Goal: Information Seeking & Learning: Learn about a topic

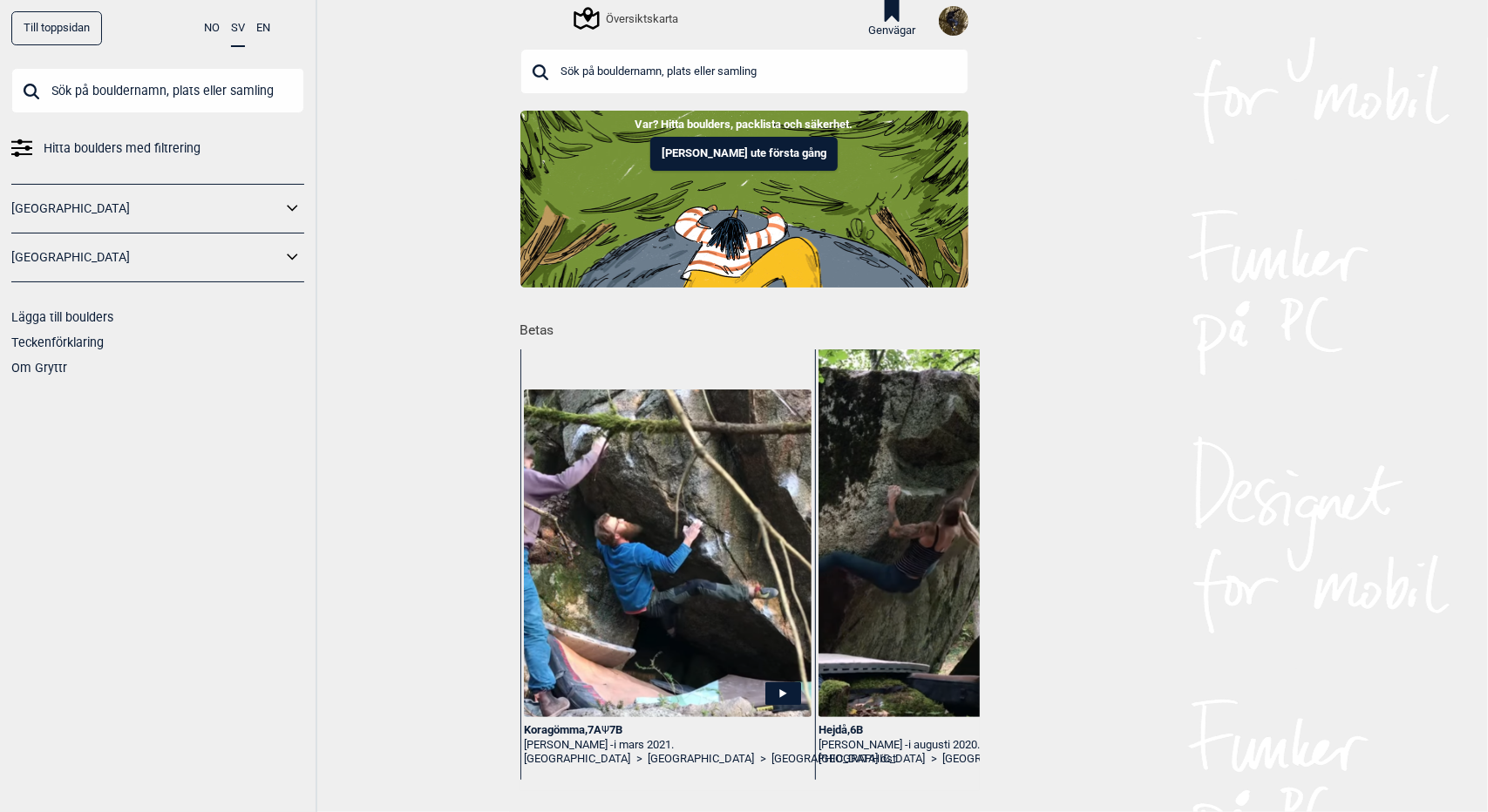
click at [608, 32] on div "Översiktskarta" at bounding box center [600, 19] width 159 height 30
click at [626, 25] on div "Översiktskarta" at bounding box center [627, 18] width 102 height 21
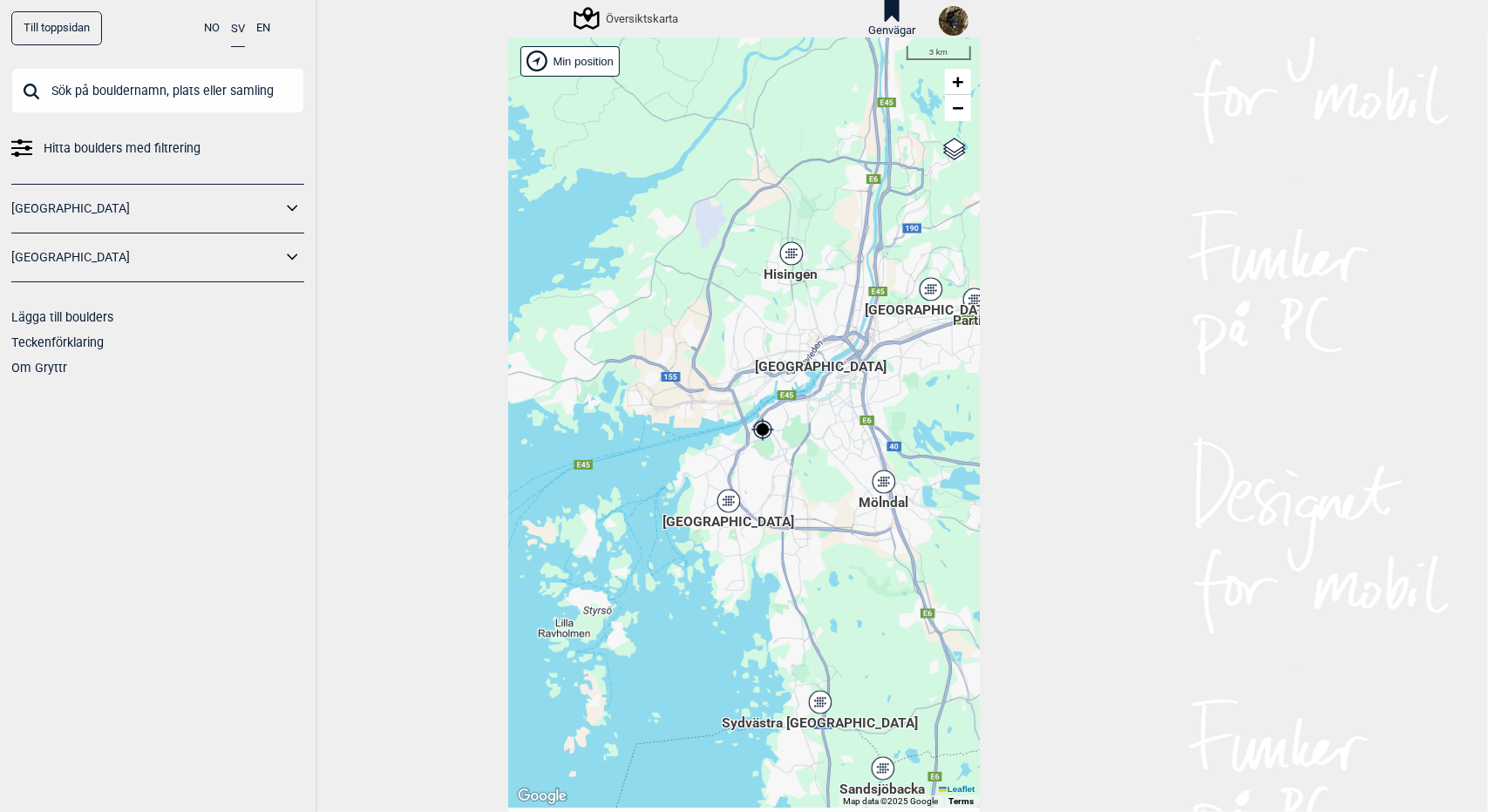
click at [786, 251] on div "Hisingen" at bounding box center [791, 254] width 10 height 10
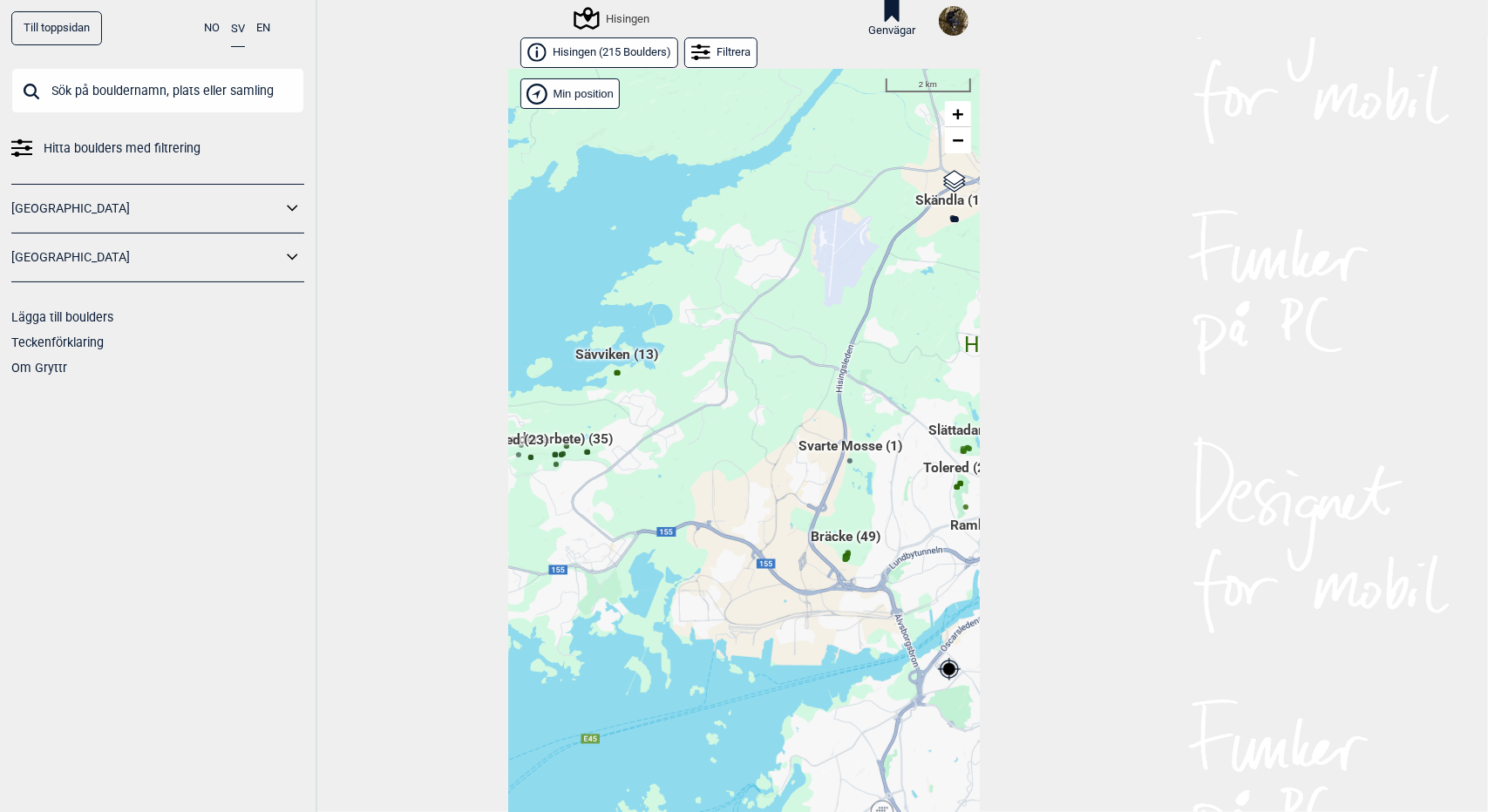
scroll to position [28, 0]
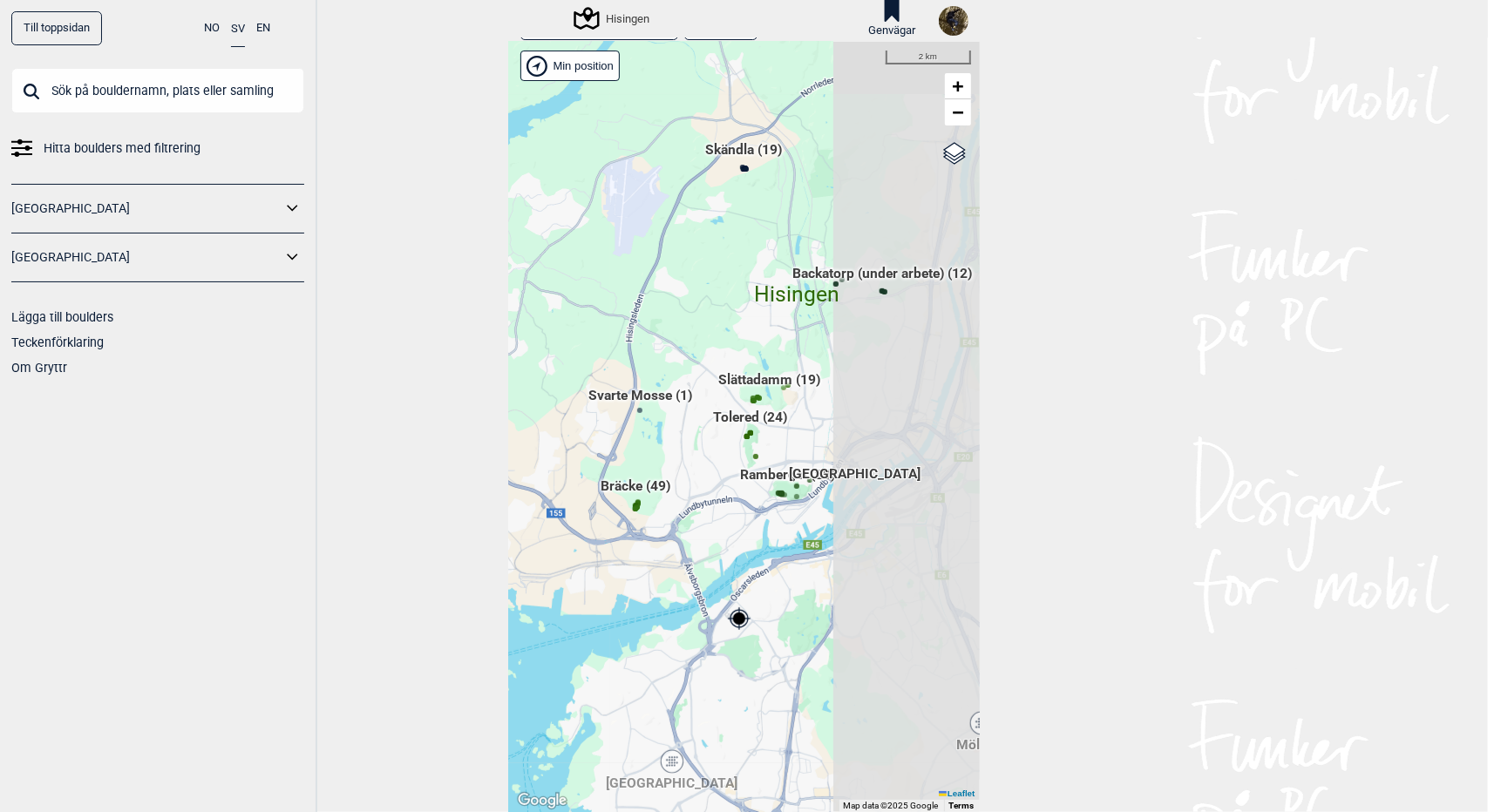
drag, startPoint x: 722, startPoint y: 519, endPoint x: 514, endPoint y: 496, distance: 209.3
click at [514, 496] on div "Brukerens posisjon Hallingdal Stange Buskerud syd Oslo og omegn Follo Østfold" at bounding box center [745, 426] width 471 height 770
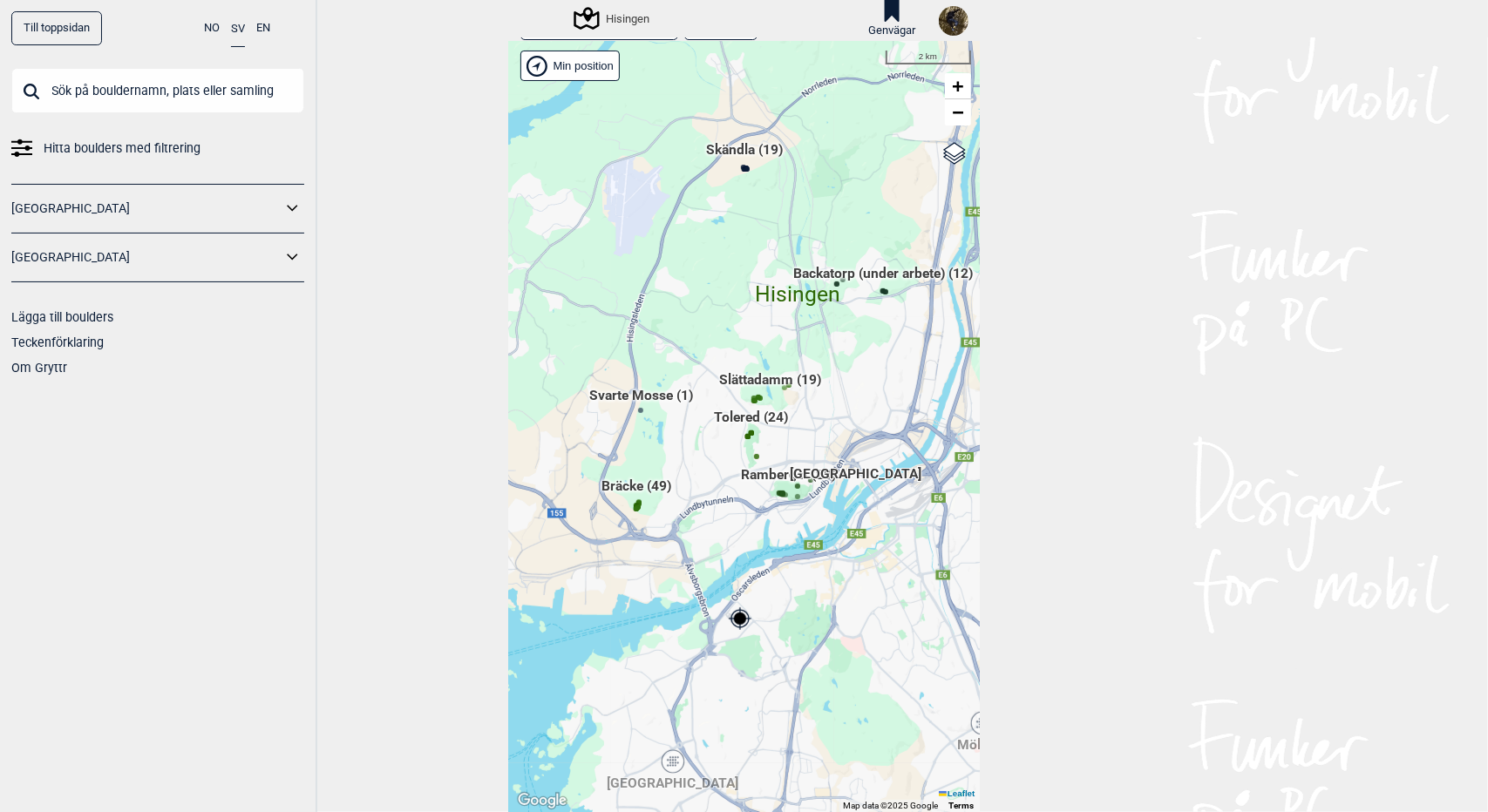
click at [748, 414] on span "Tolered (24)" at bounding box center [750, 425] width 74 height 33
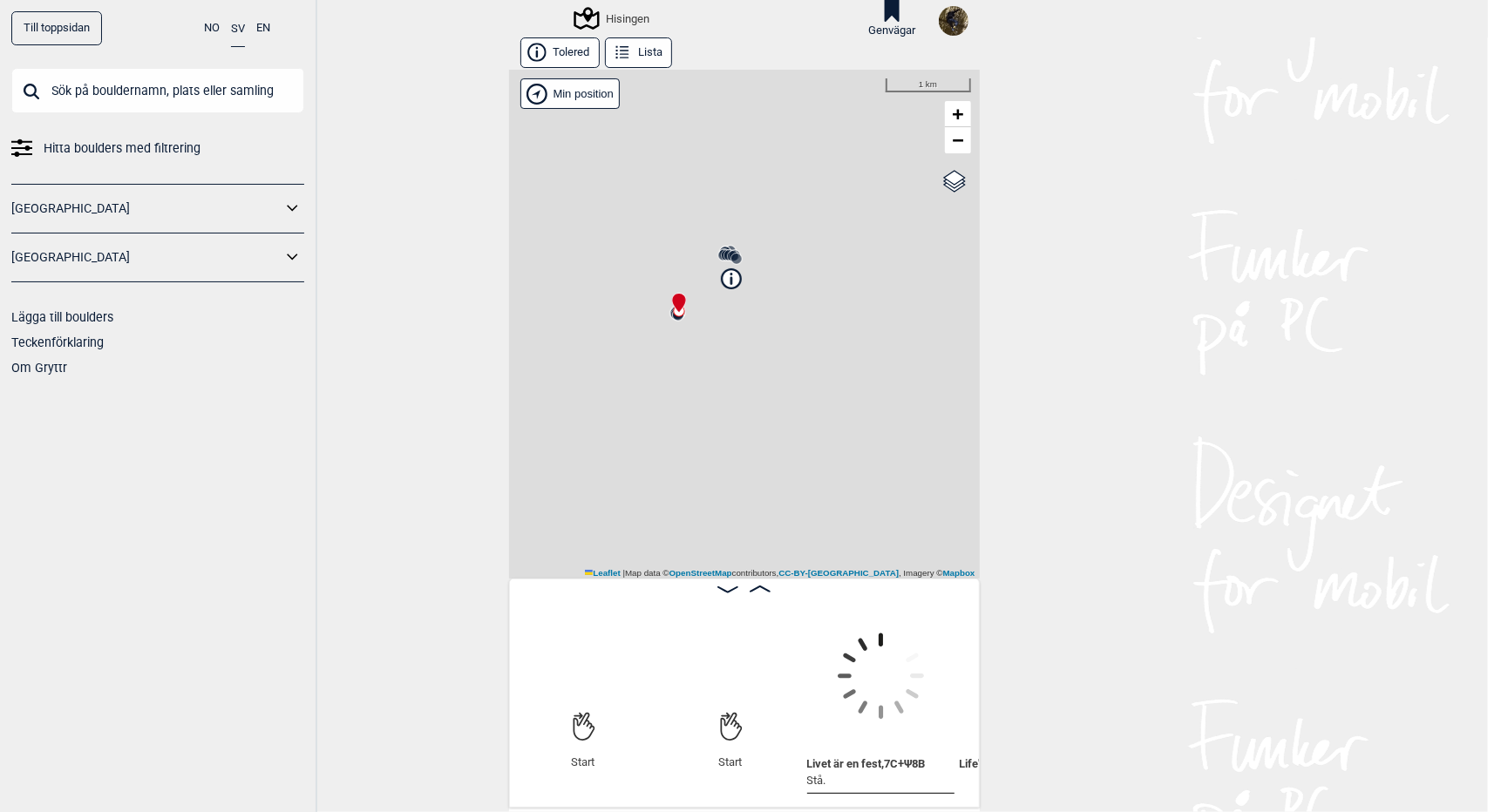
scroll to position [0, 136]
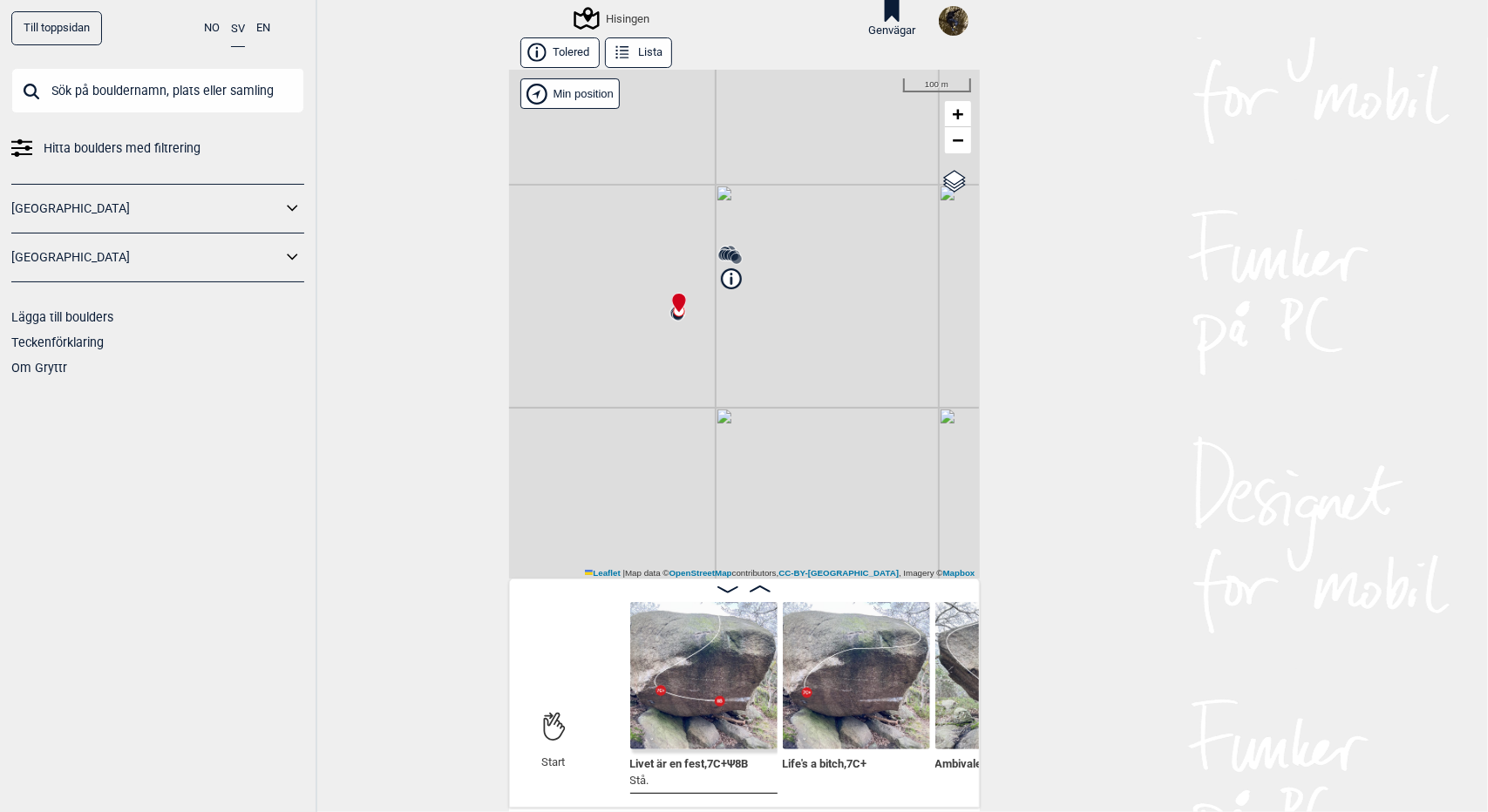
scroll to position [0, 417]
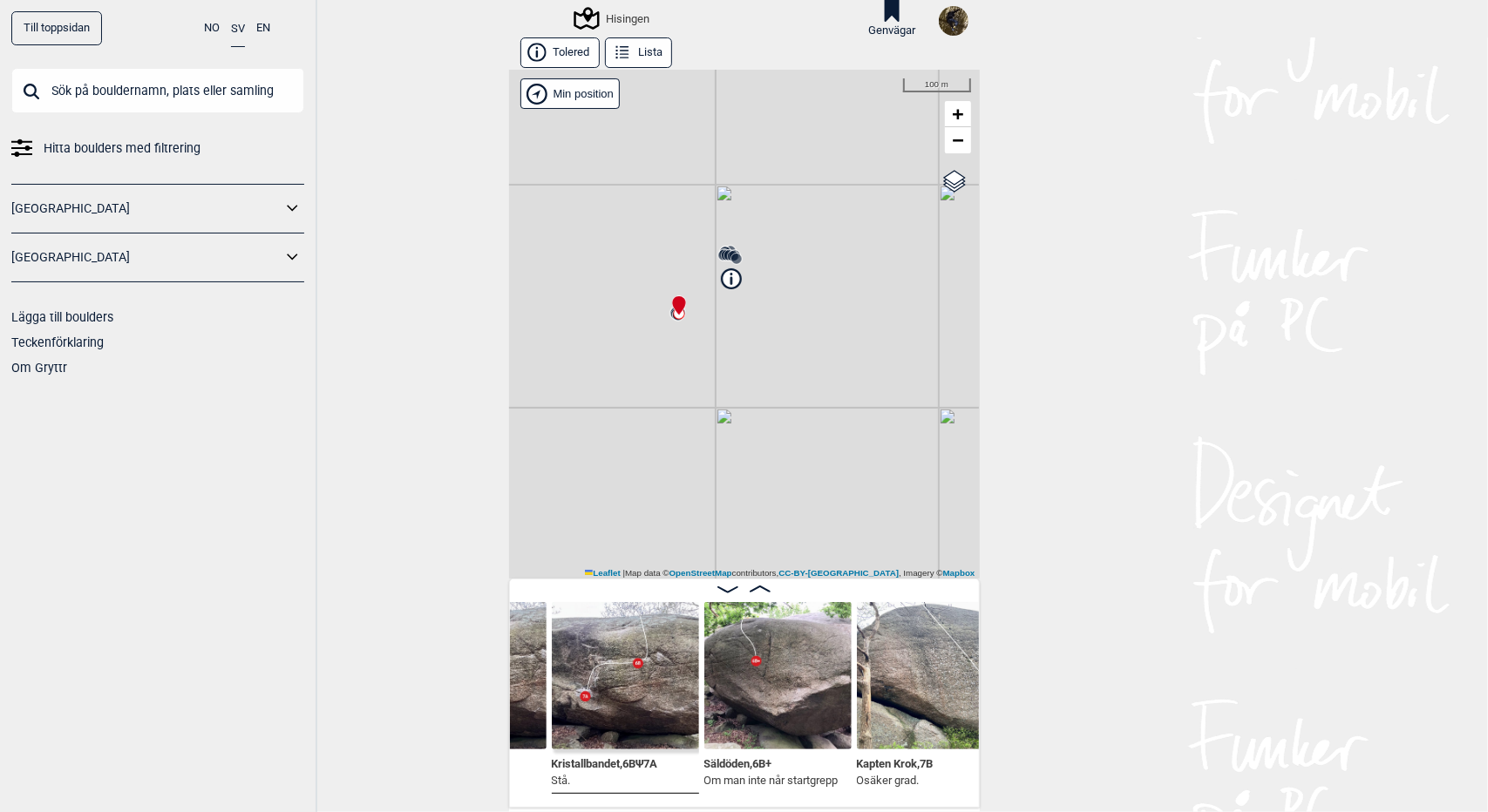
scroll to position [0, 1812]
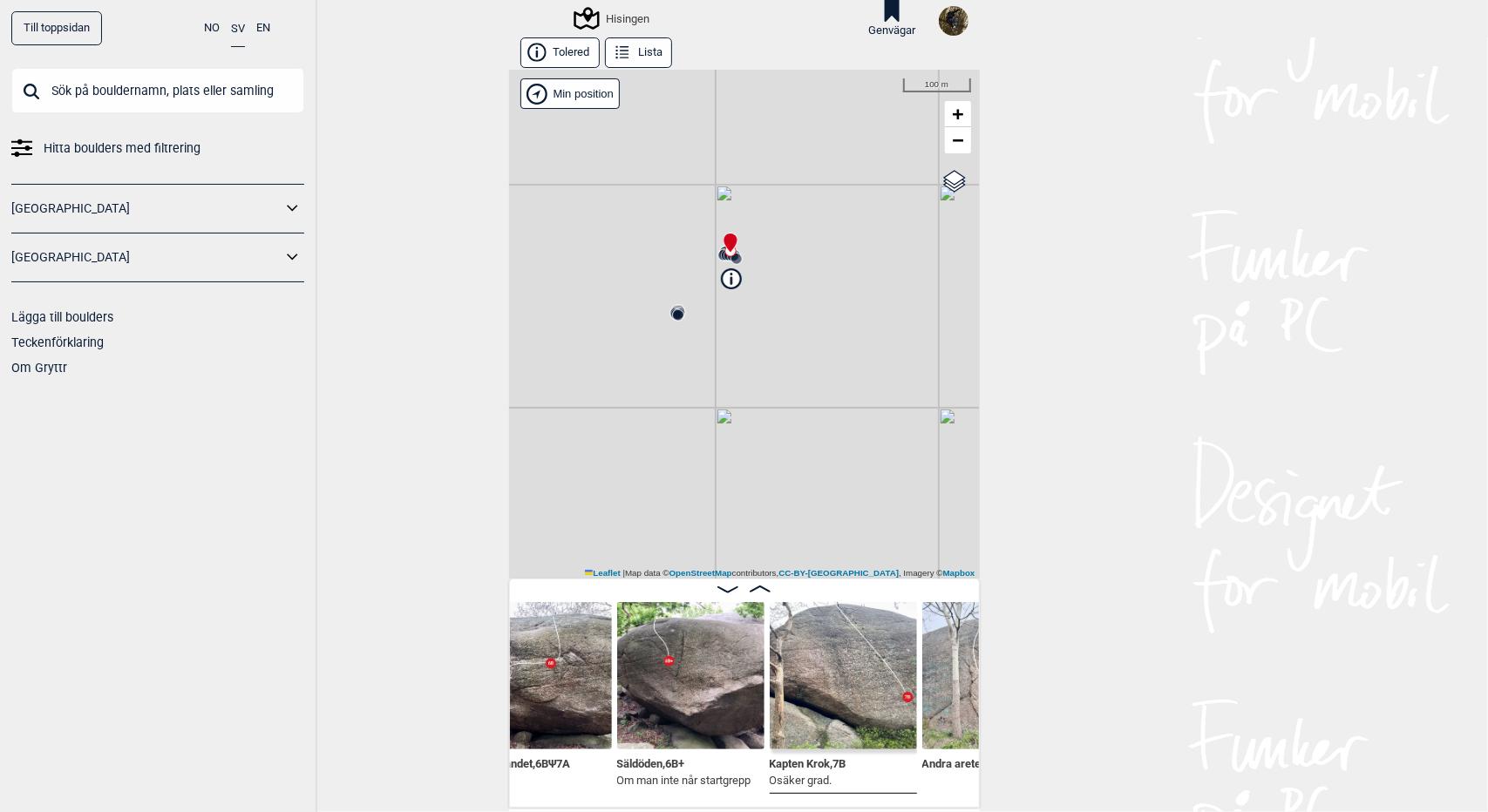
scroll to position [0, 1868]
click at [761, 592] on icon at bounding box center [760, 590] width 21 height 7
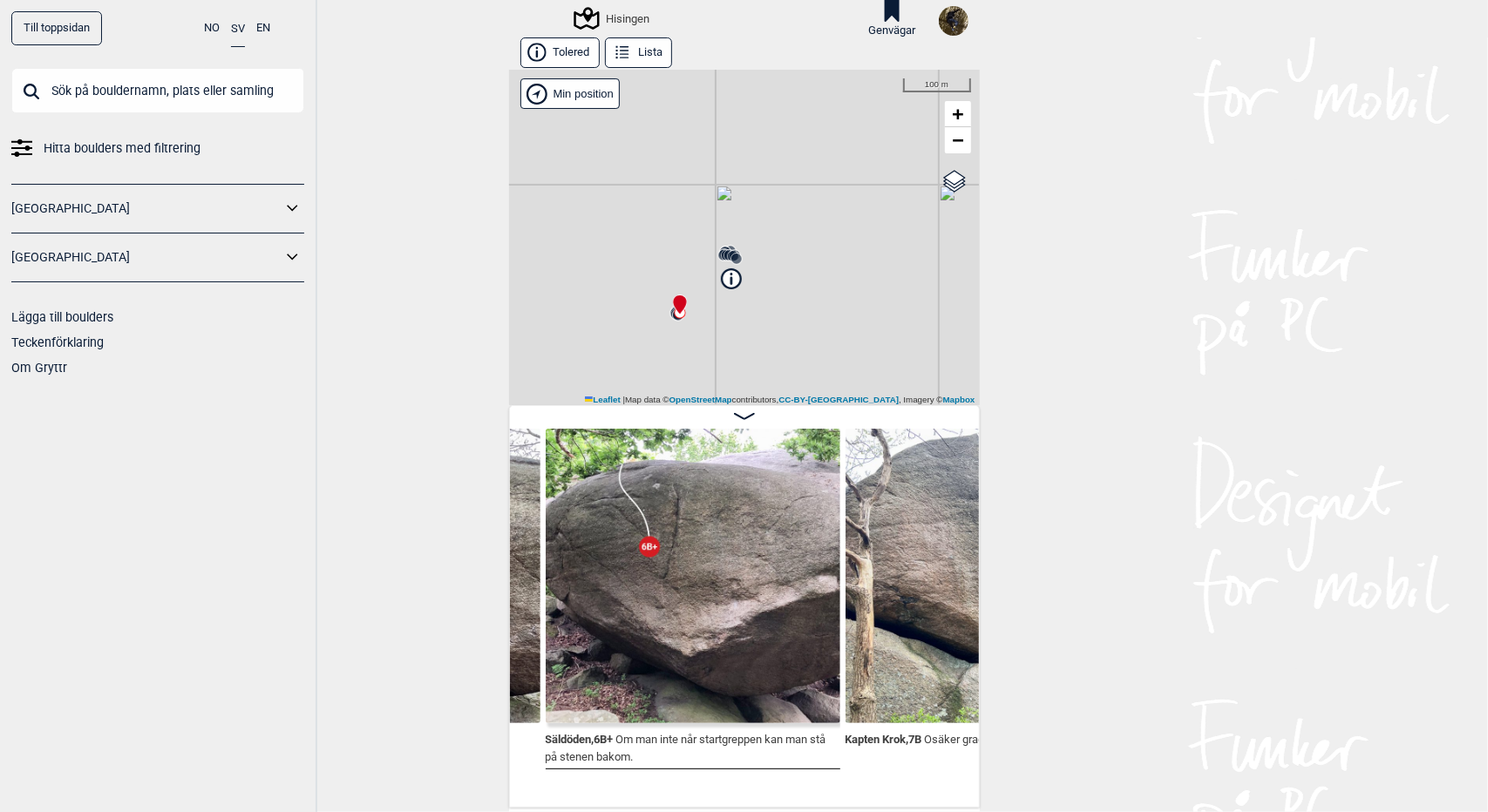
scroll to position [0, 2083]
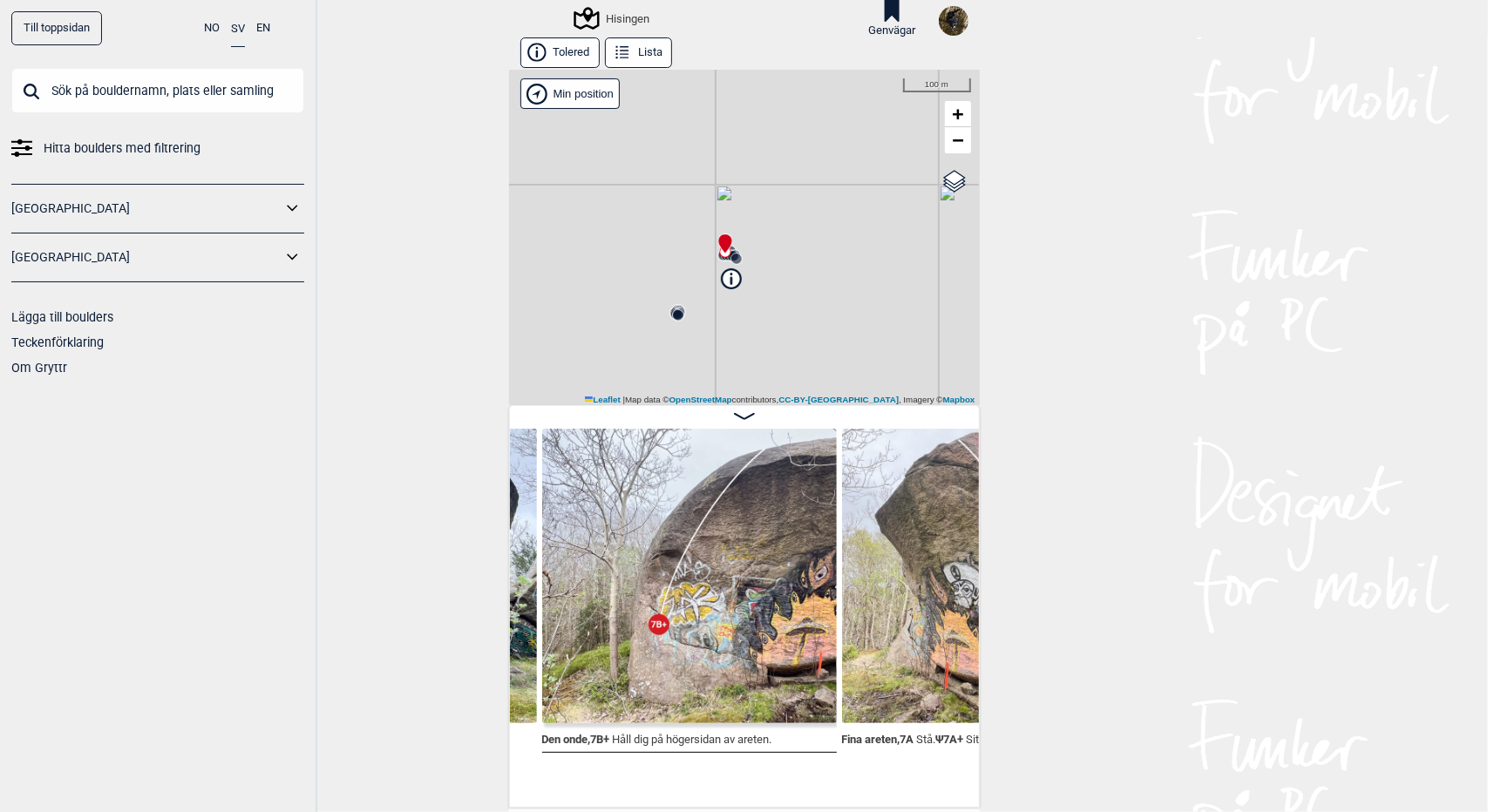
scroll to position [0, 2981]
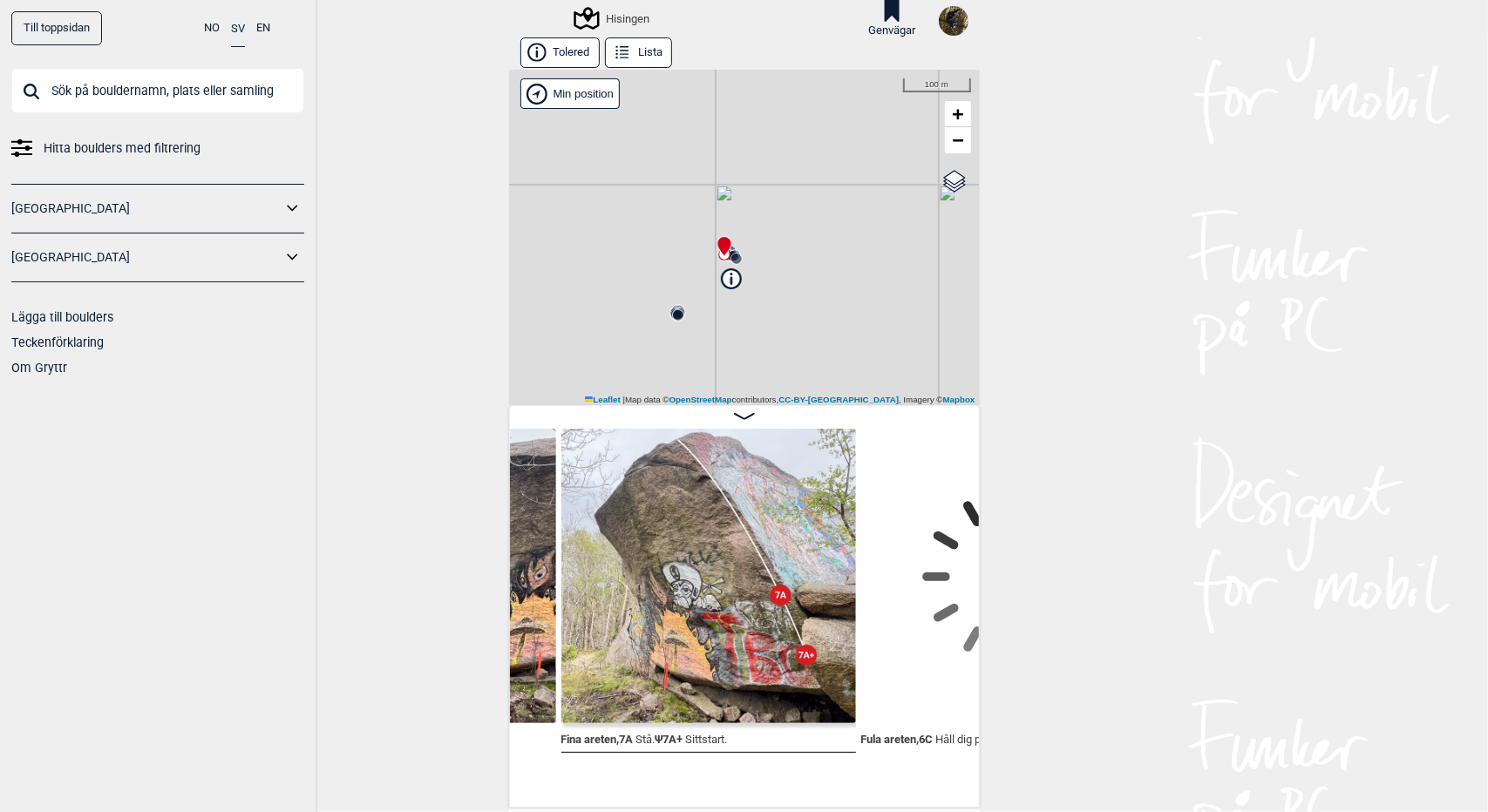
scroll to position [0, 3277]
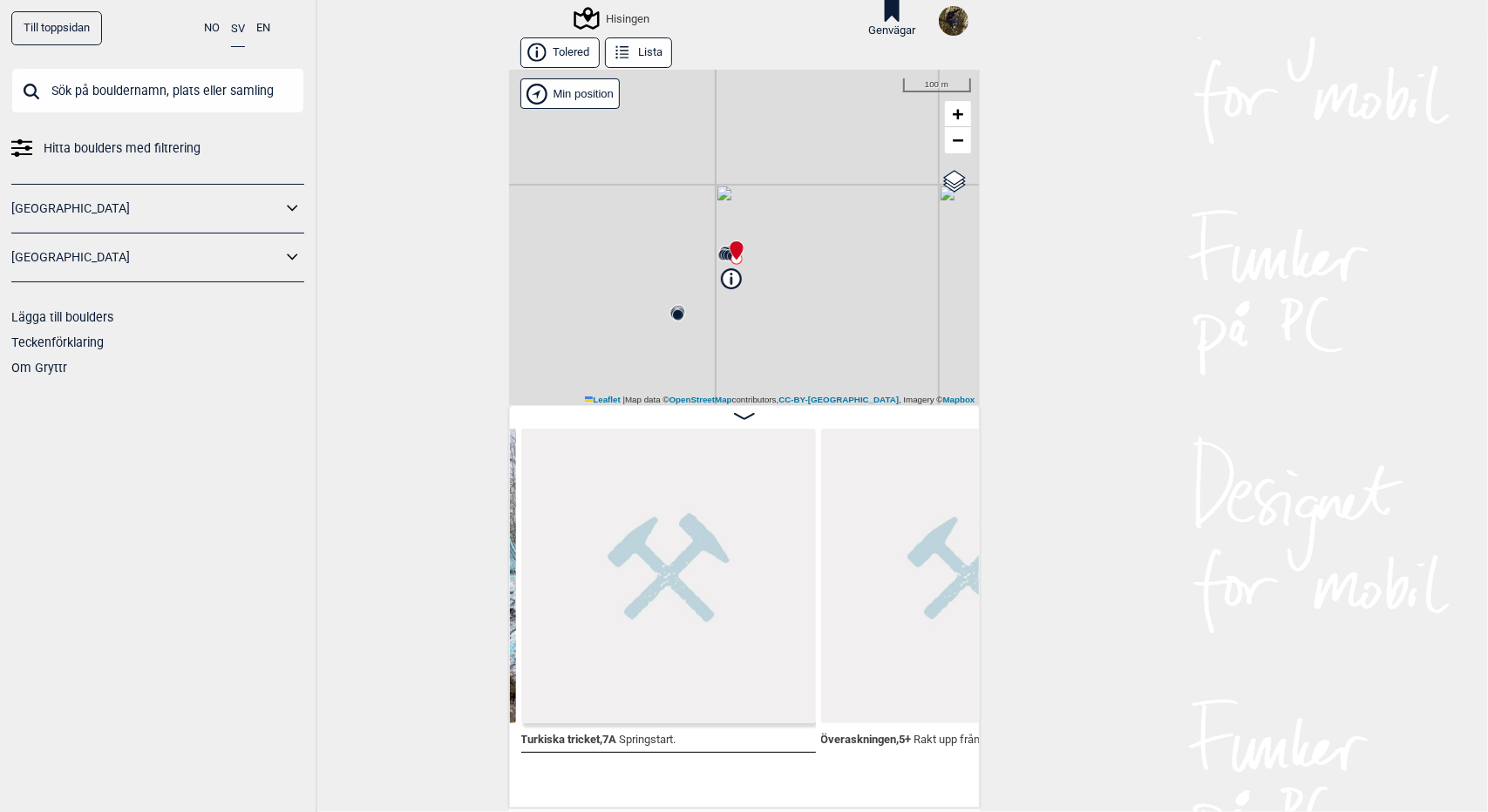
scroll to position [0, 4509]
click at [622, 20] on div "Hisingen" at bounding box center [613, 18] width 73 height 21
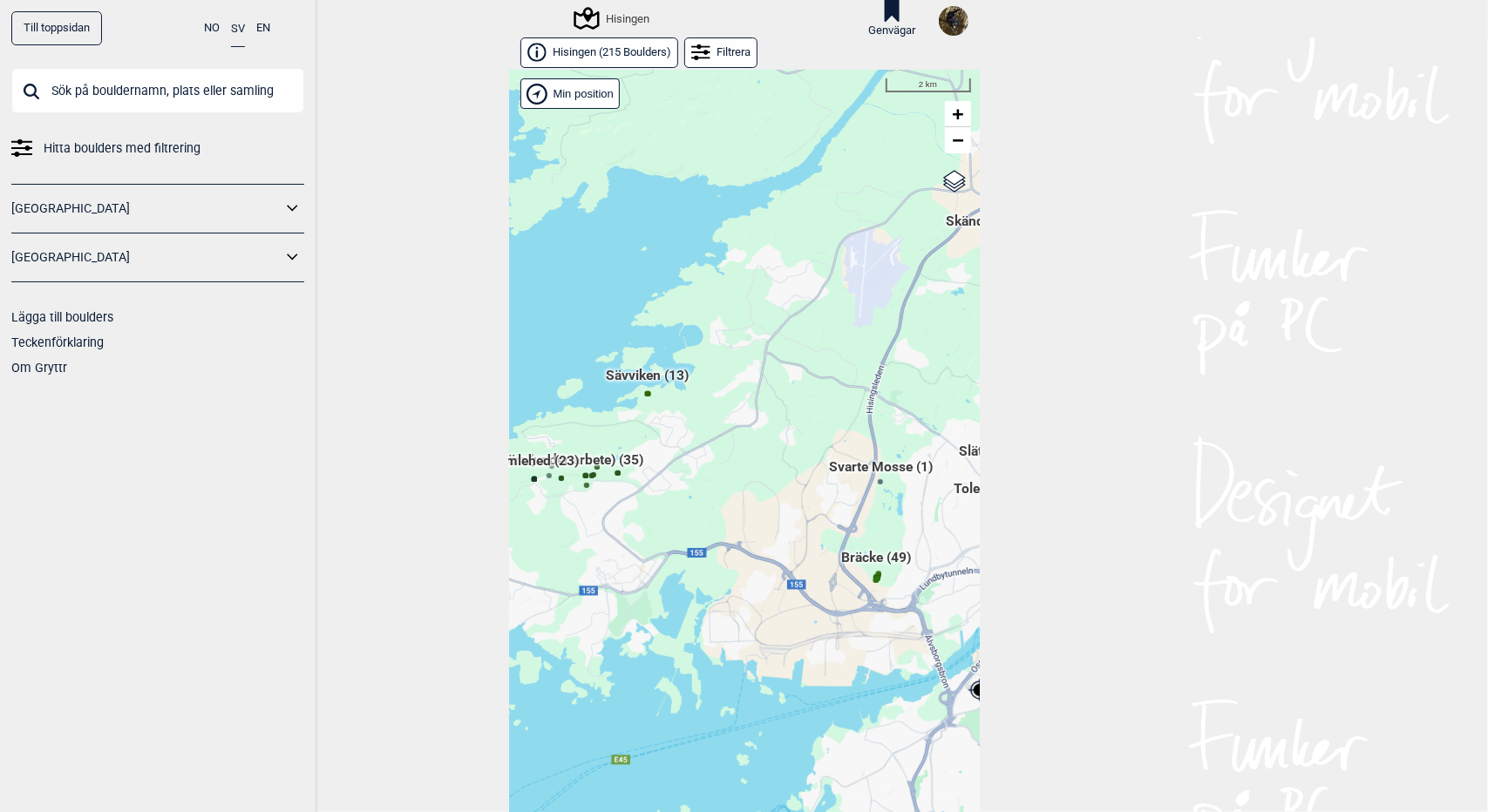
scroll to position [28, 0]
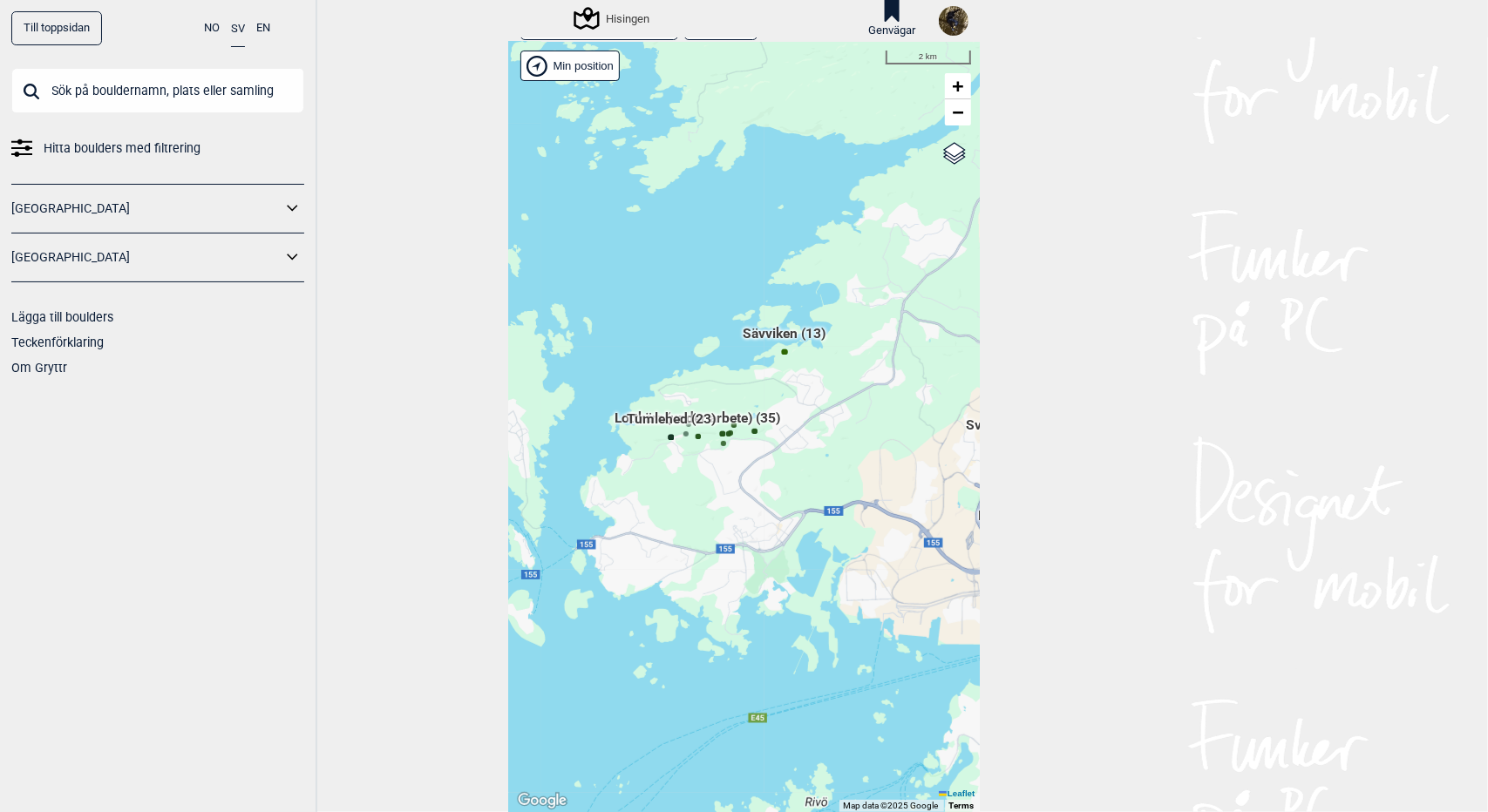
drag, startPoint x: 647, startPoint y: 514, endPoint x: 784, endPoint y: 500, distance: 137.7
click at [784, 500] on div "Hallingdal Gol Ål Stange Kolomoen Vallset Tangen Sørli Åsbygda Buskerud syd Kon…" at bounding box center [745, 426] width 471 height 770
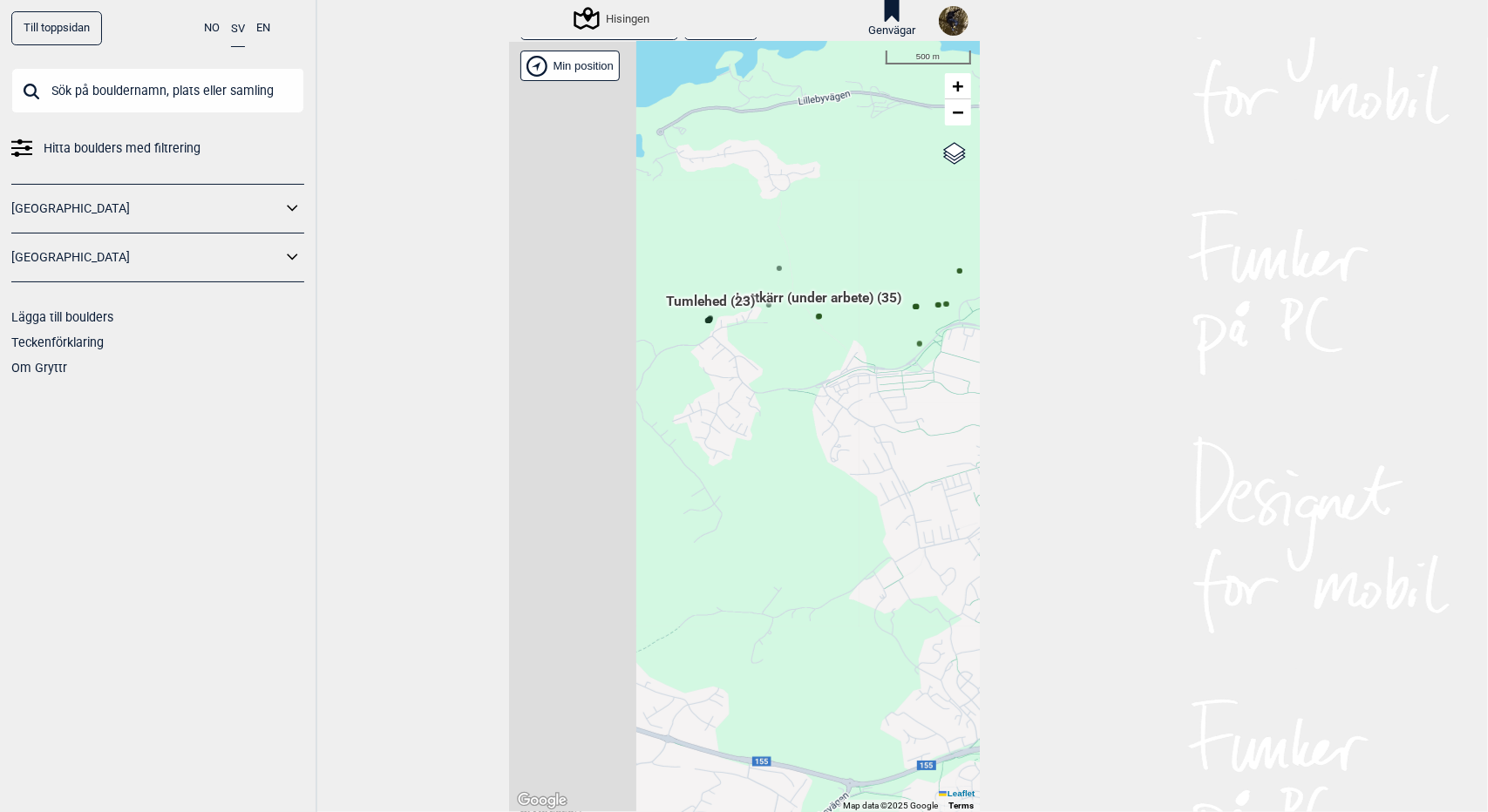
drag, startPoint x: 653, startPoint y: 400, endPoint x: 964, endPoint y: 461, distance: 316.9
click at [964, 461] on div "Hallingdal Gol Ål Stange Kolomoen Vallset Tangen Sørli Åsbygda Buskerud syd Kon…" at bounding box center [745, 426] width 471 height 770
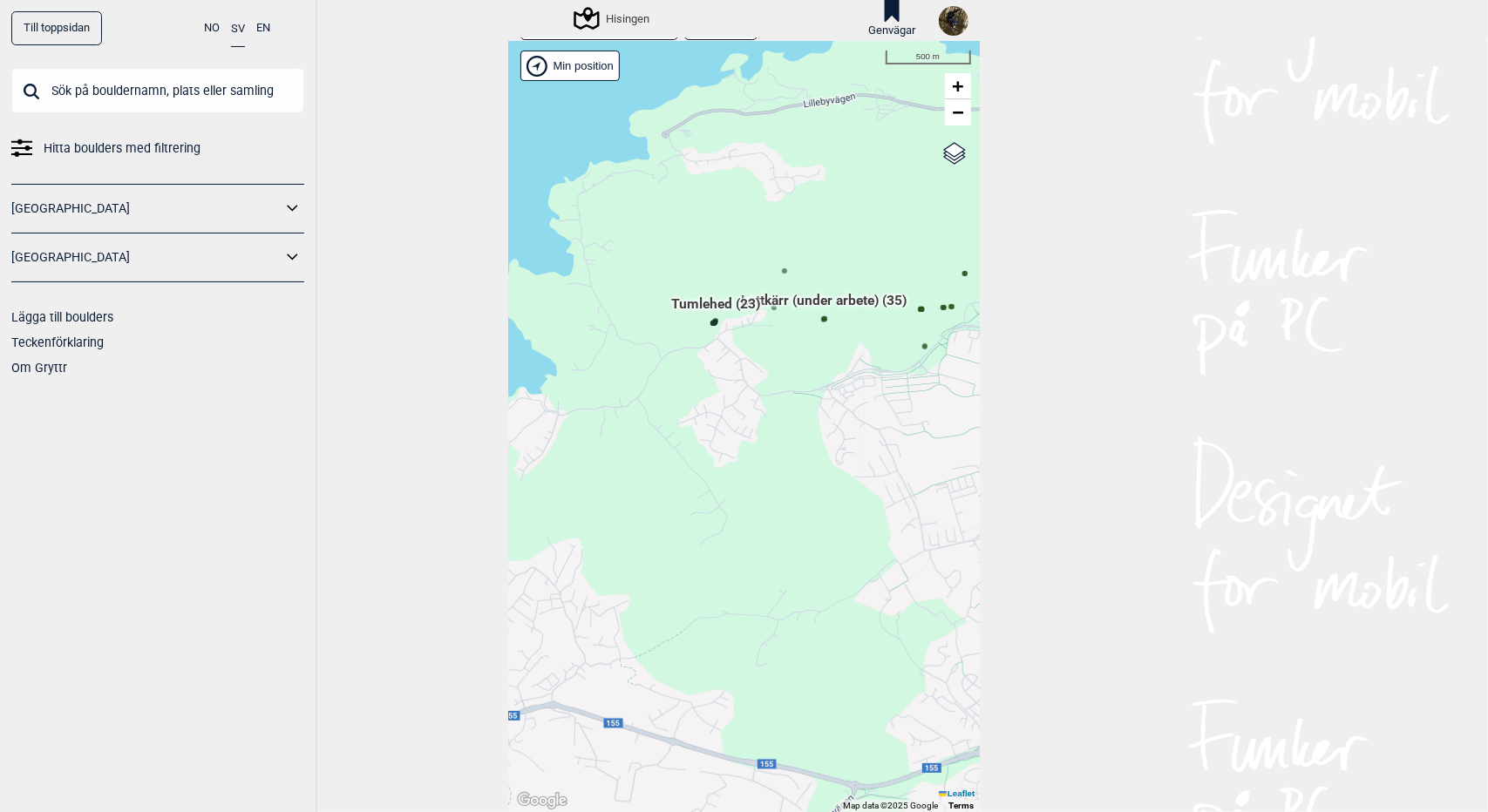
click at [678, 303] on span "Tumlehed (23)" at bounding box center [716, 311] width 89 height 33
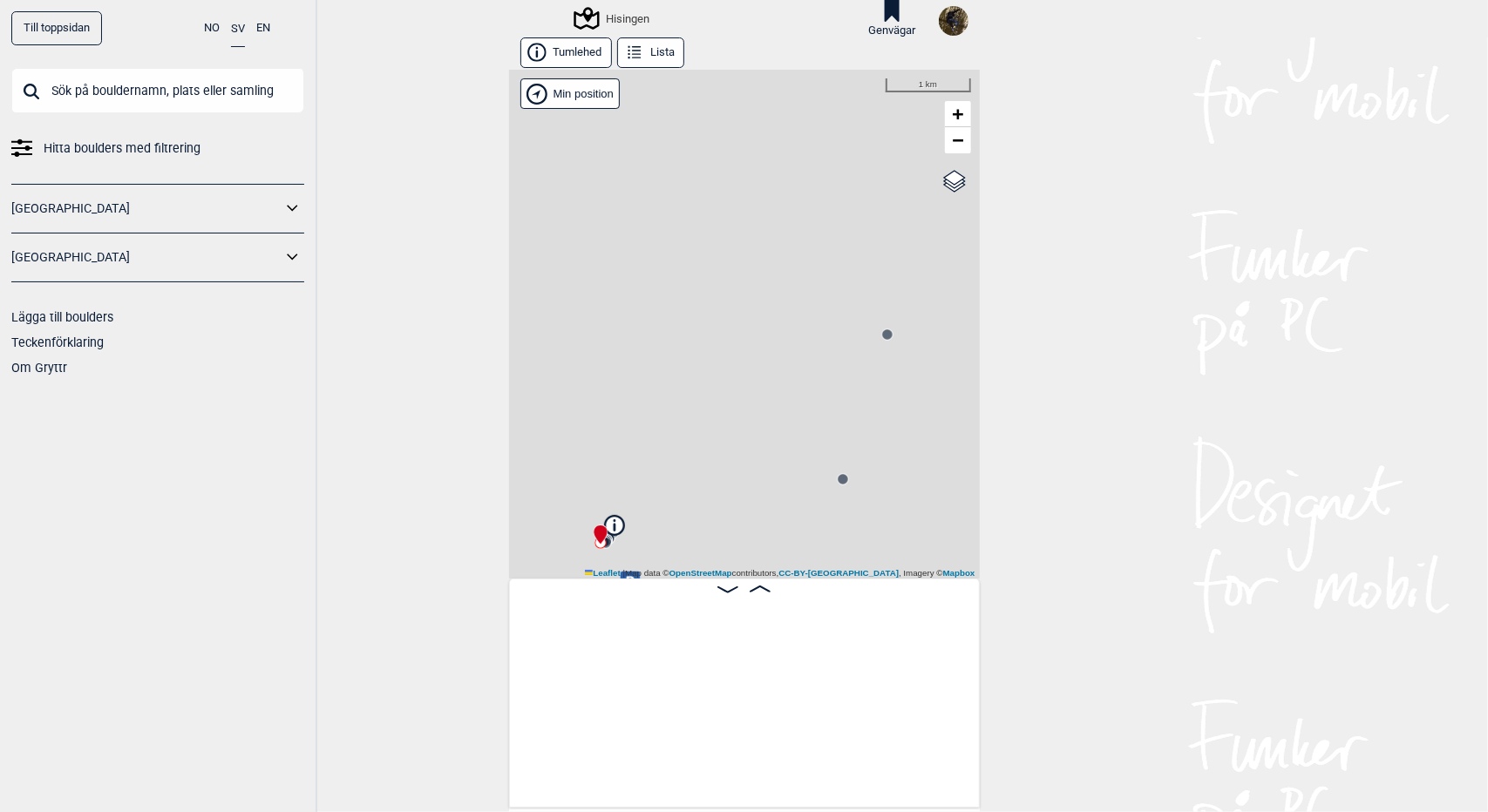
scroll to position [0, 136]
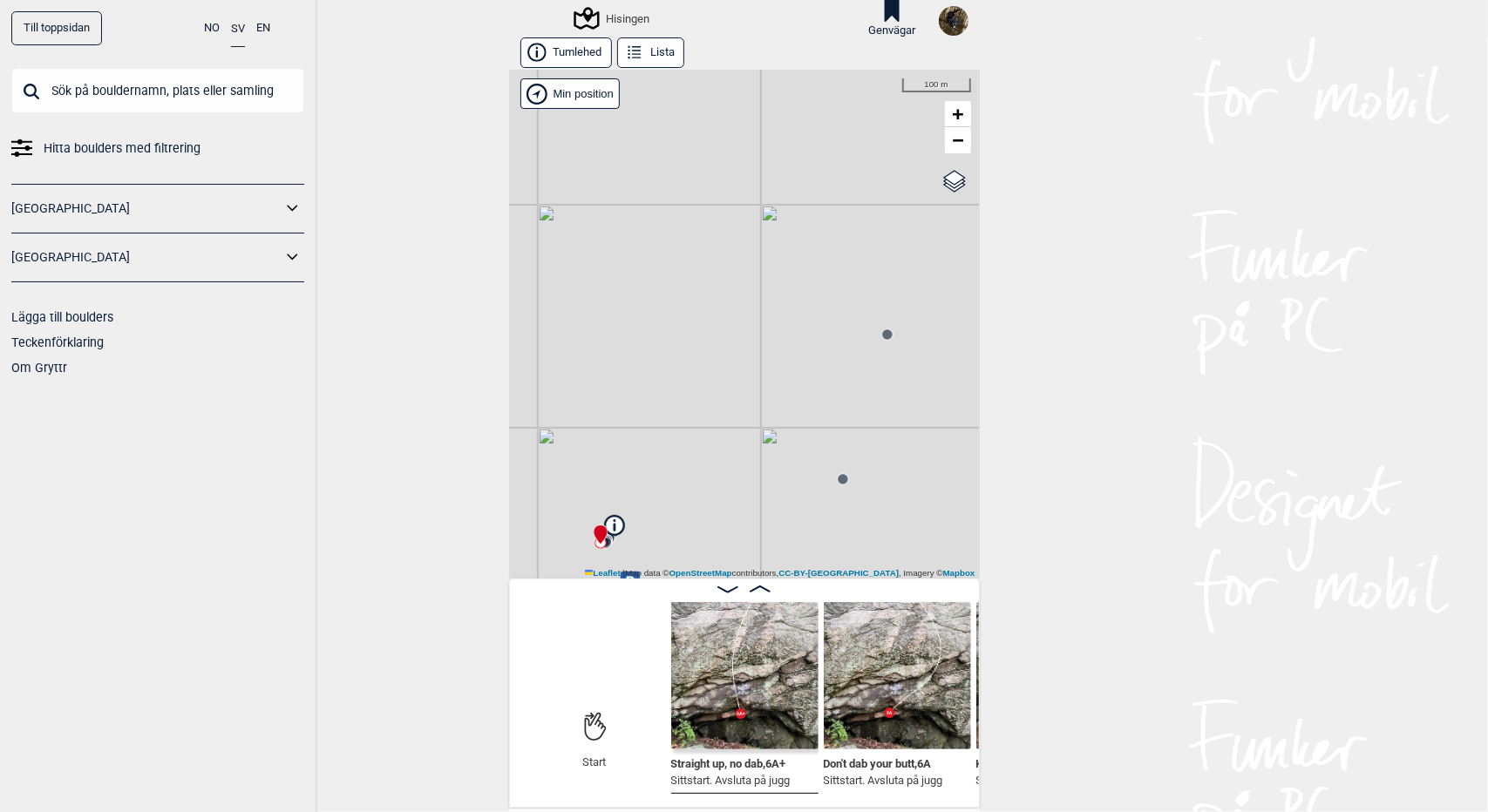
click at [758, 590] on icon at bounding box center [760, 590] width 21 height 7
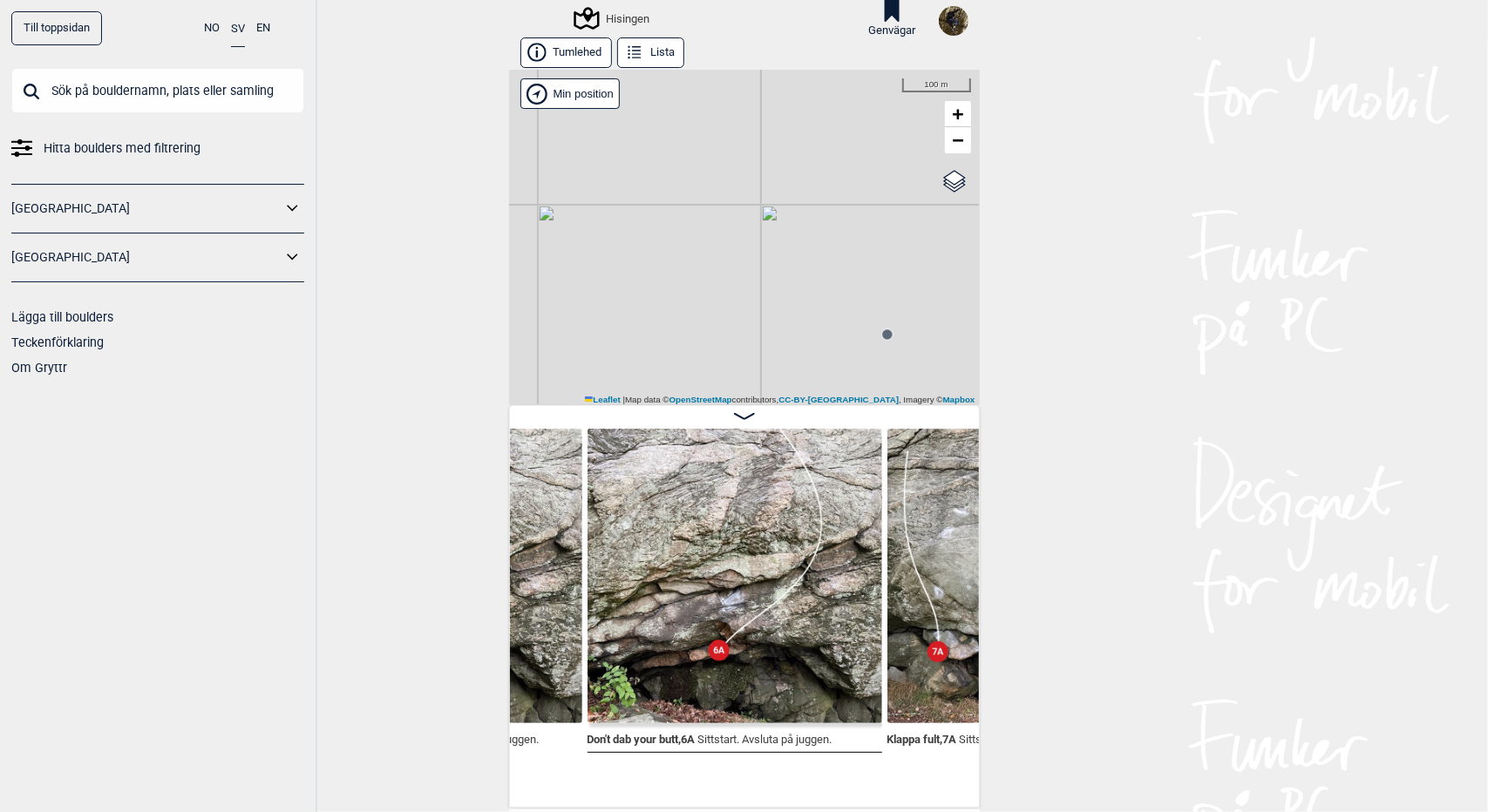
scroll to position [0, 522]
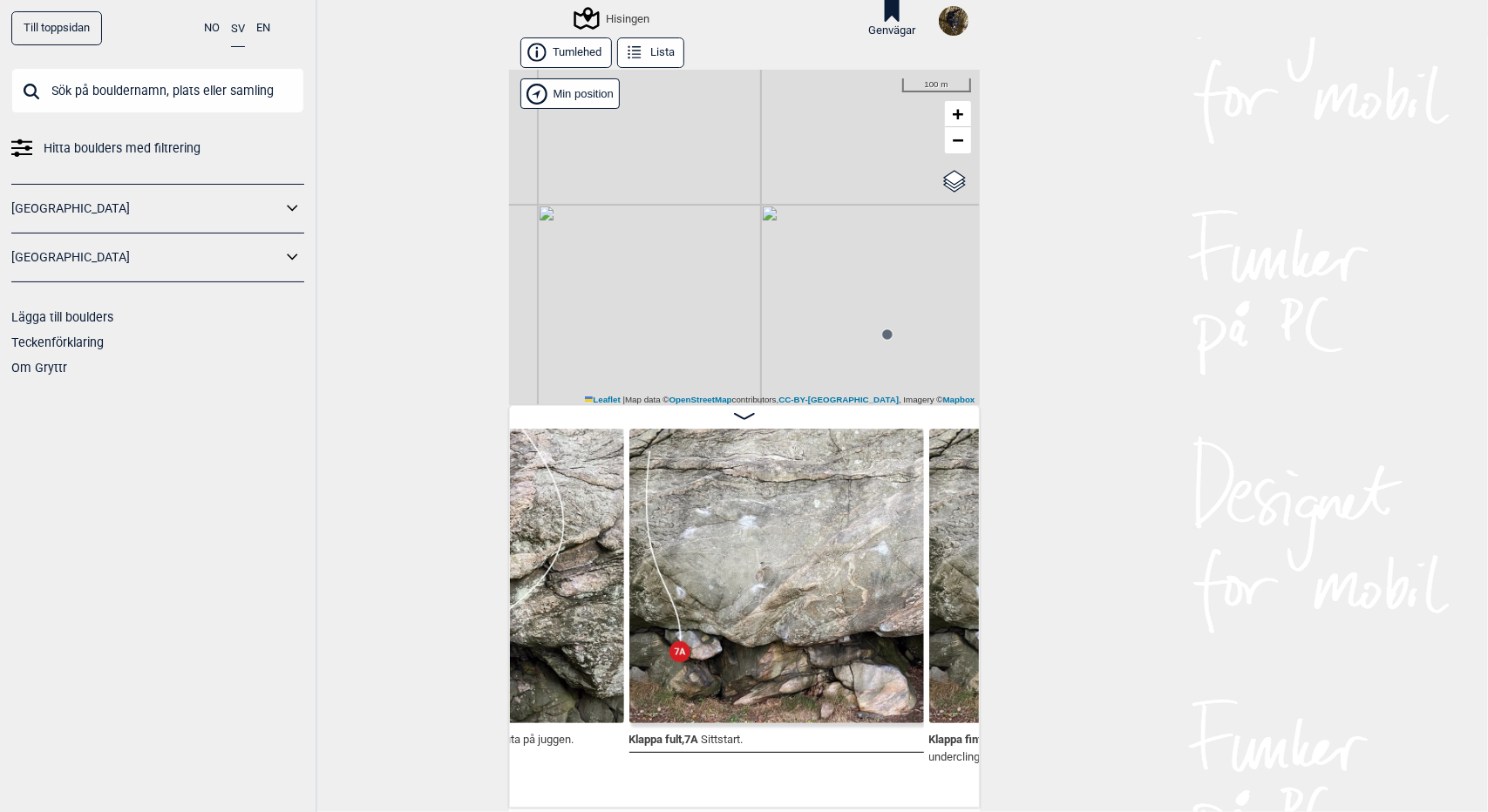
scroll to position [0, 1061]
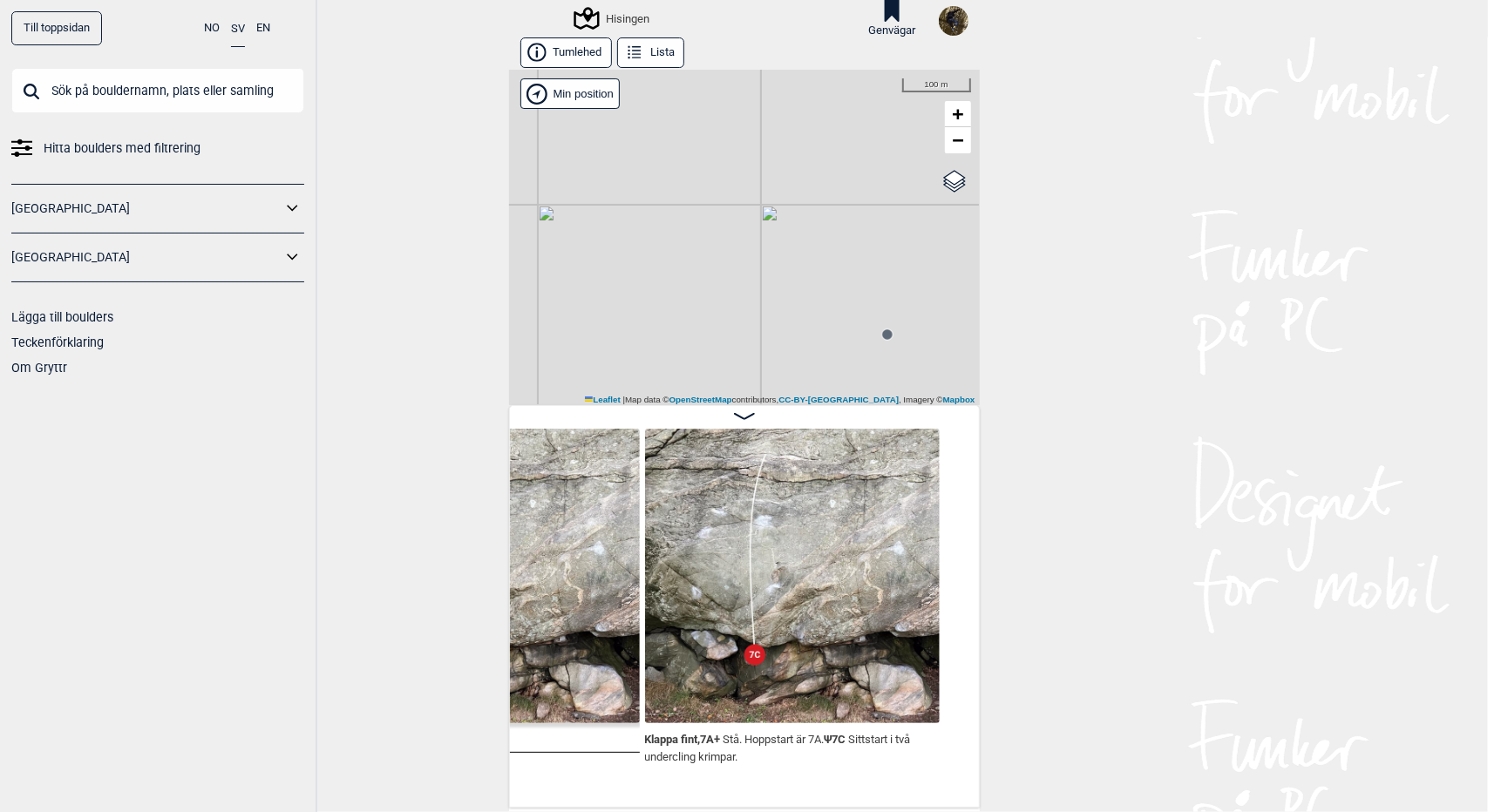
scroll to position [0, 762]
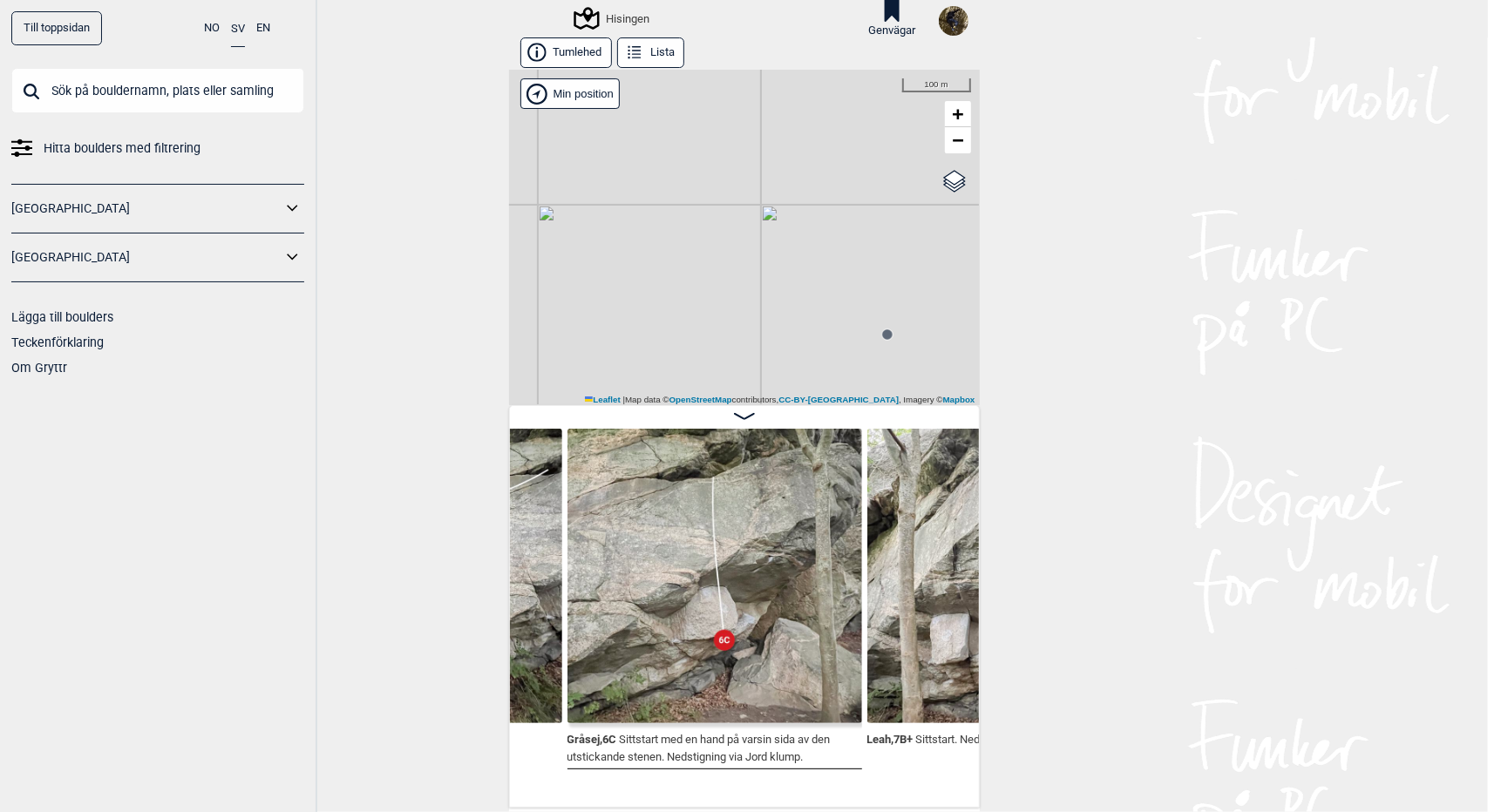
scroll to position [0, 3231]
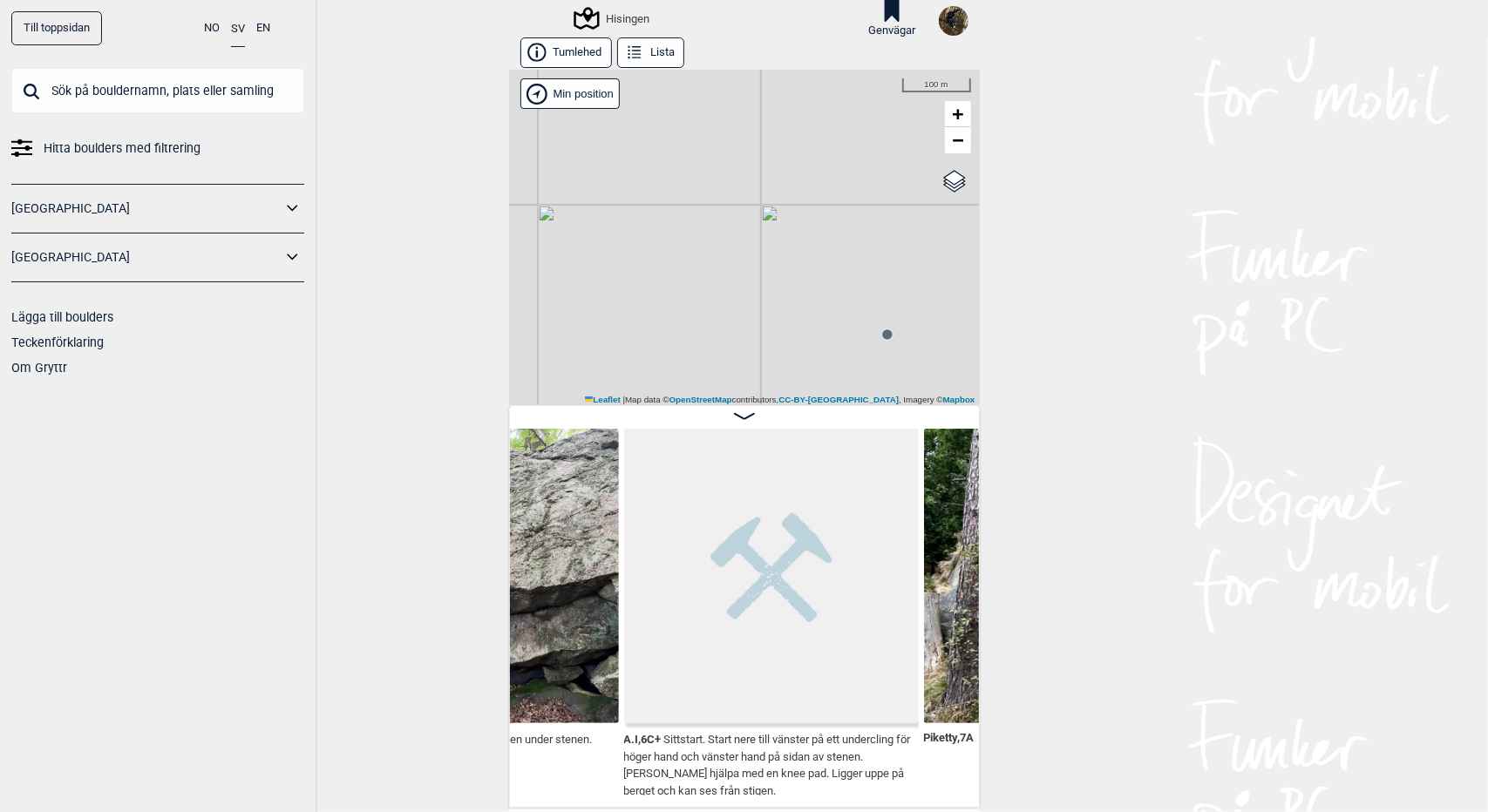
scroll to position [0, 6481]
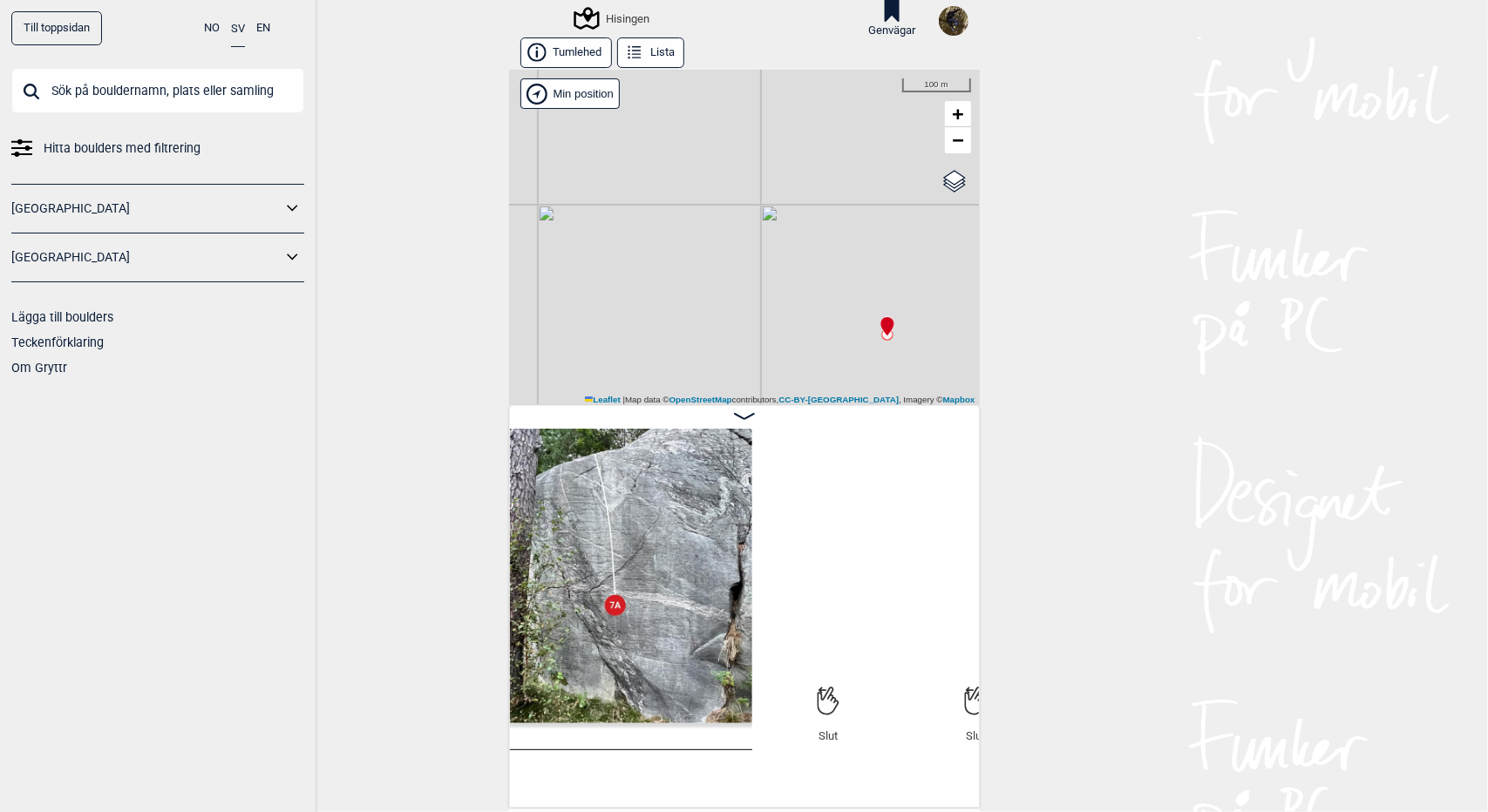
scroll to position [0, 6950]
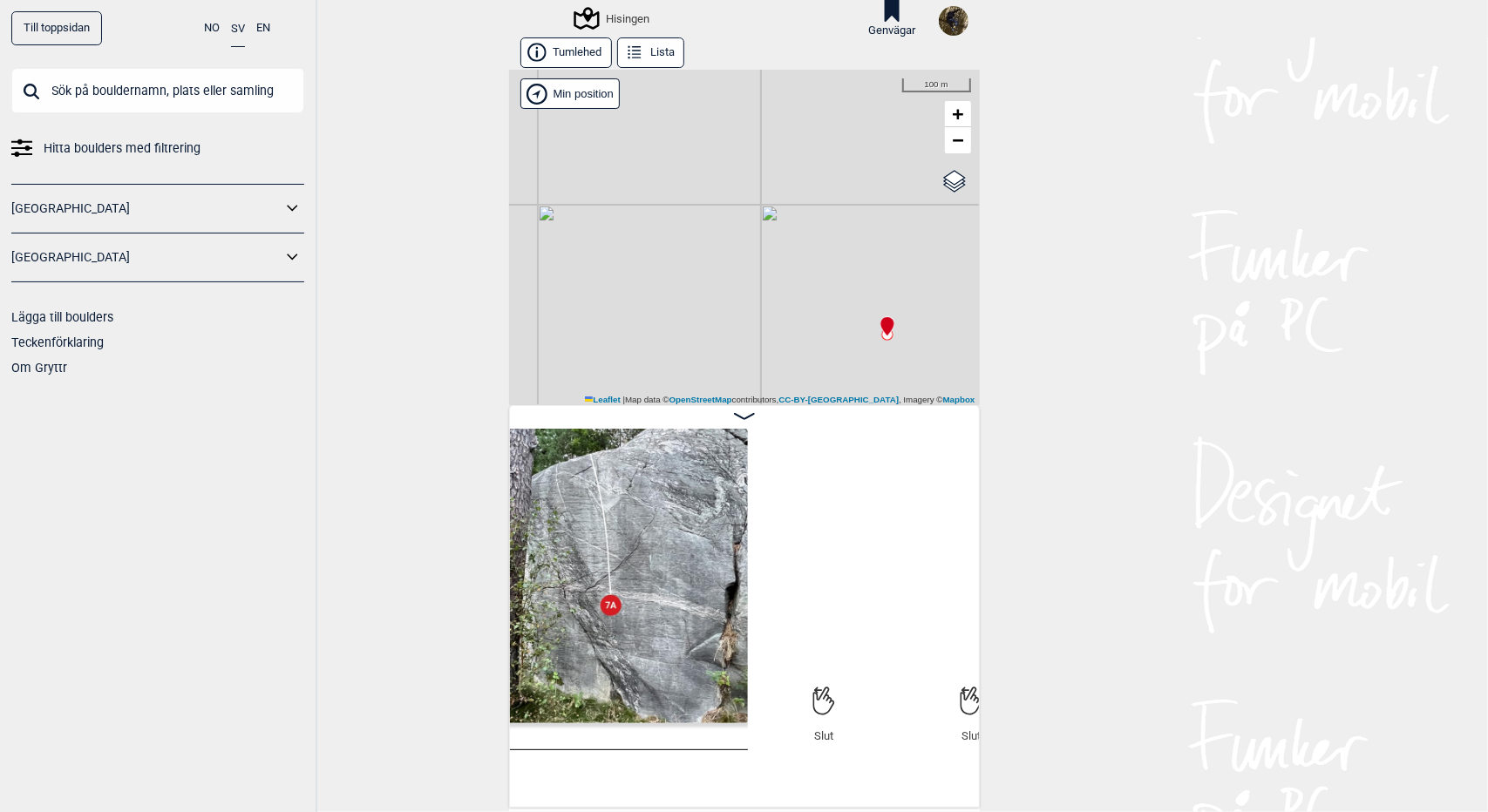
click at [622, 18] on div "Hisingen" at bounding box center [613, 18] width 73 height 21
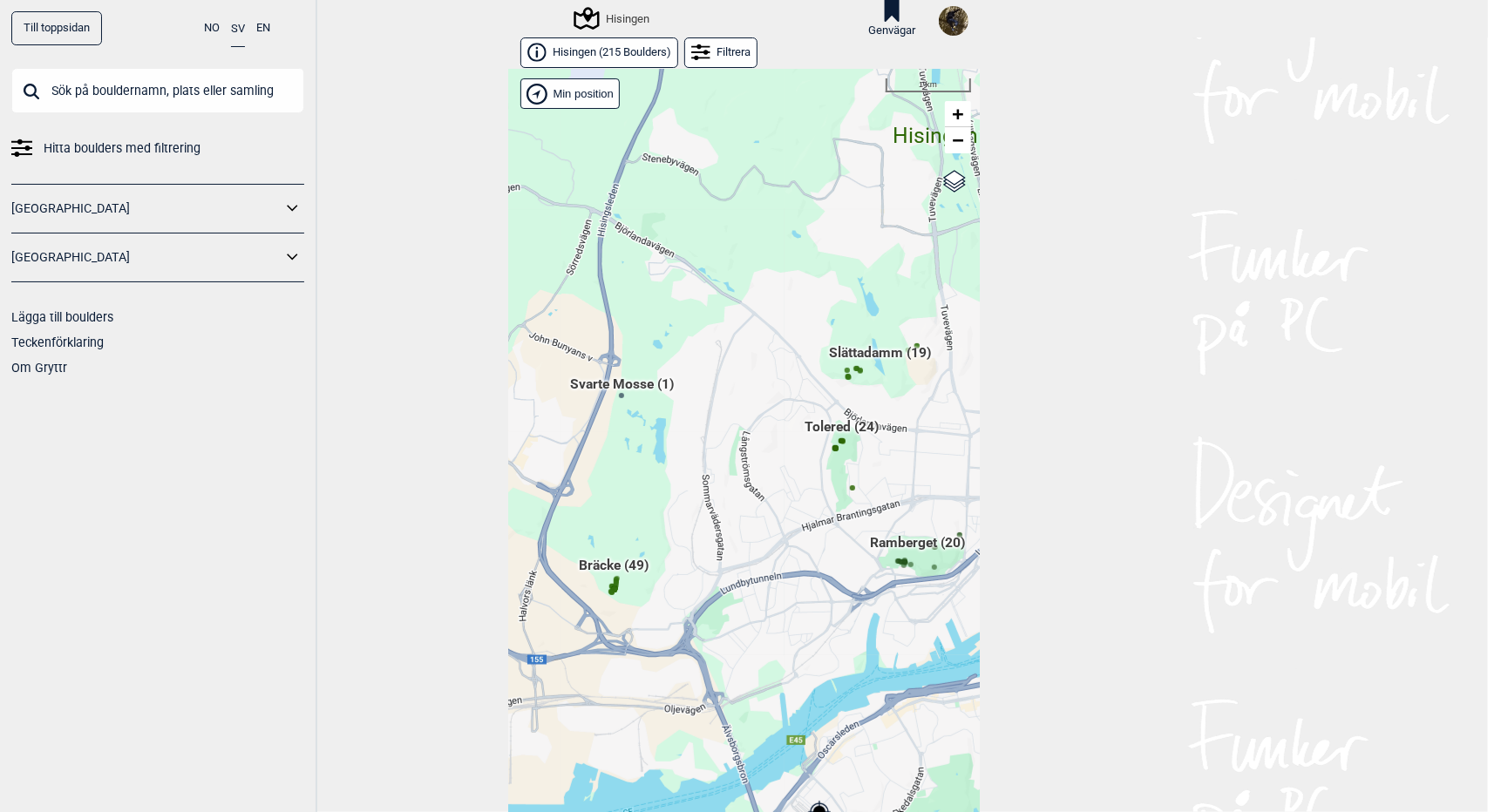
click at [610, 570] on div "Hallingdal Gol Ål Stange Kolomoen Vallset Tangen Sørli Åsbygda Buskerud syd Kon…" at bounding box center [745, 454] width 471 height 770
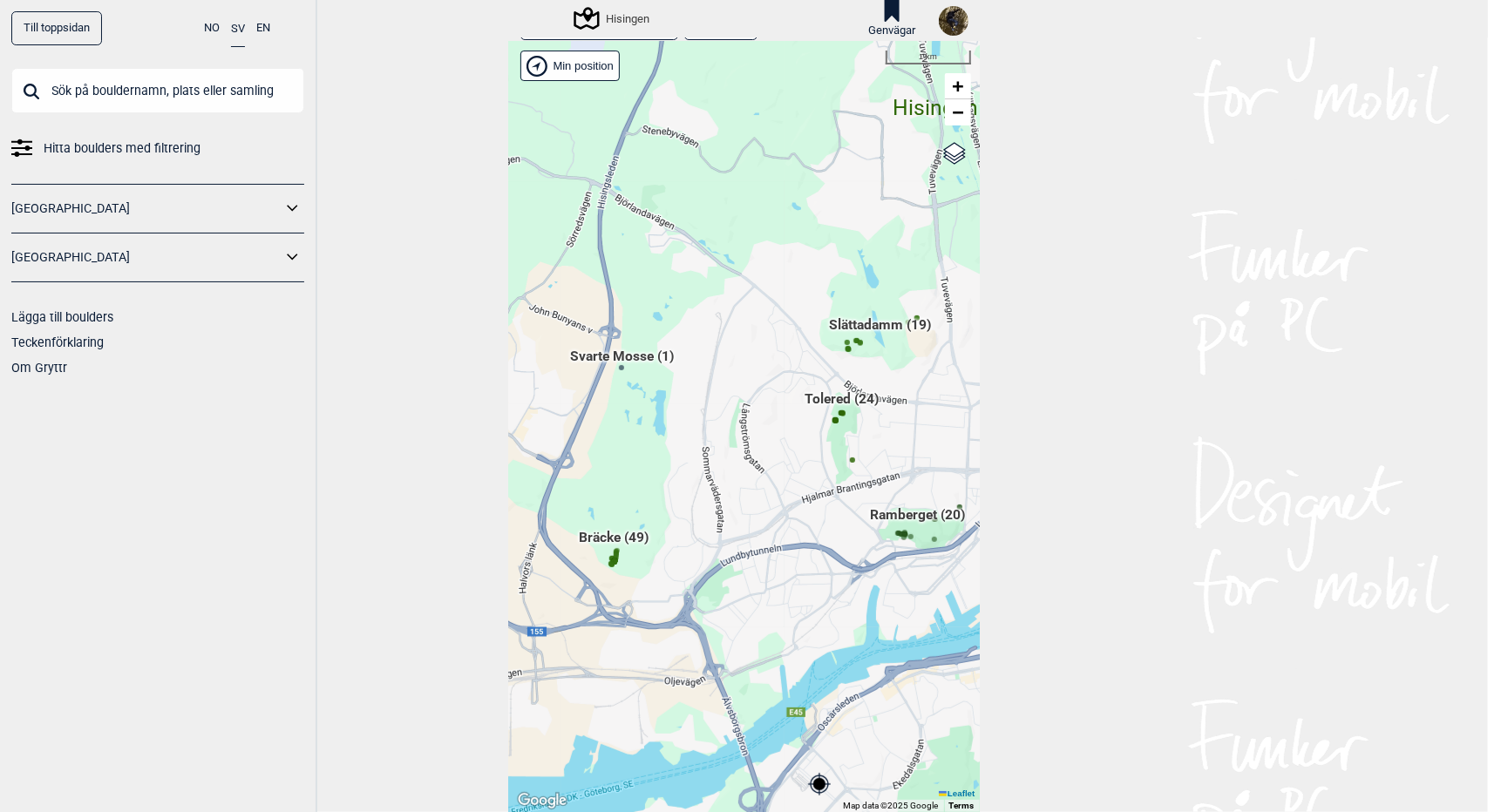
click at [608, 545] on span "Bräcke (49)" at bounding box center [615, 545] width 70 height 33
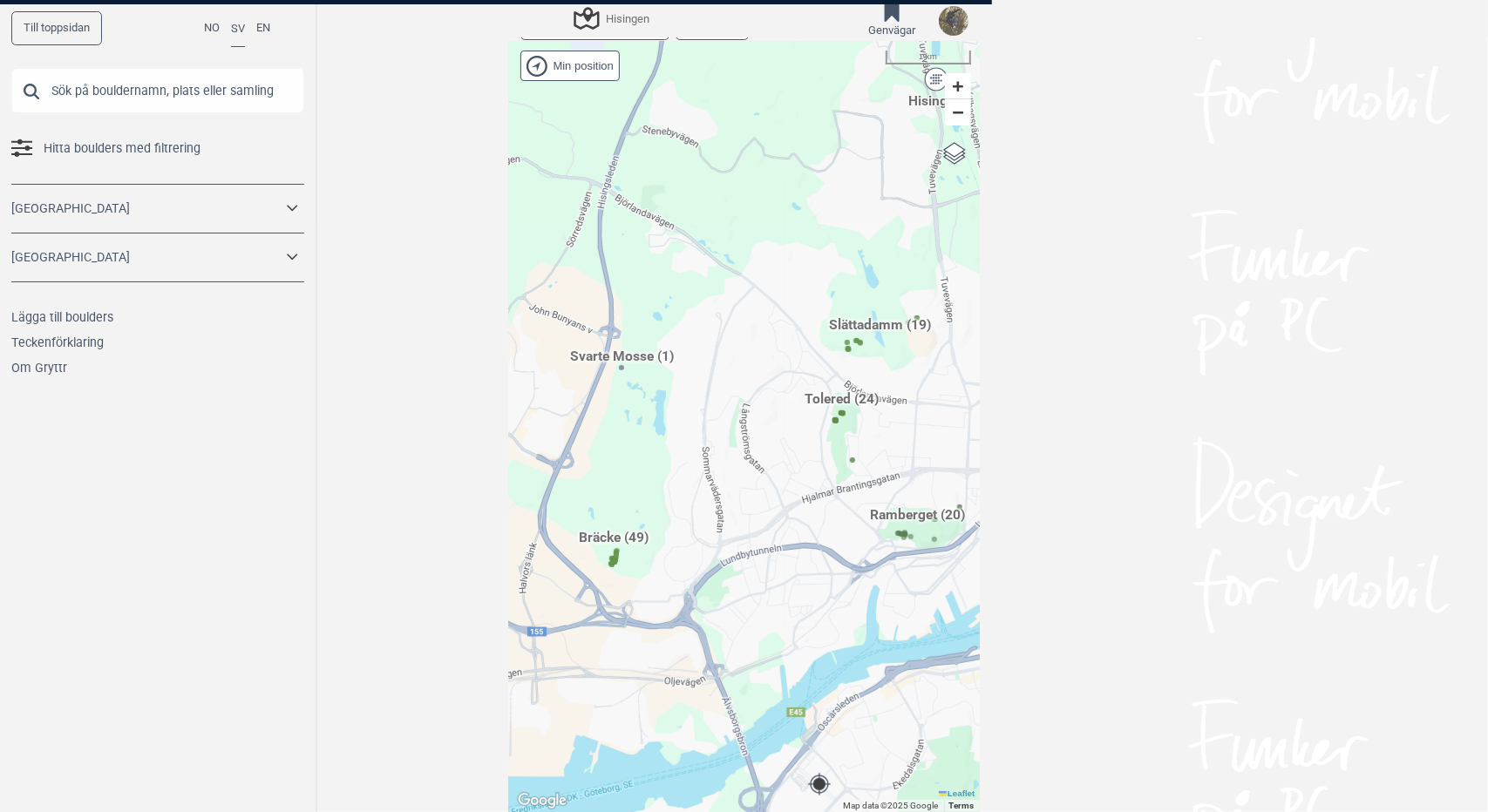
click at [608, 545] on div at bounding box center [744, 406] width 1488 height 812
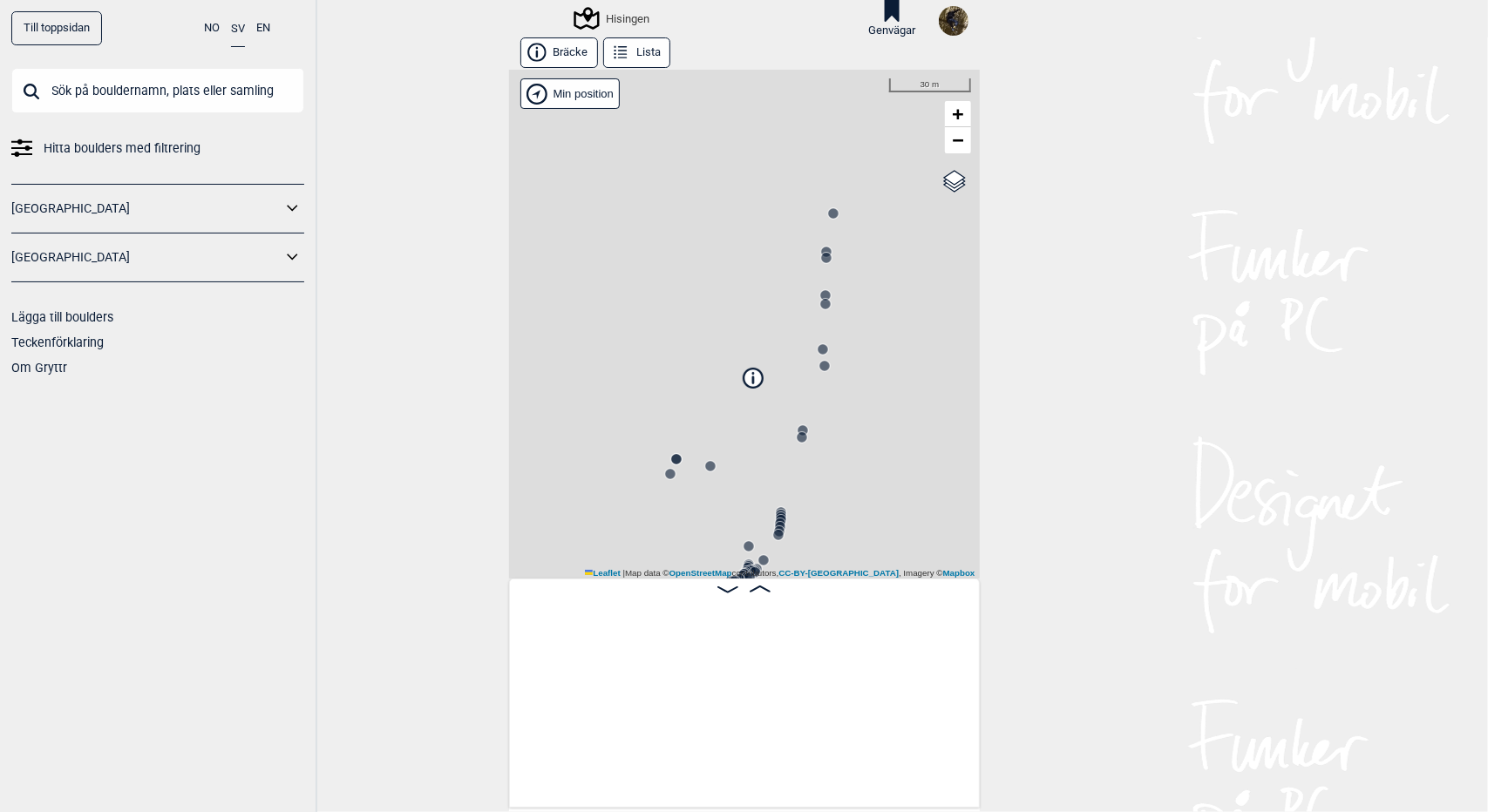
scroll to position [0, 136]
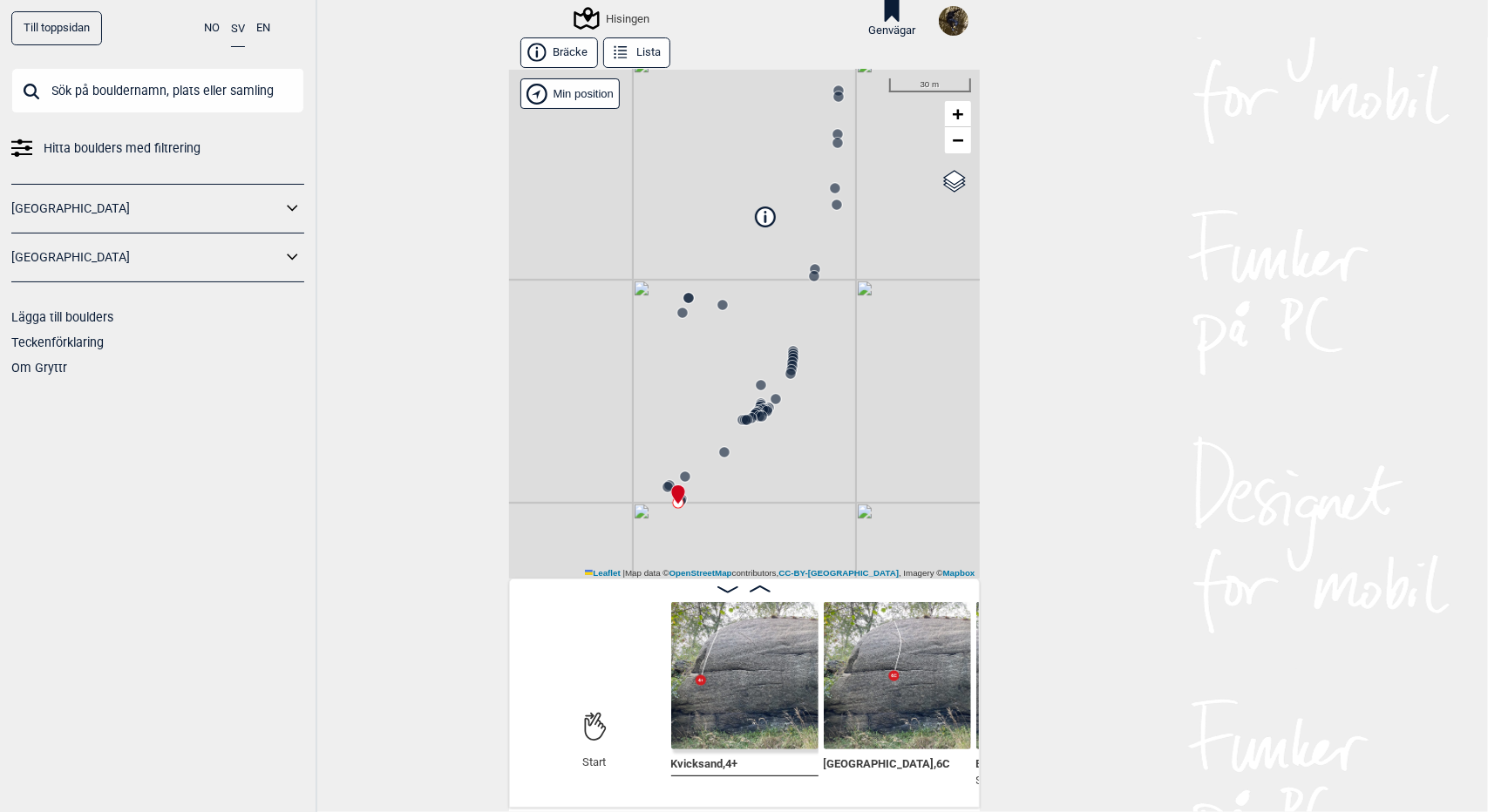
drag, startPoint x: 849, startPoint y: 467, endPoint x: 861, endPoint y: 306, distance: 161.4
click at [861, 306] on div "Hisingen Brukerens posisjon Min position 30 m + − OpenStreetMap Google satellit…" at bounding box center [745, 324] width 471 height 509
click at [754, 585] on span at bounding box center [760, 590] width 21 height 15
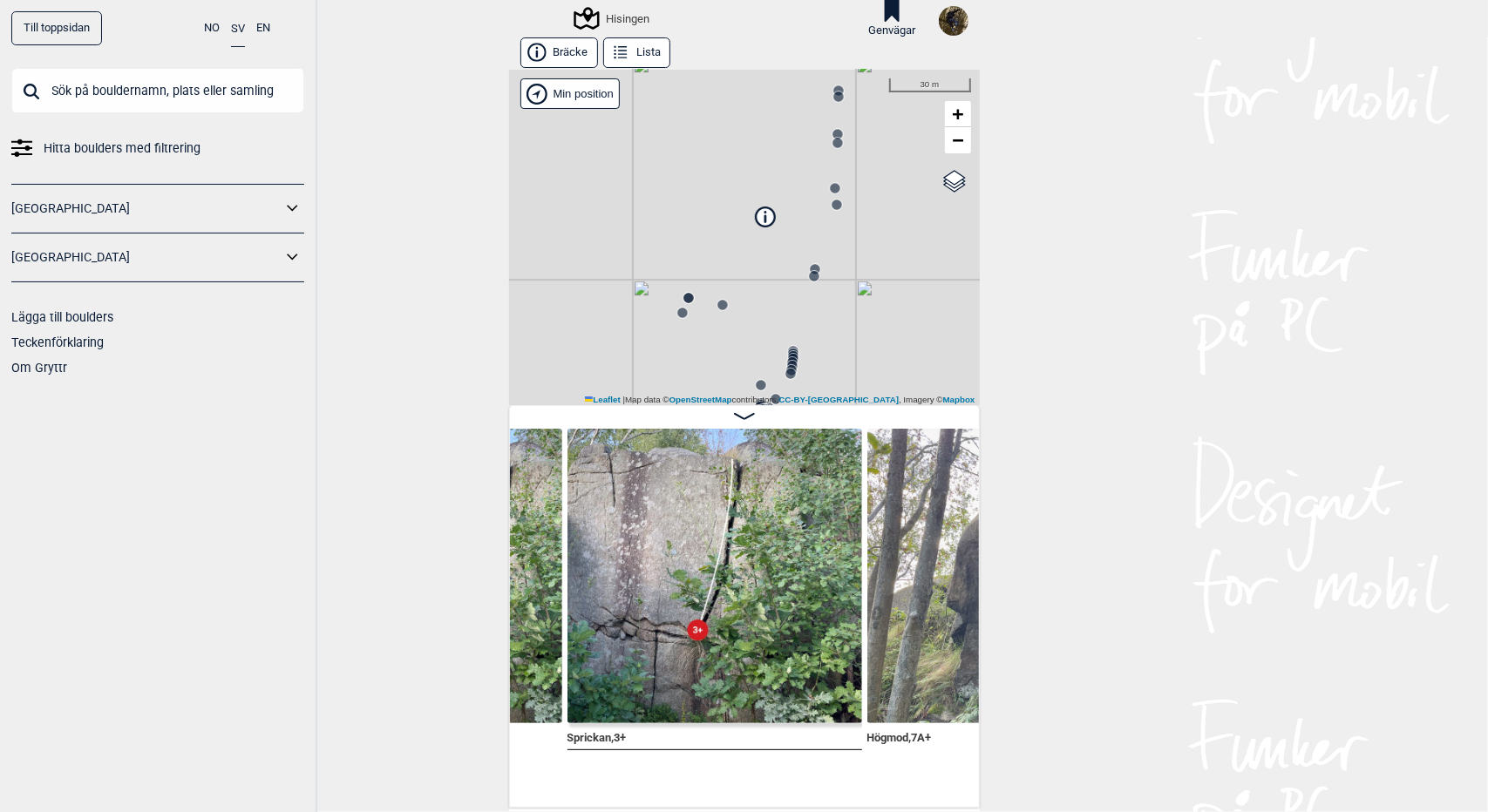
scroll to position [0, 1440]
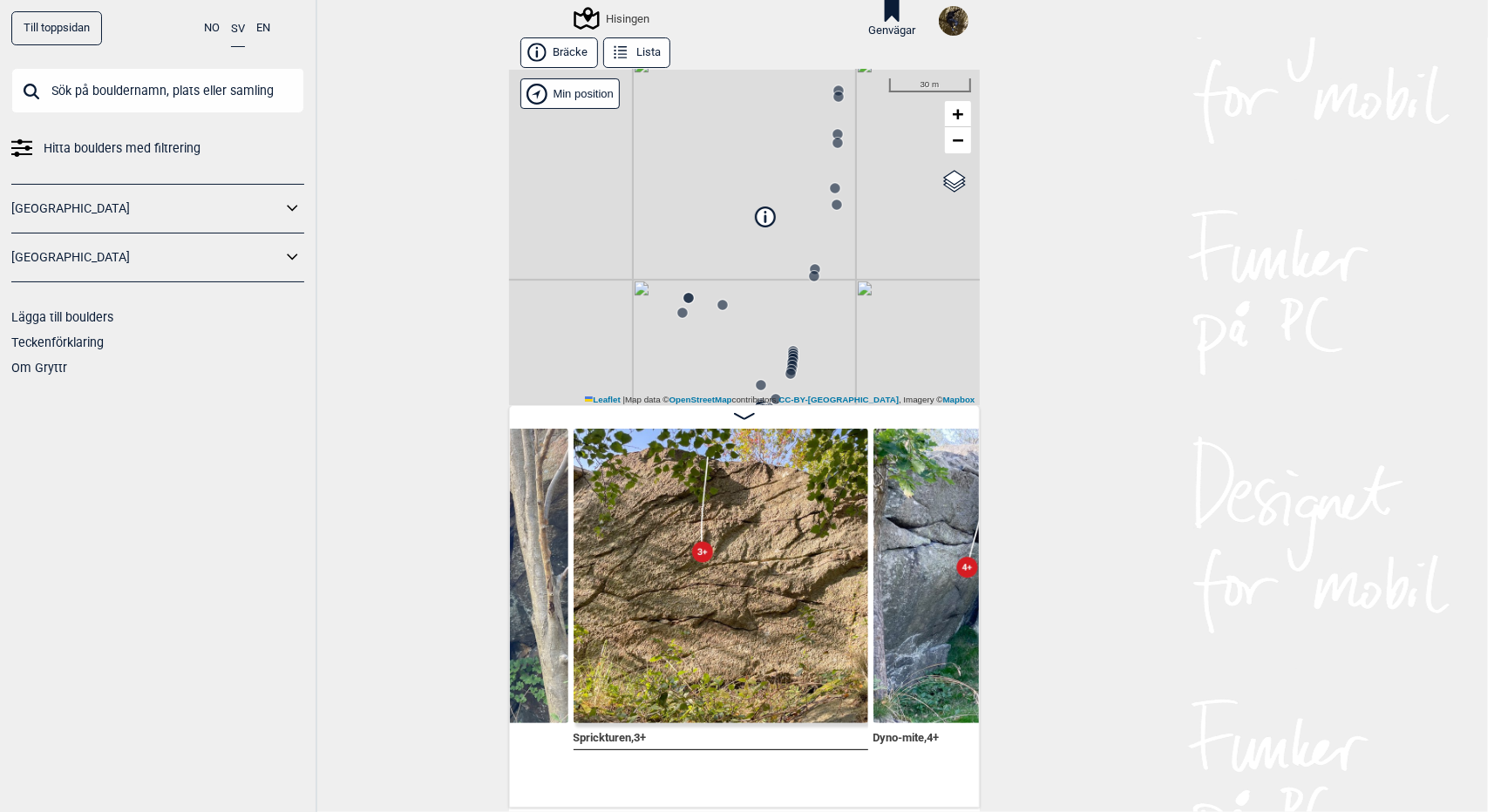
scroll to position [0, 2032]
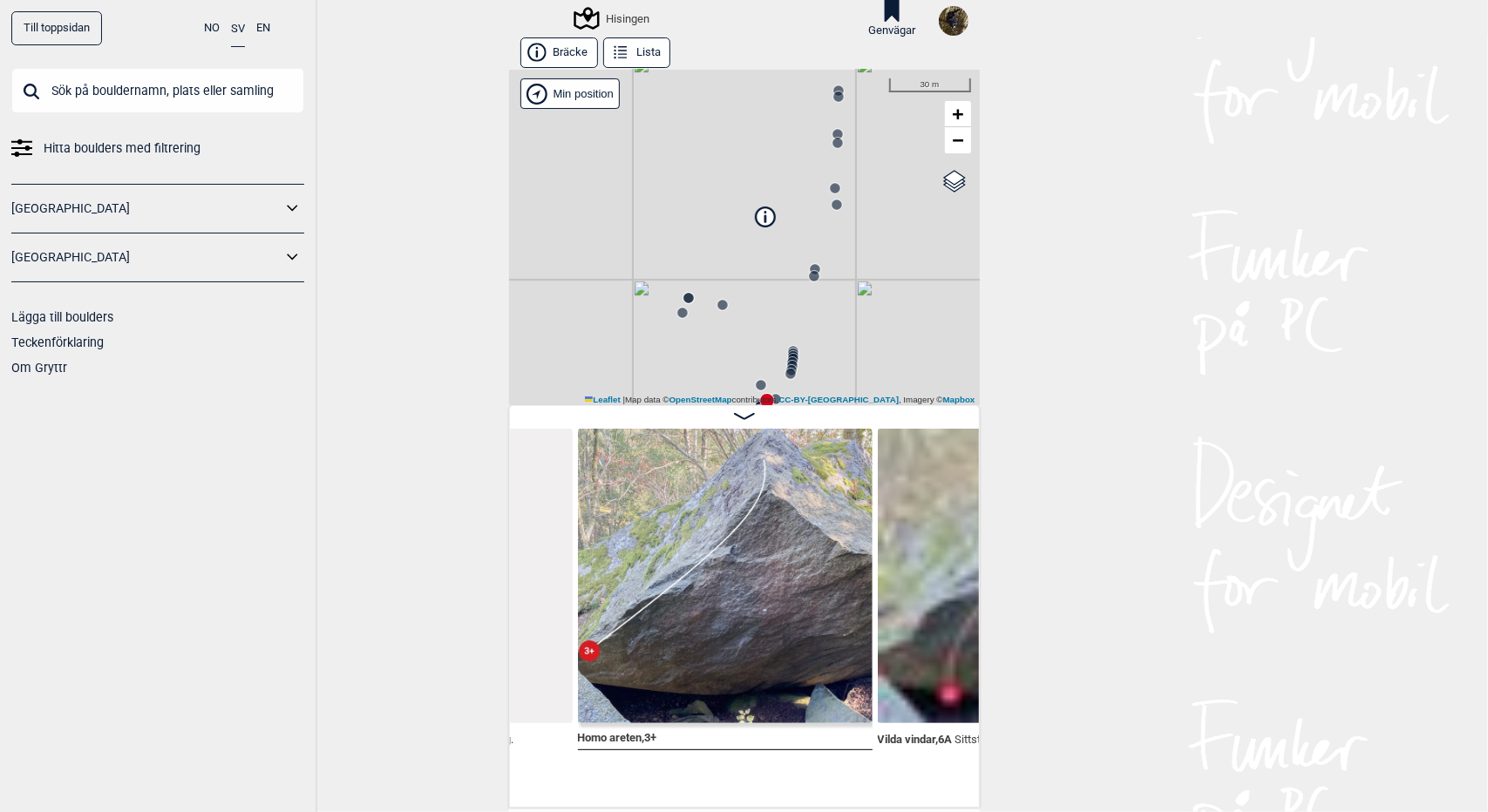
scroll to position [0, 6525]
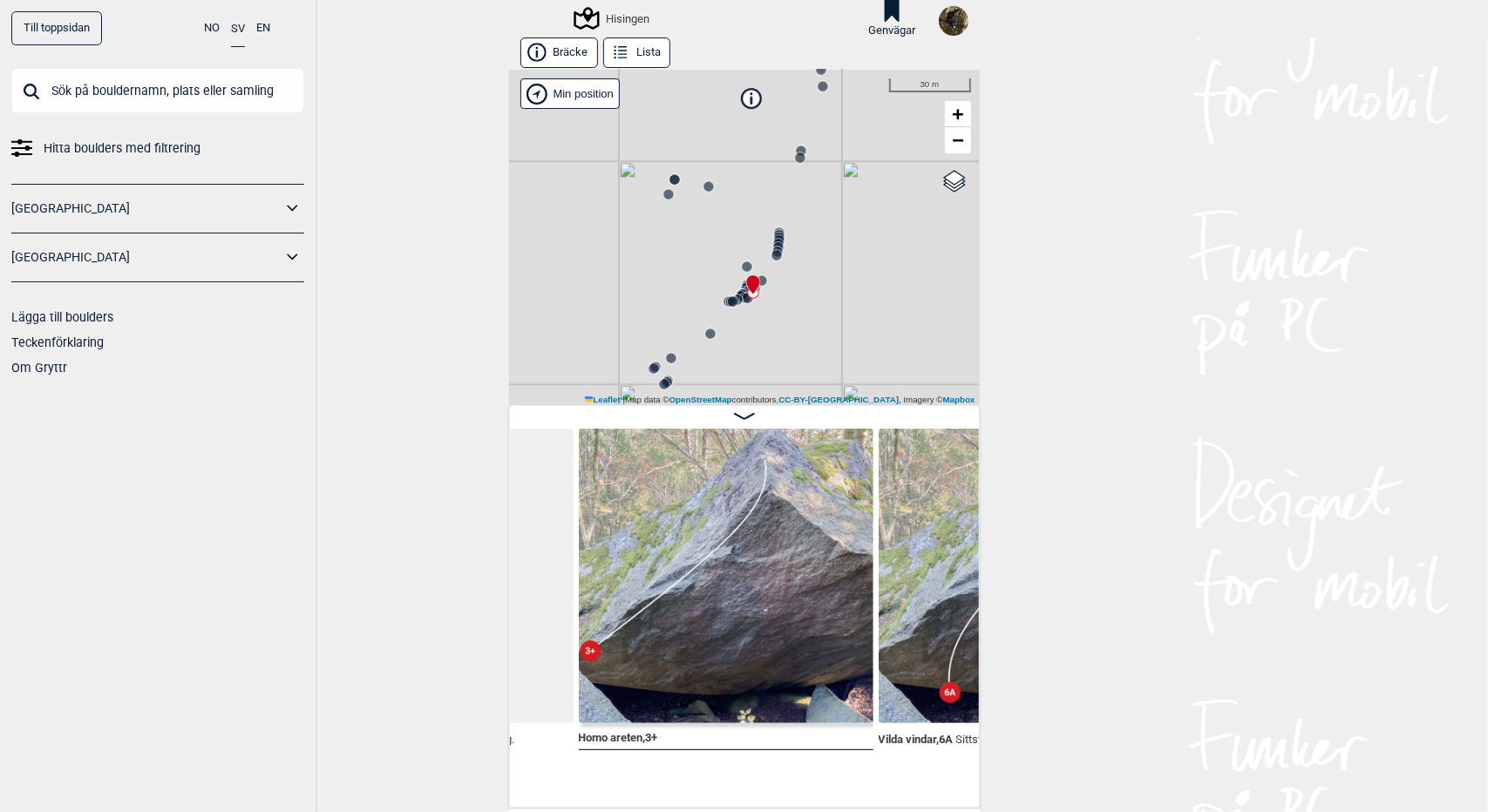
drag, startPoint x: 911, startPoint y: 331, endPoint x: 897, endPoint y: 212, distance: 119.8
click at [897, 212] on div "Hisingen Brukerens posisjon Min position 30 m + − OpenStreetMap Google satellit…" at bounding box center [745, 237] width 471 height 336
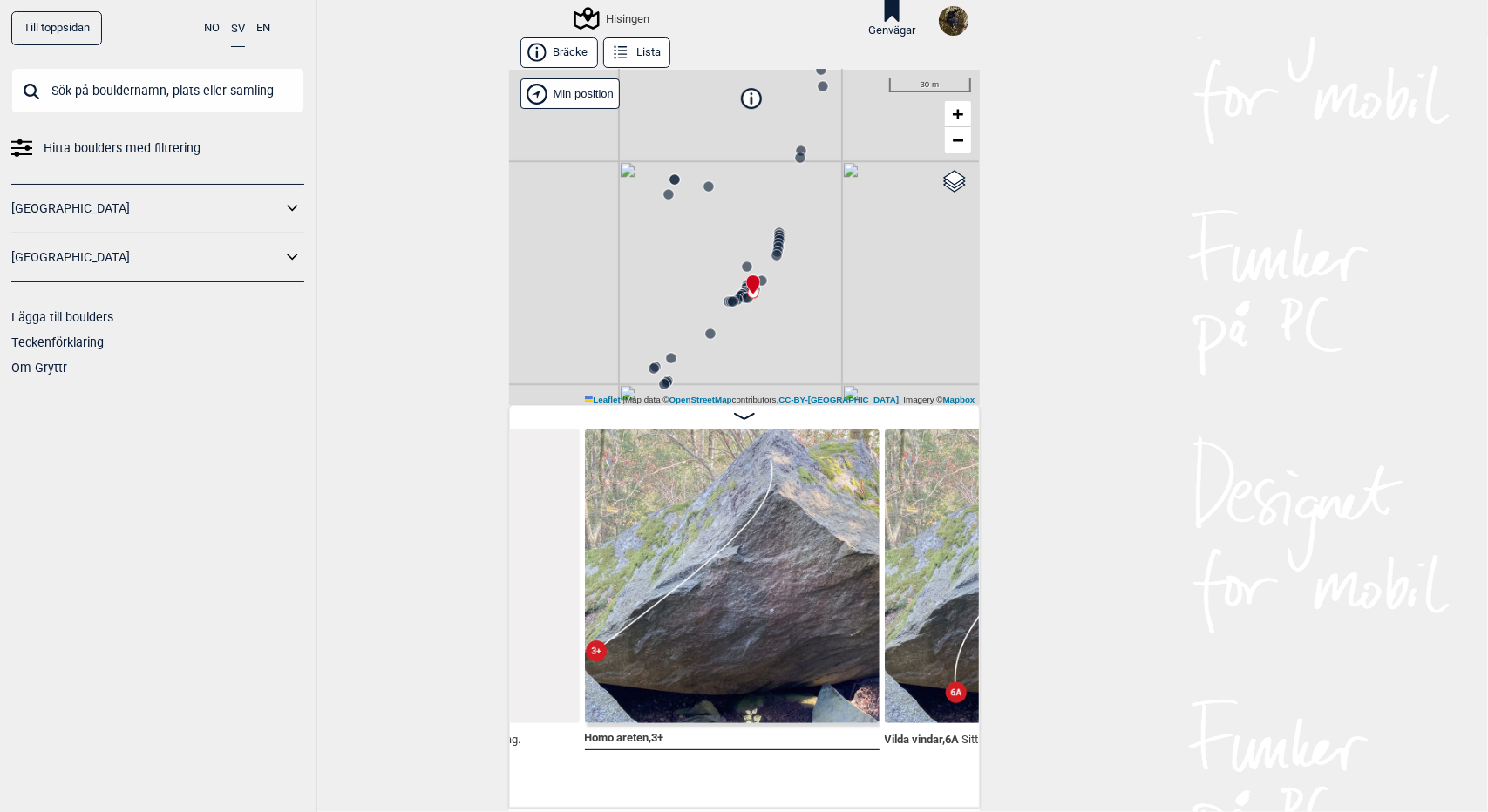
scroll to position [0, 6518]
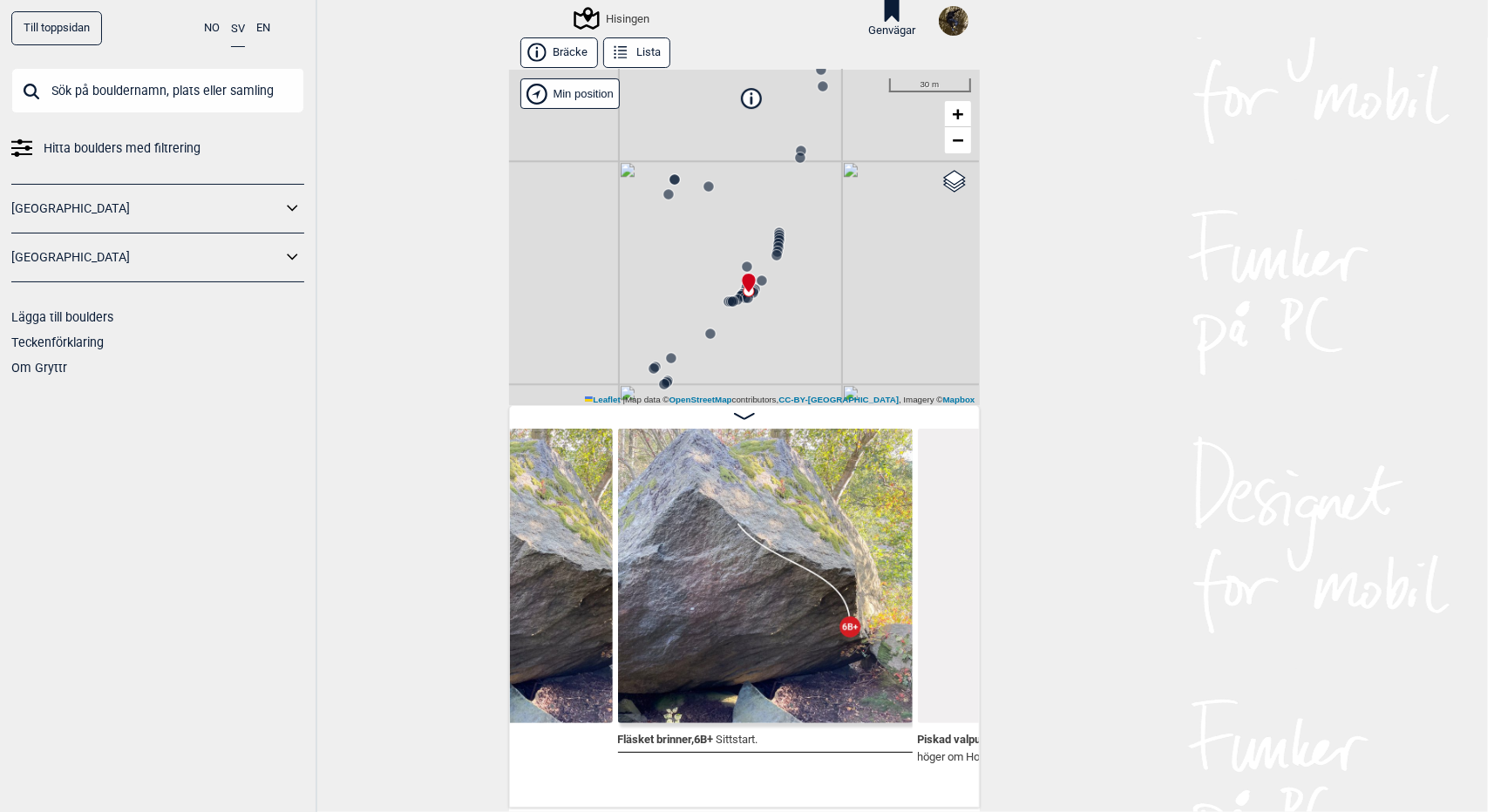
scroll to position [0, 7388]
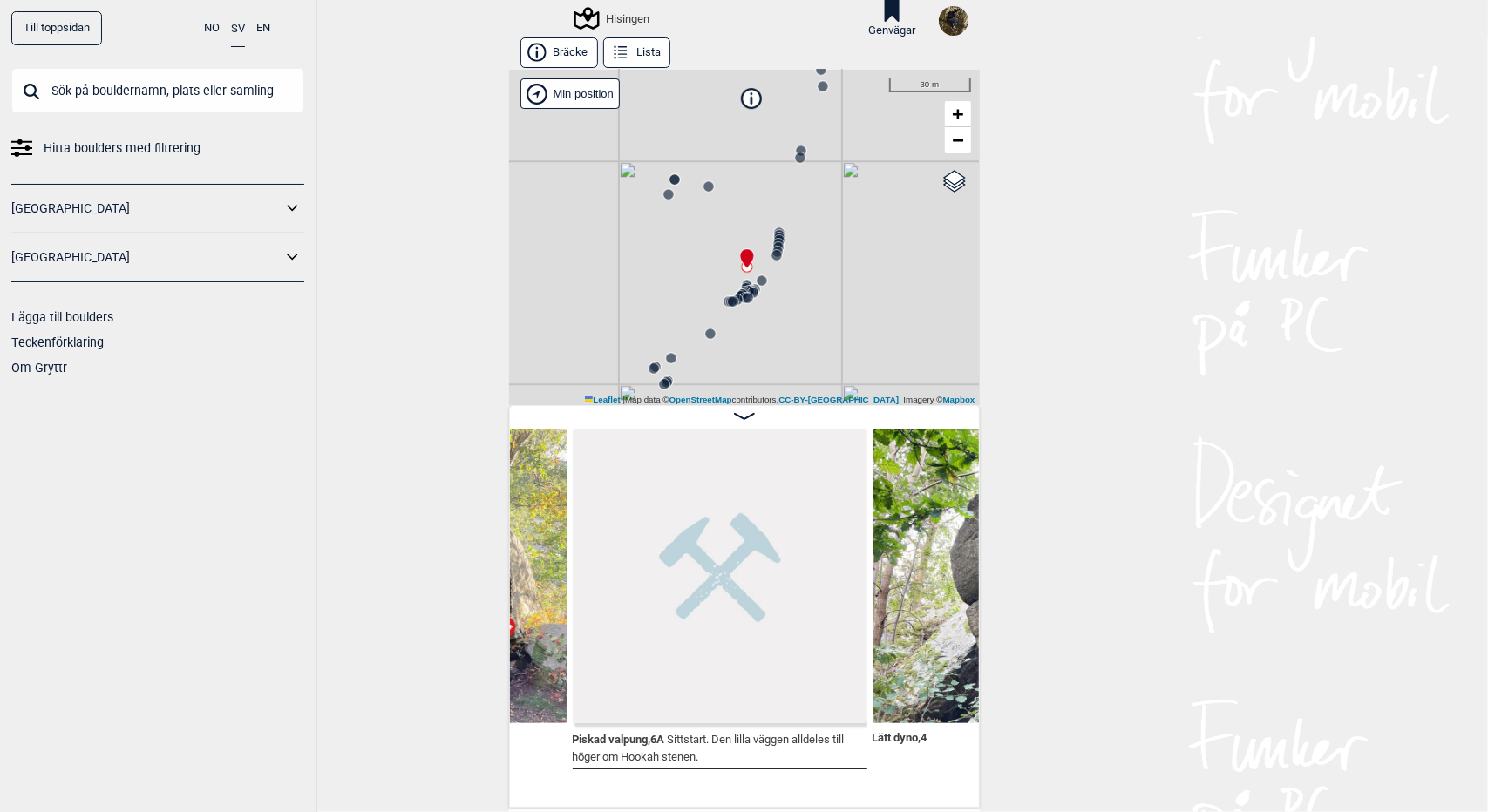
scroll to position [0, 7731]
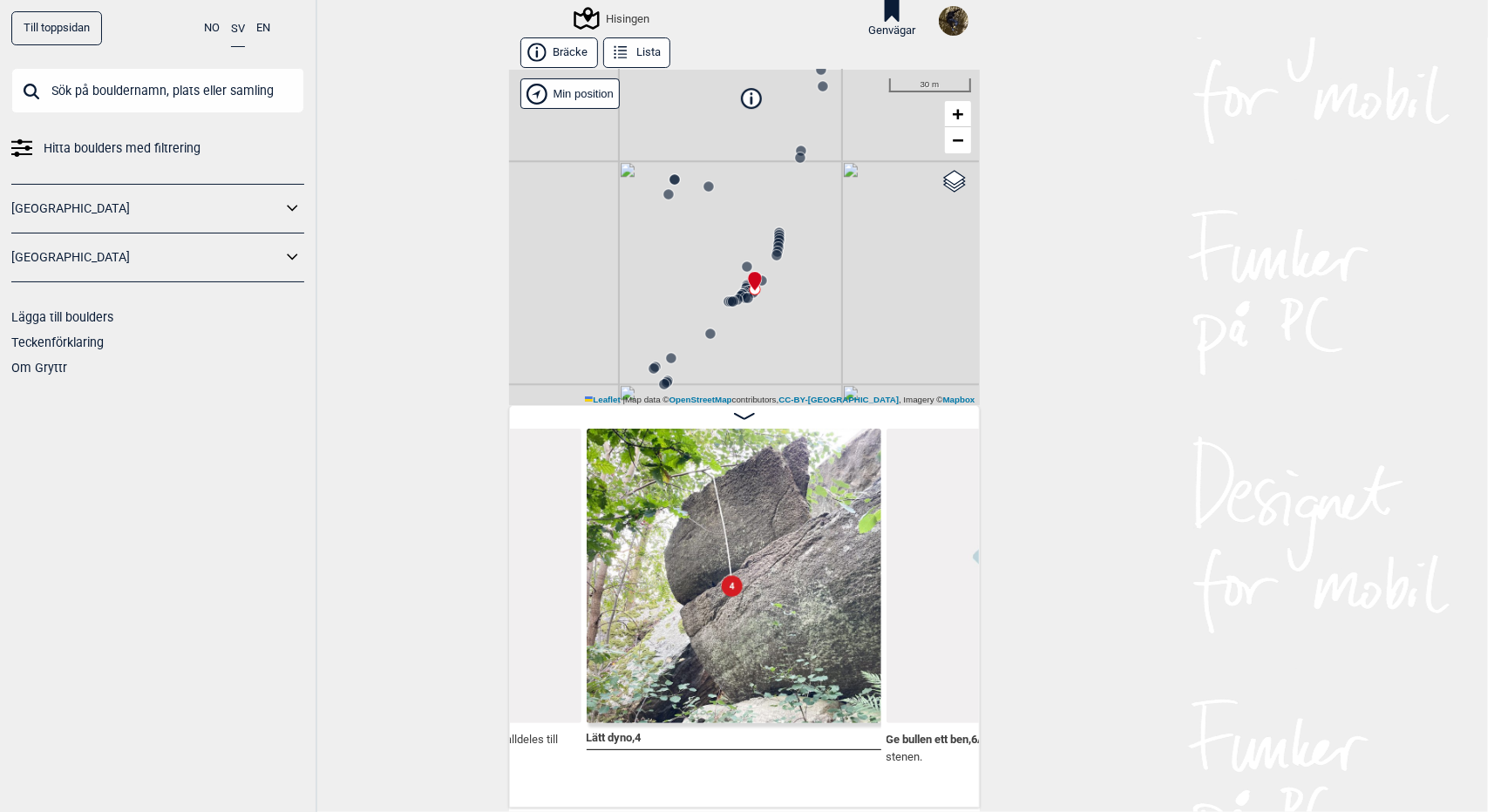
scroll to position [0, 8020]
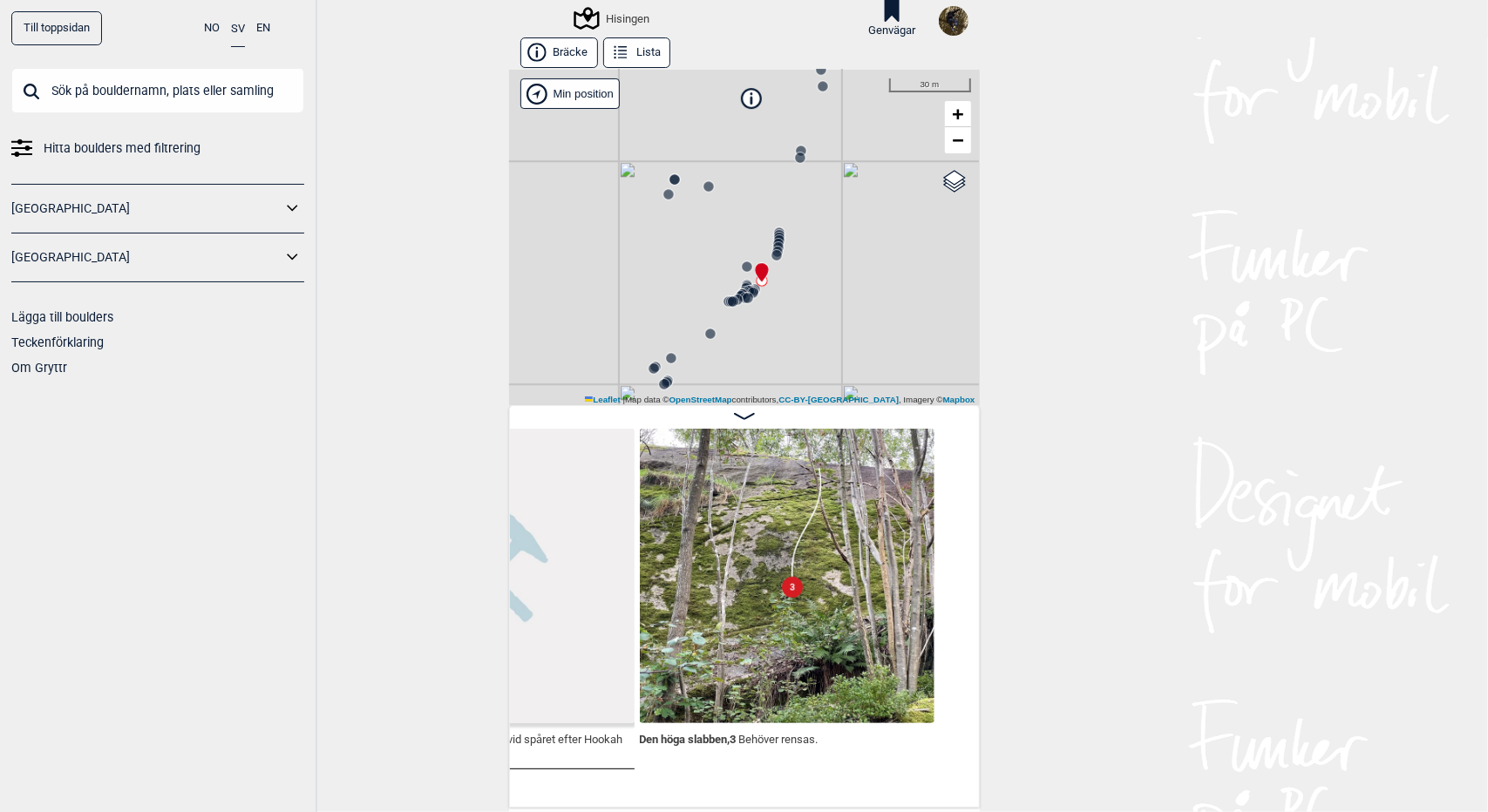
scroll to position [0, 8607]
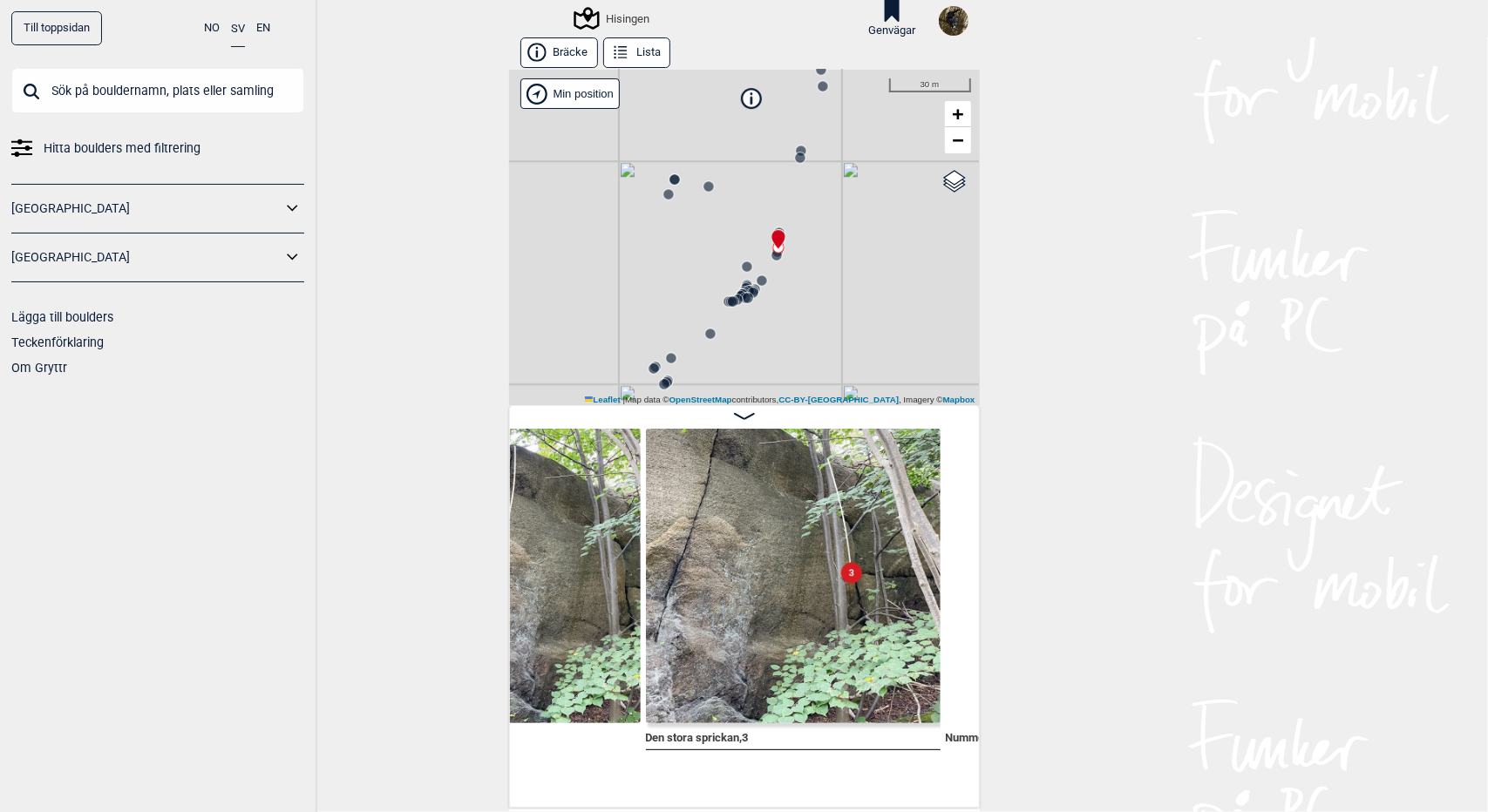
scroll to position [0, 9167]
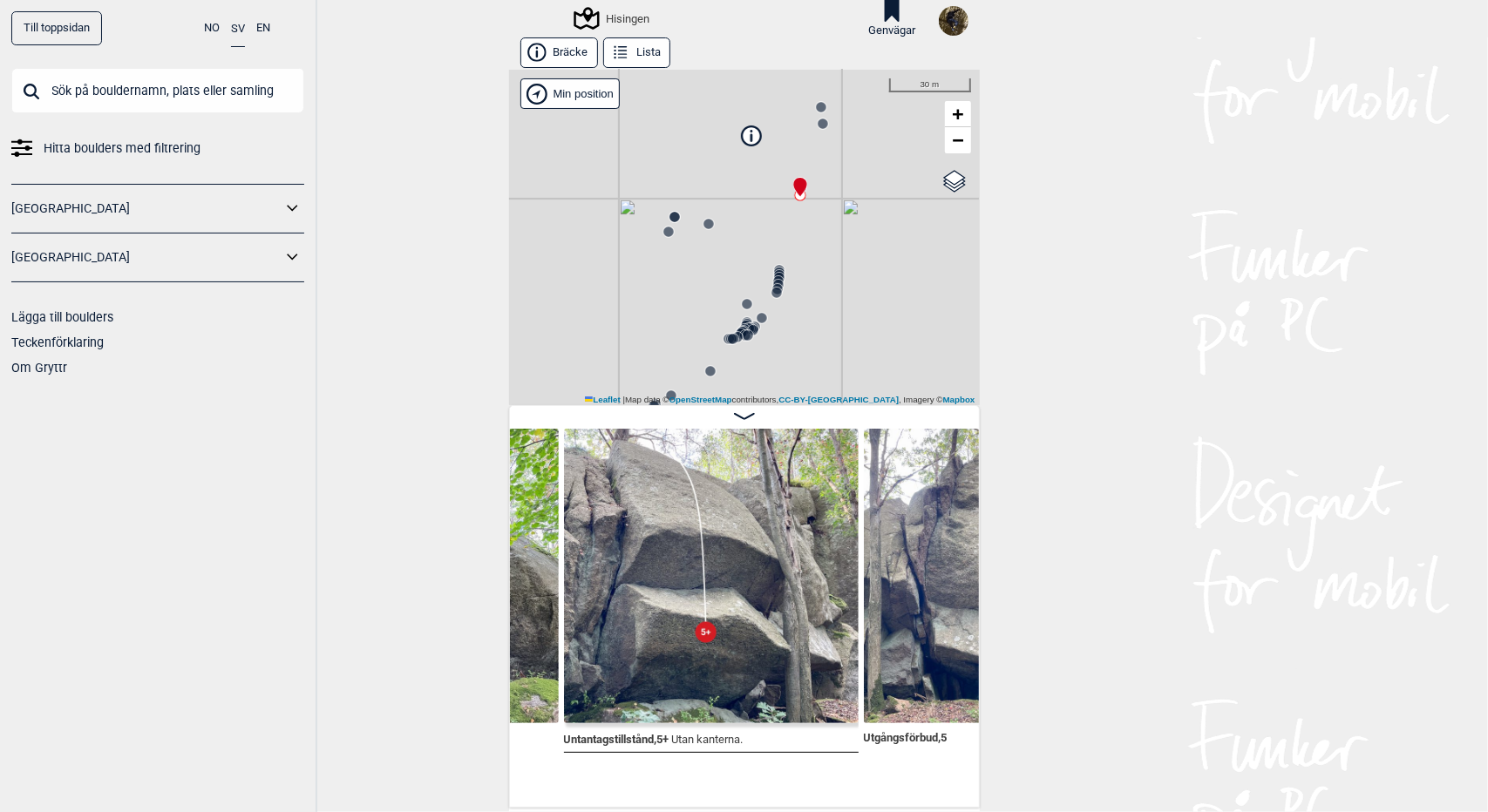
scroll to position [0, 11040]
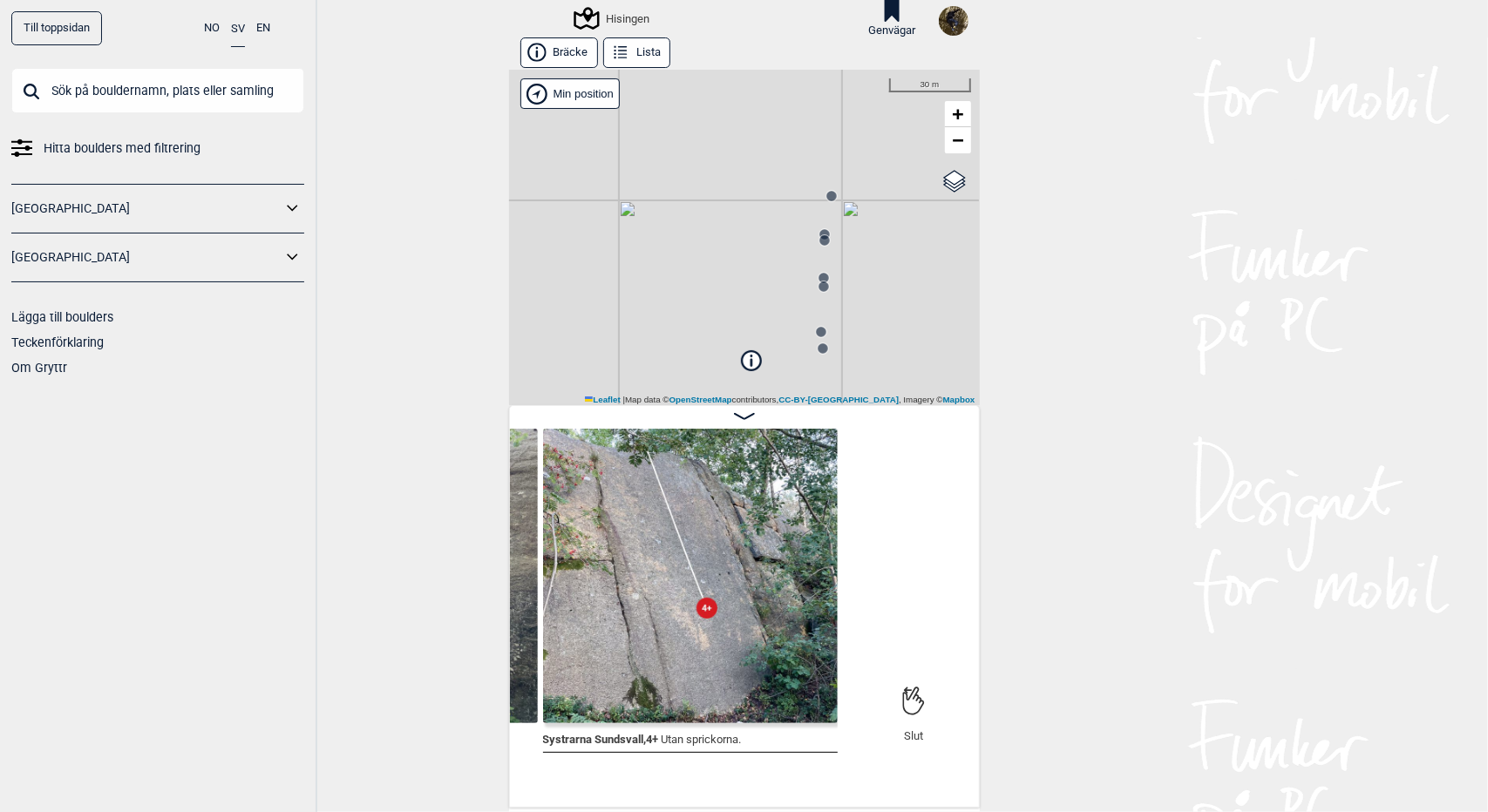
scroll to position [0, 14646]
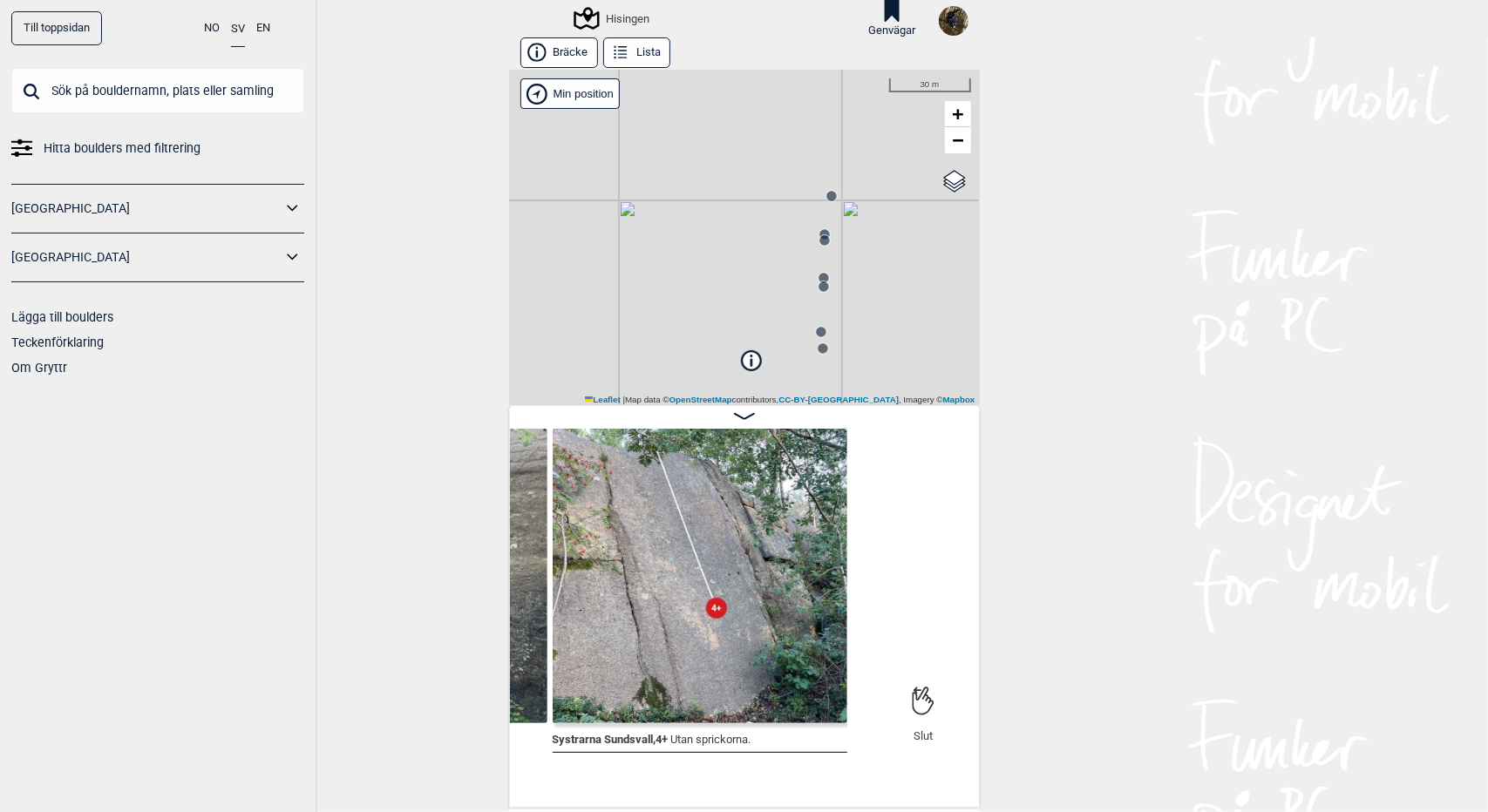
click at [633, 18] on div "Hisingen" at bounding box center [613, 18] width 73 height 21
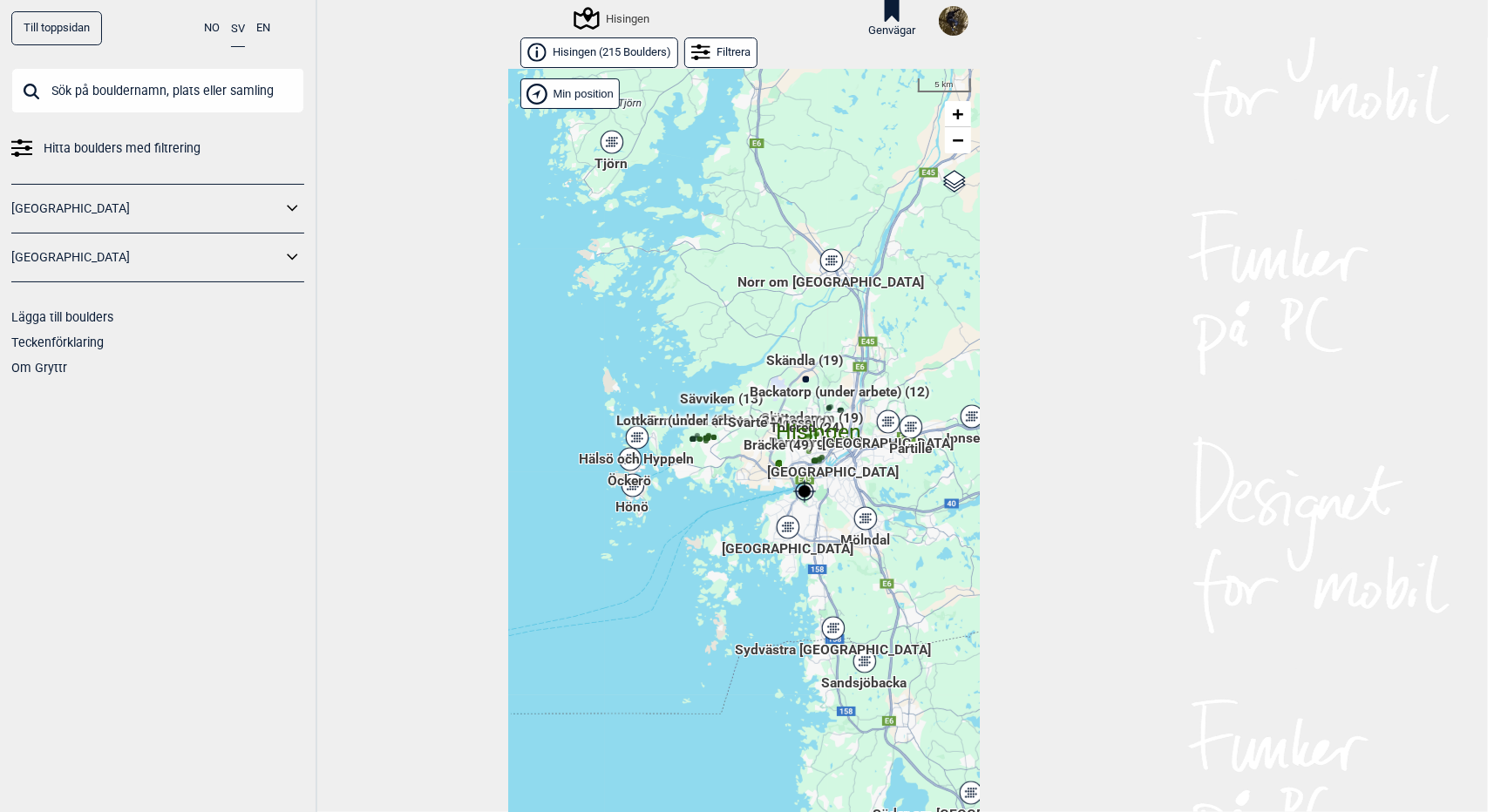
click at [509, 70] on div "Hallingdal Gol Ål Stange Kolomoen Vallset Tangen Sørli Åsbygda Buskerud syd Kon…" at bounding box center [509, 70] width 0 height 0
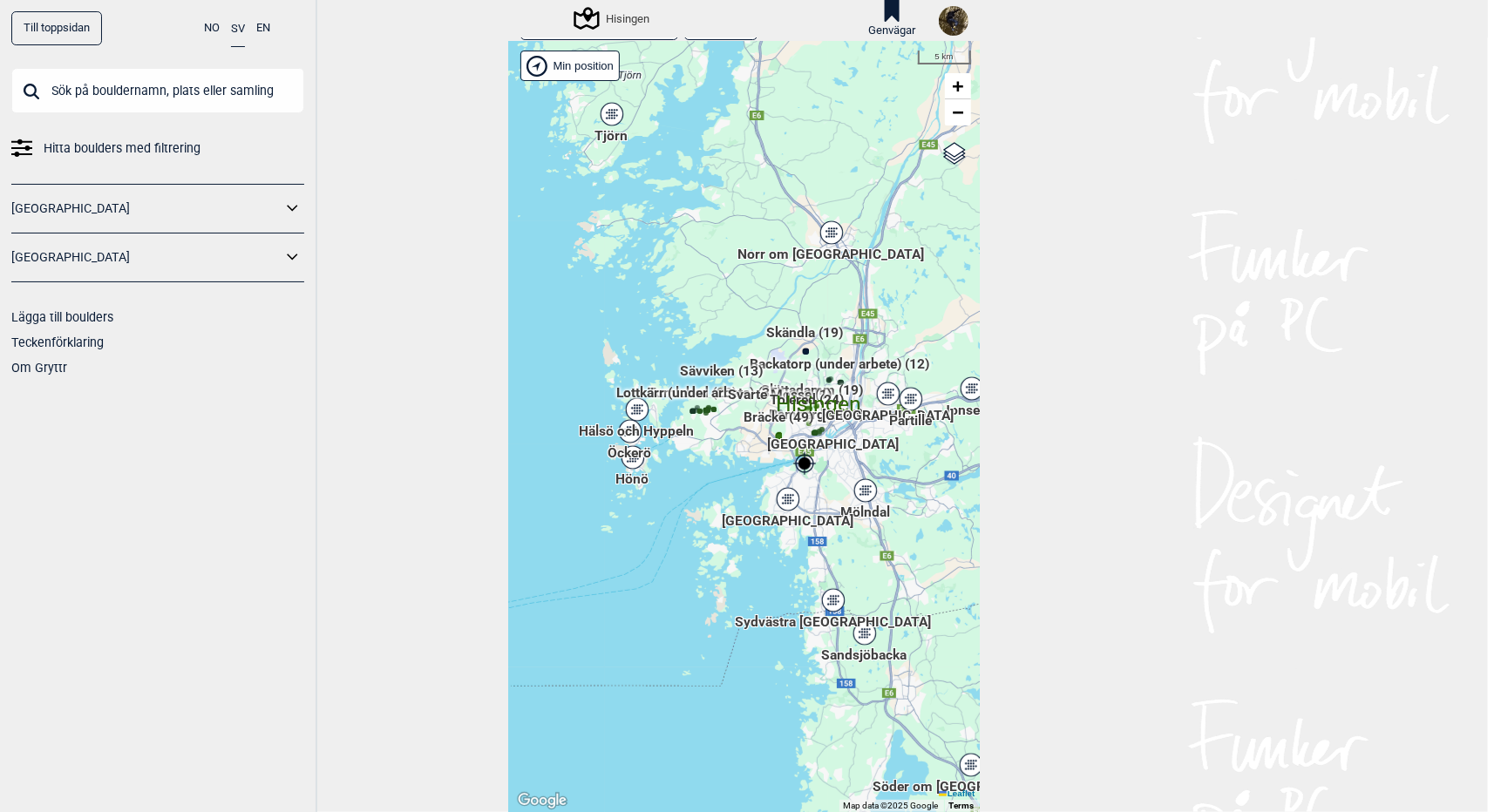
click at [777, 333] on span "Skändla (19)" at bounding box center [805, 340] width 77 height 33
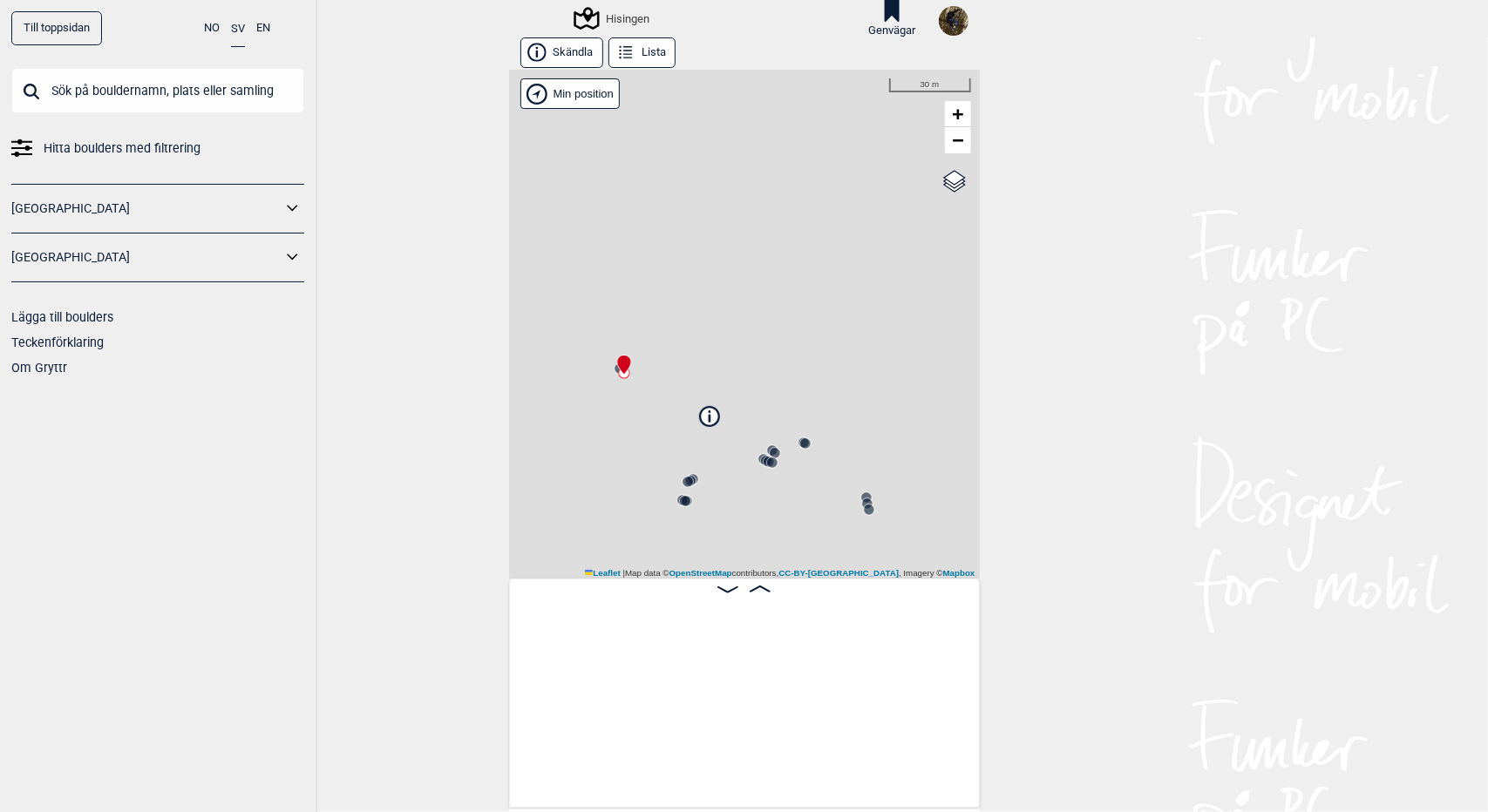
scroll to position [0, 136]
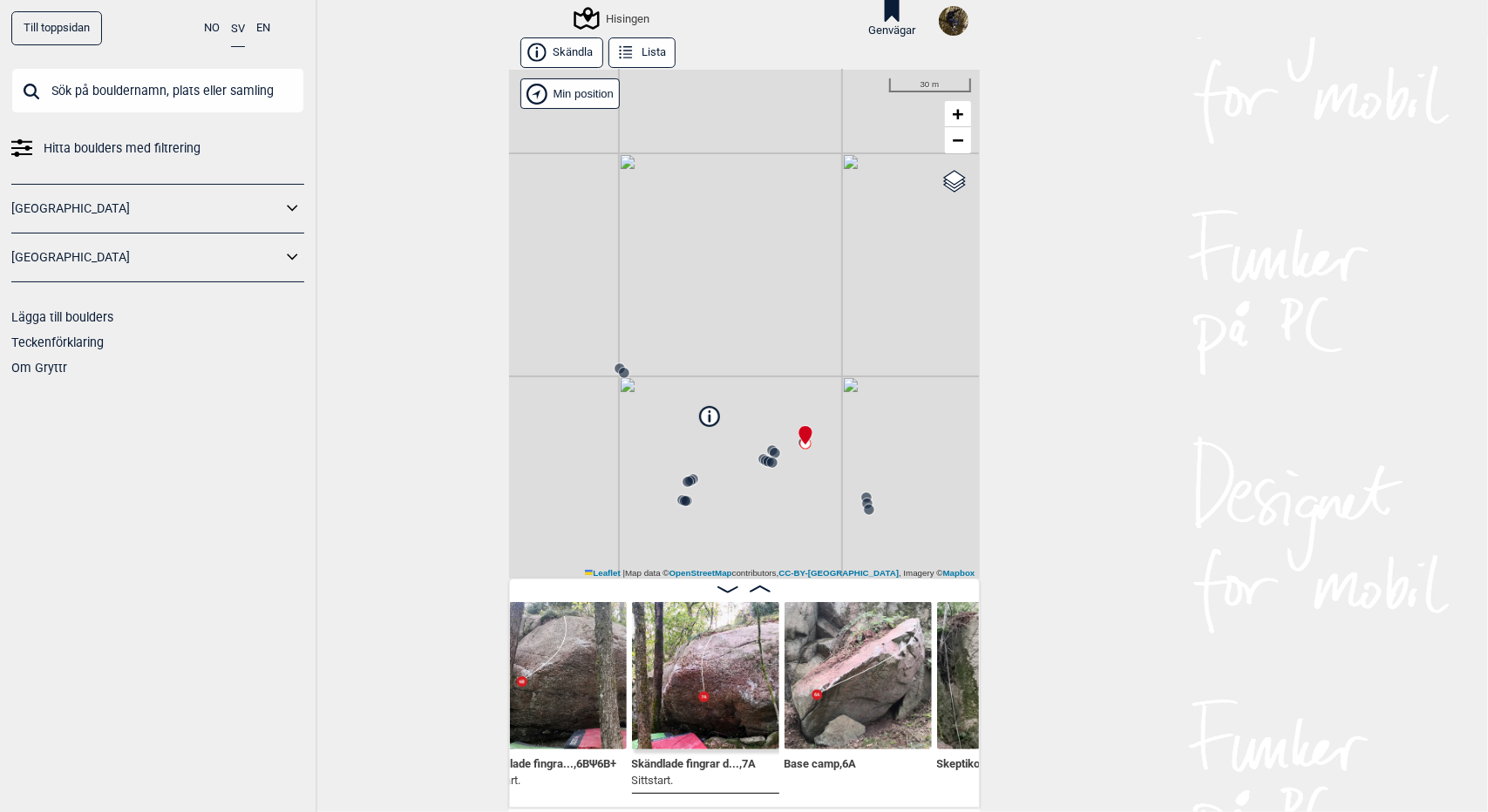
scroll to position [0, 2462]
click at [756, 589] on icon at bounding box center [760, 590] width 21 height 7
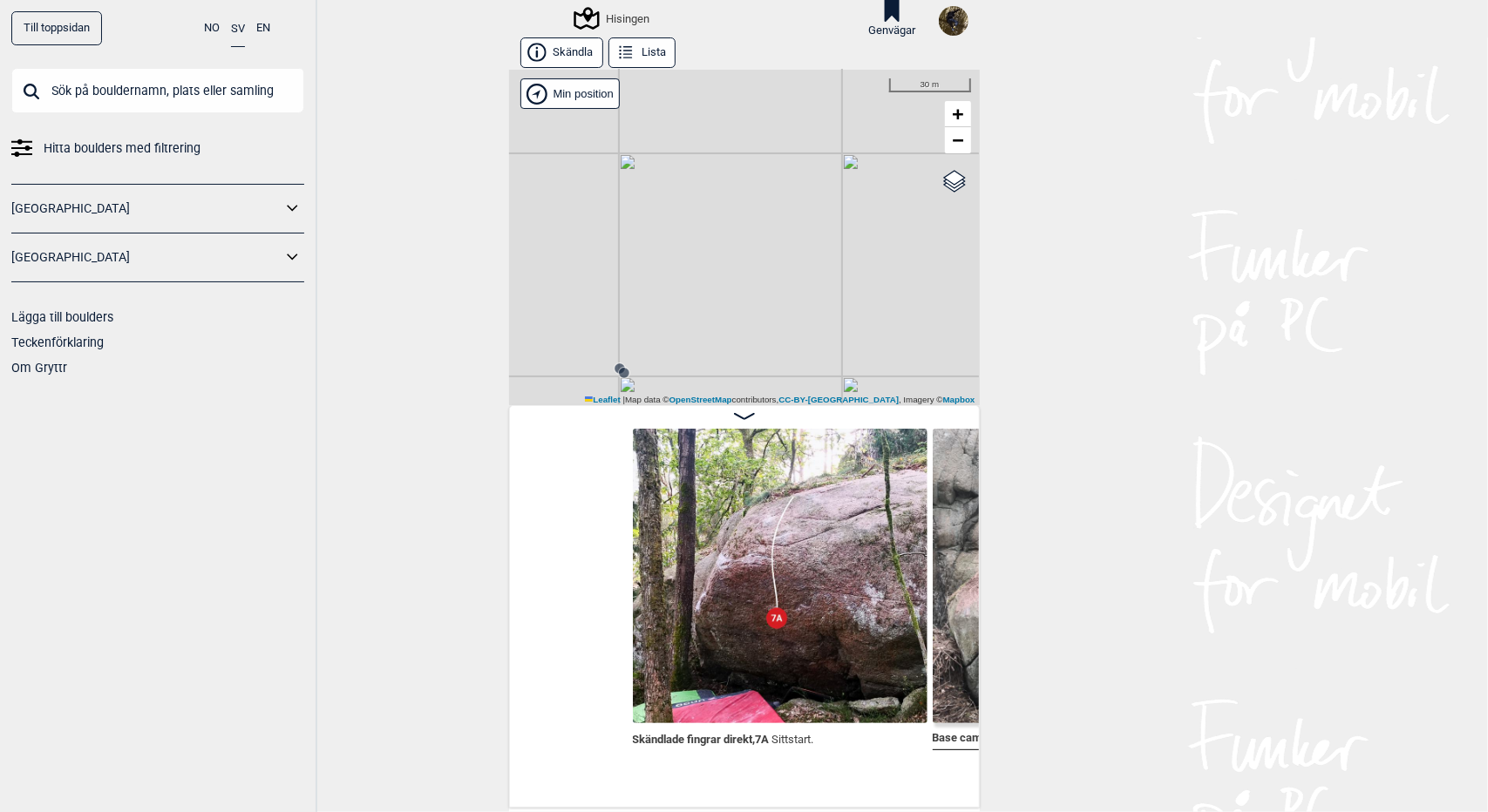
scroll to position [0, 2583]
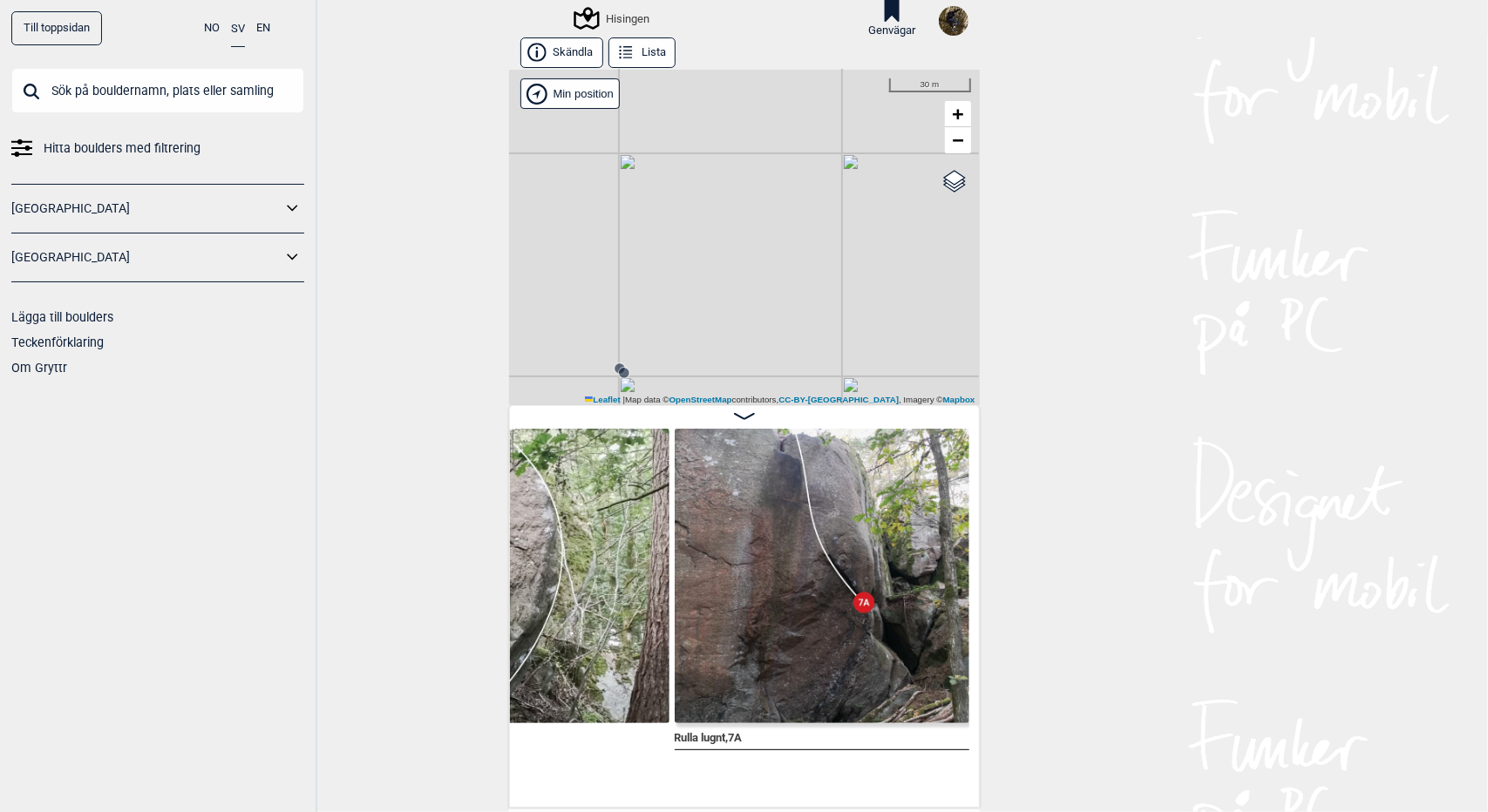
scroll to position [0, 3607]
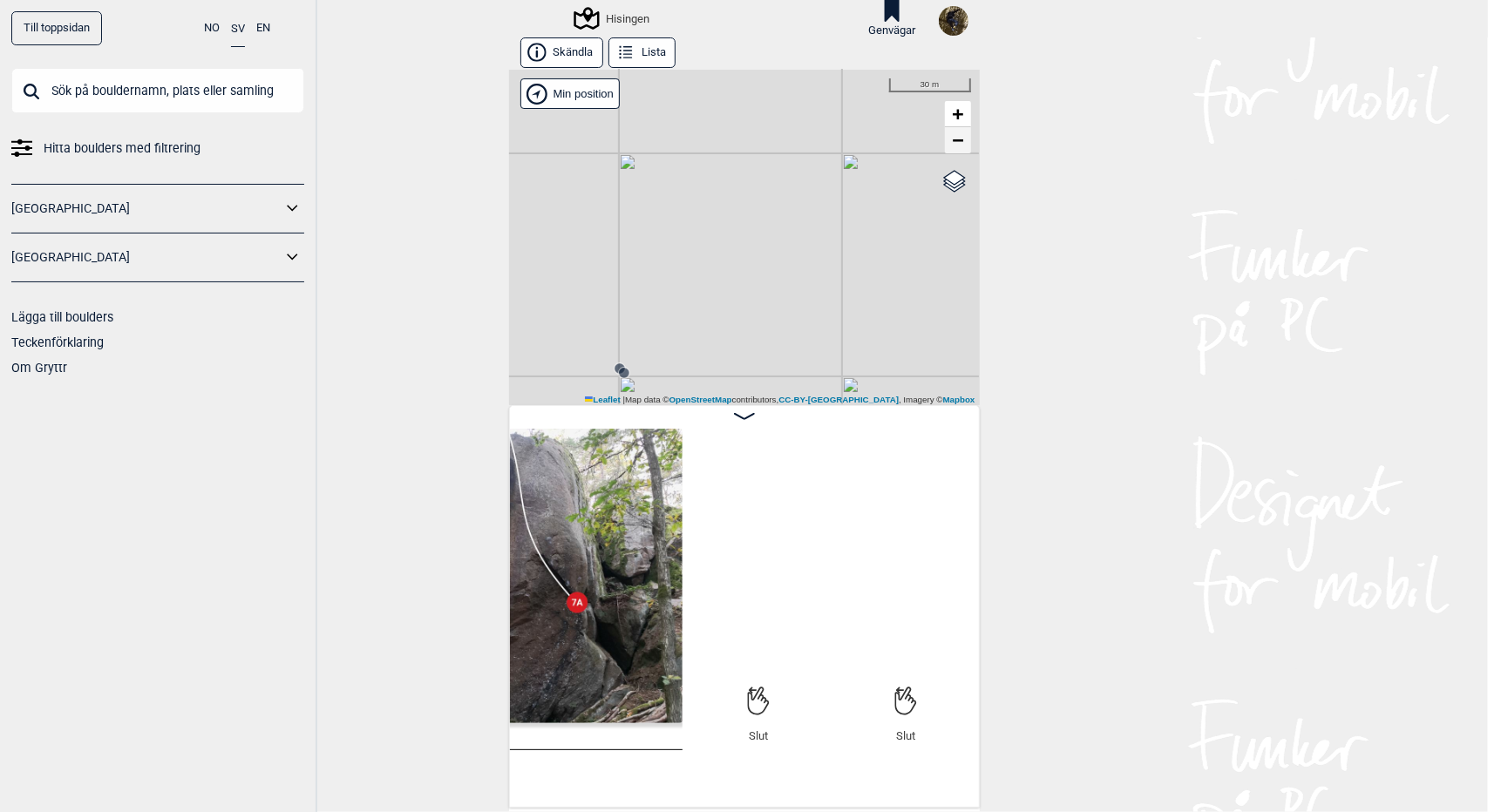
click at [955, 137] on span "−" at bounding box center [957, 140] width 11 height 22
drag, startPoint x: 779, startPoint y: 328, endPoint x: 741, endPoint y: 149, distance: 183.0
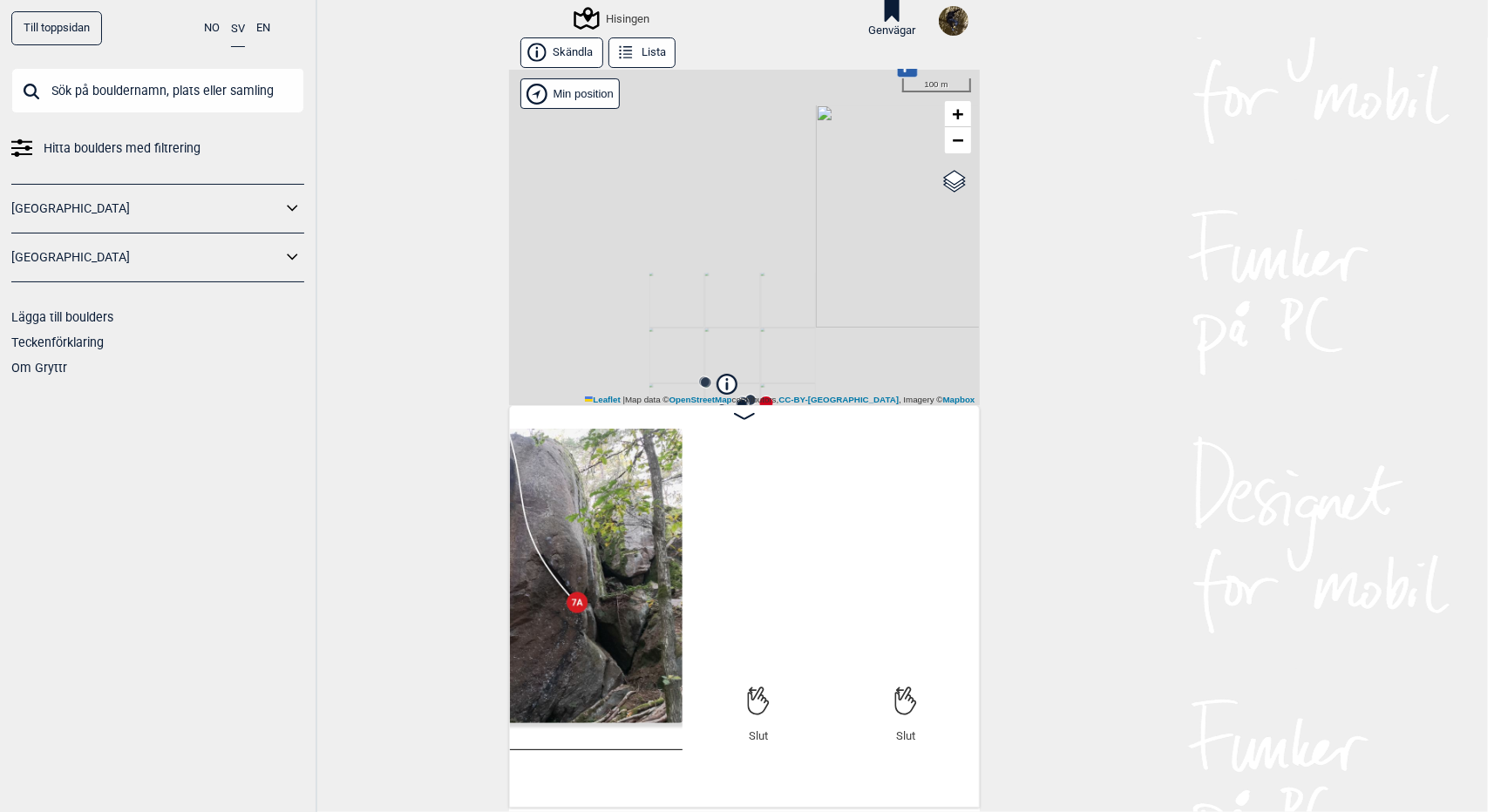
click at [741, 149] on div "Hisingen Brukerens posisjon Min position 100 m + − OpenStreetMap Google satelli…" at bounding box center [745, 237] width 471 height 336
click at [611, 22] on div "Hisingen" at bounding box center [613, 18] width 73 height 21
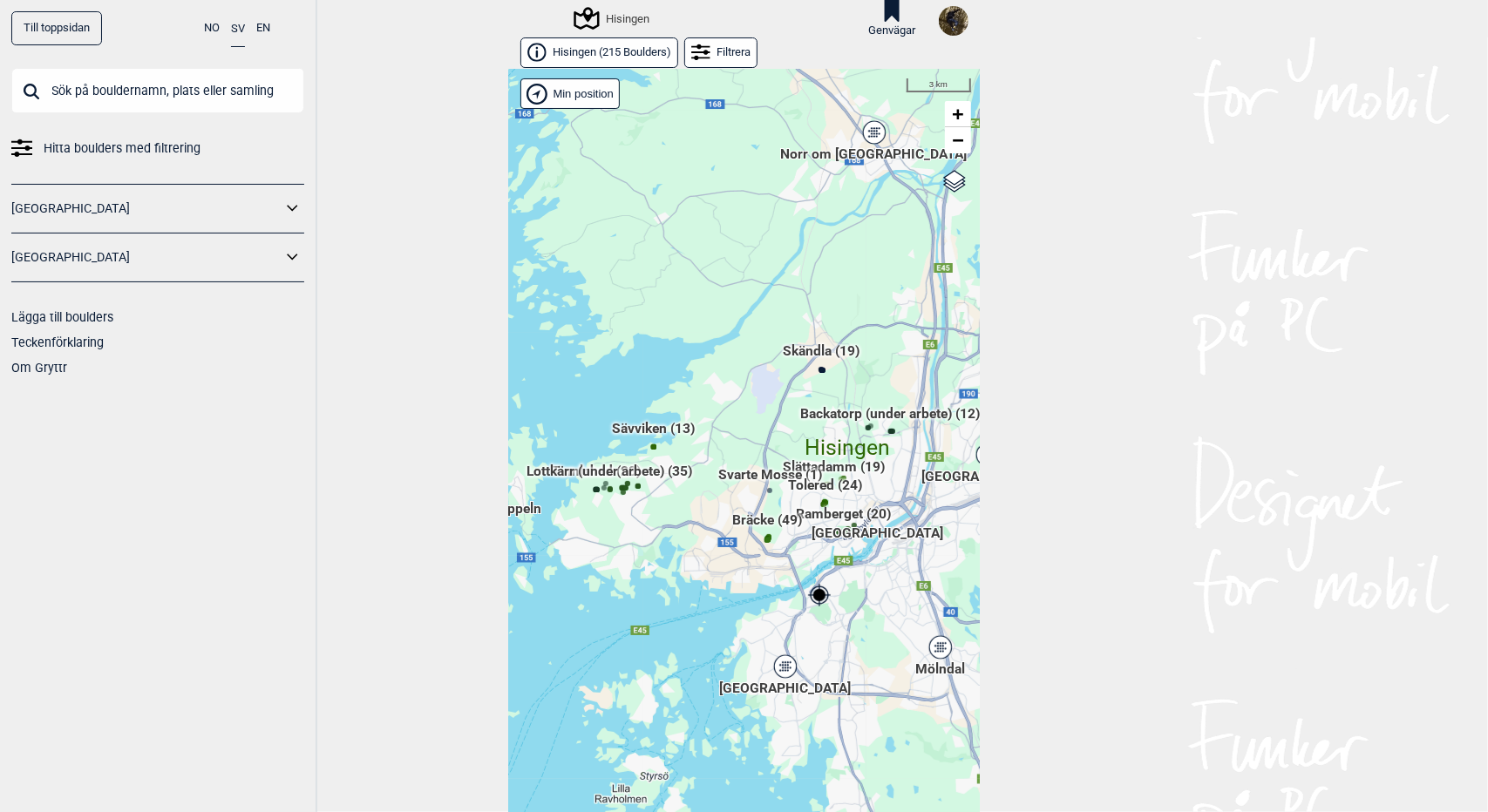
click at [870, 141] on div "Hallingdal Gol Ål Stange Kolomoen Vallset Tangen Sørli Åsbygda Buskerud syd Kon…" at bounding box center [745, 454] width 471 height 770
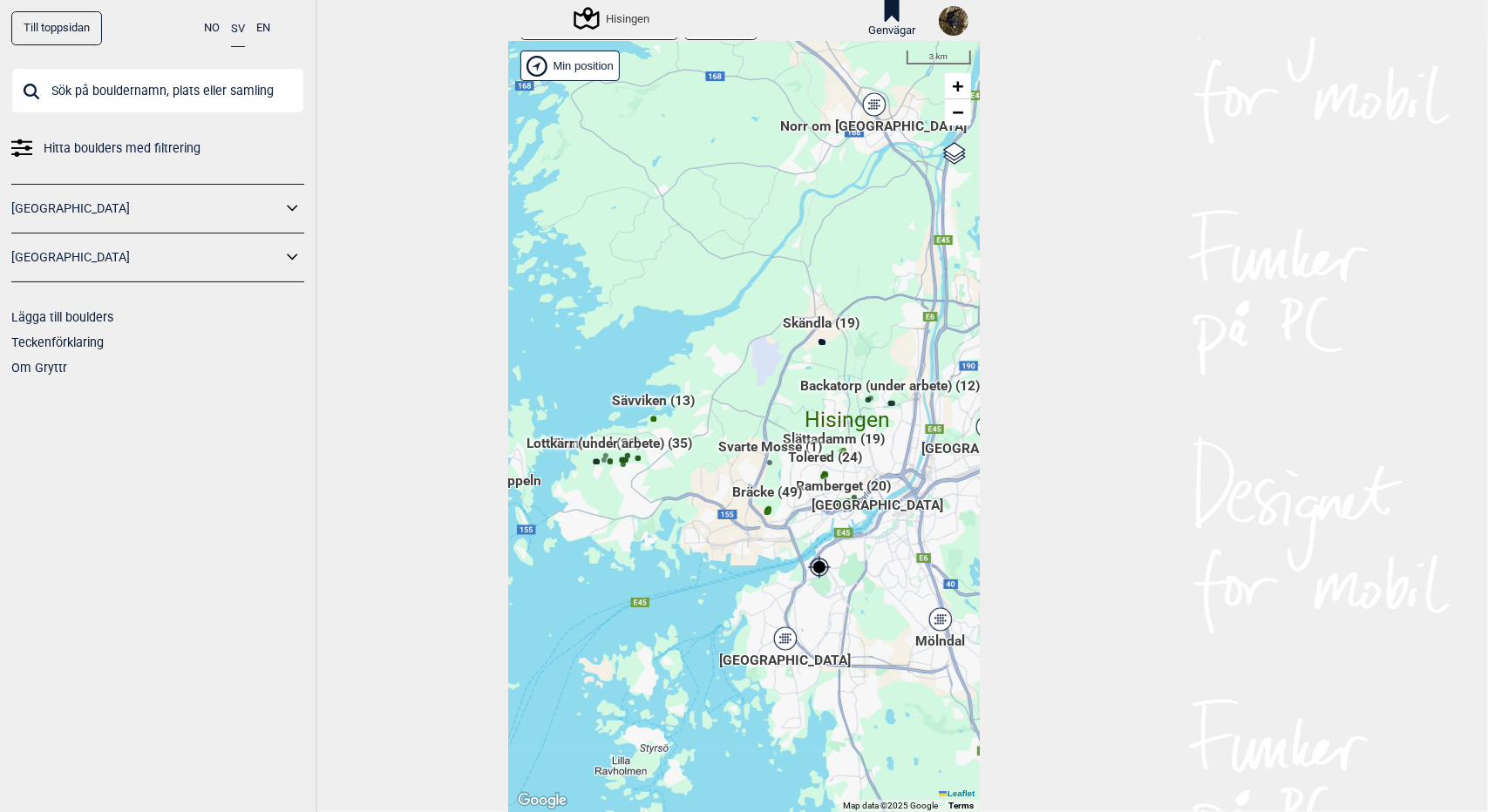
click at [869, 104] on div "Norr om [GEOGRAPHIC_DATA]" at bounding box center [874, 105] width 10 height 10
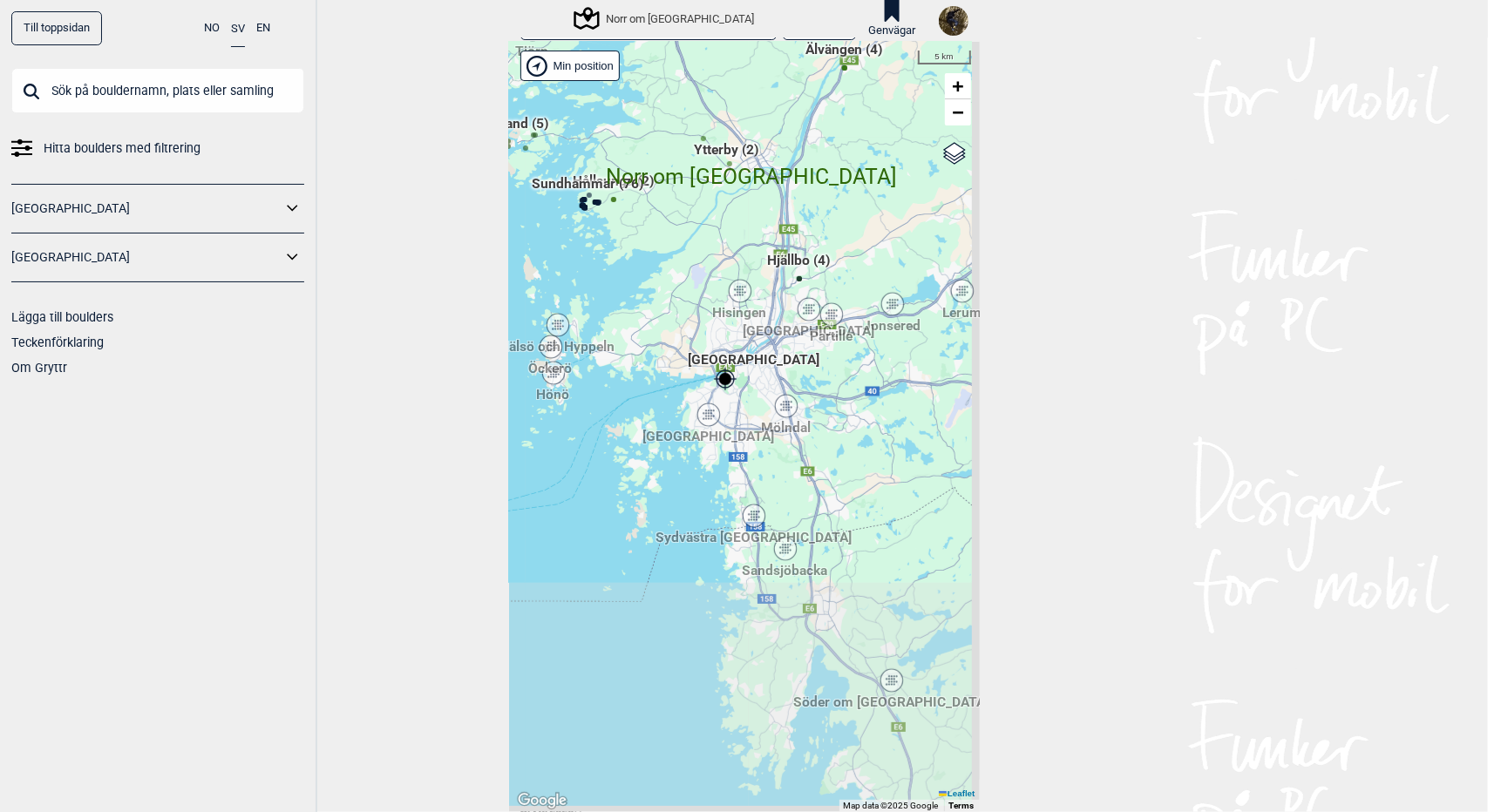
drag, startPoint x: 744, startPoint y: 571, endPoint x: 675, endPoint y: 318, distance: 262.2
click at [675, 318] on div "Hallingdal Gol Ål Stange Kolomoen Vallset Tangen Sørli Åsbygda Buskerud syd Kon…" at bounding box center [745, 426] width 471 height 770
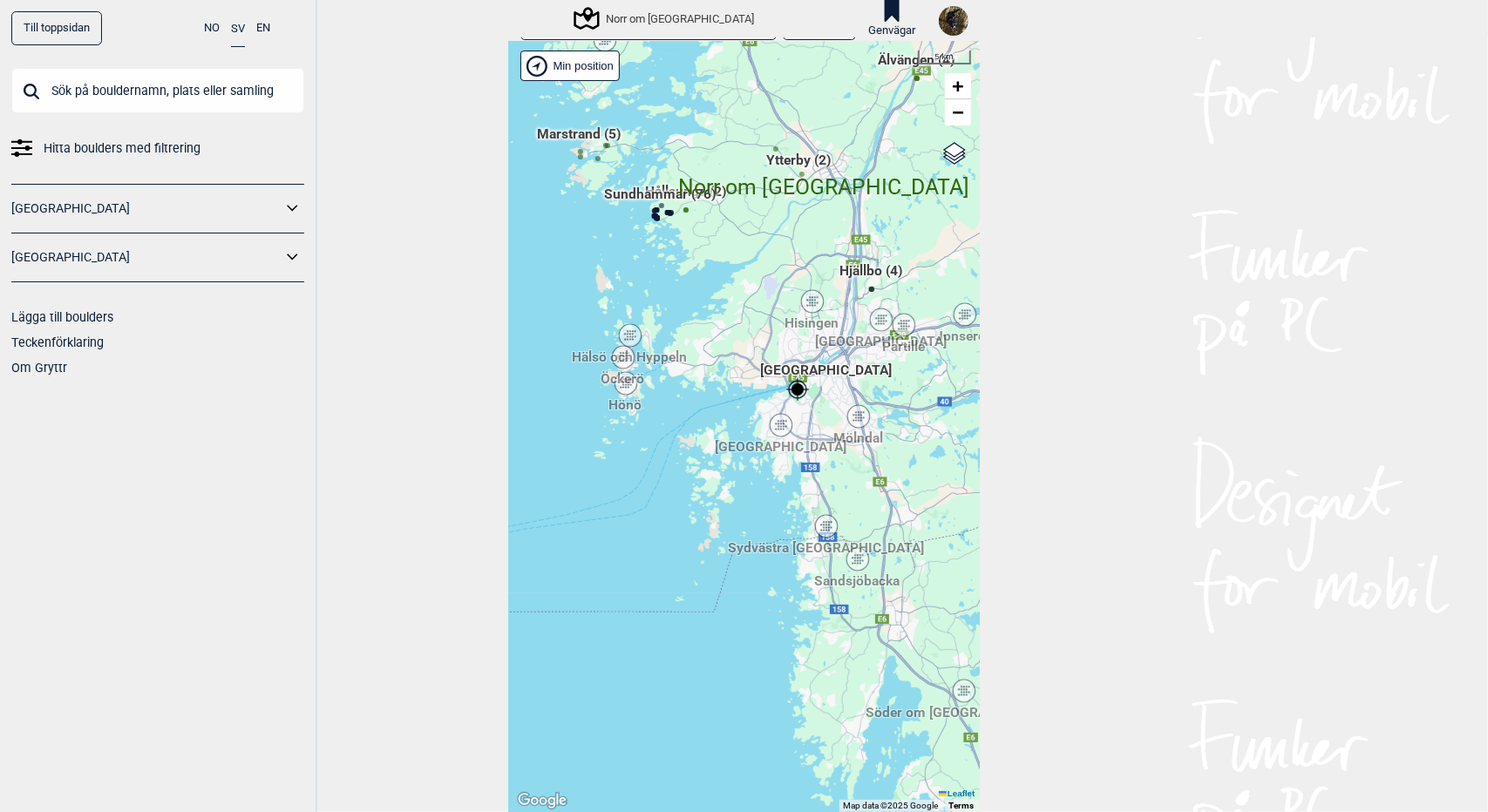
drag, startPoint x: 613, startPoint y: 239, endPoint x: 817, endPoint y: 296, distance: 211.8
click at [817, 296] on div "Hallingdal Gol Ål Stange Kolomoen Vallset Tangen Sørli Åsbygda Buskerud syd Kon…" at bounding box center [745, 426] width 471 height 770
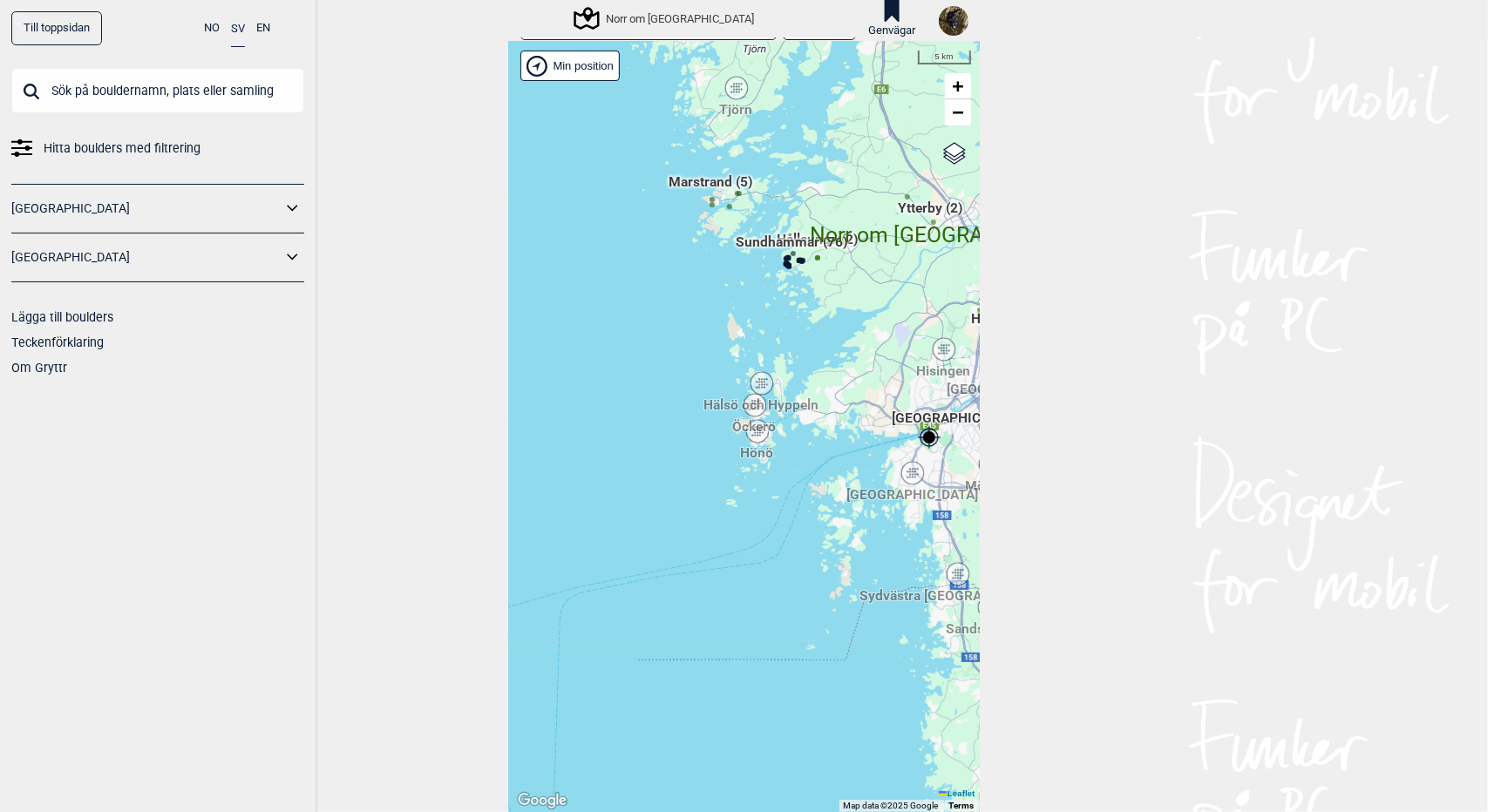
click at [700, 182] on span "Marstrand (5)" at bounding box center [711, 189] width 84 height 33
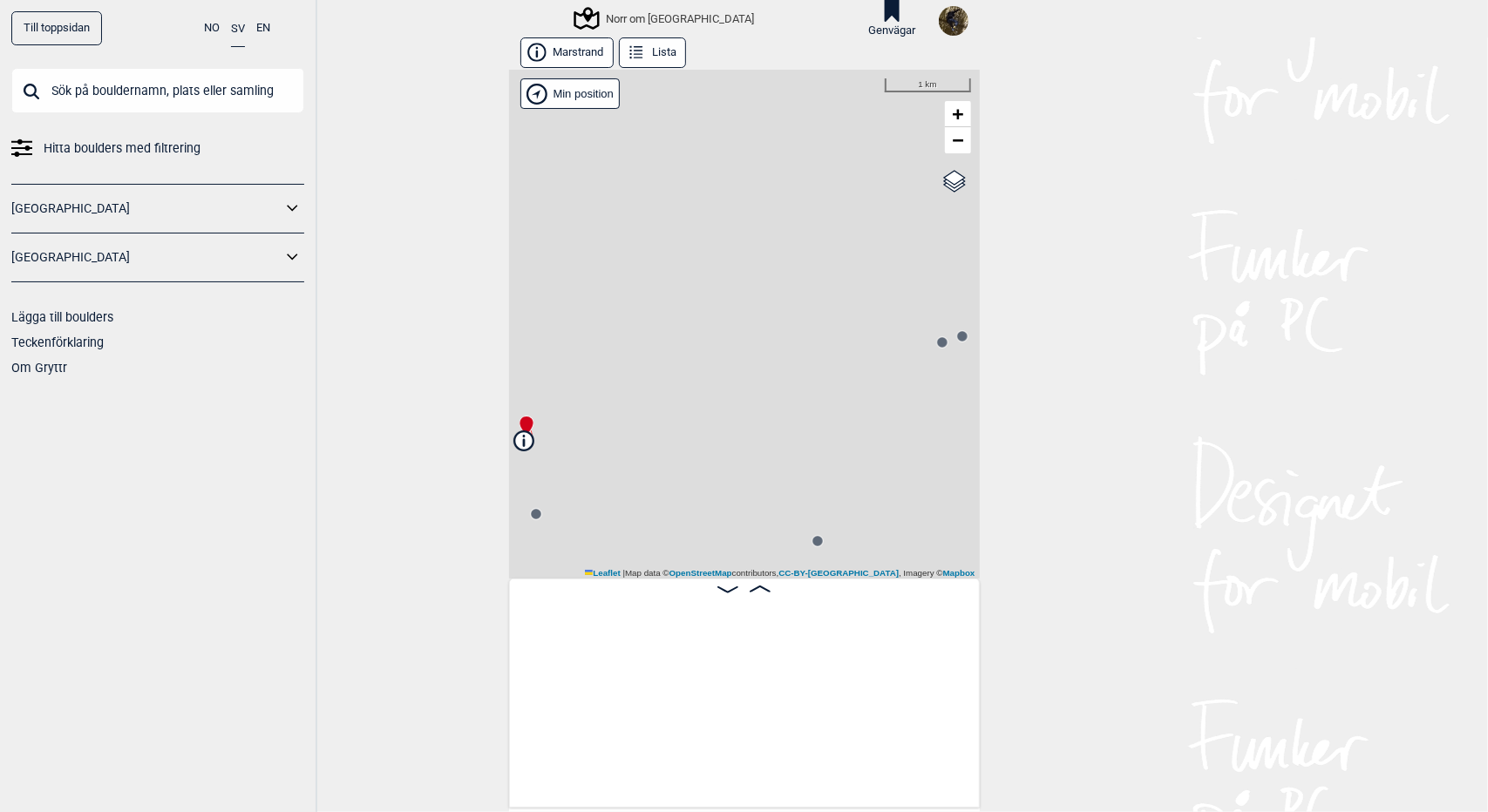
scroll to position [0, 136]
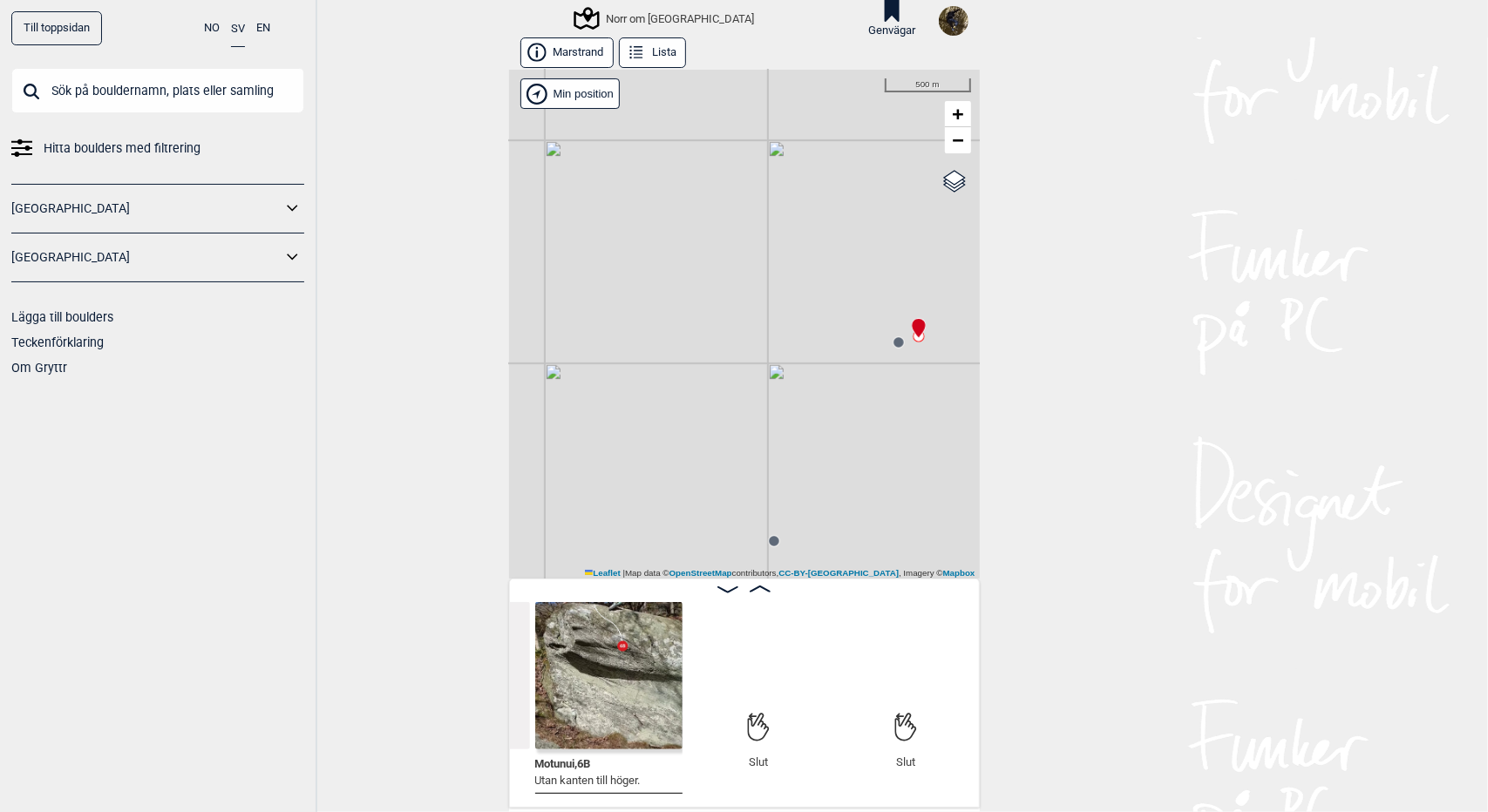
scroll to position [0, 775]
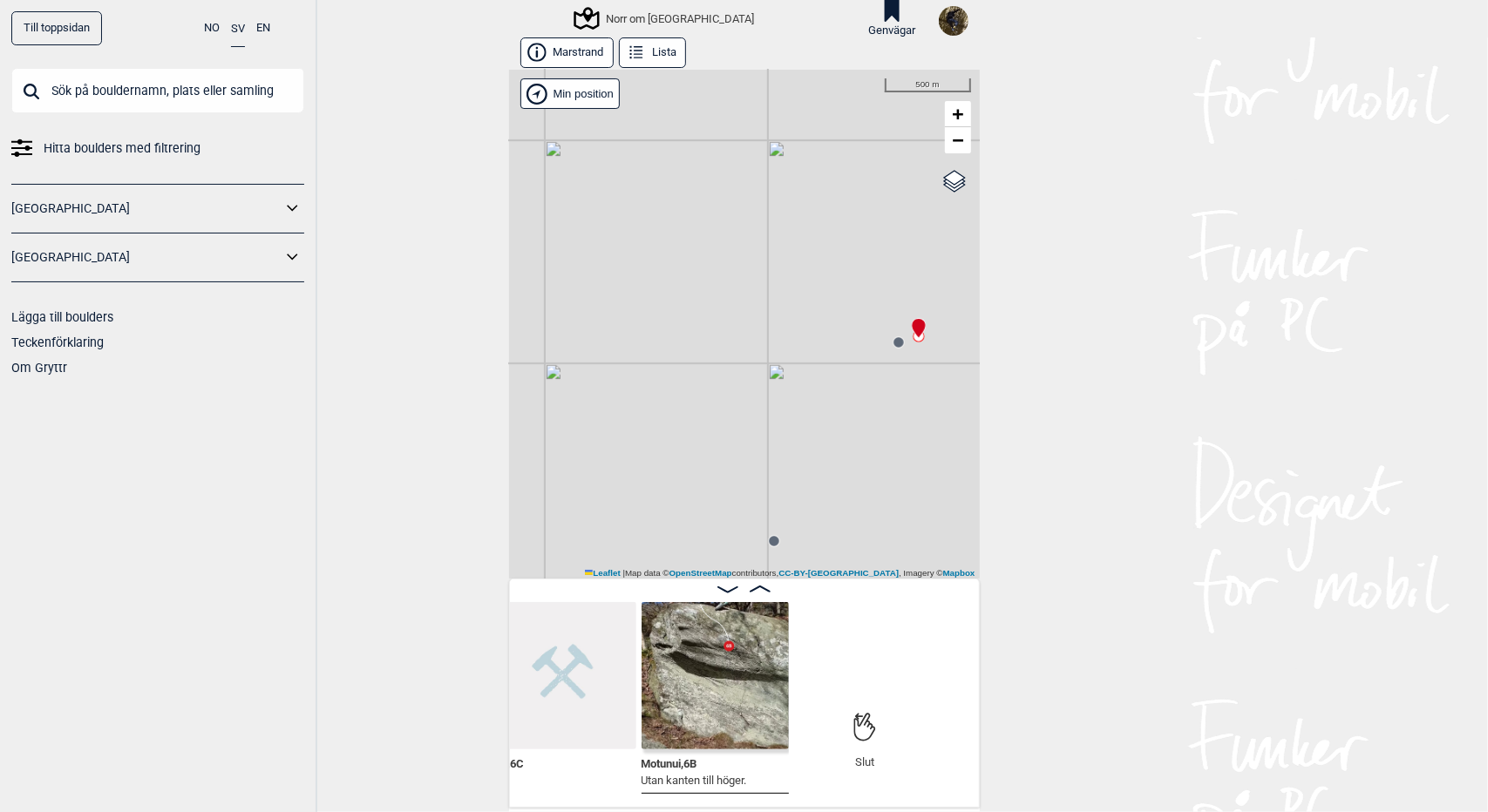
click at [638, 13] on div "Norr om [GEOGRAPHIC_DATA]" at bounding box center [666, 18] width 178 height 21
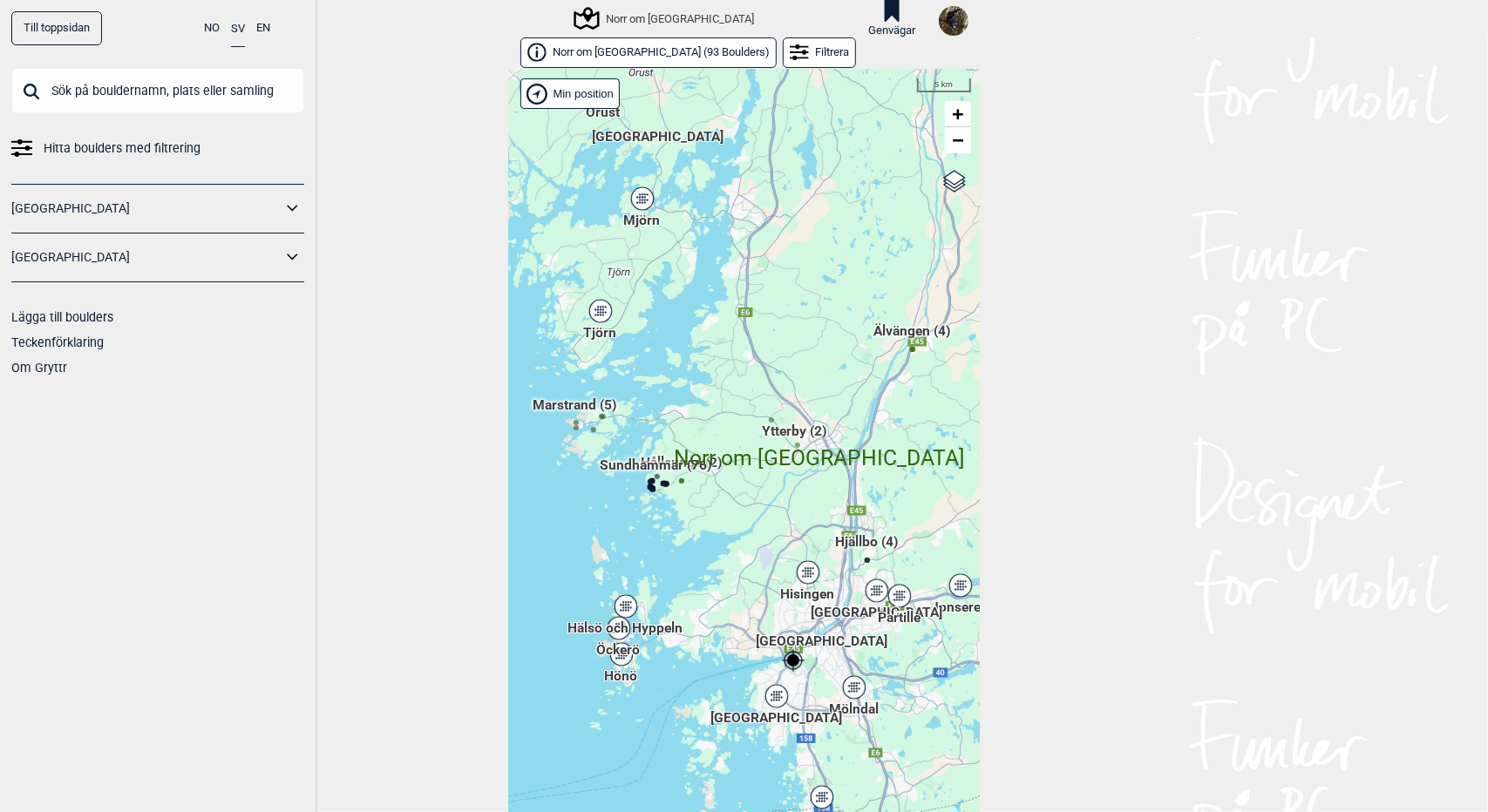
scroll to position [28, 0]
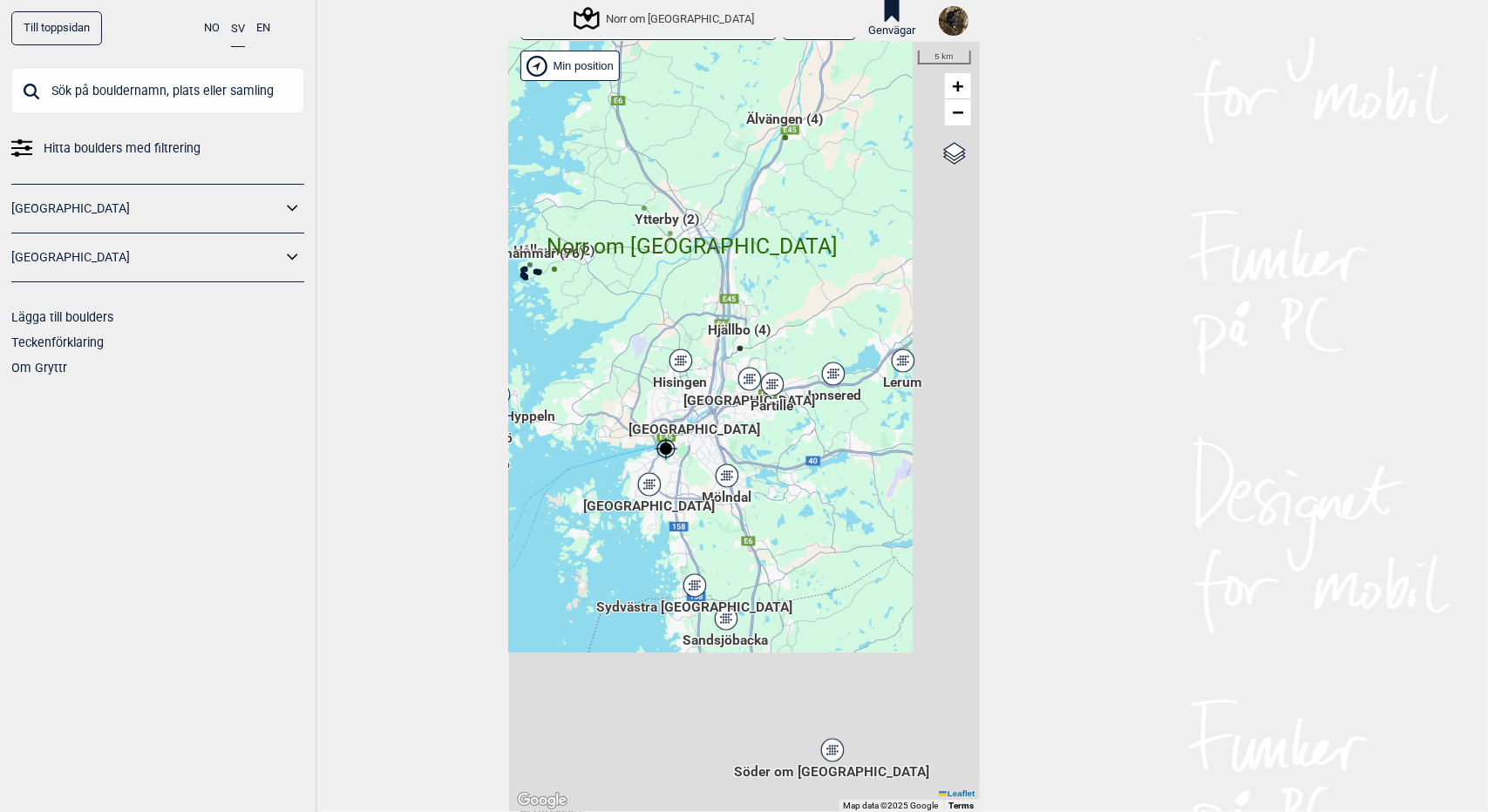
drag, startPoint x: 743, startPoint y: 542, endPoint x: 590, endPoint y: 290, distance: 294.8
click at [590, 290] on div "Hallingdal Gol Ål Stange Kolomoen Vallset Tangen Sørli Åsbygda Buskerud syd Kon…" at bounding box center [745, 426] width 471 height 770
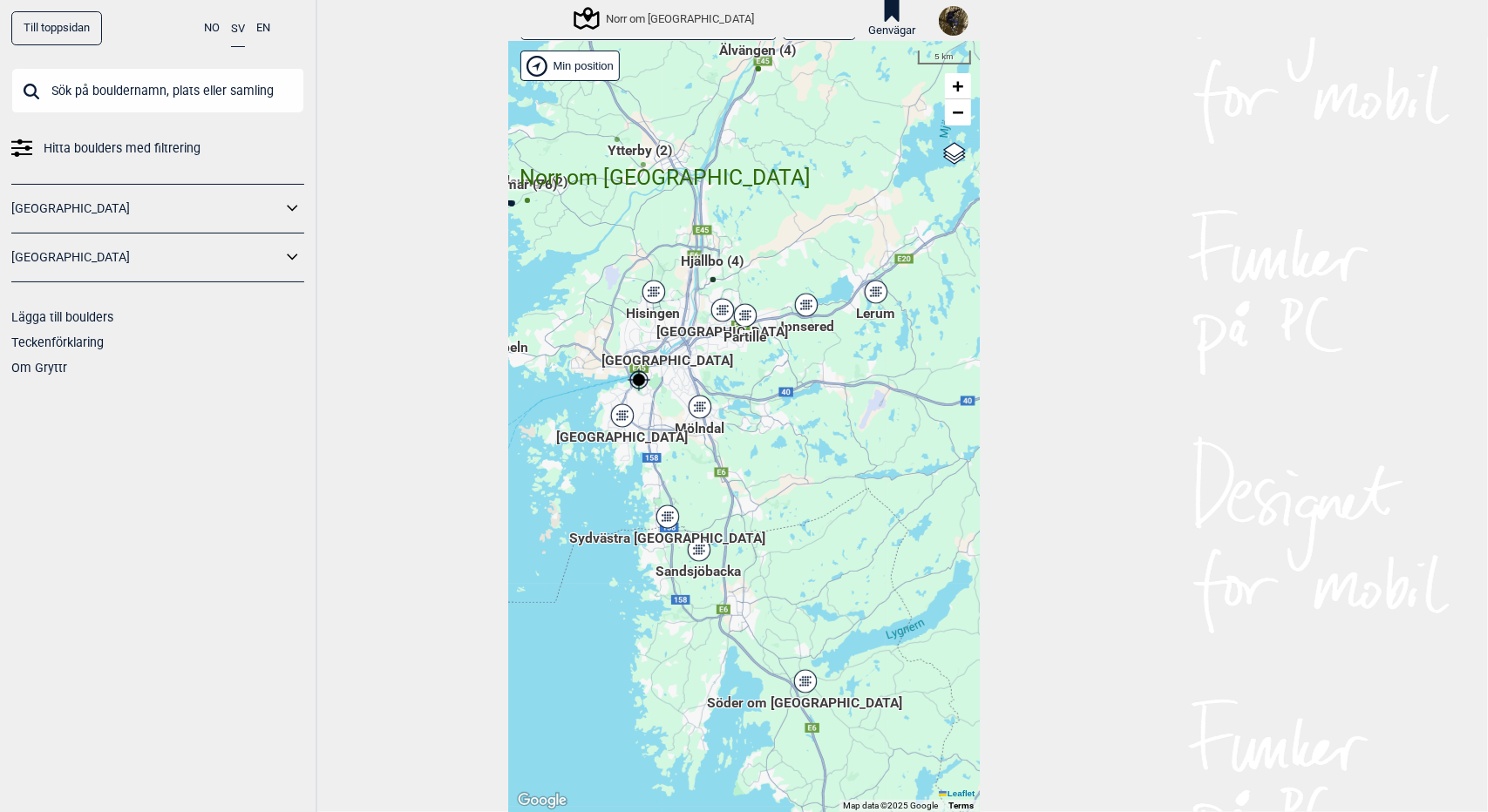
click at [656, 515] on icon at bounding box center [666, 517] width 22 height 23
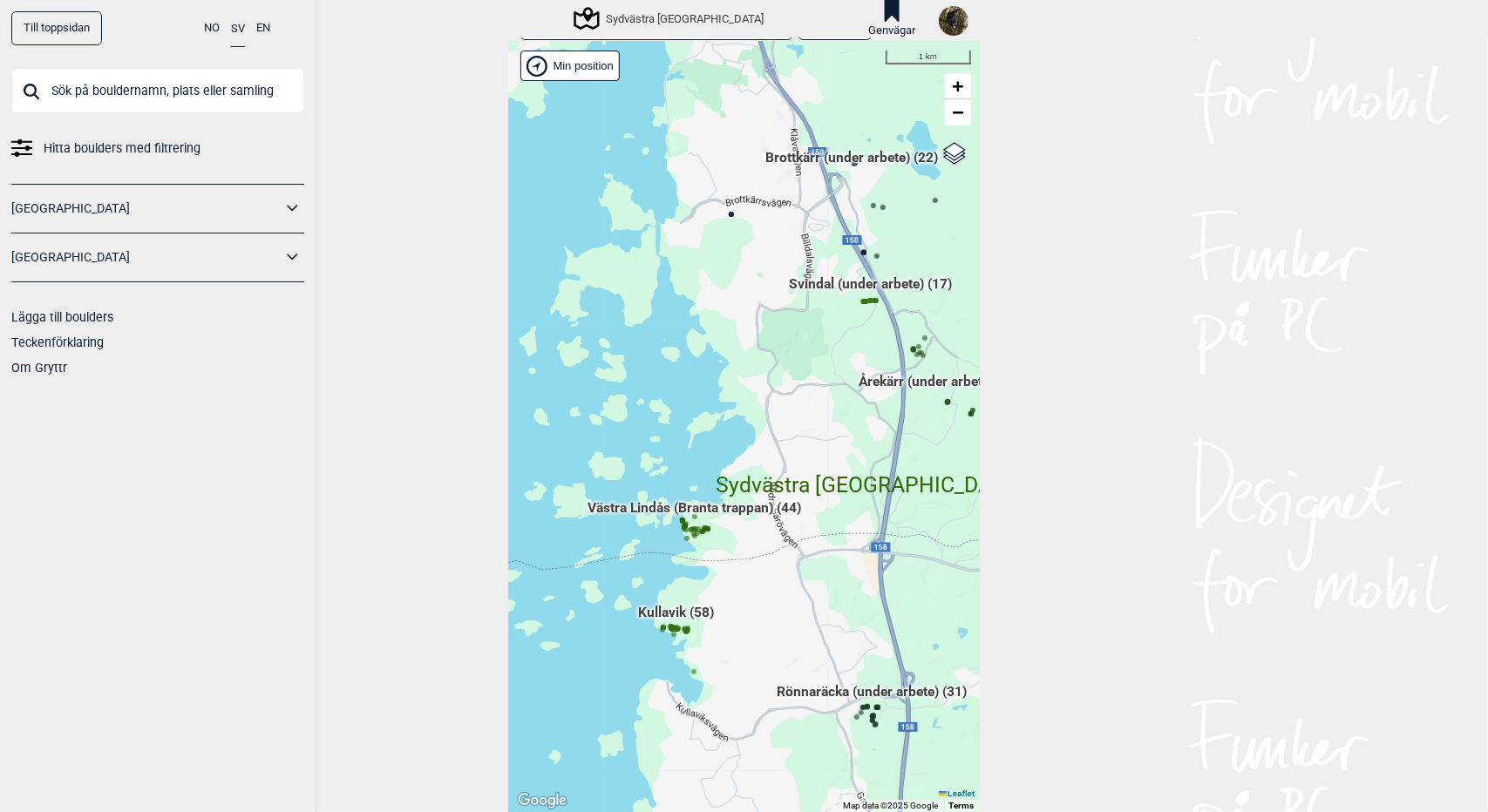
drag, startPoint x: 659, startPoint y: 558, endPoint x: 736, endPoint y: 577, distance: 79.3
click at [736, 577] on div "Hallingdal Gol Ål Stange Kolomoen Vallset Tangen Sørli Åsbygda Buskerud syd Kon…" at bounding box center [745, 426] width 471 height 770
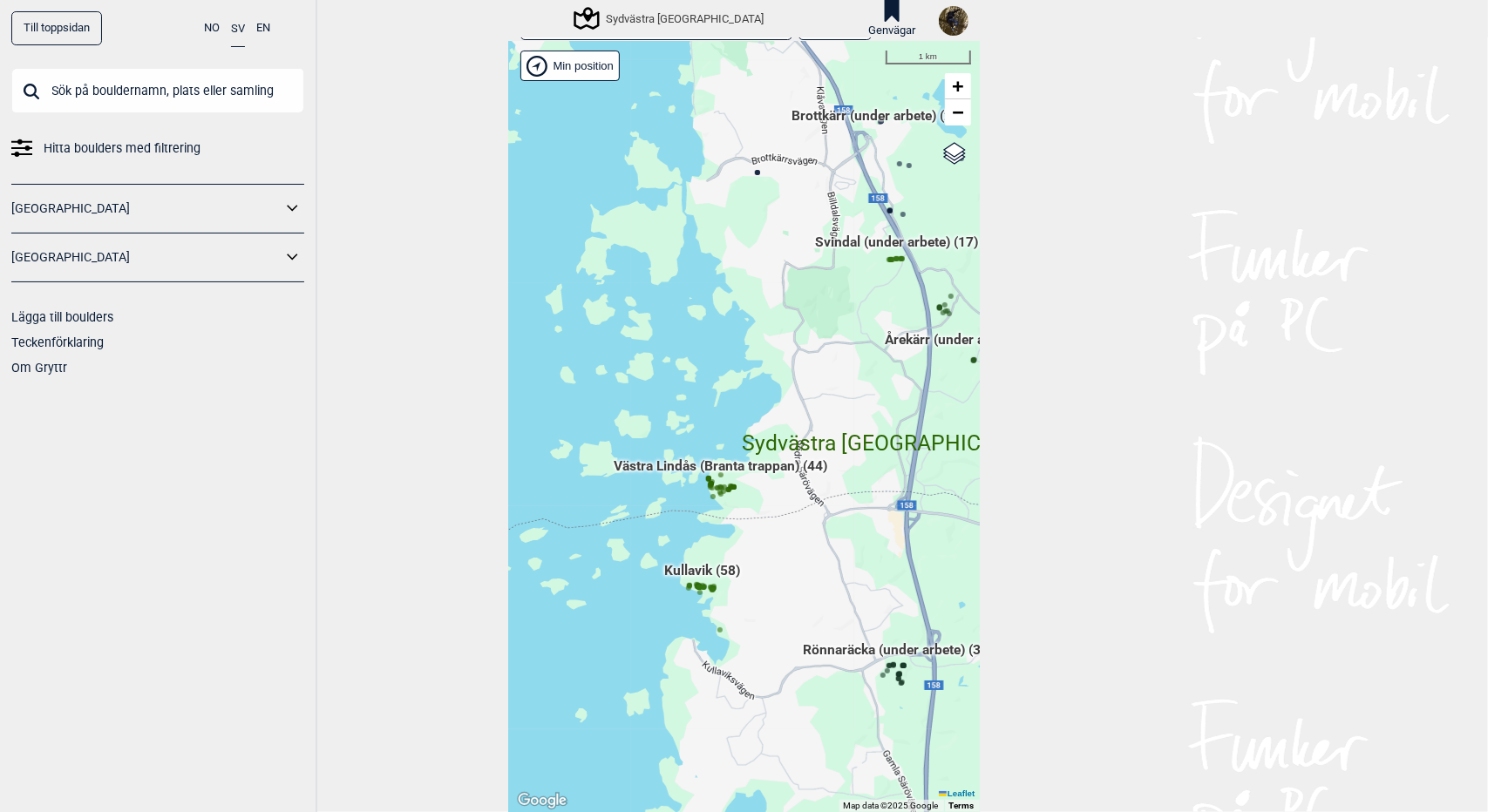
click at [662, 463] on span "Västra Lindås (Branta trappan) (44)" at bounding box center [720, 474] width 214 height 33
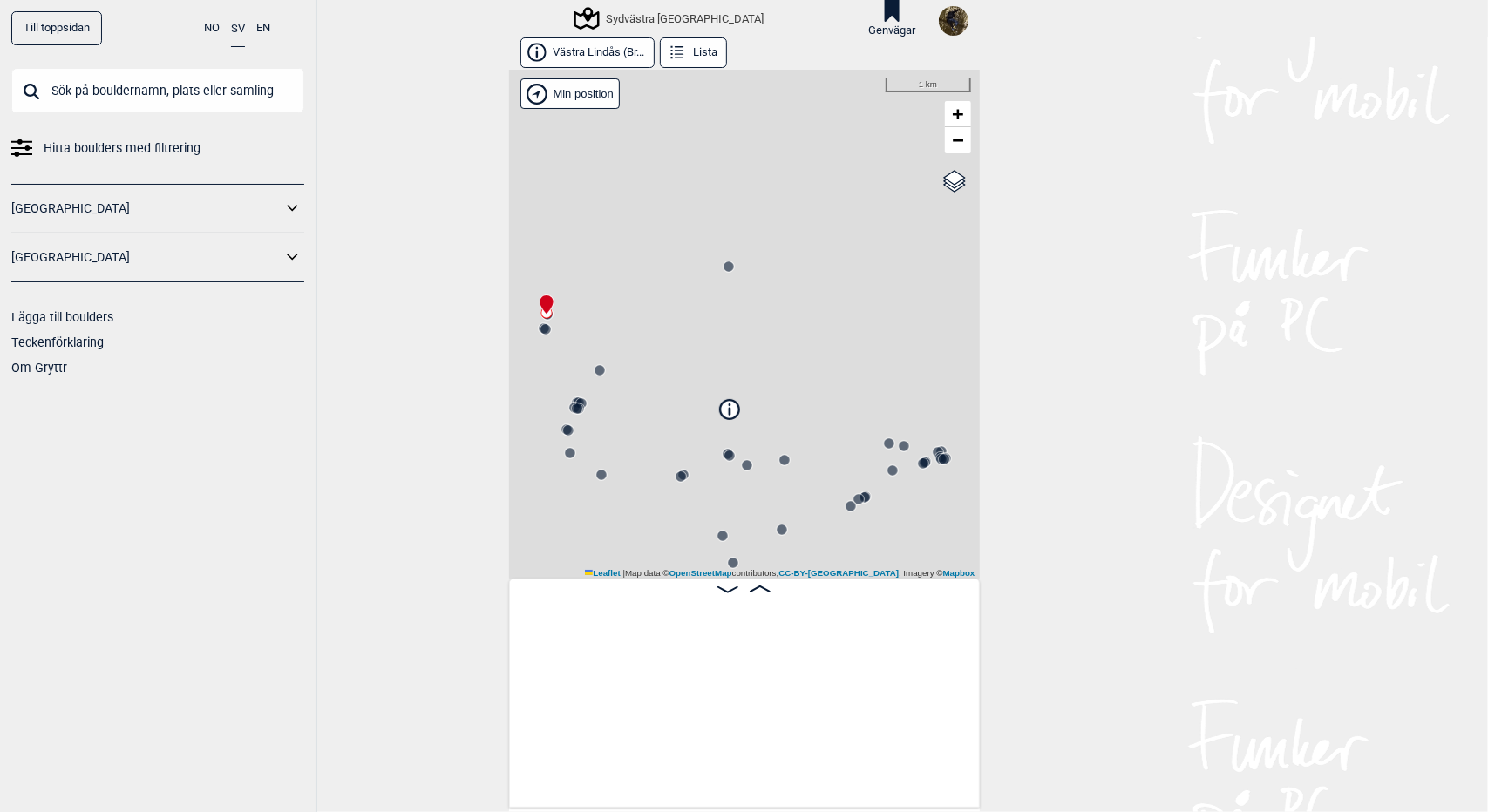
scroll to position [0, 136]
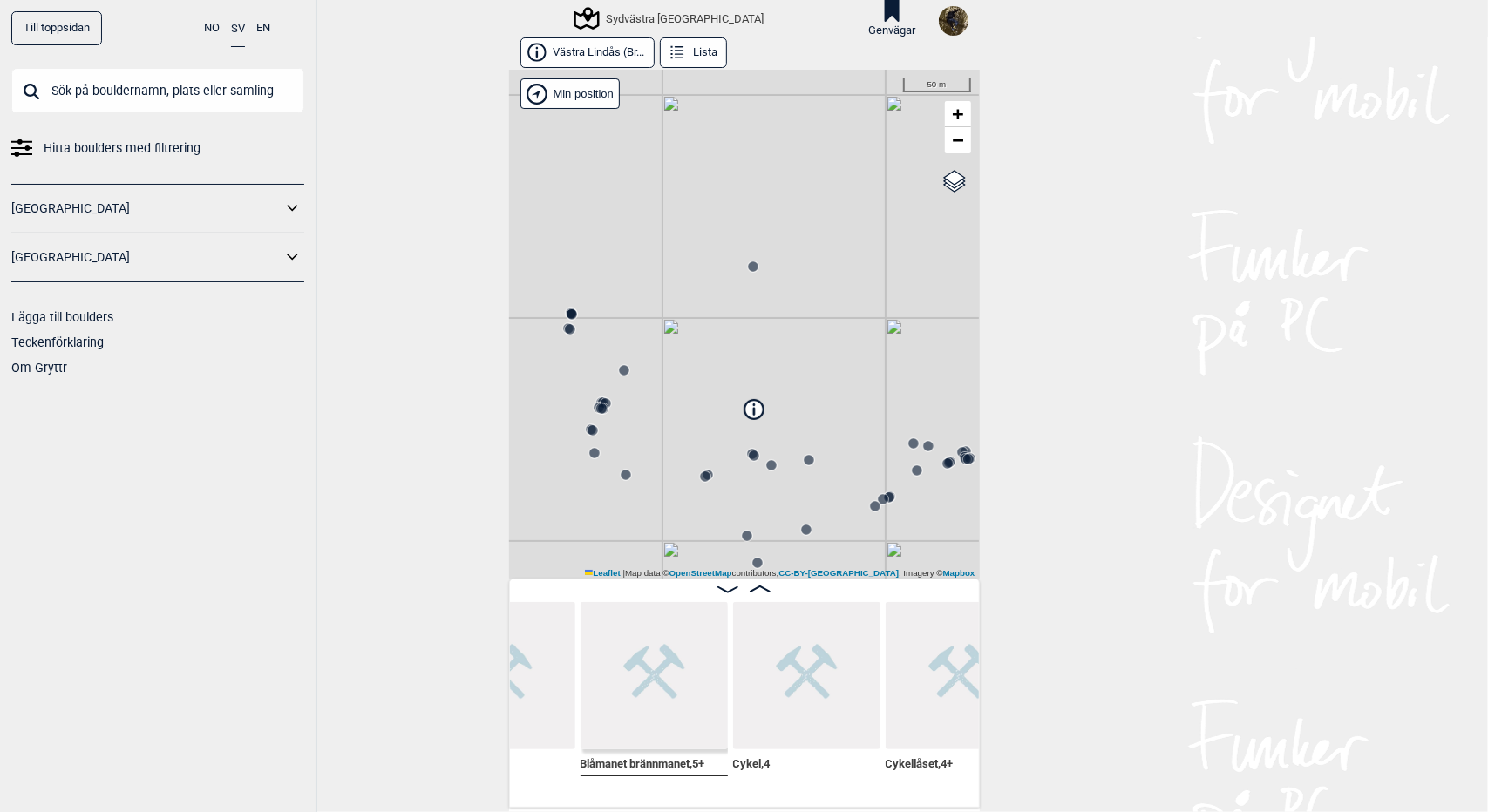
scroll to position [0, 2836]
drag, startPoint x: 775, startPoint y: 399, endPoint x: 747, endPoint y: 92, distance: 308.3
click at [747, 92] on div "Sydvästra Göteborg Brukerens posisjon Min position 50 m + − OpenStreetMap Googl…" at bounding box center [745, 324] width 471 height 509
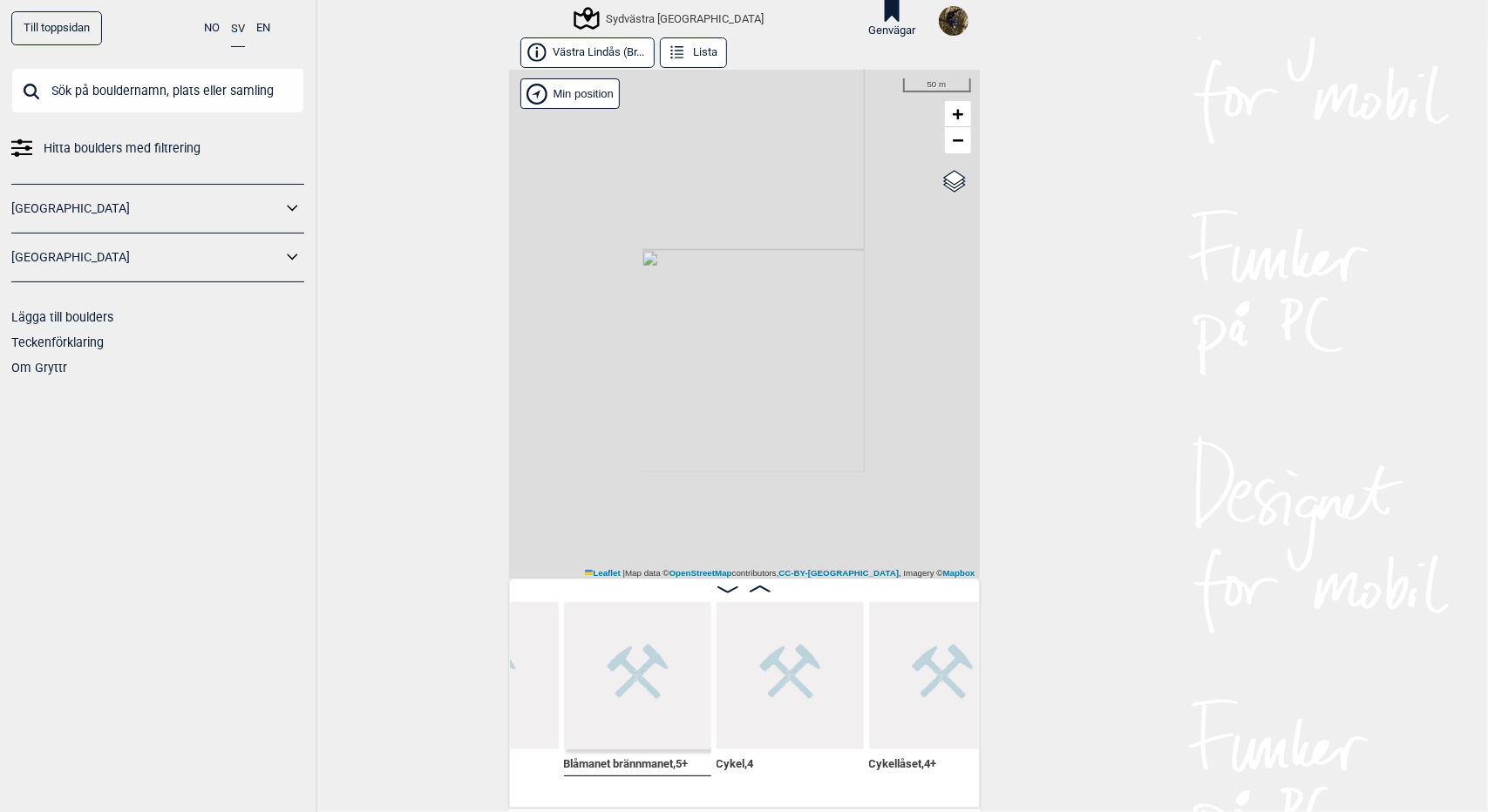
drag, startPoint x: 709, startPoint y: 381, endPoint x: 911, endPoint y: -76, distance: 499.7
click at [911, 0] on html "Till toppsidan NO SV EN Hitta boulders med filtrering Norge Sverige Lägga till …" at bounding box center [744, 406] width 1488 height 812
click at [952, 139] on span "−" at bounding box center [957, 140] width 11 height 22
click at [952, 139] on span "−" at bounding box center [957, 140] width 11 height 22
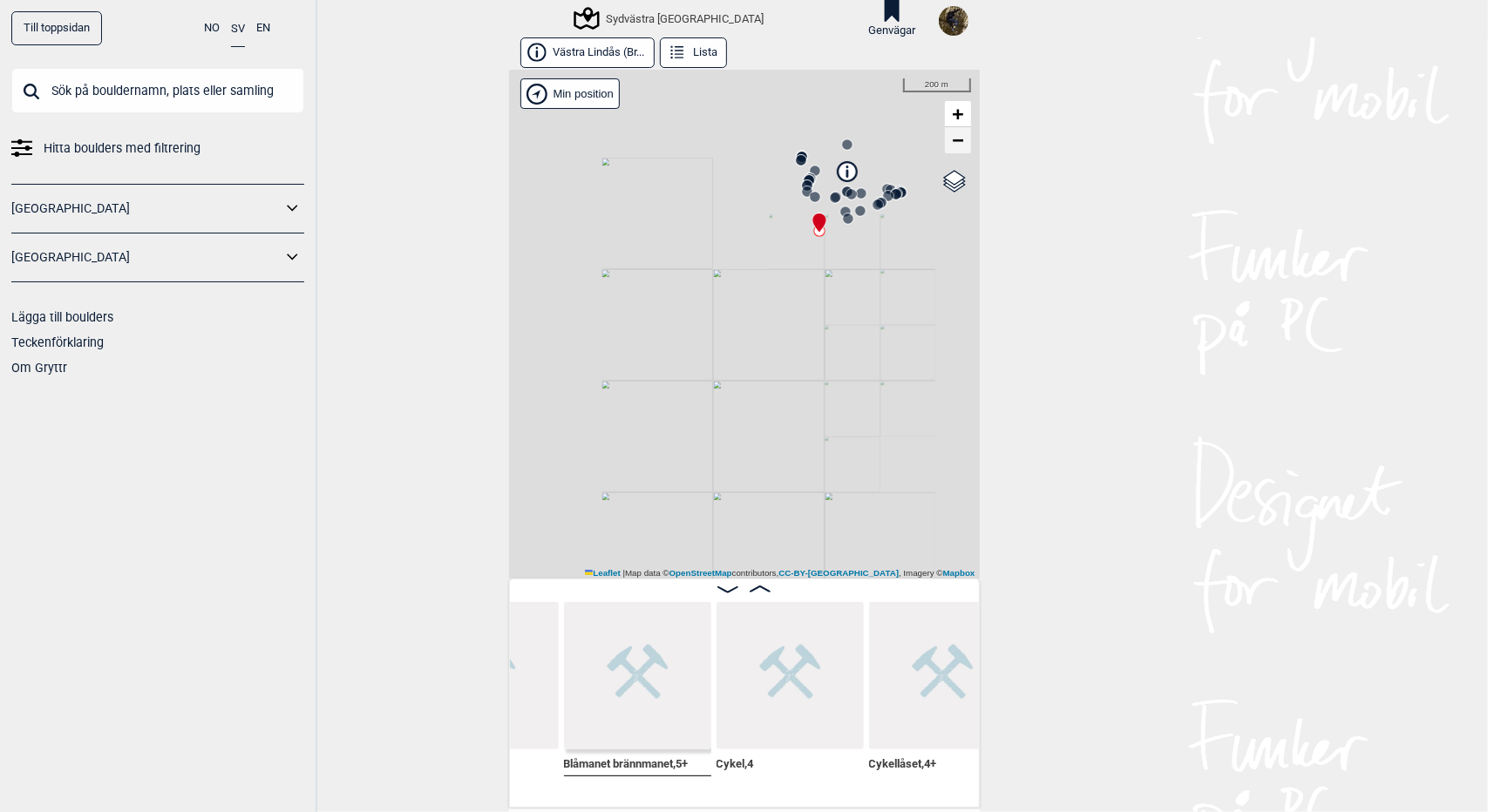
click at [952, 139] on span "−" at bounding box center [957, 140] width 11 height 22
drag, startPoint x: 835, startPoint y: 477, endPoint x: 786, endPoint y: 159, distance: 321.8
click at [786, 159] on div "Sydvästra Göteborg Brukerens posisjon Min position 500 m + − OpenStreetMap Goog…" at bounding box center [745, 324] width 471 height 509
drag, startPoint x: 780, startPoint y: 451, endPoint x: 772, endPoint y: 92, distance: 359.1
click at [772, 92] on div "Sydvästra Göteborg Brukerens posisjon Min position 500 m + − OpenStreetMap Goog…" at bounding box center [745, 324] width 471 height 509
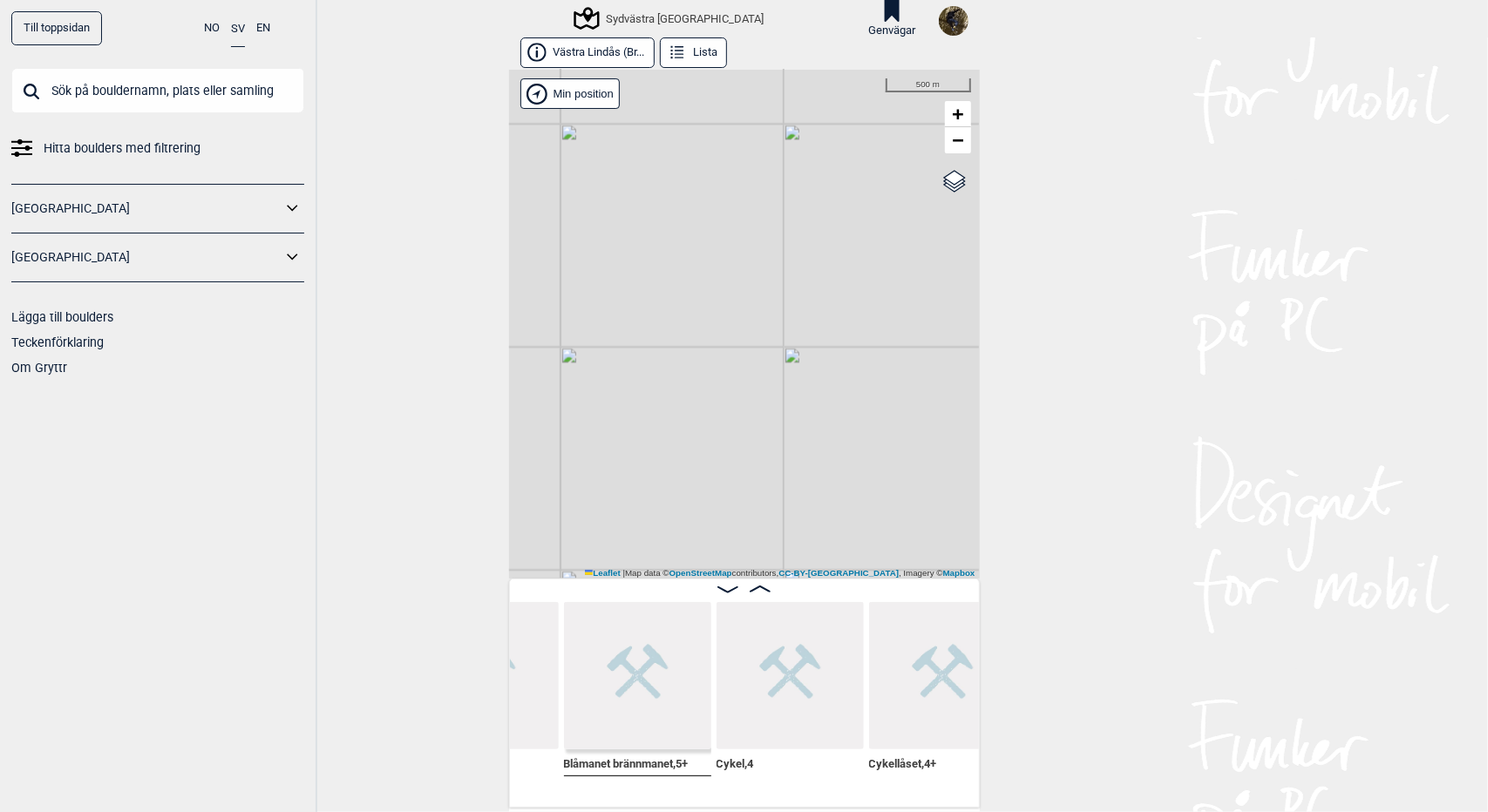
click at [933, 145] on div "Sydvästra Göteborg Brukerens posisjon Min position 500 m + − OpenStreetMap Goog…" at bounding box center [745, 324] width 471 height 509
click at [953, 145] on span "−" at bounding box center [957, 140] width 11 height 22
drag, startPoint x: 802, startPoint y: 397, endPoint x: 763, endPoint y: 497, distance: 107.3
click at [763, 497] on div "Sydvästra Göteborg Brukerens posisjon Min position 2 km + − OpenStreetMap Googl…" at bounding box center [745, 324] width 471 height 509
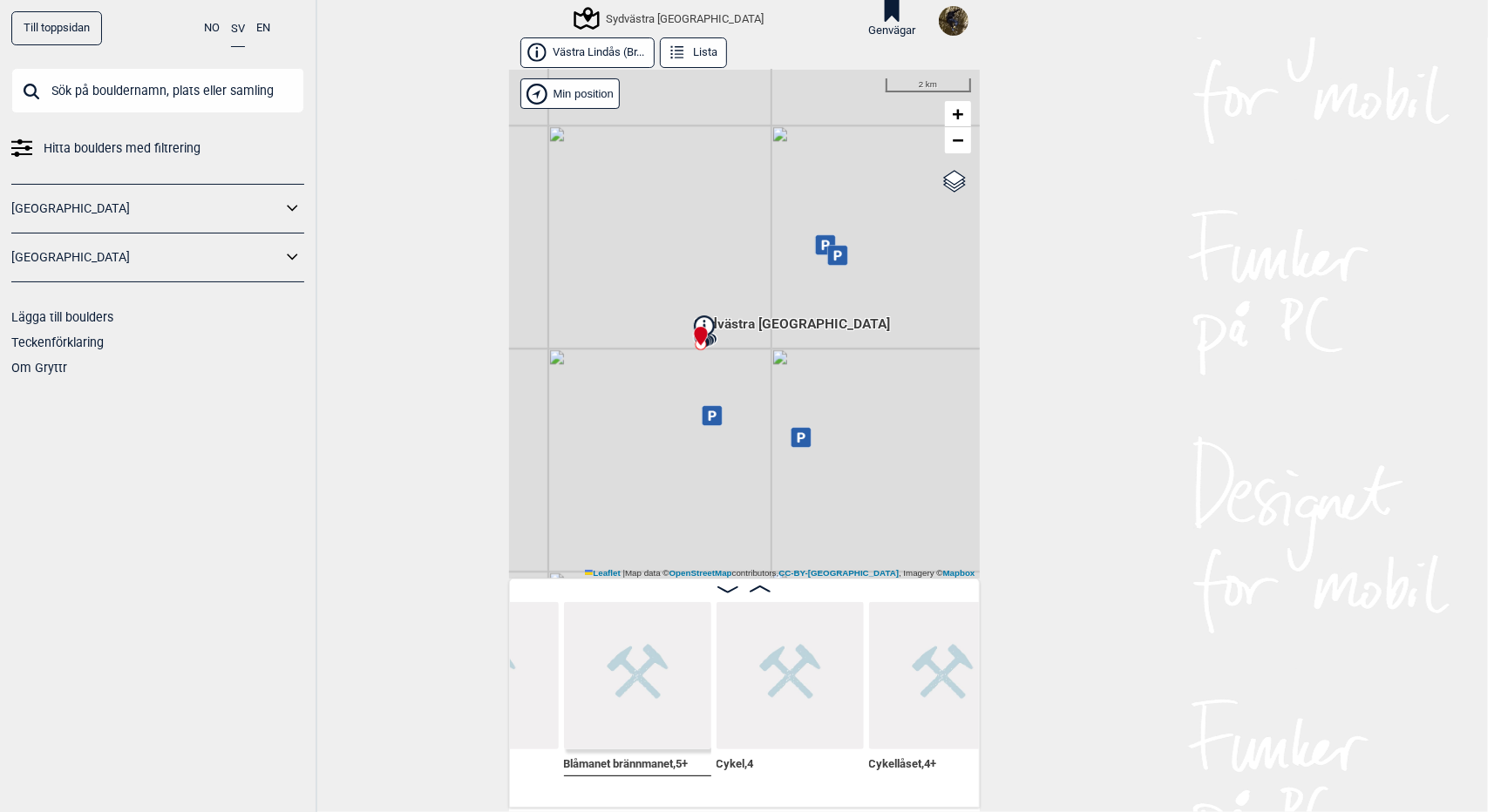
click at [669, 10] on div "Sydvästra [GEOGRAPHIC_DATA]" at bounding box center [670, 18] width 188 height 21
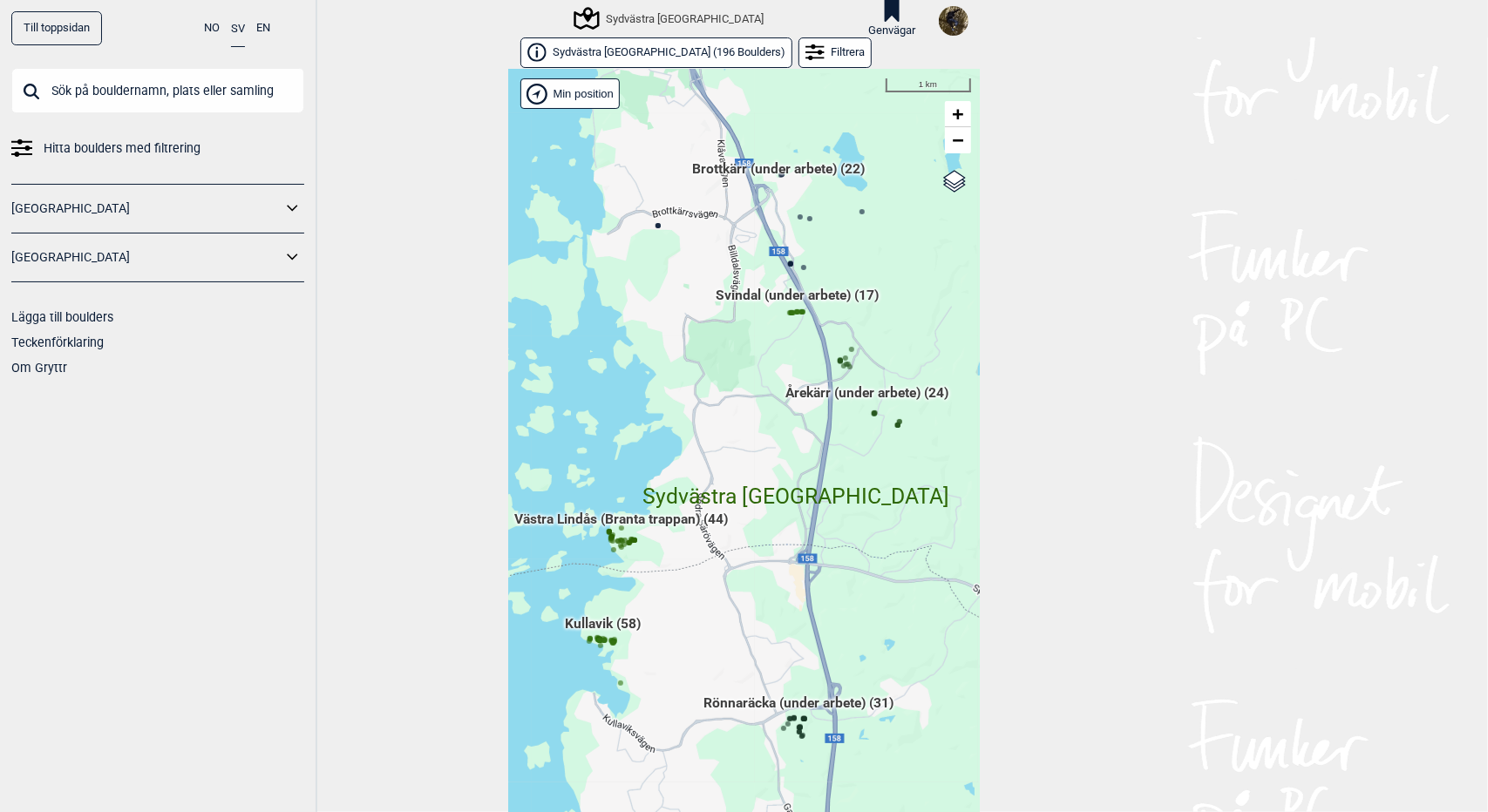
click at [594, 624] on div "Hallingdal Gol Ål Stange Kolomoen Vallset Tangen Sørli Åsbygda Buskerud syd Kon…" at bounding box center [745, 454] width 471 height 770
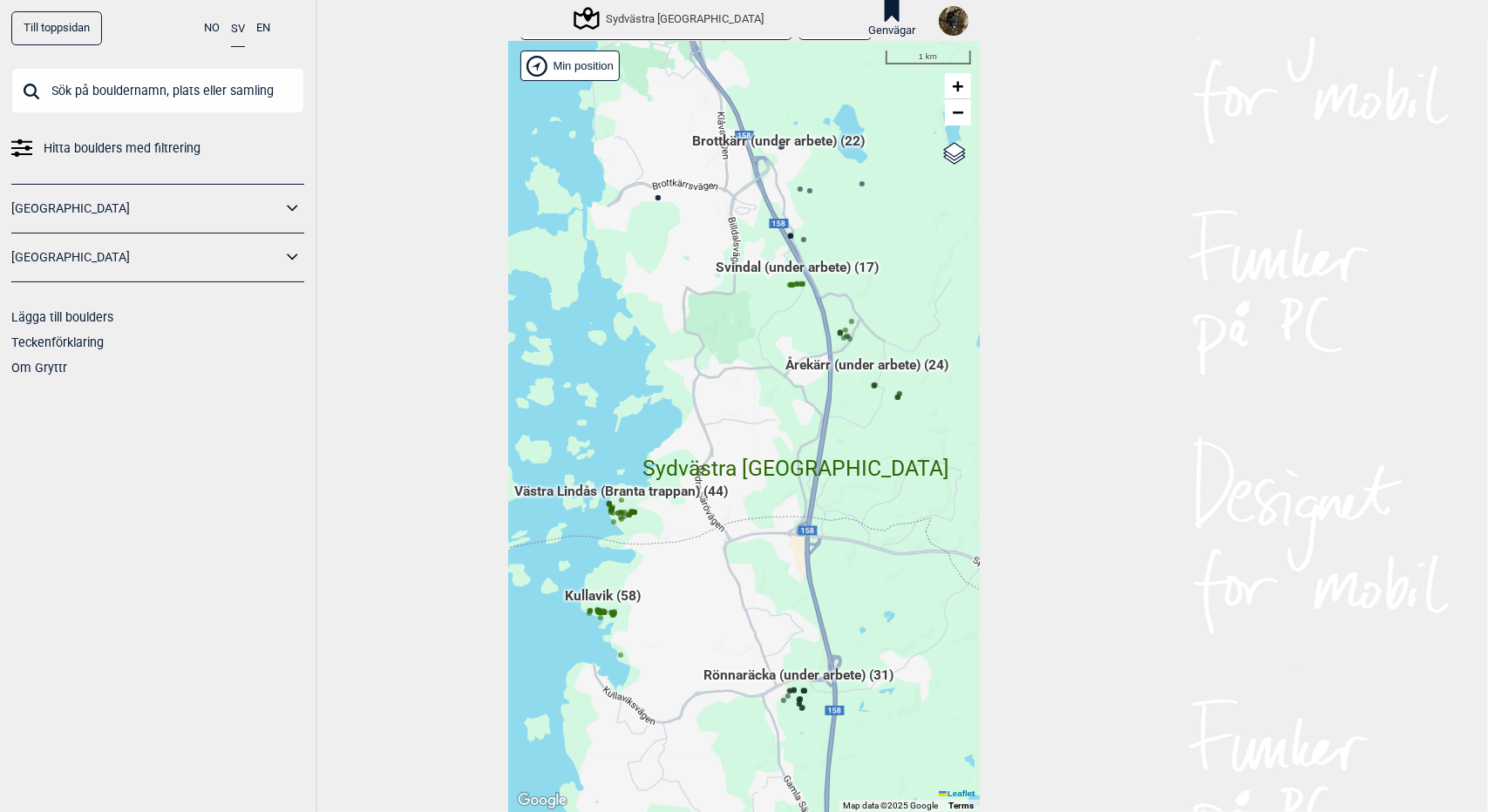
click at [586, 599] on span "Kullavik (58)" at bounding box center [603, 604] width 76 height 33
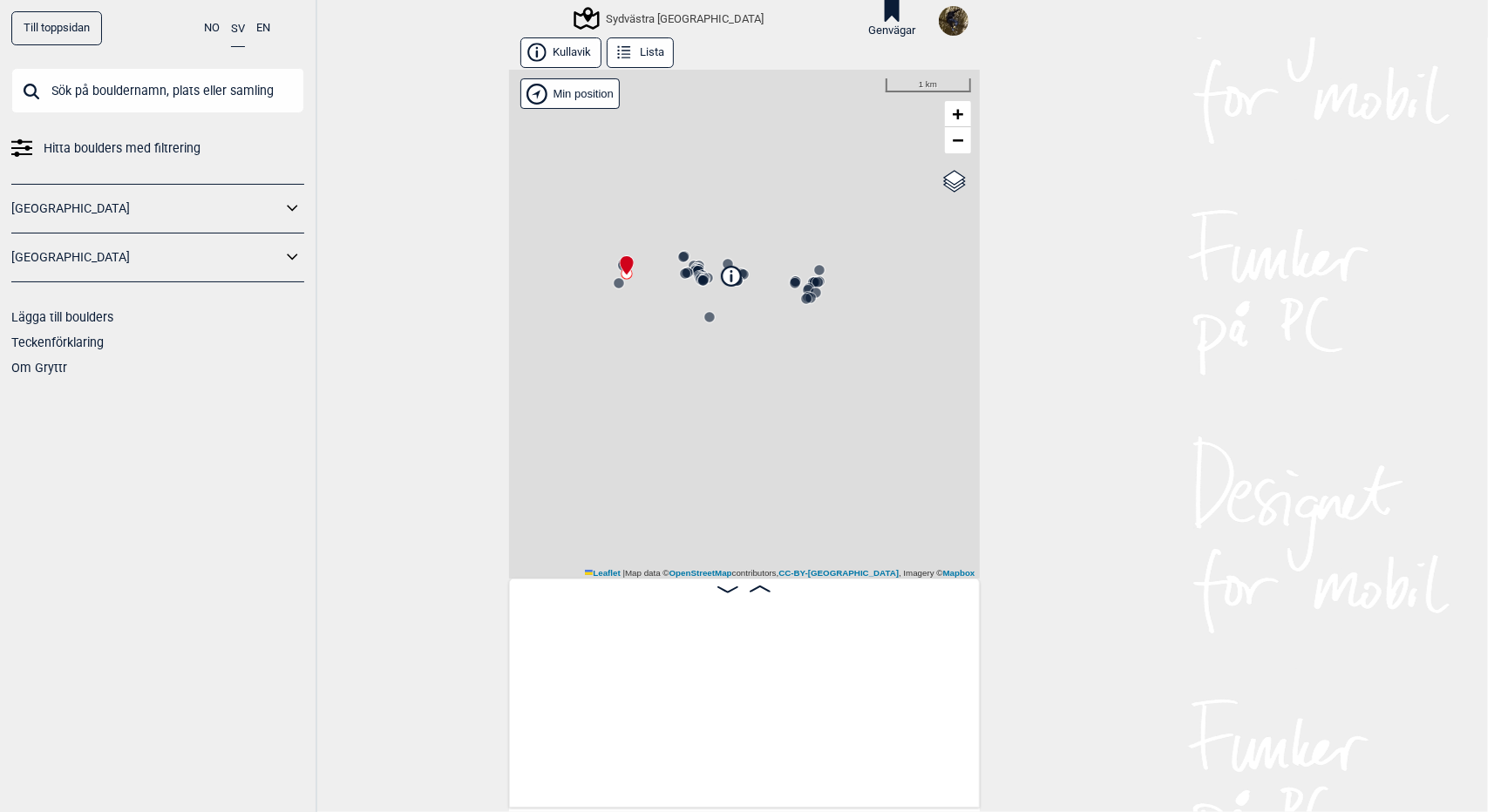
scroll to position [0, 136]
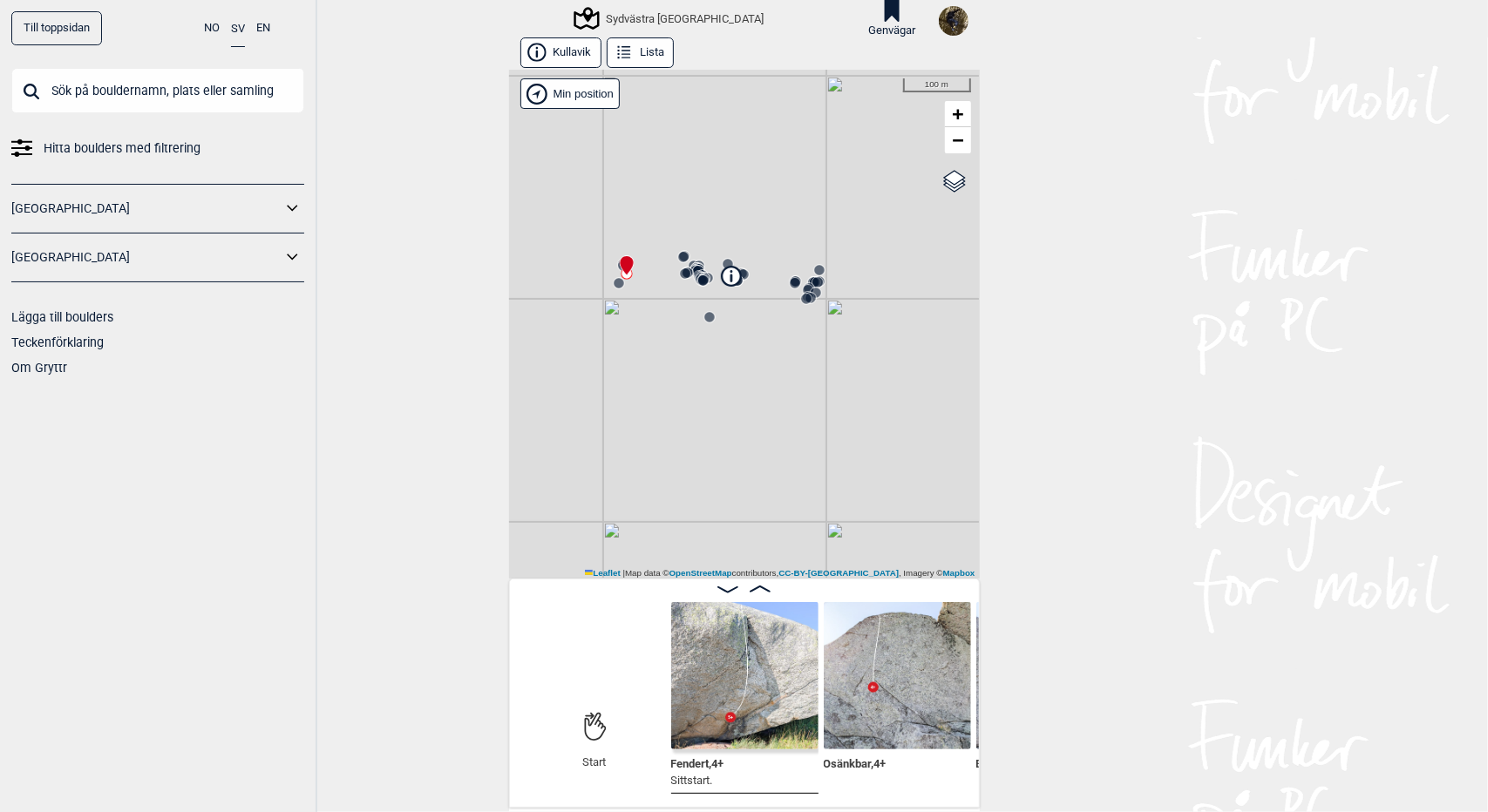
click at [639, 58] on button "Lista" at bounding box center [639, 52] width 67 height 31
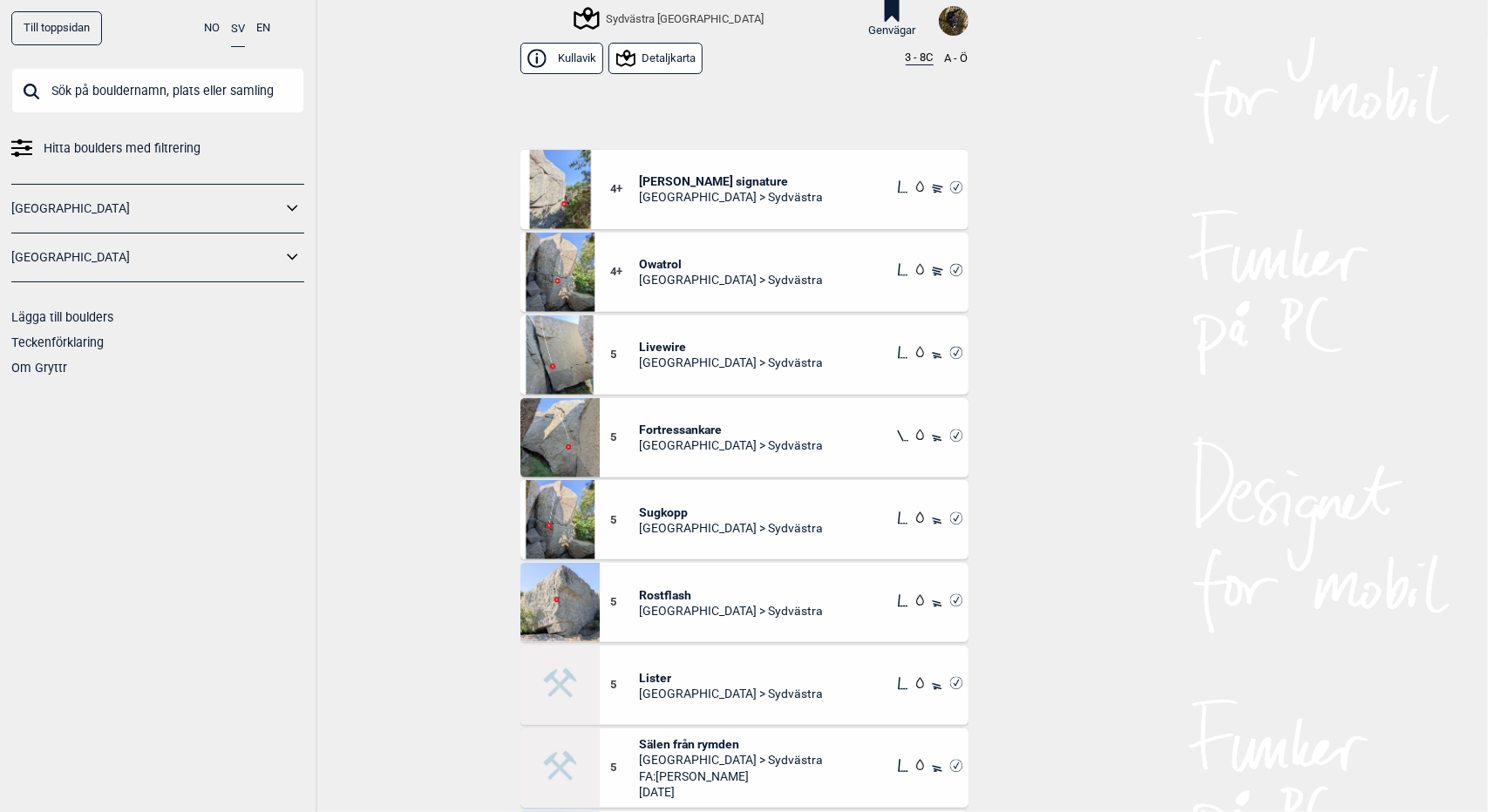
scroll to position [1730, 0]
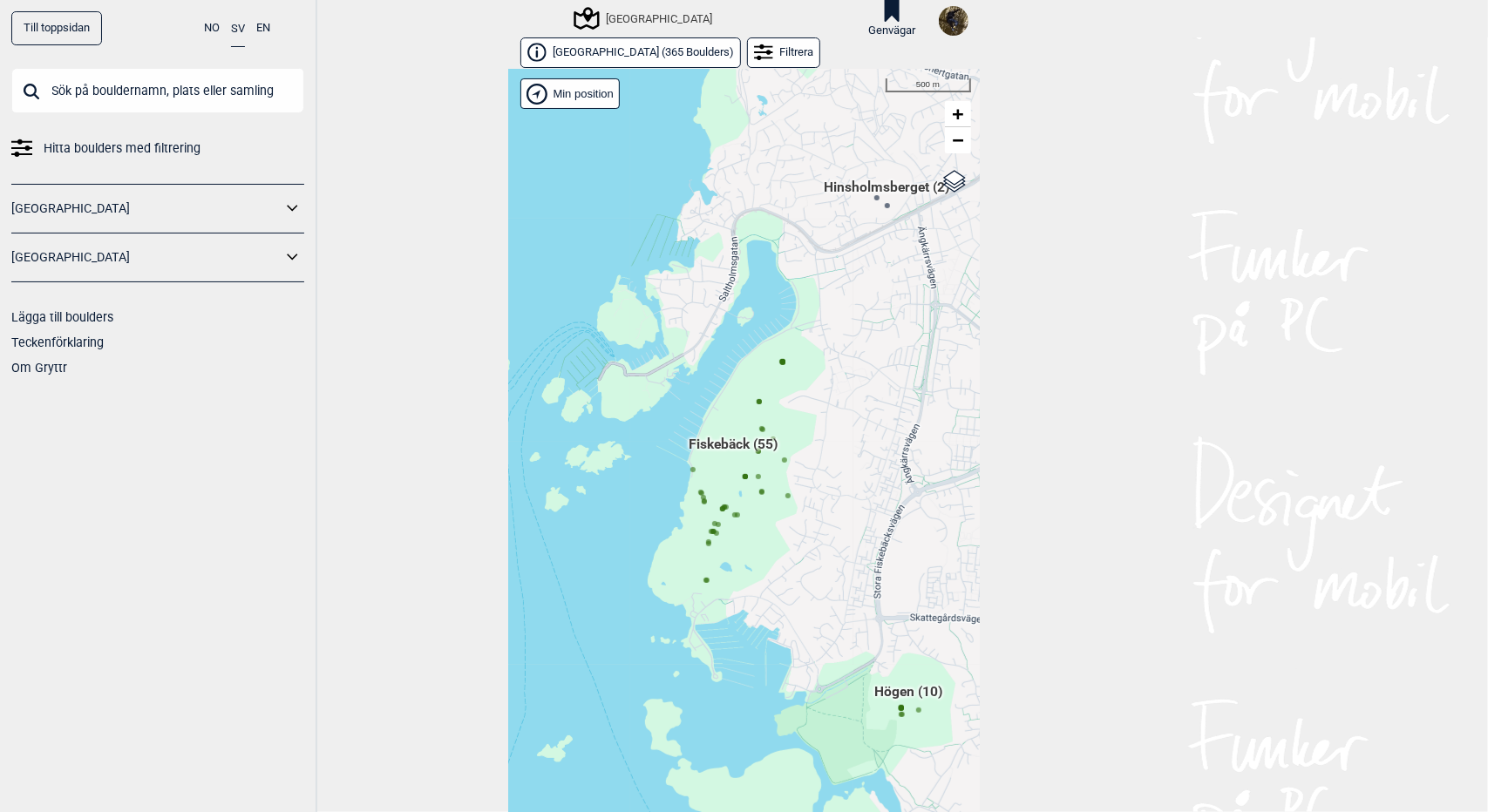
click at [703, 435] on span "Fiskebäck (55)" at bounding box center [734, 452] width 89 height 33
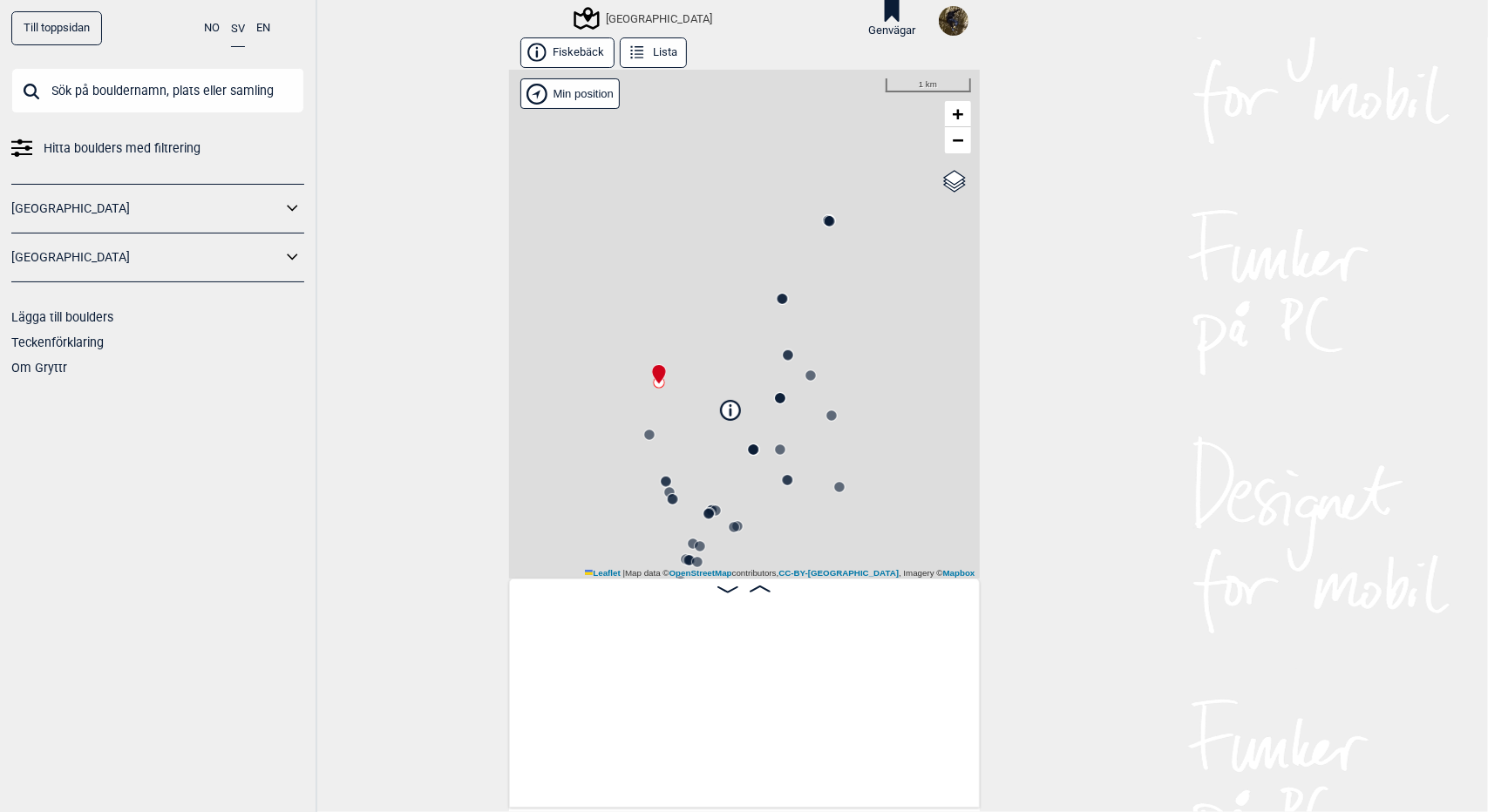
scroll to position [0, 136]
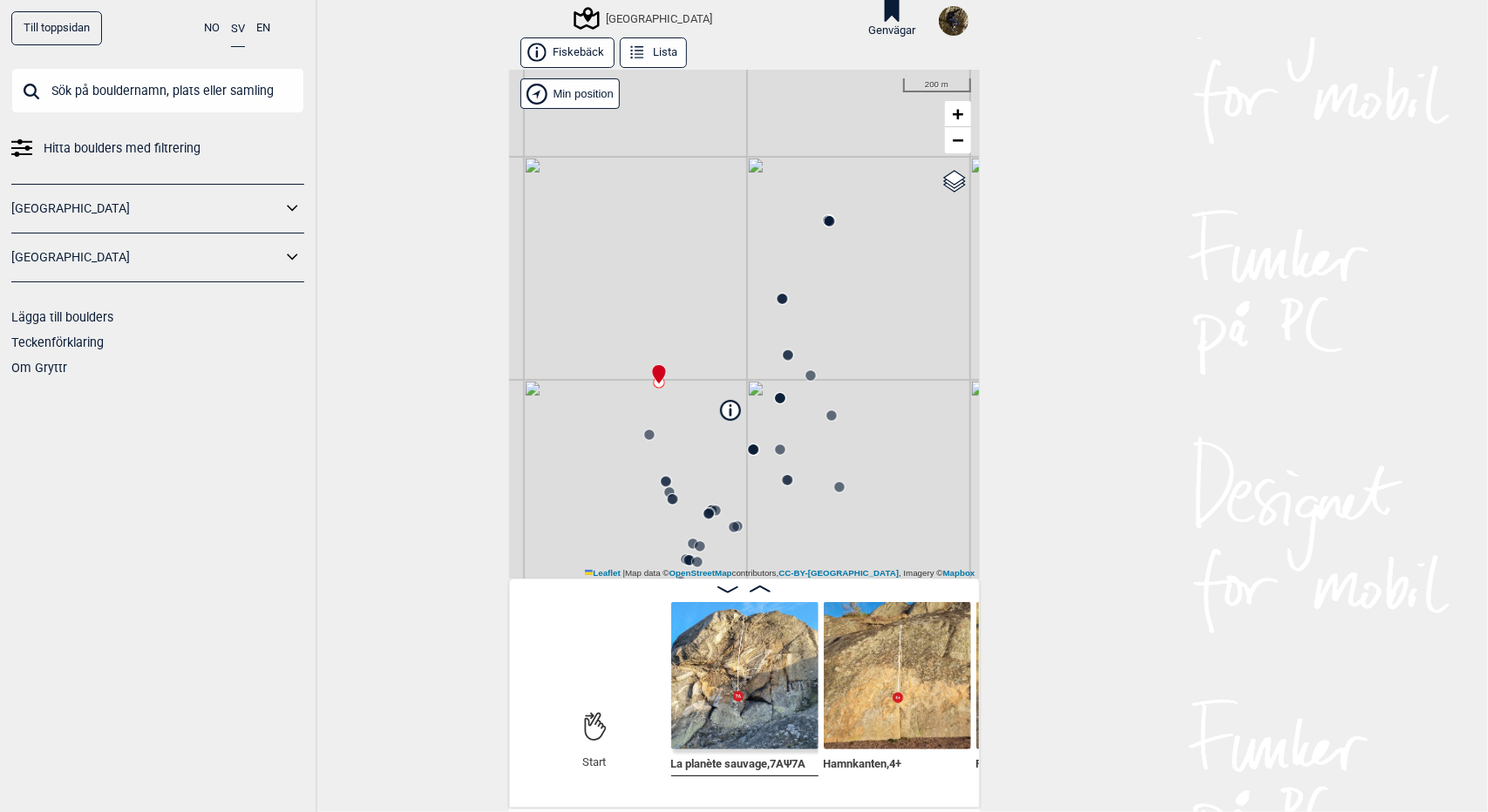
click at [757, 596] on span at bounding box center [760, 590] width 21 height 15
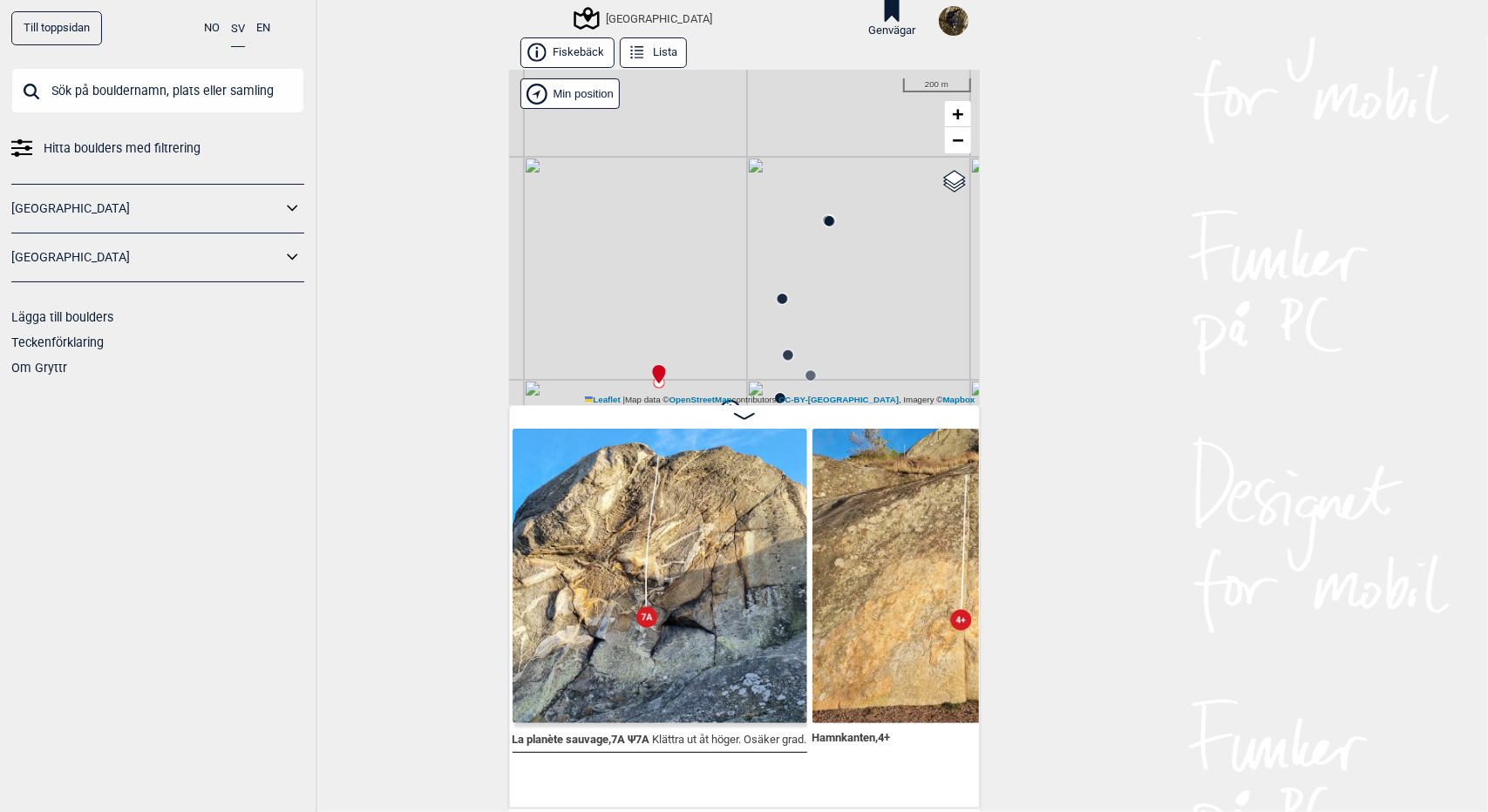
scroll to position [0, 263]
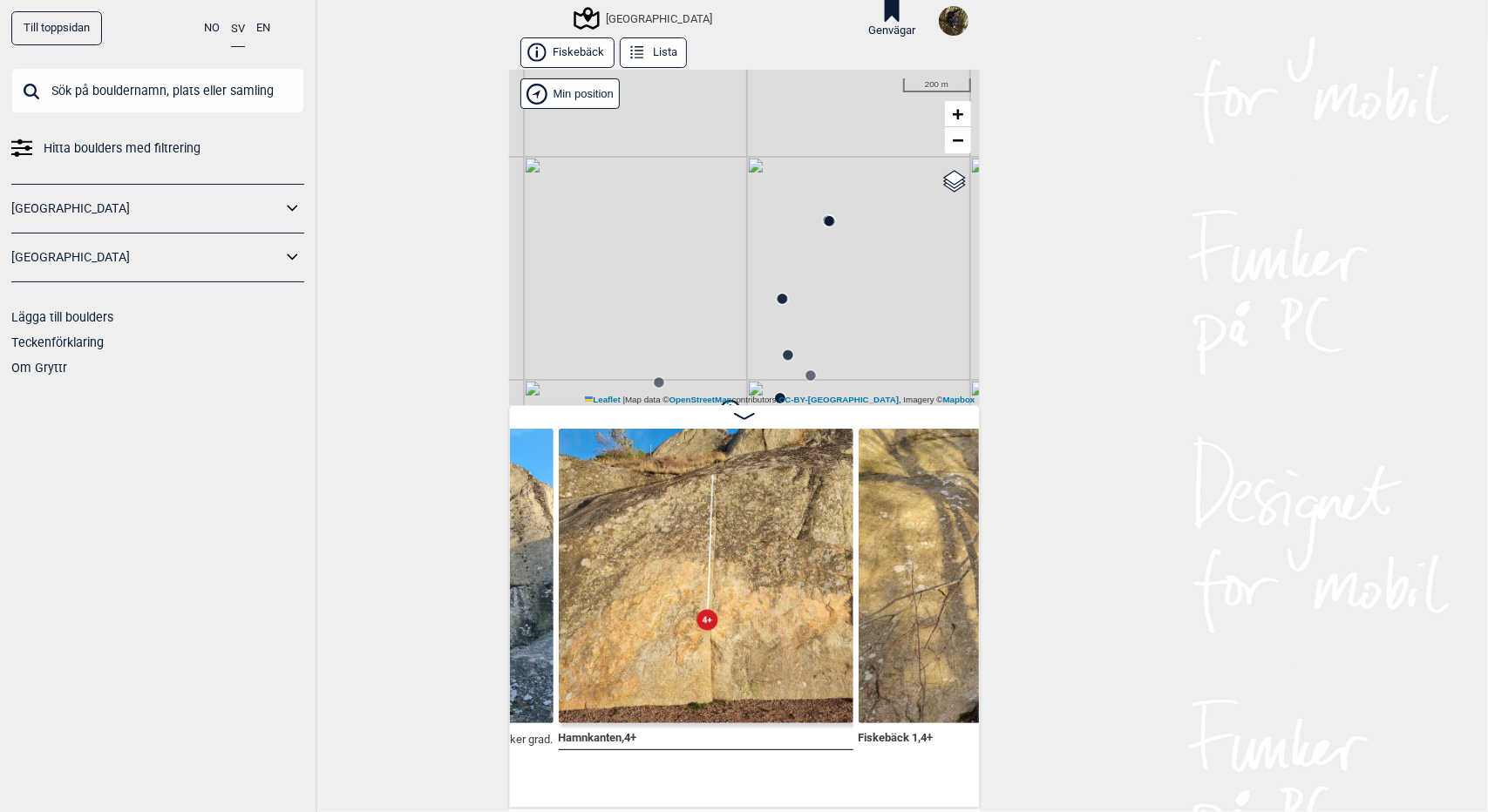
scroll to position [0, 529]
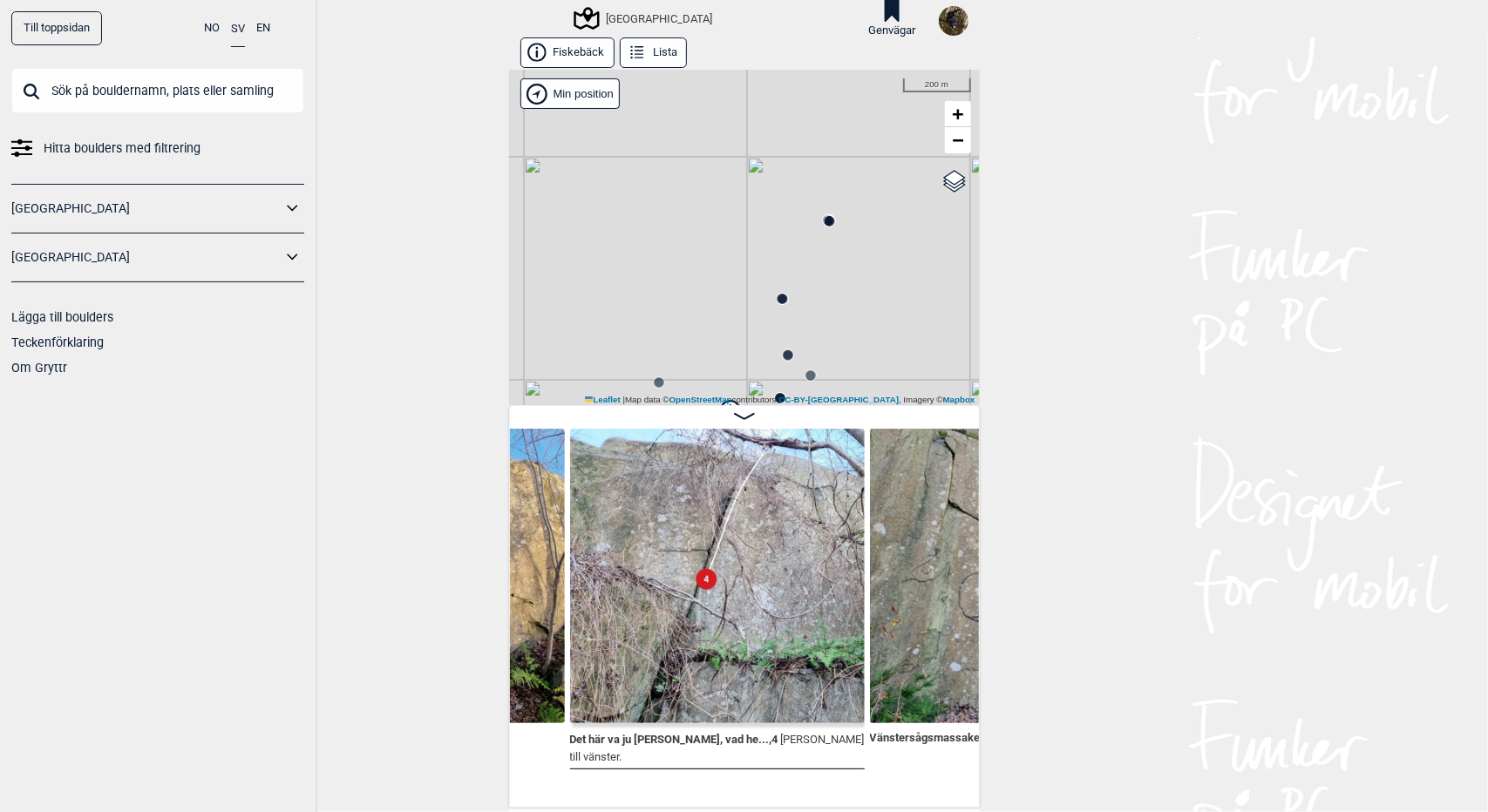
scroll to position [0, 1437]
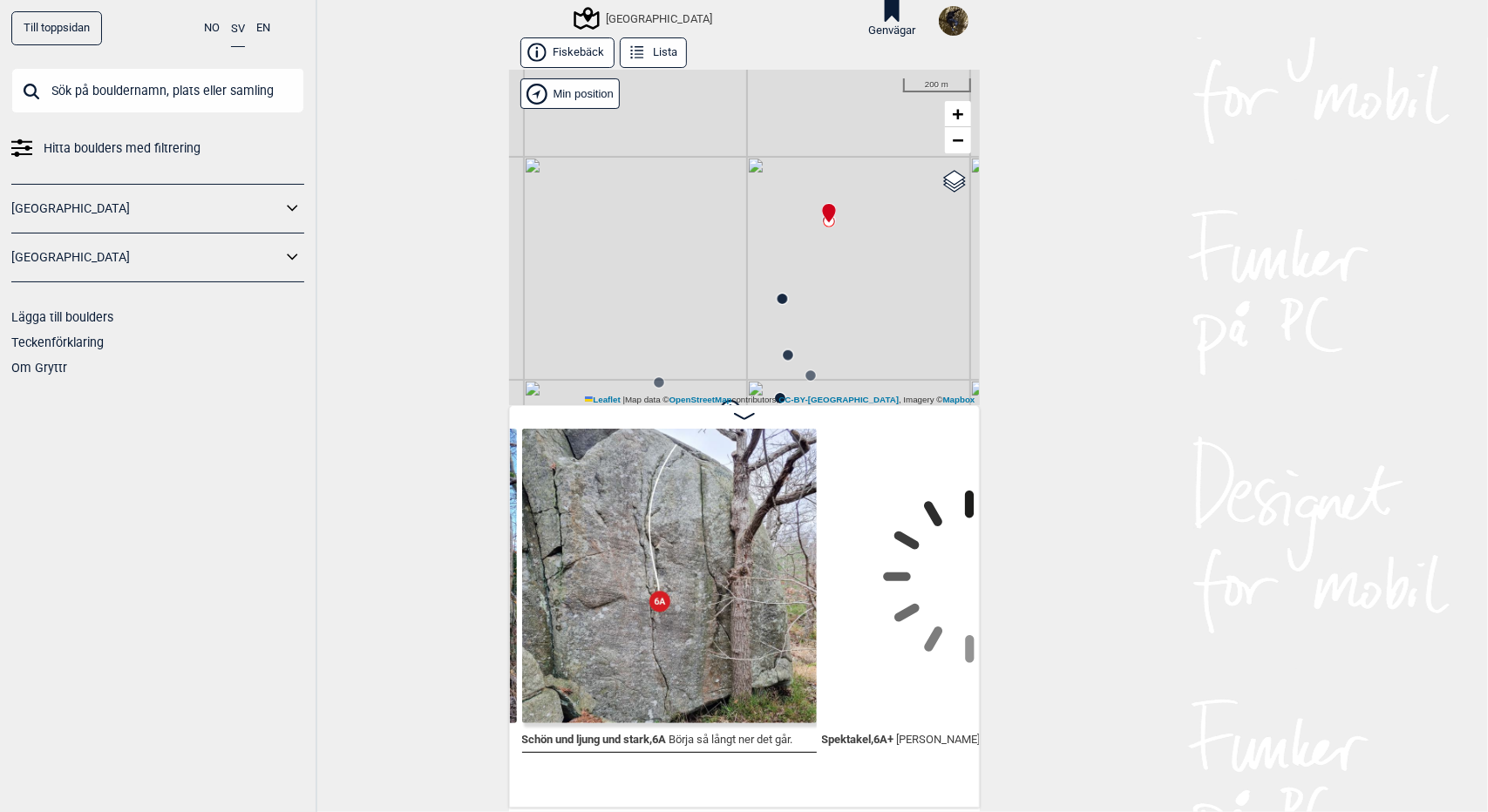
scroll to position [0, 2399]
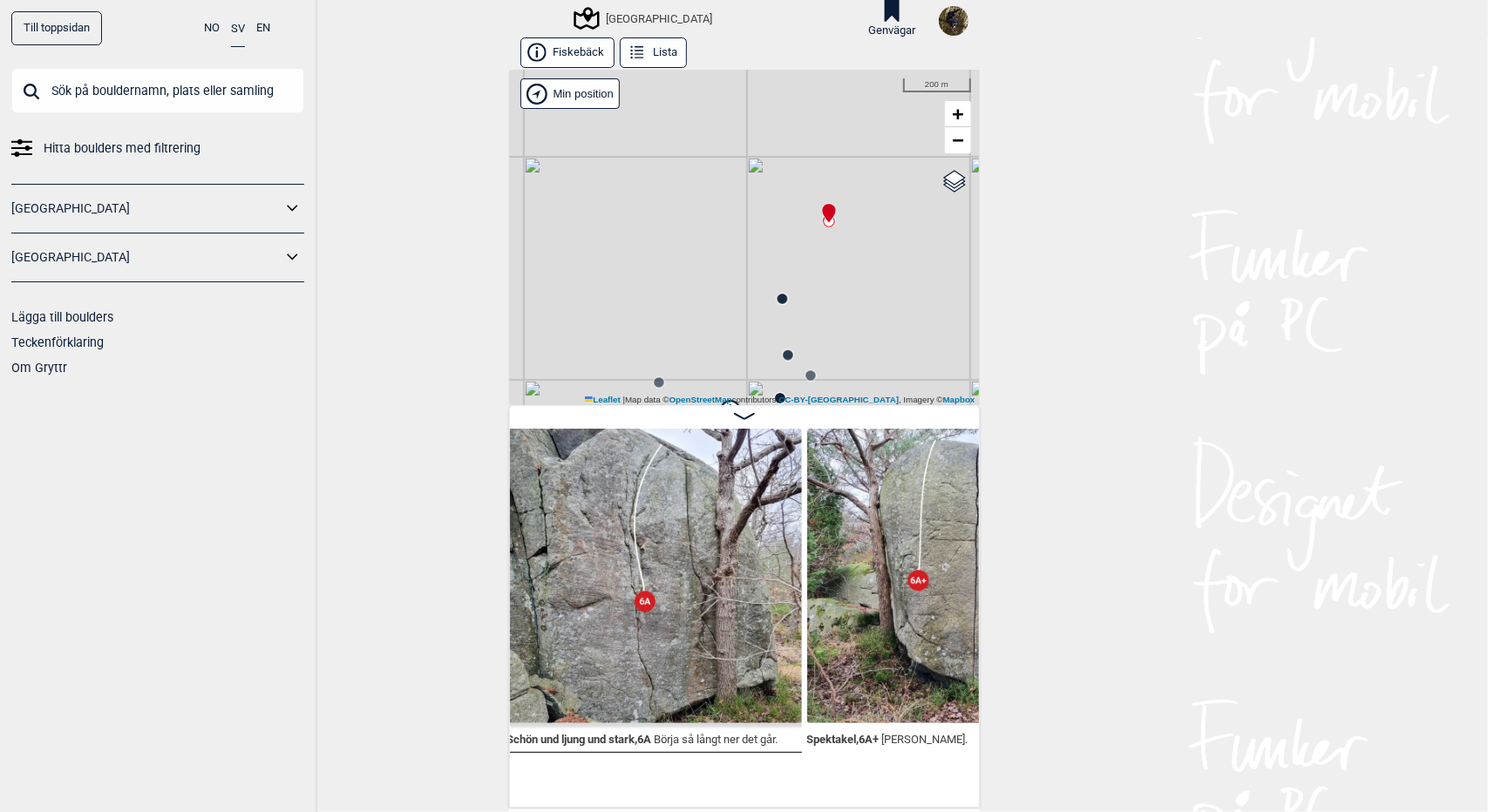
click at [651, 56] on button "Lista" at bounding box center [652, 52] width 67 height 31
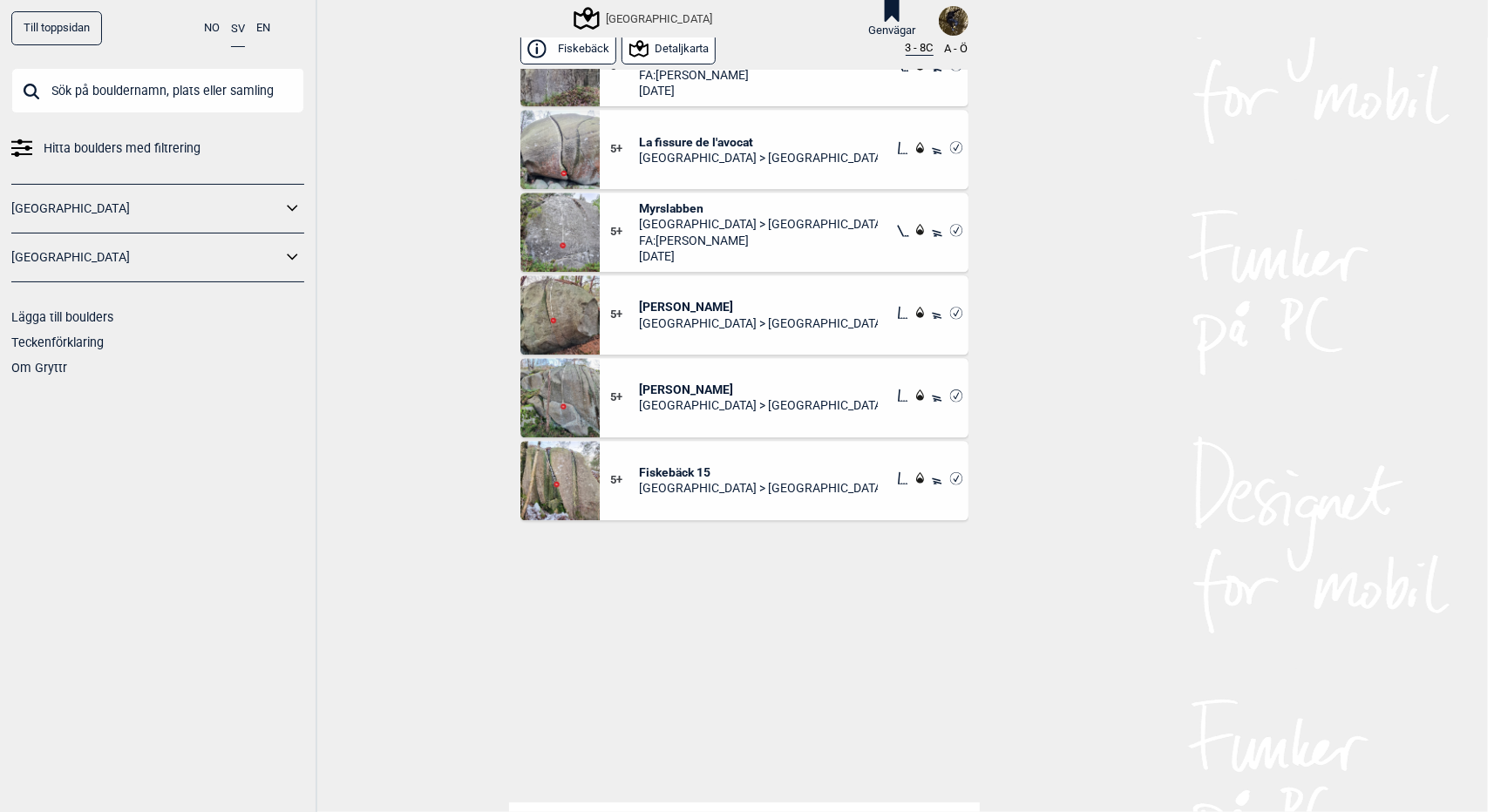
scroll to position [2257, 0]
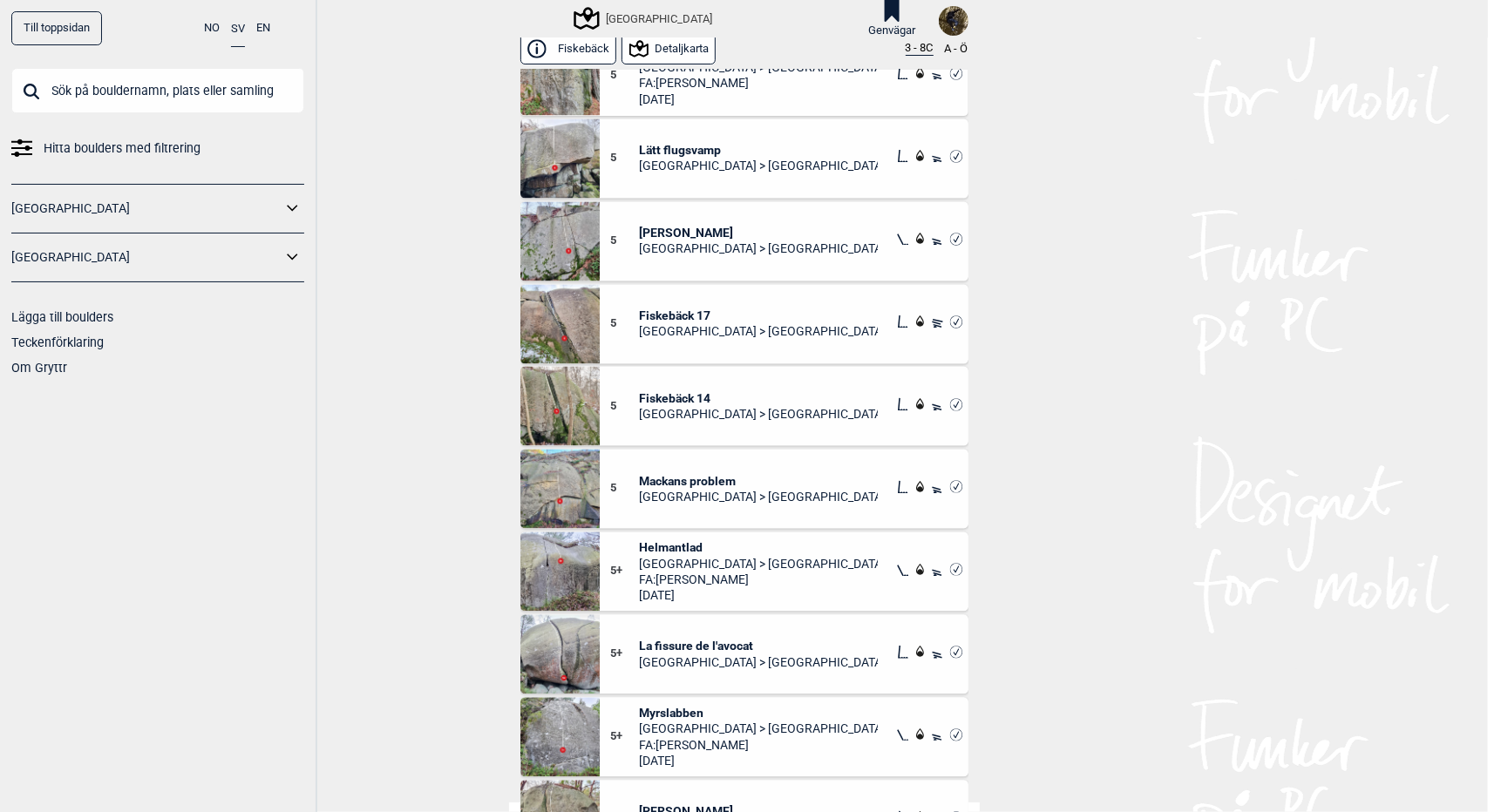
click at [664, 44] on button "Detaljkarta" at bounding box center [668, 48] width 94 height 31
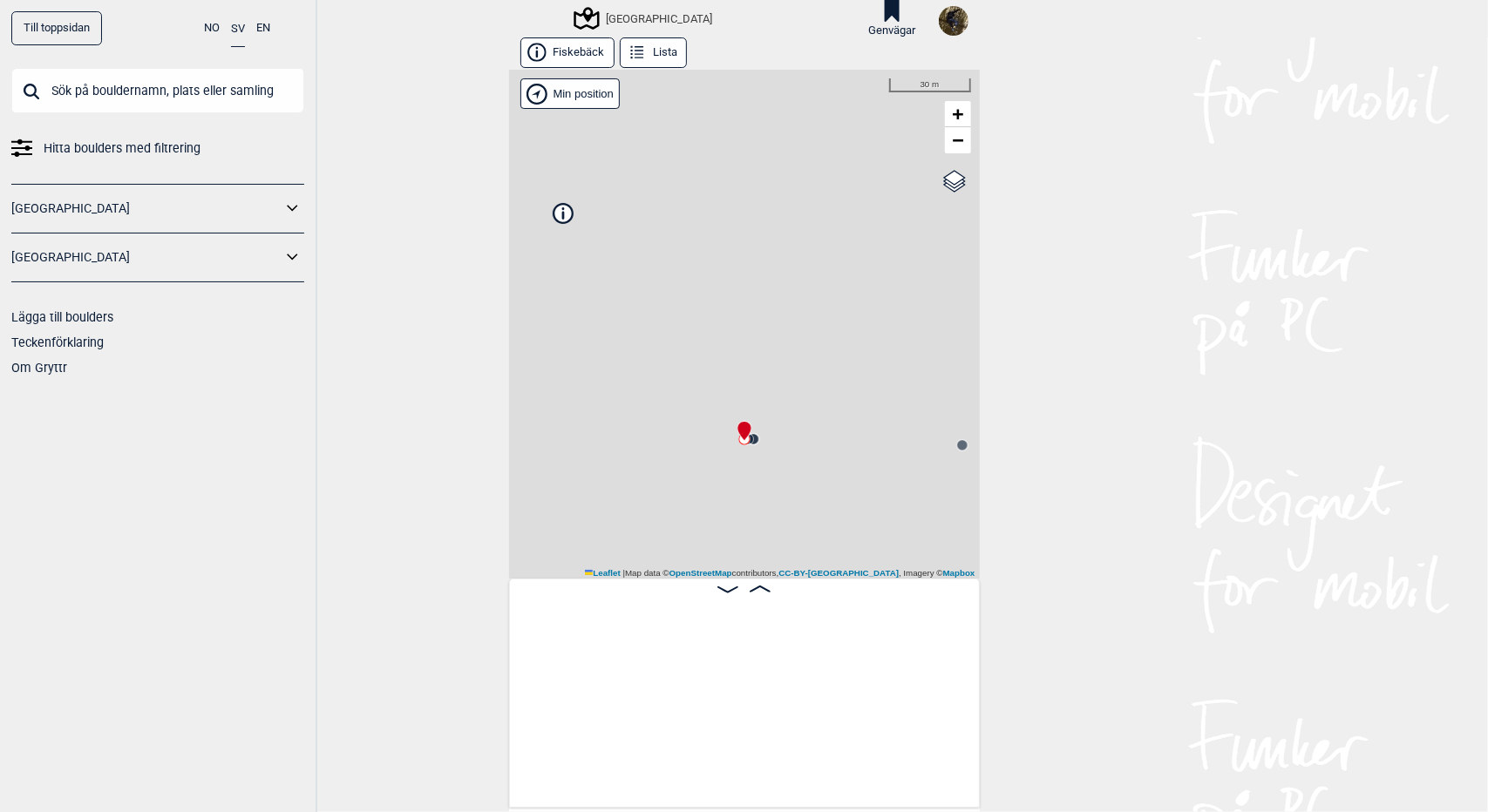
scroll to position [0, 4565]
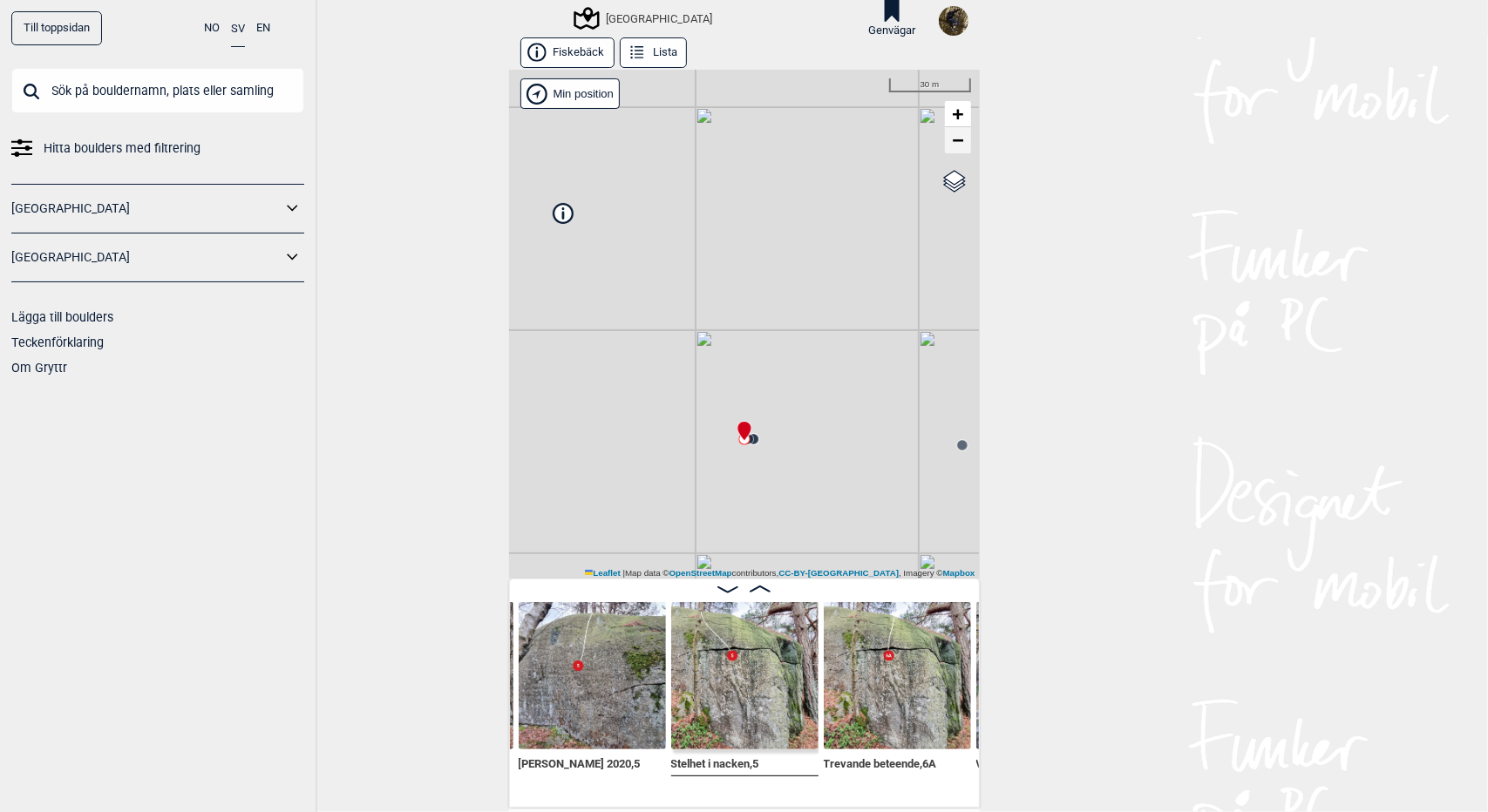
click at [955, 146] on span "−" at bounding box center [957, 140] width 11 height 22
drag, startPoint x: 788, startPoint y: 454, endPoint x: 884, endPoint y: 247, distance: 228.2
click at [884, 247] on div "[GEOGRAPHIC_DATA] Brukerens posisjon Min position 100 m + − OpenStreetMap Googl…" at bounding box center [745, 324] width 471 height 509
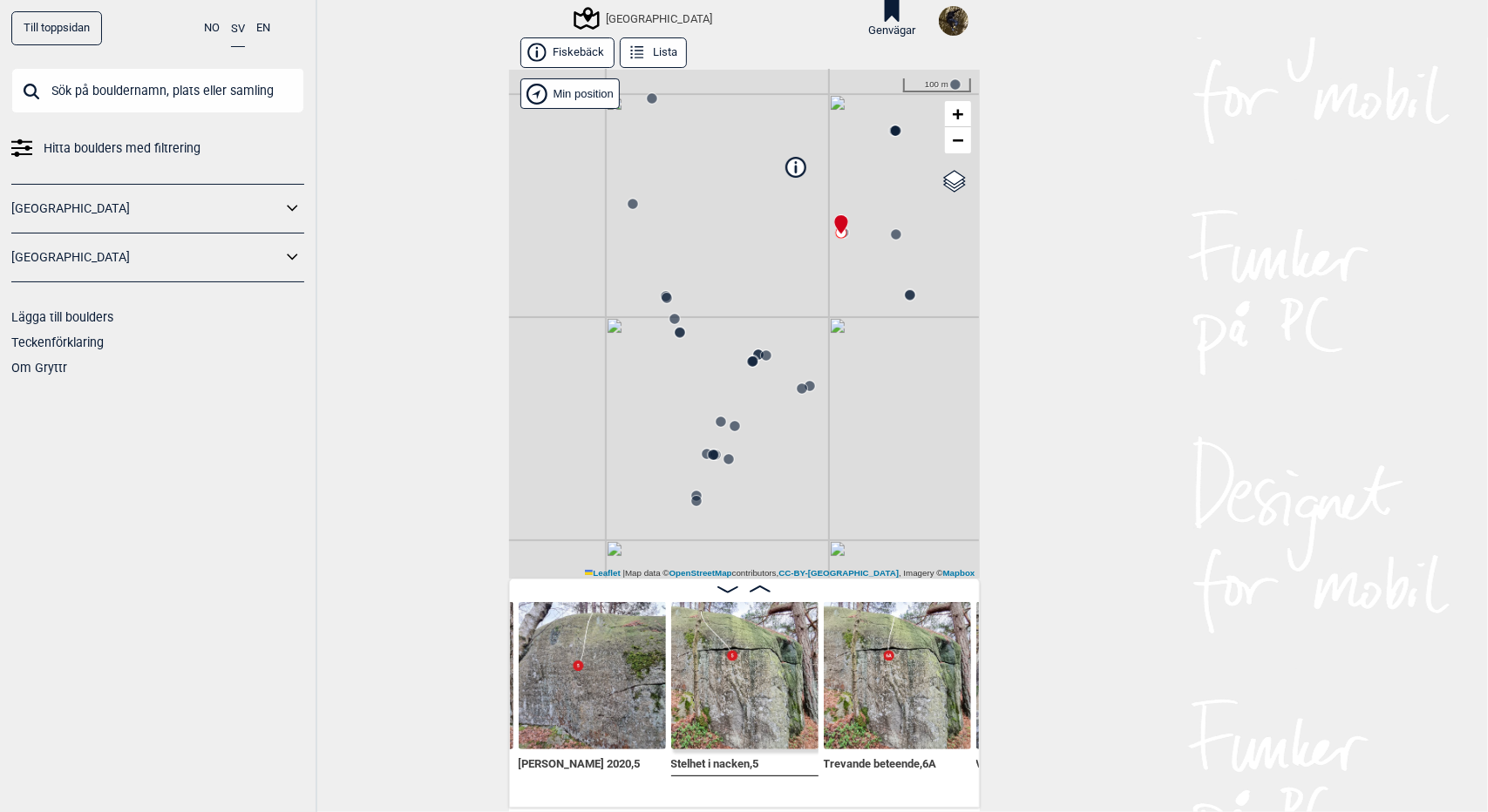
click at [656, 47] on button "Lista" at bounding box center [652, 52] width 67 height 31
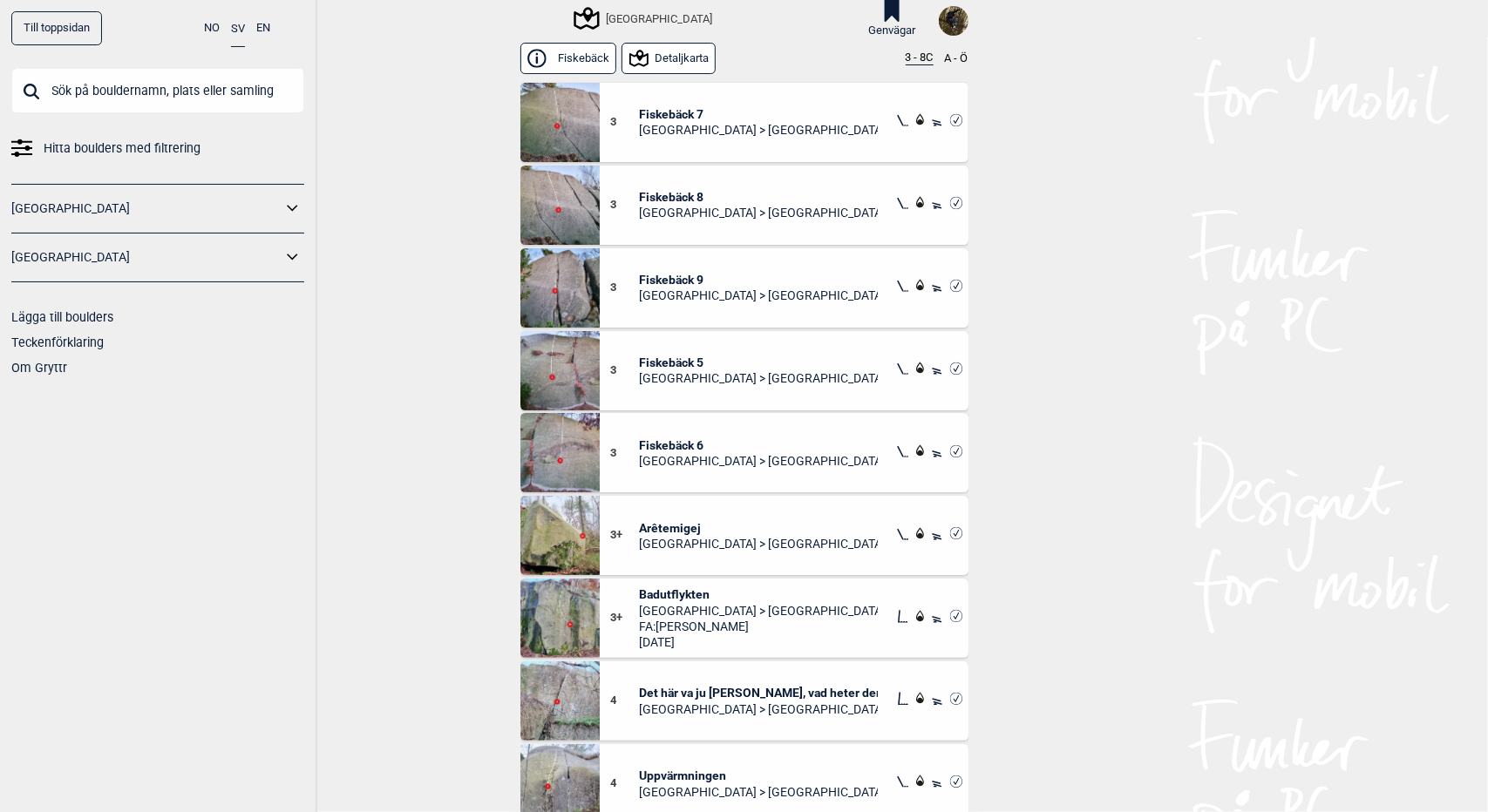
click at [792, 125] on div "3 Fiskebäck 7 [GEOGRAPHIC_DATA] > [GEOGRAPHIC_DATA]" at bounding box center [784, 122] width 369 height 79
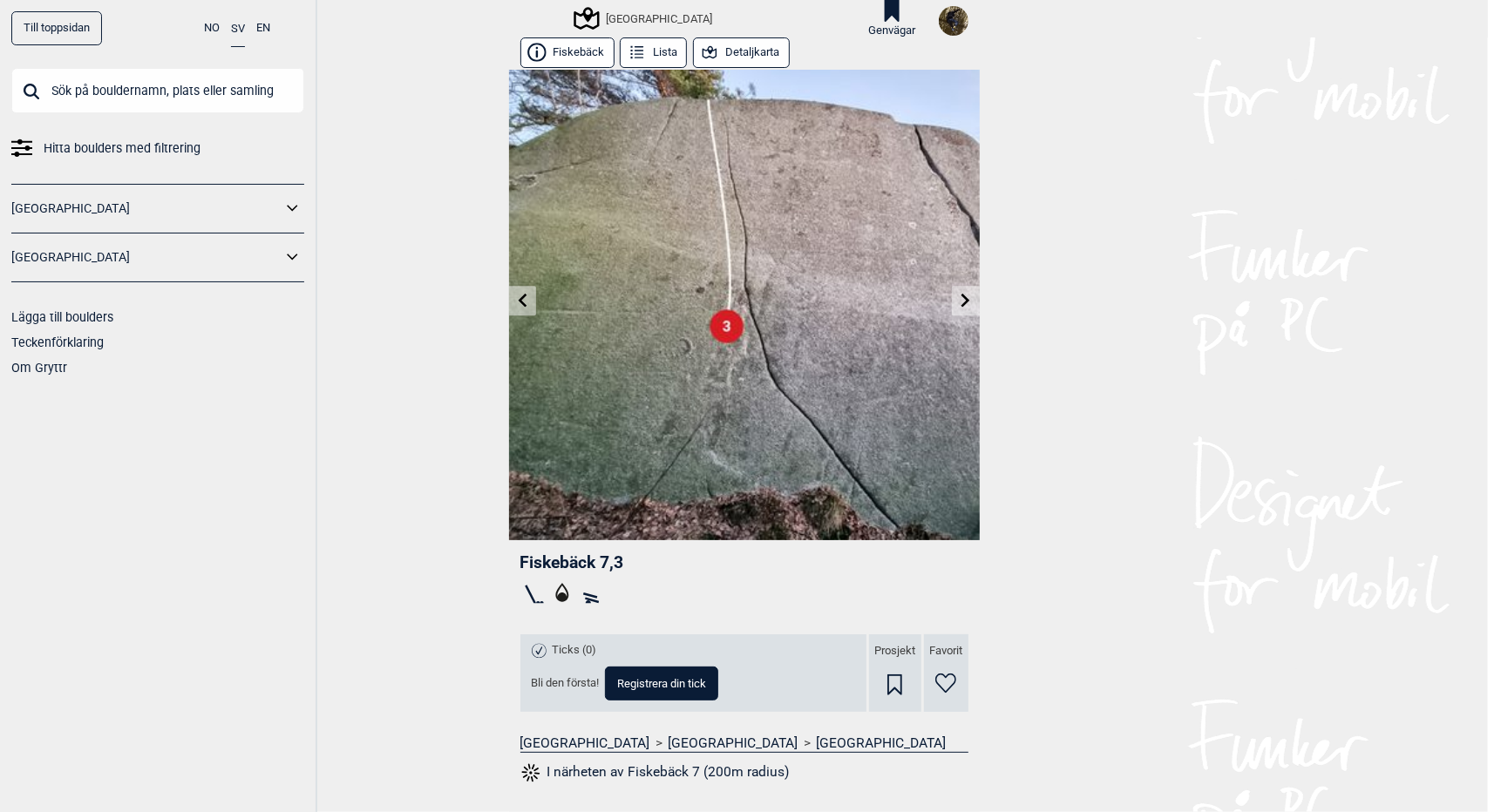
click at [737, 58] on button "Detaljkarta" at bounding box center [741, 52] width 97 height 31
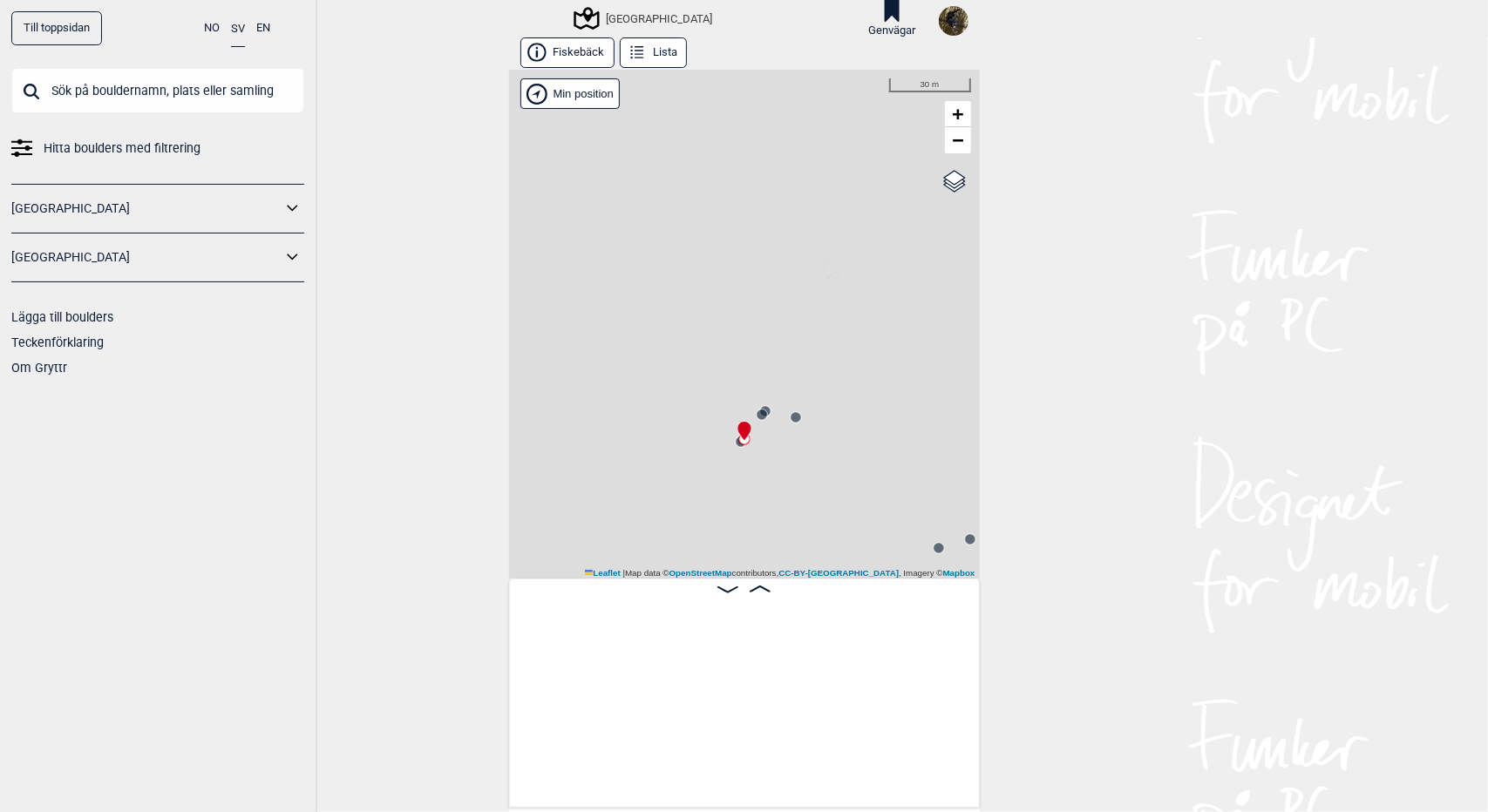
scroll to position [0, 5449]
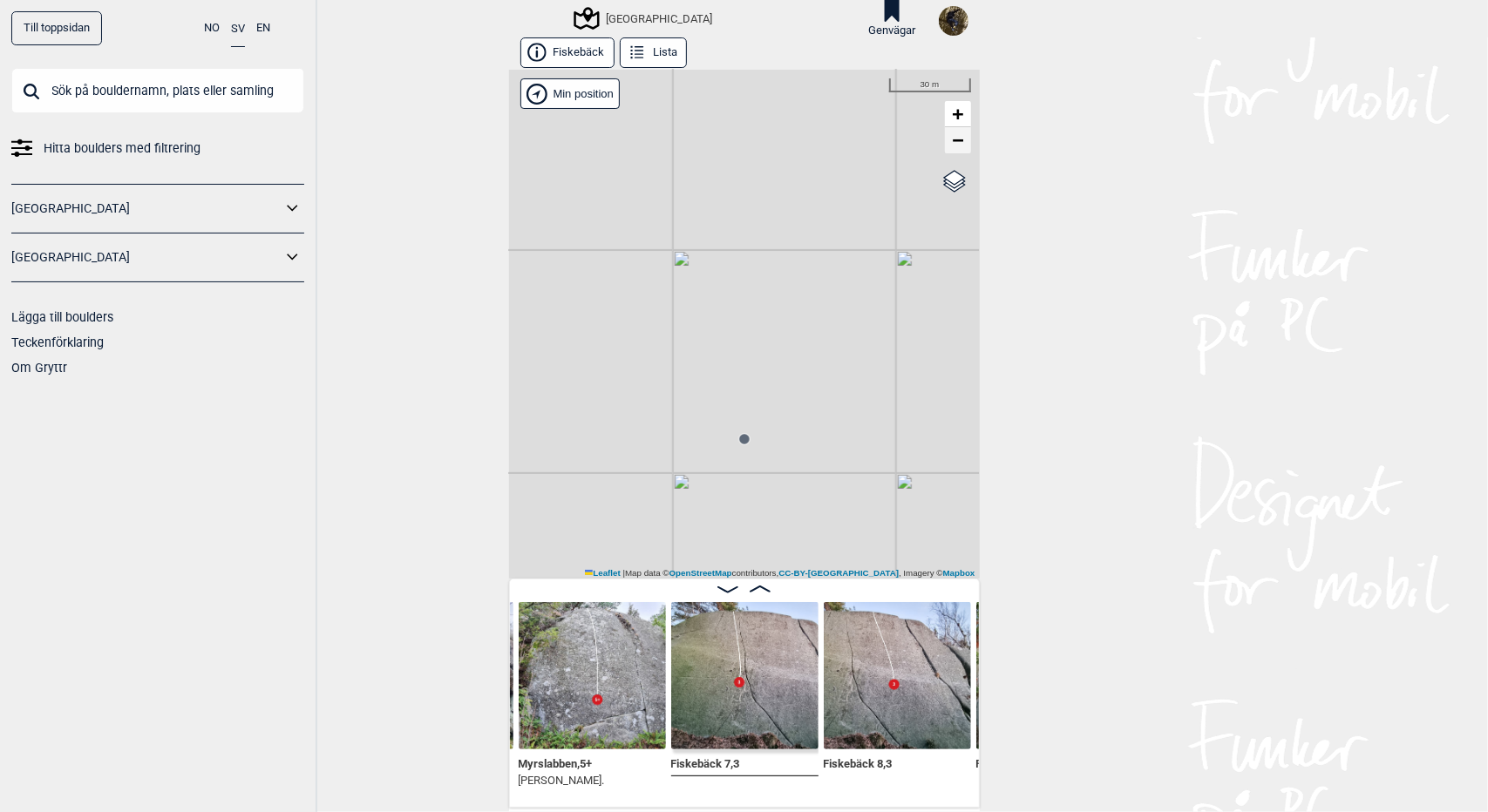
click at [957, 144] on link "−" at bounding box center [958, 140] width 26 height 26
drag, startPoint x: 744, startPoint y: 399, endPoint x: 1007, endPoint y: 317, distance: 275.5
click at [1007, 317] on div "Till toppsidan NO SV EN Hitta boulders med filtrering [GEOGRAPHIC_DATA] [GEOGRA…" at bounding box center [744, 406] width 1488 height 812
drag, startPoint x: 829, startPoint y: 413, endPoint x: 877, endPoint y: 379, distance: 58.8
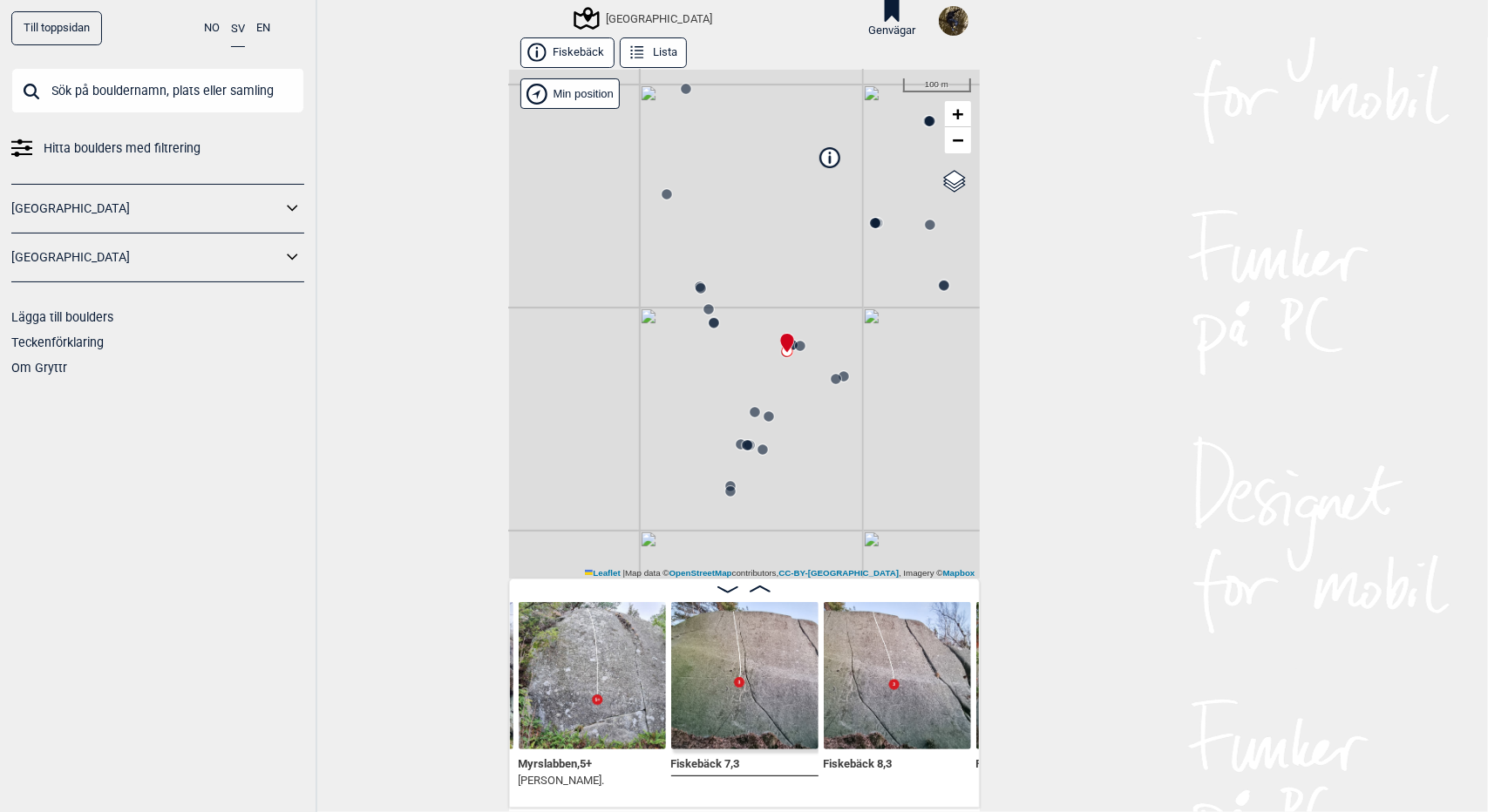
click at [877, 379] on div "[GEOGRAPHIC_DATA] Brukerens posisjon Min position 100 m + − OpenStreetMap Googl…" at bounding box center [745, 324] width 471 height 509
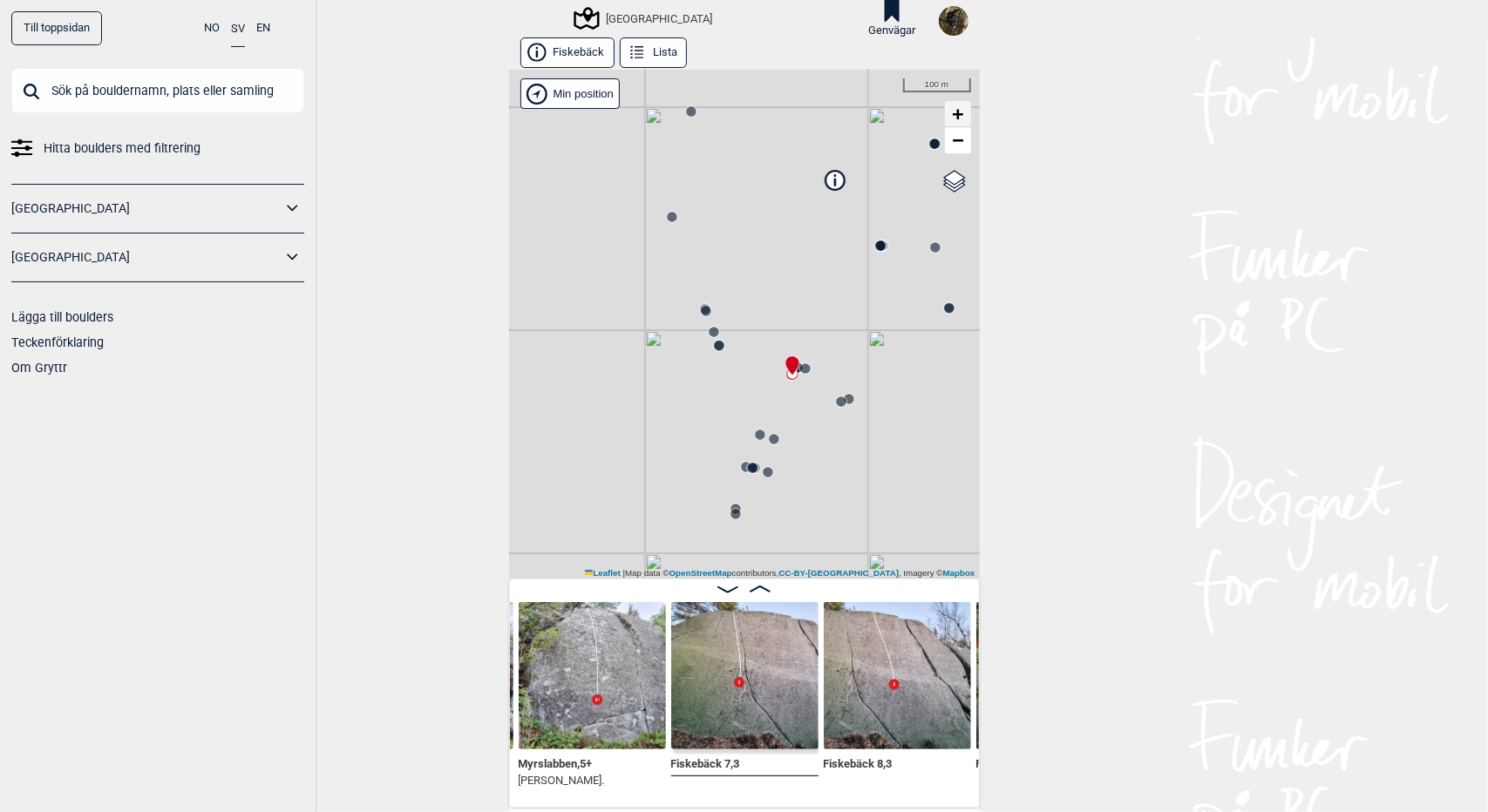
click at [955, 126] on link "+" at bounding box center [958, 114] width 26 height 26
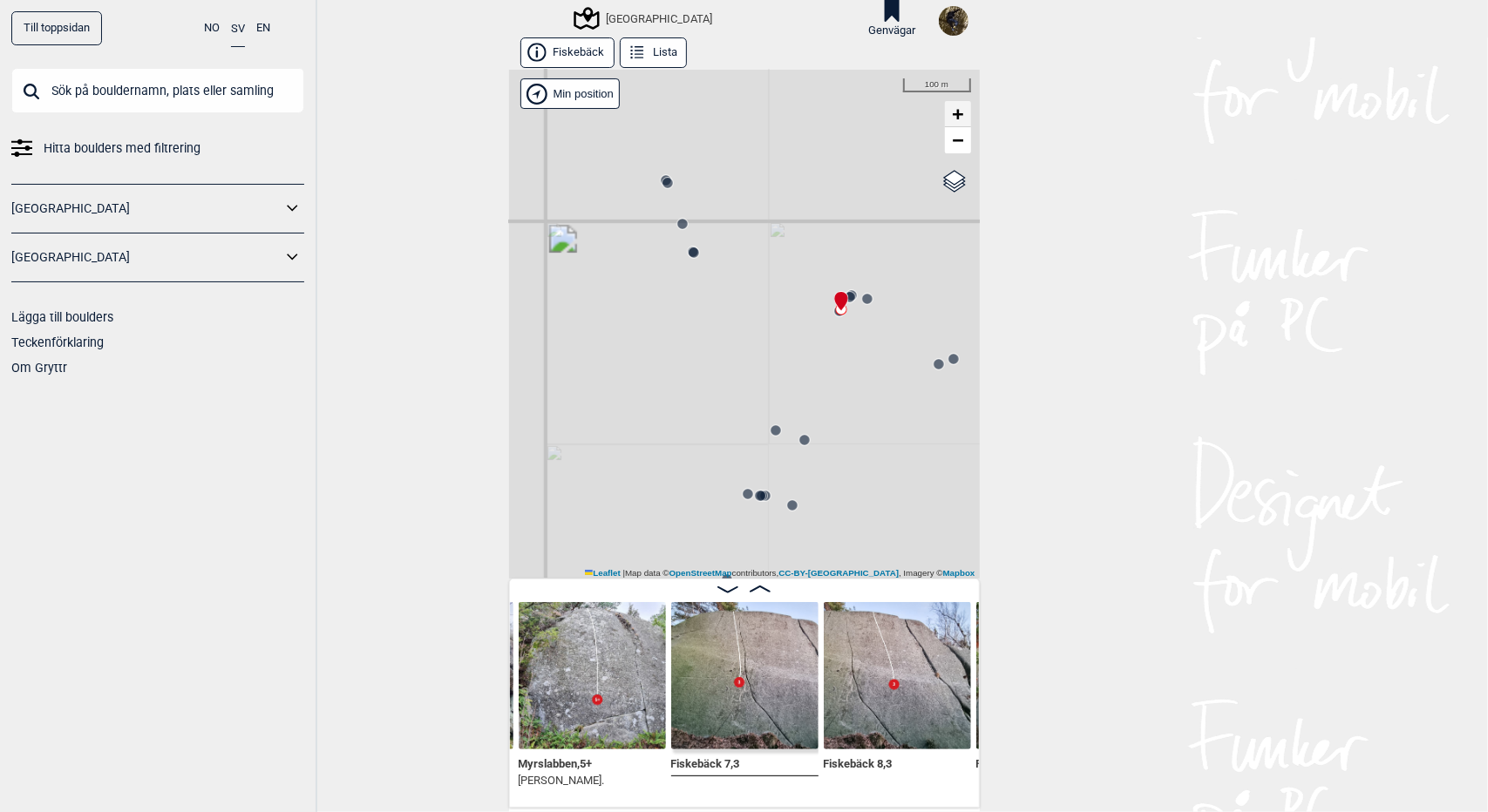
click at [955, 126] on link "+" at bounding box center [958, 114] width 26 height 26
drag, startPoint x: 845, startPoint y: 397, endPoint x: 760, endPoint y: 368, distance: 89.8
click at [760, 368] on div "[GEOGRAPHIC_DATA] Brukerens posisjon Min position 50 m + − OpenStreetMap Google…" at bounding box center [745, 324] width 471 height 509
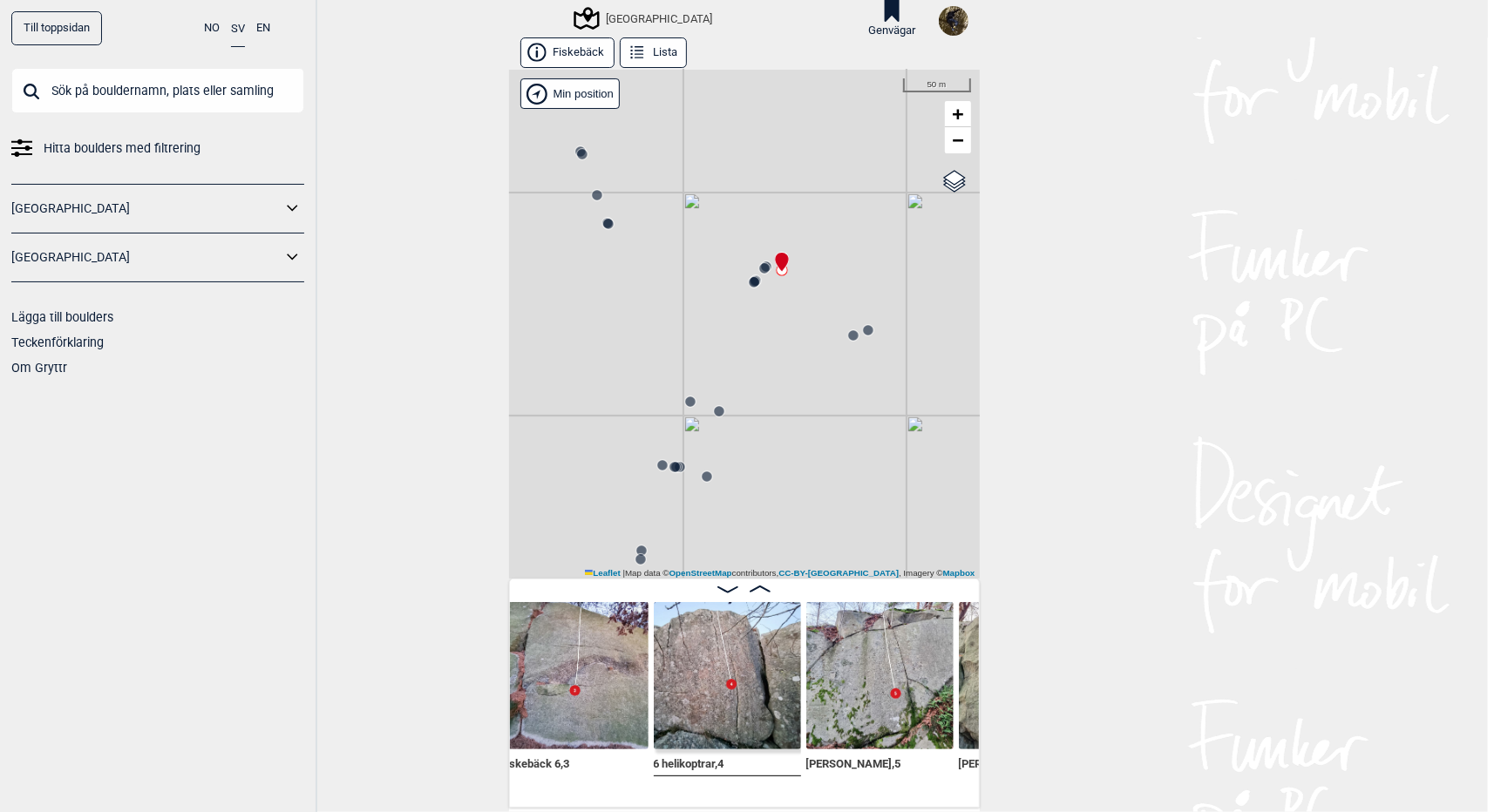
scroll to position [0, 6251]
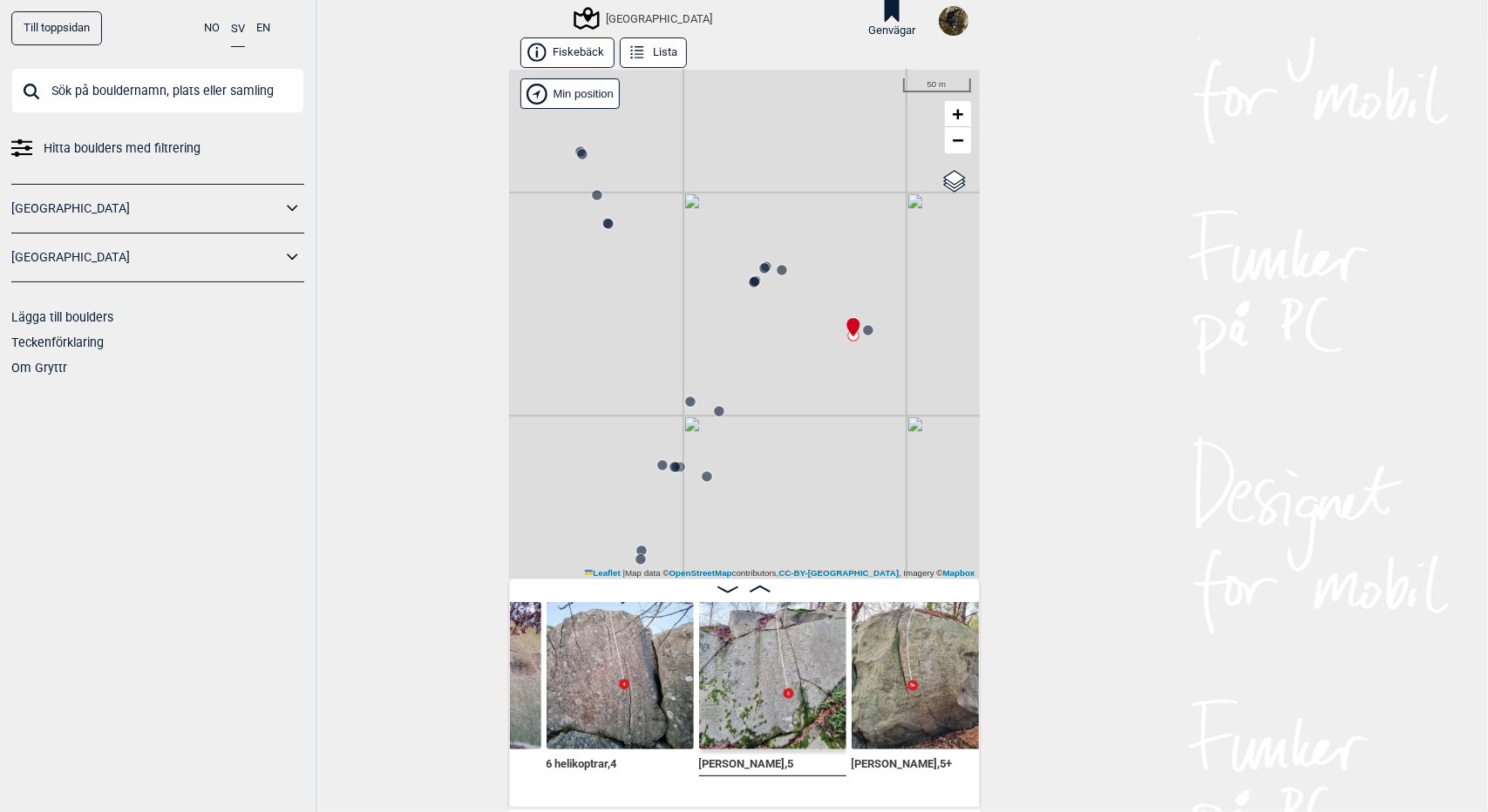
scroll to position [0, 6373]
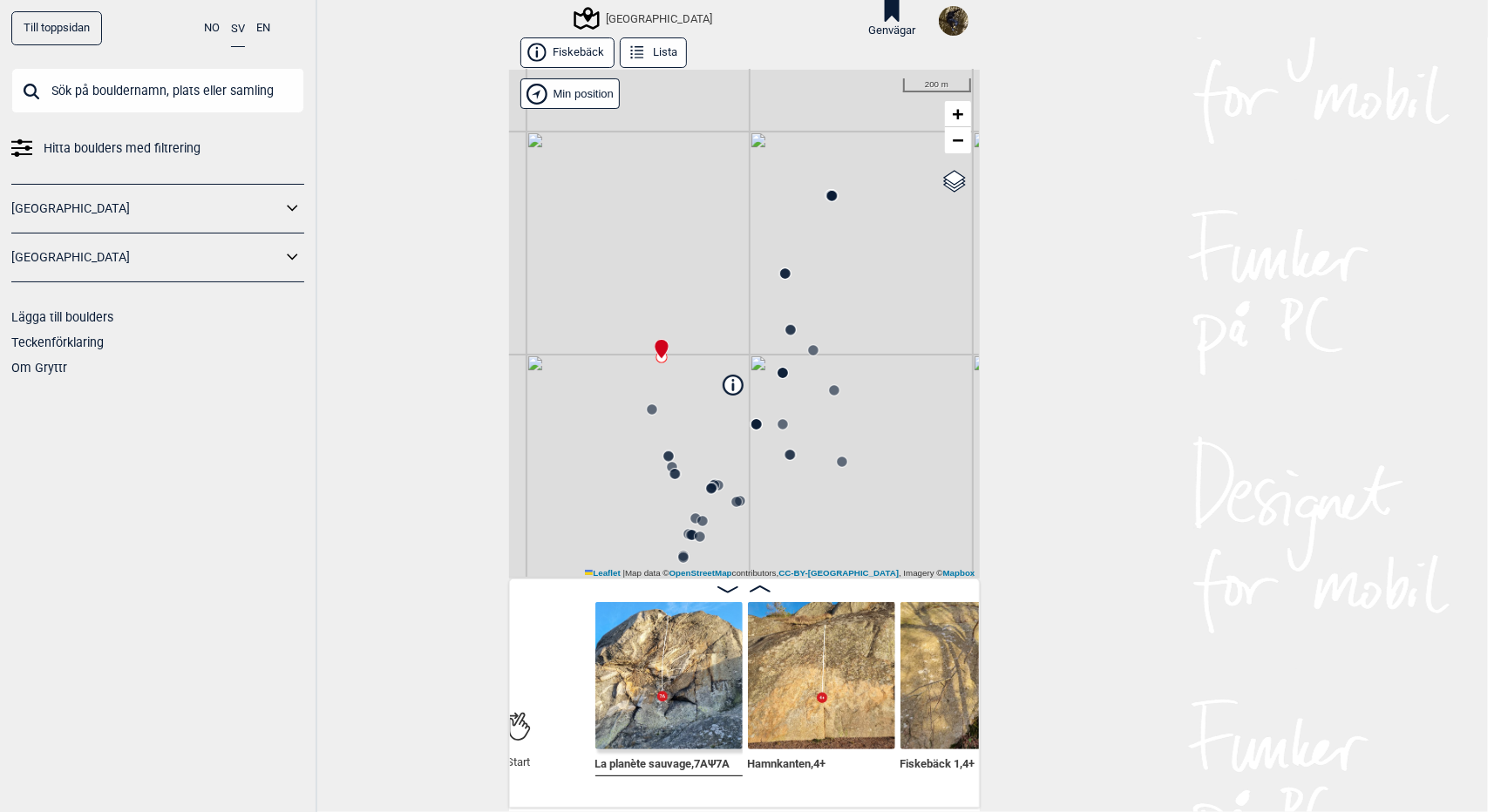
scroll to position [0, 201]
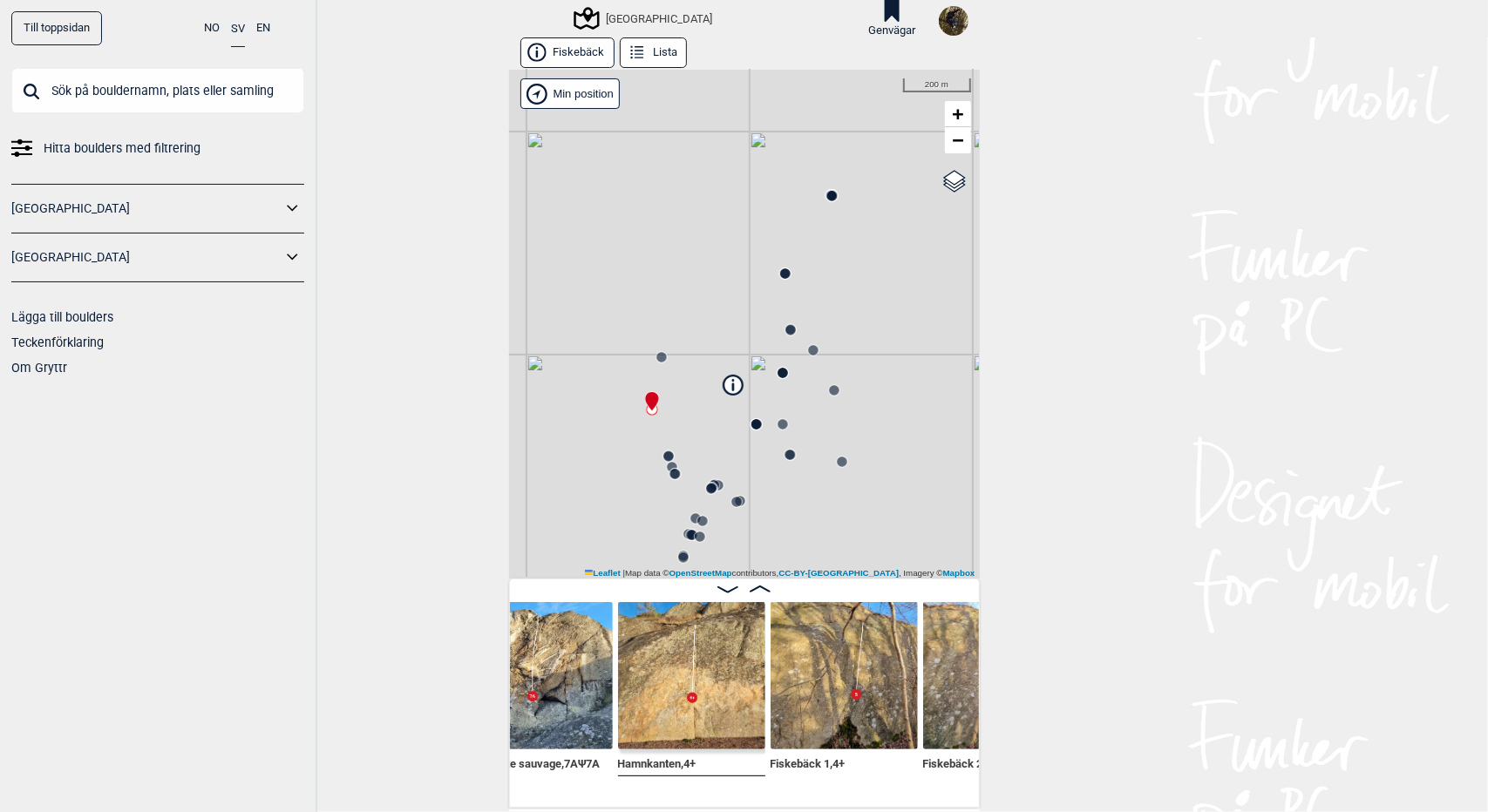
scroll to position [0, 153]
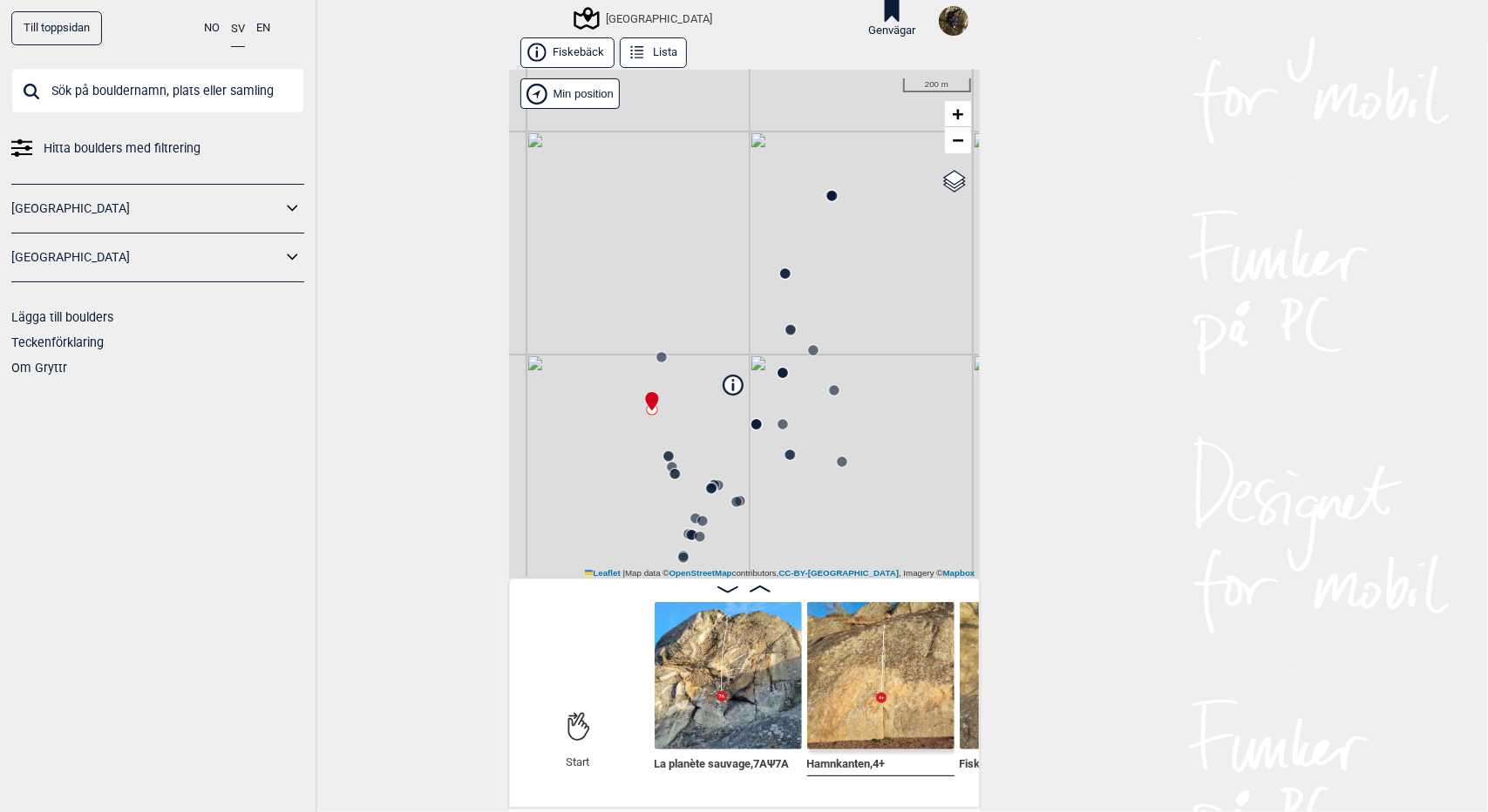
click at [760, 589] on icon at bounding box center [760, 590] width 21 height 7
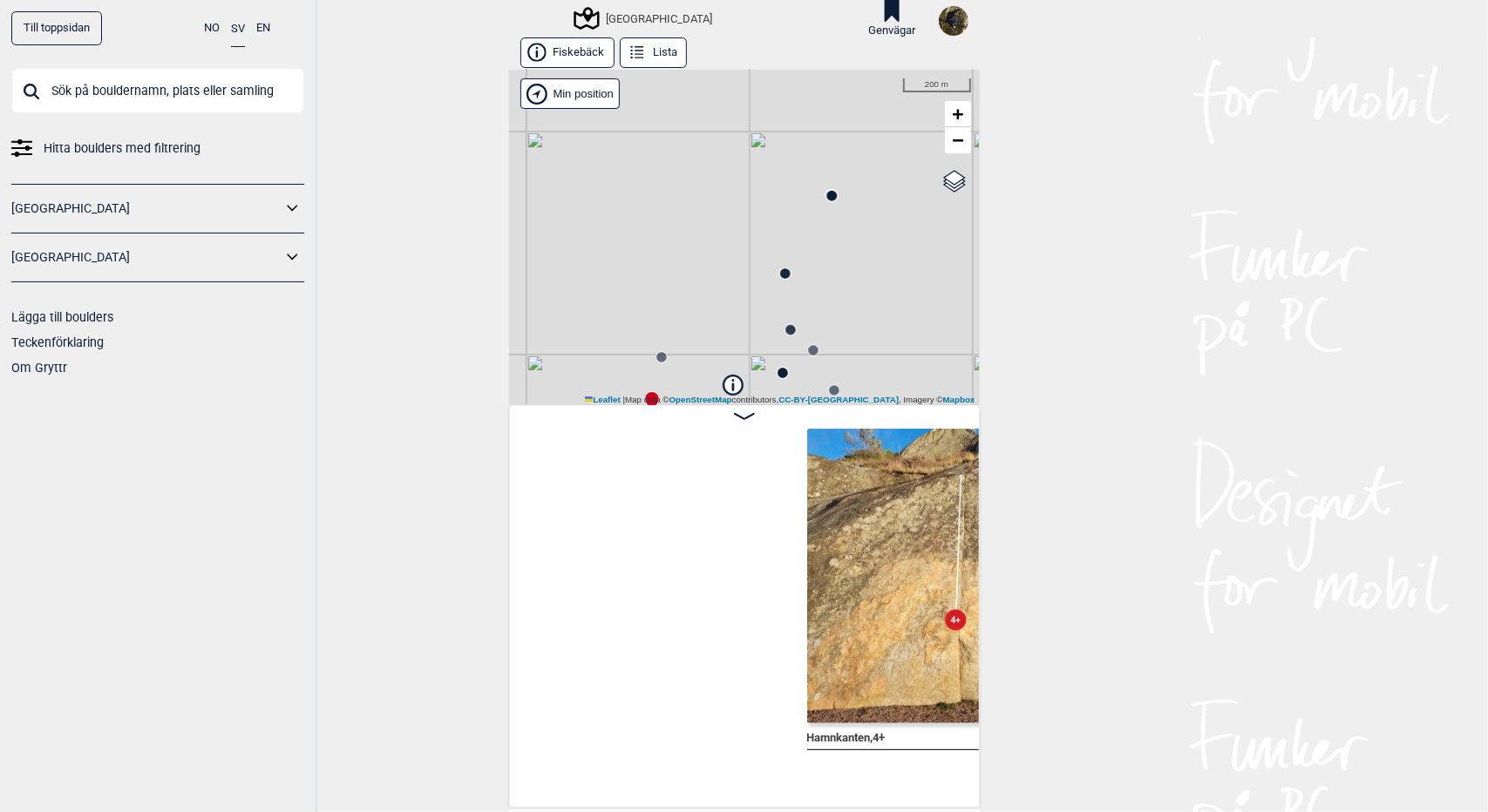
scroll to position [0, 447]
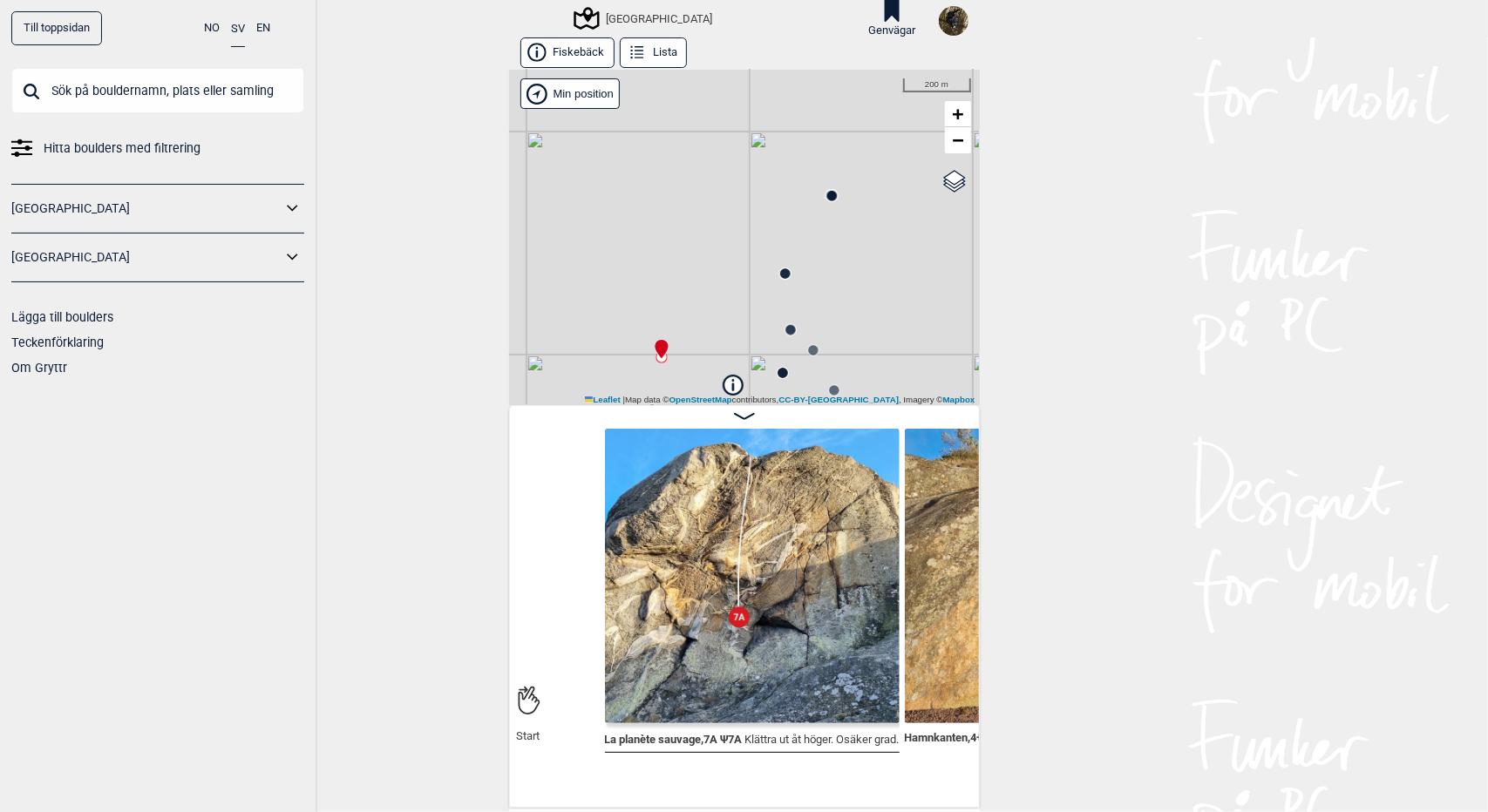
scroll to position [0, 211]
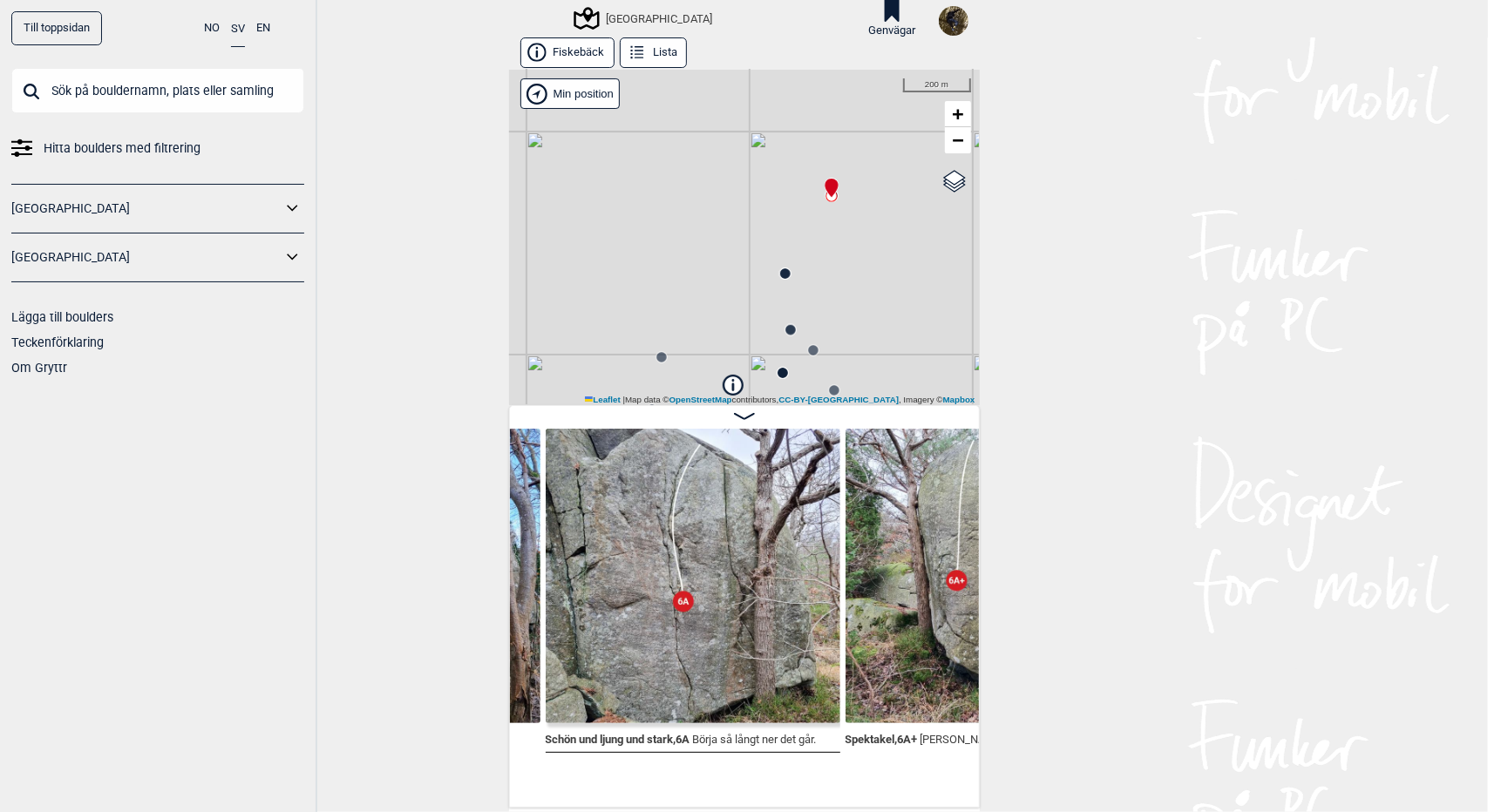
scroll to position [0, 2360]
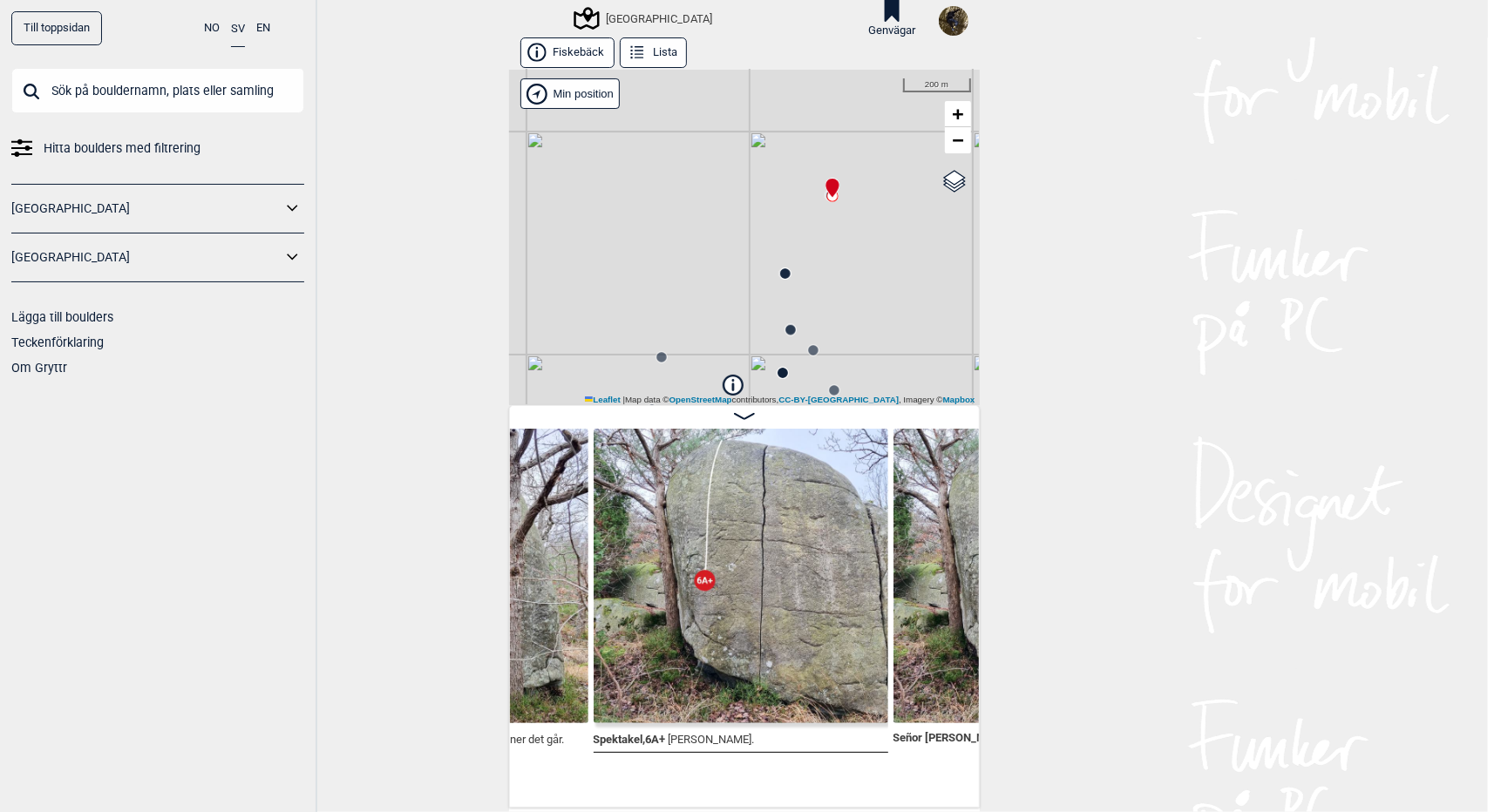
scroll to position [0, 2613]
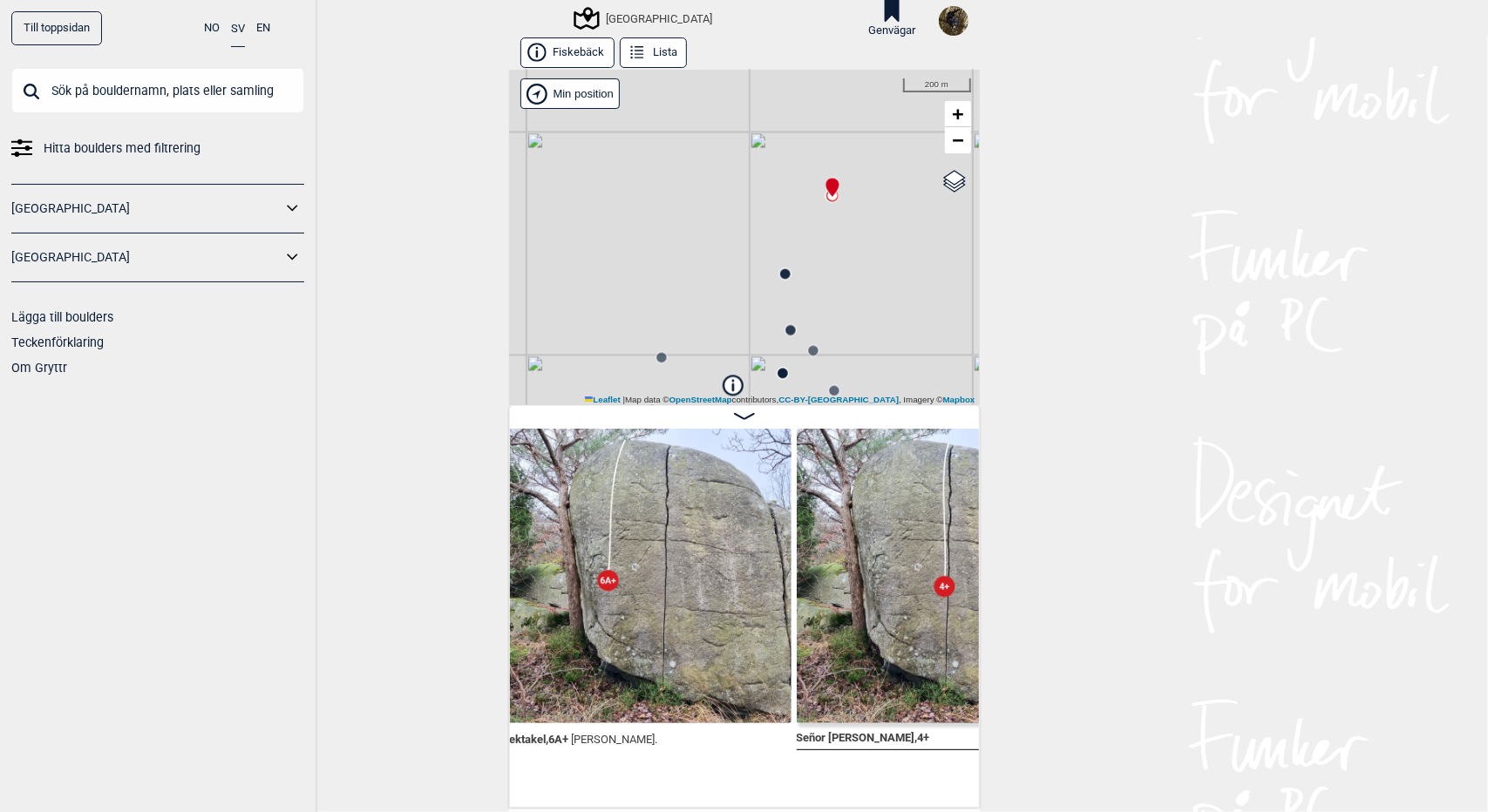
scroll to position [0, 2901]
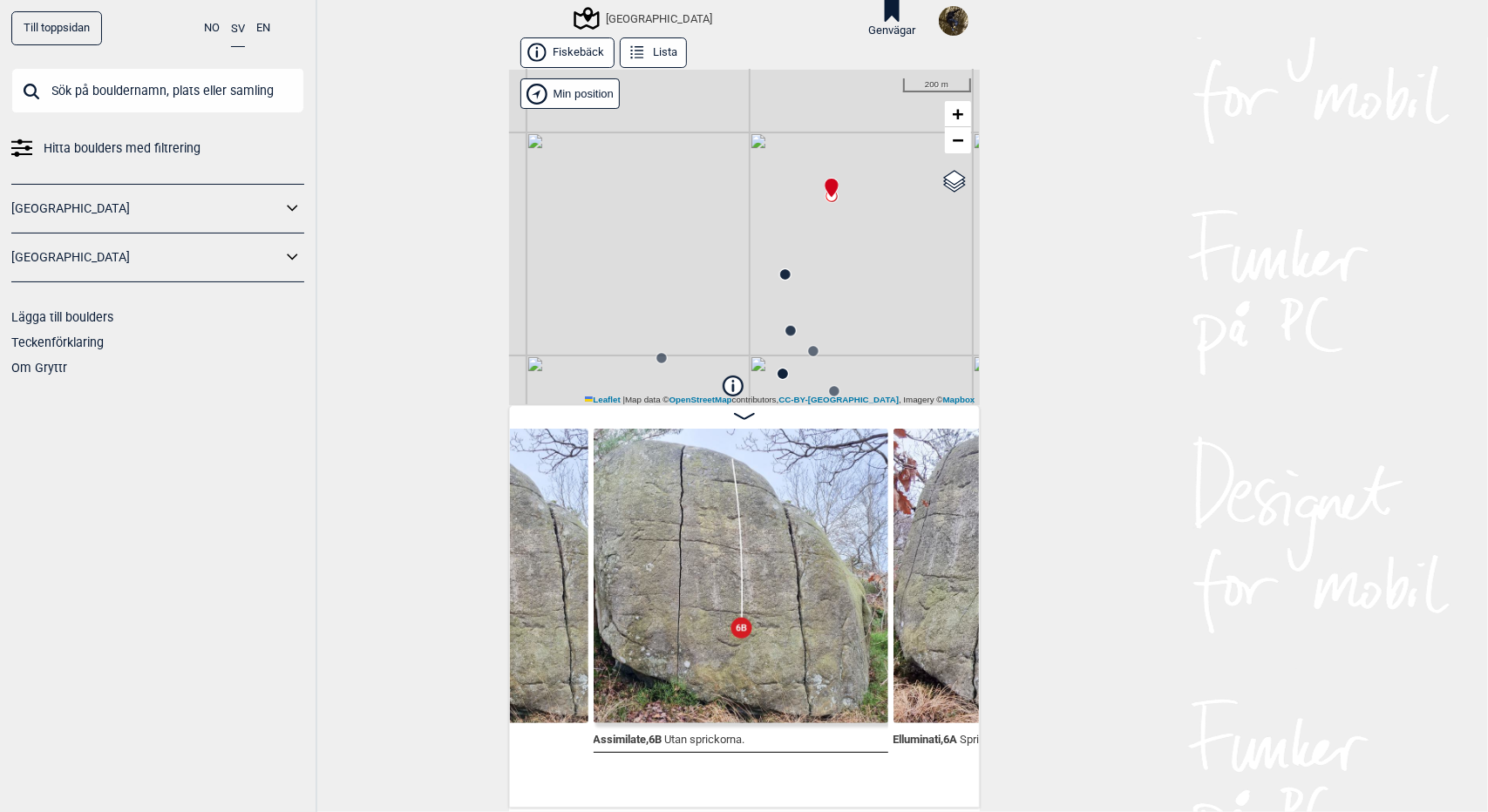
scroll to position [0, 3214]
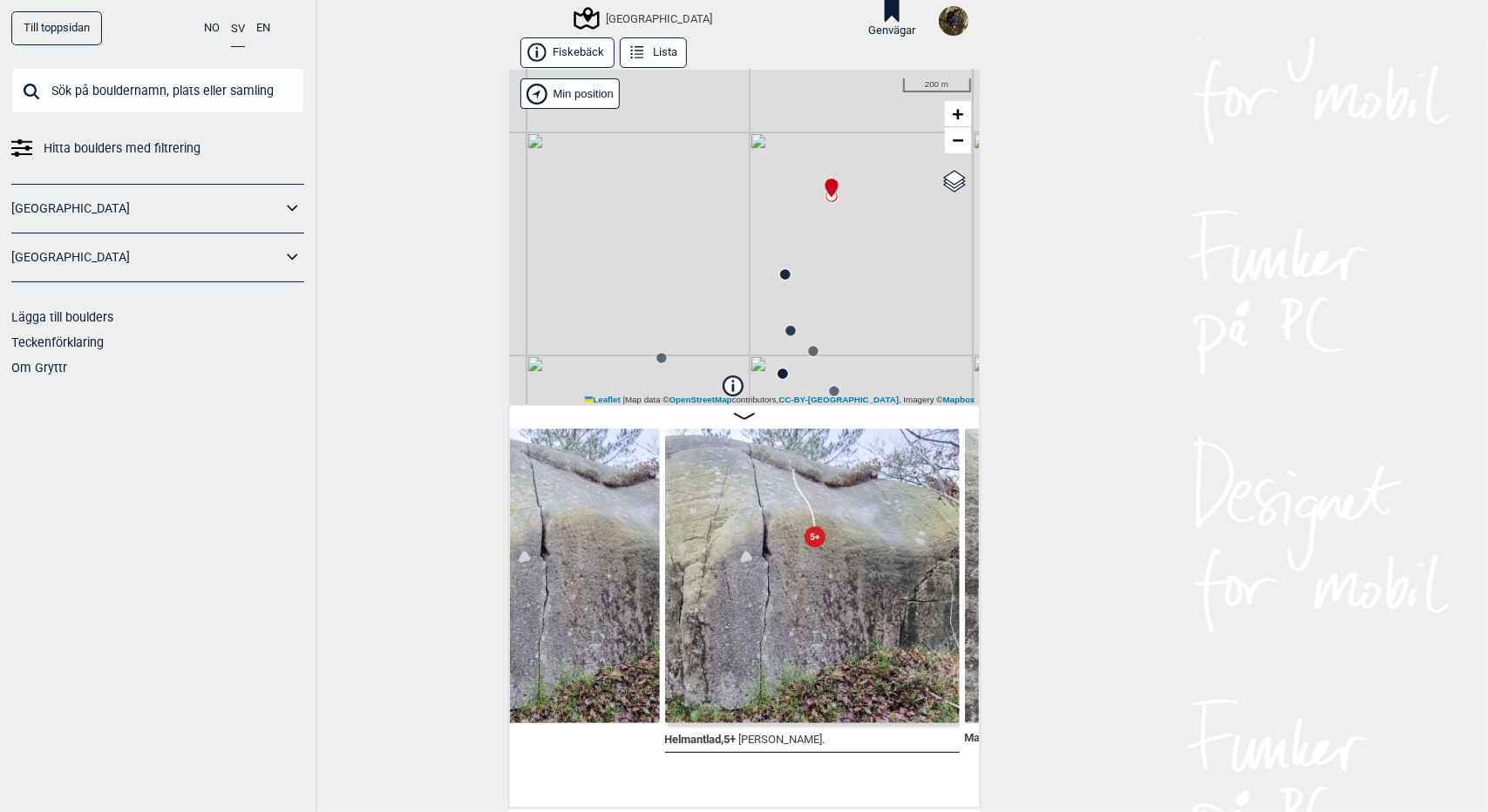
scroll to position [0, 4141]
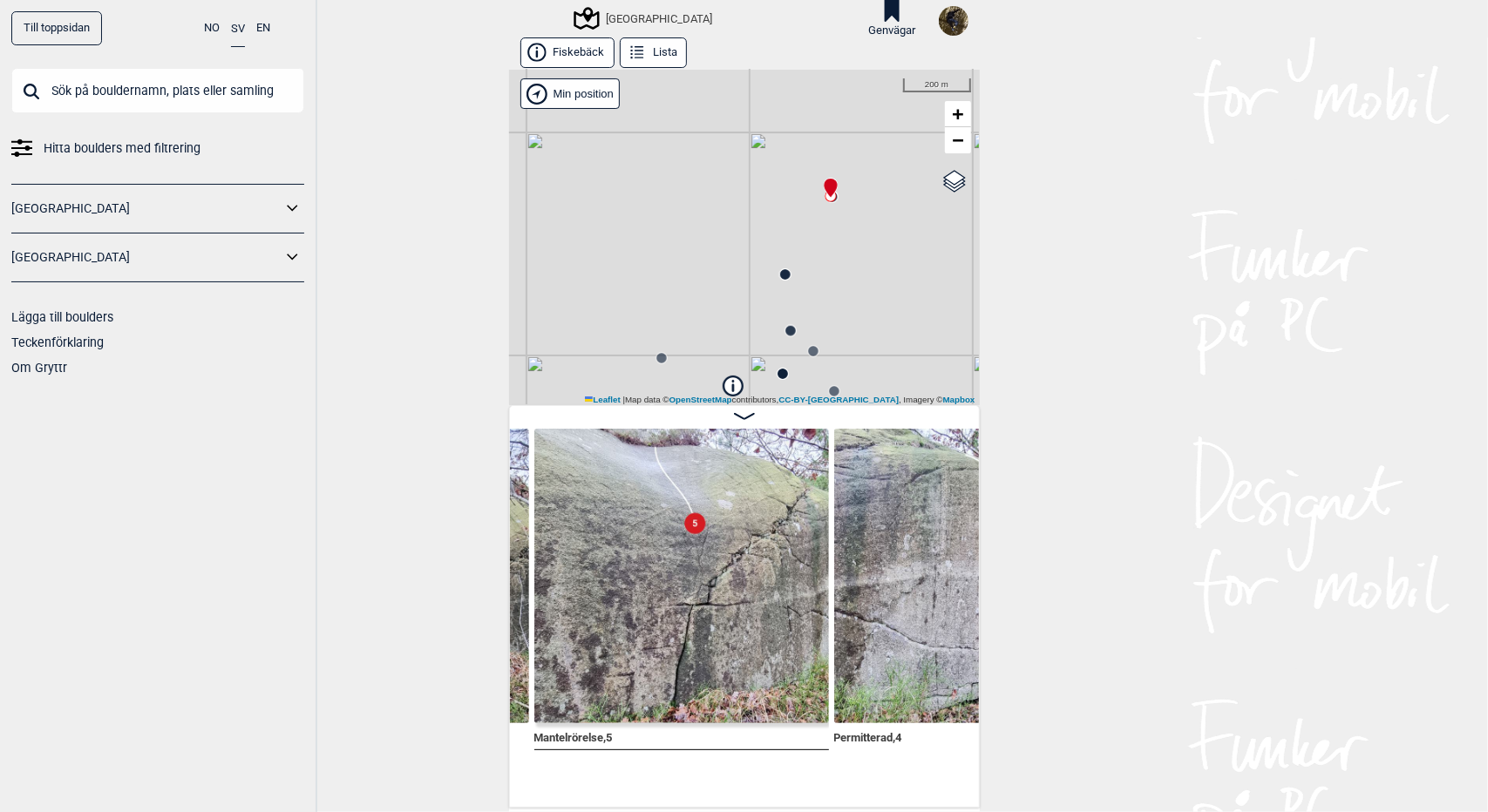
scroll to position [0, 4445]
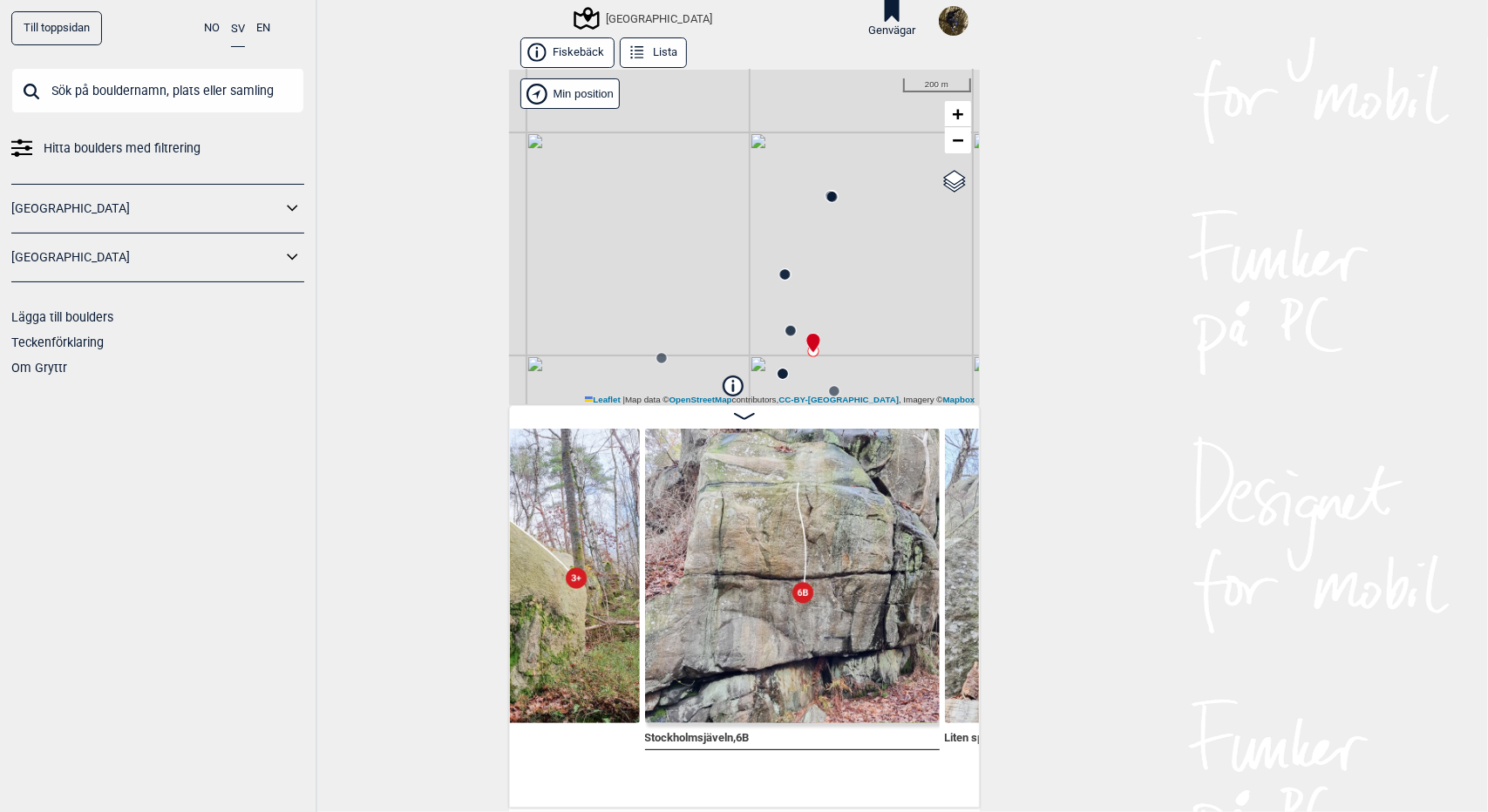
scroll to position [0, 6826]
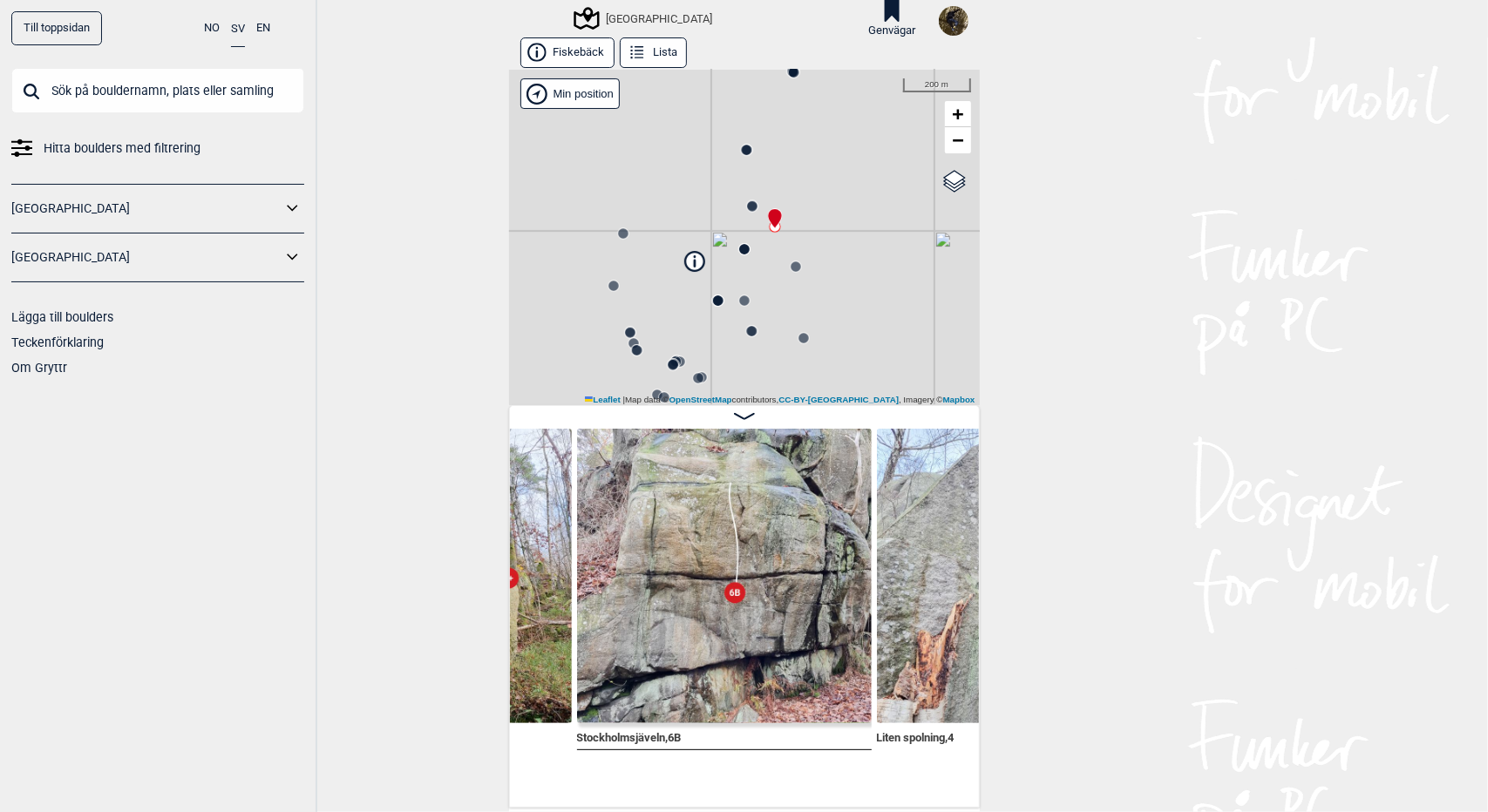
drag, startPoint x: 885, startPoint y: 343, endPoint x: 847, endPoint y: 218, distance: 130.6
click at [847, 218] on div "[GEOGRAPHIC_DATA] Brukerens posisjon Min position 200 m + − OpenStreetMap Googl…" at bounding box center [745, 237] width 471 height 336
drag, startPoint x: 831, startPoint y: 267, endPoint x: 849, endPoint y: 228, distance: 43.0
click at [849, 228] on div "[GEOGRAPHIC_DATA] Brukerens posisjon Min position 200 m + − OpenStreetMap Googl…" at bounding box center [745, 237] width 471 height 336
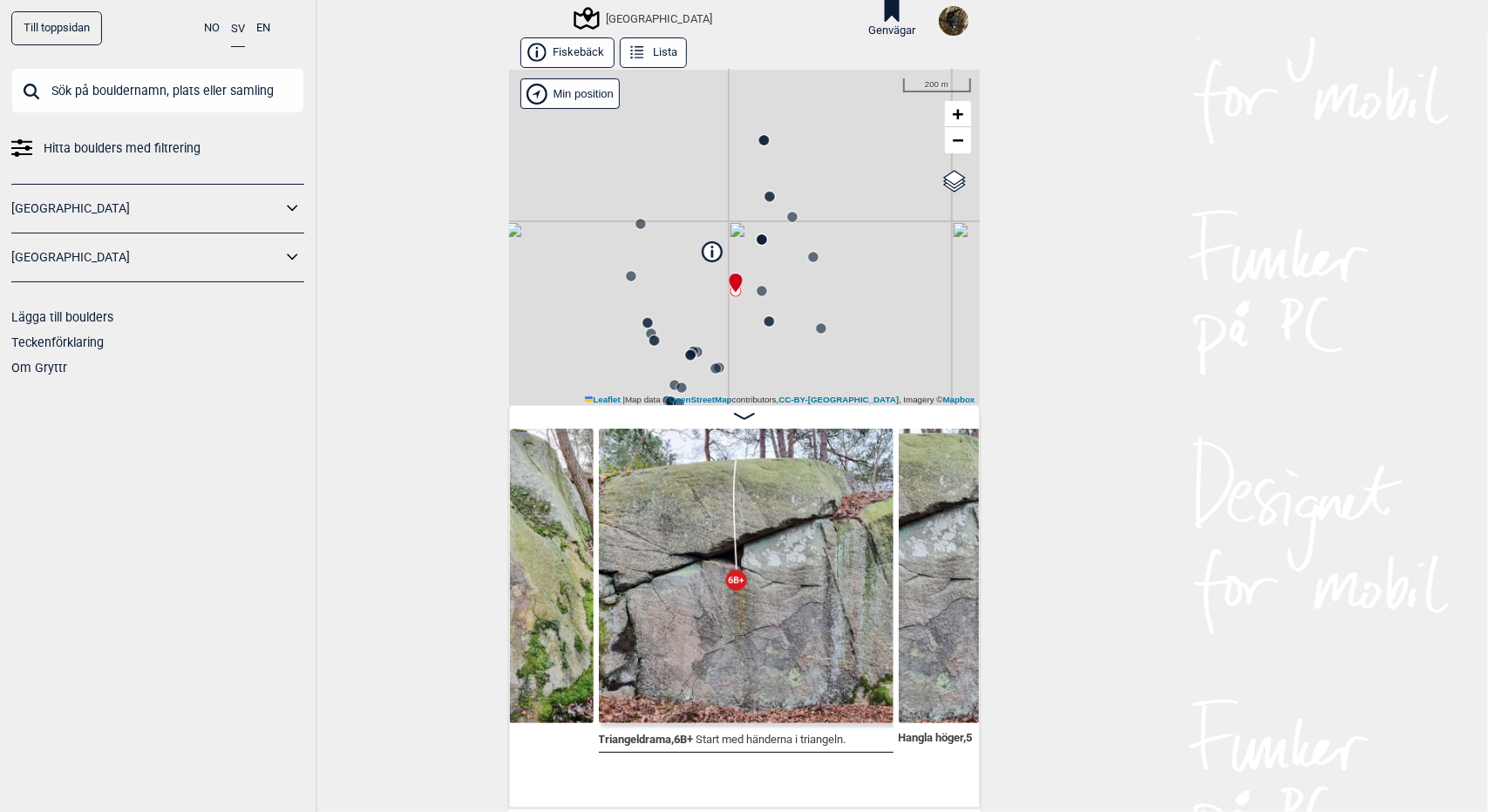
scroll to position [0, 8304]
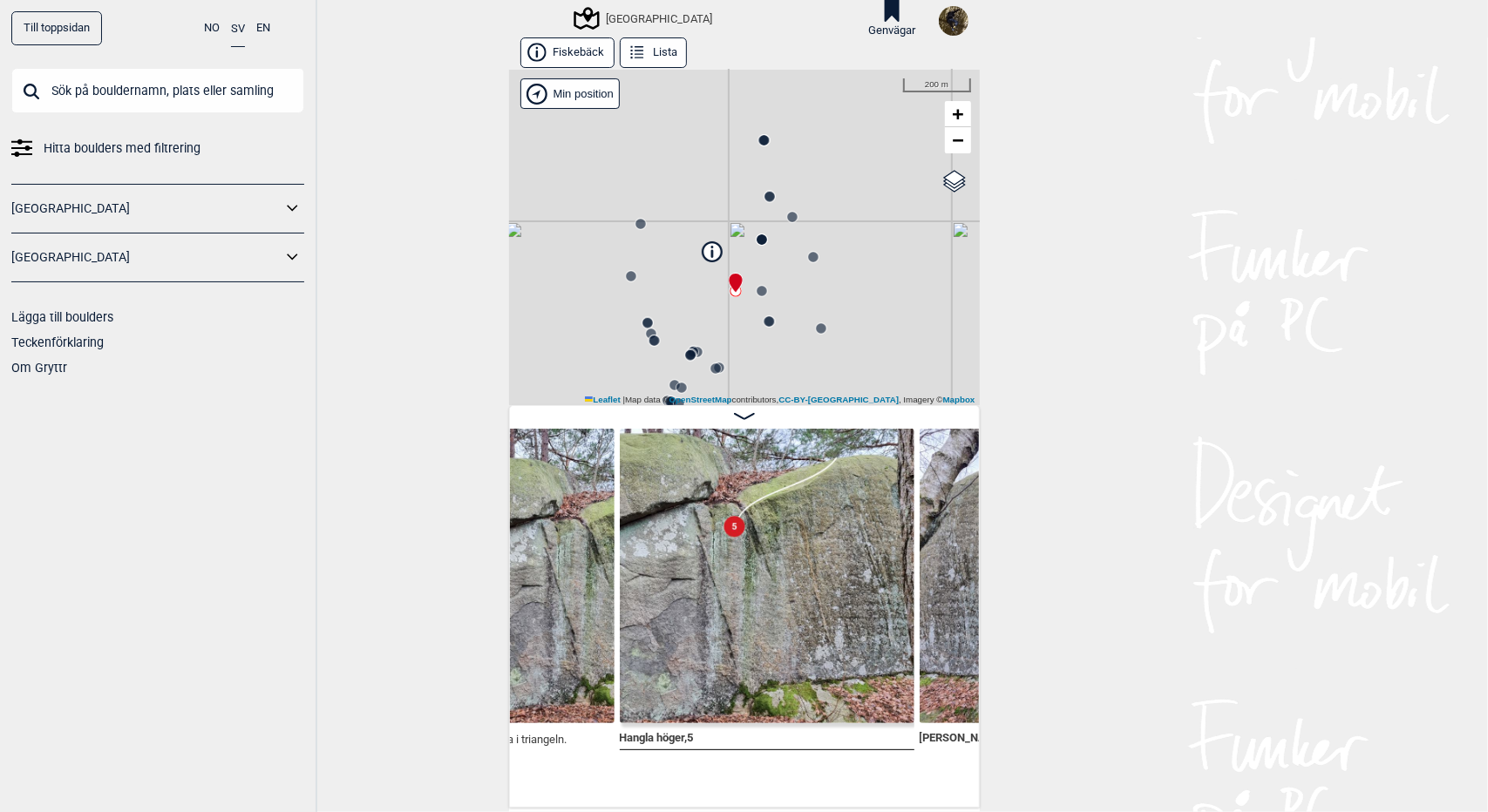
scroll to position [0, 8588]
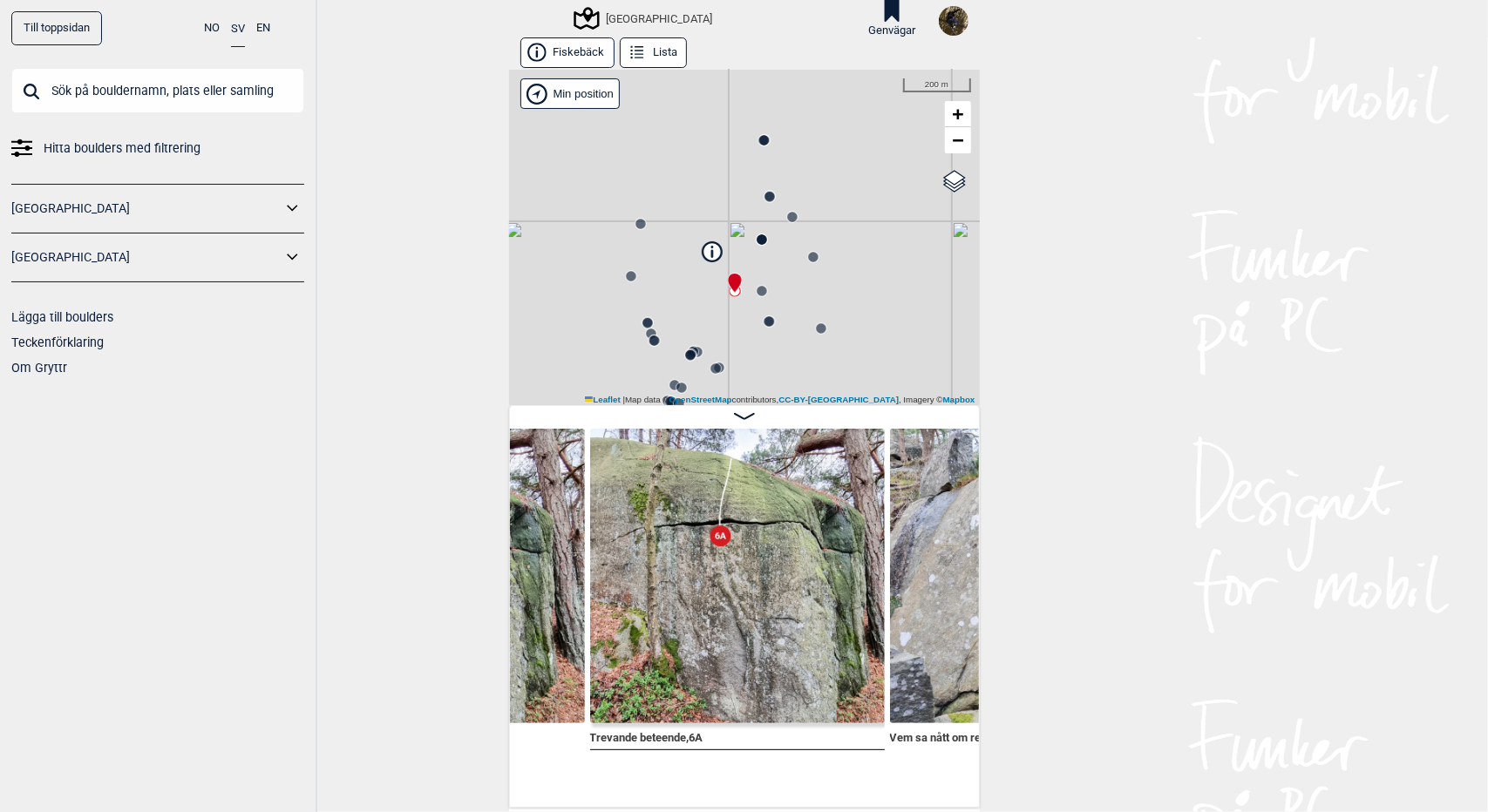
scroll to position [0, 9512]
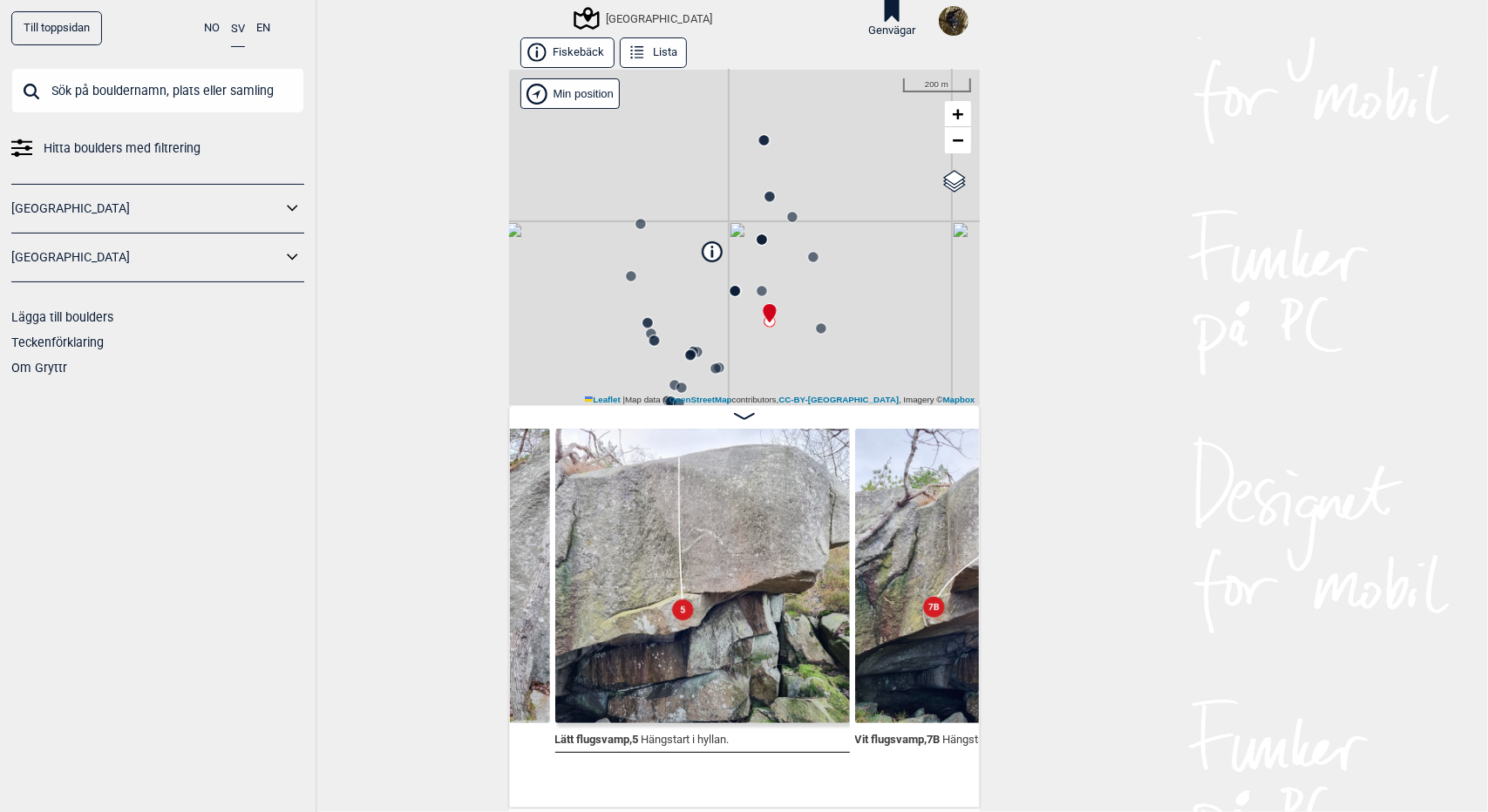
scroll to position [0, 10146]
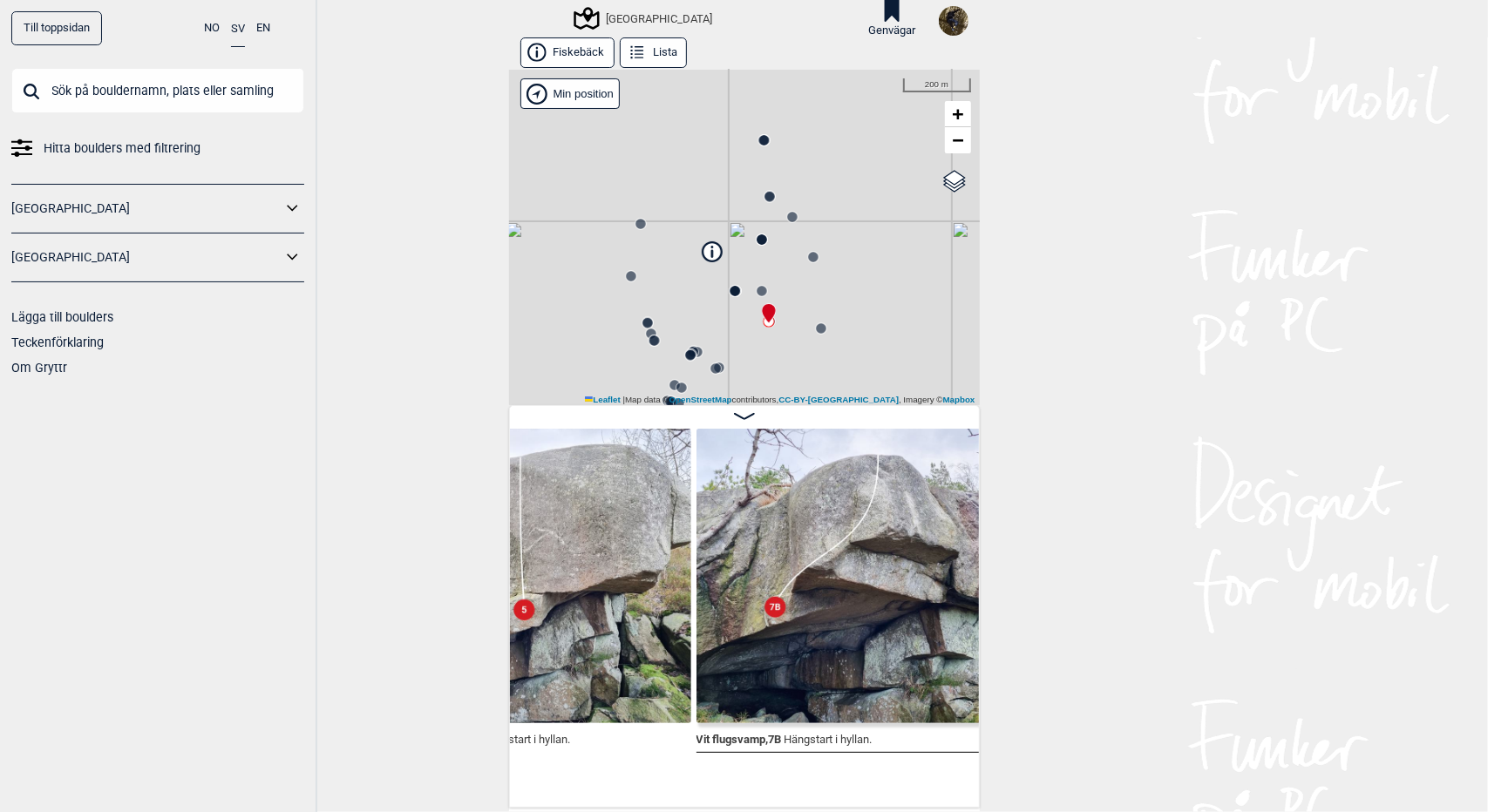
scroll to position [0, 10397]
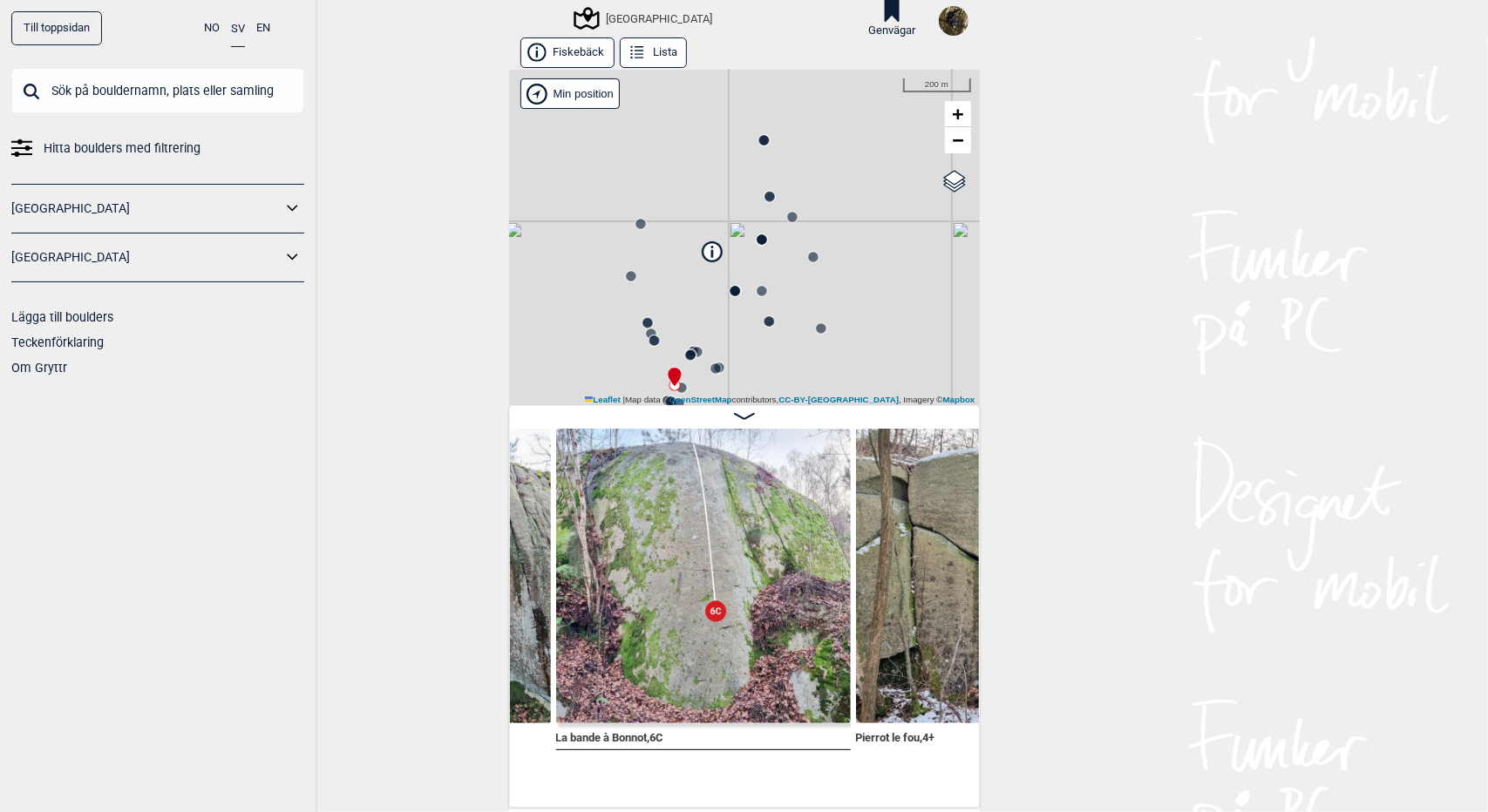
scroll to position [0, 13756]
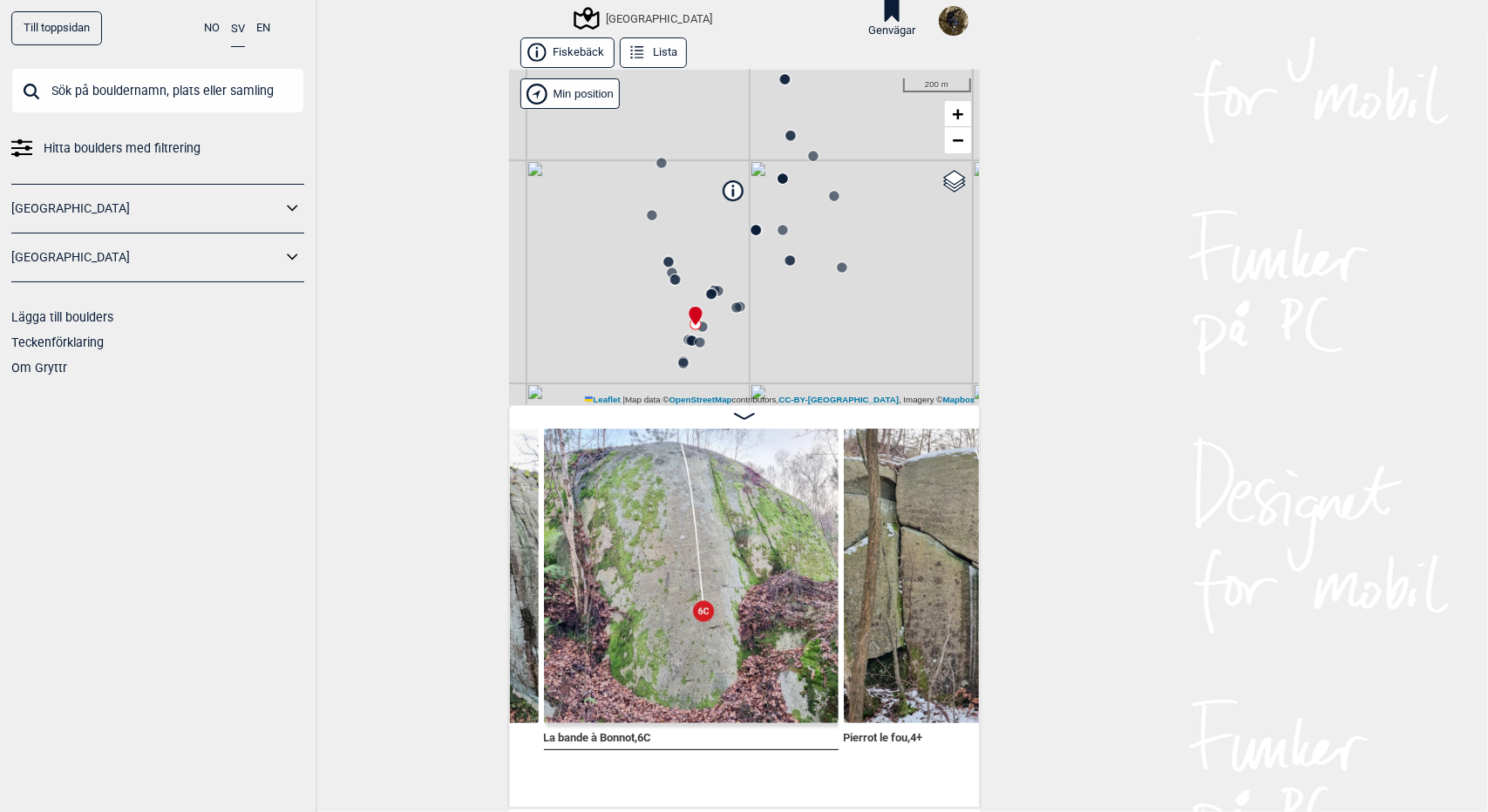
drag, startPoint x: 859, startPoint y: 329, endPoint x: 882, endPoint y: 261, distance: 71.8
click at [882, 261] on div "[GEOGRAPHIC_DATA] Brukerens posisjon Min position 200 m + − OpenStreetMap Googl…" at bounding box center [745, 237] width 471 height 336
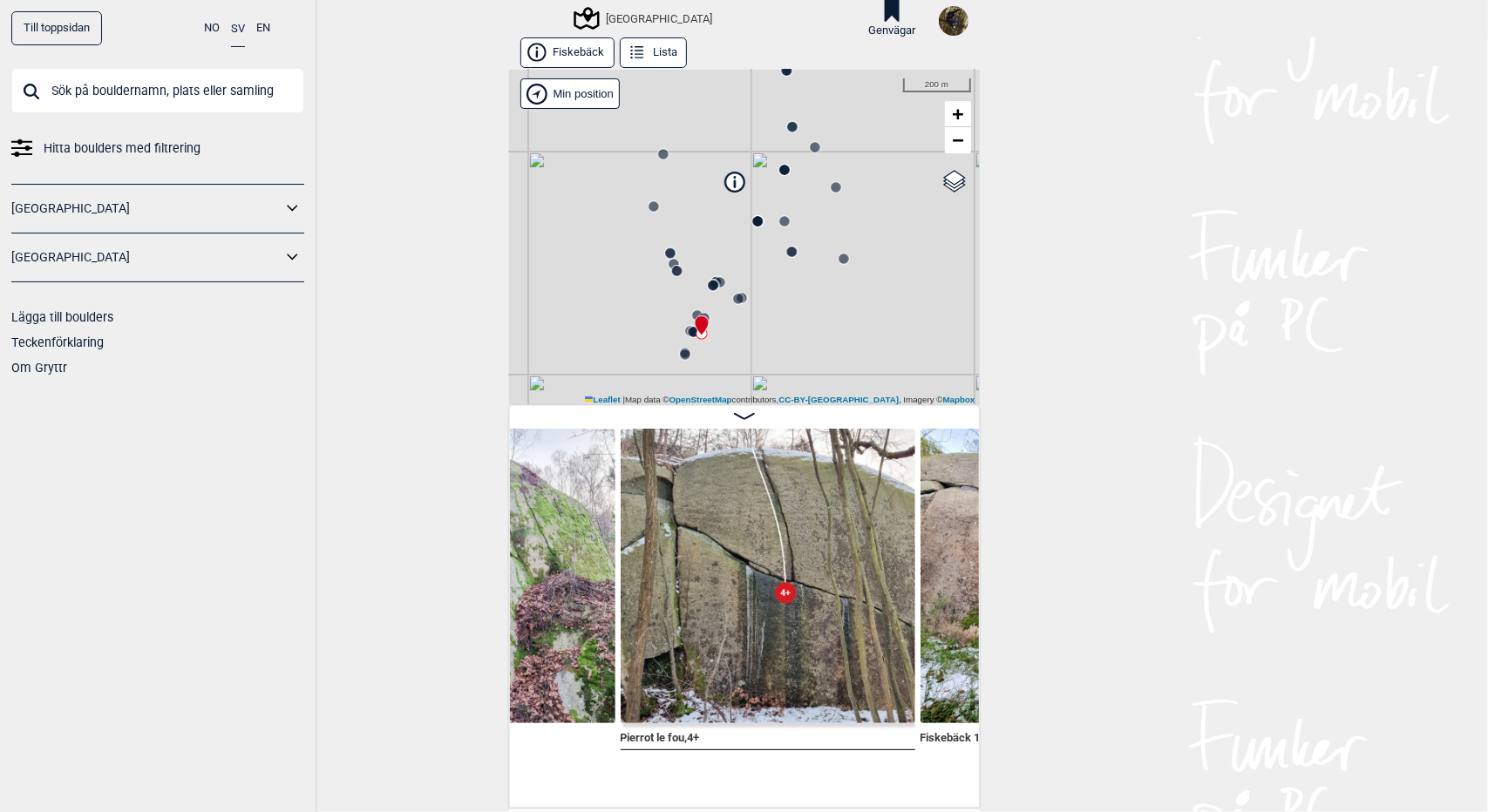
scroll to position [0, 14001]
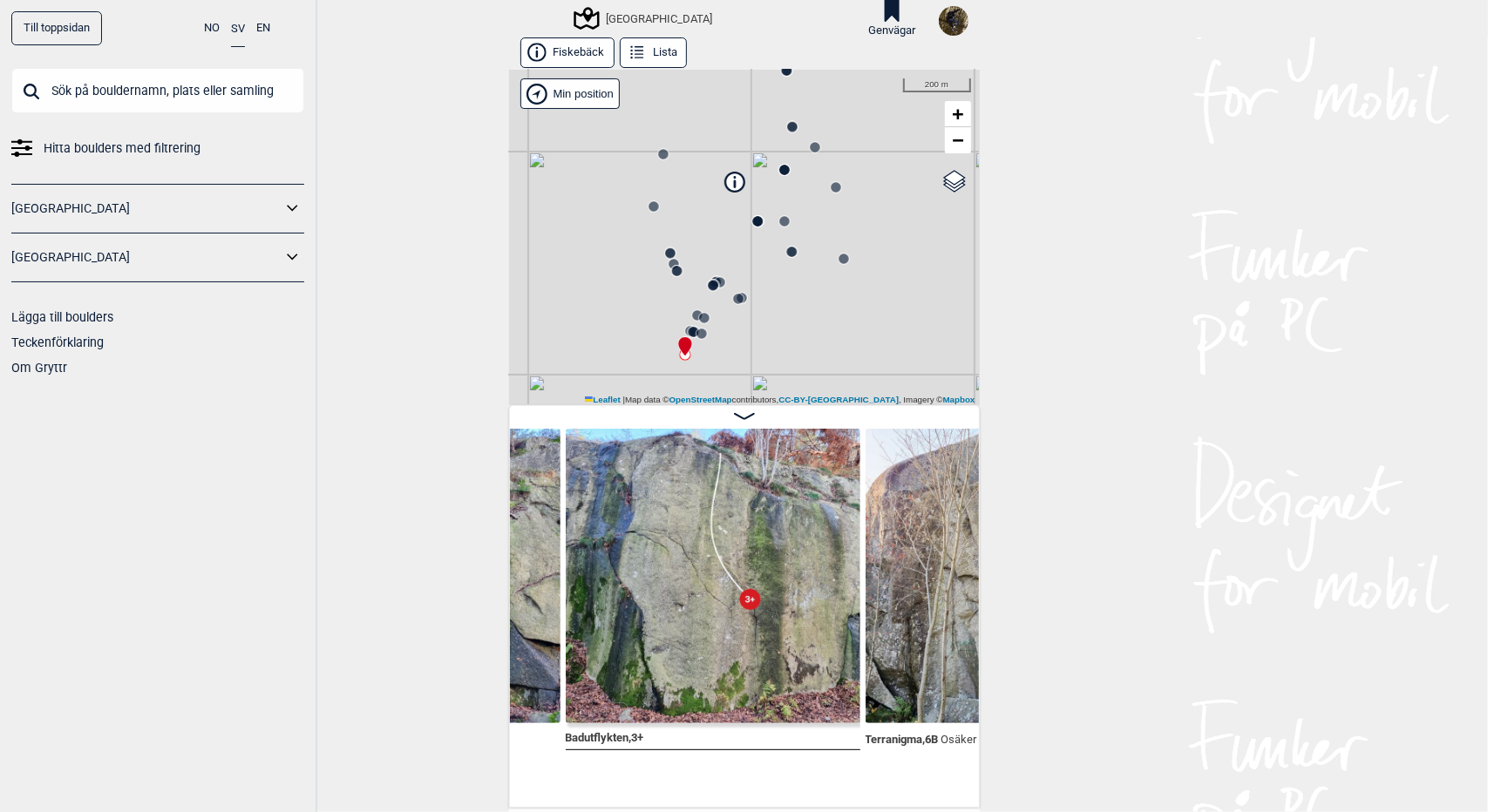
scroll to position [0, 15834]
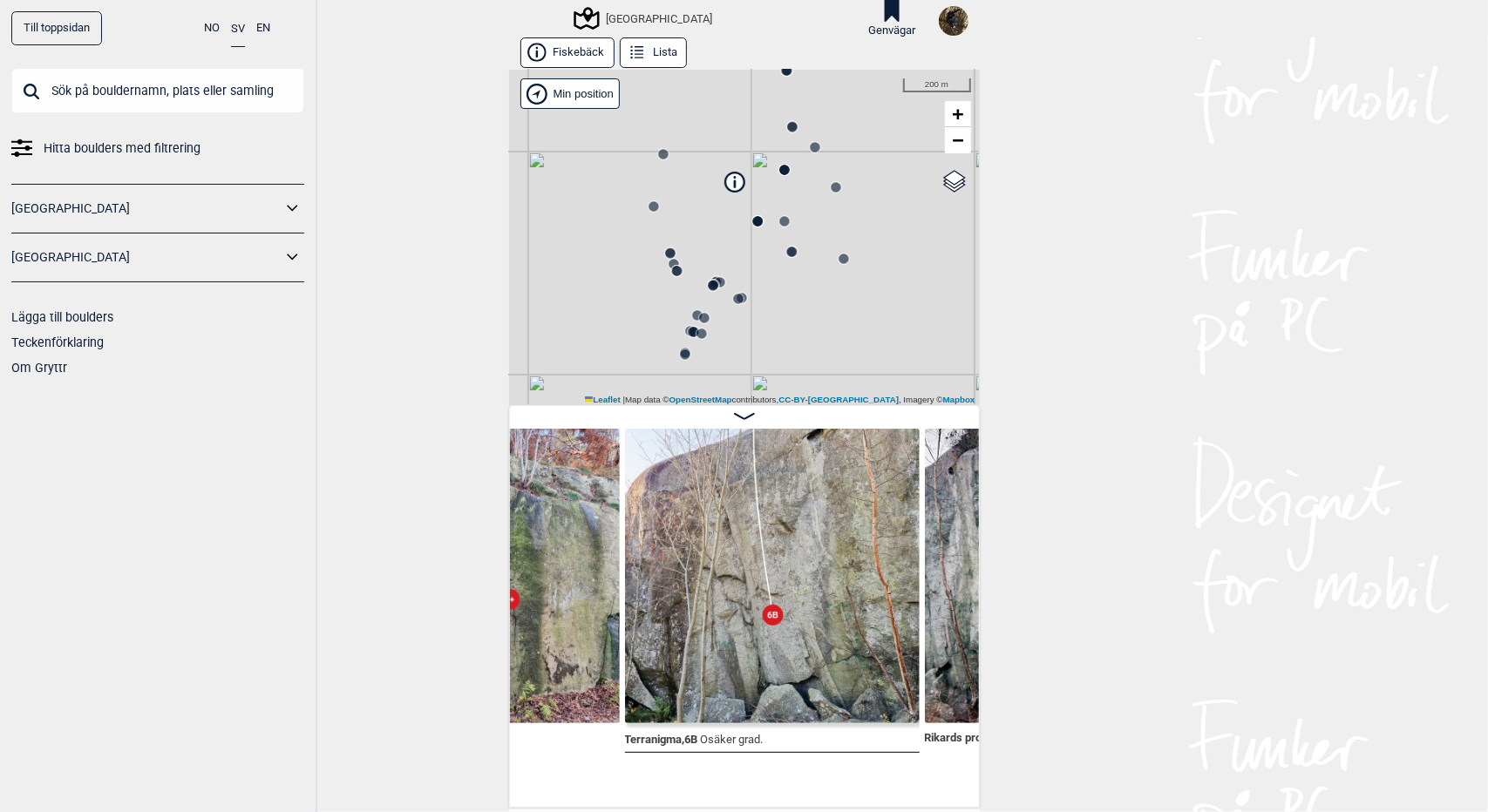
scroll to position [0, 16114]
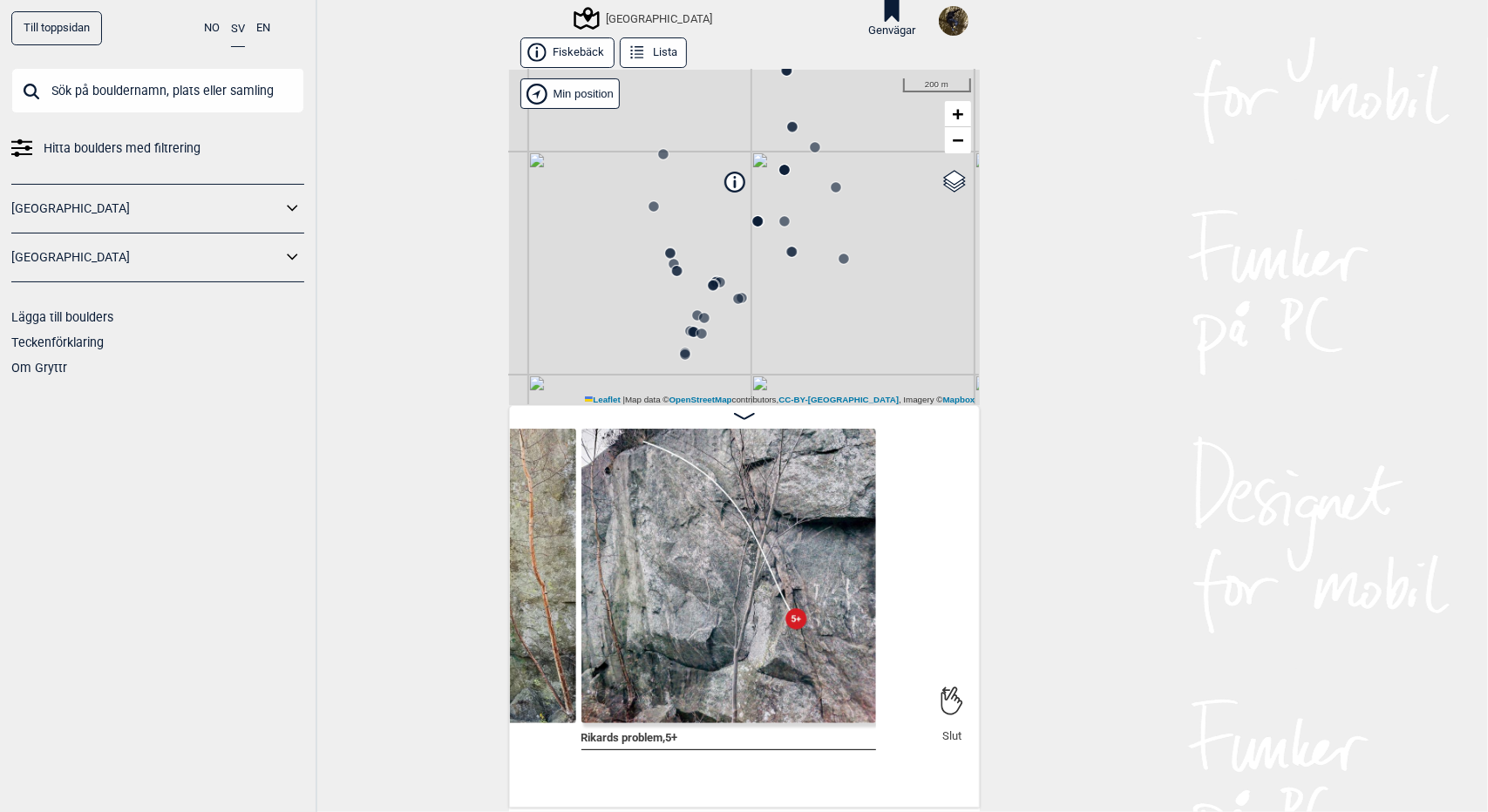
scroll to position [0, 16412]
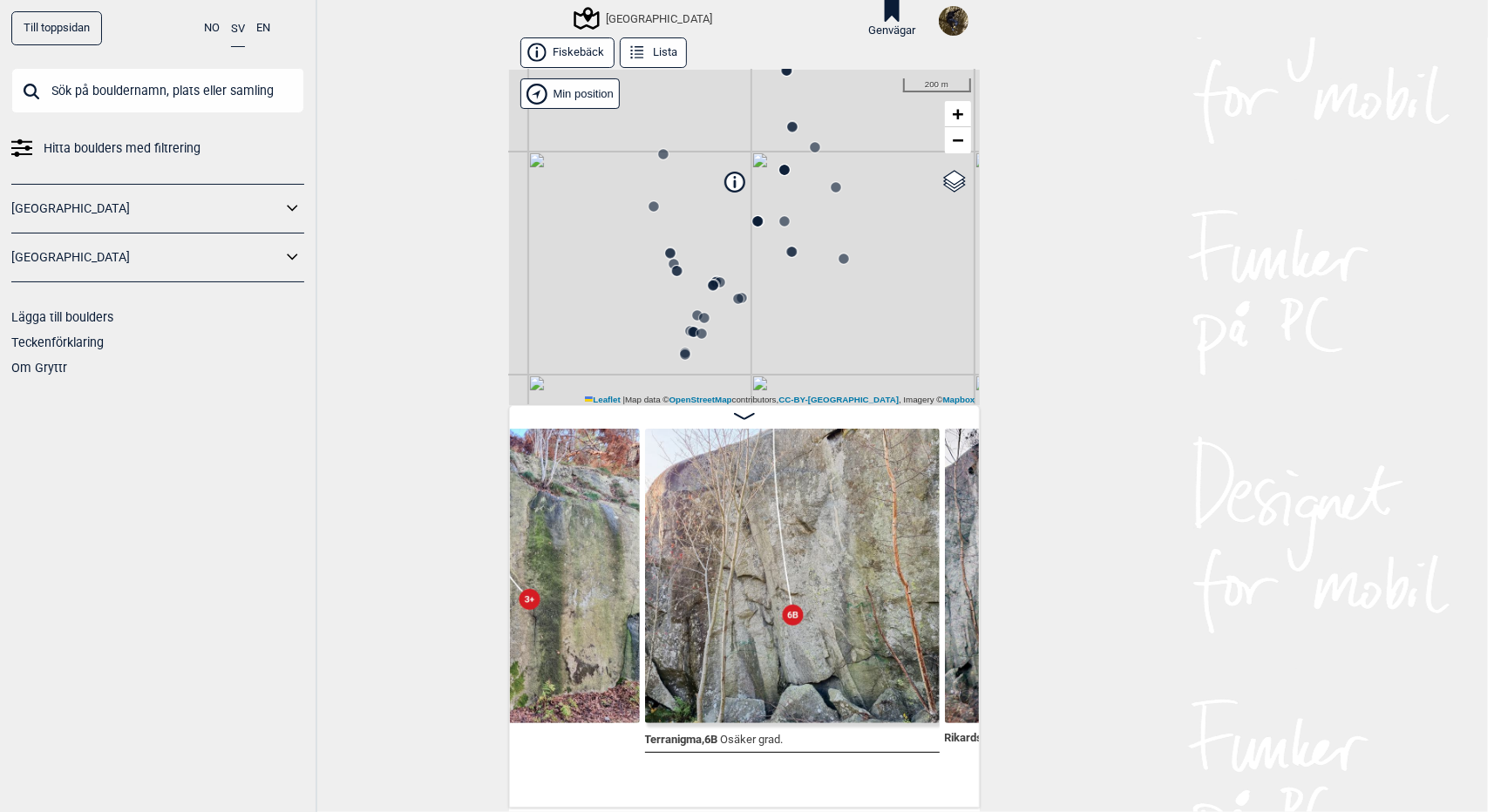
scroll to position [0, 16056]
click at [656, 55] on button "Lista" at bounding box center [652, 52] width 67 height 31
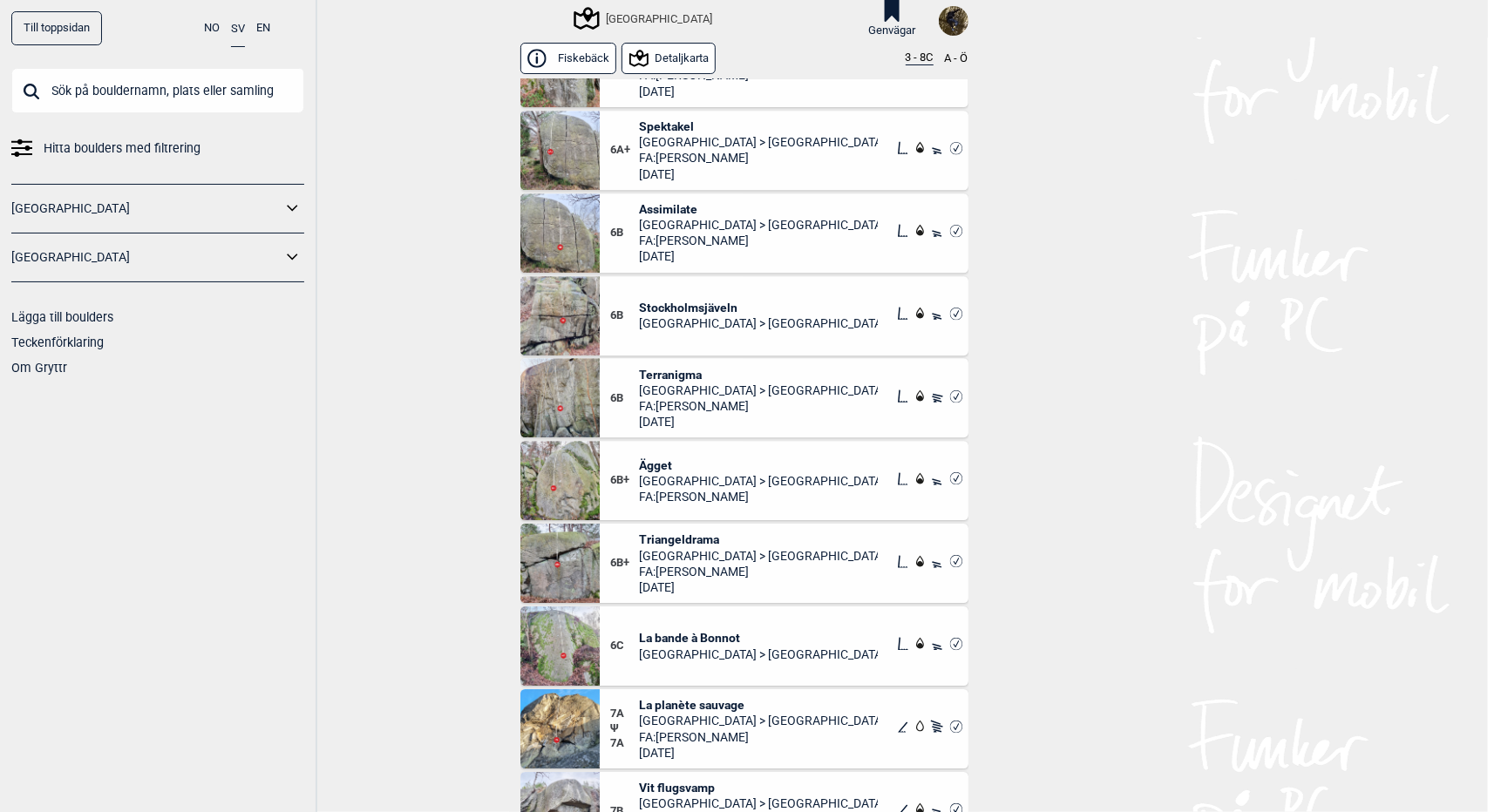
scroll to position [3545, 0]
click at [697, 535] on span "Triangeldrama" at bounding box center [758, 539] width 239 height 16
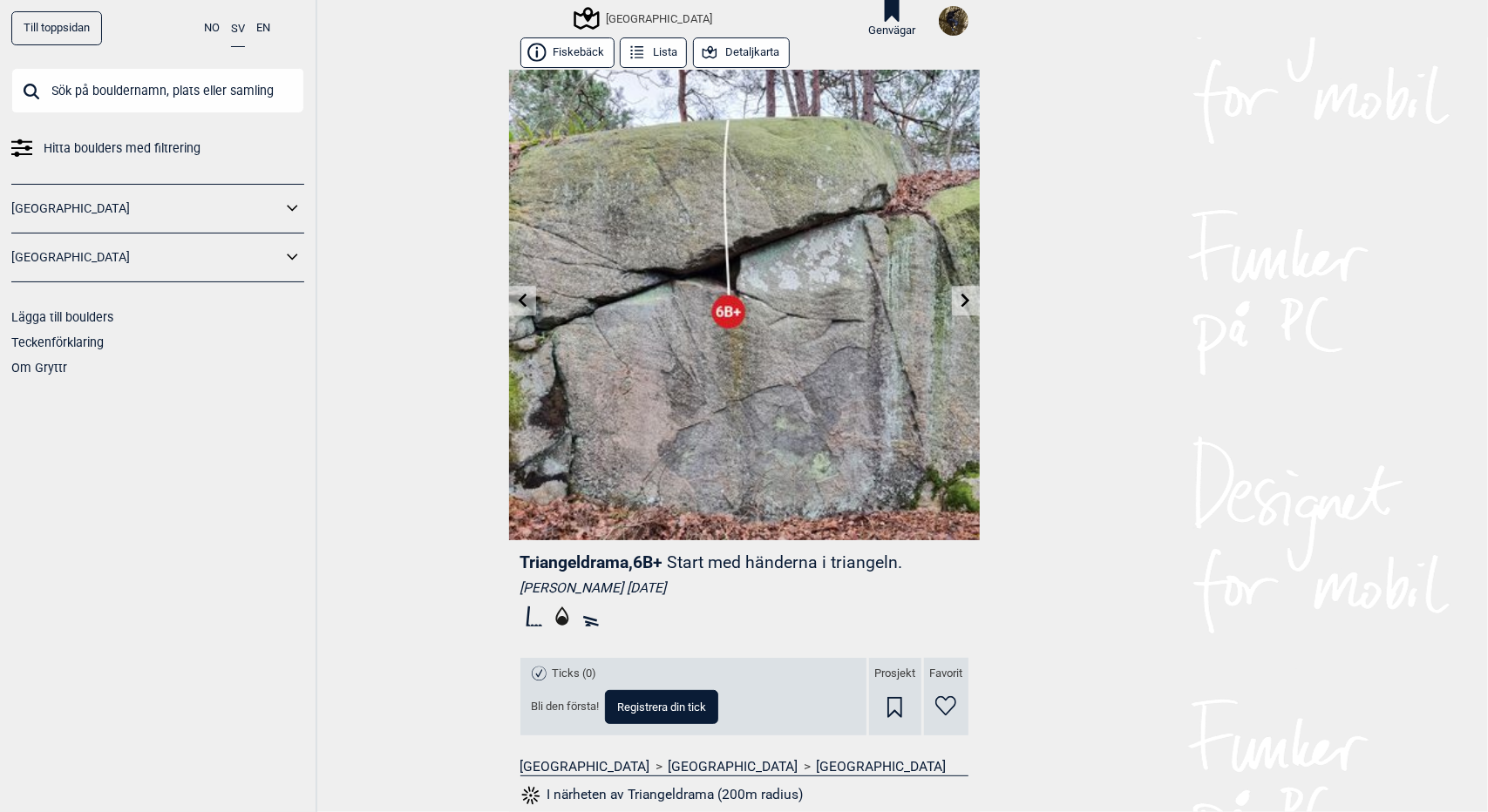
click at [751, 48] on button "Detaljkarta" at bounding box center [741, 52] width 97 height 31
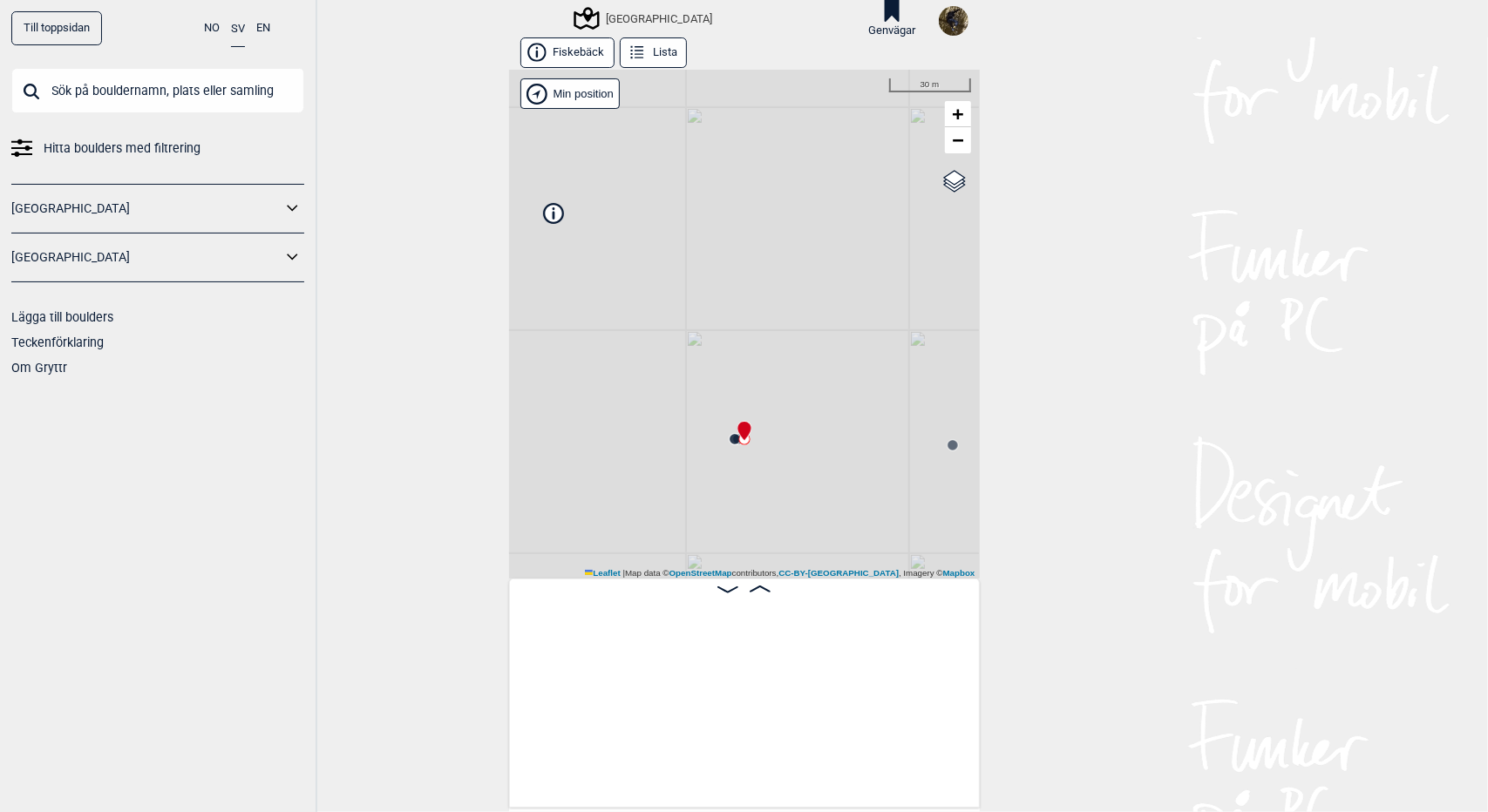
scroll to position [0, 4124]
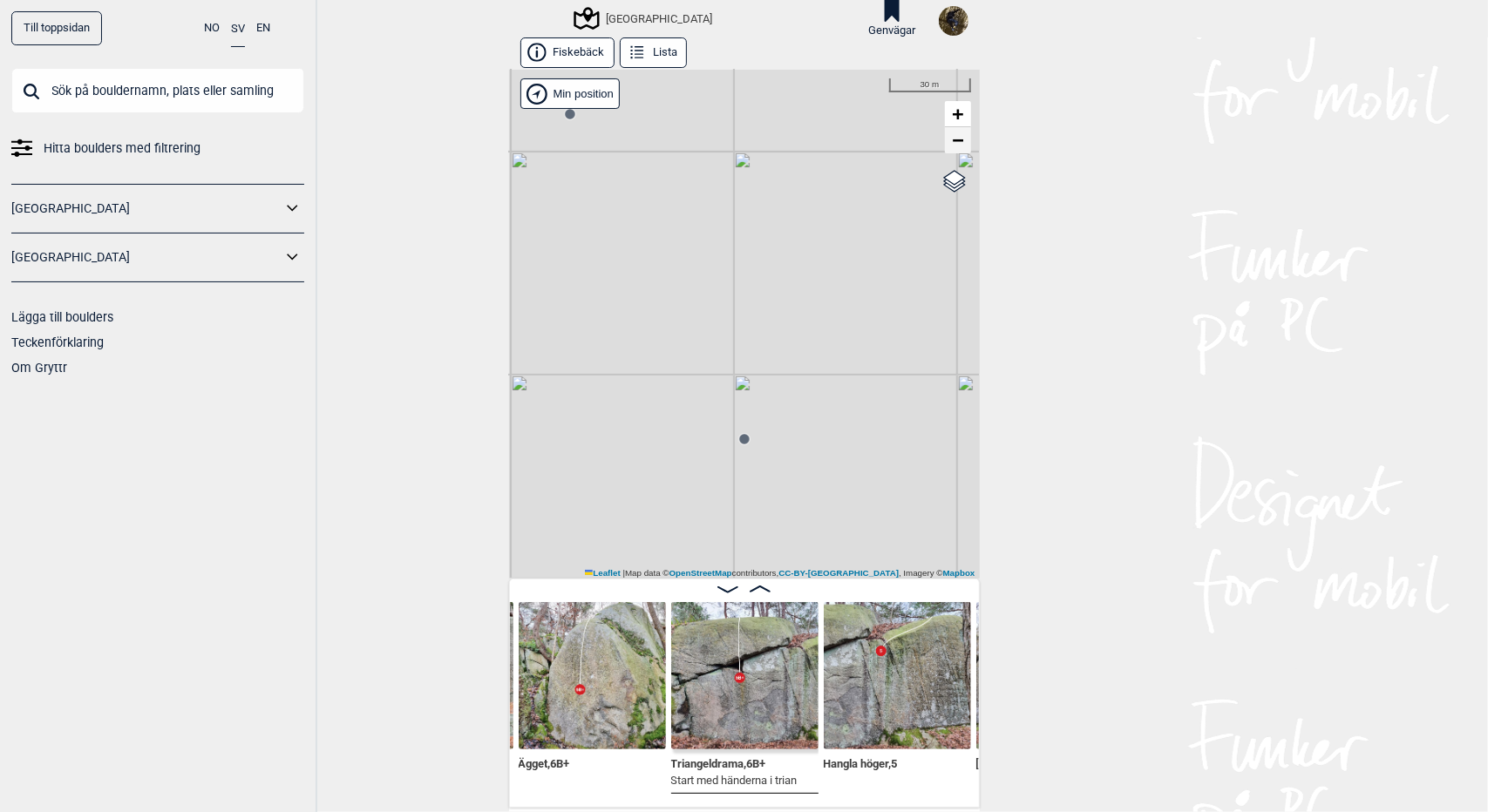
click at [957, 148] on link "−" at bounding box center [958, 140] width 26 height 26
drag, startPoint x: 697, startPoint y: 383, endPoint x: 1021, endPoint y: 166, distance: 390.0
click at [1021, 166] on div "Till toppsidan NO SV EN Hitta boulders med filtrering [GEOGRAPHIC_DATA] [GEOGRA…" at bounding box center [744, 406] width 1488 height 812
click at [953, 147] on span "−" at bounding box center [957, 140] width 11 height 22
drag, startPoint x: 819, startPoint y: 448, endPoint x: 891, endPoint y: 349, distance: 122.4
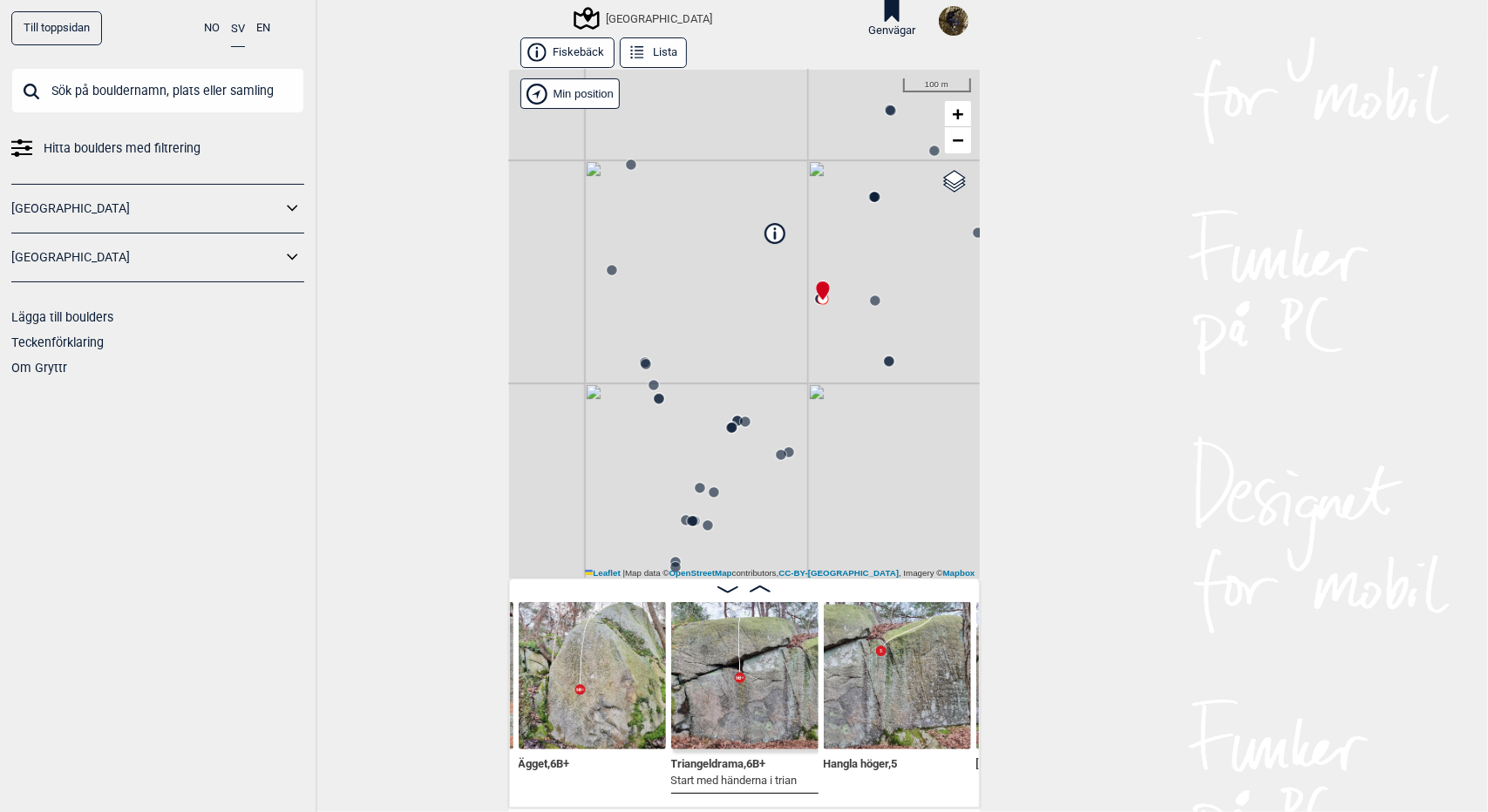
click at [891, 349] on div "[GEOGRAPHIC_DATA] Brukerens posisjon Min position 100 m + − OpenStreetMap Googl…" at bounding box center [745, 324] width 471 height 509
click at [641, 366] on circle at bounding box center [645, 364] width 10 height 10
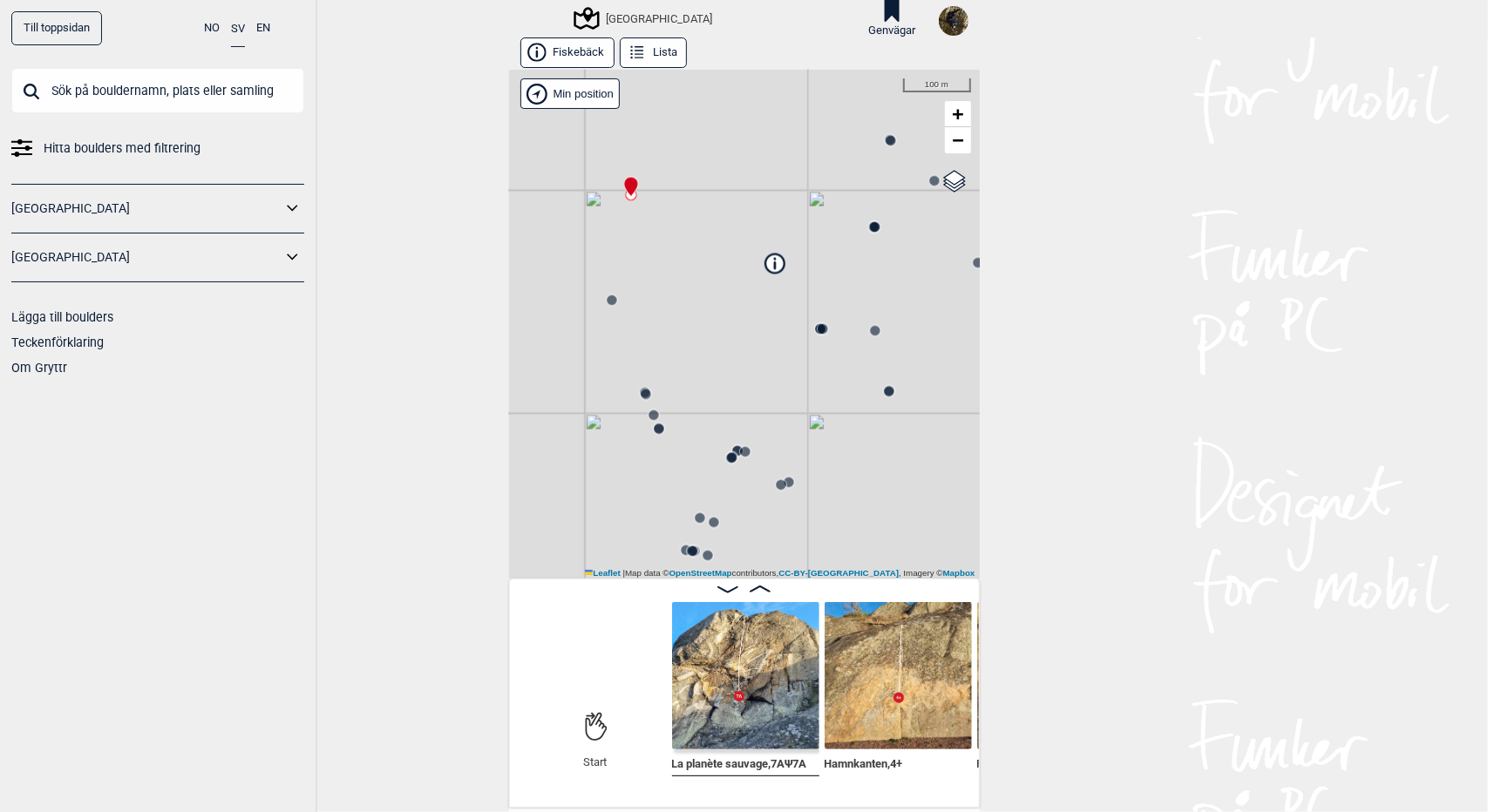
scroll to position [0, 134]
click at [734, 694] on img at bounding box center [746, 676] width 147 height 147
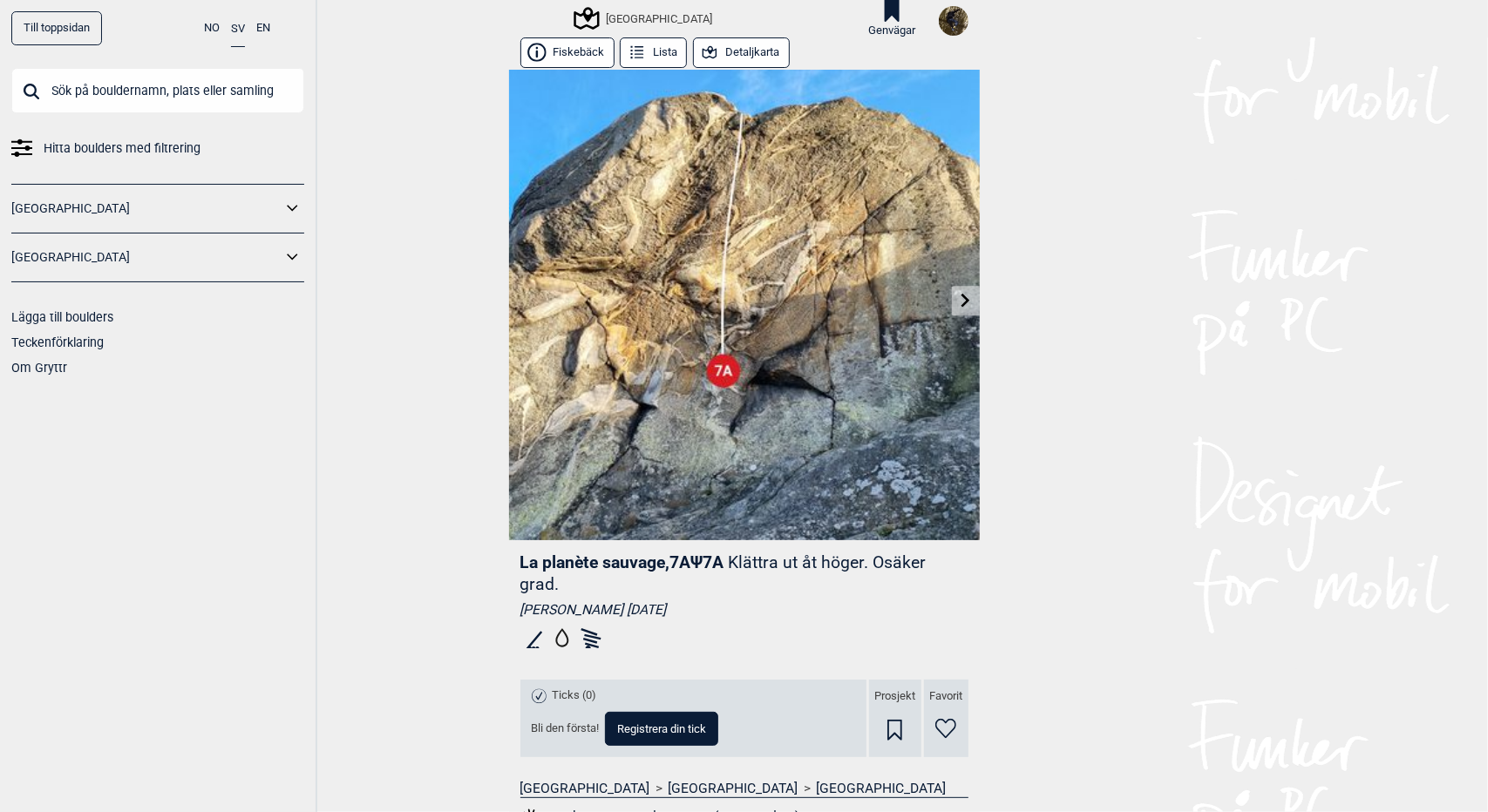
scroll to position [1, 0]
click at [667, 55] on button "Lista" at bounding box center [652, 51] width 67 height 31
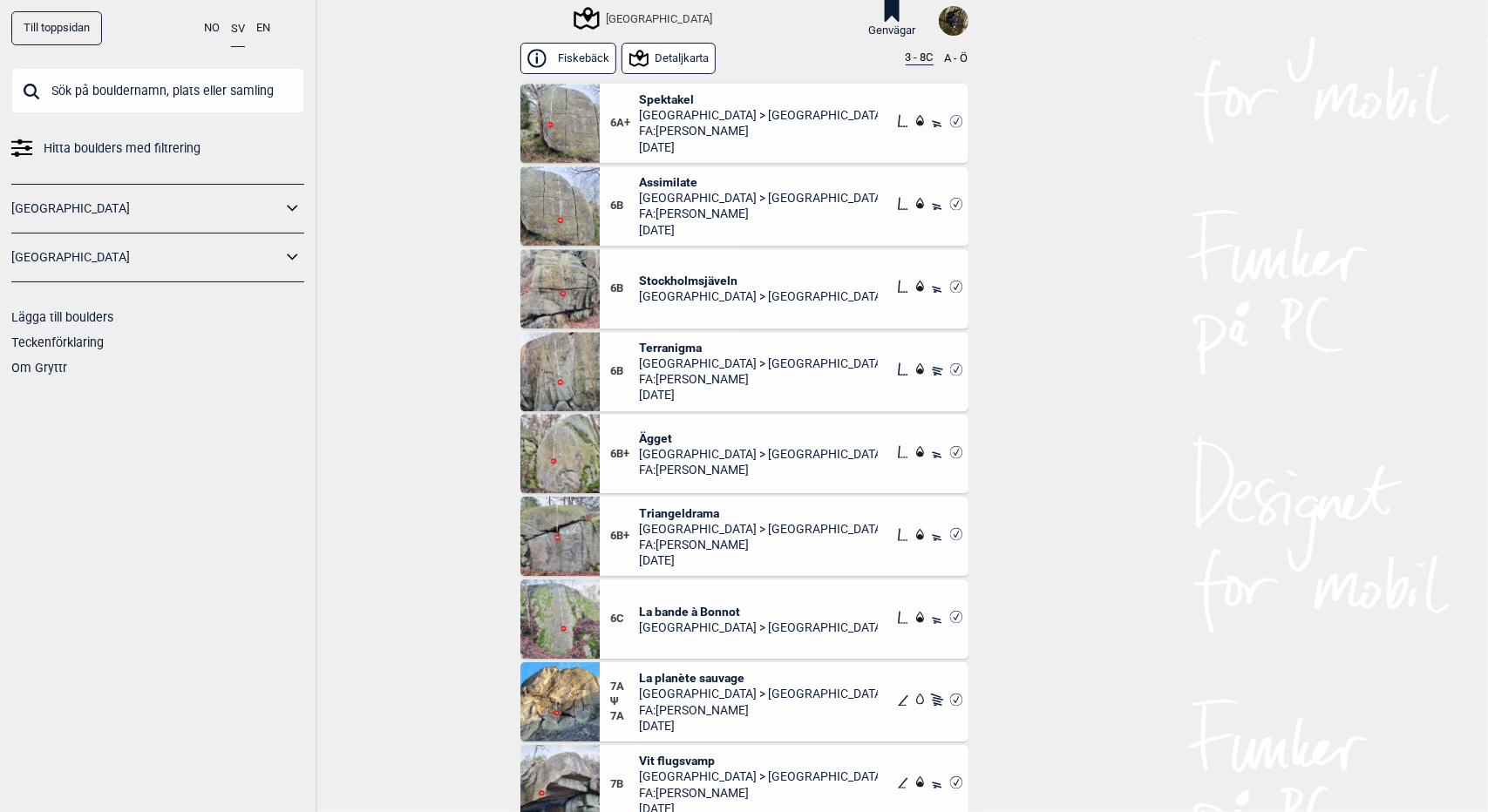
scroll to position [3643, 0]
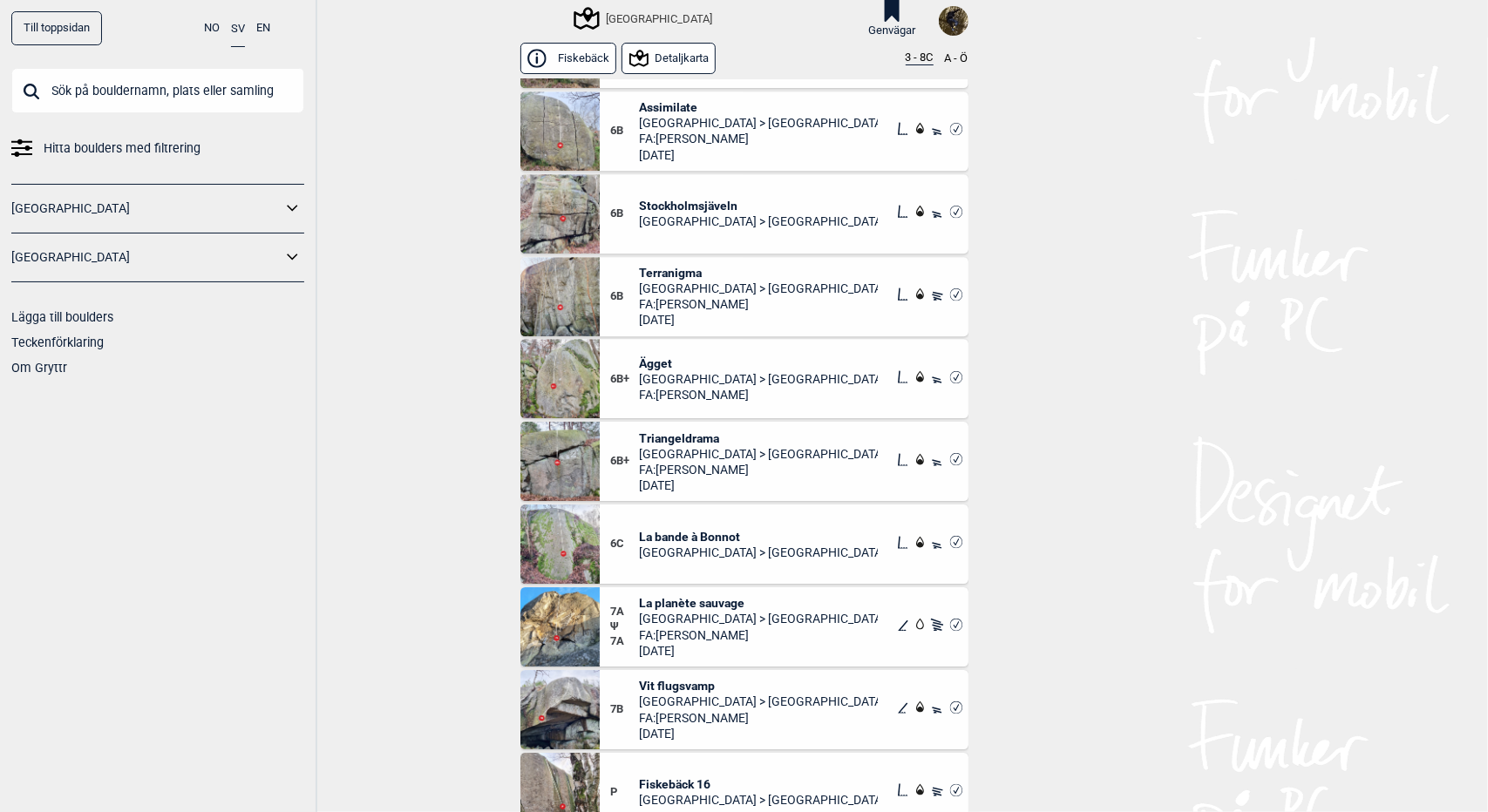
click at [683, 435] on span "Triangeldrama" at bounding box center [758, 439] width 239 height 16
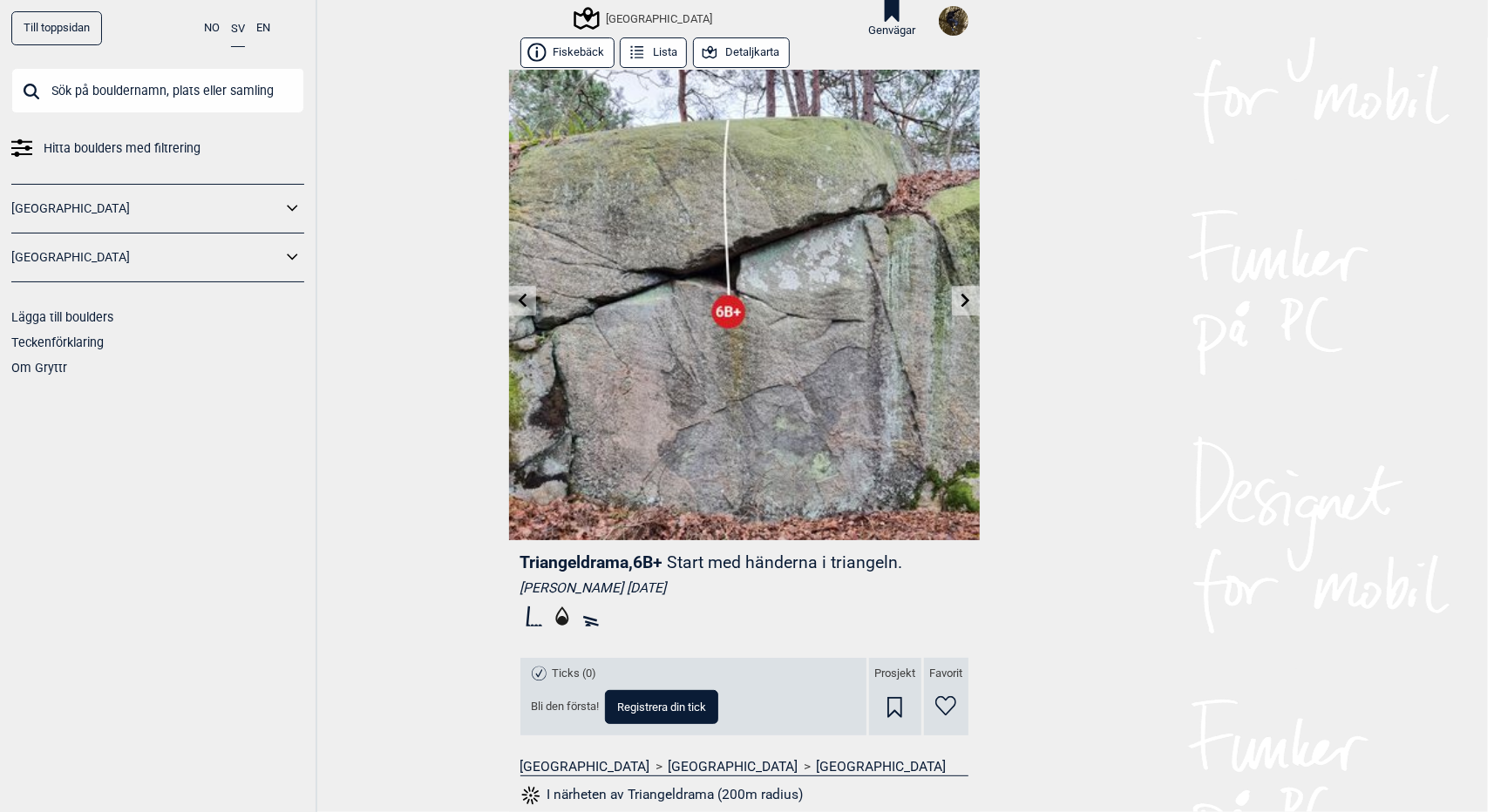
click at [959, 301] on icon at bounding box center [966, 301] width 14 height 14
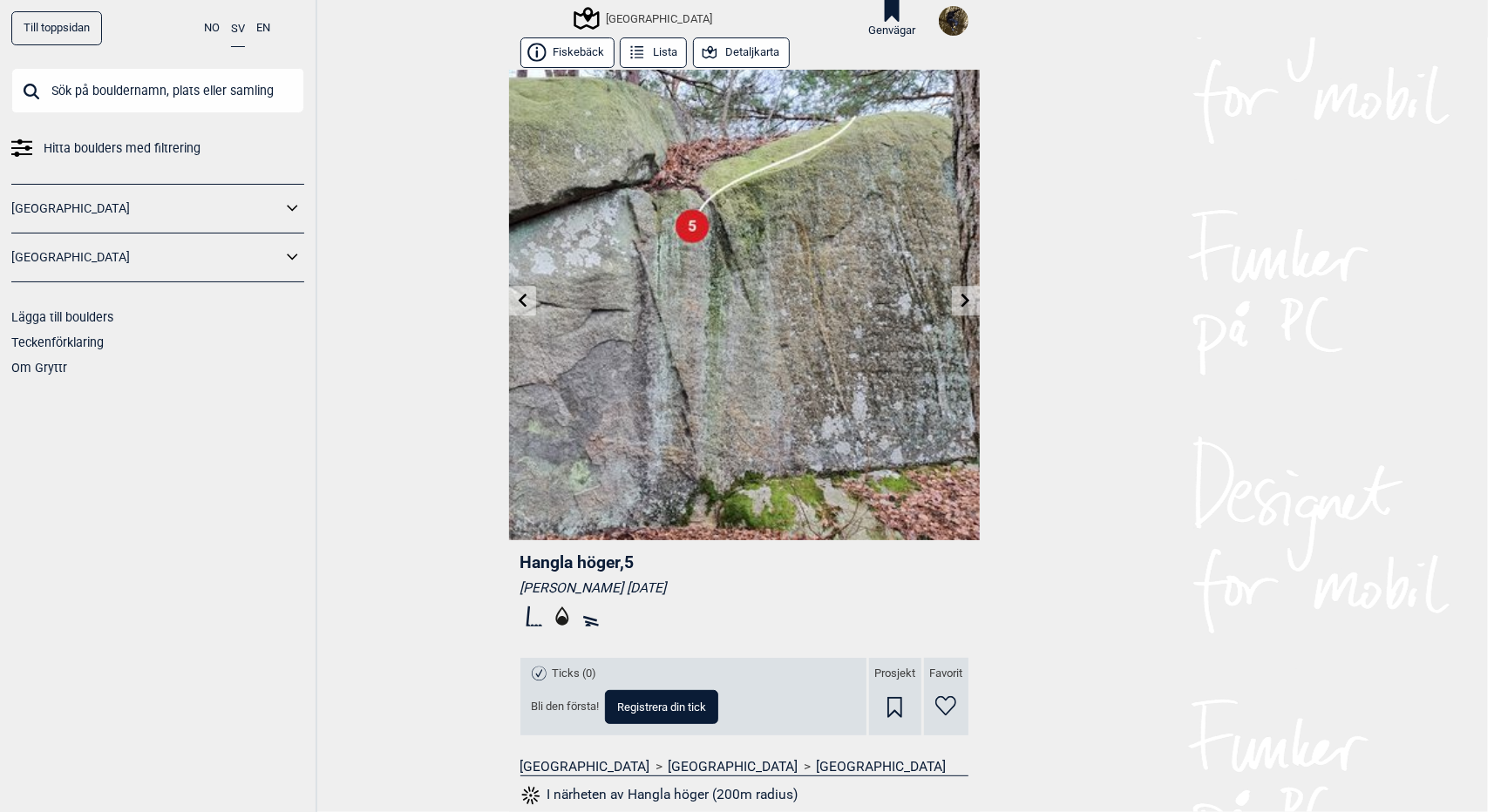
click at [518, 303] on icon at bounding box center [522, 301] width 9 height 14
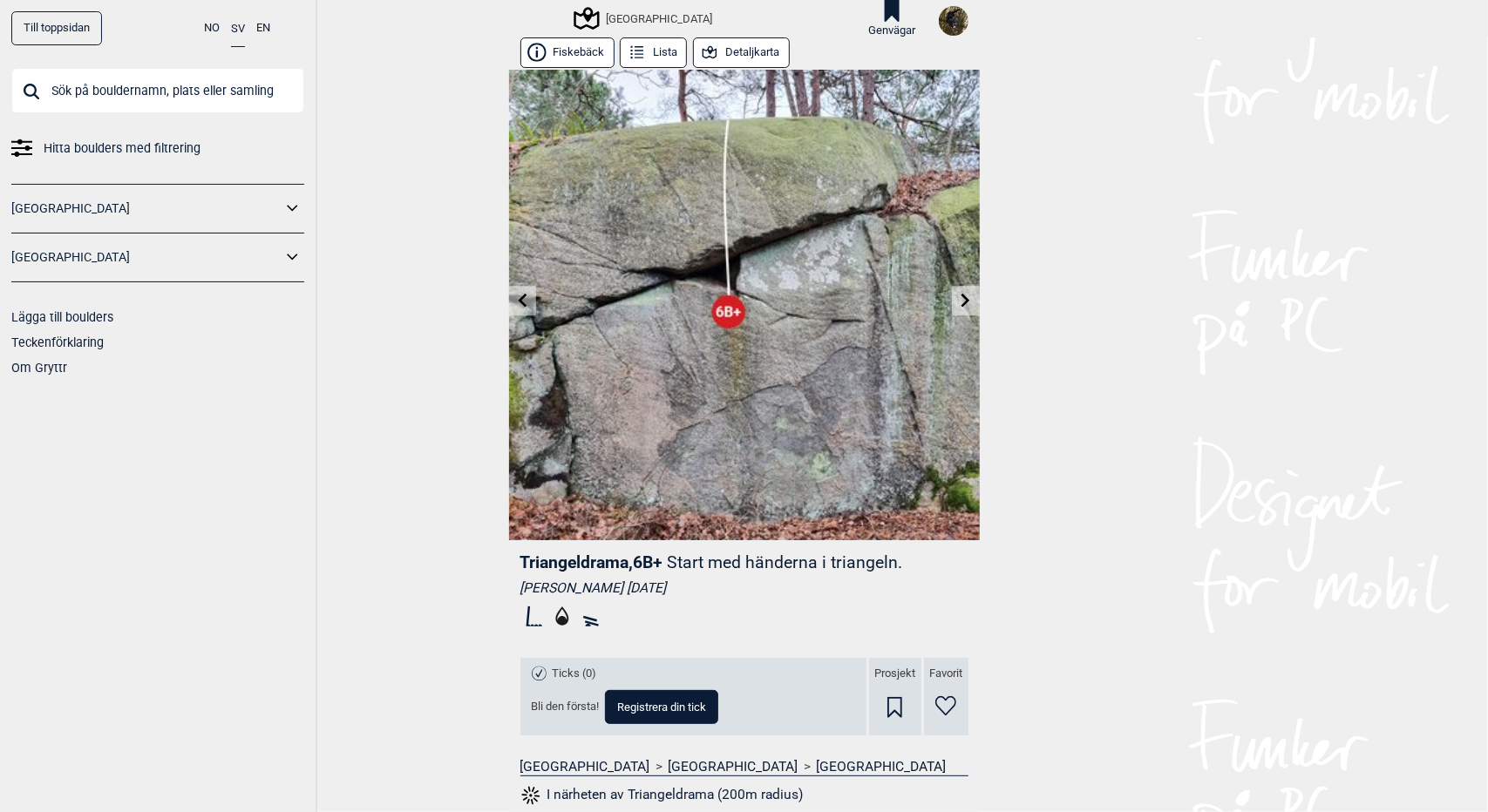
click at [518, 303] on icon at bounding box center [522, 301] width 9 height 14
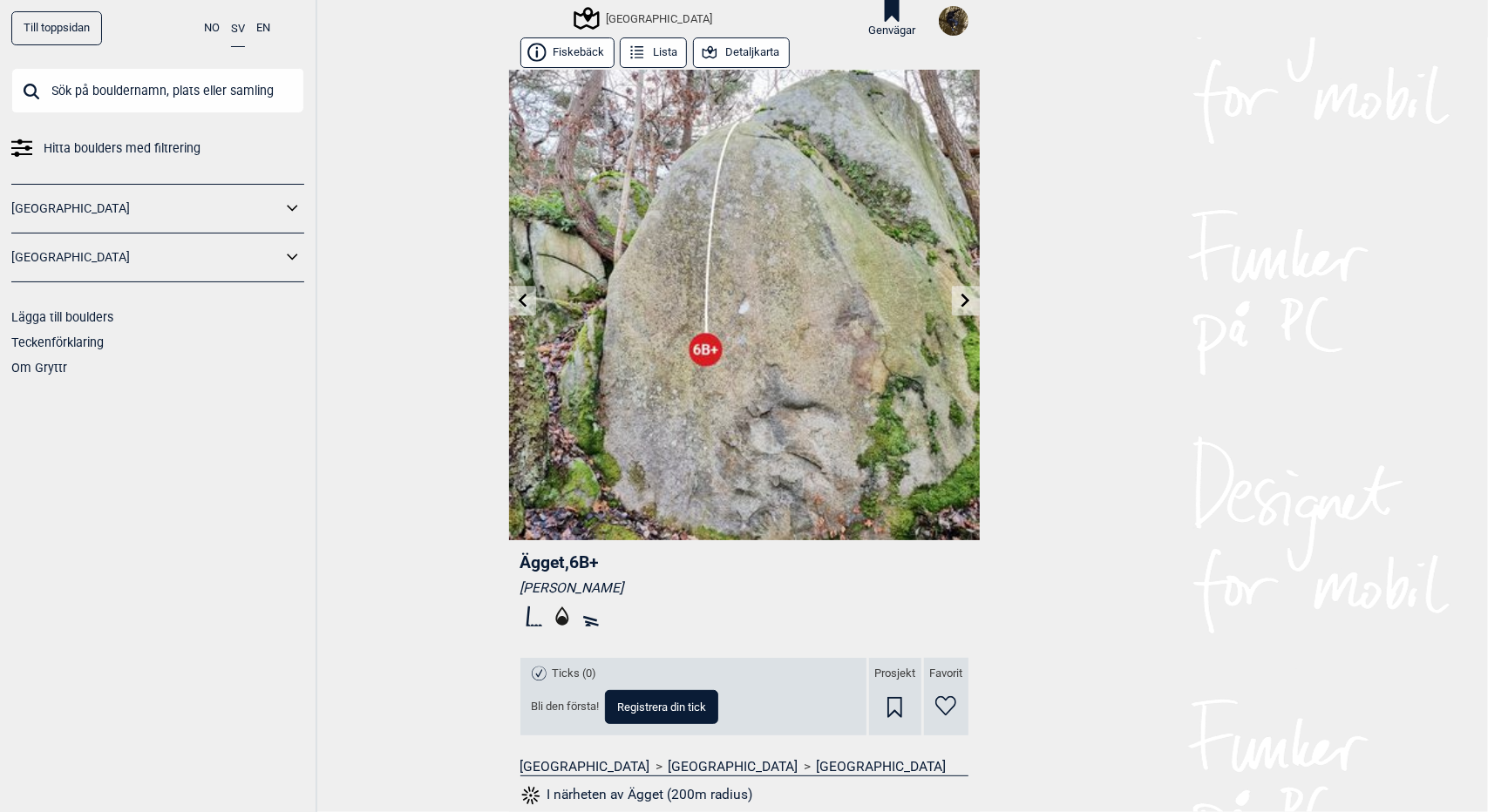
click at [518, 303] on icon at bounding box center [522, 301] width 9 height 14
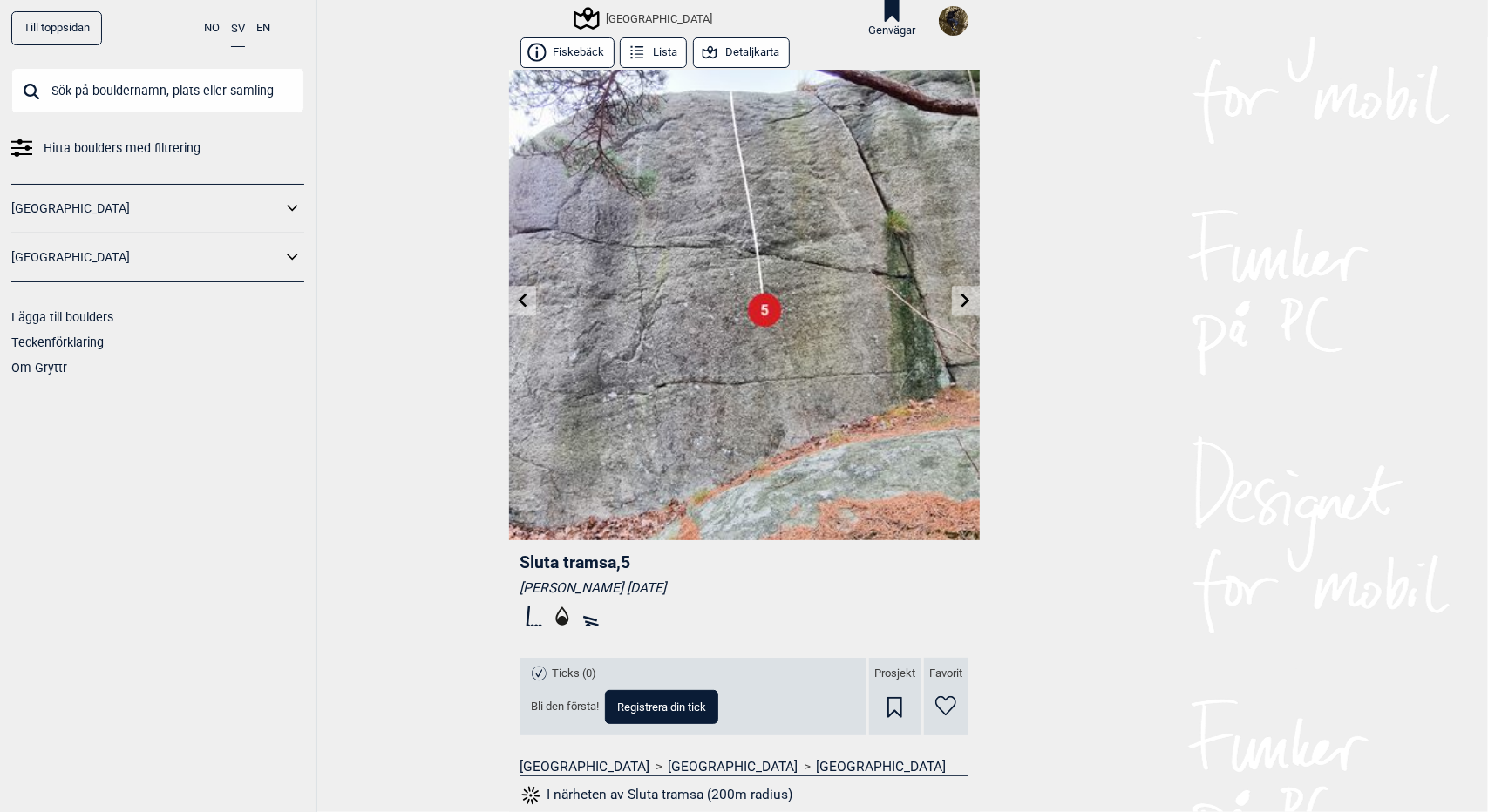
click at [971, 300] on link at bounding box center [965, 301] width 27 height 29
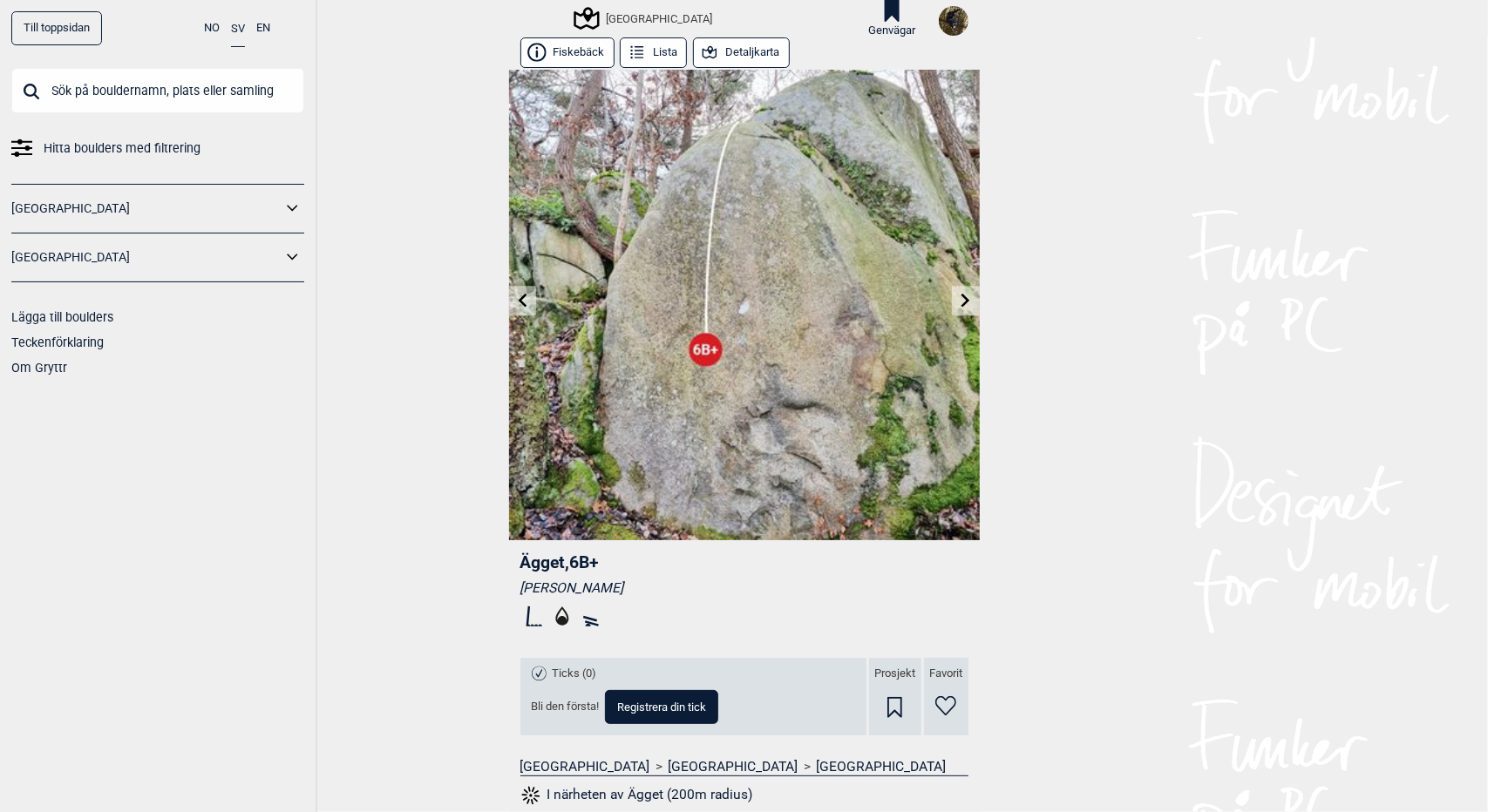
click at [739, 53] on button "Detaljkarta" at bounding box center [741, 52] width 97 height 31
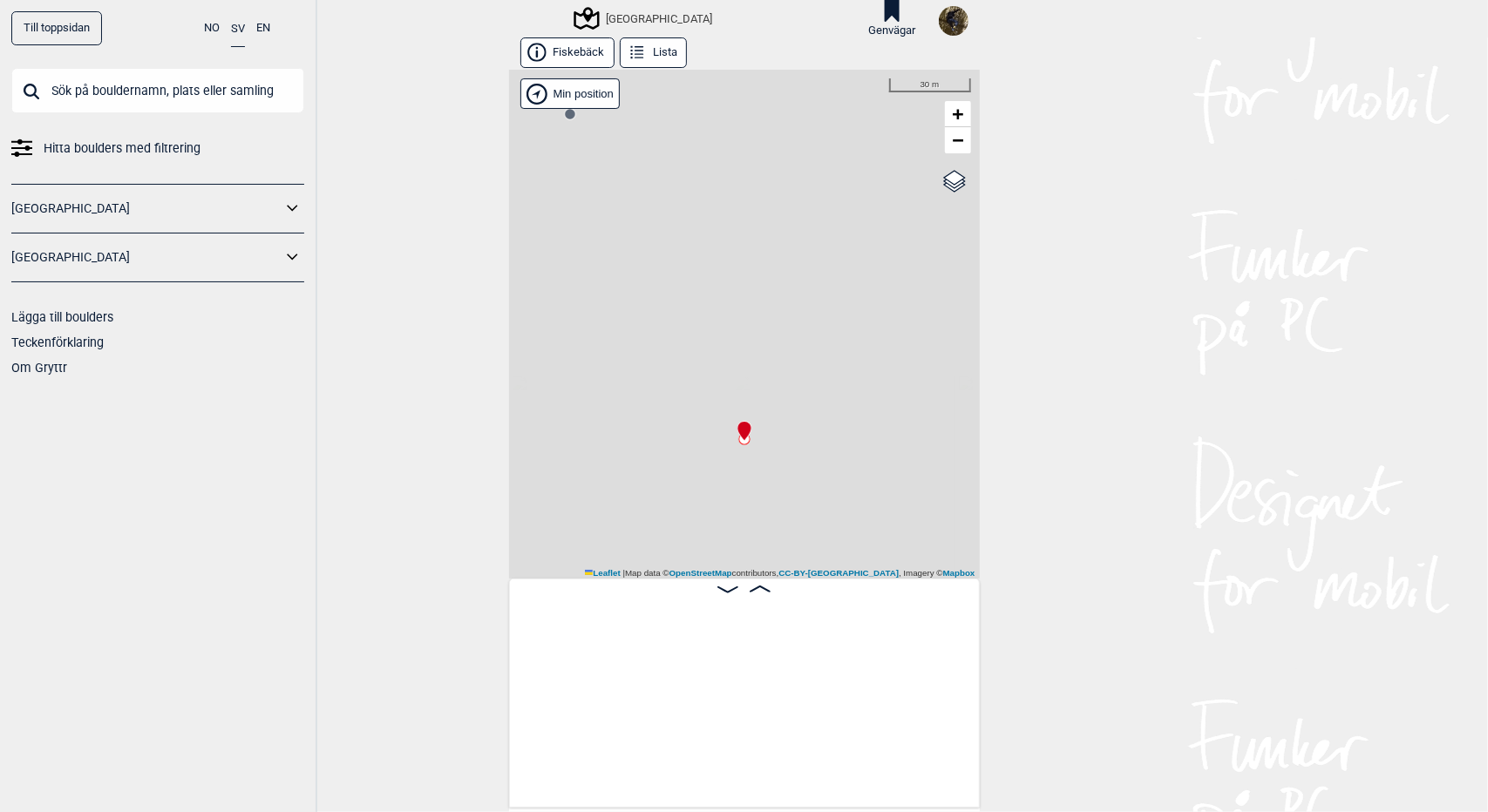
scroll to position [0, 3976]
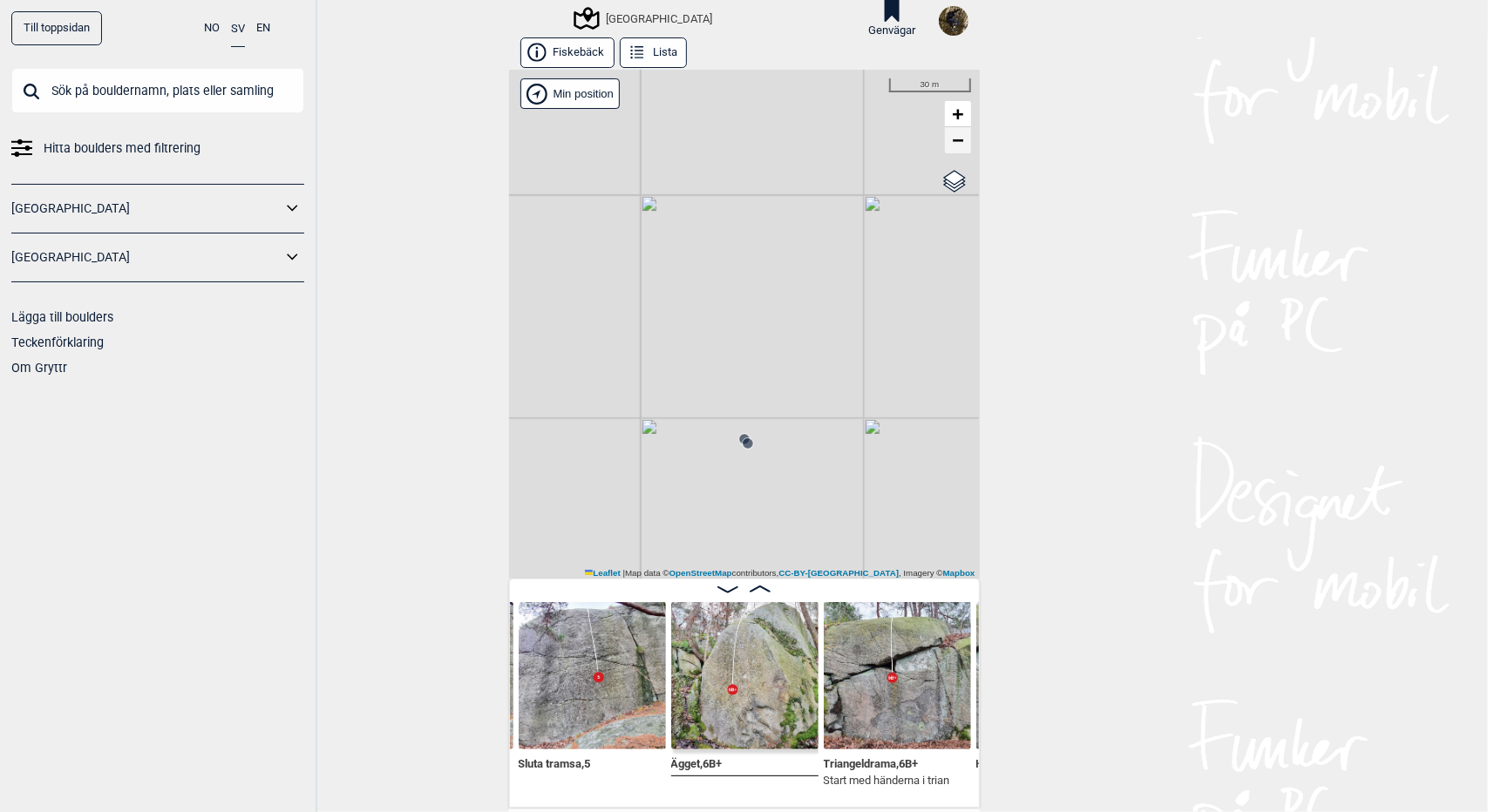
click at [954, 141] on span "−" at bounding box center [957, 140] width 11 height 22
drag, startPoint x: 838, startPoint y: 293, endPoint x: 809, endPoint y: 192, distance: 105.1
click at [809, 192] on div "[GEOGRAPHIC_DATA] Brukerens posisjon Min position 100 m + − OpenStreetMap Googl…" at bounding box center [745, 324] width 471 height 509
click at [952, 113] on span "+" at bounding box center [957, 113] width 11 height 22
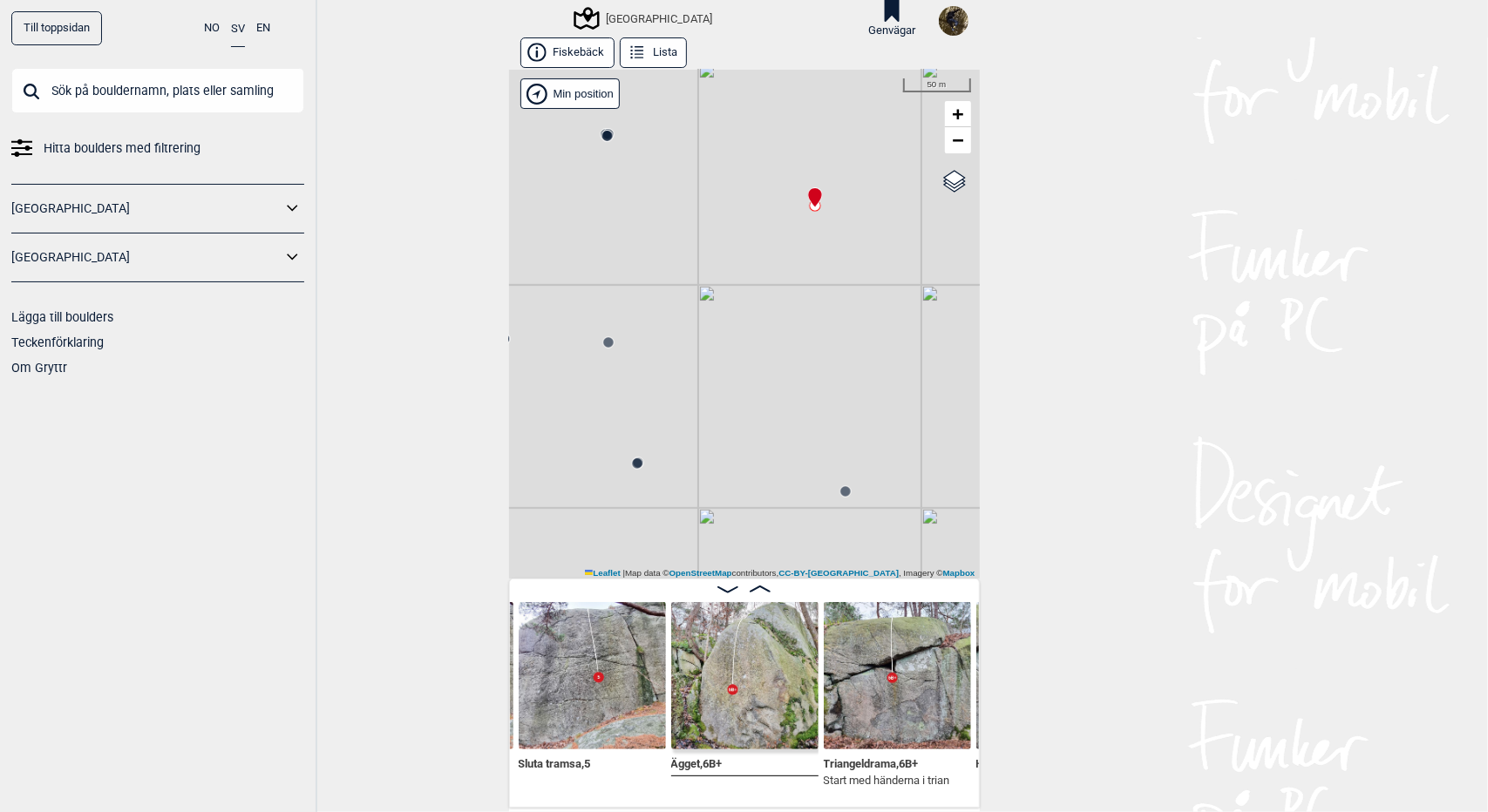
drag, startPoint x: 828, startPoint y: 346, endPoint x: 865, endPoint y: 338, distance: 37.9
click at [865, 338] on div "[GEOGRAPHIC_DATA] Brukerens posisjon Min position 50 m + − OpenStreetMap Google…" at bounding box center [745, 324] width 471 height 509
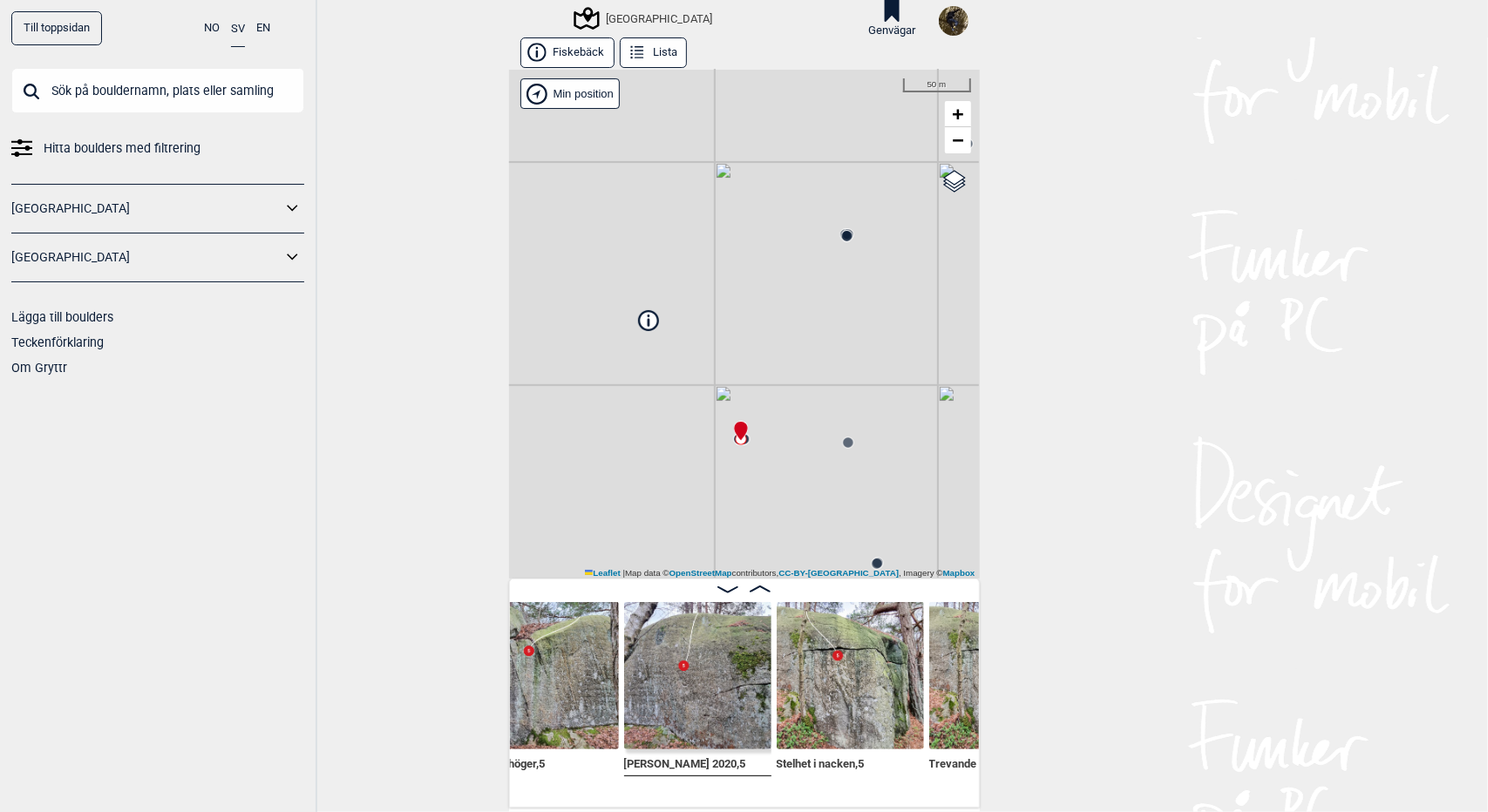
scroll to position [0, 4474]
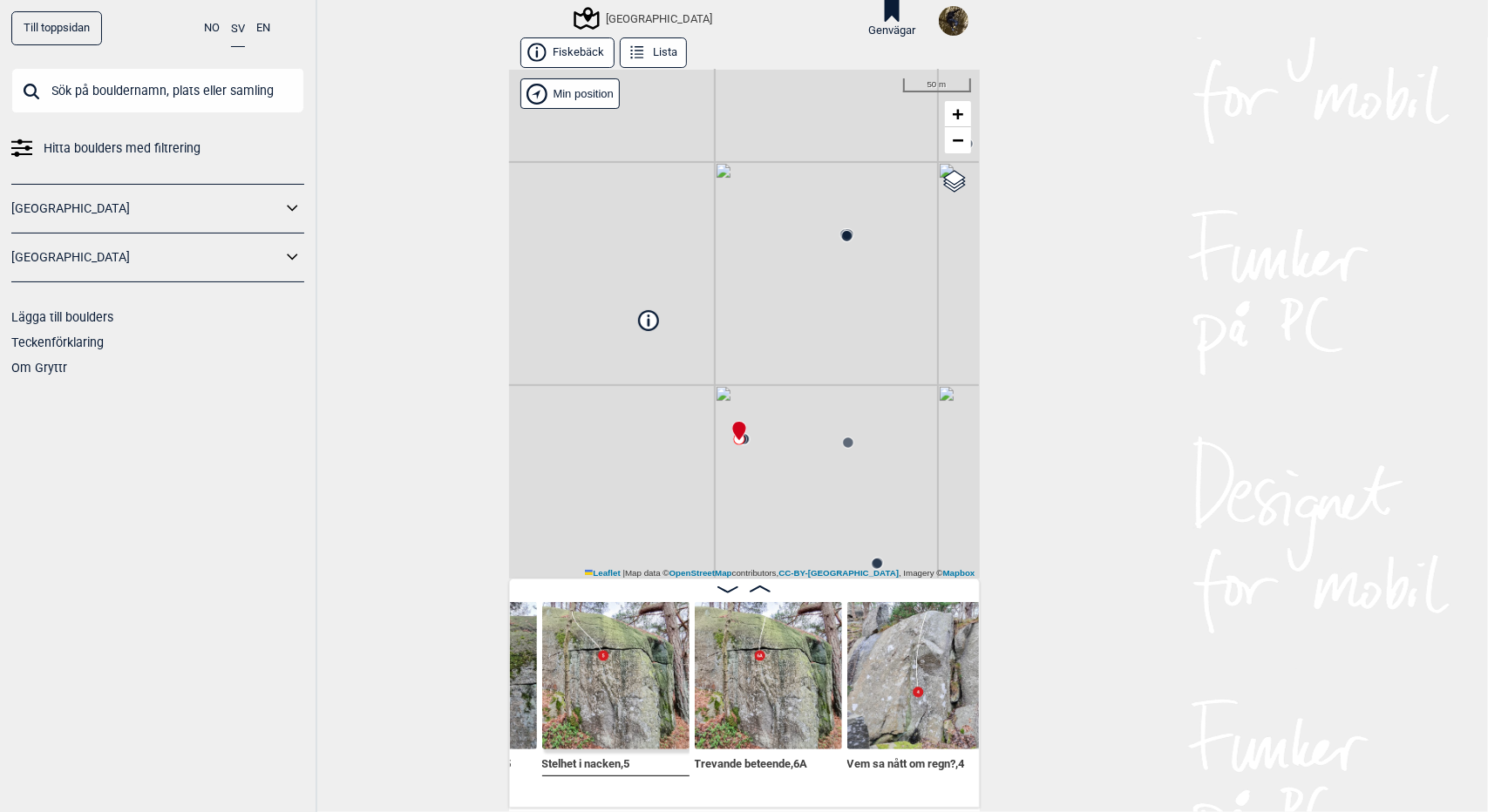
scroll to position [0, 4722]
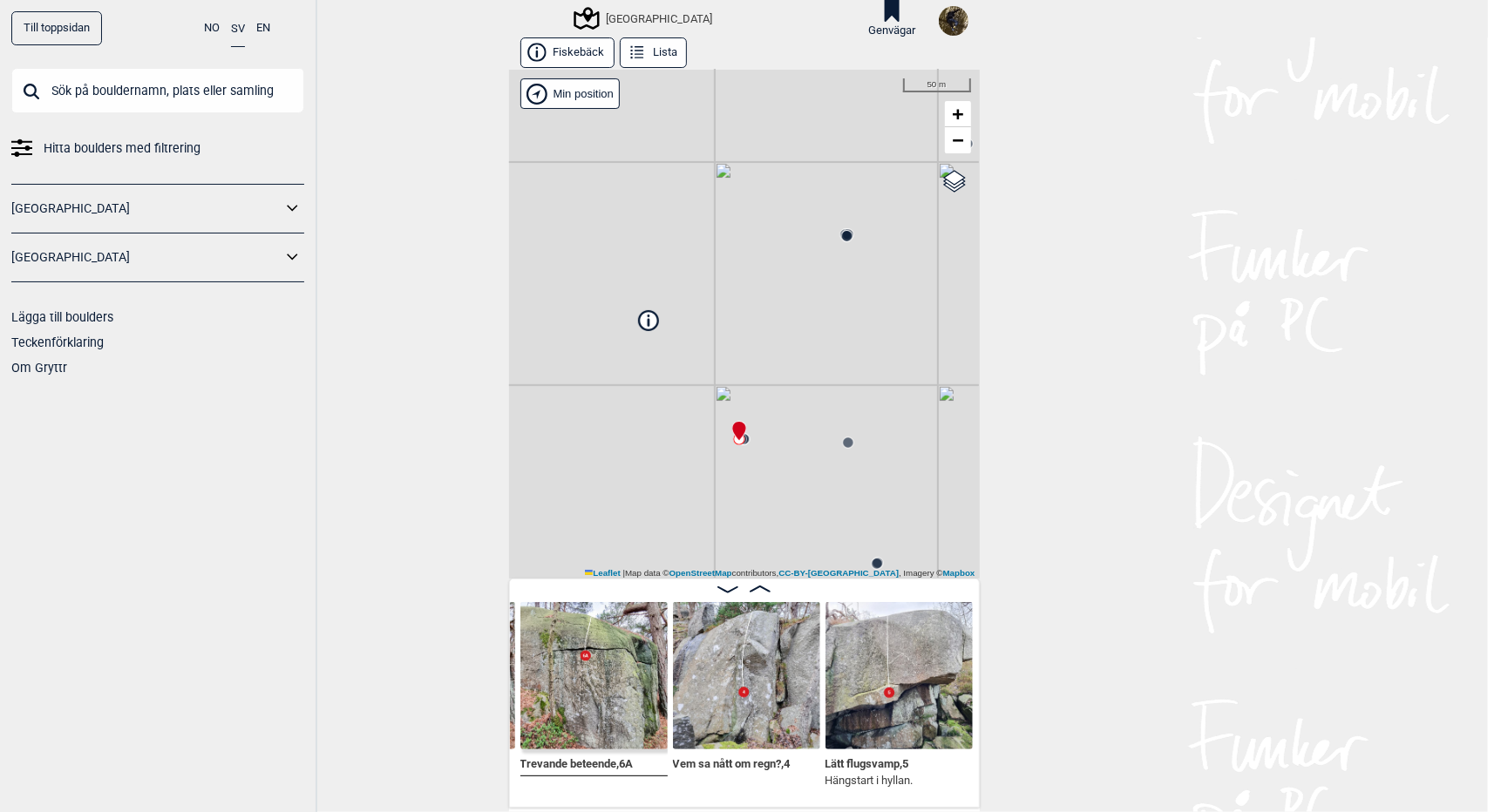
scroll to position [0, 4893]
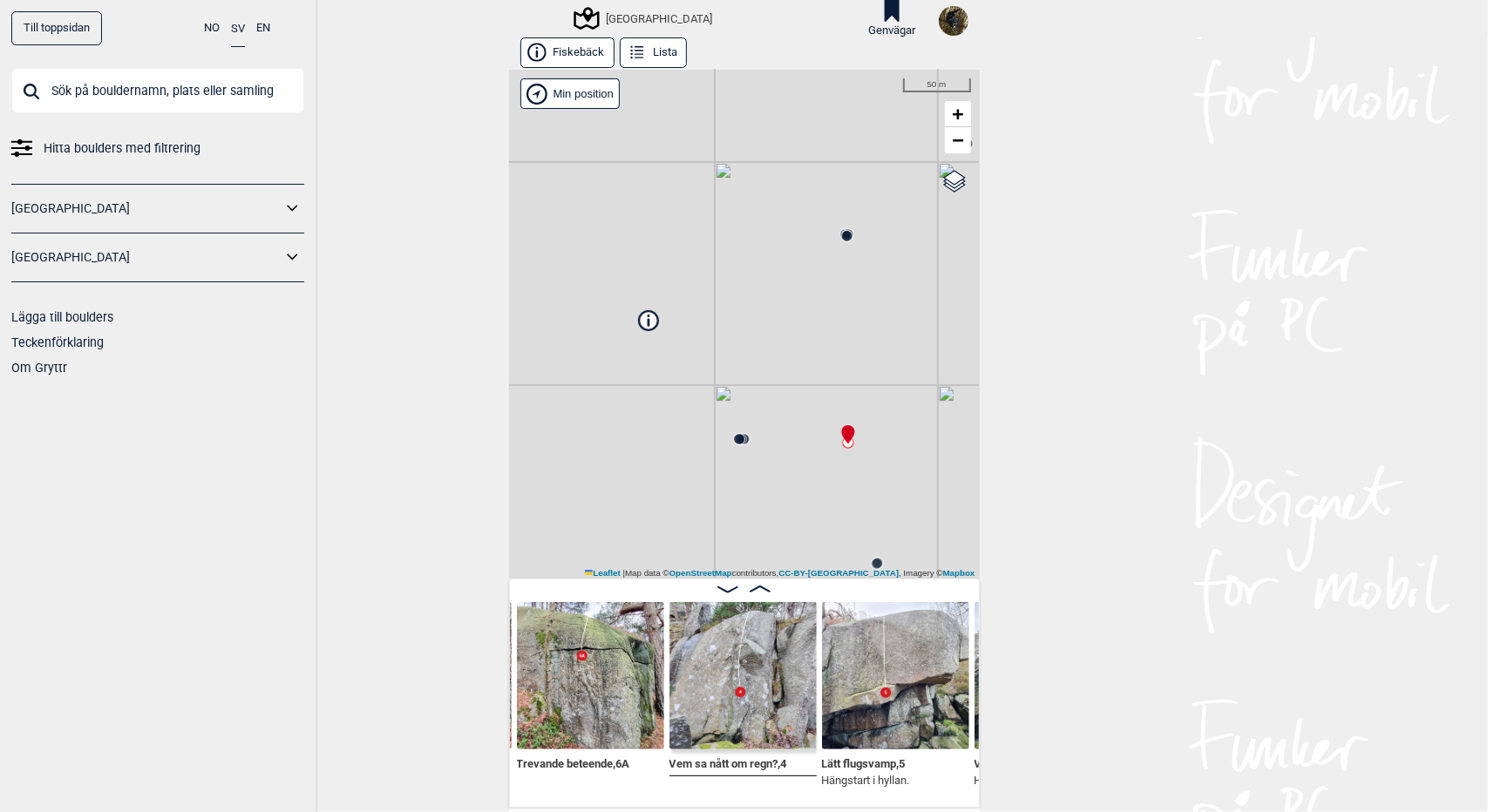
drag, startPoint x: 816, startPoint y: 519, endPoint x: 768, endPoint y: 447, distance: 86.5
click at [768, 447] on div "[GEOGRAPHIC_DATA] Brukerens posisjon Min position 50 m + − OpenStreetMap Google…" at bounding box center [745, 324] width 471 height 509
click at [756, 586] on icon at bounding box center [760, 590] width 21 height 7
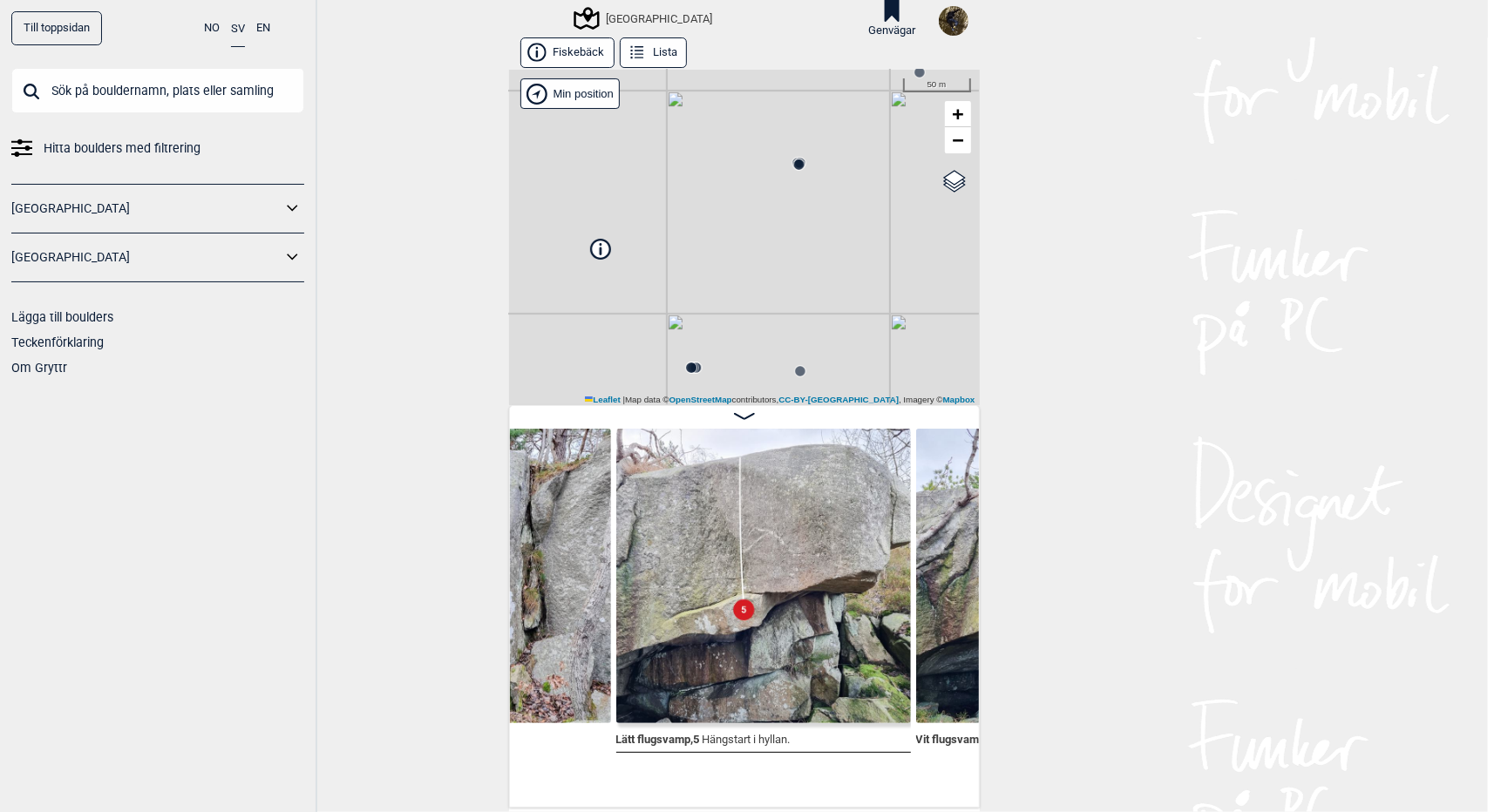
scroll to position [0, 5395]
drag, startPoint x: 836, startPoint y: 325, endPoint x: 763, endPoint y: 169, distance: 172.2
click at [763, 169] on div "[GEOGRAPHIC_DATA] Brukerens posisjon Min position 50 m + − OpenStreetMap Google…" at bounding box center [745, 237] width 471 height 336
click at [957, 146] on span "−" at bounding box center [957, 140] width 11 height 22
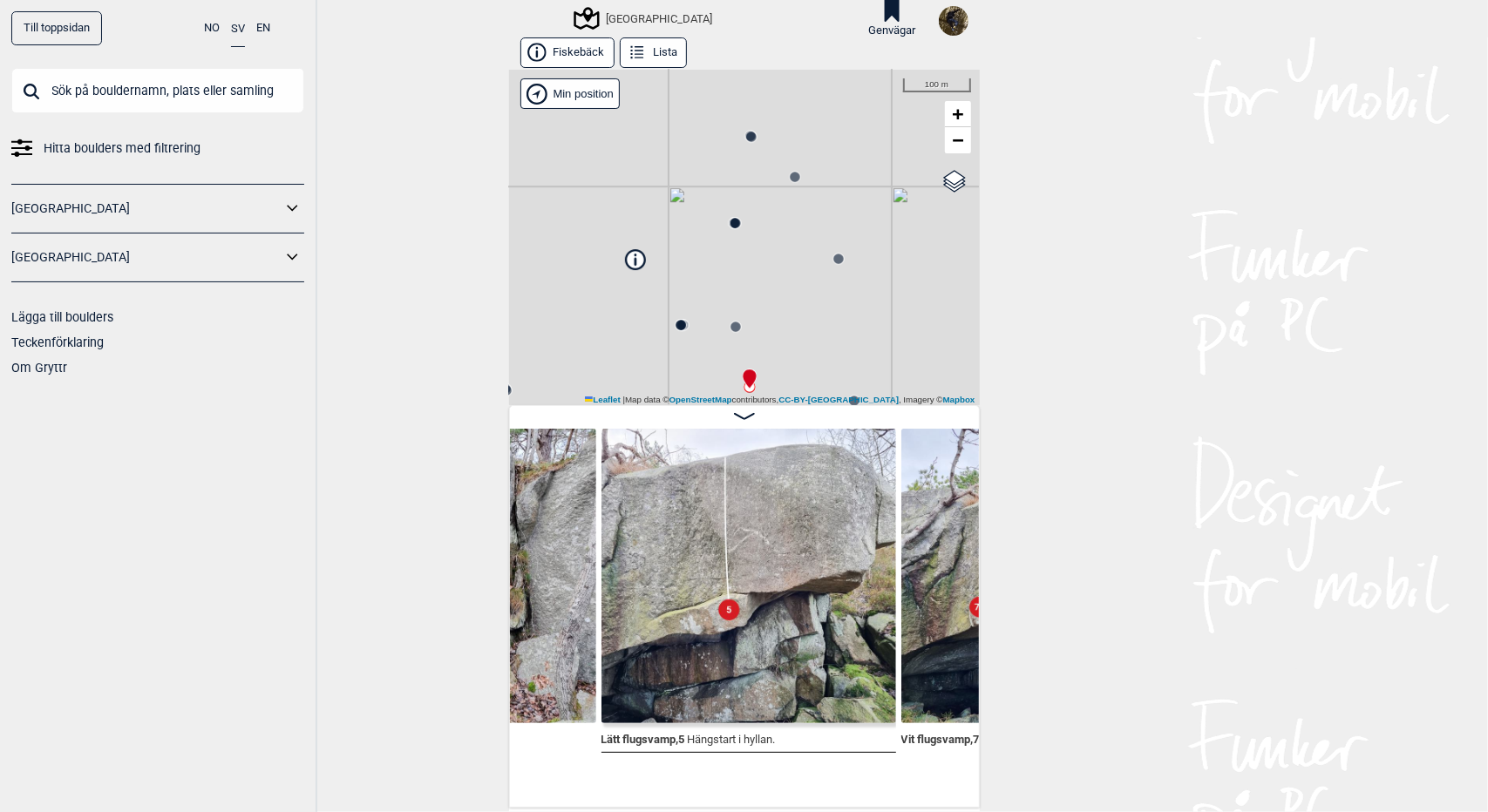
scroll to position [0, 5387]
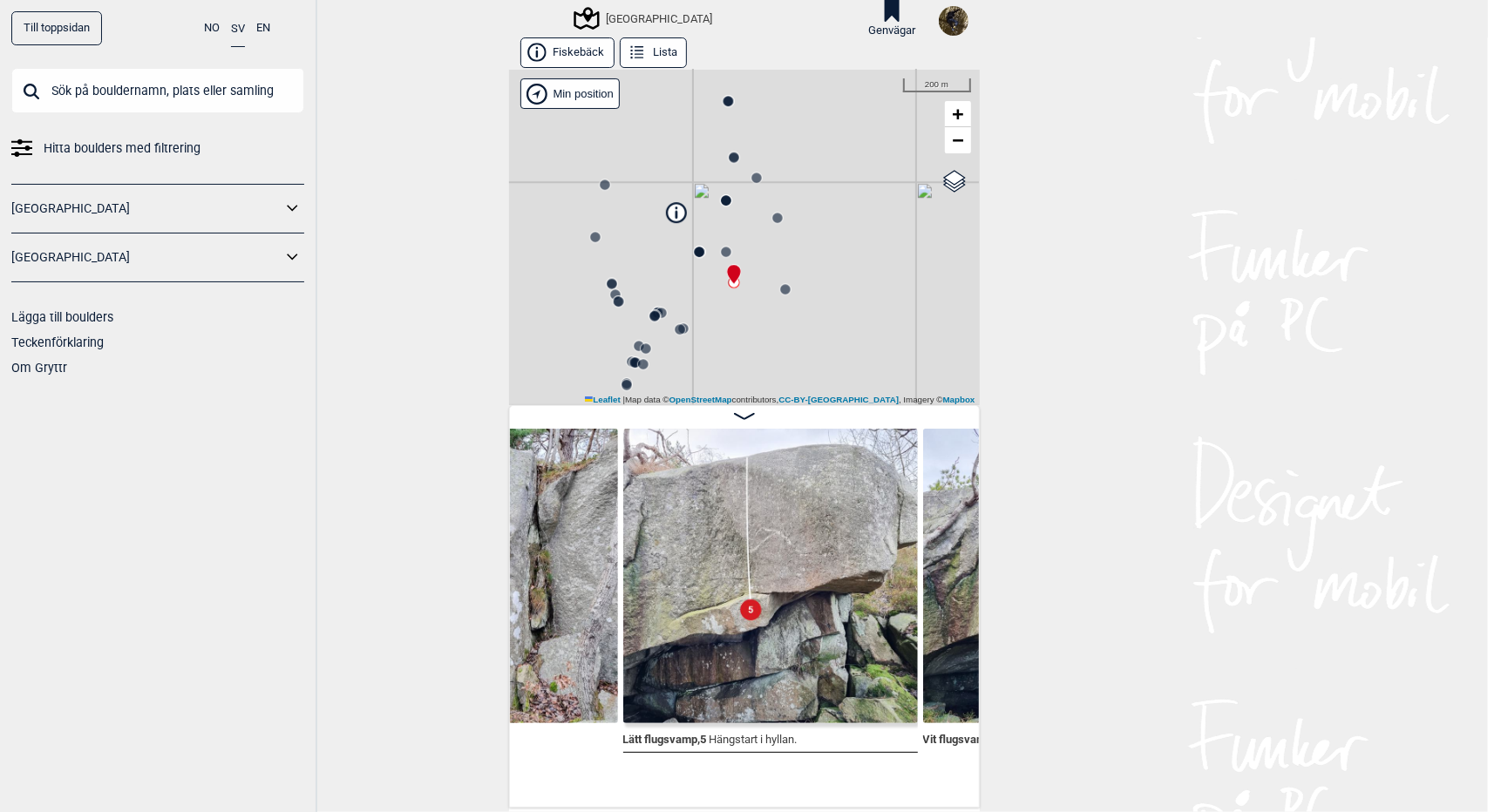
drag, startPoint x: 781, startPoint y: 341, endPoint x: 743, endPoint y: 267, distance: 83.2
click at [743, 267] on div "[GEOGRAPHIC_DATA] Brukerens posisjon Min position 200 m + − OpenStreetMap Googl…" at bounding box center [745, 237] width 471 height 336
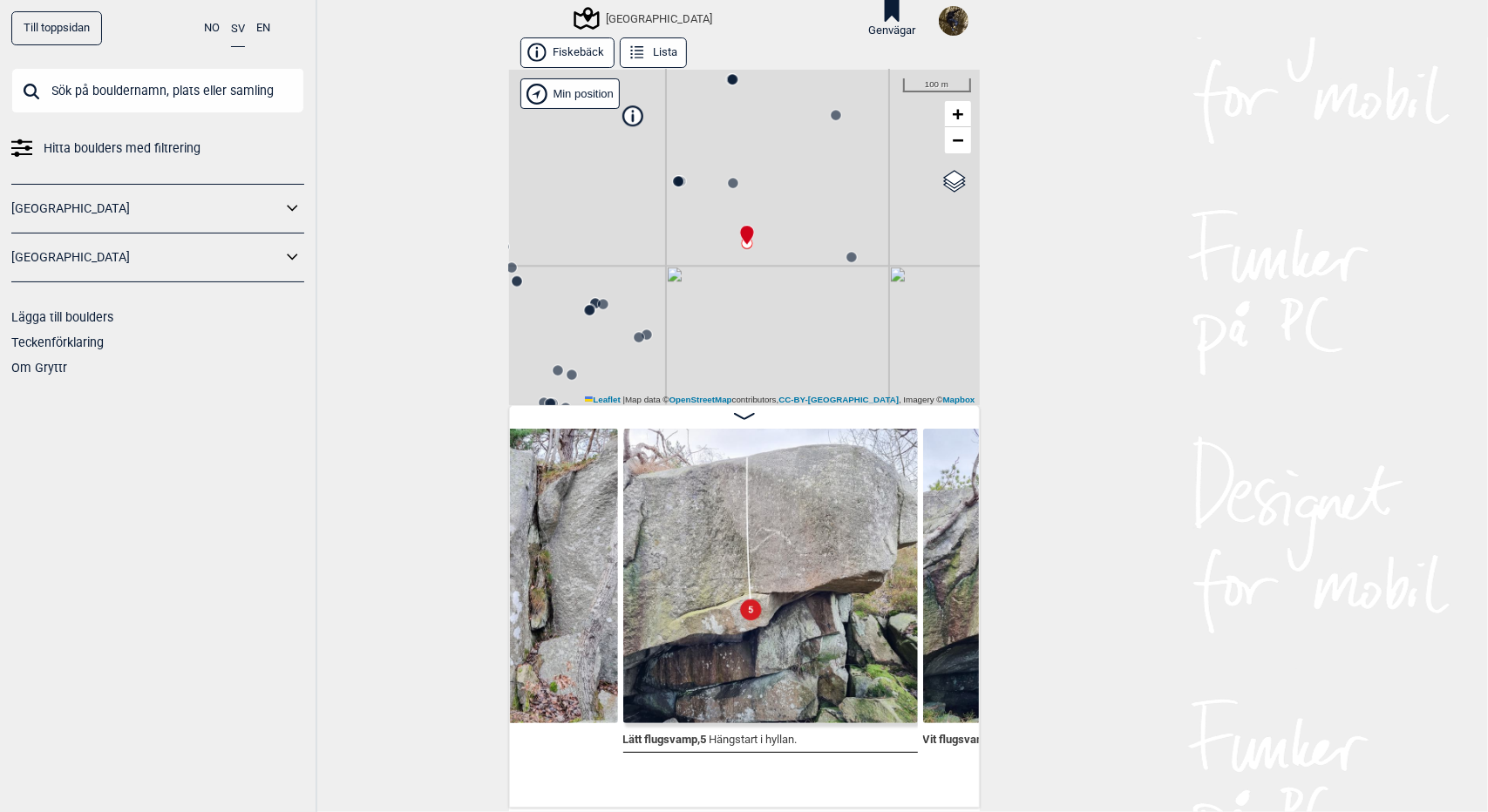
drag, startPoint x: 704, startPoint y: 311, endPoint x: 716, endPoint y: 296, distance: 19.2
click at [716, 296] on div "[GEOGRAPHIC_DATA] Brukerens posisjon Min position 100 m + − OpenStreetMap Googl…" at bounding box center [745, 237] width 471 height 336
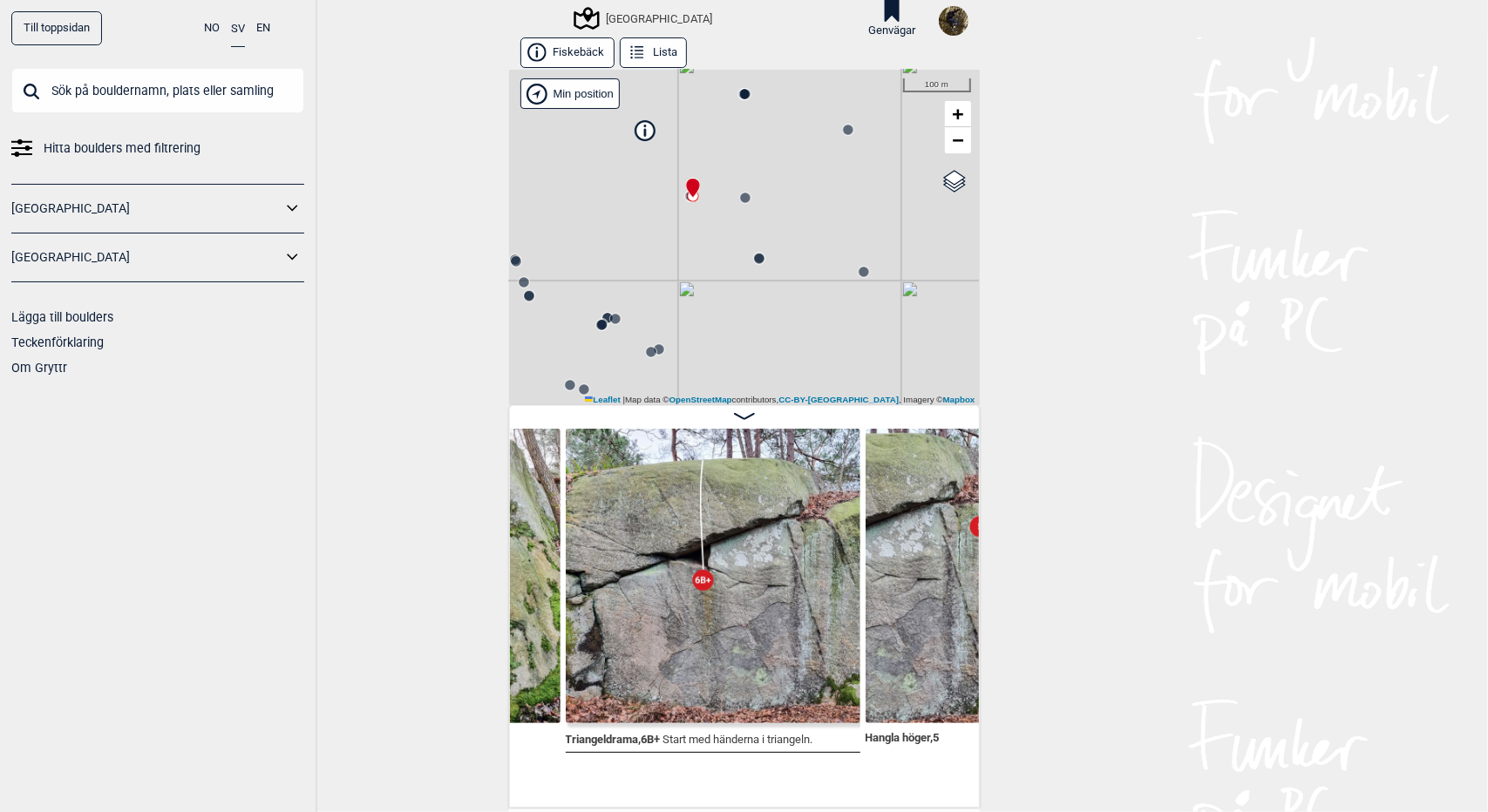
scroll to position [0, 4370]
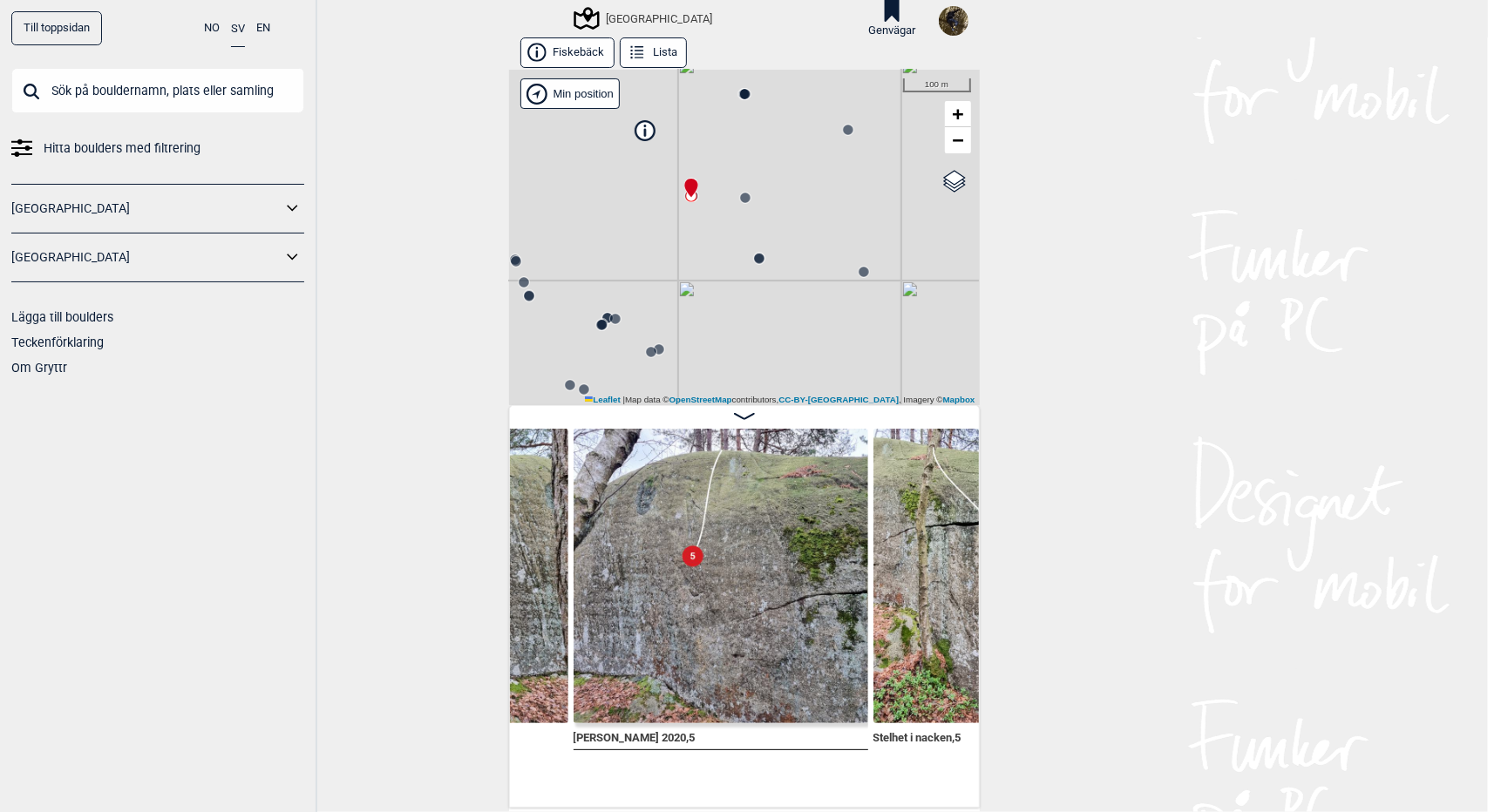
scroll to position [0, 5008]
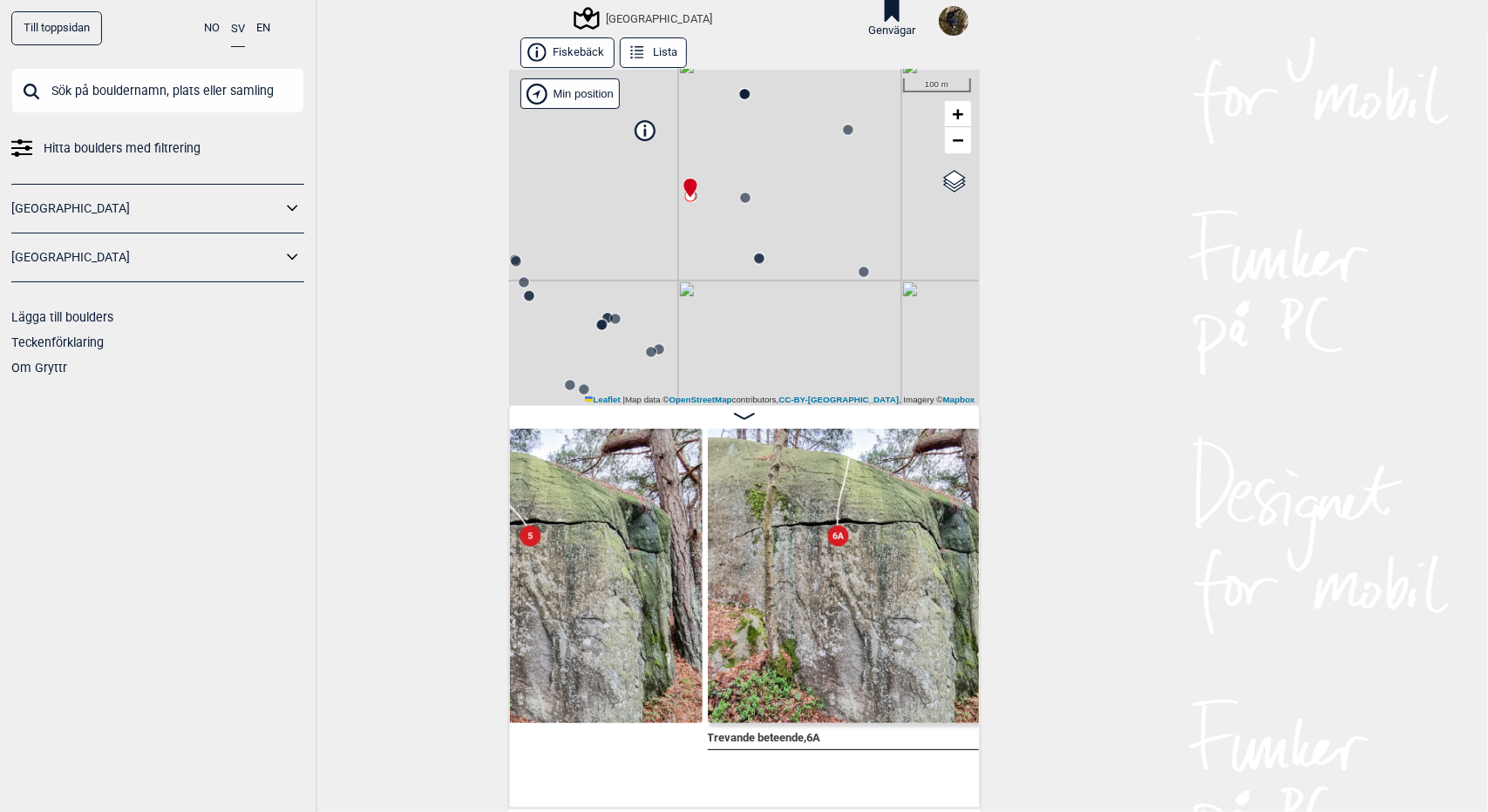
scroll to position [0, 5276]
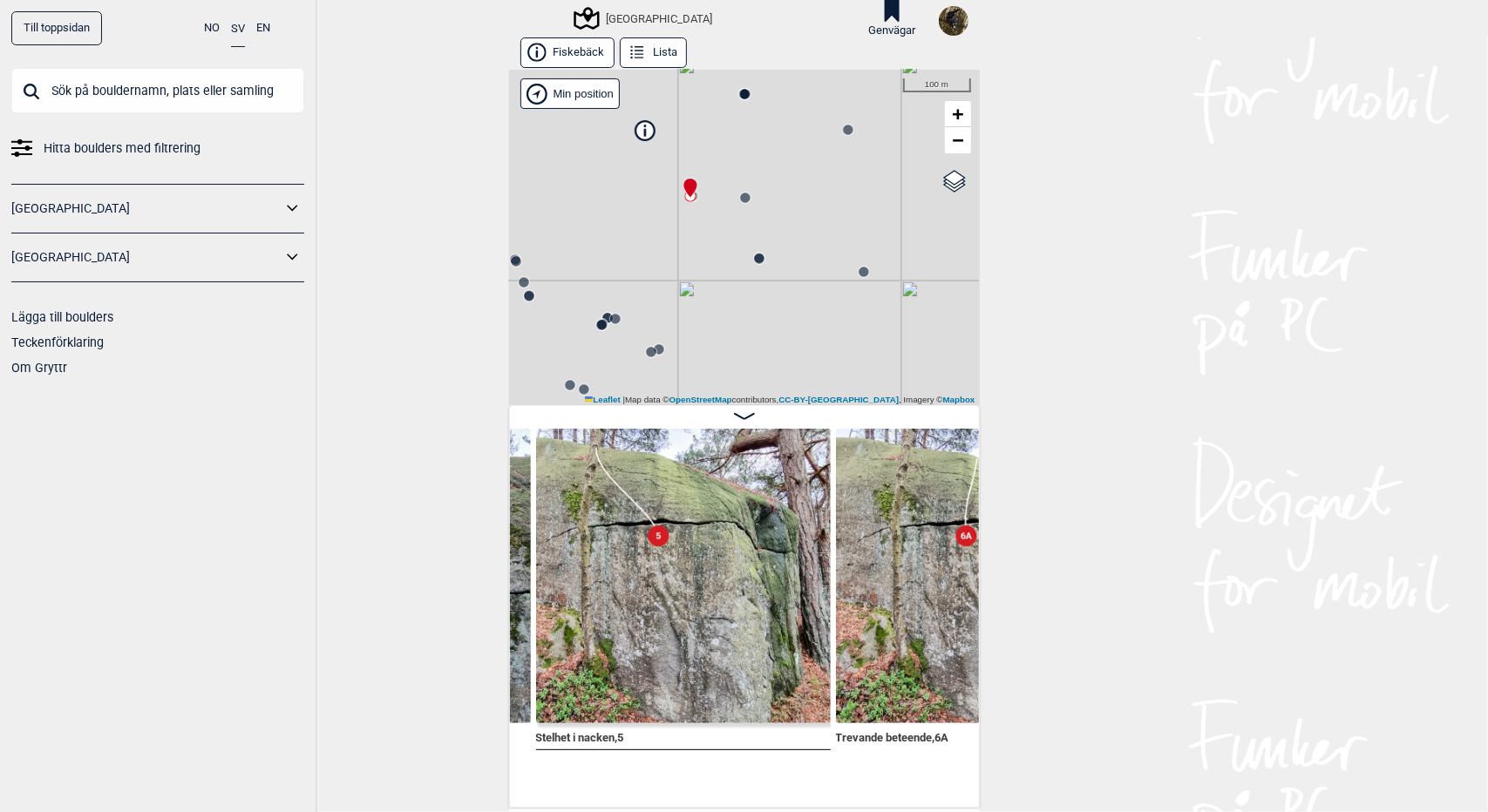
scroll to position [0, 5382]
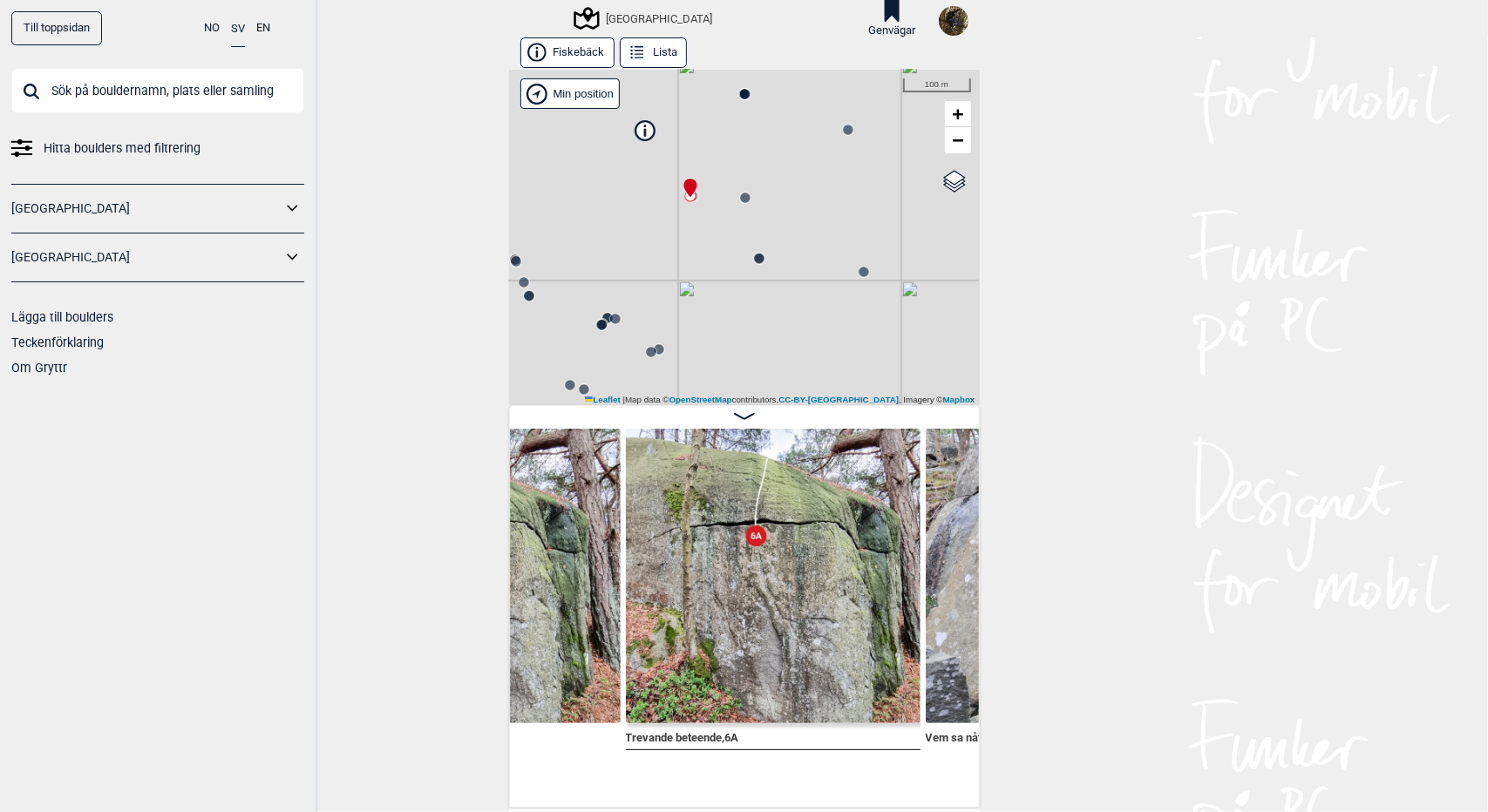
scroll to position [0, 5485]
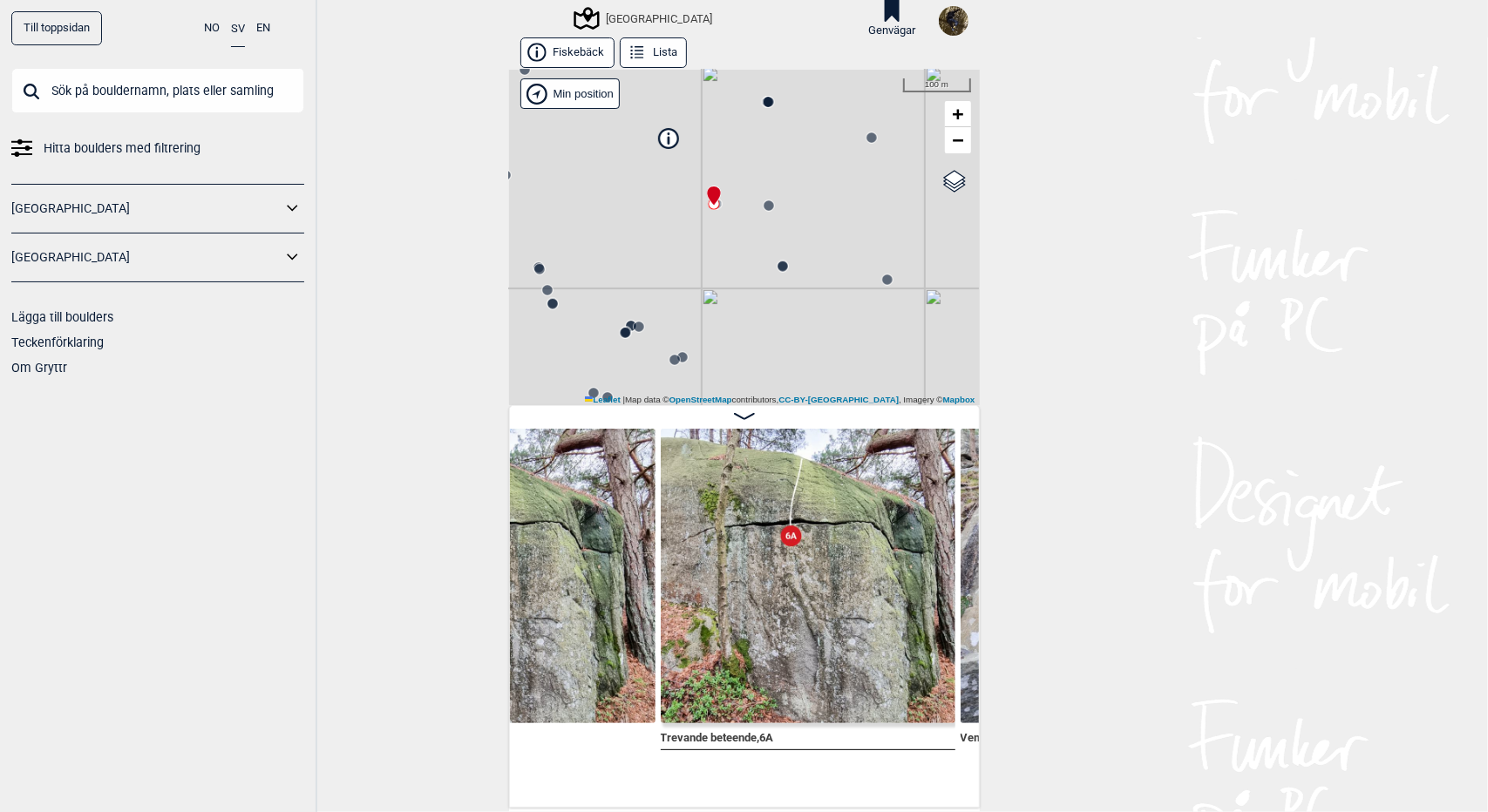
drag, startPoint x: 695, startPoint y: 331, endPoint x: 719, endPoint y: 338, distance: 25.0
click at [719, 338] on div "[GEOGRAPHIC_DATA] Brukerens posisjon Min position 100 m + − OpenStreetMap Googl…" at bounding box center [745, 237] width 471 height 336
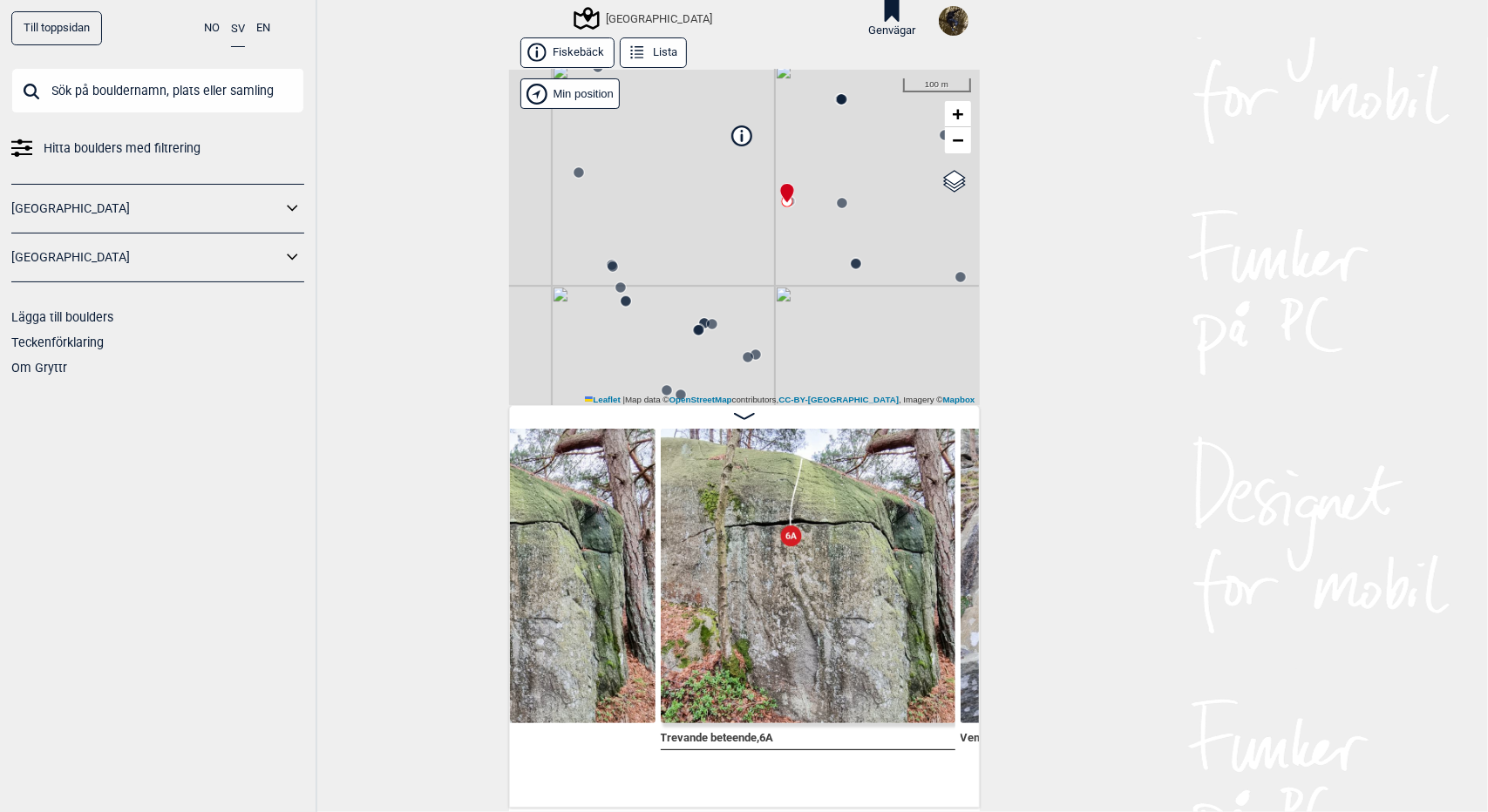
drag, startPoint x: 727, startPoint y: 312, endPoint x: 802, endPoint y: 314, distance: 75.0
click at [802, 312] on div "[GEOGRAPHIC_DATA] Brukerens posisjon Min position 100 m + − OpenStreetMap Googl…" at bounding box center [745, 237] width 471 height 336
click at [746, 151] on icon at bounding box center [750, 145] width 19 height 19
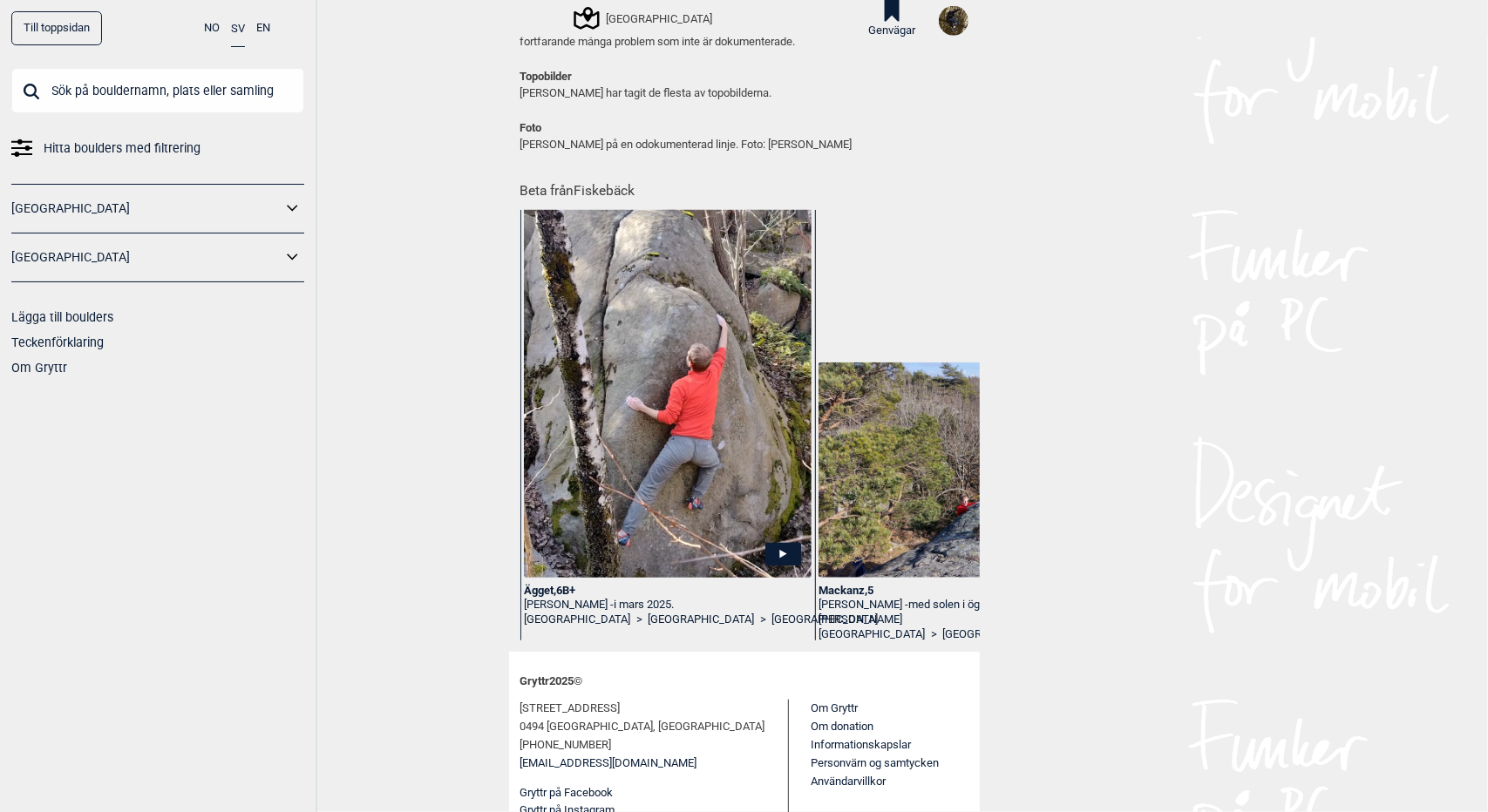
scroll to position [871, 0]
click at [779, 554] on icon at bounding box center [782, 553] width 7 height 9
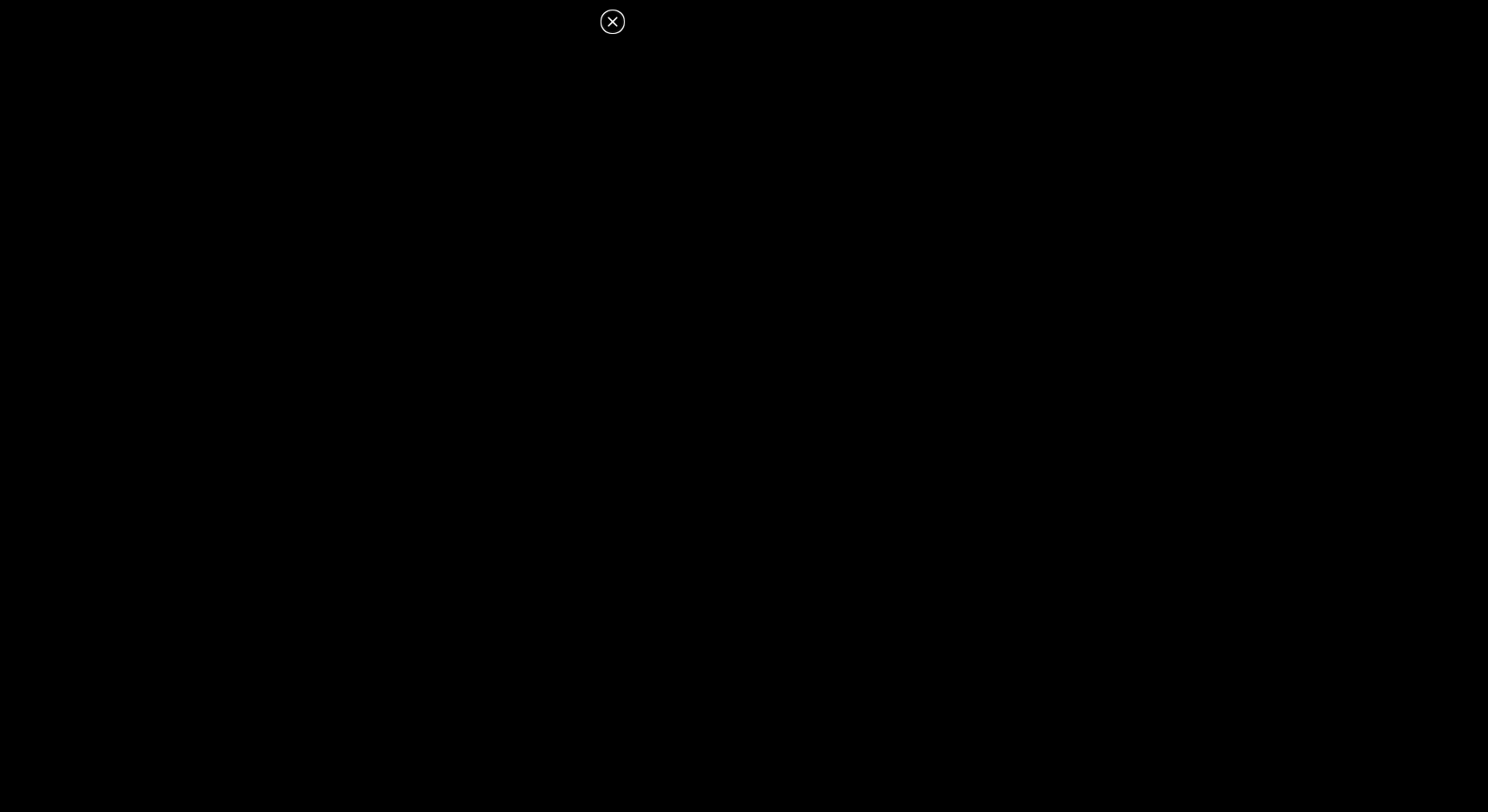
click at [620, 26] on icon at bounding box center [613, 22] width 21 height 21
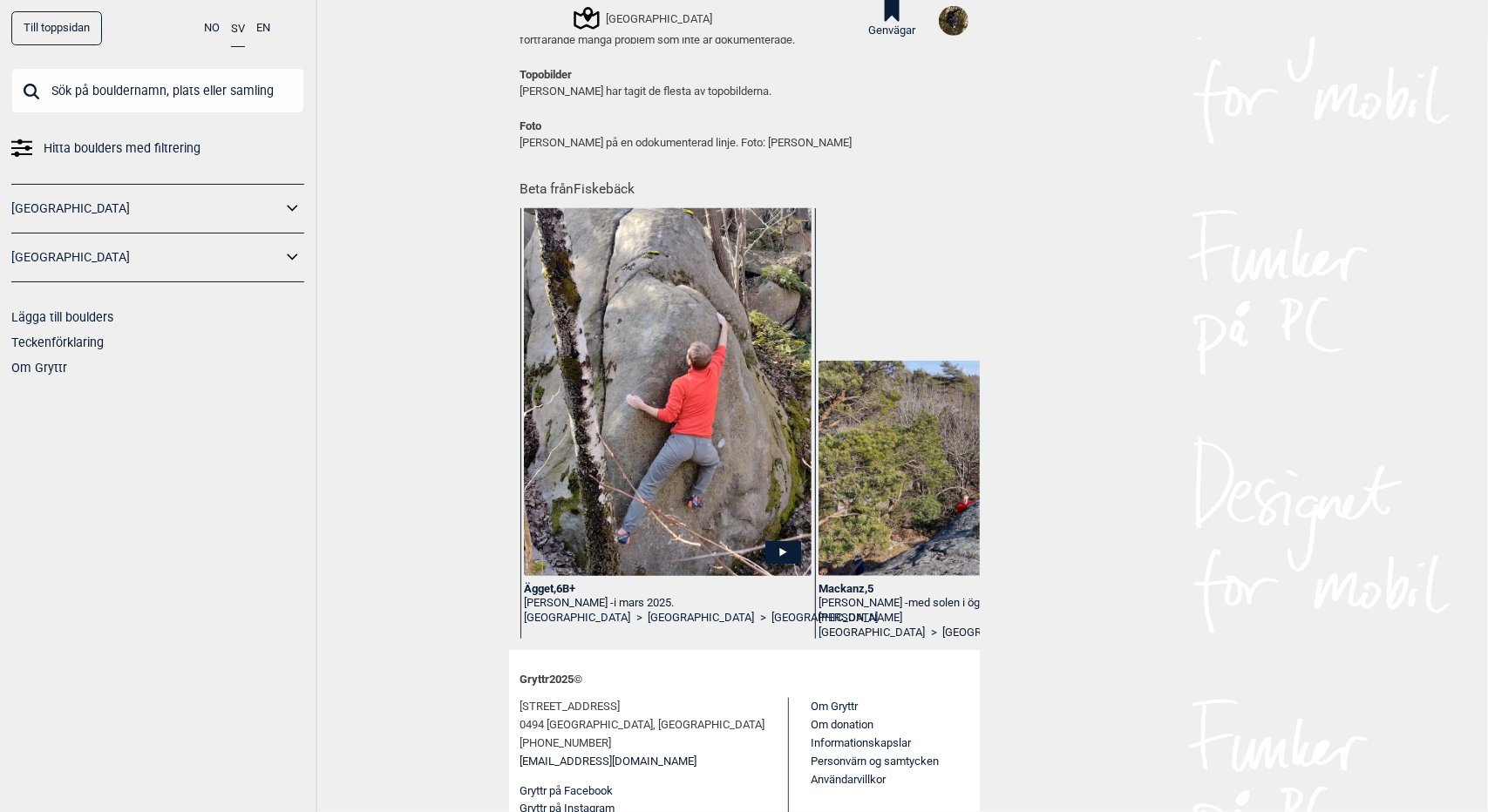
click at [550, 585] on div "Ägget , 6B+" at bounding box center [667, 590] width 287 height 15
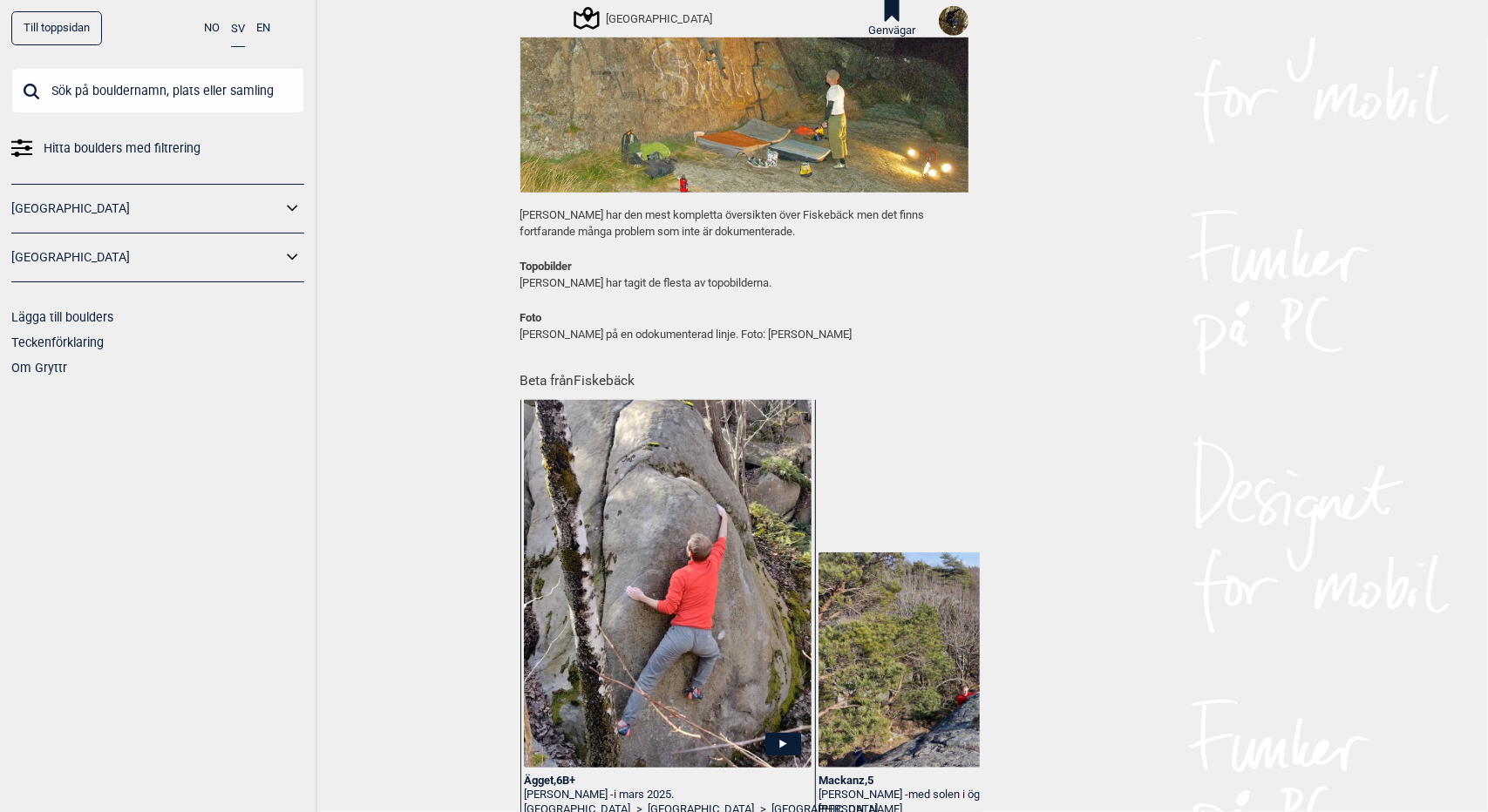
scroll to position [906, 0]
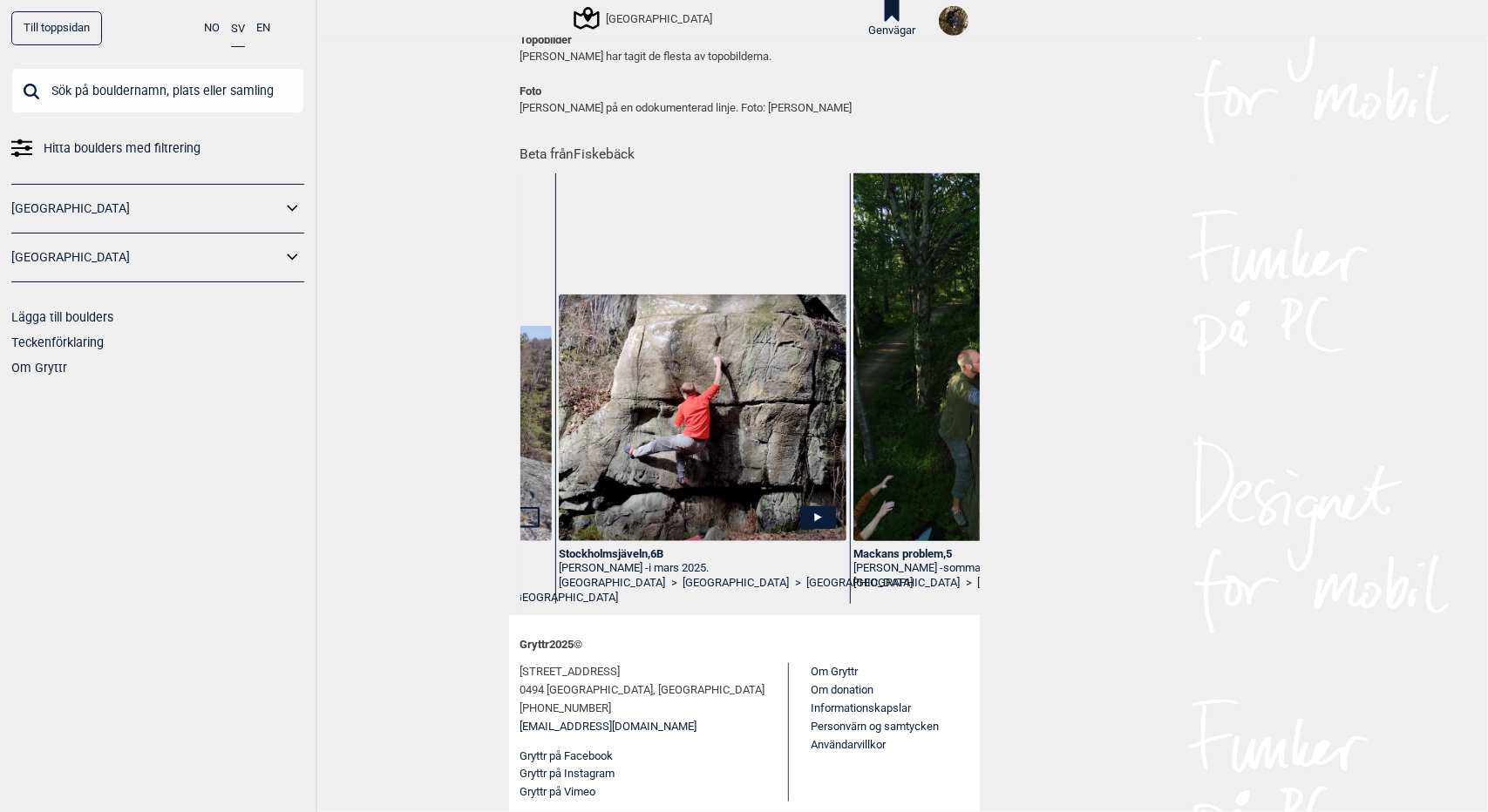
scroll to position [0, 529]
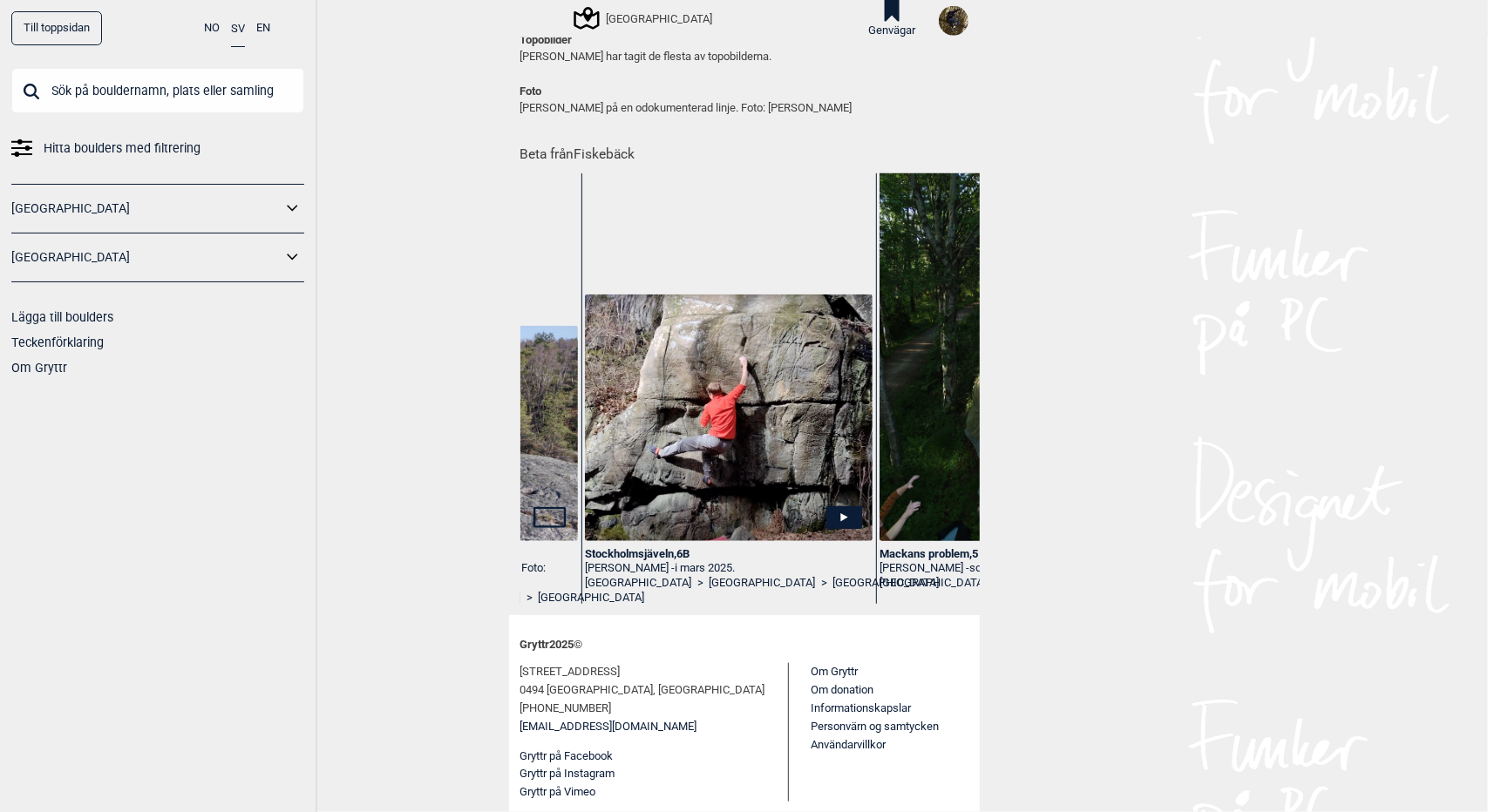
click at [836, 524] on icon at bounding box center [843, 518] width 36 height 23
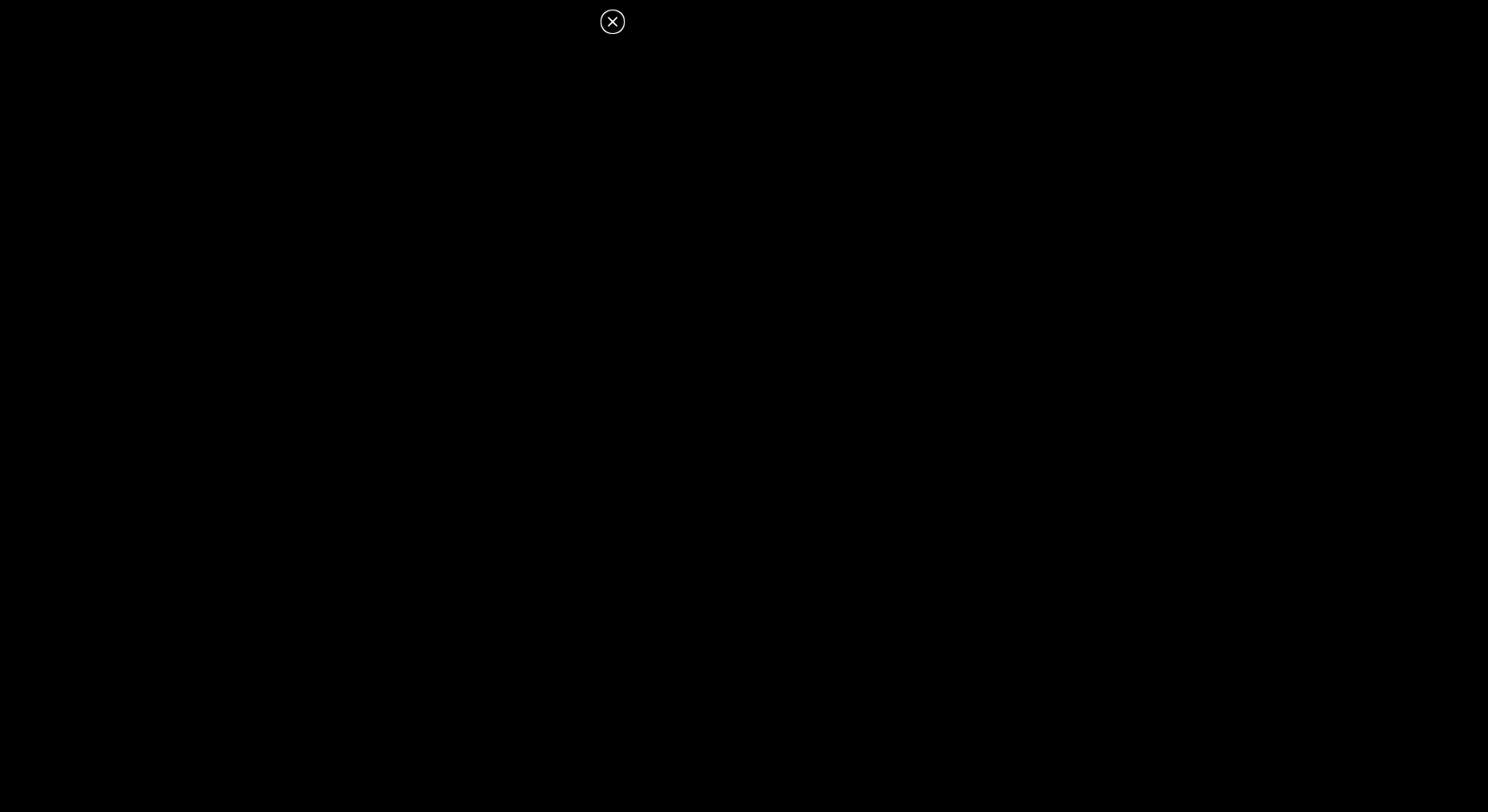
click at [612, 24] on icon at bounding box center [613, 22] width 21 height 21
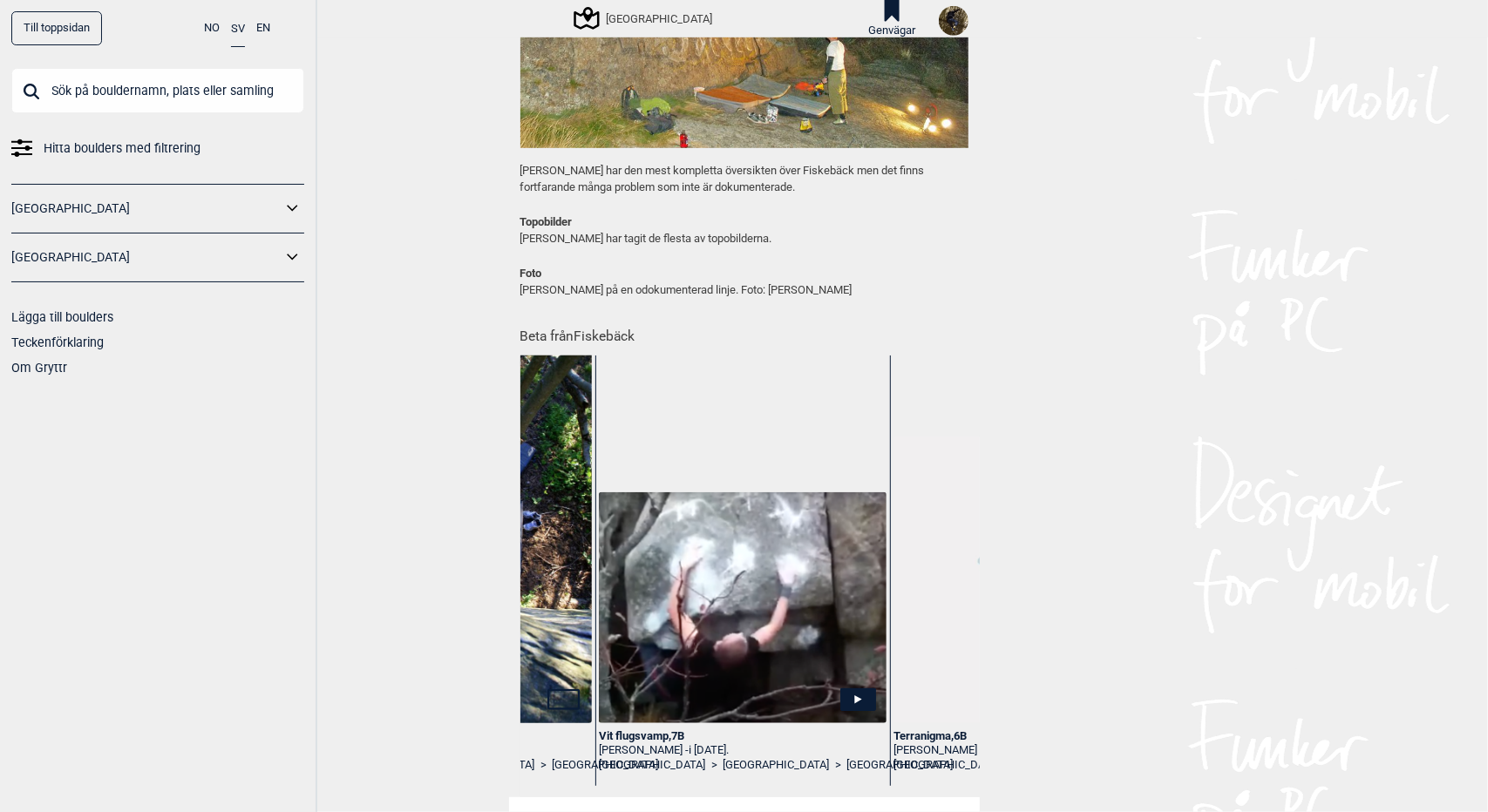
scroll to position [906, 0]
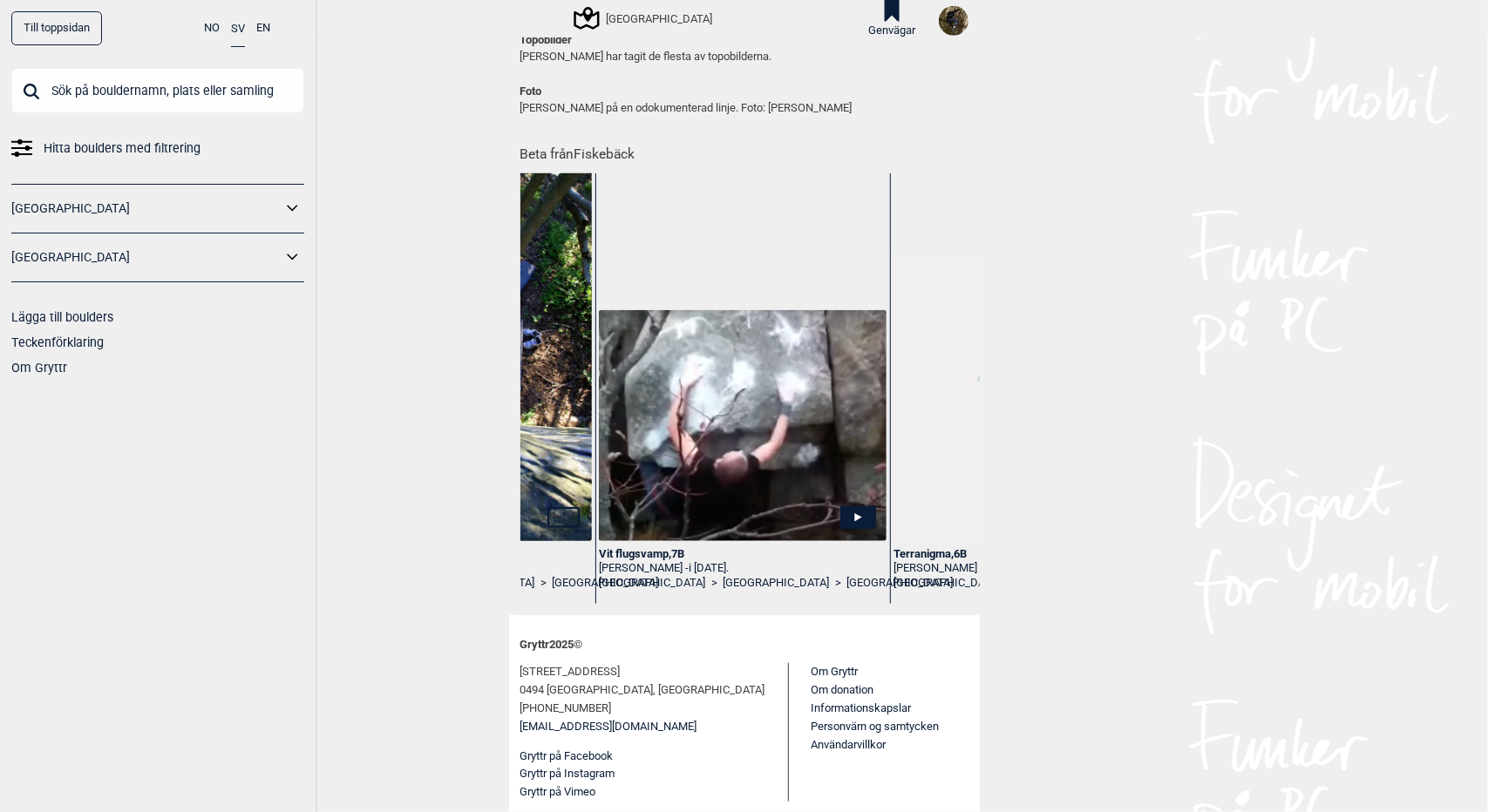
click at [854, 519] on icon at bounding box center [857, 518] width 36 height 23
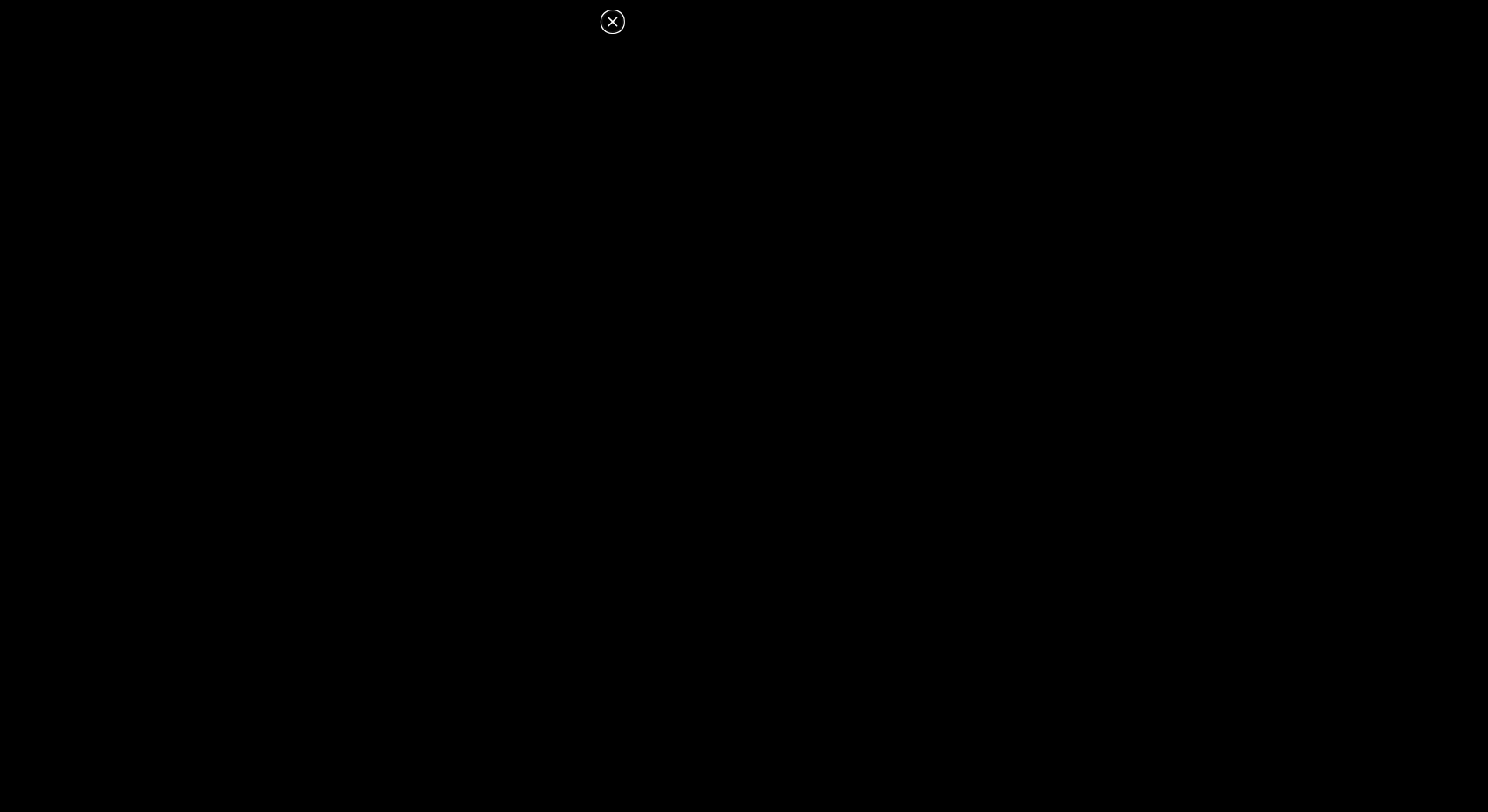
click at [617, 22] on icon at bounding box center [613, 22] width 21 height 21
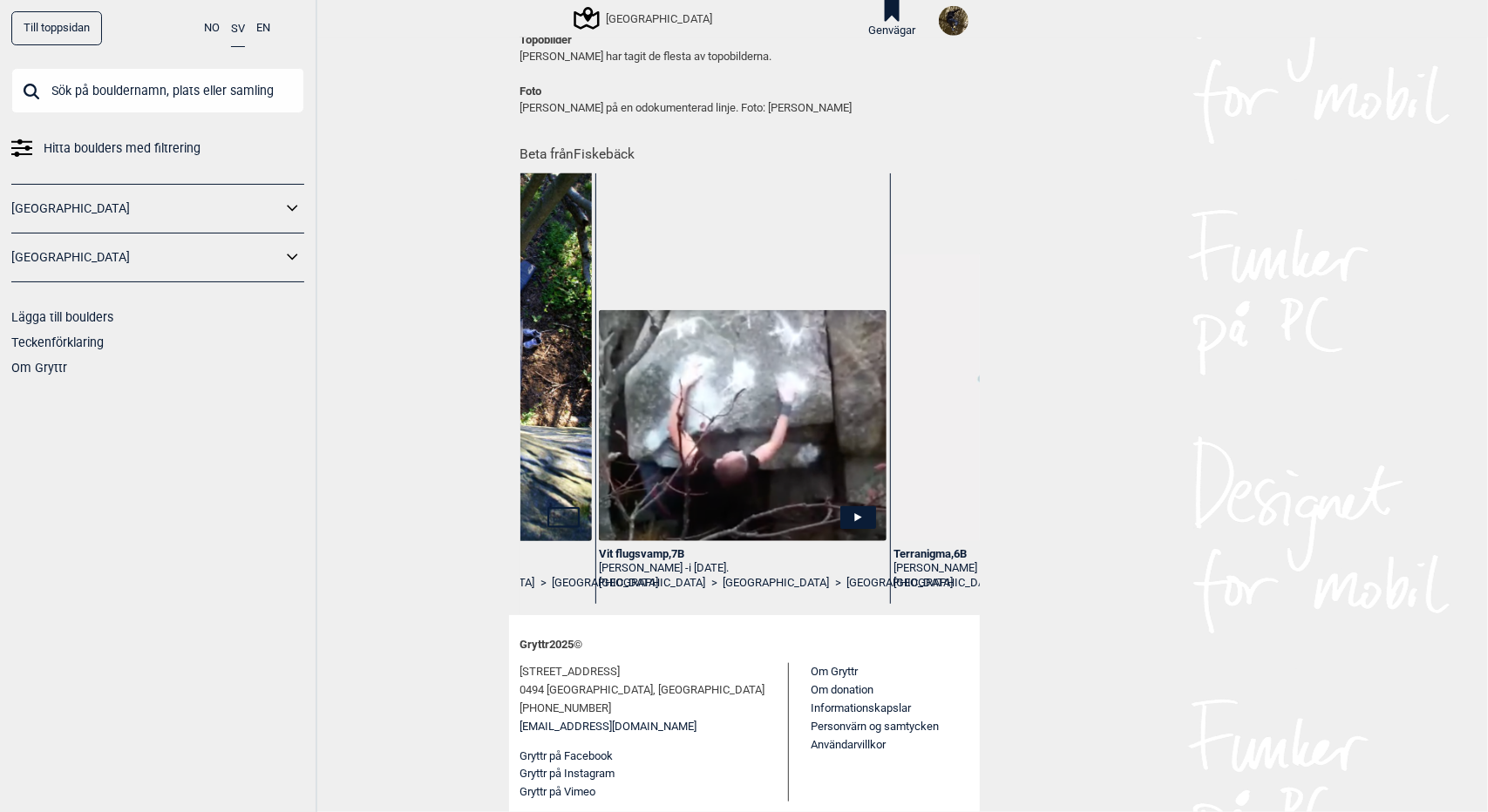
click at [641, 555] on div "Vit flugsvamp , 7B" at bounding box center [742, 555] width 287 height 15
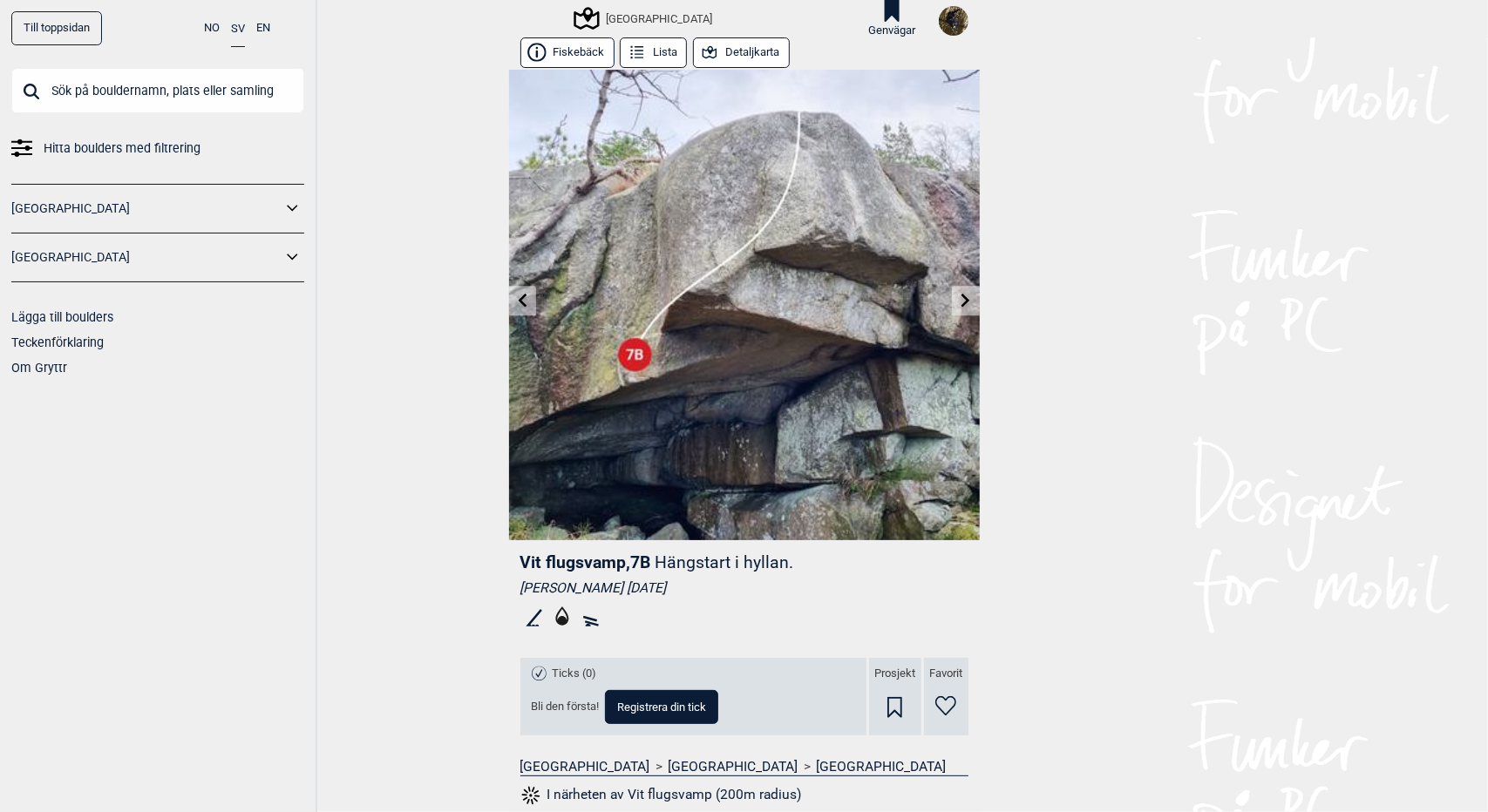
click at [739, 51] on button "Detaljkarta" at bounding box center [741, 52] width 97 height 31
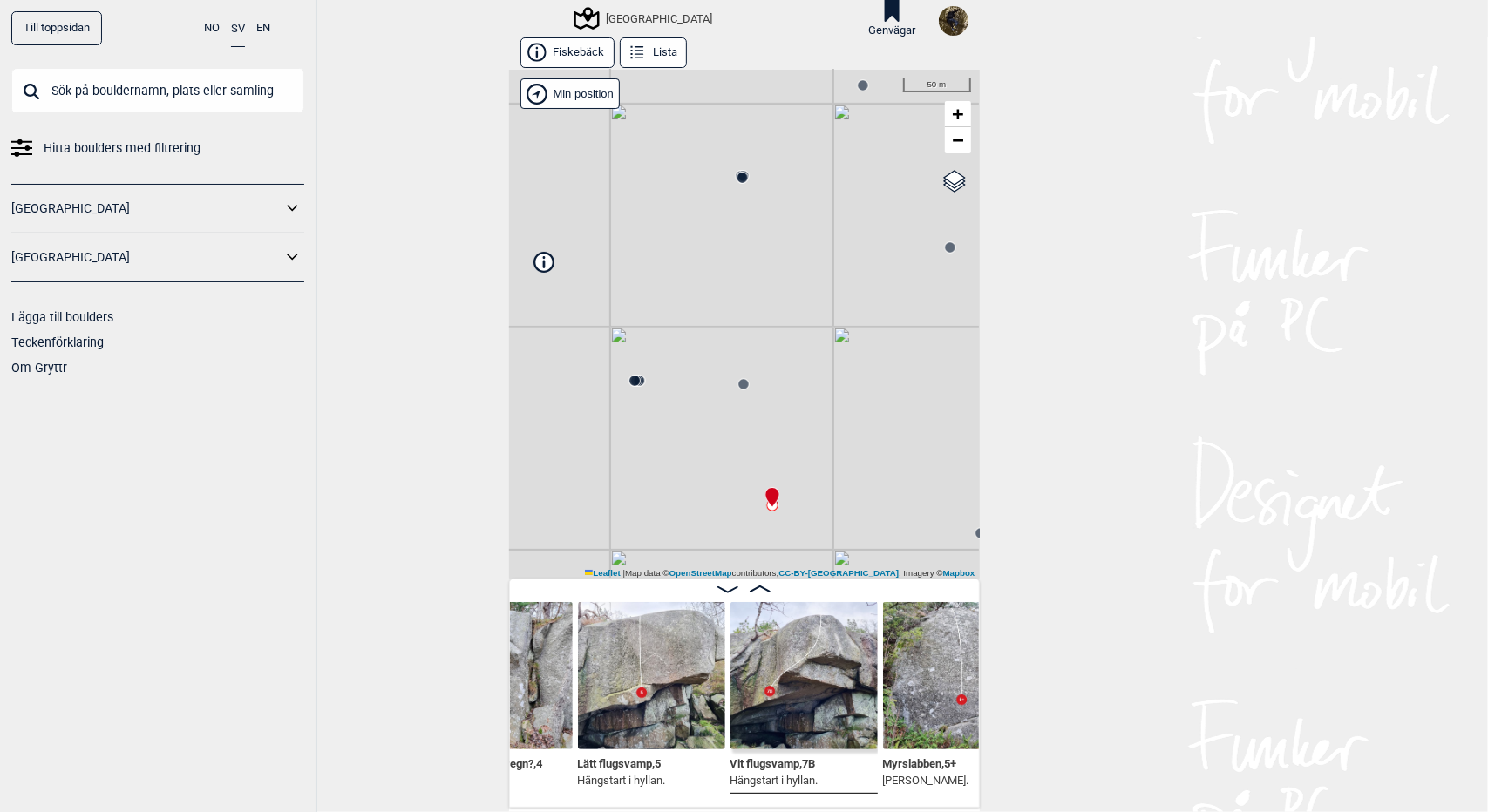
scroll to position [0, 5061]
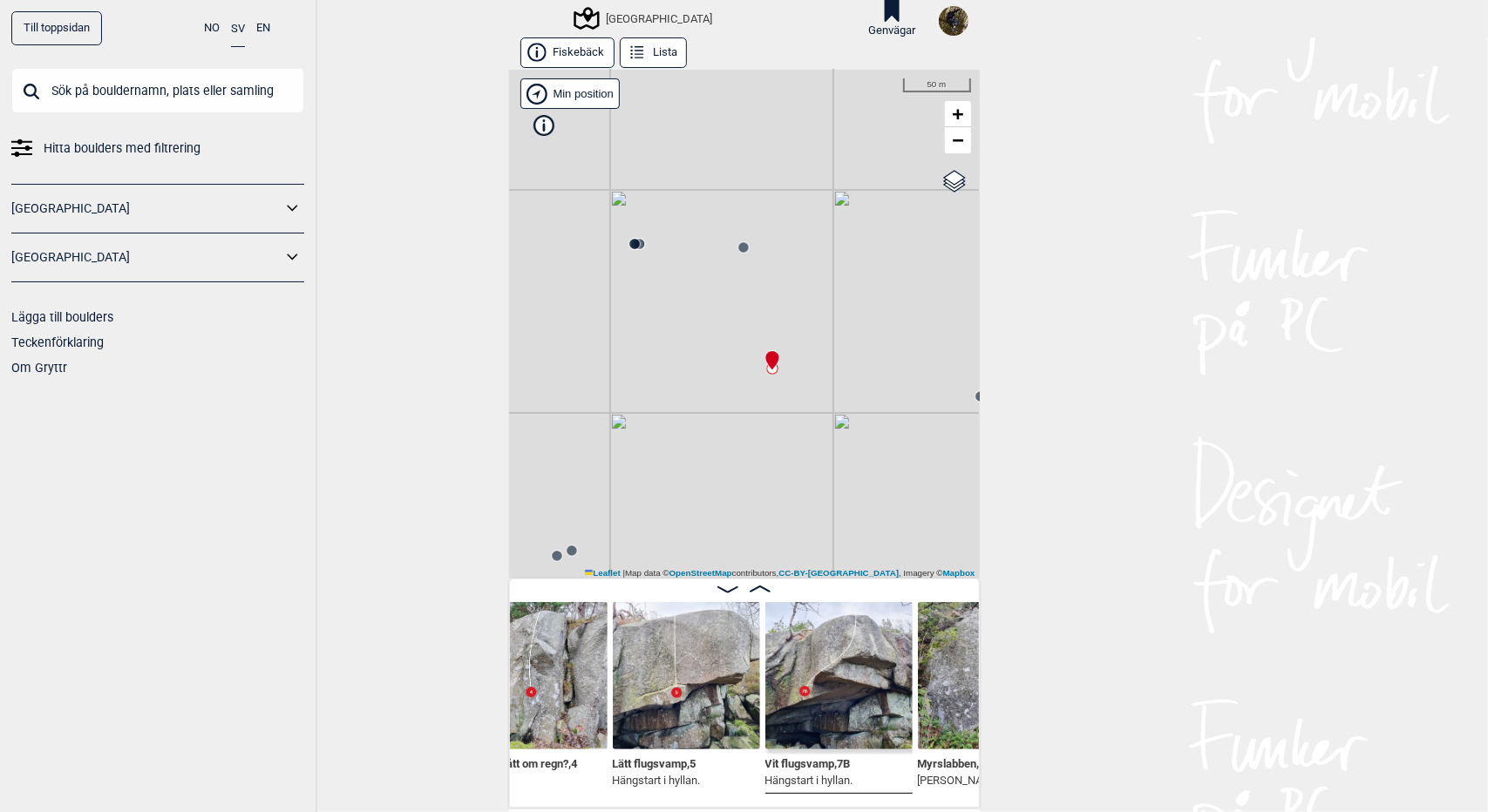
drag, startPoint x: 647, startPoint y: 514, endPoint x: 650, endPoint y: 341, distance: 173.0
click at [647, 364] on div "[GEOGRAPHIC_DATA] Brukerens posisjon Min position 50 m + − OpenStreetMap Google…" at bounding box center [745, 324] width 471 height 509
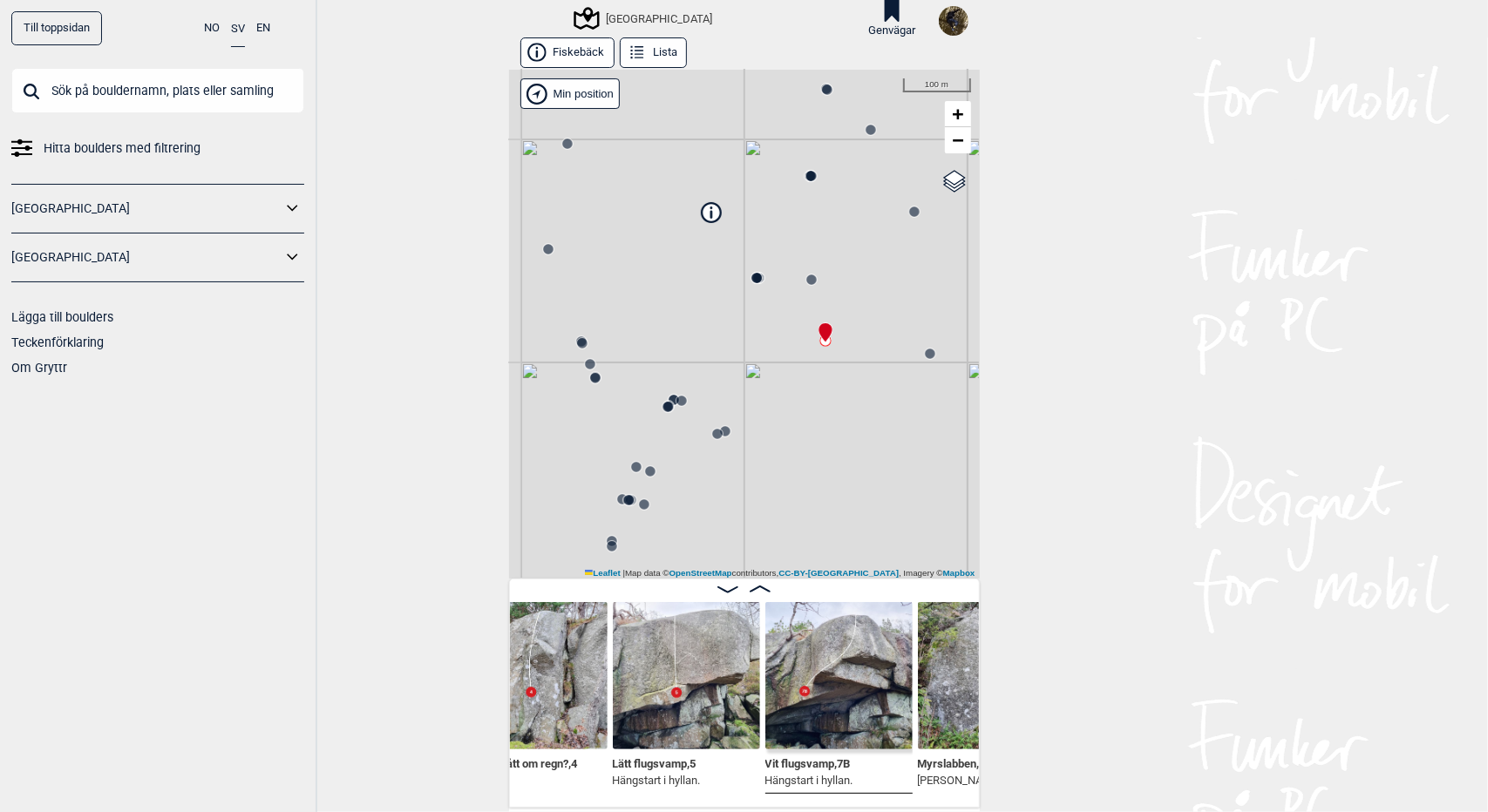
drag, startPoint x: 652, startPoint y: 421, endPoint x: 762, endPoint y: 415, distance: 110.2
click at [762, 415] on div "[GEOGRAPHIC_DATA] Brukerens posisjon Min position 100 m + − OpenStreetMap Googl…" at bounding box center [745, 324] width 471 height 509
click at [660, 409] on icon at bounding box center [667, 407] width 14 height 14
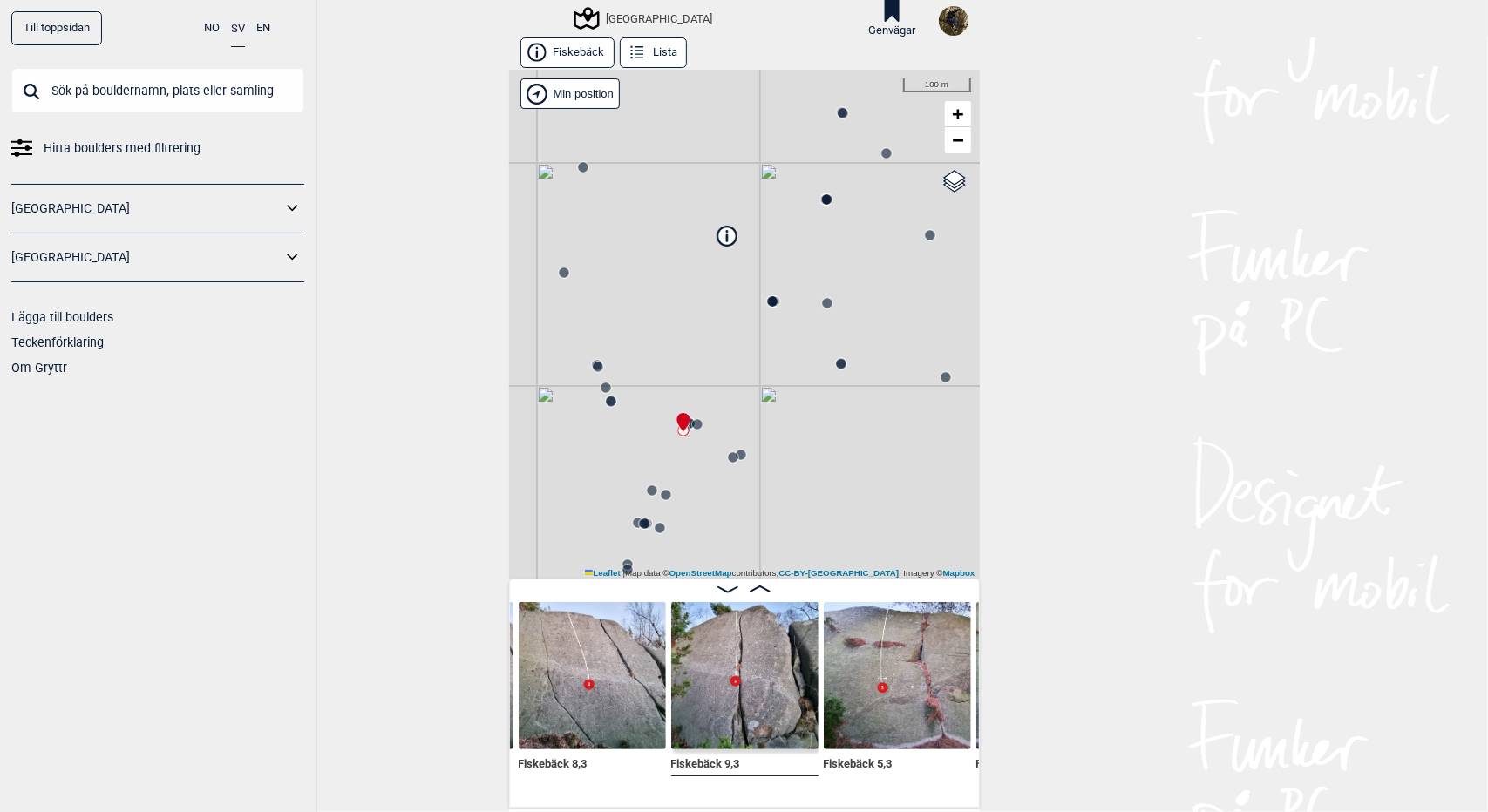
drag, startPoint x: 702, startPoint y: 304, endPoint x: 721, endPoint y: 338, distance: 38.9
click at [721, 338] on div "[GEOGRAPHIC_DATA] Brukerens posisjon Min position 100 m + − OpenStreetMap Googl…" at bounding box center [745, 324] width 471 height 509
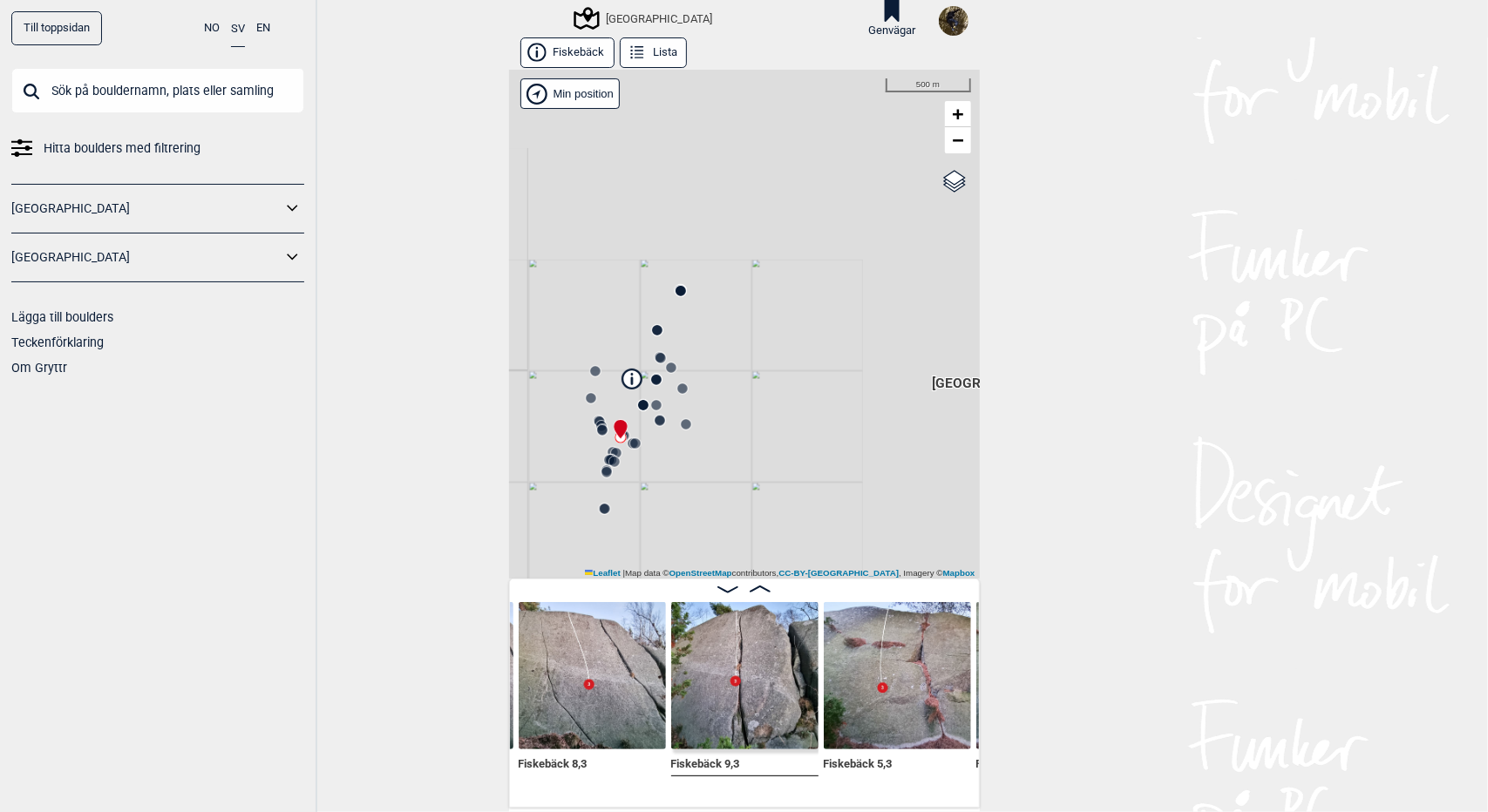
drag, startPoint x: 856, startPoint y: 310, endPoint x: 692, endPoint y: 398, distance: 186.1
click at [693, 398] on div "[GEOGRAPHIC_DATA] Brukerens posisjon Min position 500 m + − OpenStreetMap Googl…" at bounding box center [745, 324] width 471 height 509
drag, startPoint x: 691, startPoint y: 399, endPoint x: 864, endPoint y: 339, distance: 183.1
click at [863, 340] on div "[GEOGRAPHIC_DATA] Brukerens posisjon Min position 500 m + − OpenStreetMap Googl…" at bounding box center [745, 324] width 471 height 509
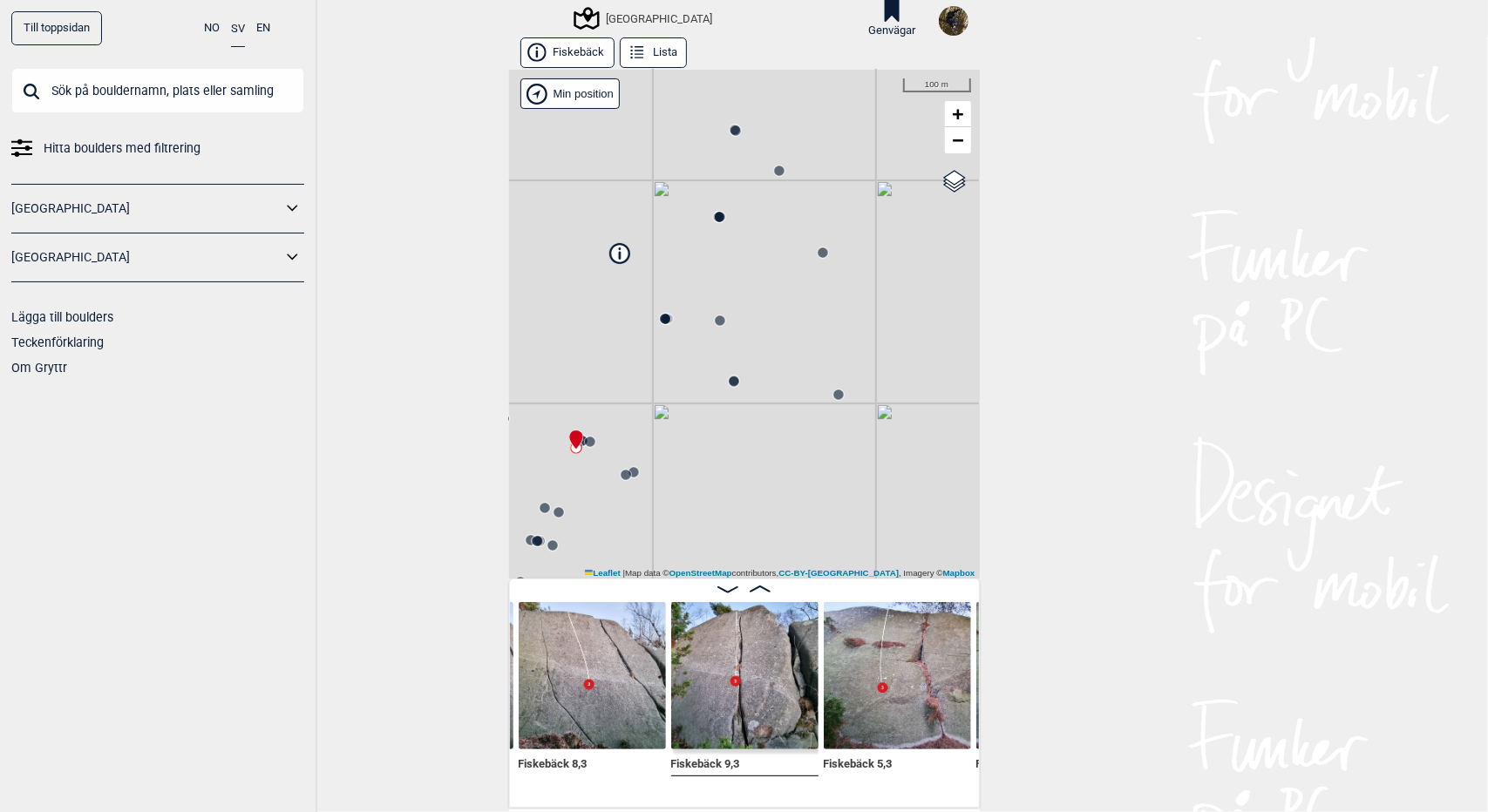
drag, startPoint x: 648, startPoint y: 297, endPoint x: 926, endPoint y: 308, distance: 278.2
click at [926, 308] on div "[GEOGRAPHIC_DATA] Brukerens posisjon Min position 100 m + − OpenStreetMap Googl…" at bounding box center [745, 324] width 471 height 509
drag, startPoint x: 789, startPoint y: 194, endPoint x: 619, endPoint y: 522, distance: 369.4
click at [619, 521] on div "[GEOGRAPHIC_DATA] Brukerens posisjon Min position 200 m + − OpenStreetMap Googl…" at bounding box center [745, 324] width 471 height 509
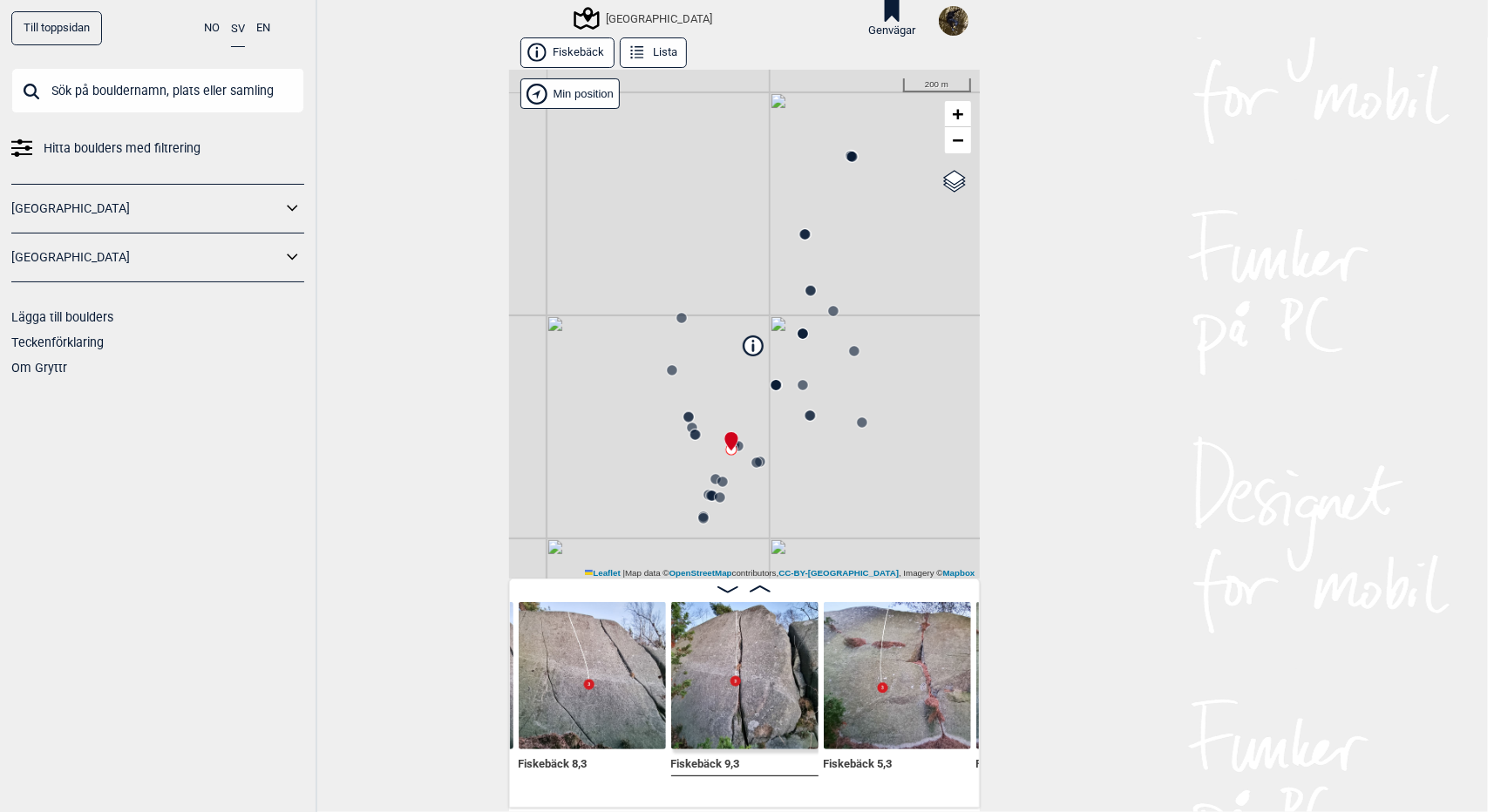
drag, startPoint x: 691, startPoint y: 339, endPoint x: 828, endPoint y: 126, distance: 253.3
click at [828, 126] on div "[GEOGRAPHIC_DATA] Brukerens posisjon Min position 200 m + − OpenStreetMap Googl…" at bounding box center [745, 324] width 471 height 509
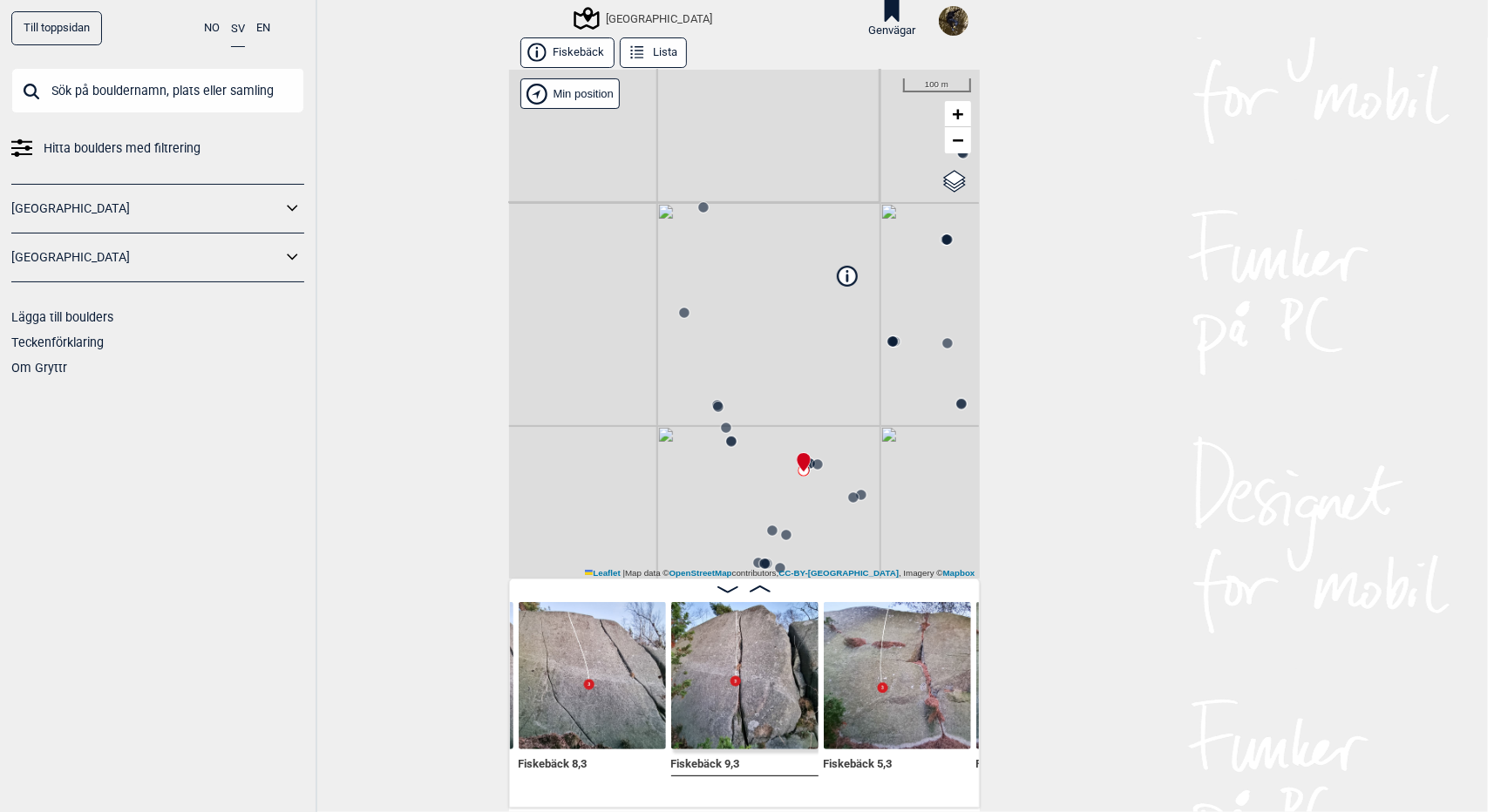
drag, startPoint x: 702, startPoint y: 369, endPoint x: 759, endPoint y: 275, distance: 109.9
click at [756, 284] on div "[GEOGRAPHIC_DATA] Brukerens posisjon Min position 100 m + − OpenStreetMap Googl…" at bounding box center [745, 324] width 471 height 509
click at [685, 305] on circle at bounding box center [690, 304] width 10 height 10
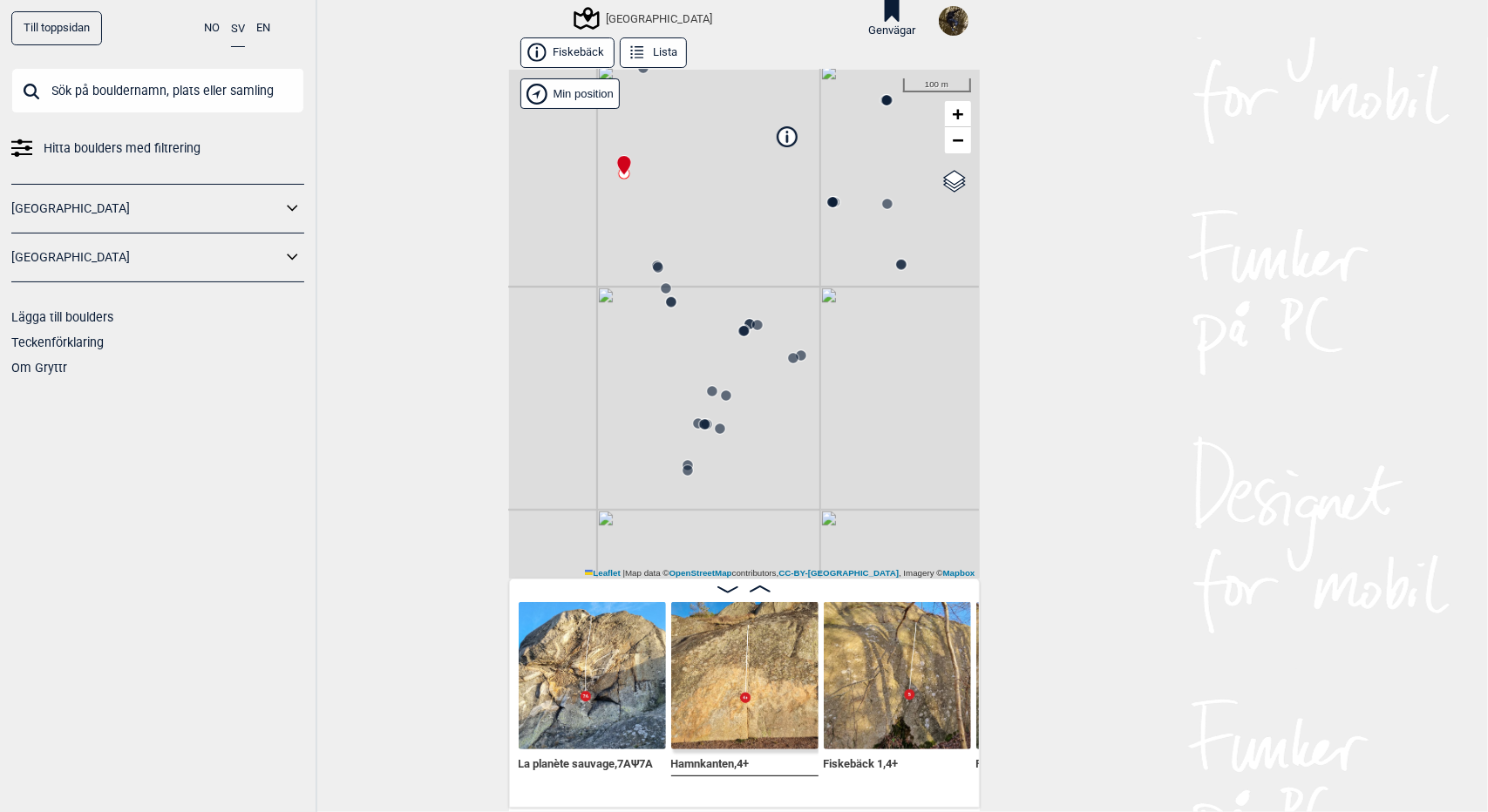
drag, startPoint x: 734, startPoint y: 353, endPoint x: 652, endPoint y: 232, distance: 146.2
click at [666, 222] on div "[GEOGRAPHIC_DATA] Brukerens posisjon Min position 100 m + − OpenStreetMap Googl…" at bounding box center [745, 324] width 471 height 509
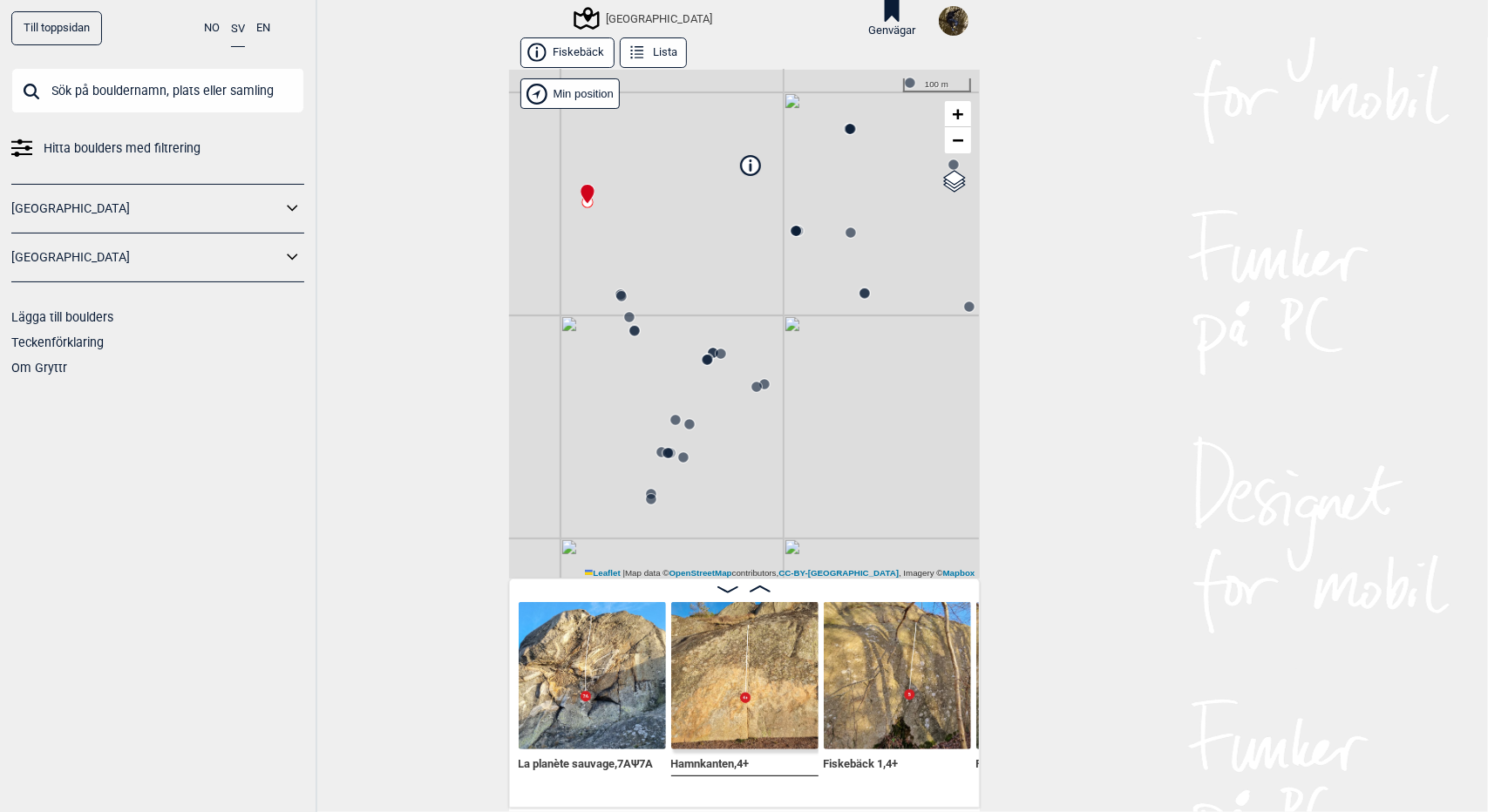
drag, startPoint x: 800, startPoint y: 323, endPoint x: 757, endPoint y: 356, distance: 54.2
click at [757, 356] on div "[GEOGRAPHIC_DATA] Brukerens posisjon Min position 100 m + − OpenStreetMap Googl…" at bounding box center [745, 324] width 471 height 509
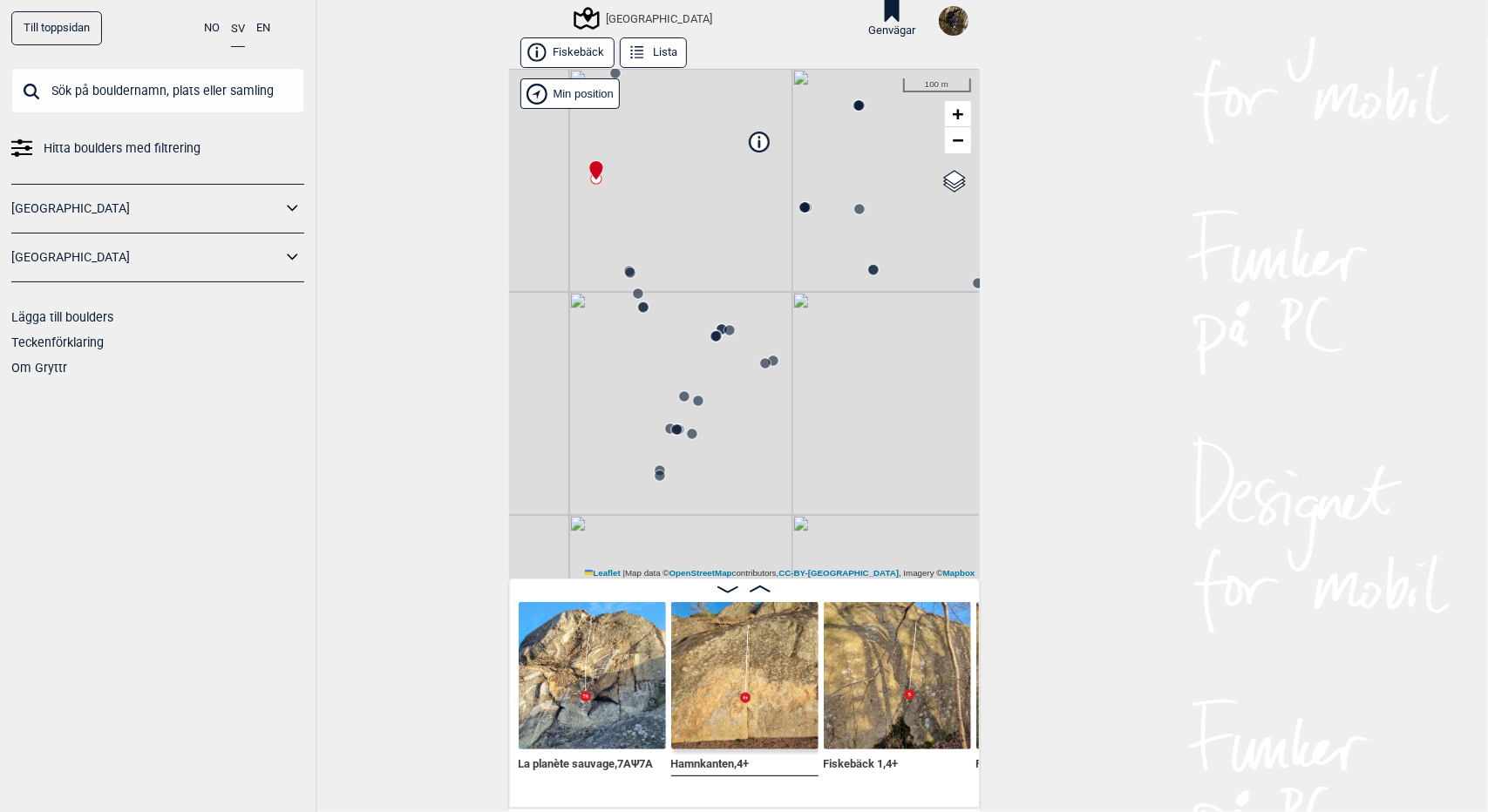
drag, startPoint x: 753, startPoint y: 303, endPoint x: 891, endPoint y: 107, distance: 239.7
click at [891, 107] on div "[GEOGRAPHIC_DATA] Brukerens posisjon Min position 100 m + − OpenStreetMap Googl…" at bounding box center [745, 324] width 471 height 509
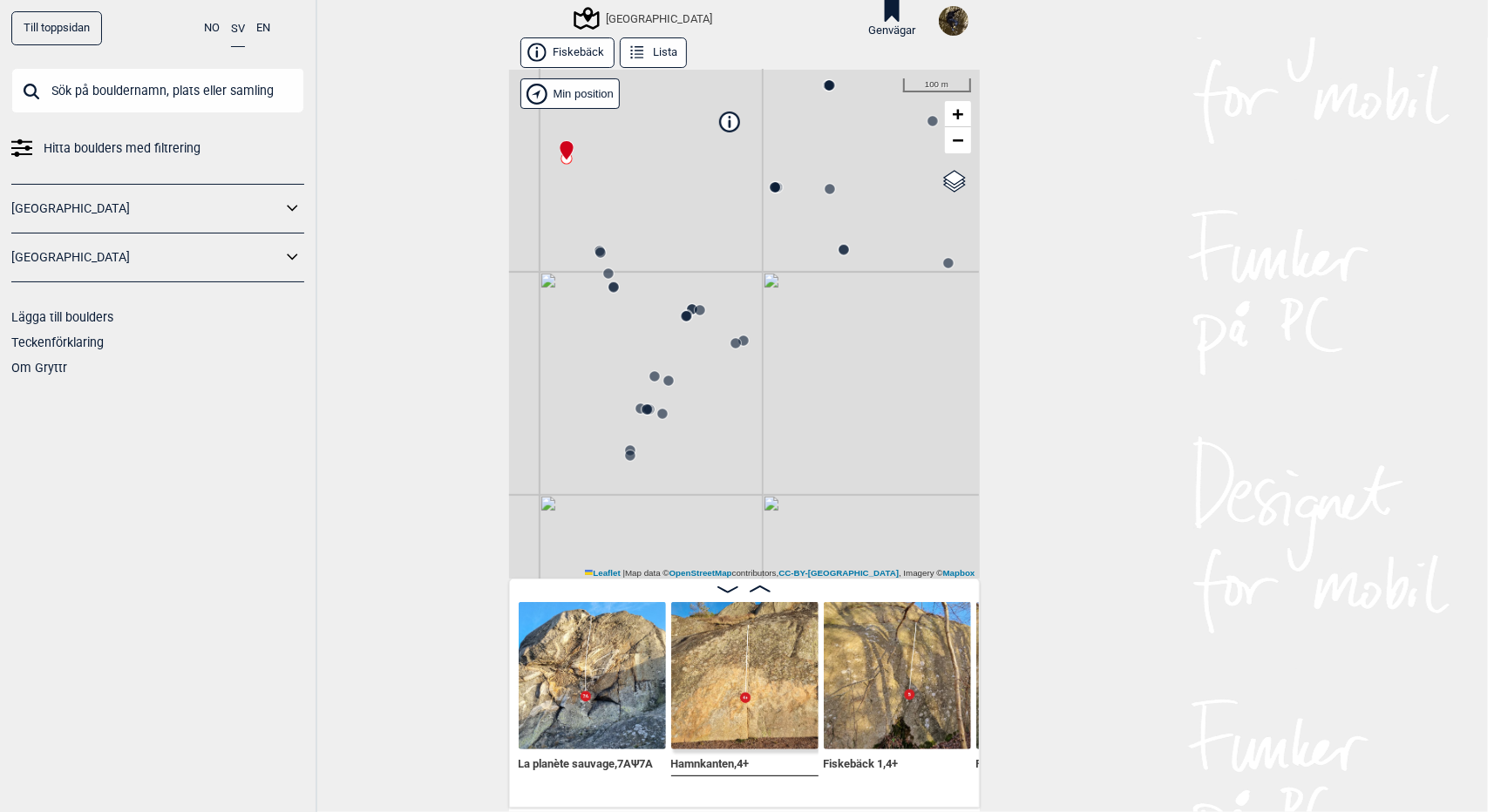
drag, startPoint x: 873, startPoint y: 188, endPoint x: 705, endPoint y: 331, distance: 220.6
click at [728, 337] on icon at bounding box center [735, 344] width 14 height 14
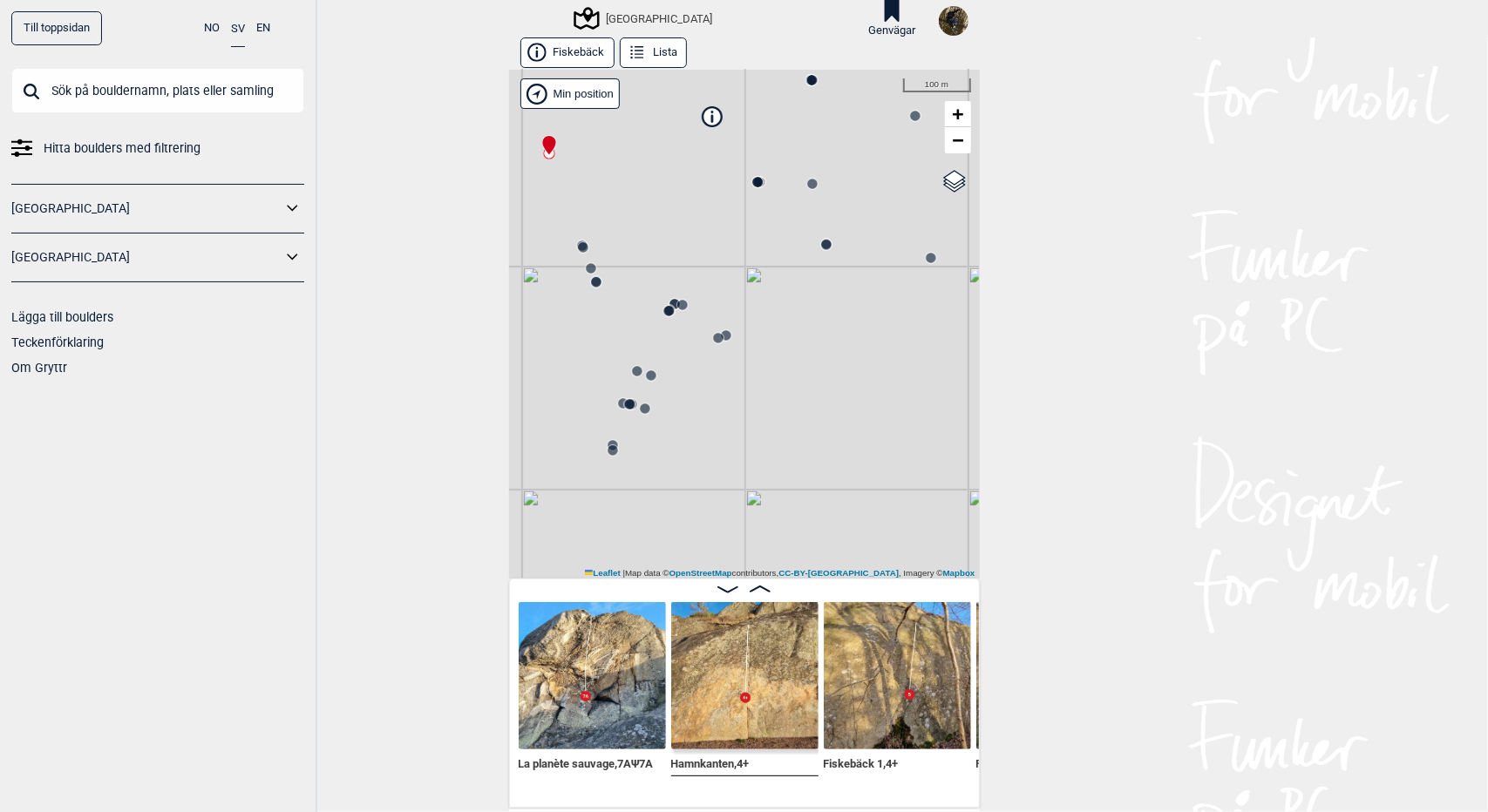
click at [622, 399] on icon at bounding box center [629, 405] width 14 height 14
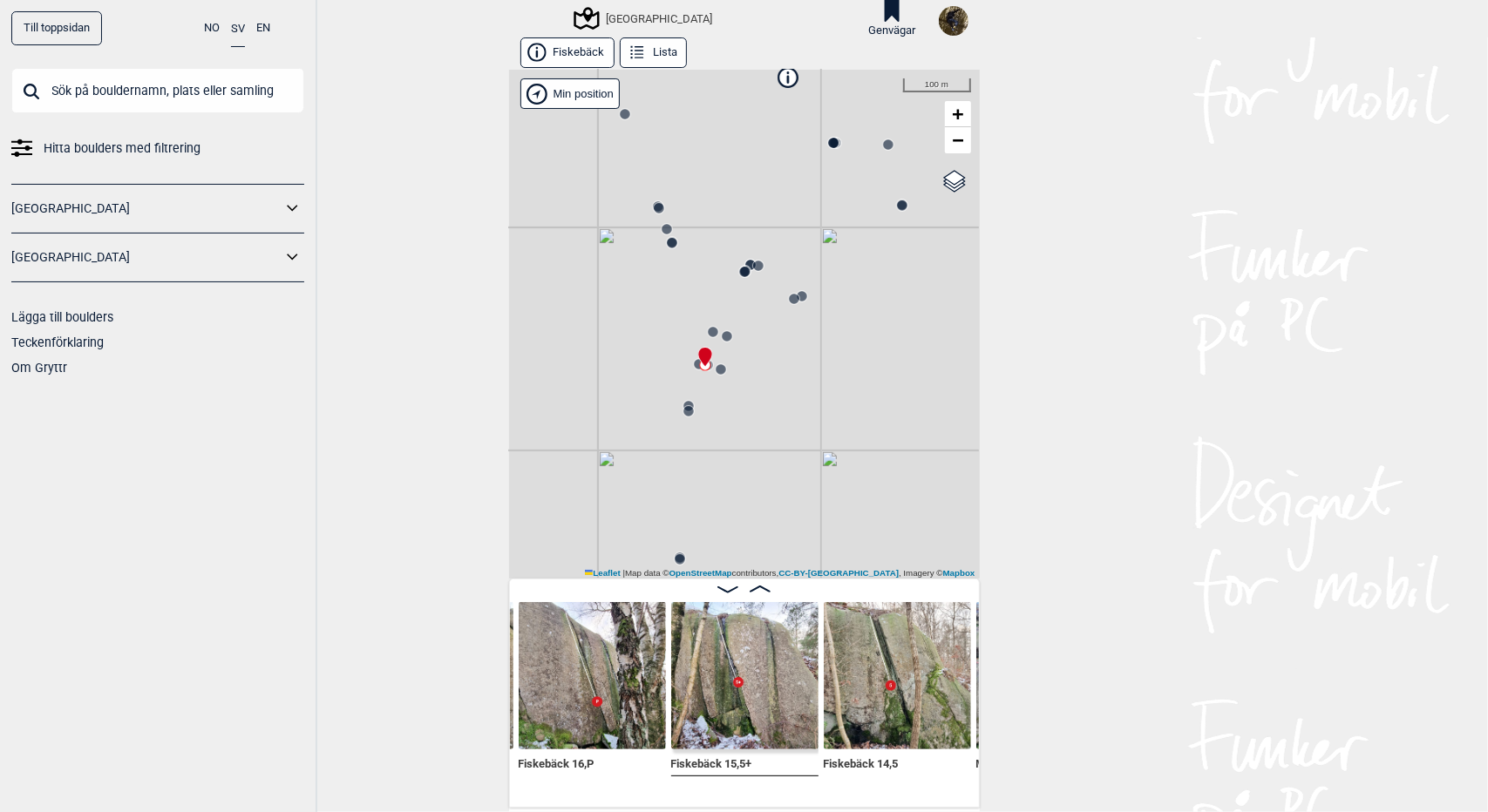
drag, startPoint x: 850, startPoint y: 440, endPoint x: 935, endPoint y: 396, distance: 95.7
click at [932, 397] on div "[GEOGRAPHIC_DATA] Brukerens posisjon Min position 100 m + − OpenStreetMap Googl…" at bounding box center [745, 324] width 471 height 509
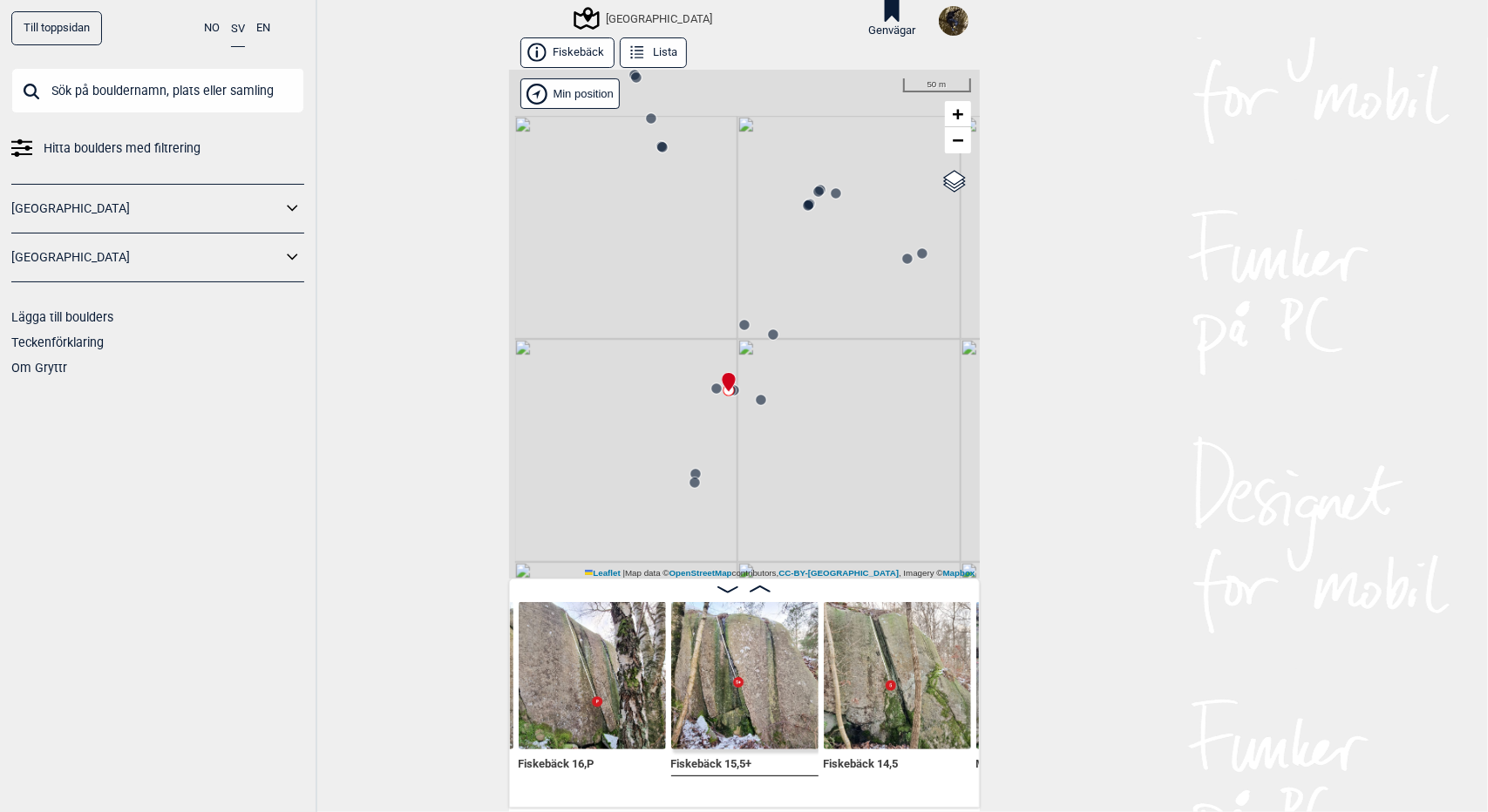
drag, startPoint x: 706, startPoint y: 390, endPoint x: 777, endPoint y: 479, distance: 113.9
click at [777, 479] on div "[GEOGRAPHIC_DATA] Brukerens posisjon Min position 50 m + − OpenStreetMap Google…" at bounding box center [745, 324] width 471 height 509
click at [815, 191] on circle at bounding box center [820, 194] width 10 height 10
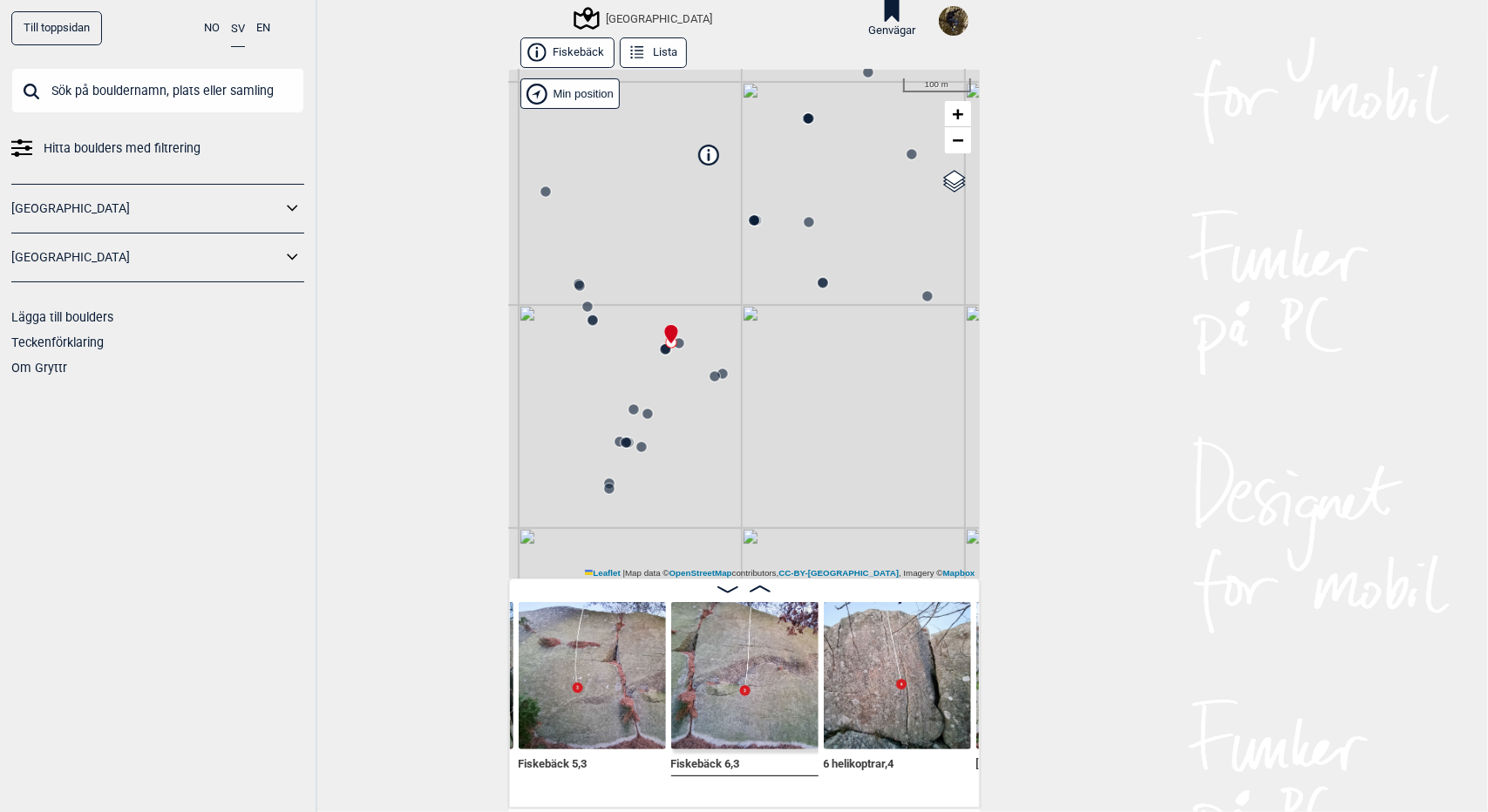
drag, startPoint x: 819, startPoint y: 370, endPoint x: 693, endPoint y: 413, distance: 133.1
click at [693, 413] on div "[GEOGRAPHIC_DATA] Brukerens posisjon Min position 100 m + − OpenStreetMap Googl…" at bounding box center [745, 324] width 471 height 509
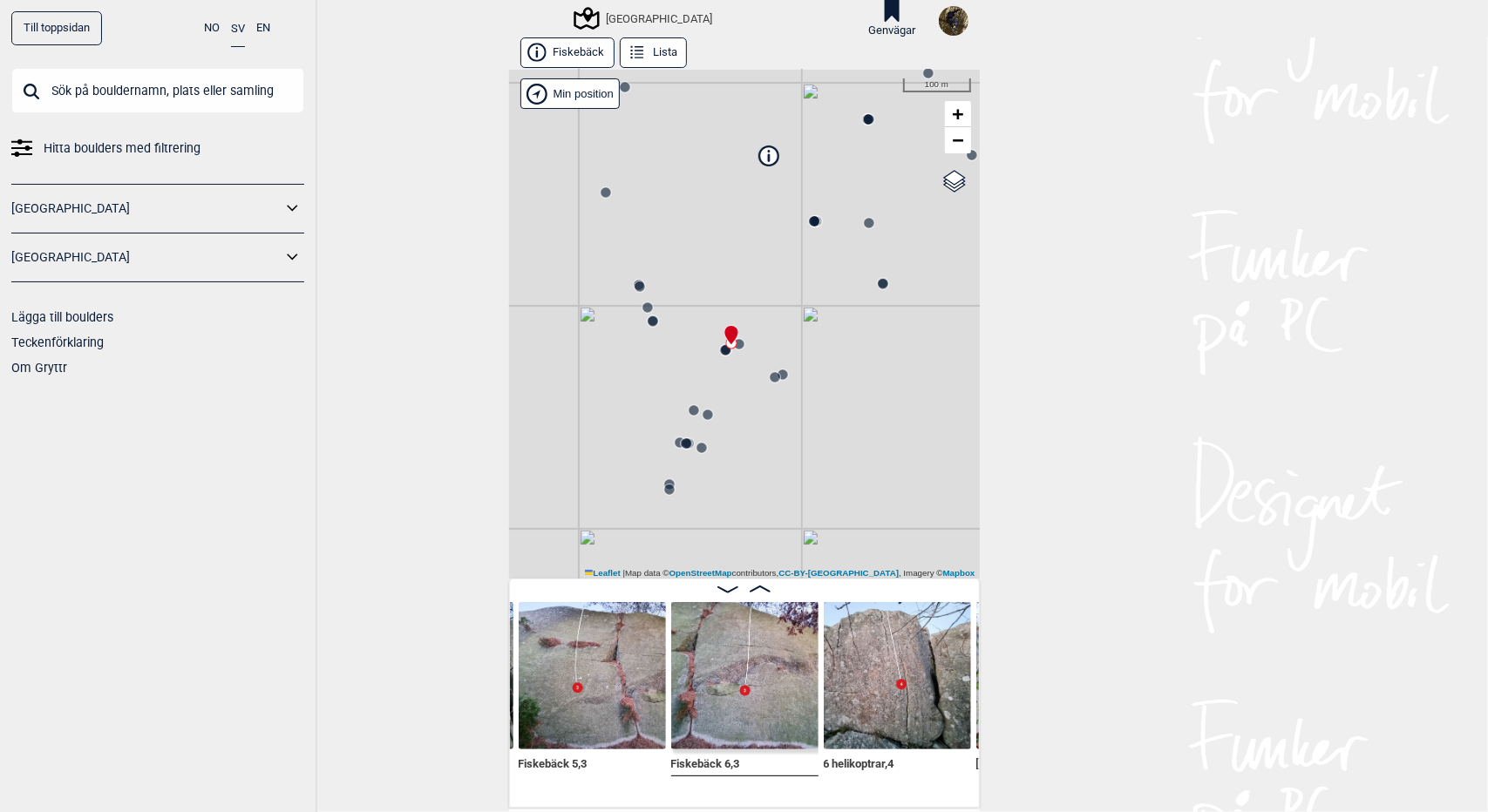
drag, startPoint x: 667, startPoint y: 363, endPoint x: 713, endPoint y: 365, distance: 46.0
click at [717, 365] on div "[GEOGRAPHIC_DATA] Brukerens posisjon Min position 100 m + − OpenStreetMap Googl…" at bounding box center [745, 324] width 471 height 509
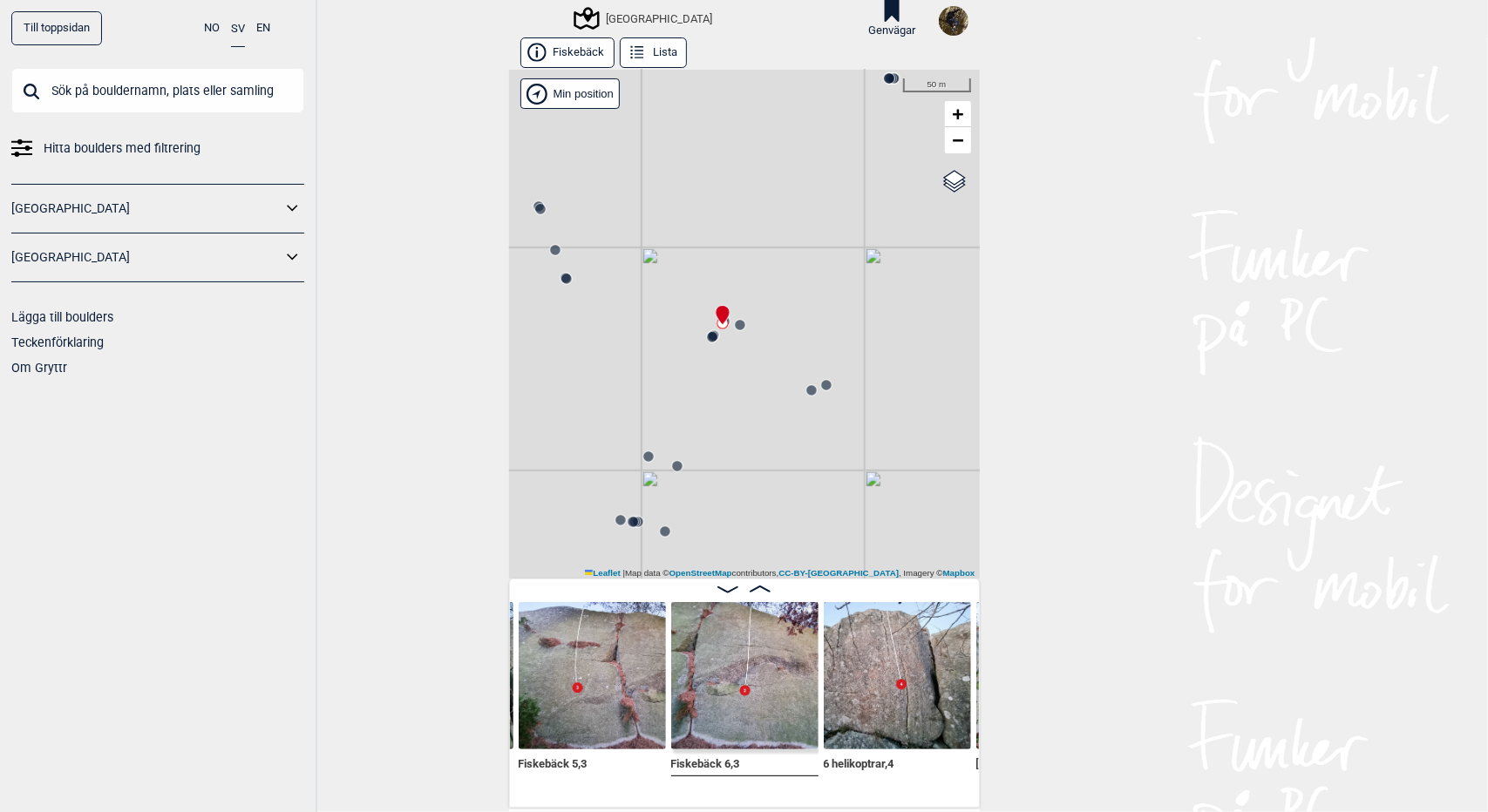
click at [806, 389] on circle at bounding box center [811, 391] width 10 height 10
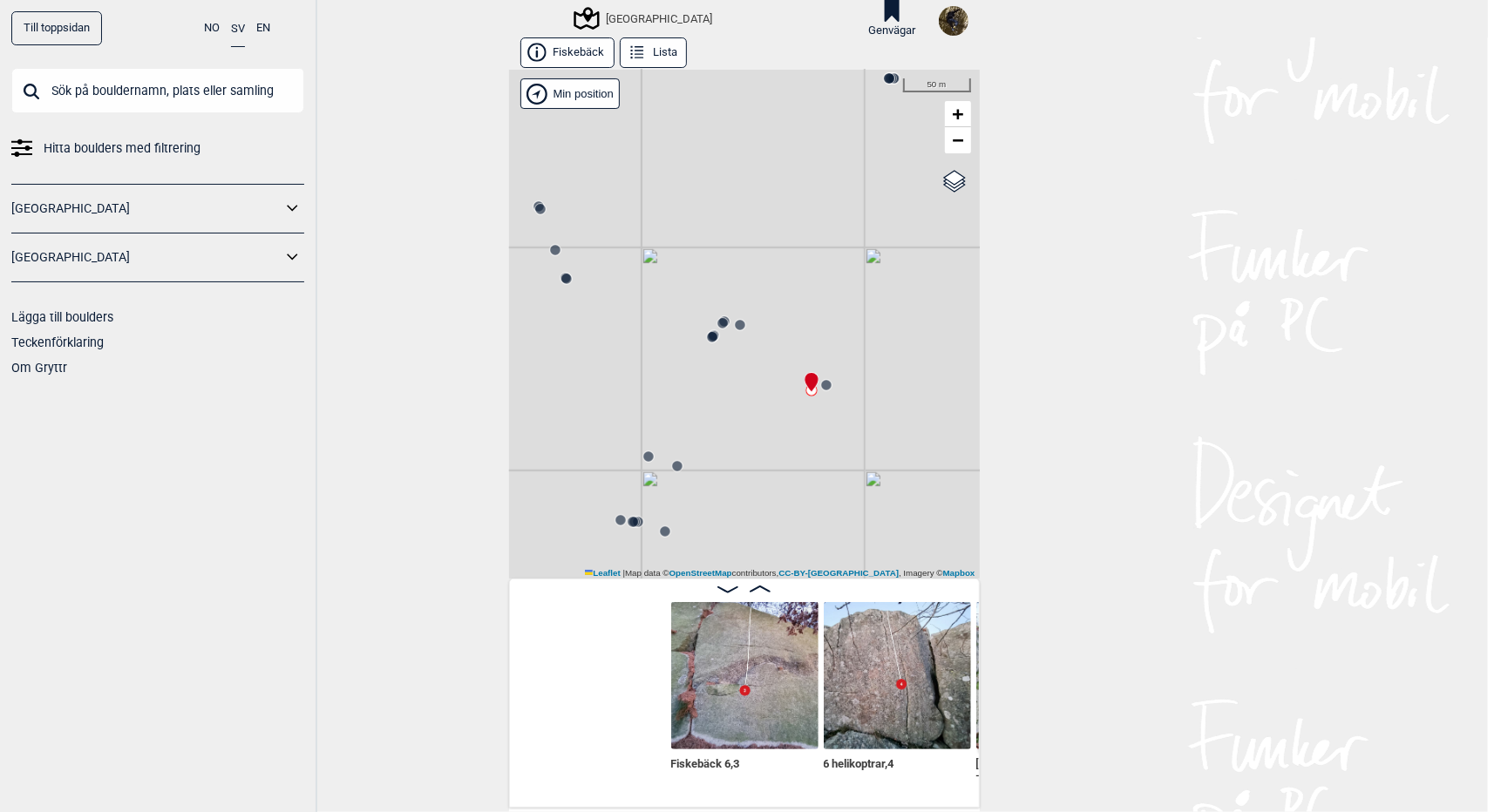
scroll to position [0, 6396]
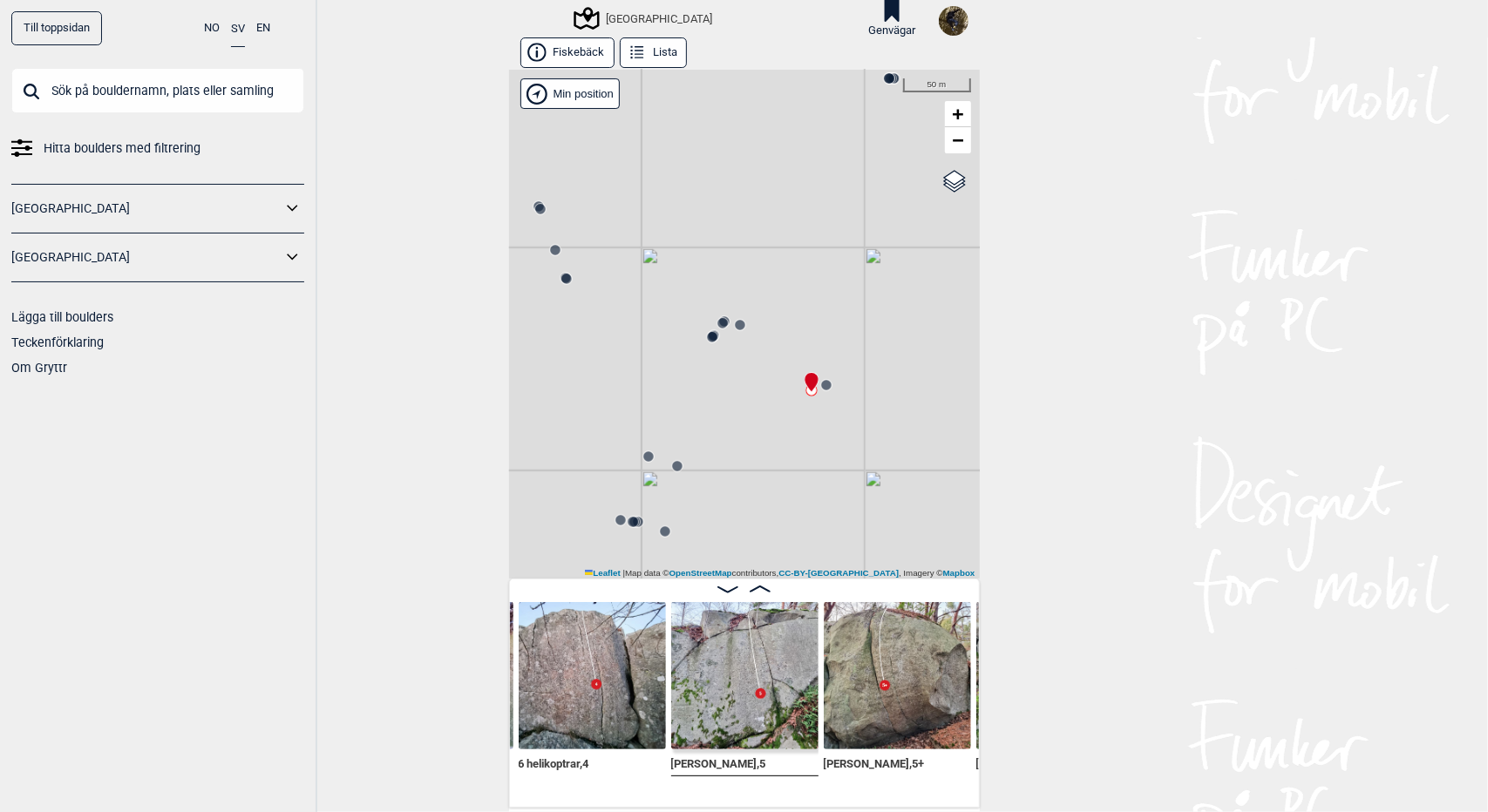
click at [822, 382] on icon at bounding box center [826, 386] width 14 height 14
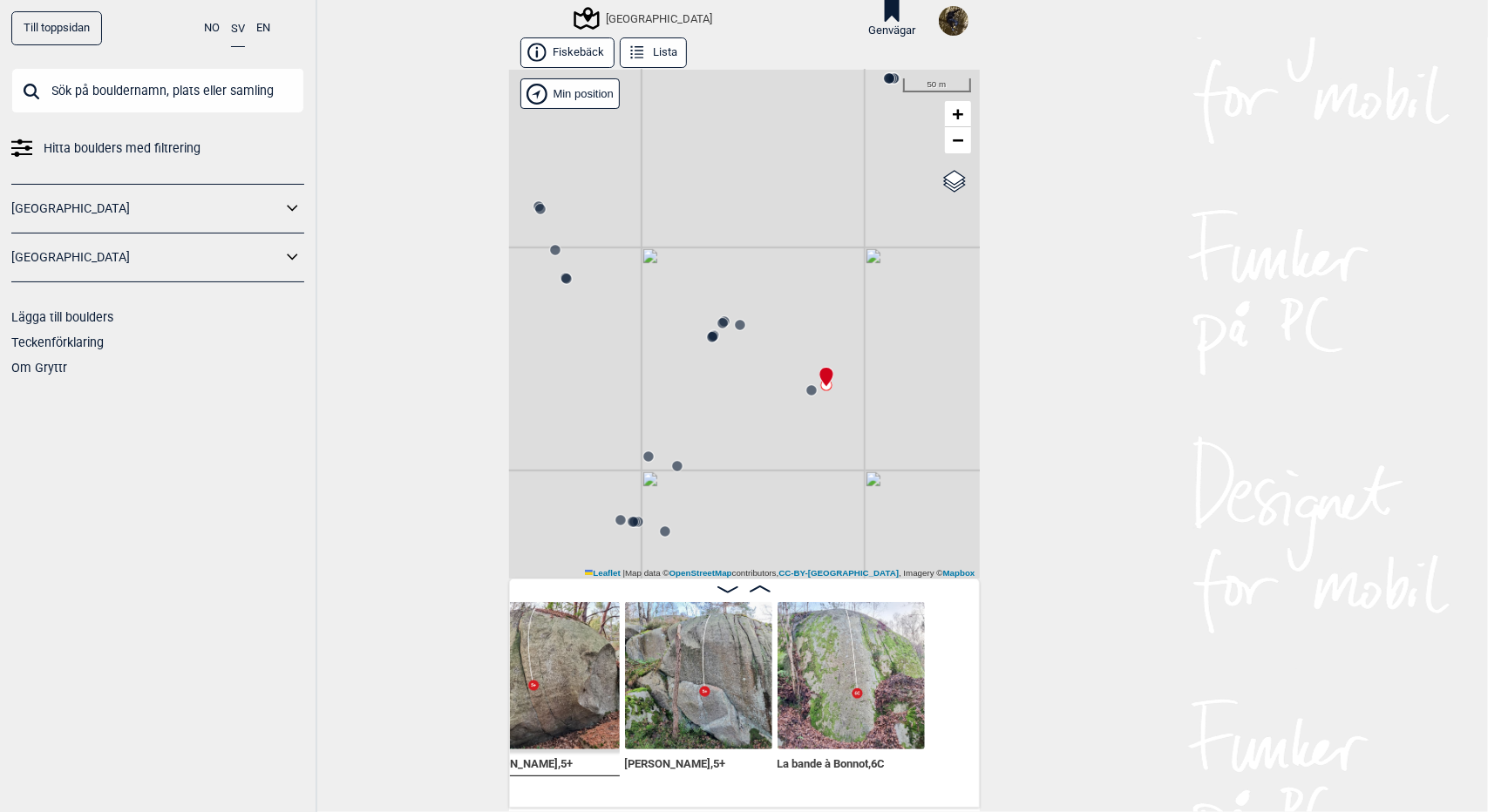
scroll to position [0, 6794]
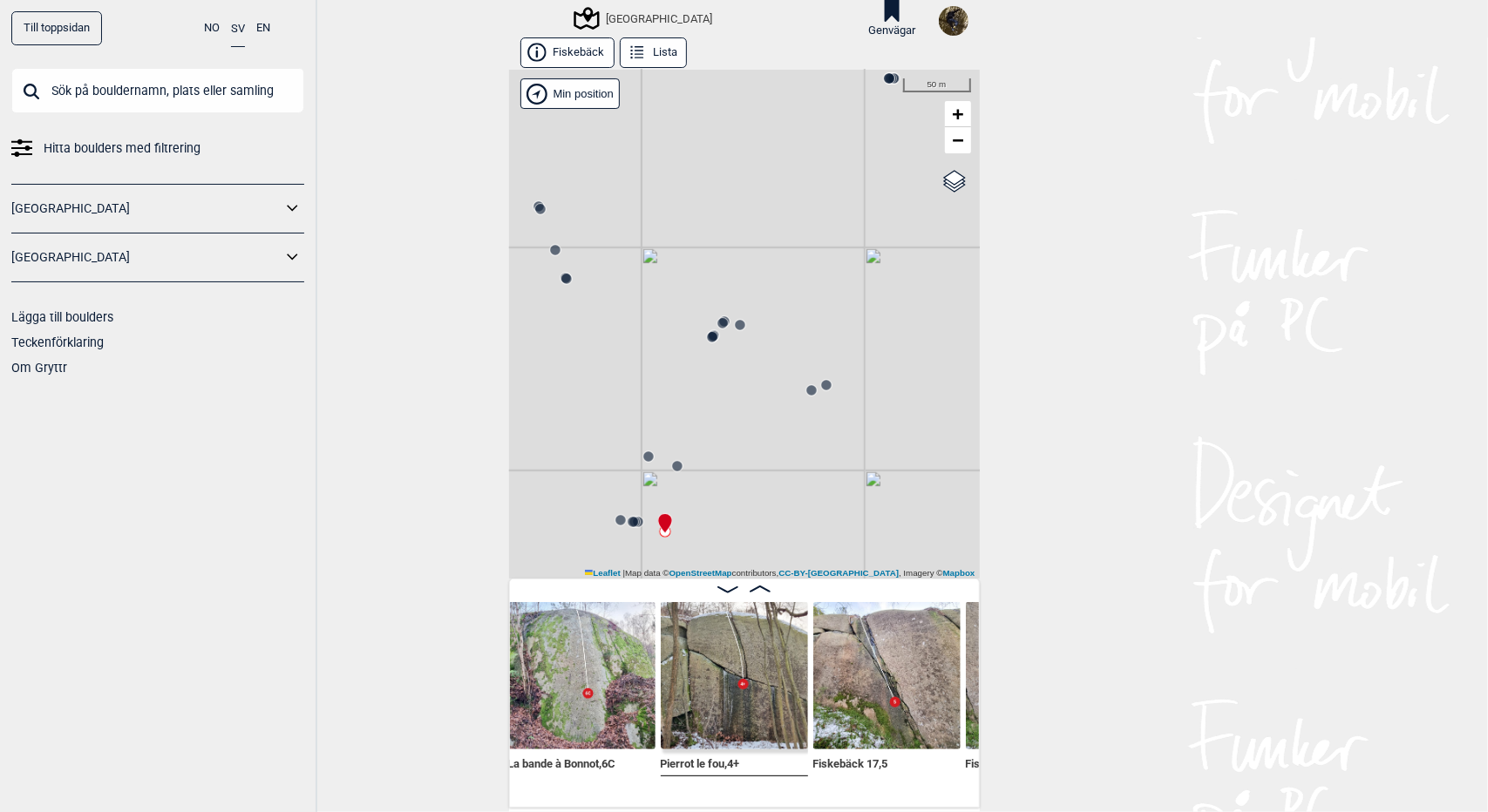
scroll to position [0, 7075]
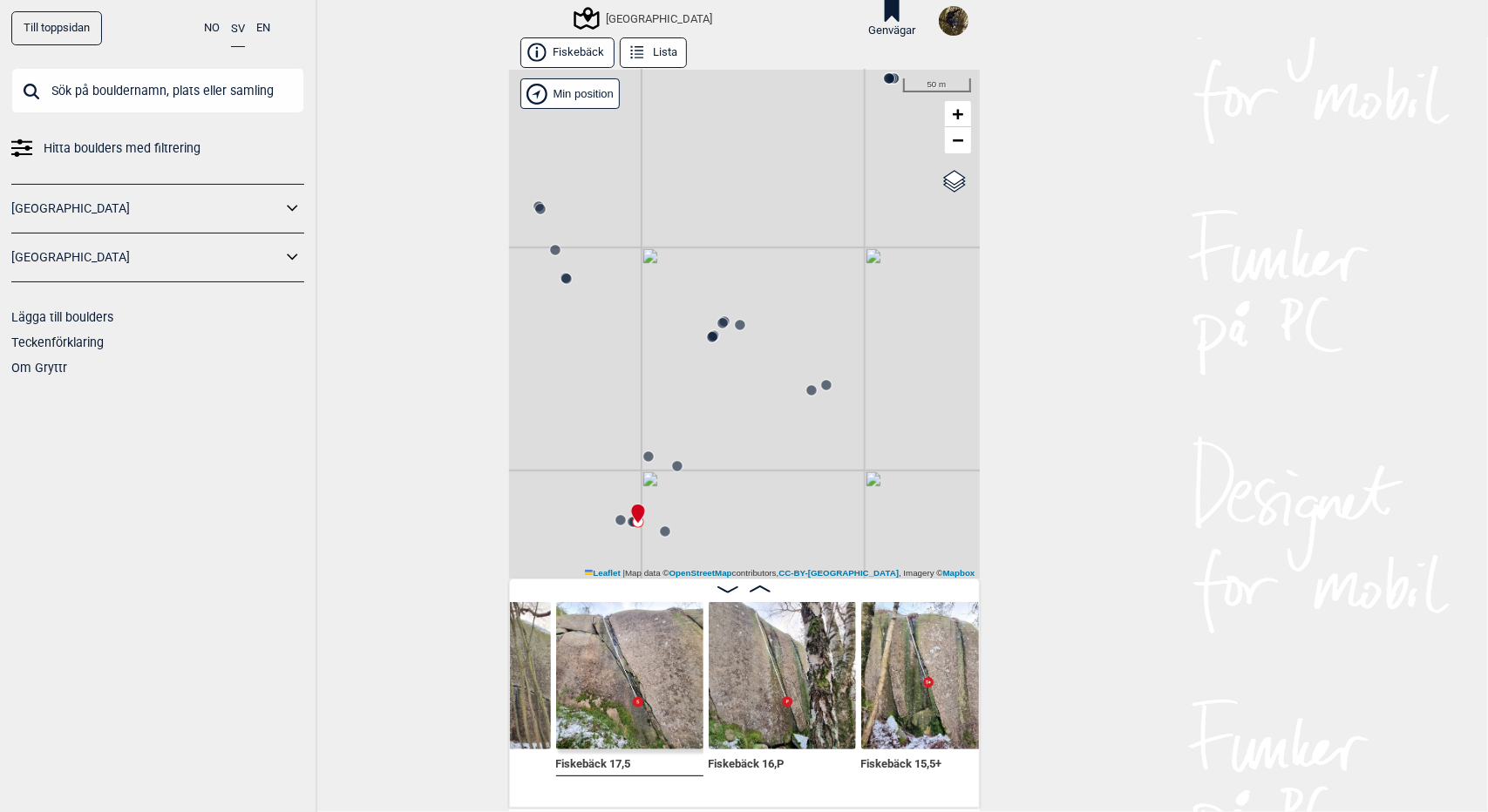
scroll to position [0, 7308]
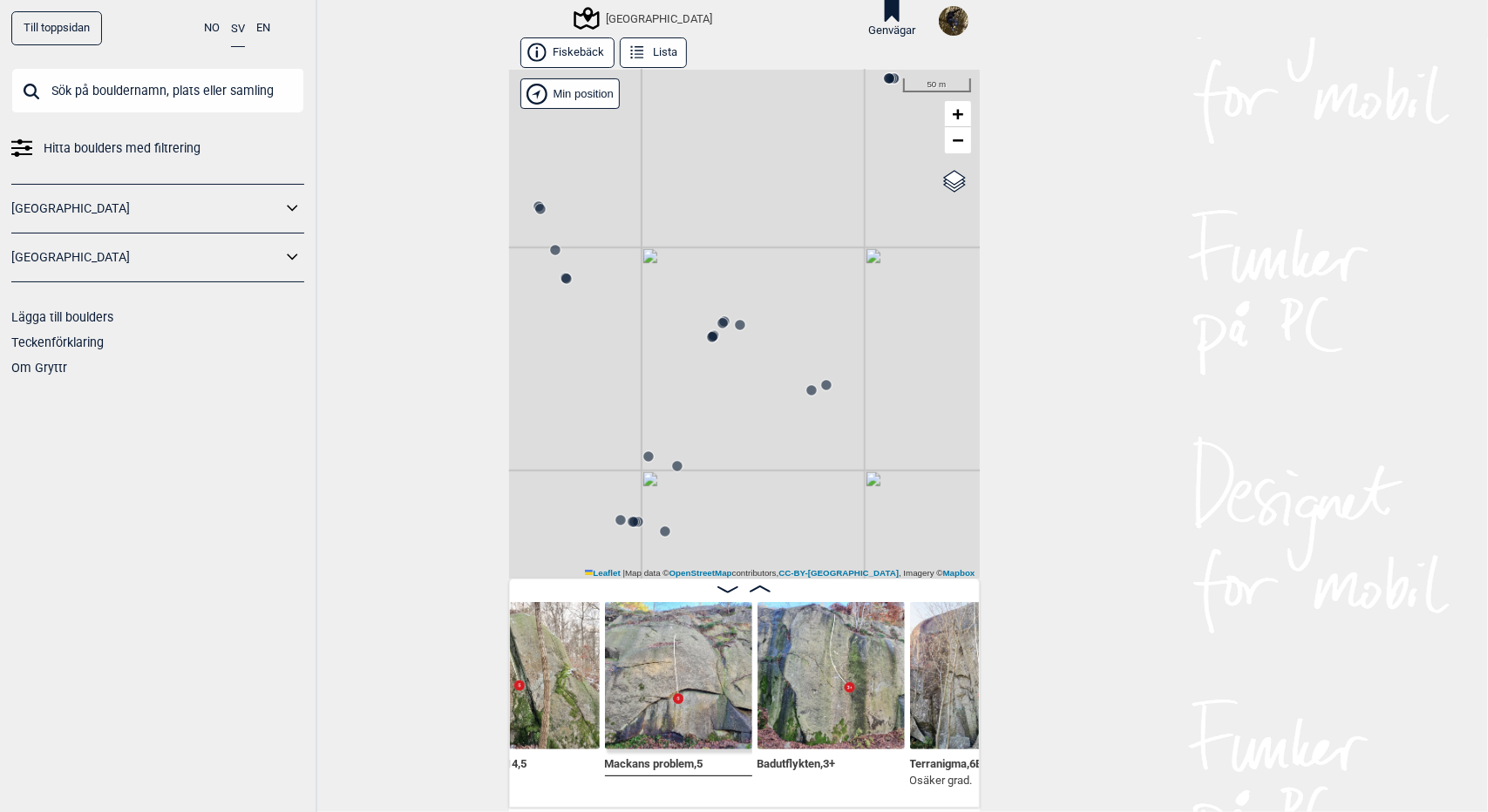
scroll to position [0, 7846]
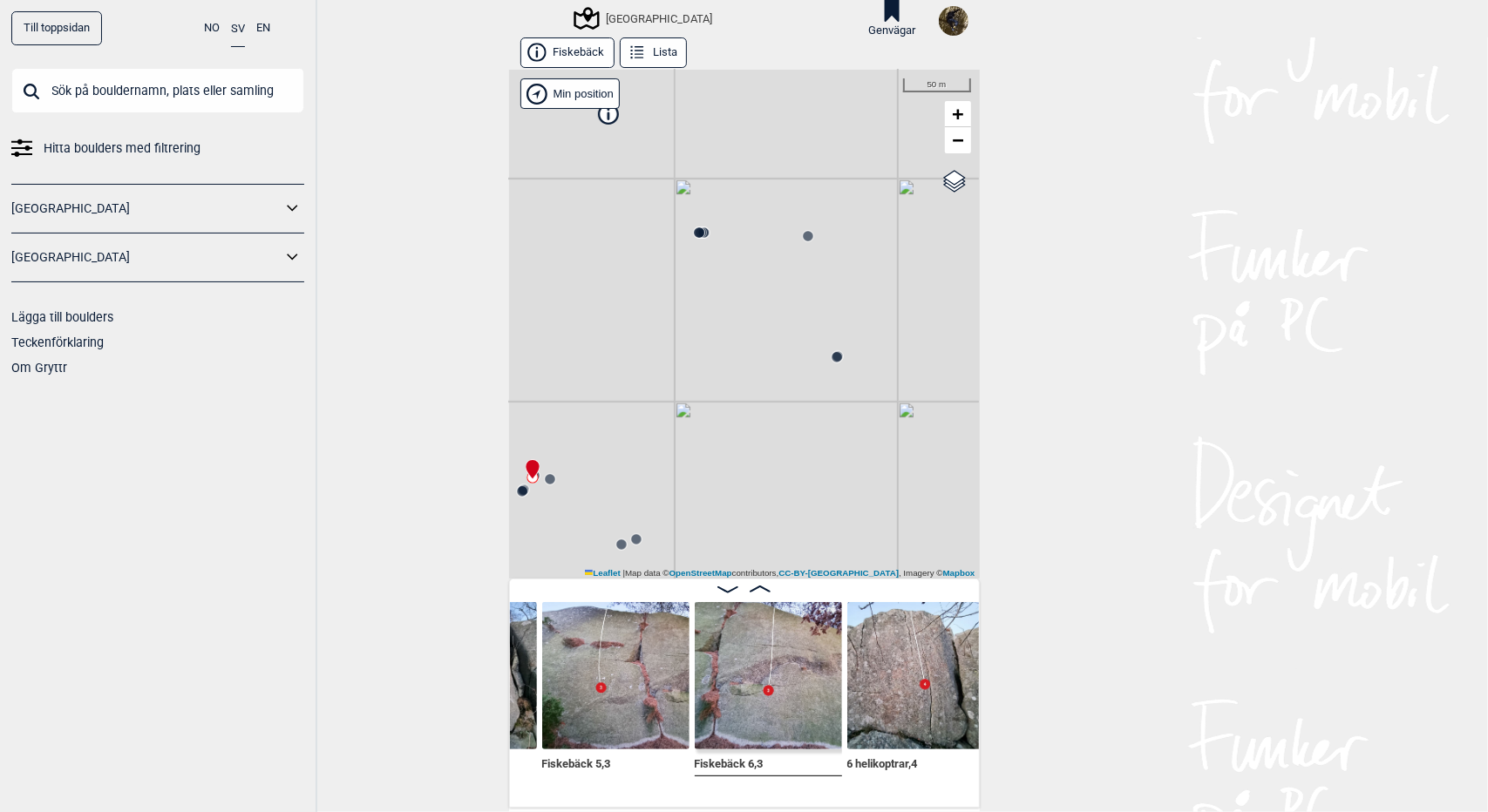
scroll to position [0, 6091]
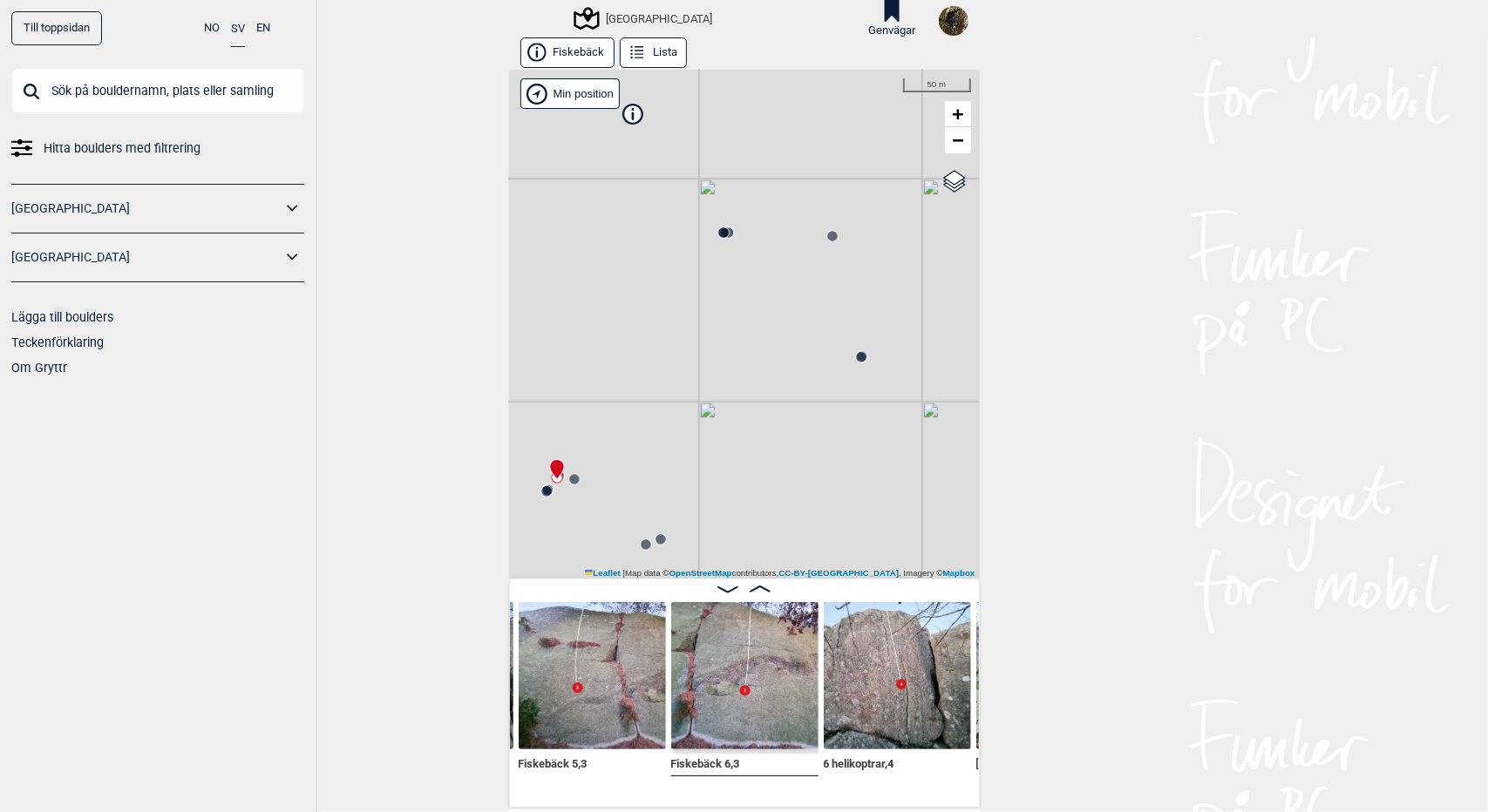
click at [856, 358] on circle at bounding box center [861, 358] width 10 height 10
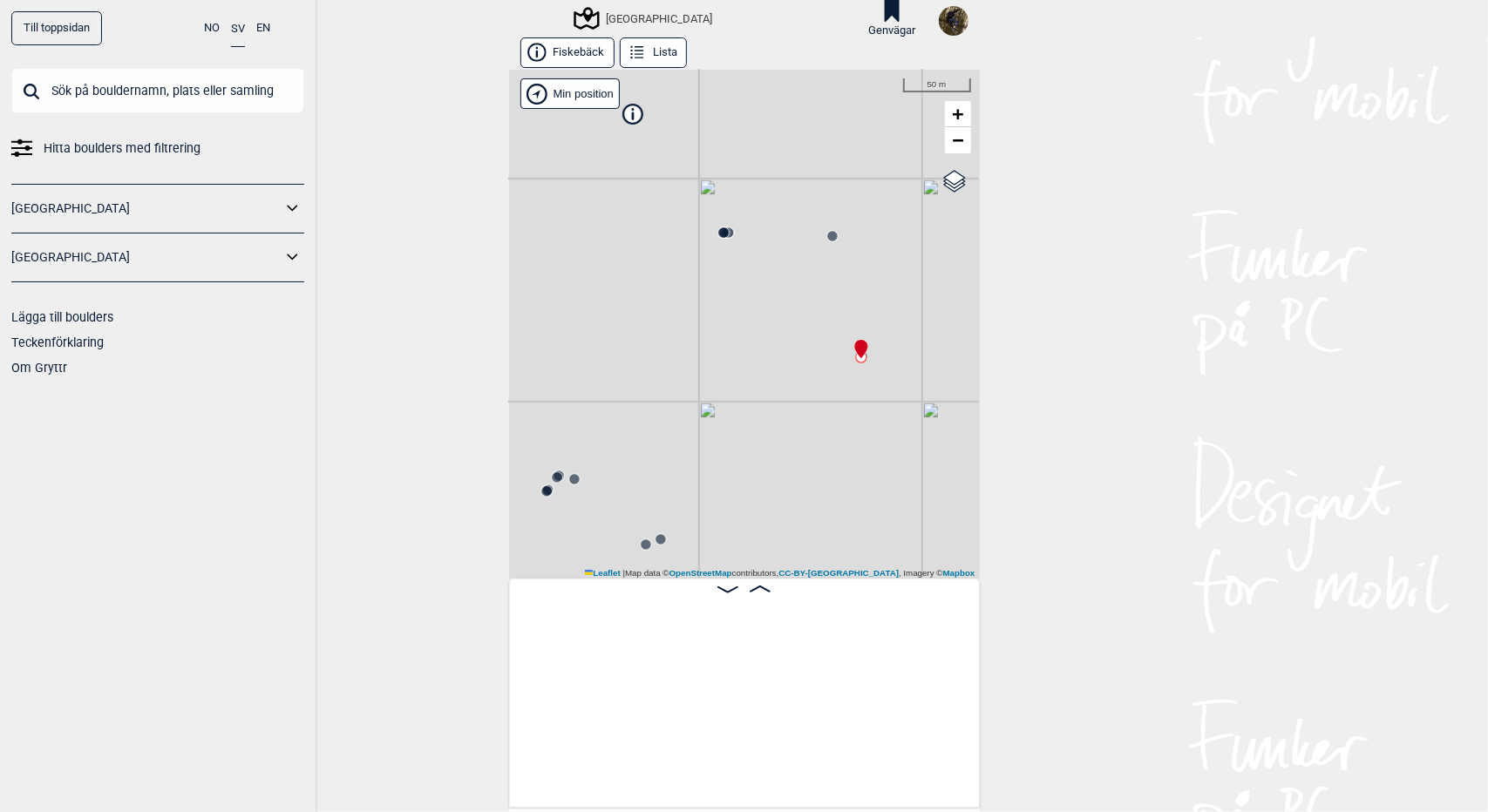
scroll to position [0, 5176]
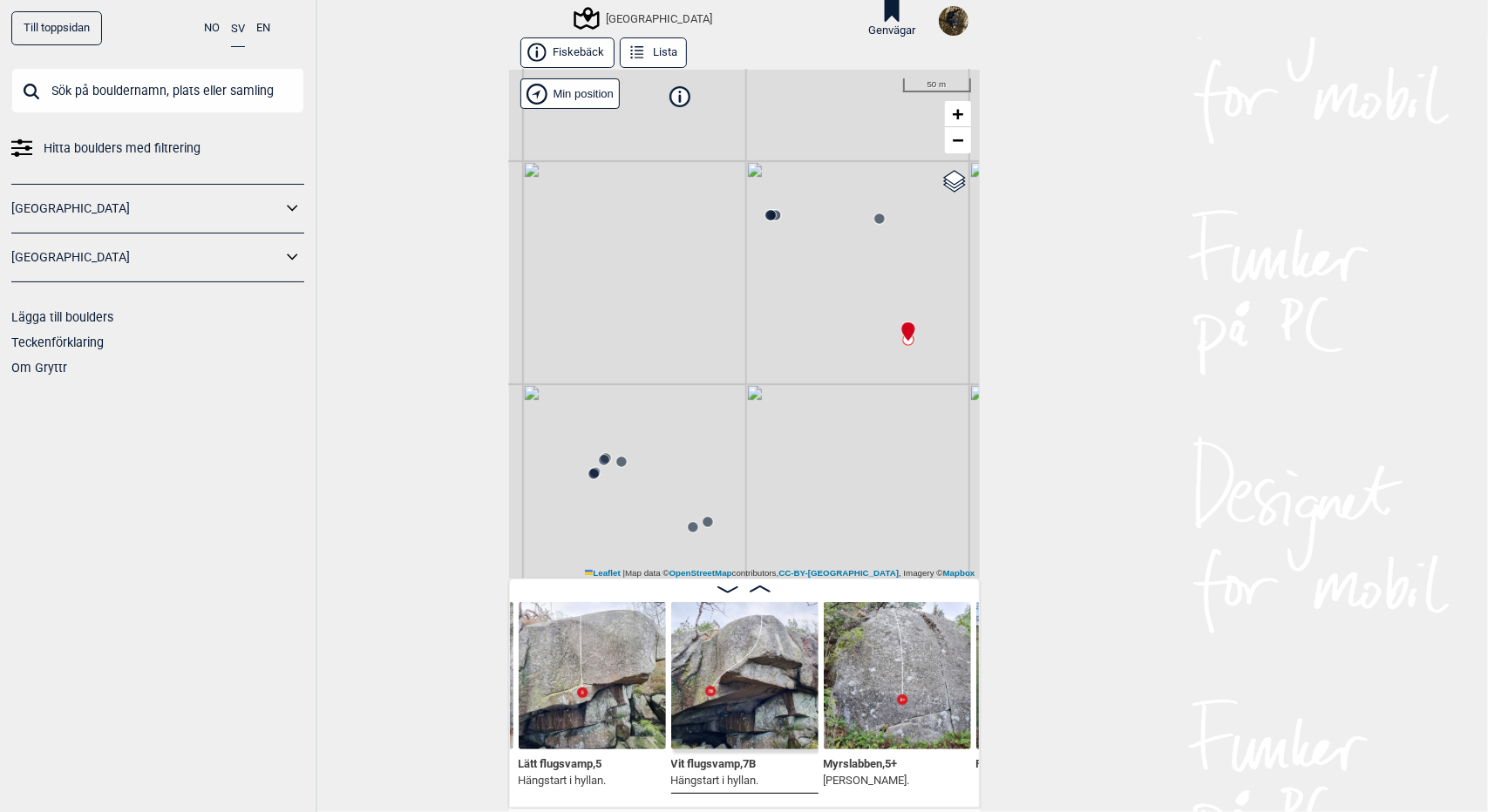
drag, startPoint x: 761, startPoint y: 386, endPoint x: 819, endPoint y: 358, distance: 64.4
click at [819, 358] on div "[GEOGRAPHIC_DATA] Brukerens posisjon Min position 50 m + − OpenStreetMap Google…" at bounding box center [745, 324] width 471 height 509
click at [775, 207] on circle at bounding box center [781, 205] width 10 height 10
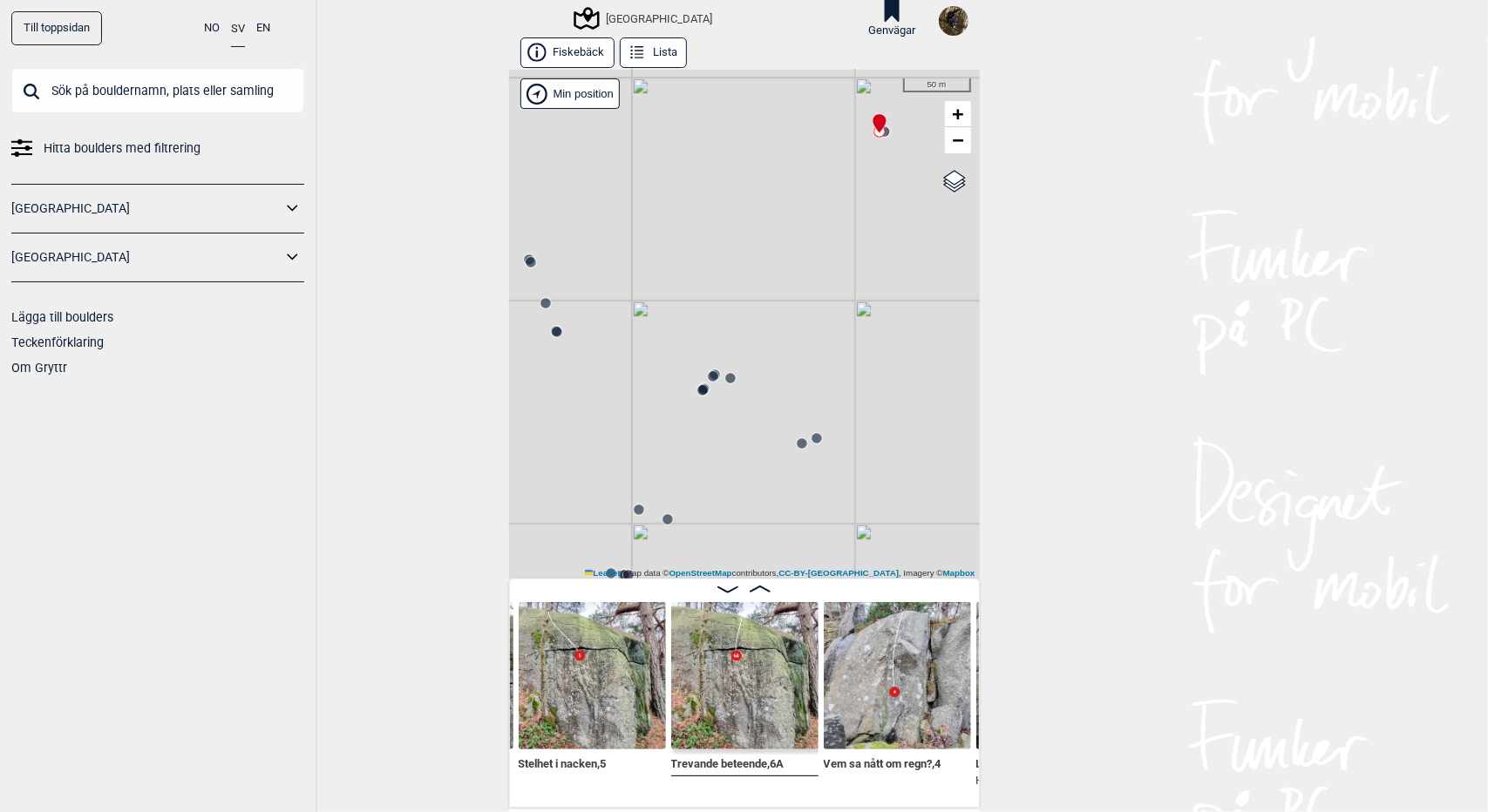
drag, startPoint x: 727, startPoint y: 467, endPoint x: 825, endPoint y: 394, distance: 122.2
click at [825, 394] on div "[GEOGRAPHIC_DATA] Brukerens posisjon Min position 50 m + − OpenStreetMap Google…" at bounding box center [745, 324] width 471 height 509
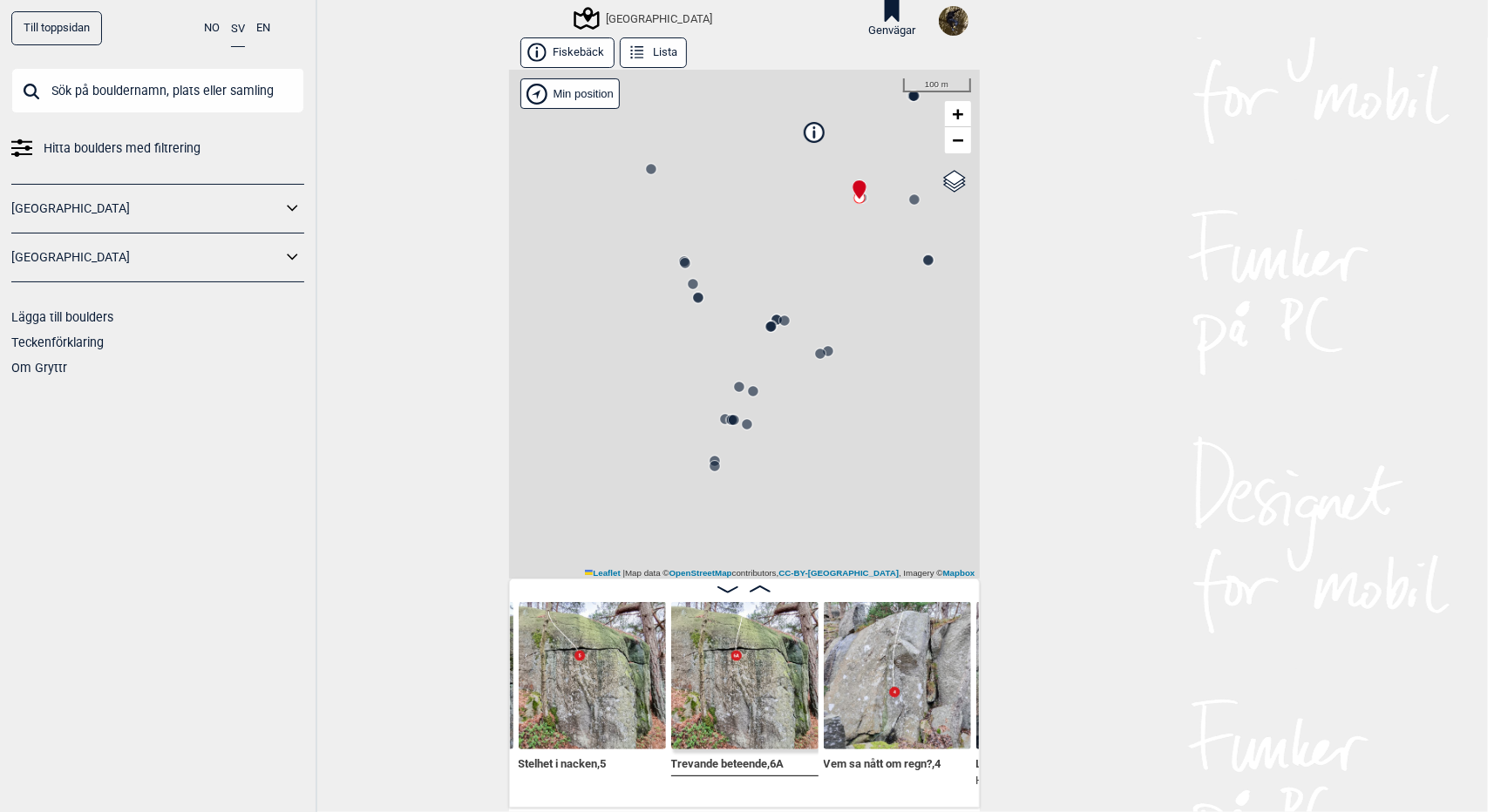
drag, startPoint x: 826, startPoint y: 398, endPoint x: 829, endPoint y: 331, distance: 67.1
click at [829, 331] on div "[GEOGRAPHIC_DATA] Brukerens posisjon Min position 100 m + − OpenStreetMap Googl…" at bounding box center [745, 324] width 471 height 509
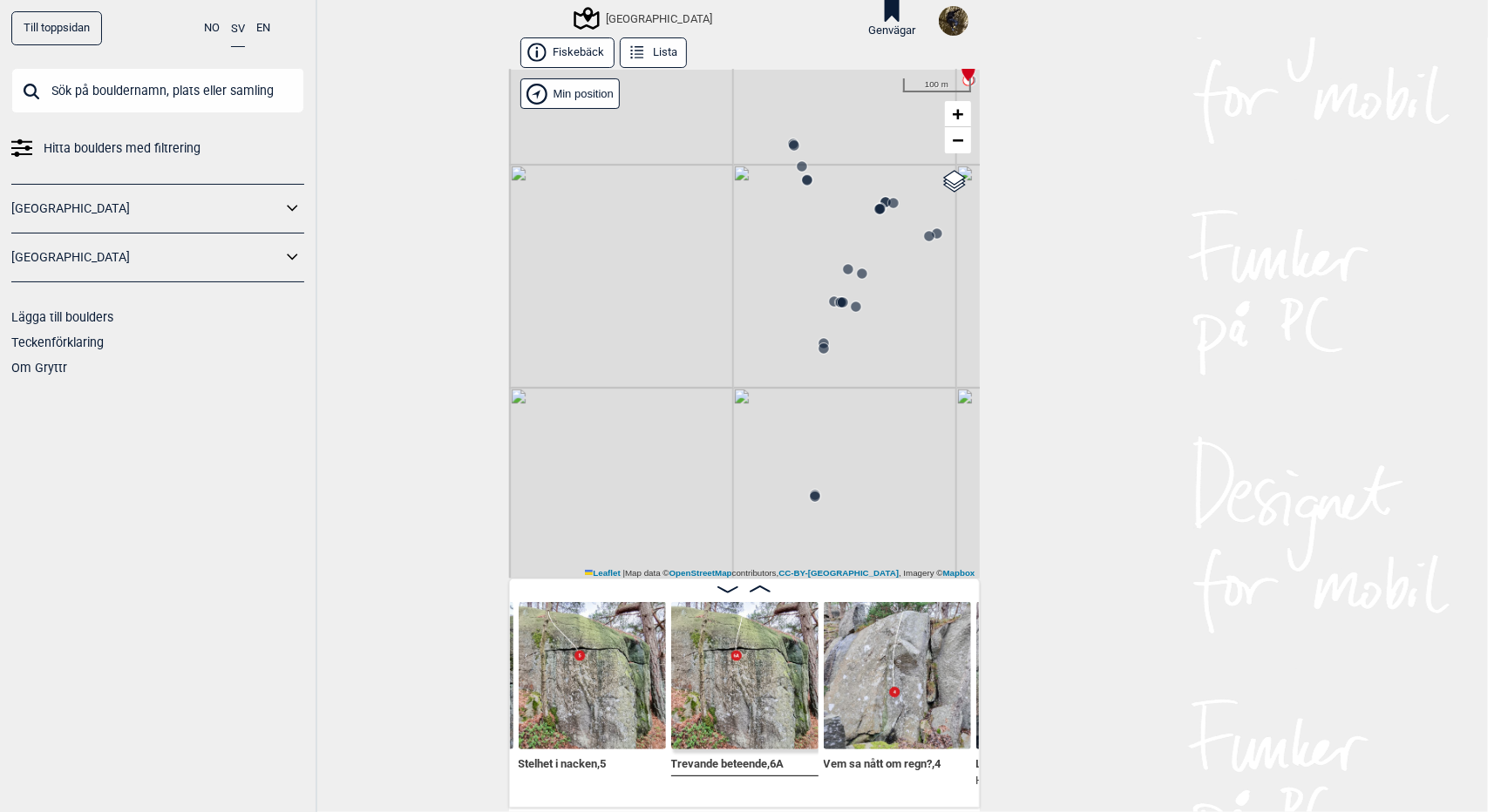
drag, startPoint x: 811, startPoint y: 408, endPoint x: 920, endPoint y: 291, distance: 159.9
click at [920, 291] on div "[GEOGRAPHIC_DATA] Brukerens posisjon Min position 100 m + − OpenStreetMap Googl…" at bounding box center [745, 324] width 471 height 509
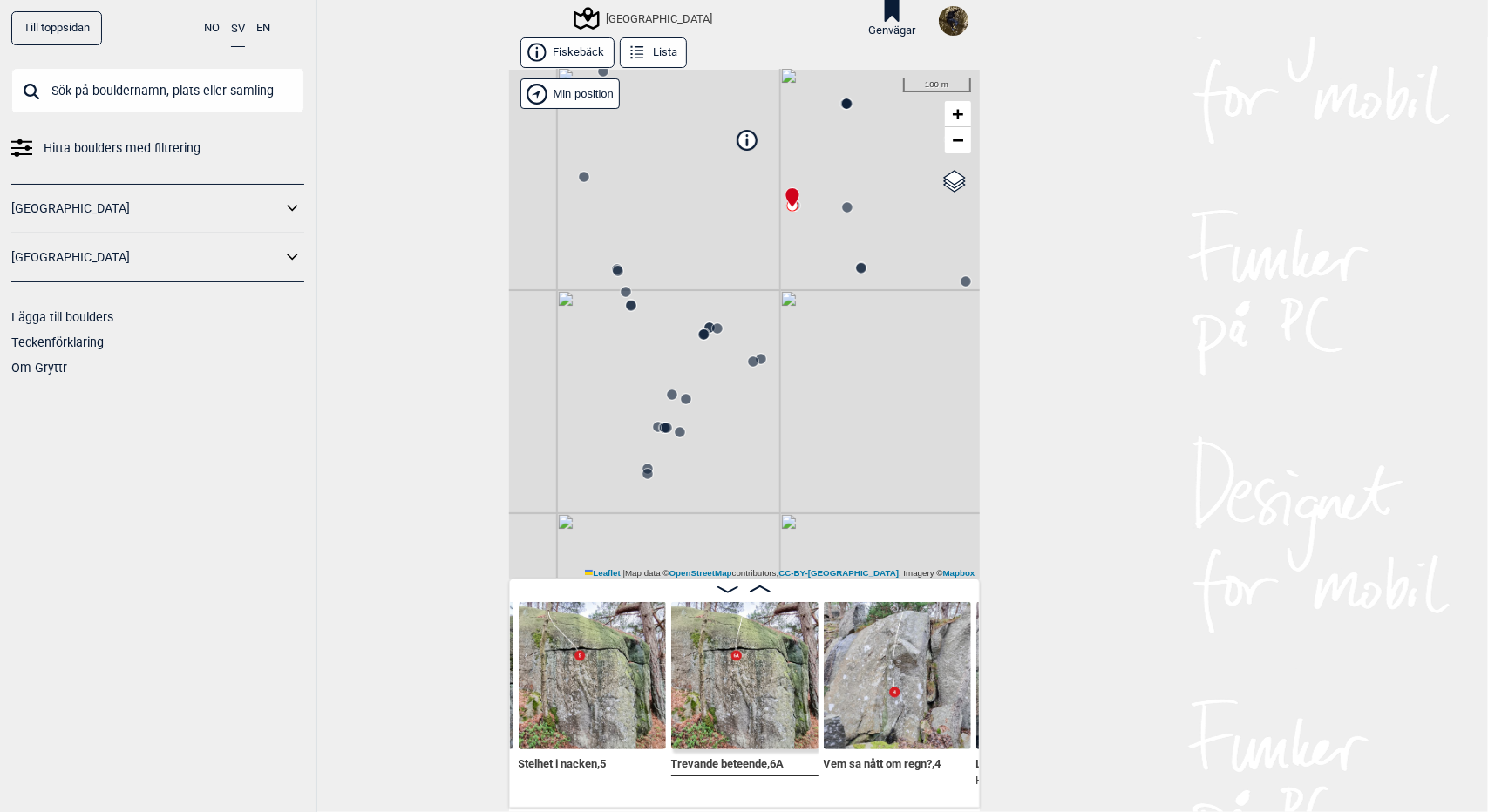
drag, startPoint x: 899, startPoint y: 315, endPoint x: 724, endPoint y: 437, distance: 213.3
click at [724, 437] on div "[GEOGRAPHIC_DATA] Brukerens posisjon Min position 100 m + − OpenStreetMap Googl…" at bounding box center [745, 324] width 471 height 509
drag, startPoint x: 746, startPoint y: 324, endPoint x: 768, endPoint y: 342, distance: 28.4
click at [768, 342] on div "[GEOGRAPHIC_DATA] Brukerens posisjon Min position 100 m + − OpenStreetMap Googl…" at bounding box center [745, 324] width 471 height 509
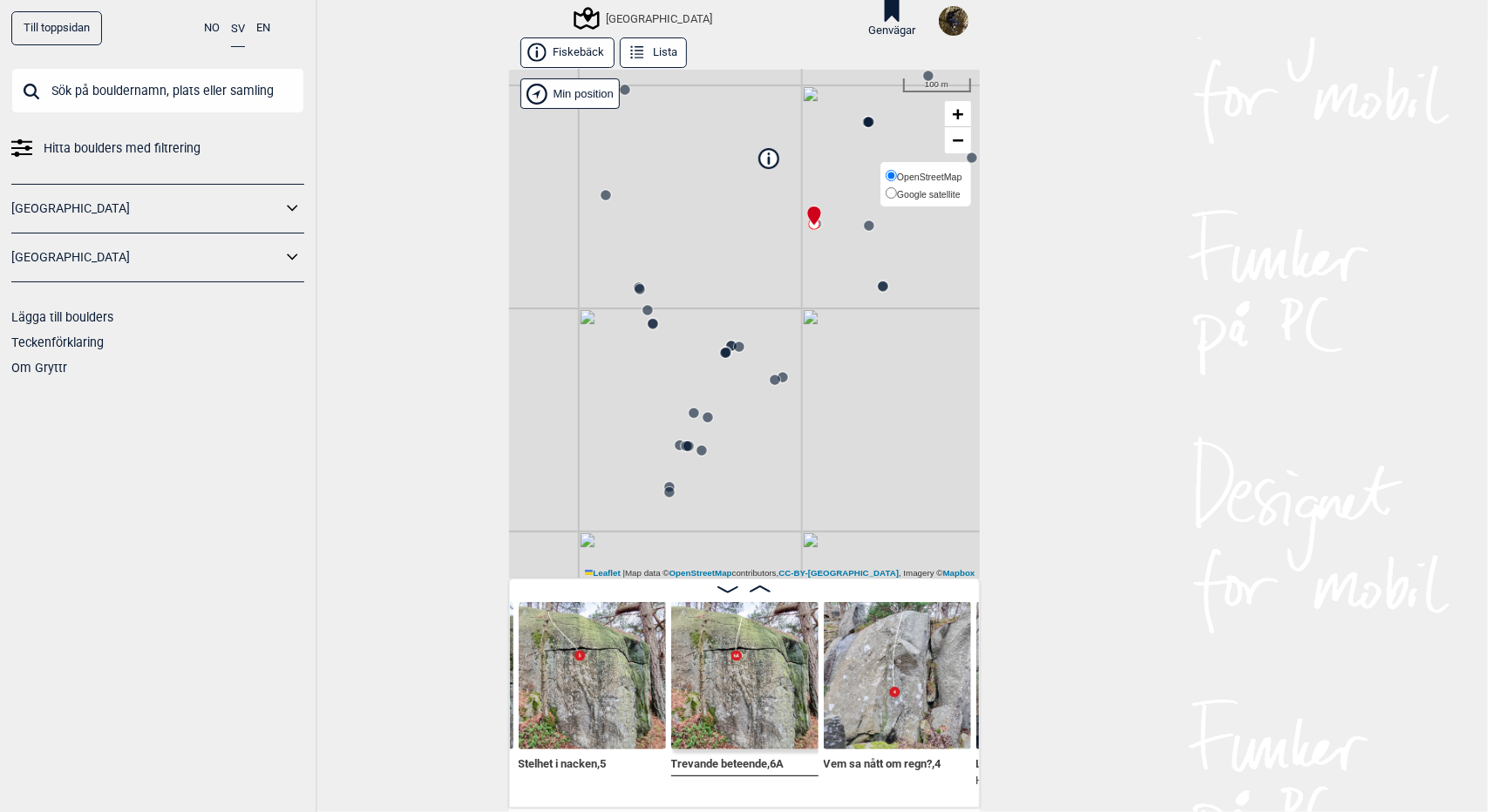
click at [945, 193] on span "Google satellite" at bounding box center [928, 194] width 64 height 10
click at [897, 193] on input "Google satellite" at bounding box center [891, 193] width 11 height 11
radio input "true"
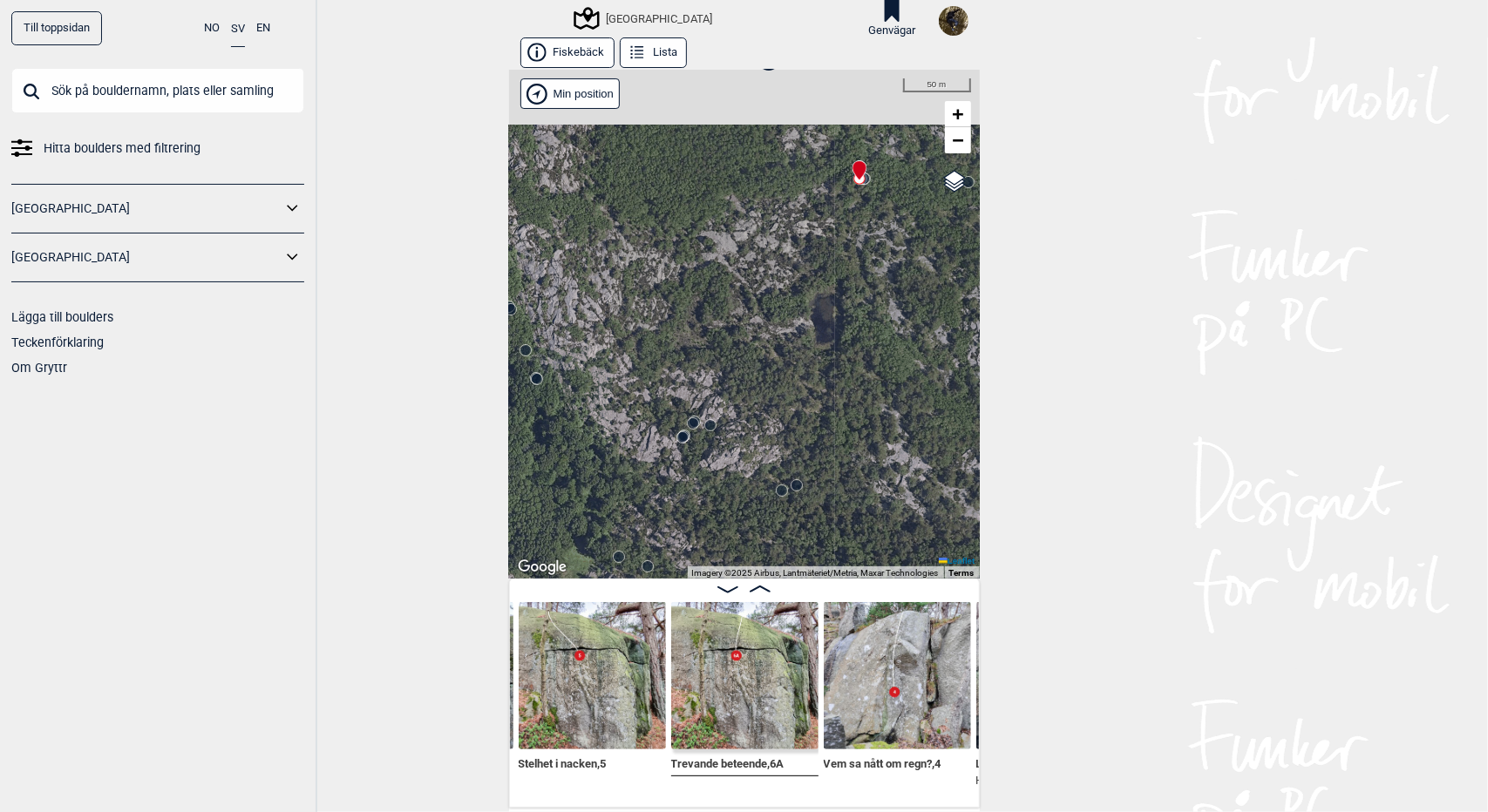
drag, startPoint x: 760, startPoint y: 282, endPoint x: 772, endPoint y: 334, distance: 53.4
click at [772, 334] on div "[GEOGRAPHIC_DATA] Brukerens posisjon Min position 50 m + − OpenStreetMap Google…" at bounding box center [745, 324] width 471 height 509
click at [932, 175] on span "OpenStreetMap" at bounding box center [929, 177] width 65 height 10
click at [897, 175] on input "OpenStreetMap" at bounding box center [891, 175] width 11 height 11
radio input "true"
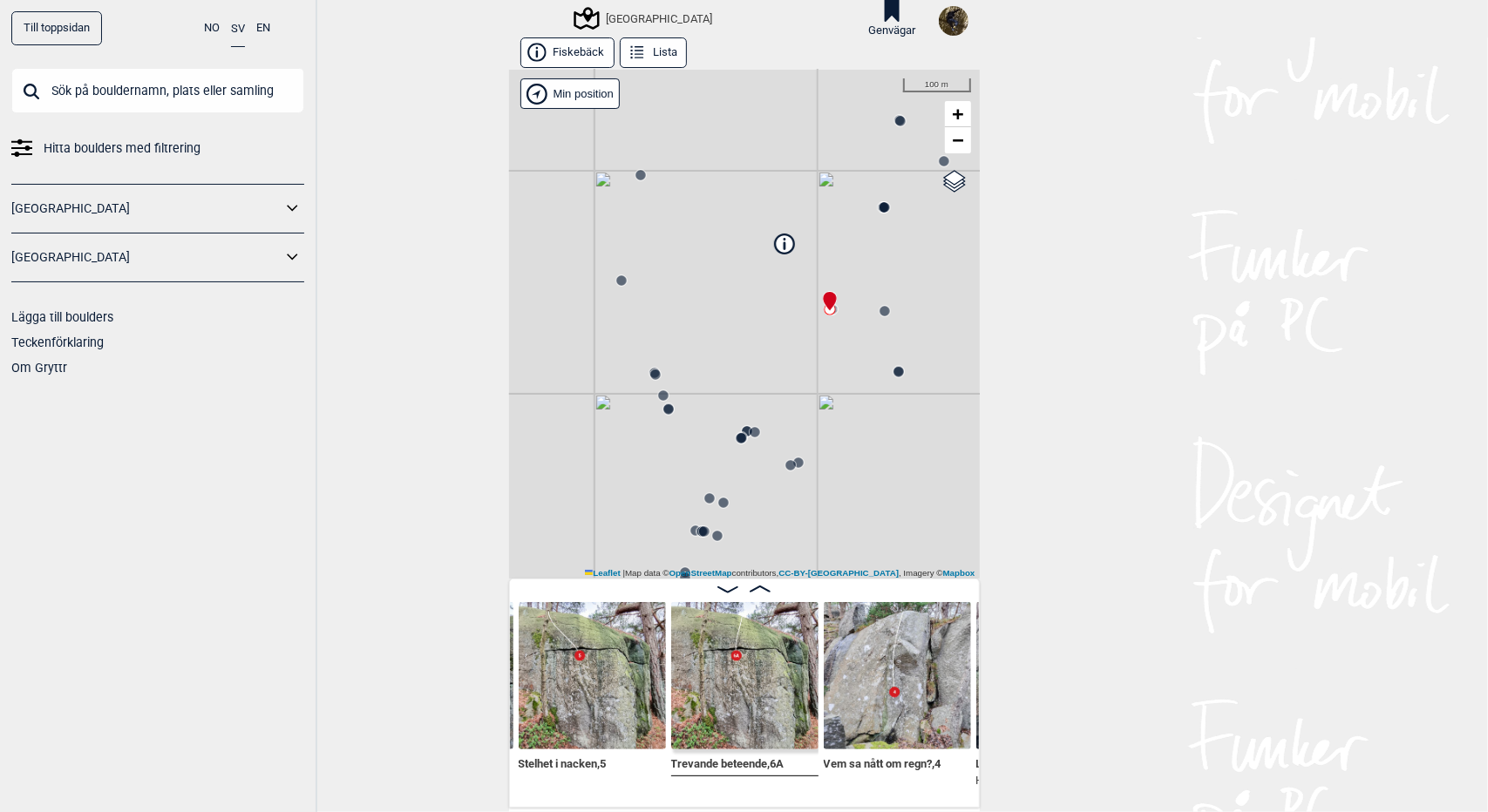
drag, startPoint x: 822, startPoint y: 358, endPoint x: 807, endPoint y: 402, distance: 46.5
click at [807, 402] on div "[GEOGRAPHIC_DATA] Brukerens posisjon Min position 100 m + − OpenStreetMap Googl…" at bounding box center [745, 324] width 471 height 509
click at [648, 382] on circle at bounding box center [653, 378] width 11 height 11
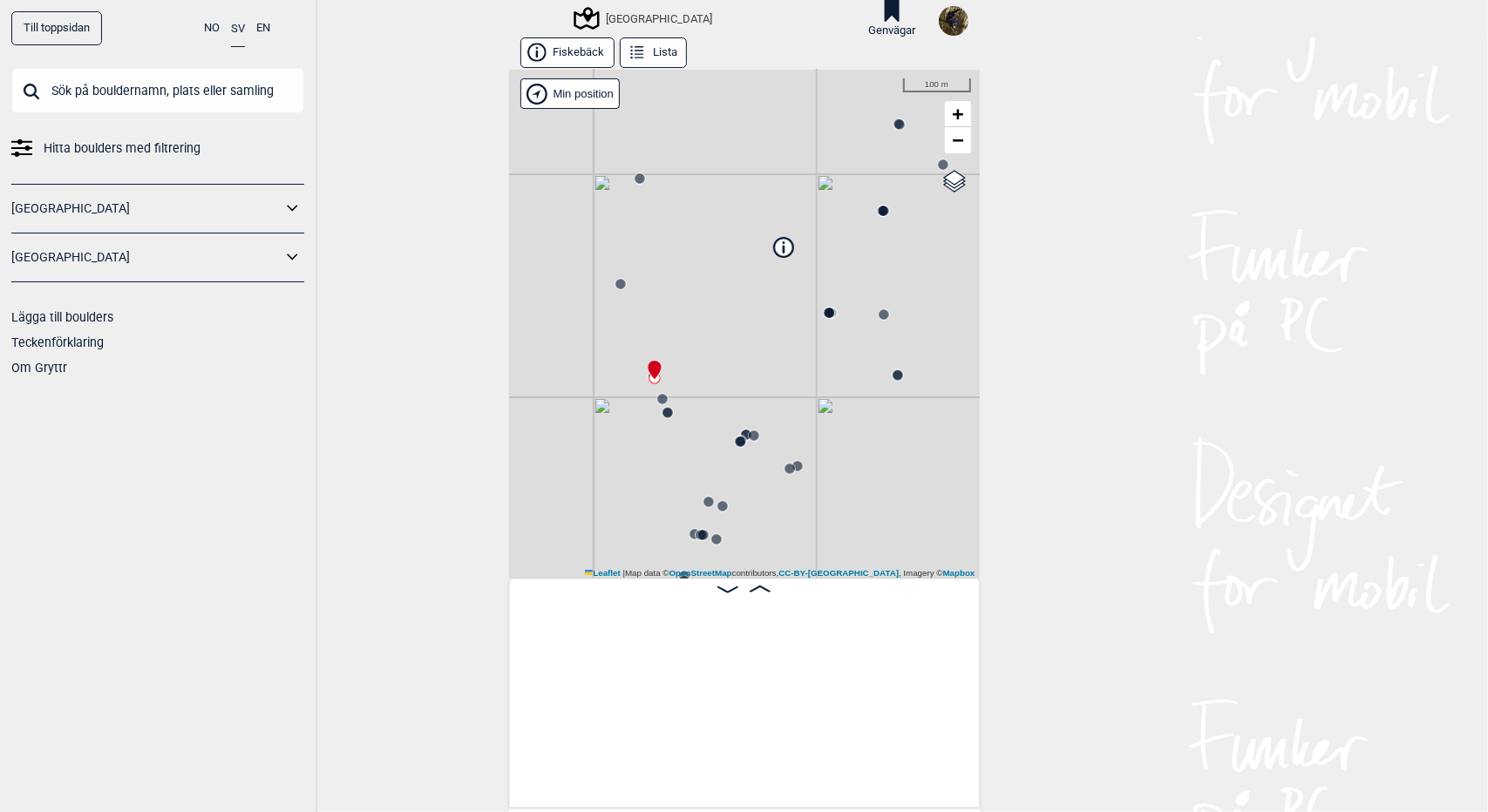
scroll to position [0, 594]
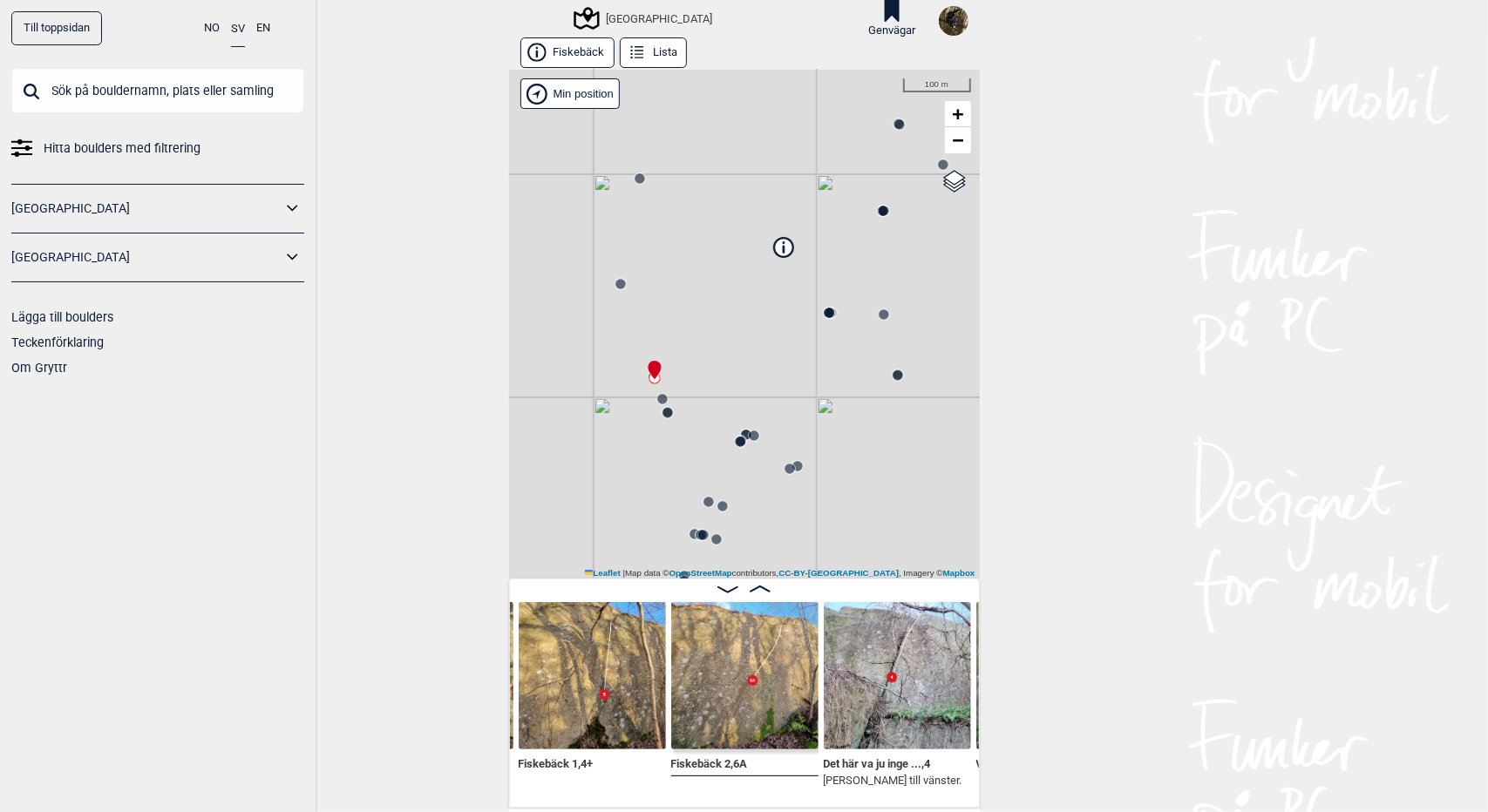
click at [739, 435] on icon at bounding box center [740, 442] width 14 height 14
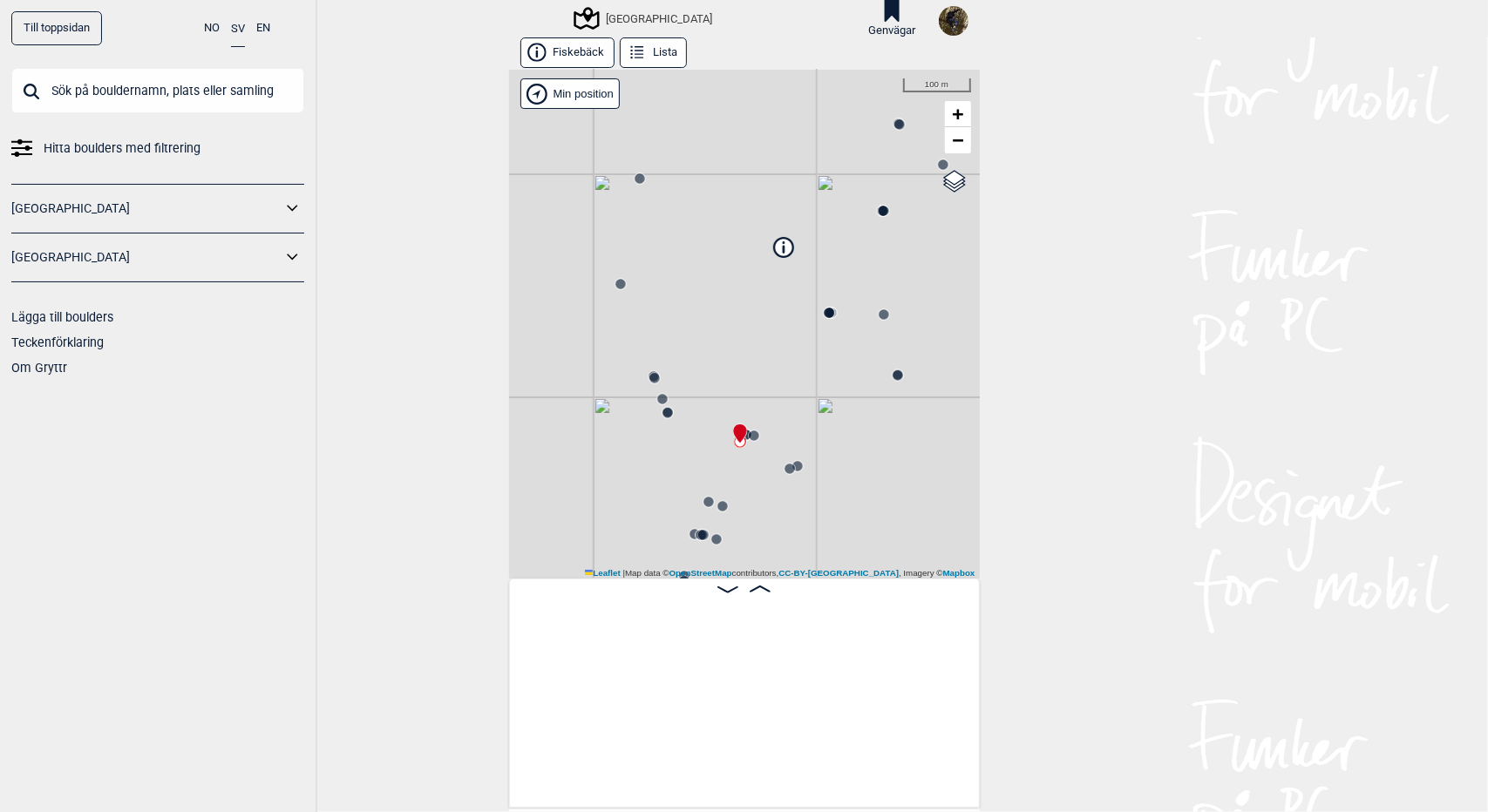
scroll to position [0, 5812]
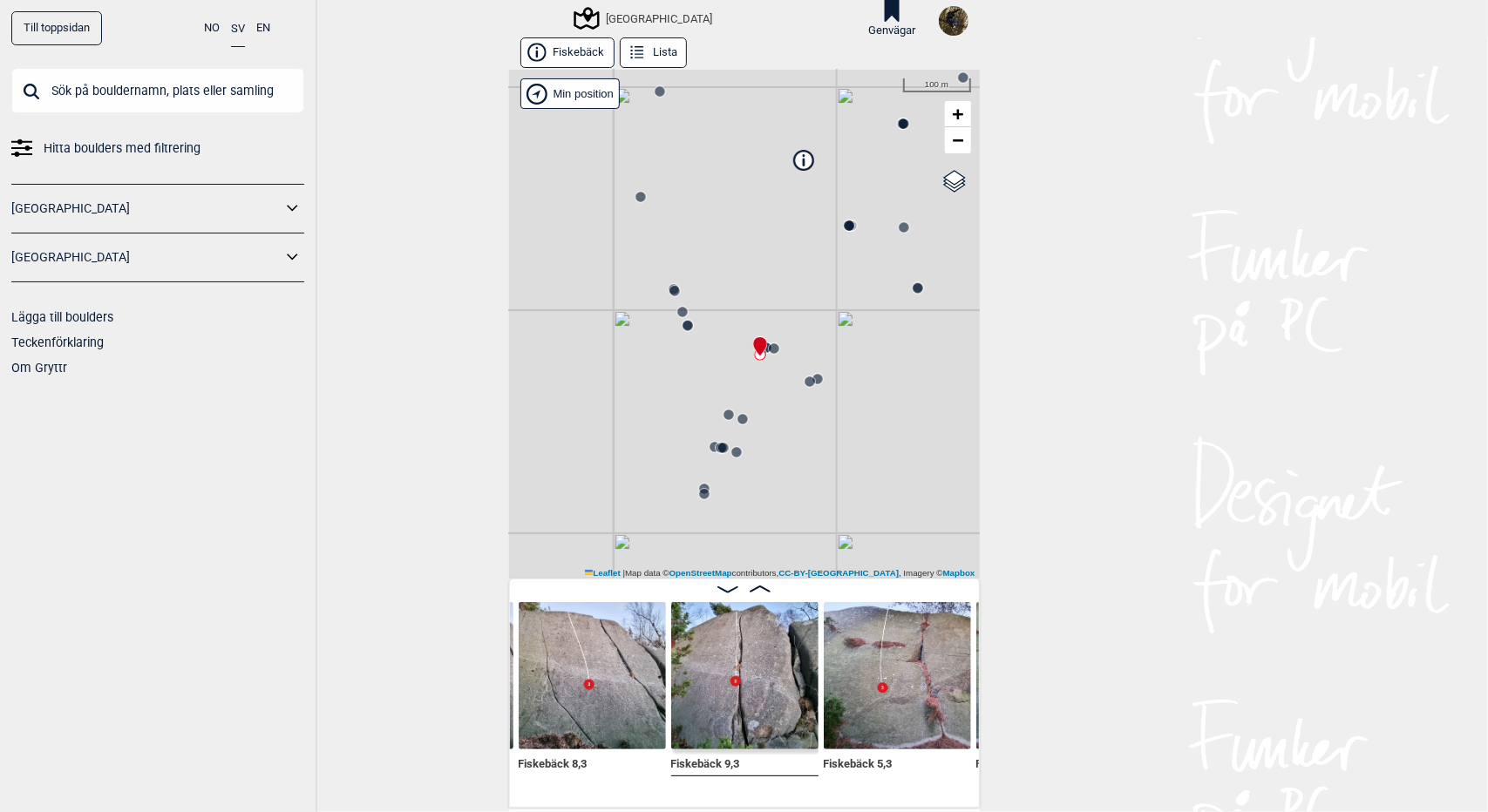
drag, startPoint x: 800, startPoint y: 449, endPoint x: 820, endPoint y: 361, distance: 90.2
click at [820, 361] on div "[GEOGRAPHIC_DATA] Brukerens posisjon Min position 100 m + − OpenStreetMap Googl…" at bounding box center [745, 324] width 471 height 509
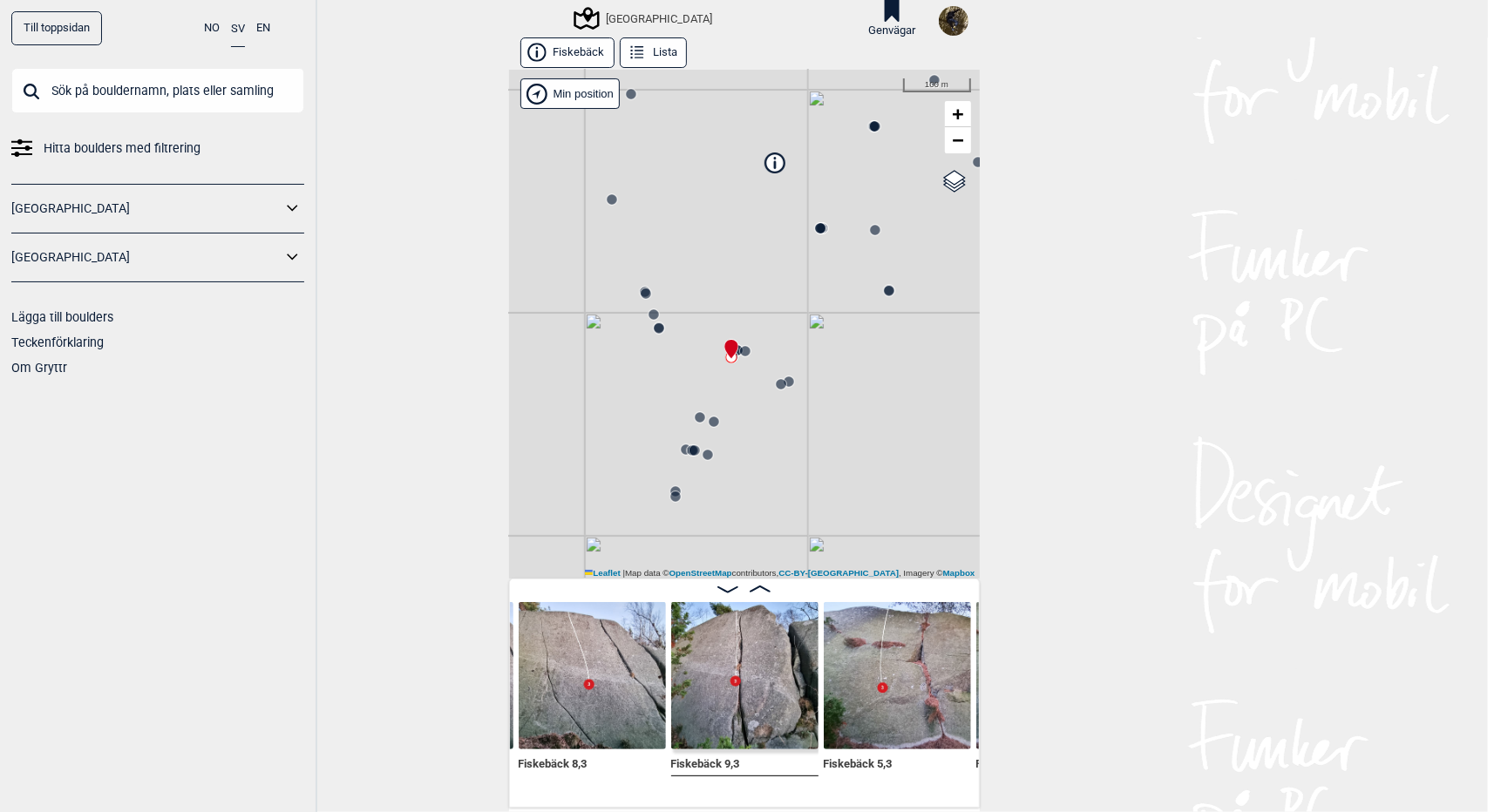
click at [687, 454] on icon at bounding box center [694, 451] width 14 height 14
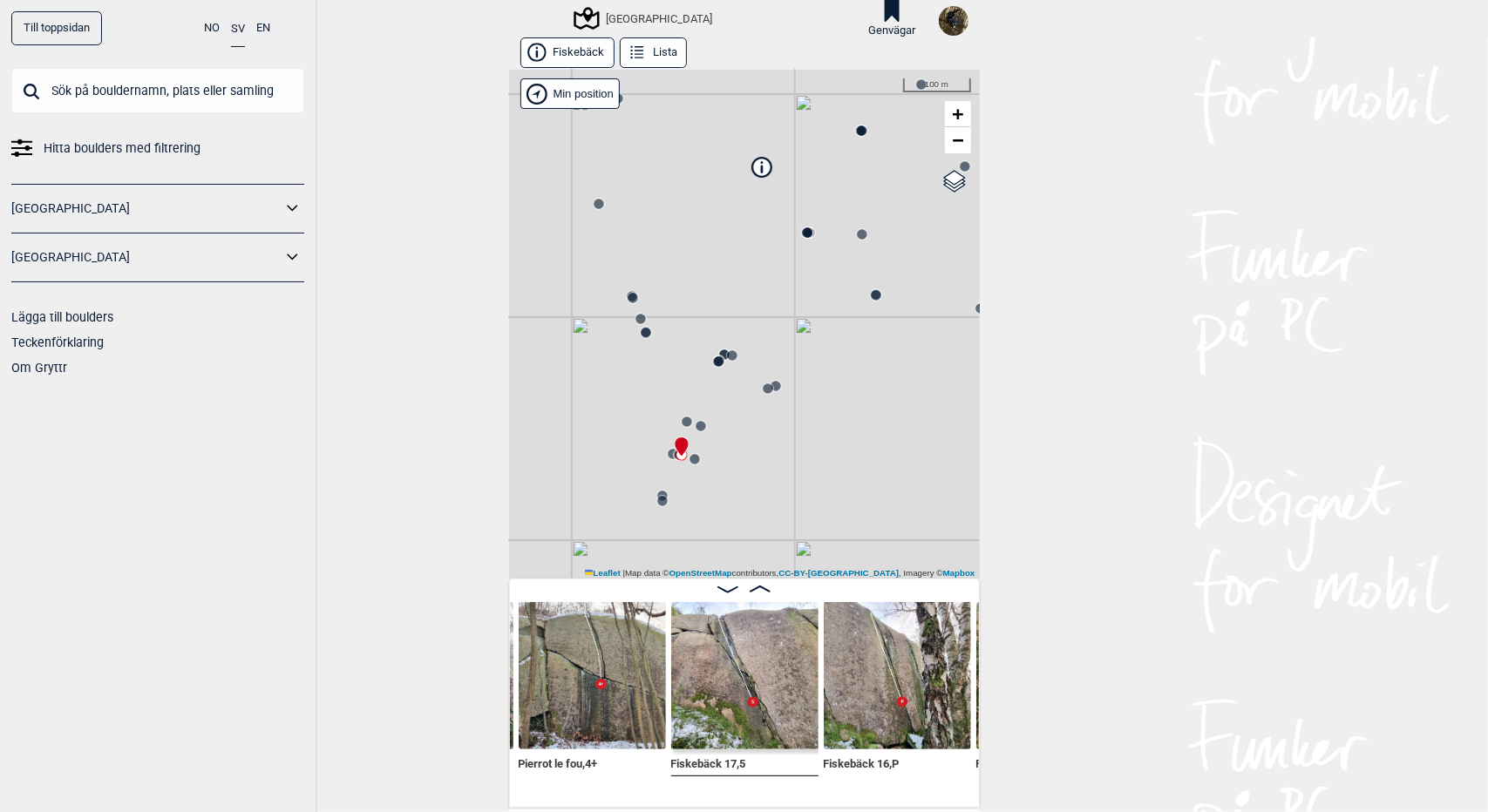
click at [713, 360] on circle at bounding box center [718, 362] width 10 height 10
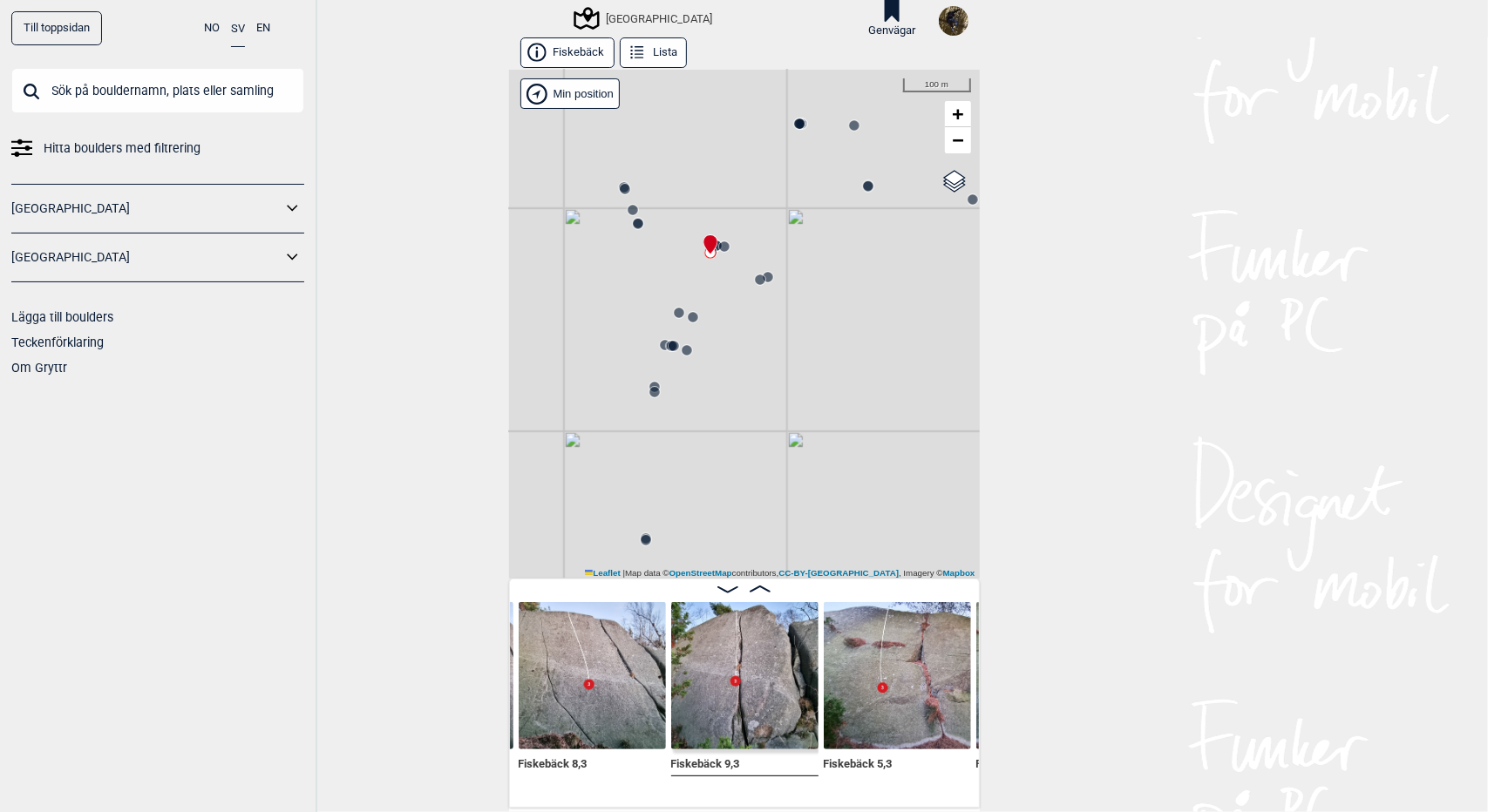
drag, startPoint x: 742, startPoint y: 203, endPoint x: 809, endPoint y: 320, distance: 134.8
click at [809, 320] on div "[GEOGRAPHIC_DATA] Brukerens posisjon Min position 100 m + − OpenStreetMap Googl…" at bounding box center [745, 324] width 471 height 509
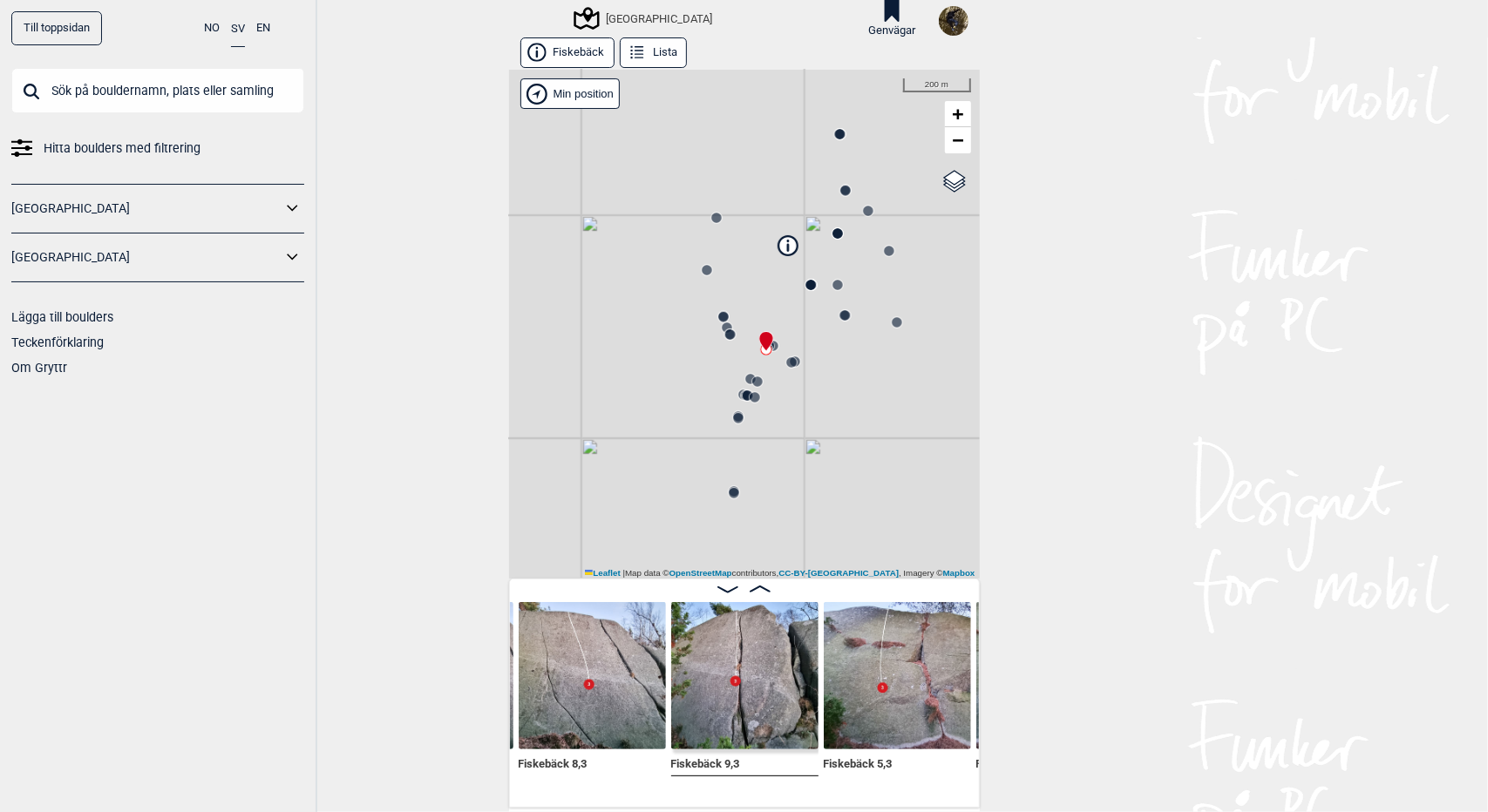
drag, startPoint x: 777, startPoint y: 313, endPoint x: 753, endPoint y: 324, distance: 26.4
click at [753, 324] on div "[GEOGRAPHIC_DATA] Brukerens posisjon Min position 200 m + − OpenStreetMap Googl…" at bounding box center [745, 324] width 471 height 509
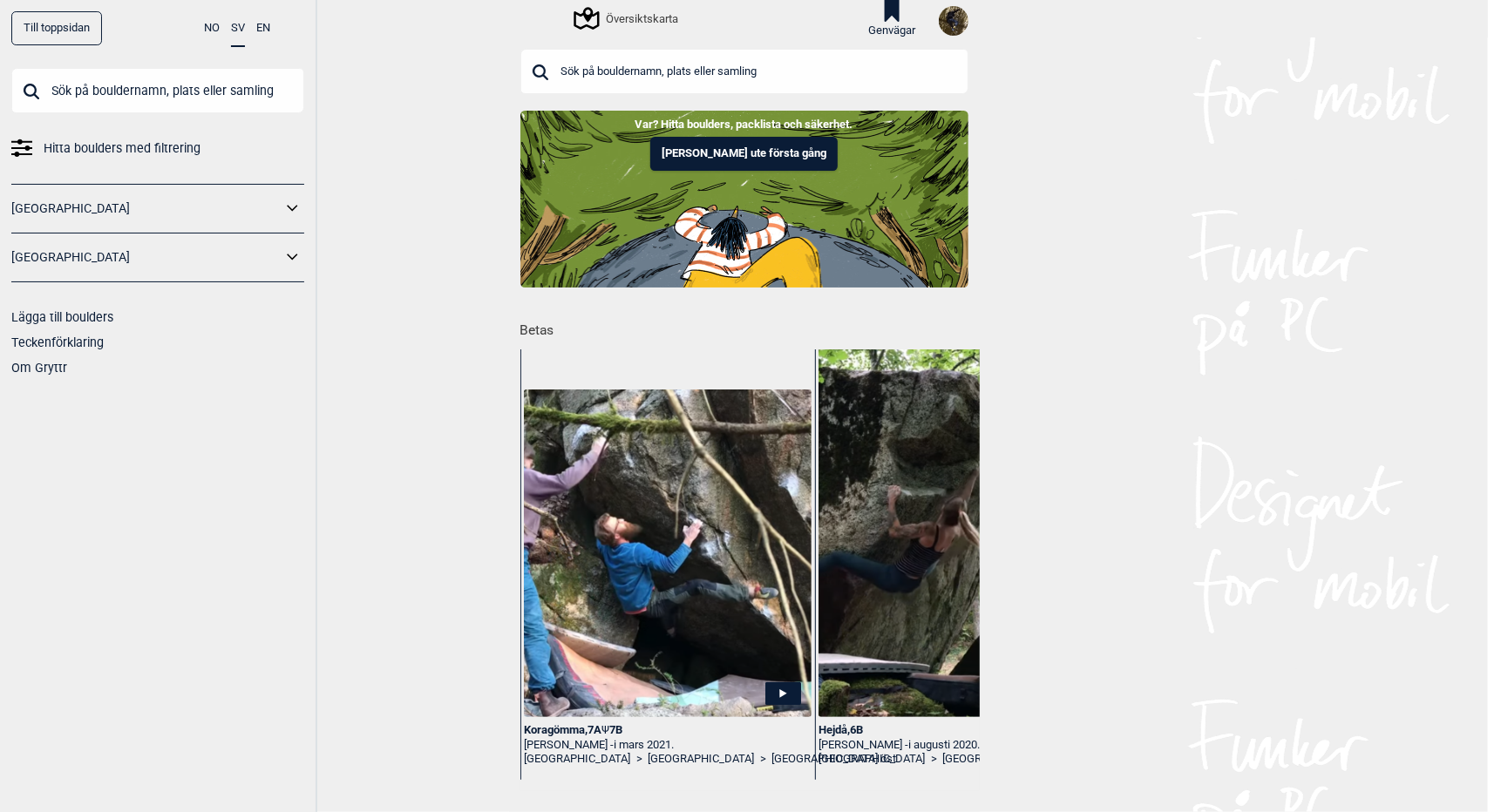
click at [647, 2] on div "Översiktskarta Genvägar" at bounding box center [745, 18] width 471 height 38
click at [618, 20] on div "Översiktskarta" at bounding box center [627, 18] width 102 height 21
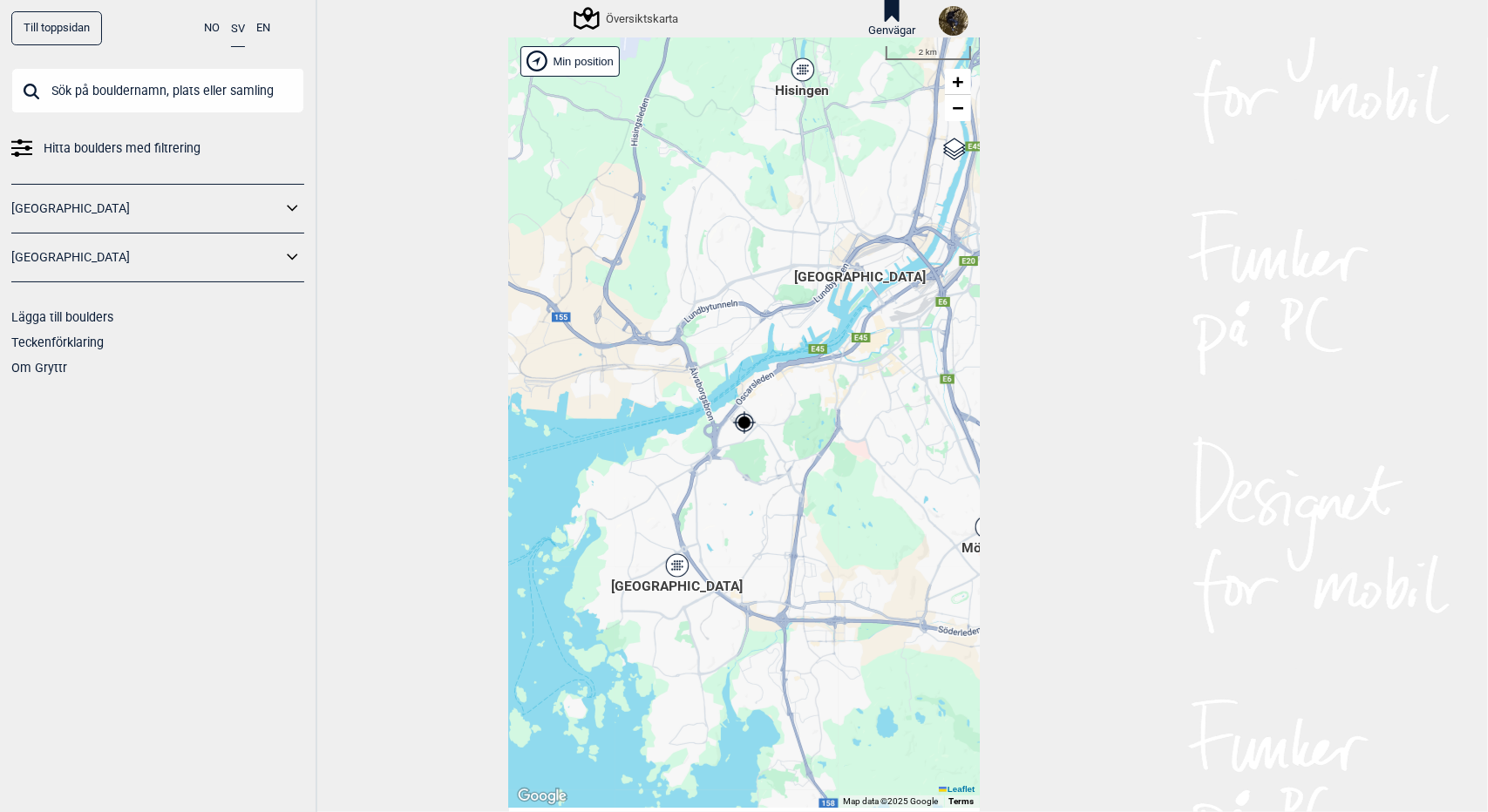
drag, startPoint x: 881, startPoint y: 439, endPoint x: 613, endPoint y: 402, distance: 270.5
click at [613, 402] on div "Brukerens posisjon Hallingdal Stange Buskerud syd Oslo og omegn Follo Østfold" at bounding box center [745, 422] width 471 height 770
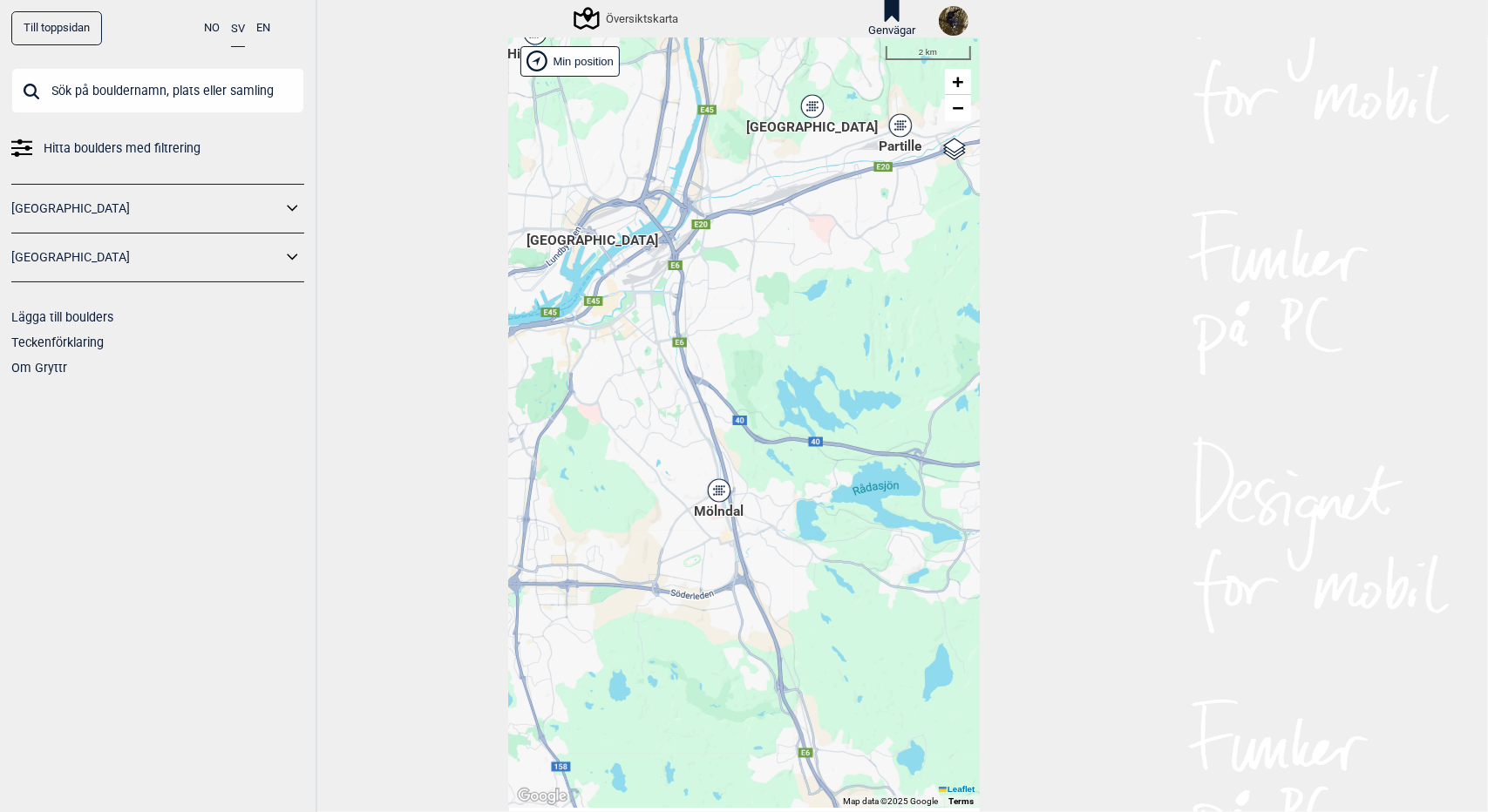
click at [723, 484] on icon at bounding box center [719, 491] width 24 height 24
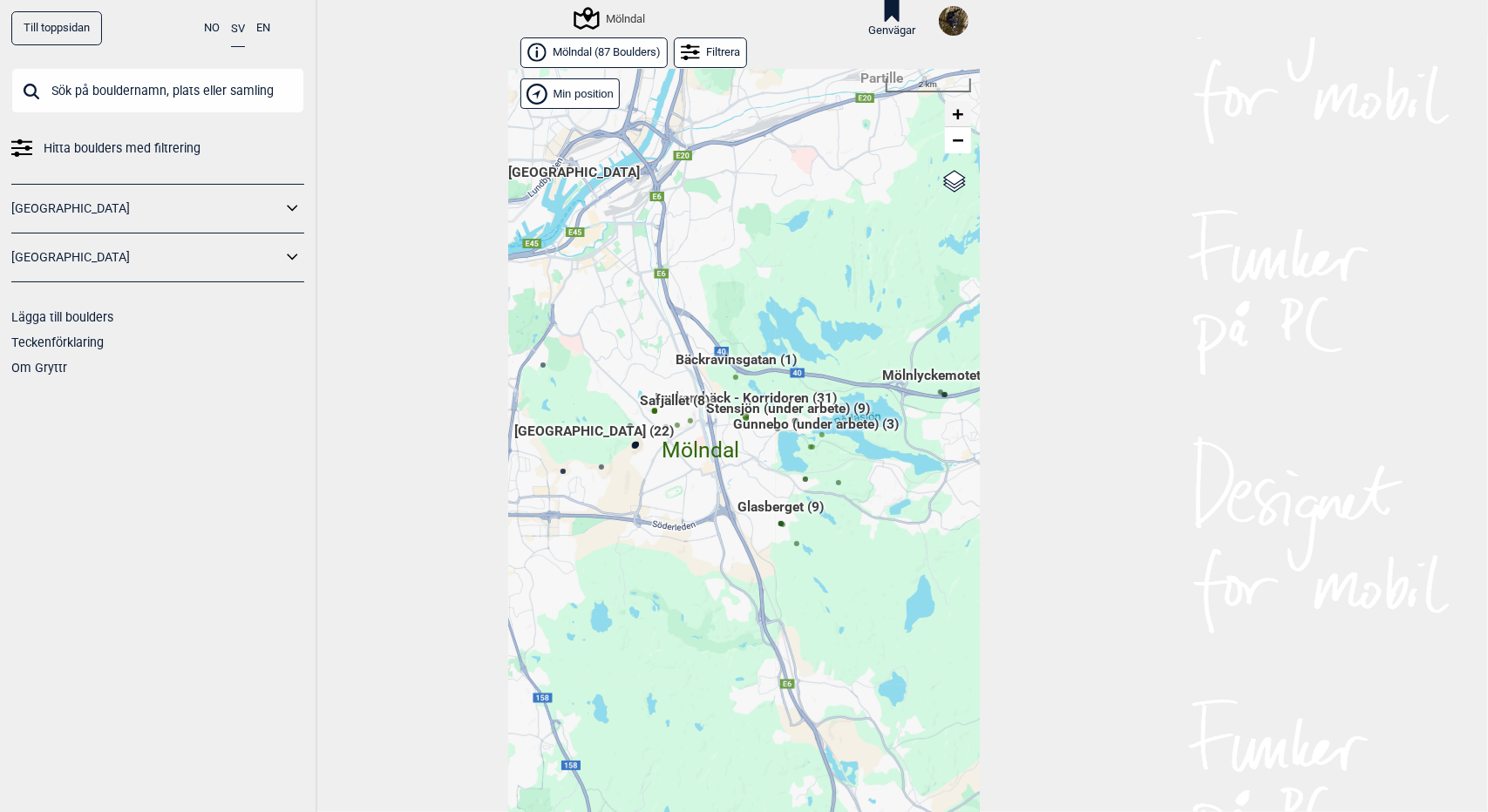
click at [953, 113] on span "+" at bounding box center [957, 113] width 11 height 22
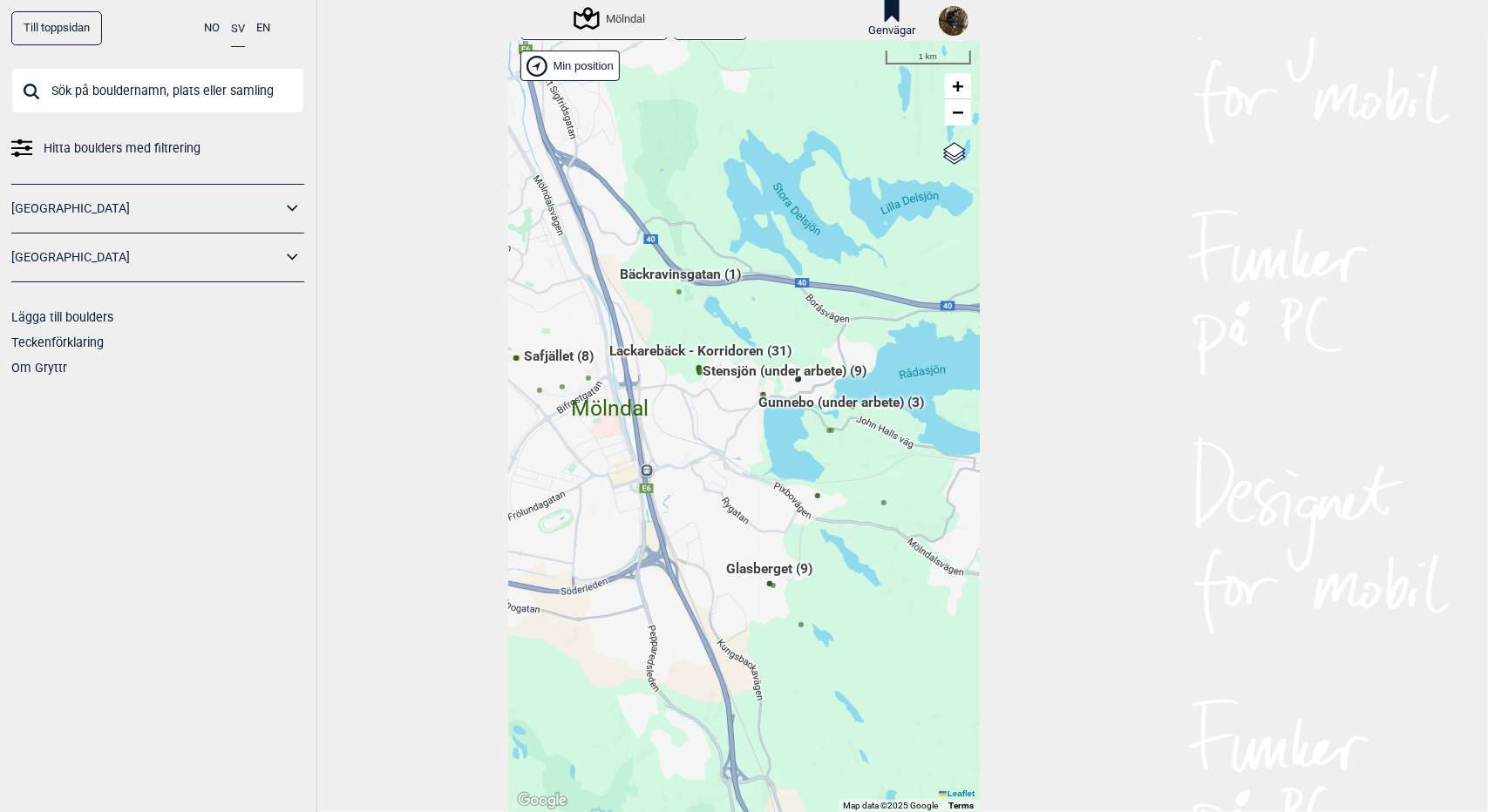
drag, startPoint x: 841, startPoint y: 528, endPoint x: 605, endPoint y: 568, distance: 239.4
click at [605, 568] on div "Brukerens posisjon Hallingdal Stange Buskerud syd Oslo og omegn Follo Østfold" at bounding box center [745, 426] width 471 height 770
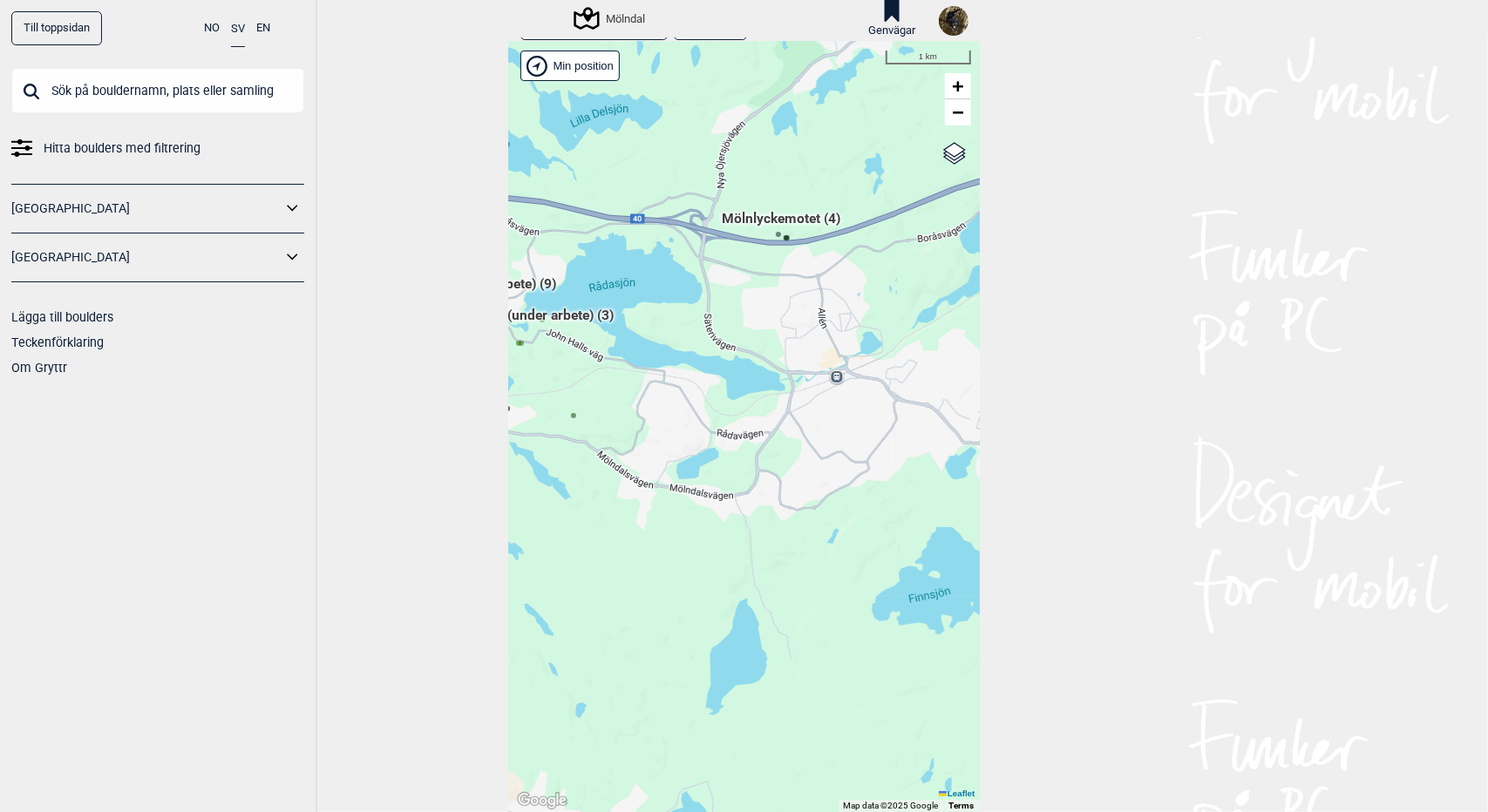
drag, startPoint x: 800, startPoint y: 454, endPoint x: 898, endPoint y: 251, distance: 225.4
click at [898, 251] on div "Brukerens posisjon Hallingdal Stange Buskerud syd Oslo og omegn Follo Østfold" at bounding box center [745, 426] width 471 height 770
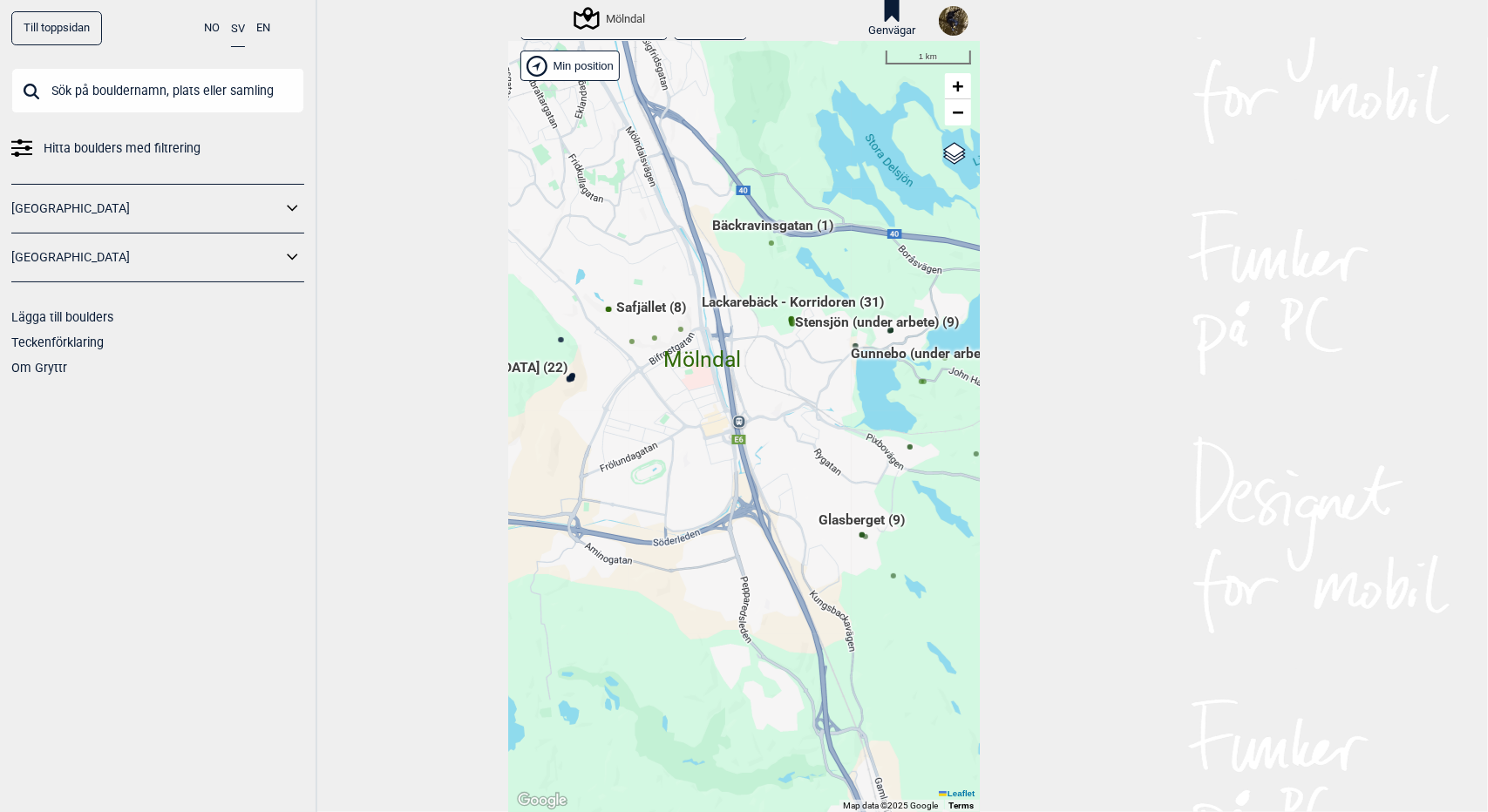
drag, startPoint x: 686, startPoint y: 300, endPoint x: 835, endPoint y: 459, distance: 217.9
click at [835, 459] on div "Brukerens posisjon Hallingdal Stange Buskerud syd Oslo og omegn Follo Østfold" at bounding box center [745, 426] width 471 height 770
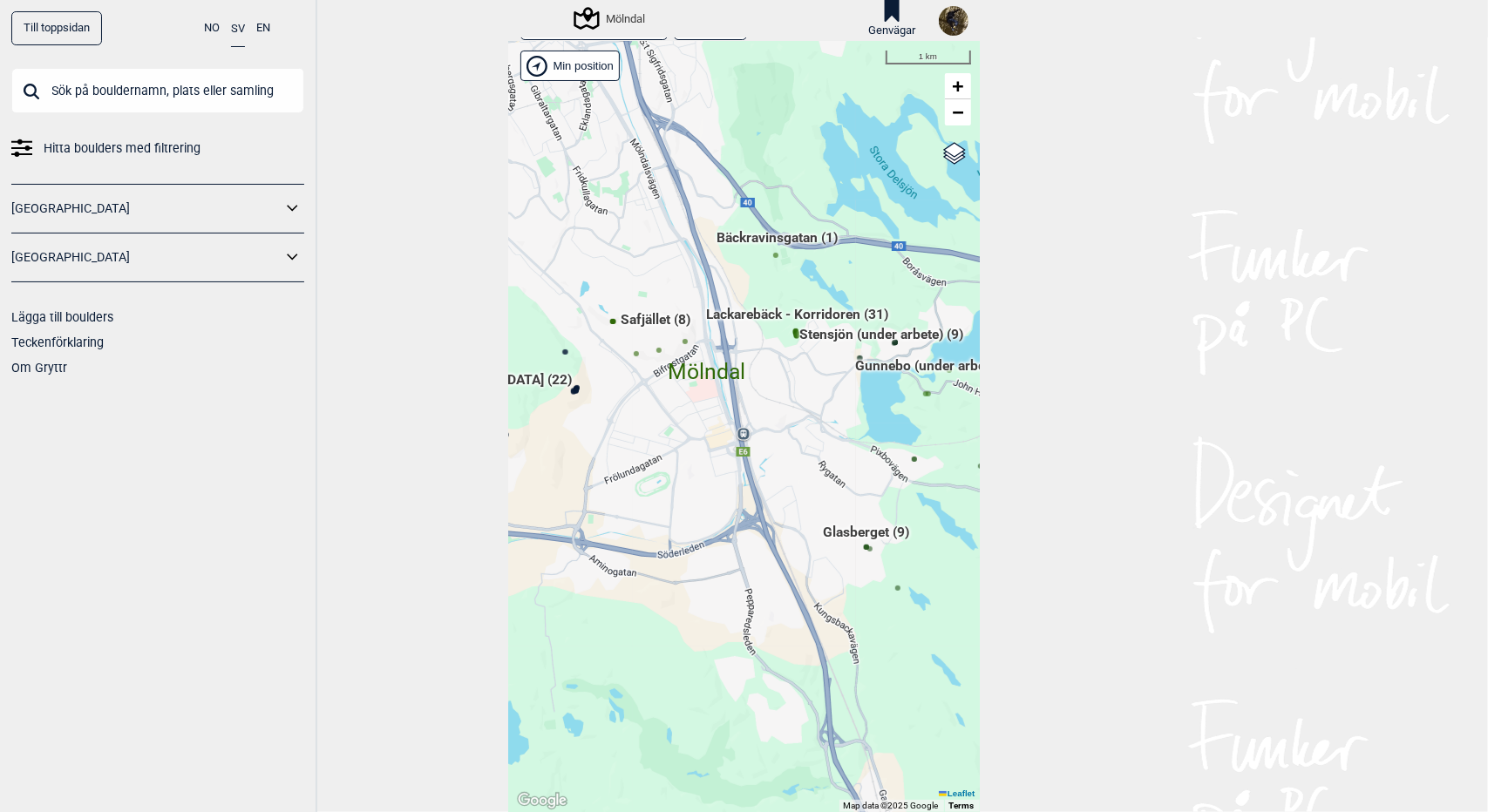
click at [870, 535] on span "Glasberget (9)" at bounding box center [865, 540] width 86 height 33
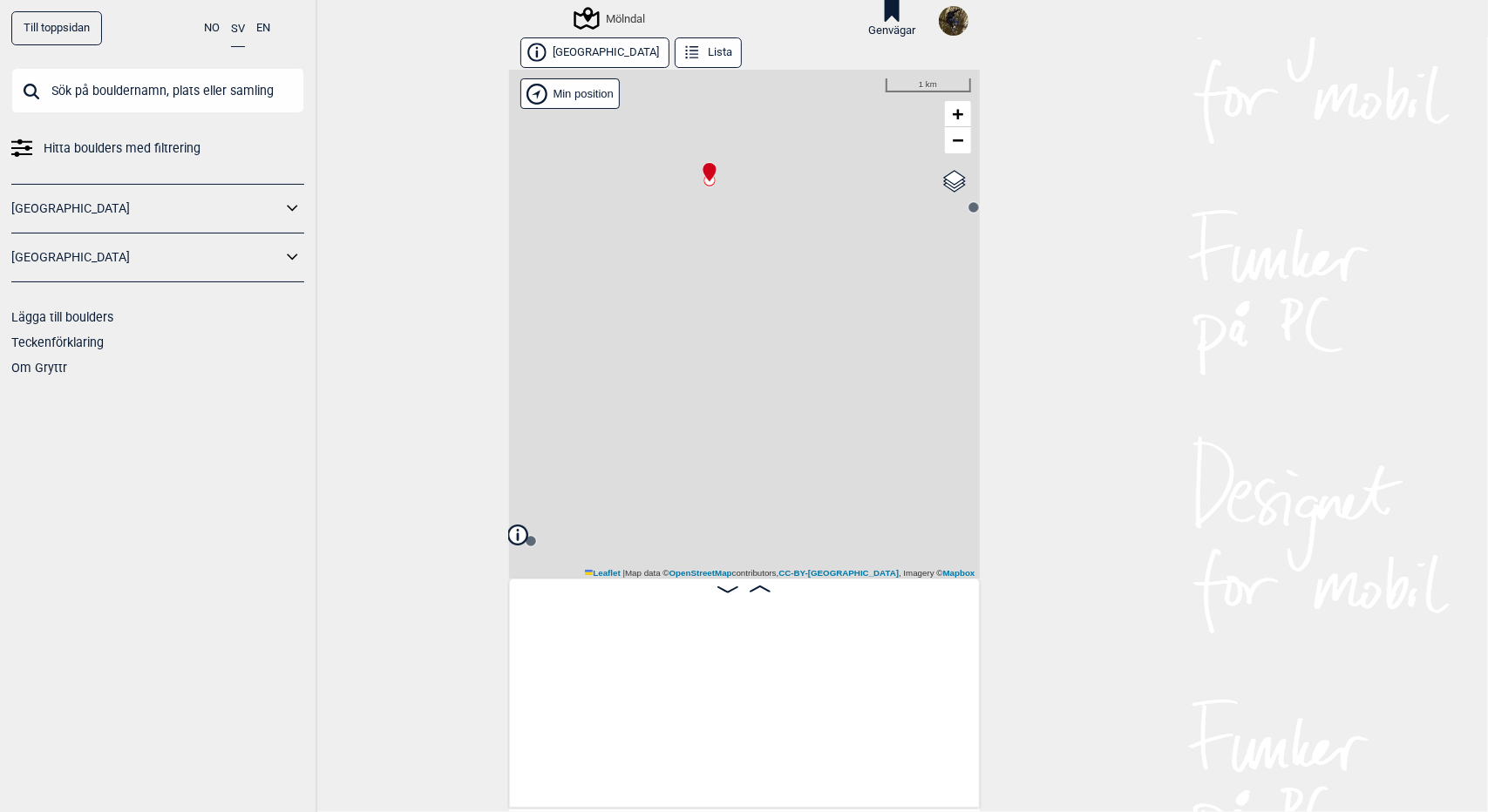
scroll to position [0, 136]
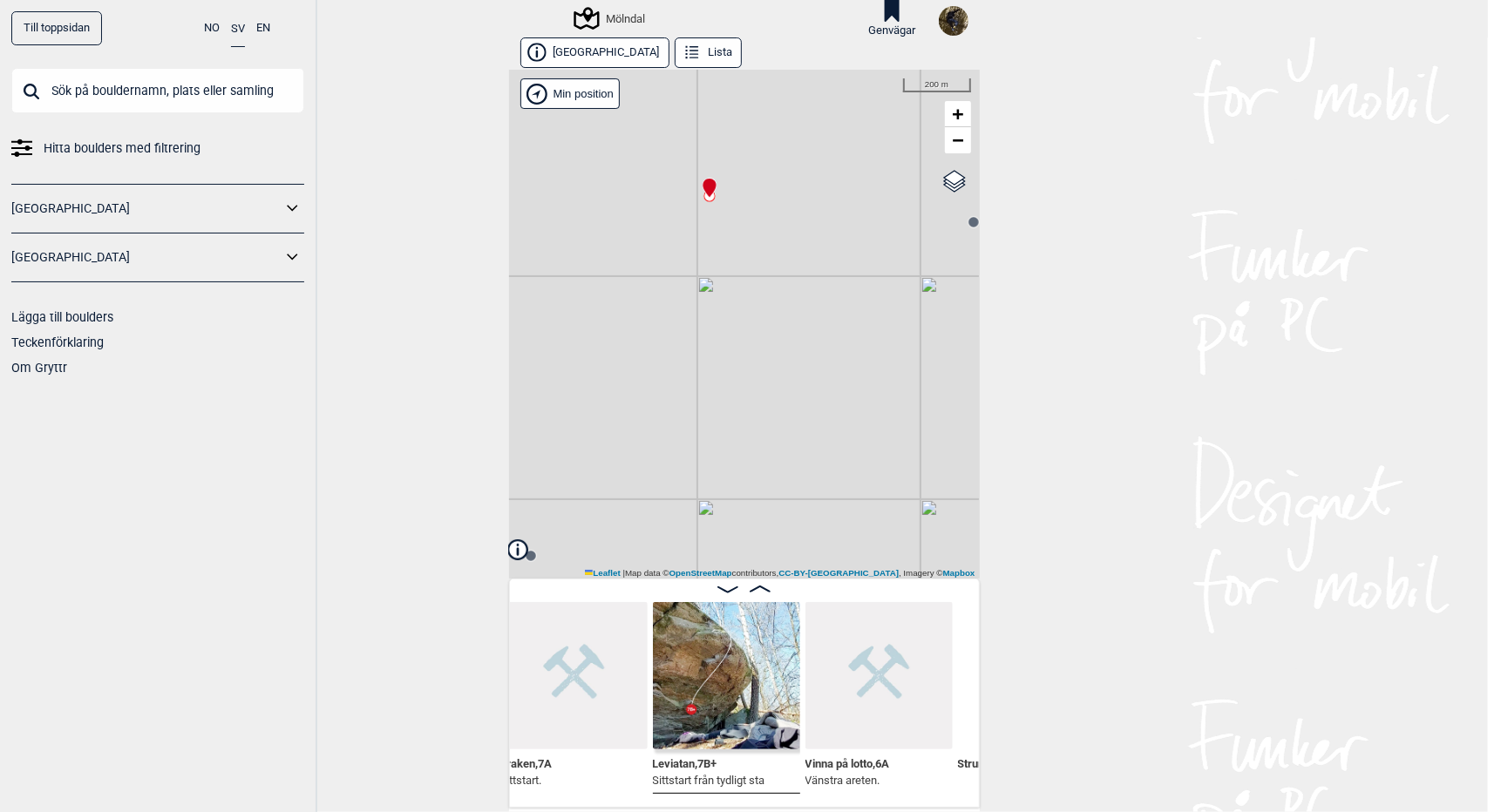
scroll to position [0, 306]
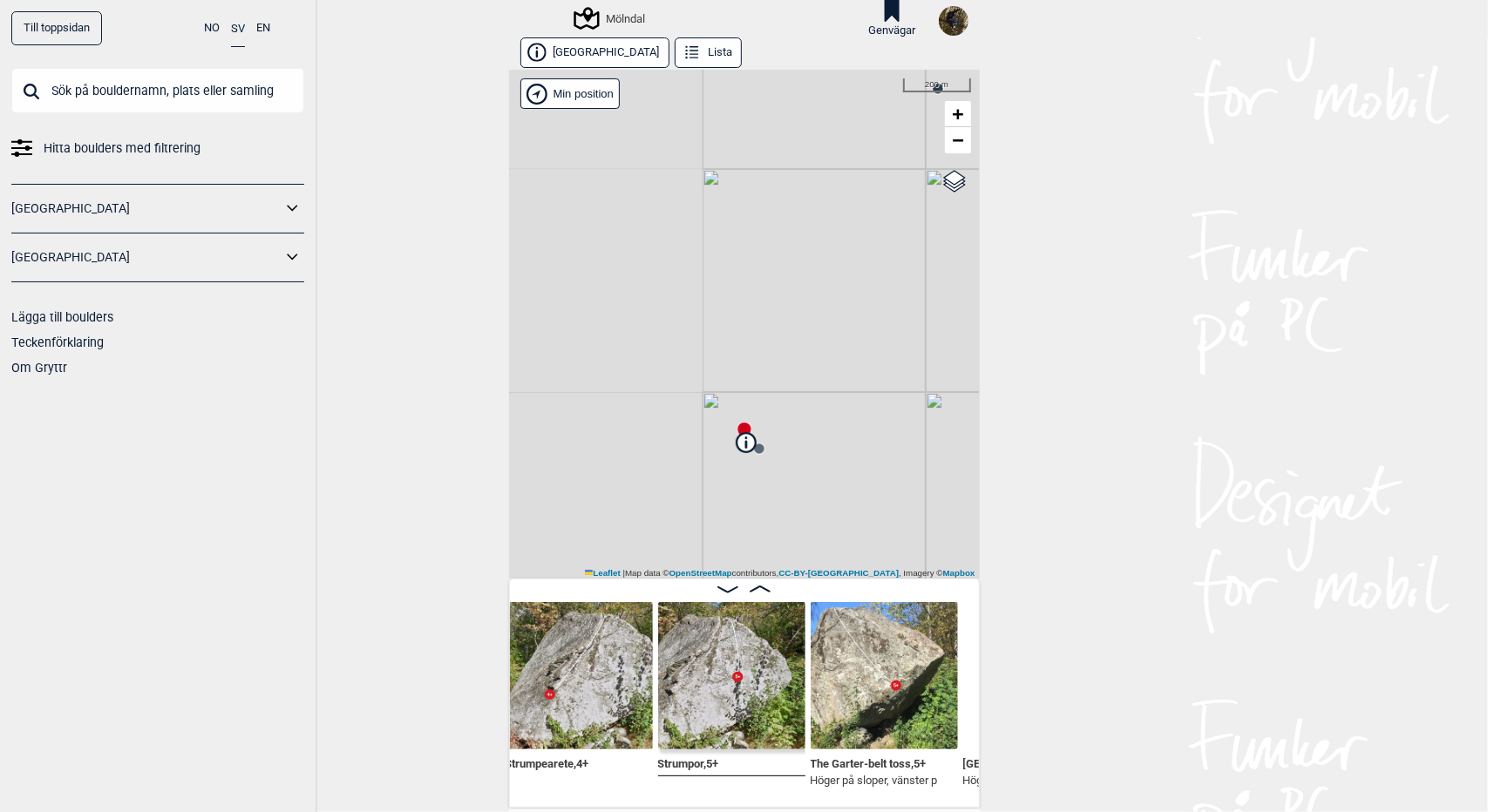
scroll to position [0, 765]
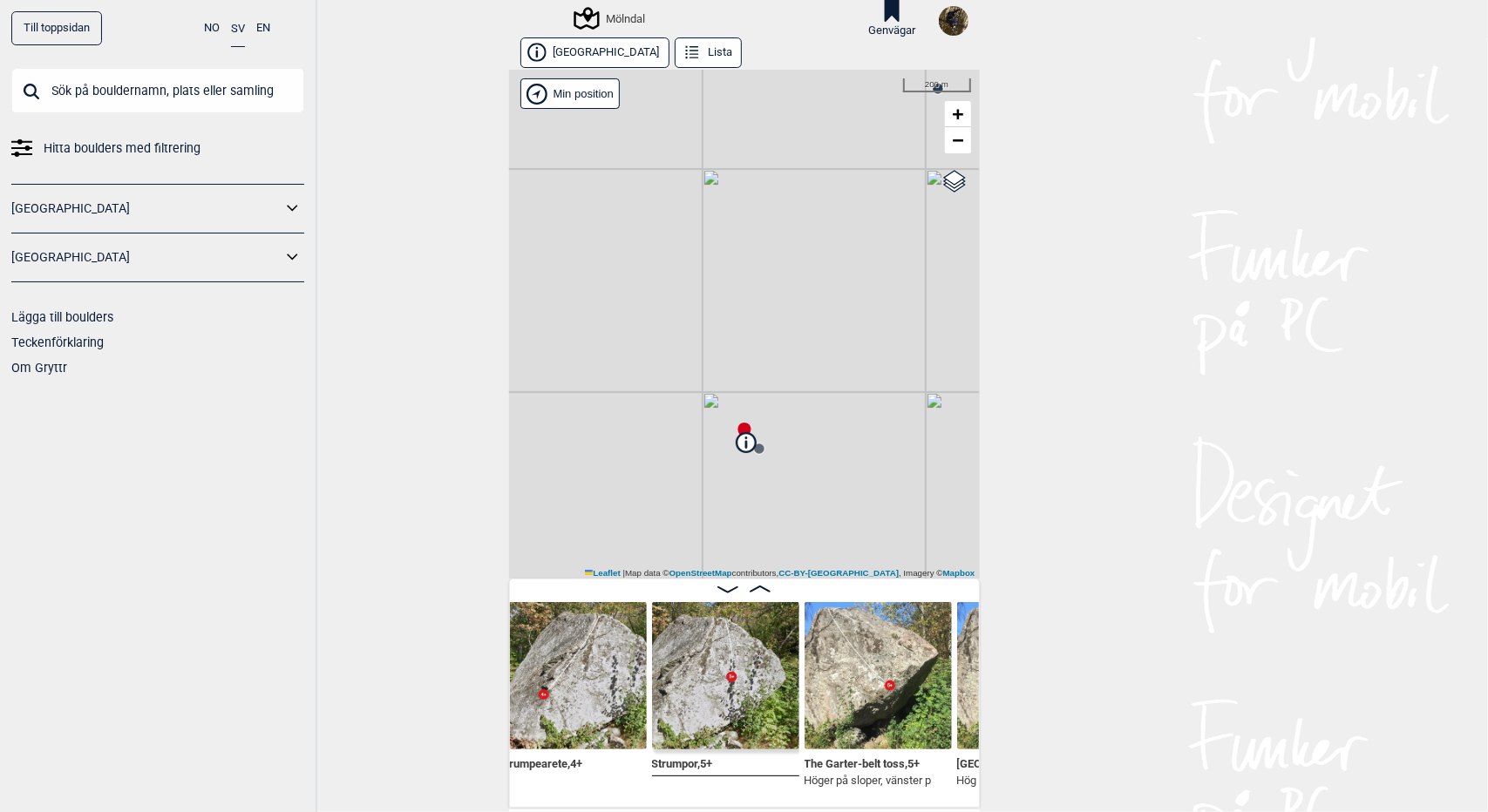
click at [619, 17] on div "Mölndal" at bounding box center [611, 18] width 69 height 21
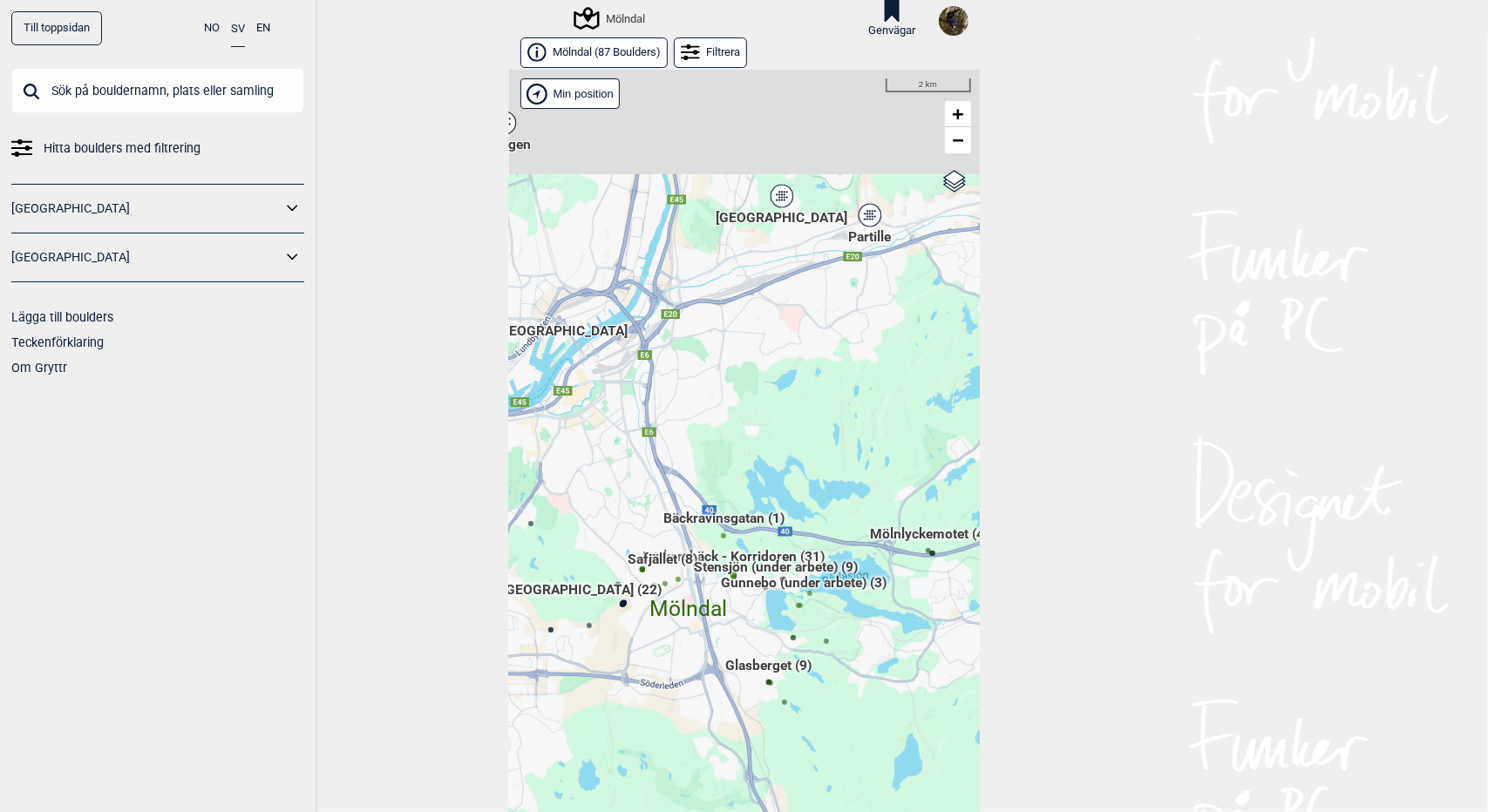
scroll to position [28, 0]
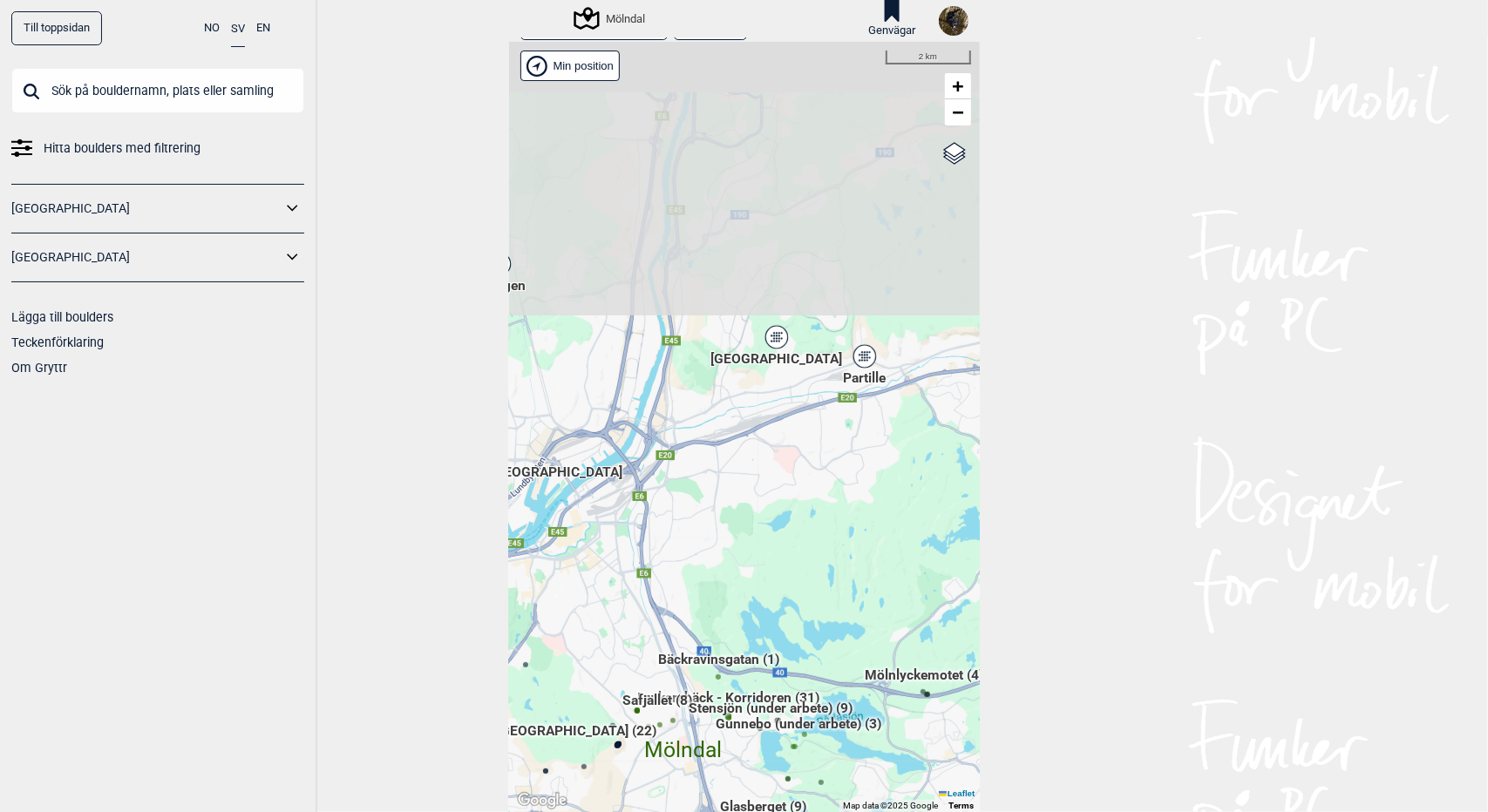
drag, startPoint x: 806, startPoint y: 228, endPoint x: 794, endPoint y: 577, distance: 349.2
click at [794, 577] on div "Hallingdal Gol Ål Stange Kolomoen Vallset Tangen Sørli Åsbygda Buskerud syd Kon…" at bounding box center [745, 426] width 471 height 770
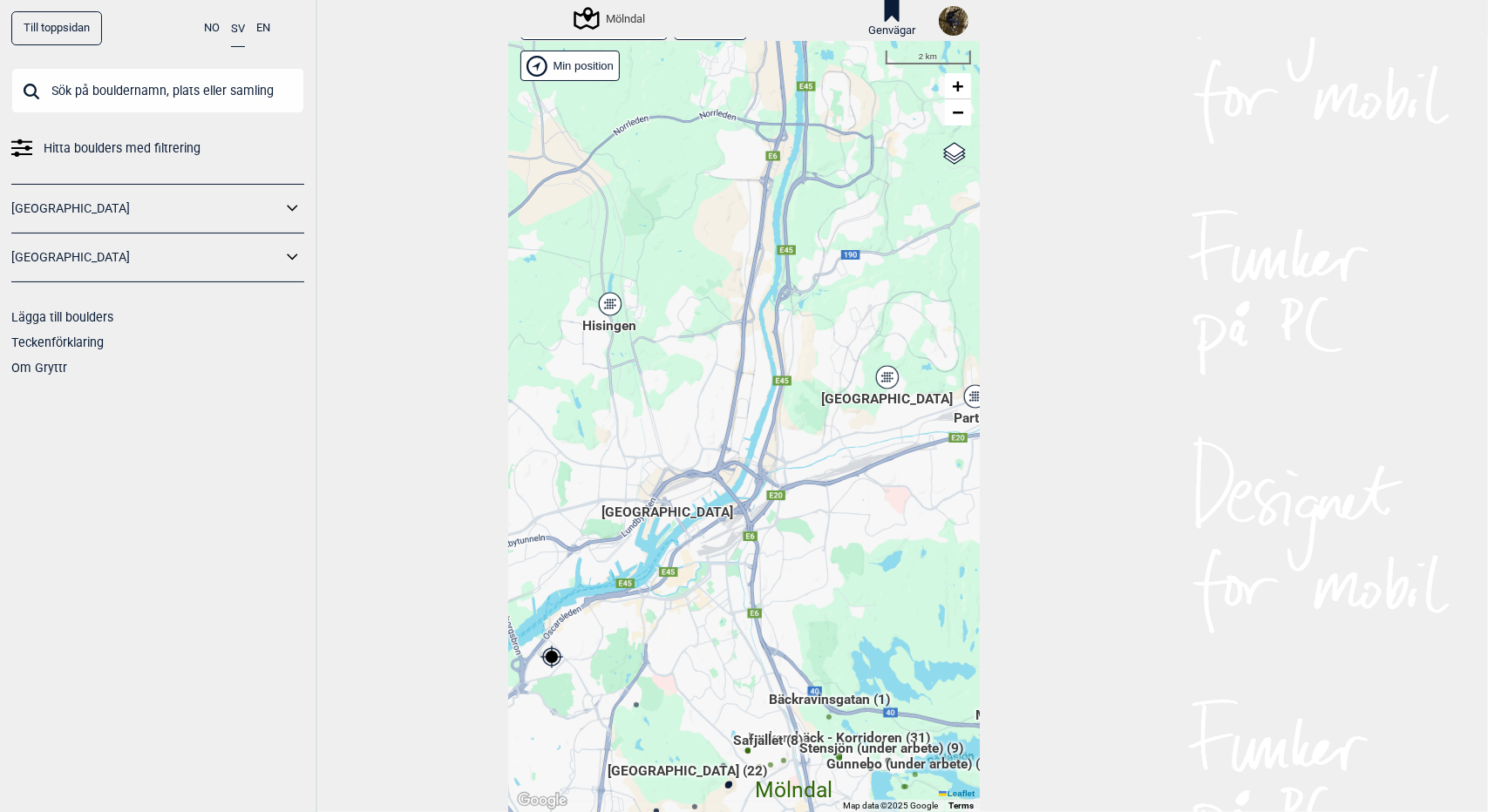
drag, startPoint x: 681, startPoint y: 426, endPoint x: 620, endPoint y: 505, distance: 99.8
click at [620, 505] on div "Hallingdal Gol Ål Stange Kolomoen Vallset Tangen Sørli Åsbygda Buskerud syd Kon…" at bounding box center [745, 426] width 471 height 770
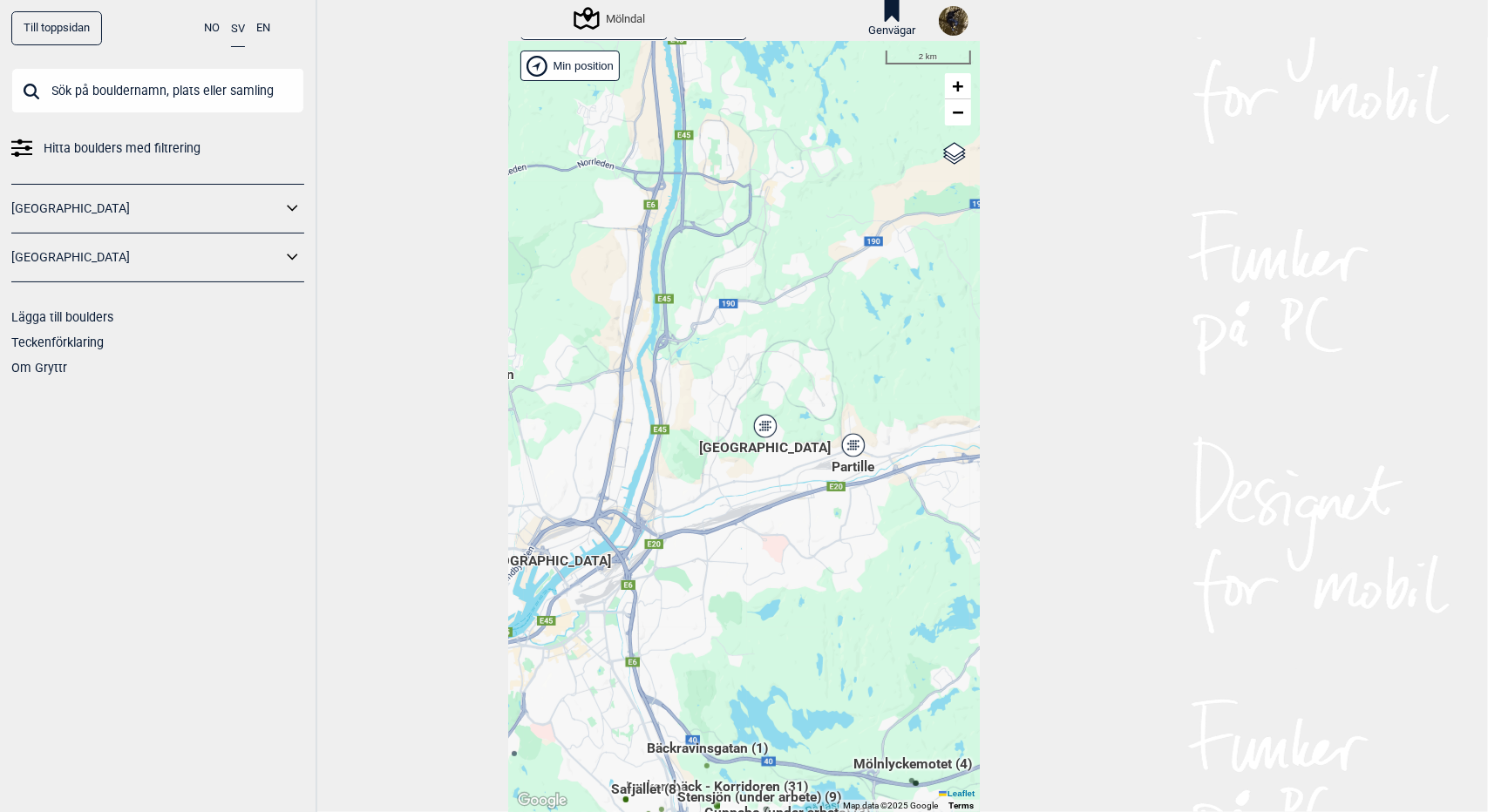
click at [765, 427] on icon at bounding box center [764, 426] width 22 height 23
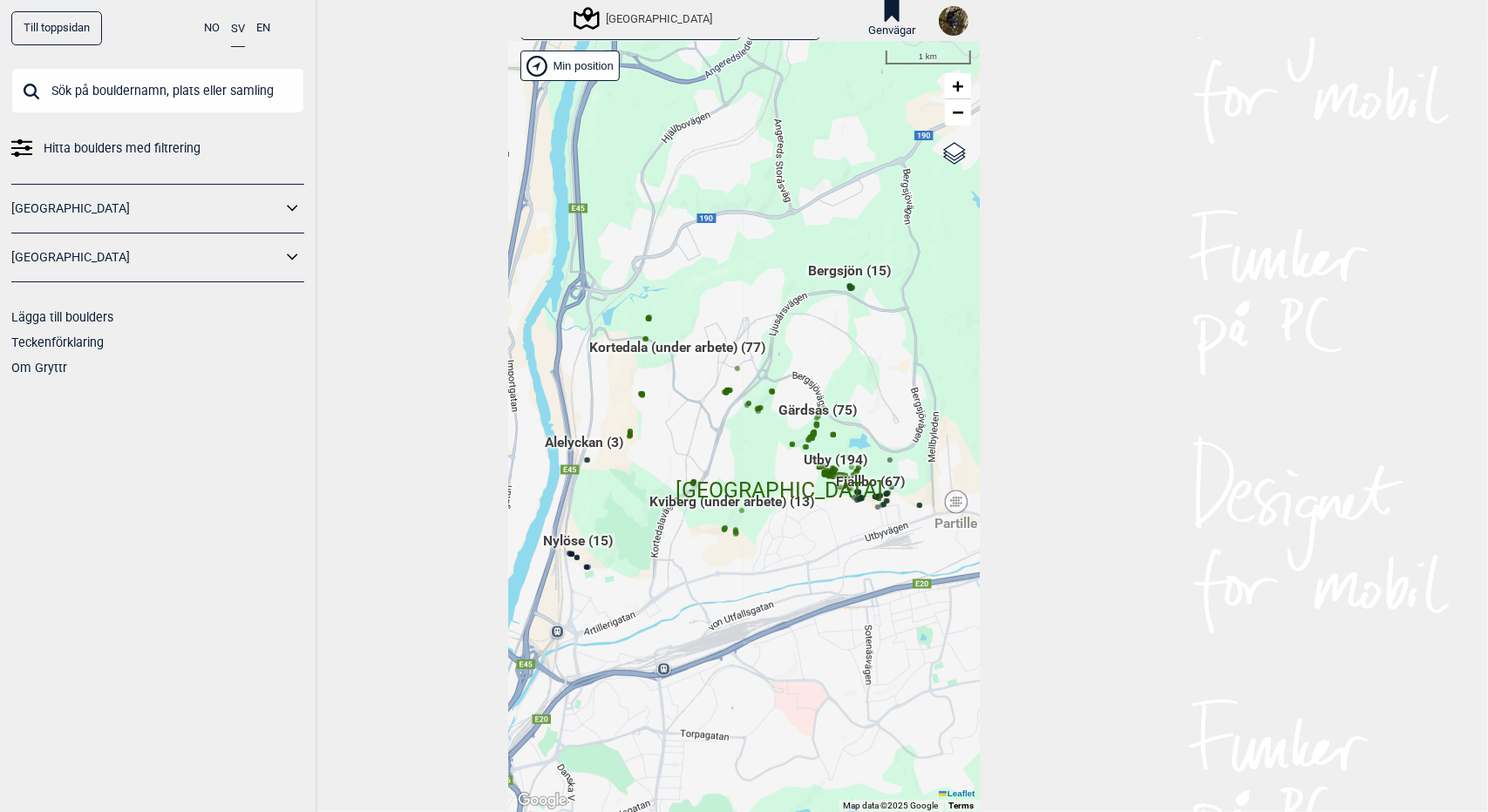
click at [564, 542] on span "Nylöse (15)" at bounding box center [579, 549] width 70 height 33
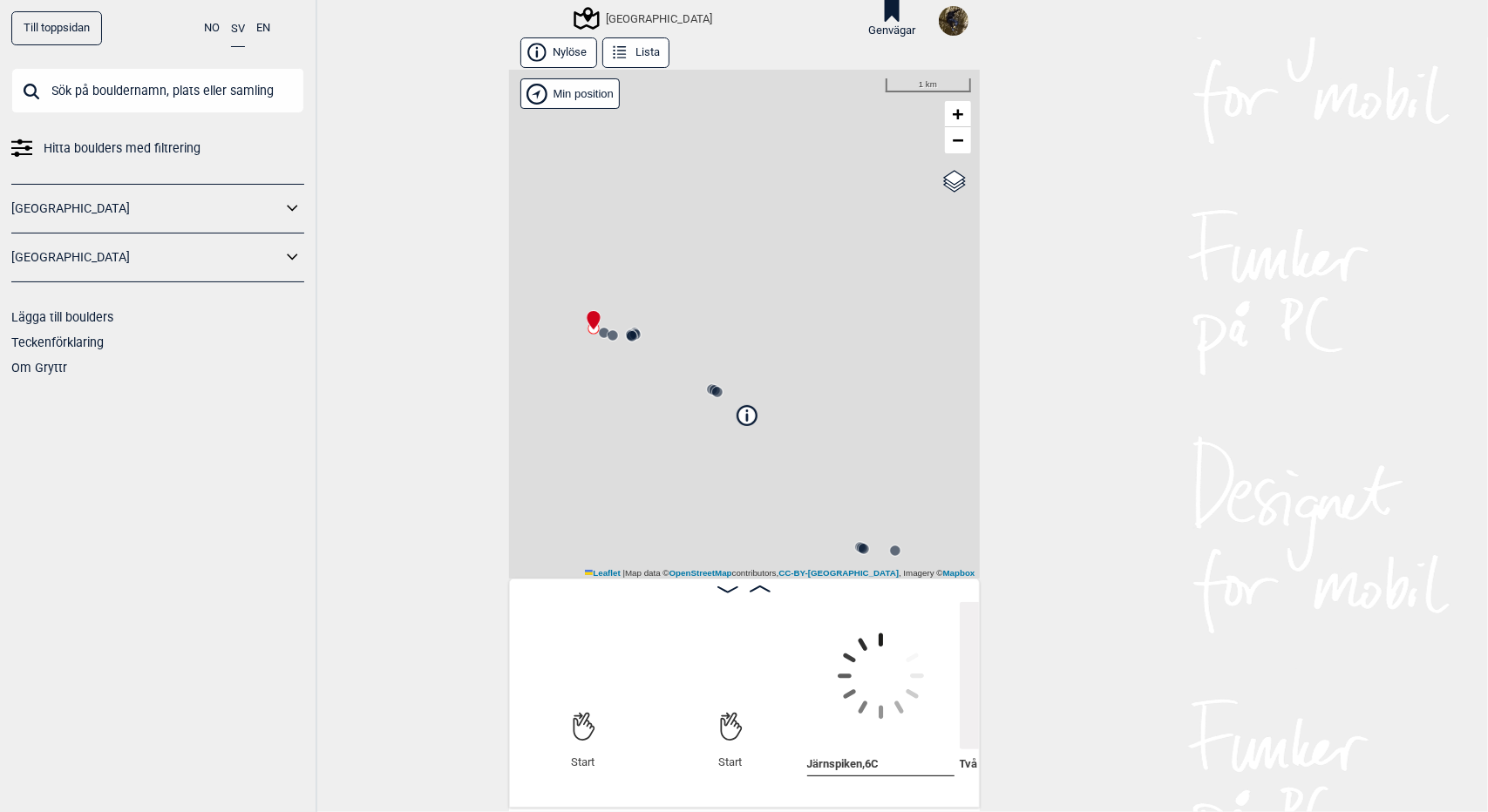
scroll to position [0, 136]
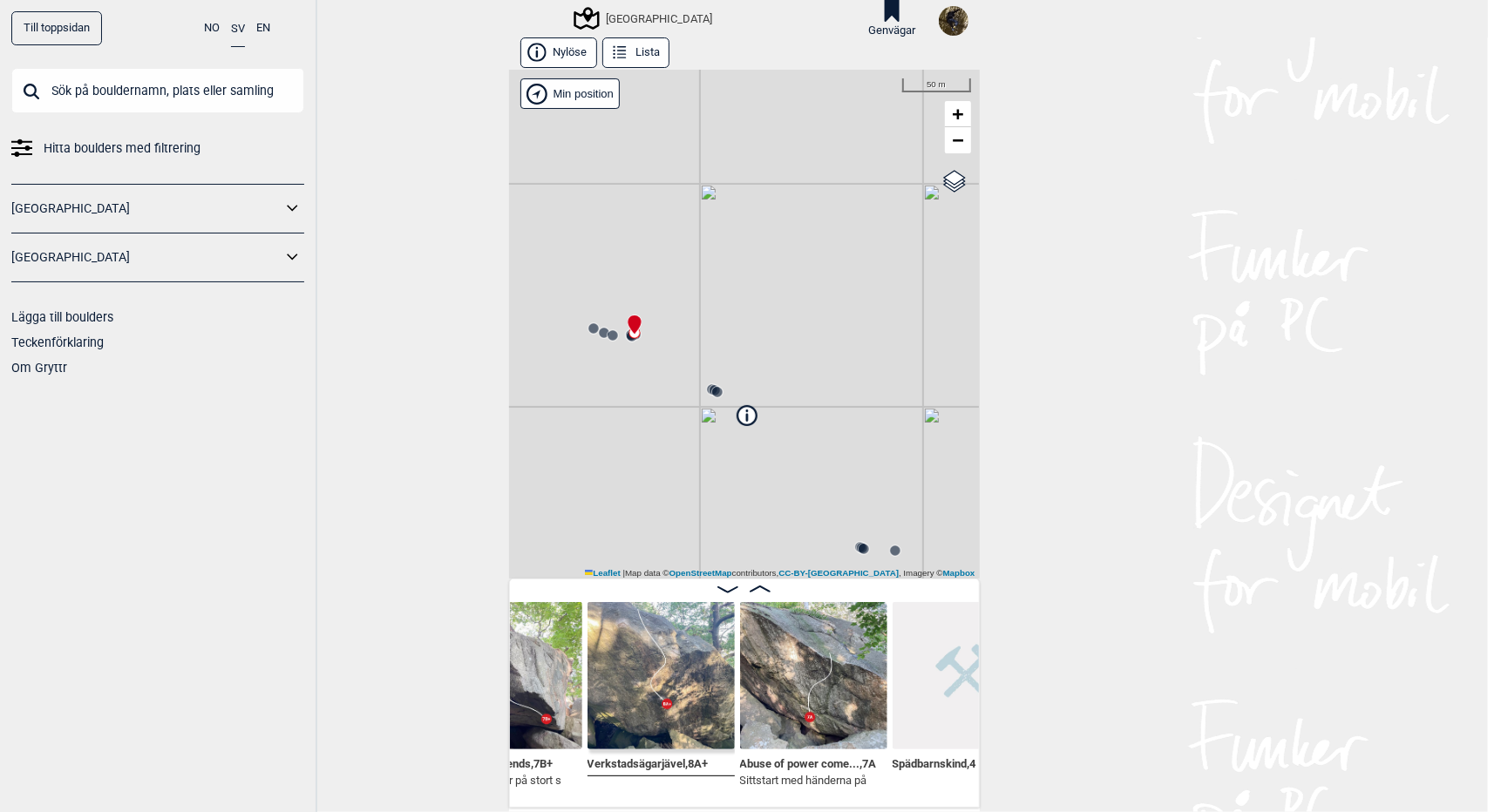
scroll to position [0, 1093]
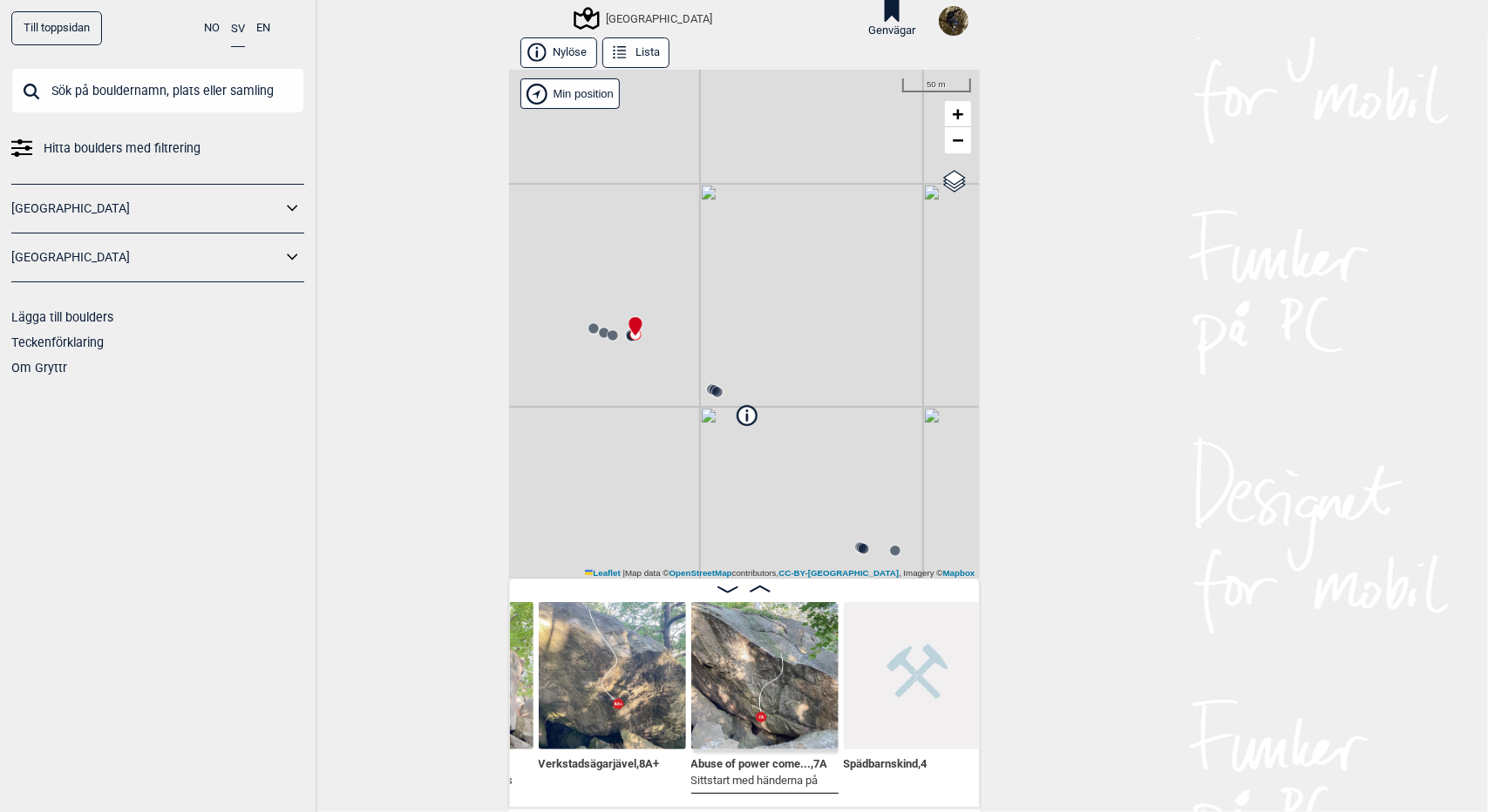
scroll to position [0, 1212]
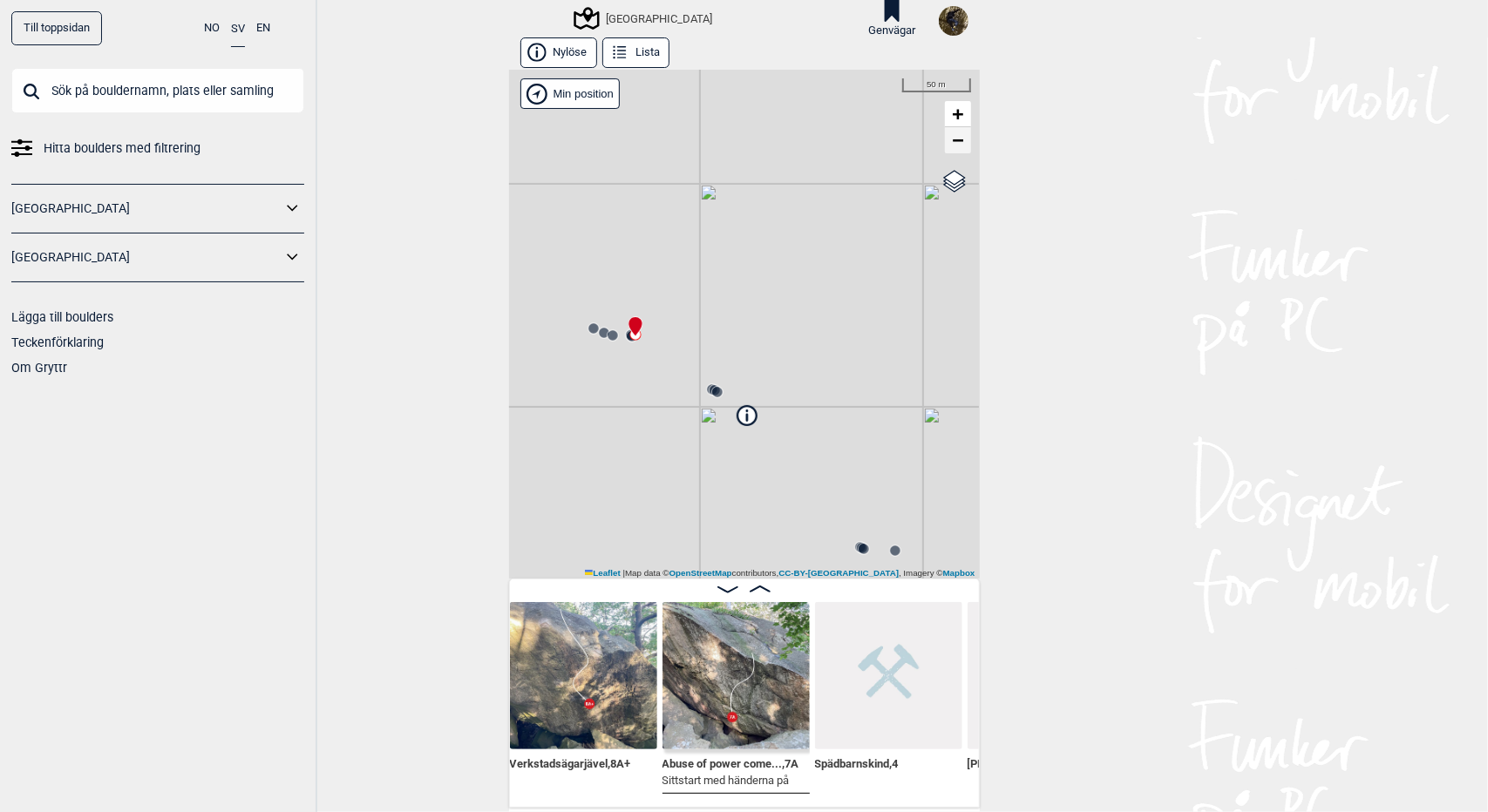
click at [959, 144] on link "−" at bounding box center [958, 140] width 26 height 26
drag, startPoint x: 817, startPoint y: 391, endPoint x: 511, endPoint y: 489, distance: 321.3
click at [511, 489] on div "Utbyområdet Brukerens posisjon Min position 200 m + − OpenStreetMap Google sate…" at bounding box center [745, 324] width 471 height 509
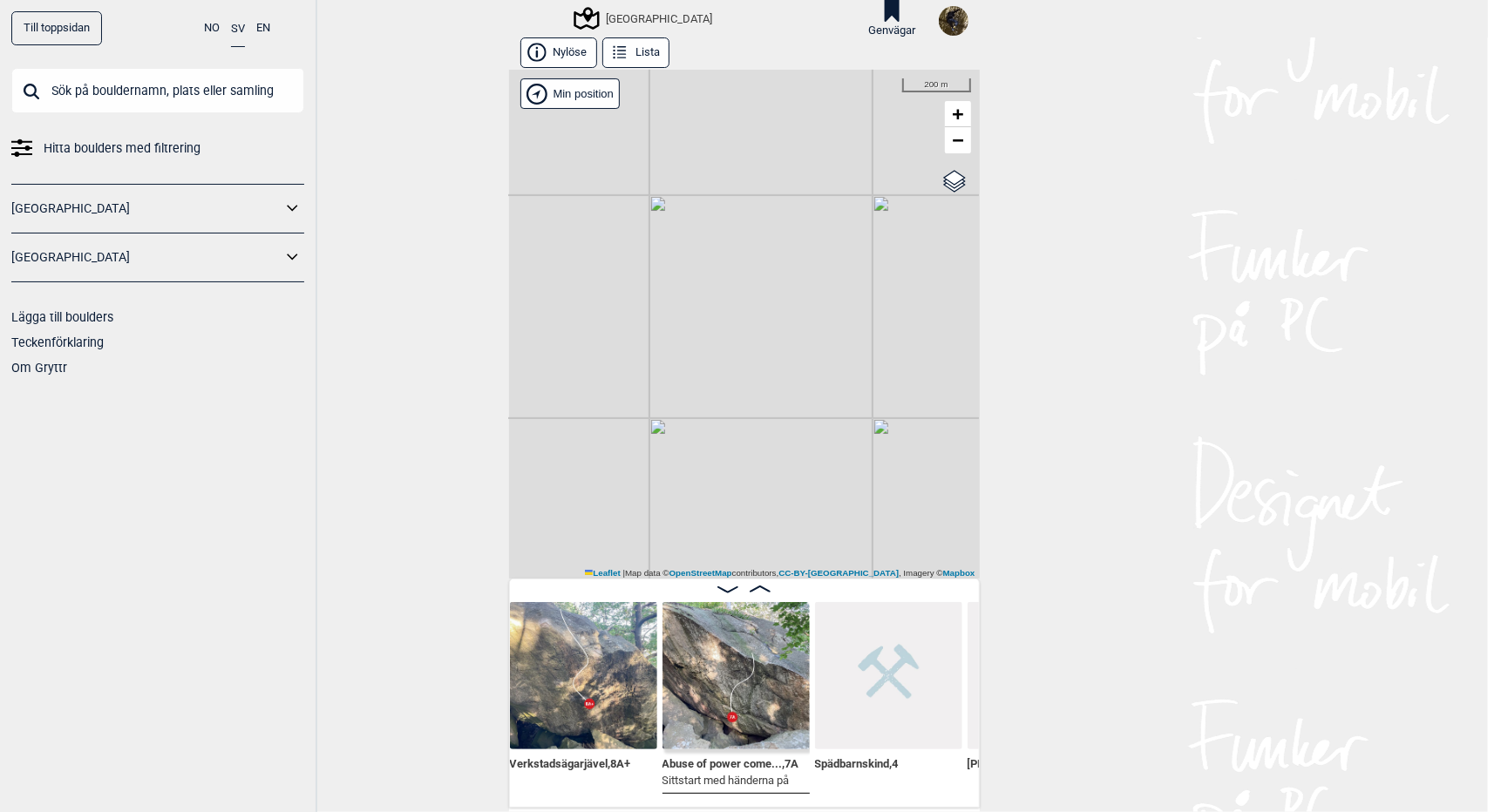
click at [620, 11] on div "[GEOGRAPHIC_DATA]" at bounding box center [645, 18] width 136 height 21
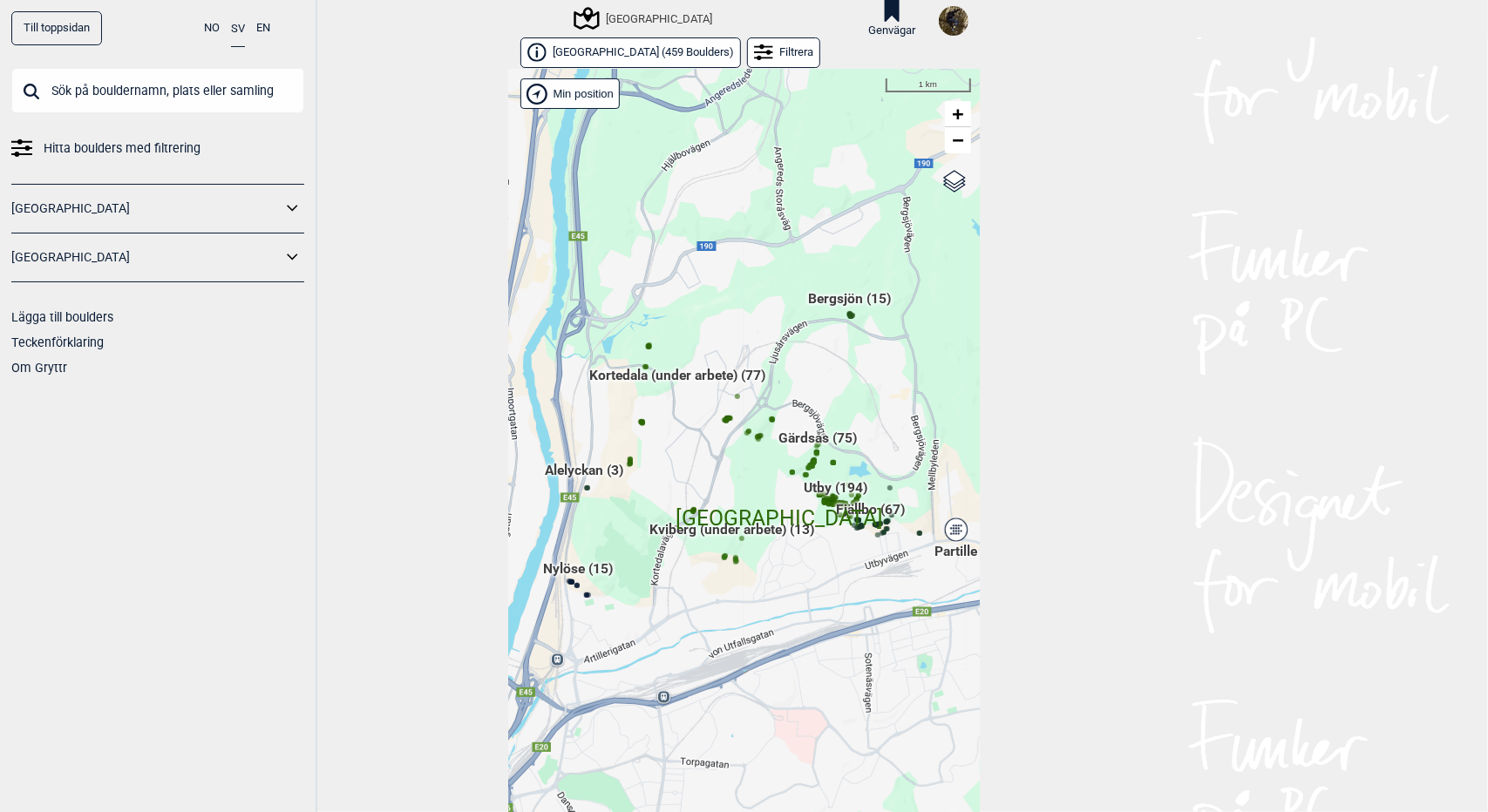
scroll to position [28, 0]
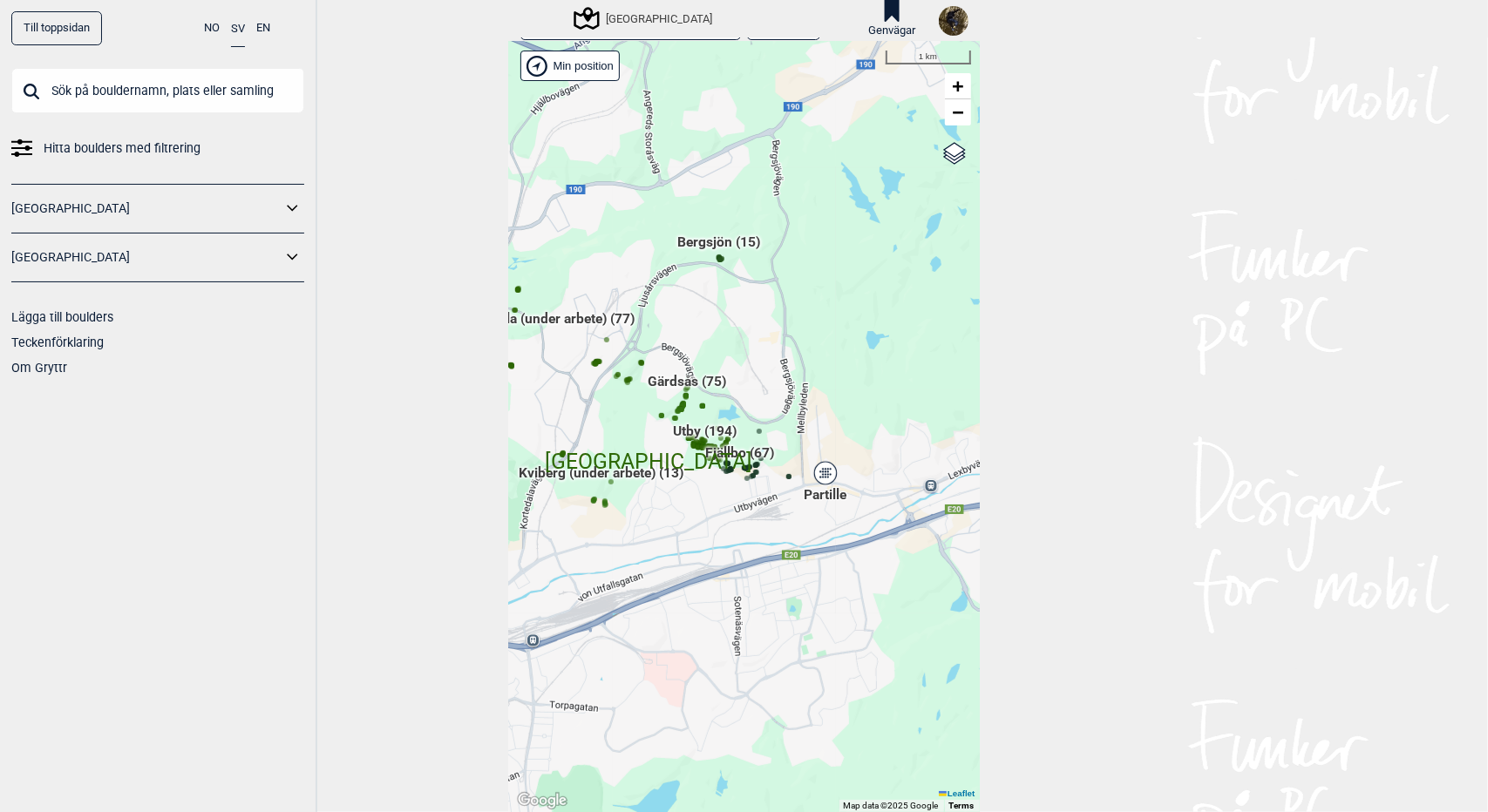
click at [669, 393] on div "Hallingdal Gol Ål Stange Kolomoen Vallset Tangen Sørli Åsbygda Buskerud syd Kon…" at bounding box center [745, 426] width 471 height 770
click at [953, 85] on span "+" at bounding box center [957, 85] width 11 height 22
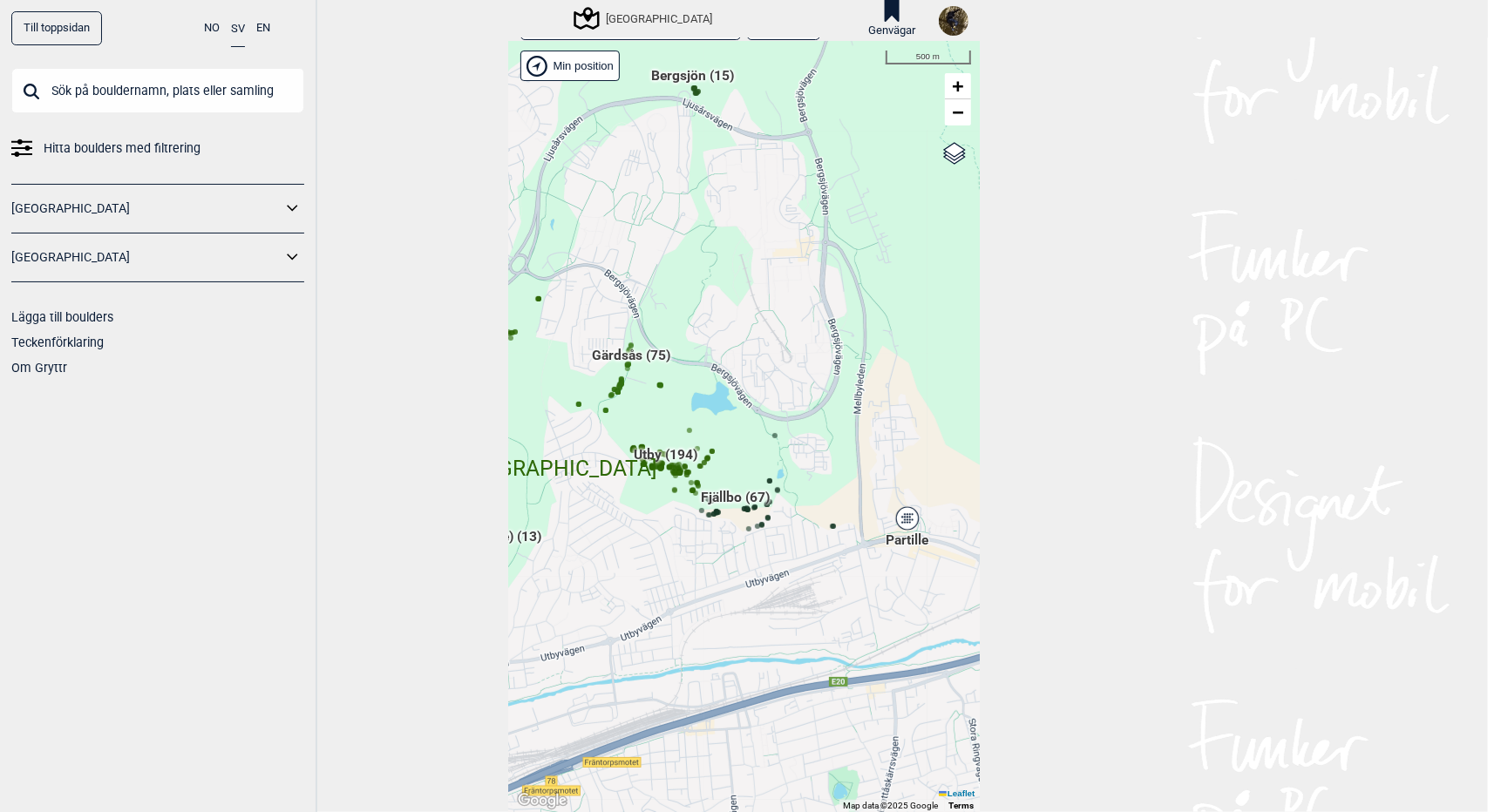
click at [903, 531] on div "Hallingdal Gol Ål Stange Kolomoen Vallset Tangen Sørli Åsbygda Buskerud syd Kon…" at bounding box center [745, 426] width 471 height 770
click at [902, 516] on div "Partille" at bounding box center [907, 519] width 10 height 10
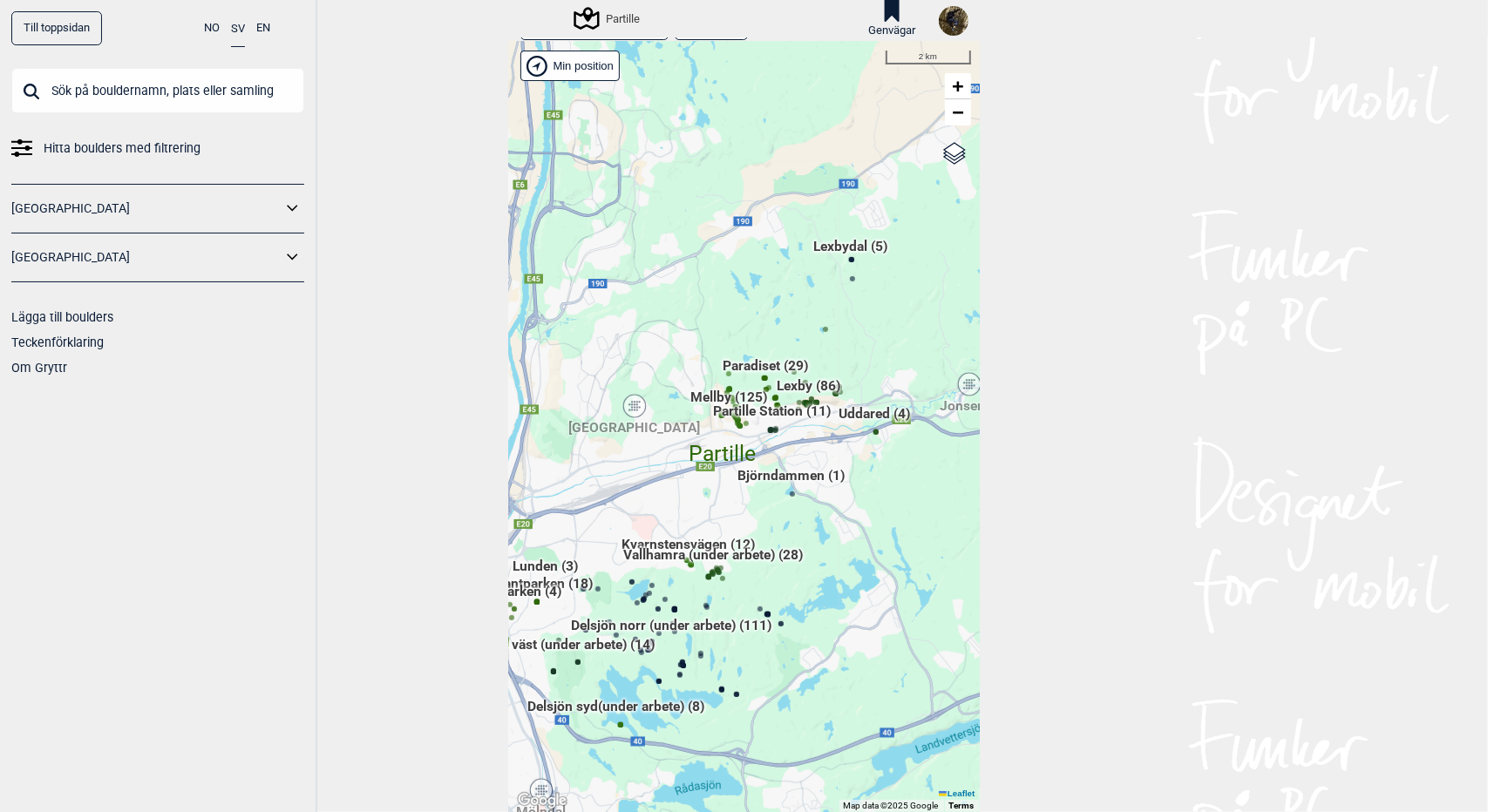
drag, startPoint x: 860, startPoint y: 405, endPoint x: 809, endPoint y: 470, distance: 82.6
click at [809, 470] on span "Björndammen (1)" at bounding box center [790, 483] width 107 height 33
click at [952, 92] on span "+" at bounding box center [957, 85] width 11 height 22
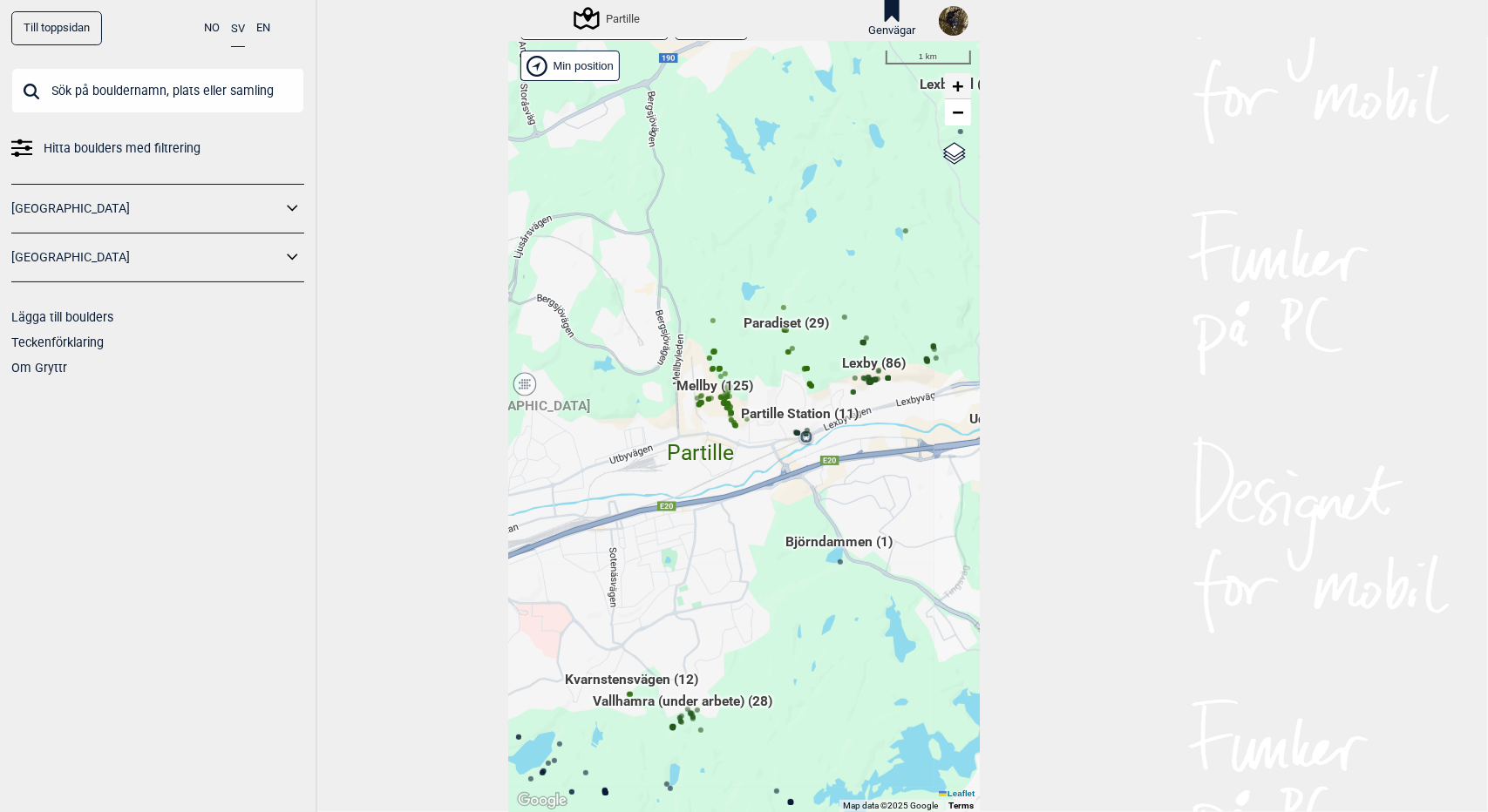
click at [952, 92] on span "+" at bounding box center [957, 85] width 11 height 22
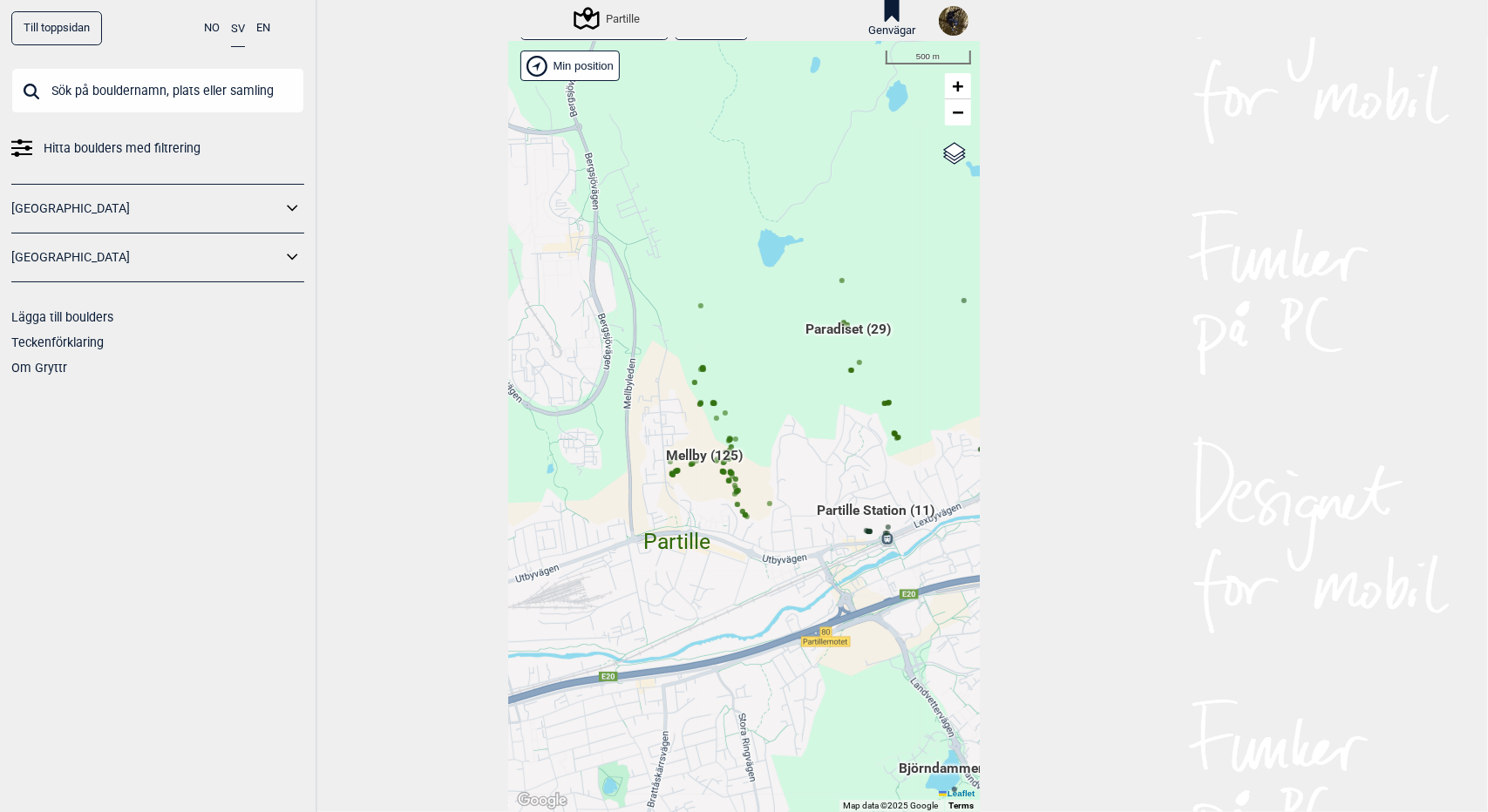
drag, startPoint x: 789, startPoint y: 367, endPoint x: 809, endPoint y: 460, distance: 95.1
click at [809, 460] on div "Hallingdal Gol Ål Stange Kolomoen Vallset Tangen Sørli Åsbygda Buskerud syd Kon…" at bounding box center [745, 426] width 471 height 770
click at [685, 454] on span "Mellby (125)" at bounding box center [705, 463] width 77 height 33
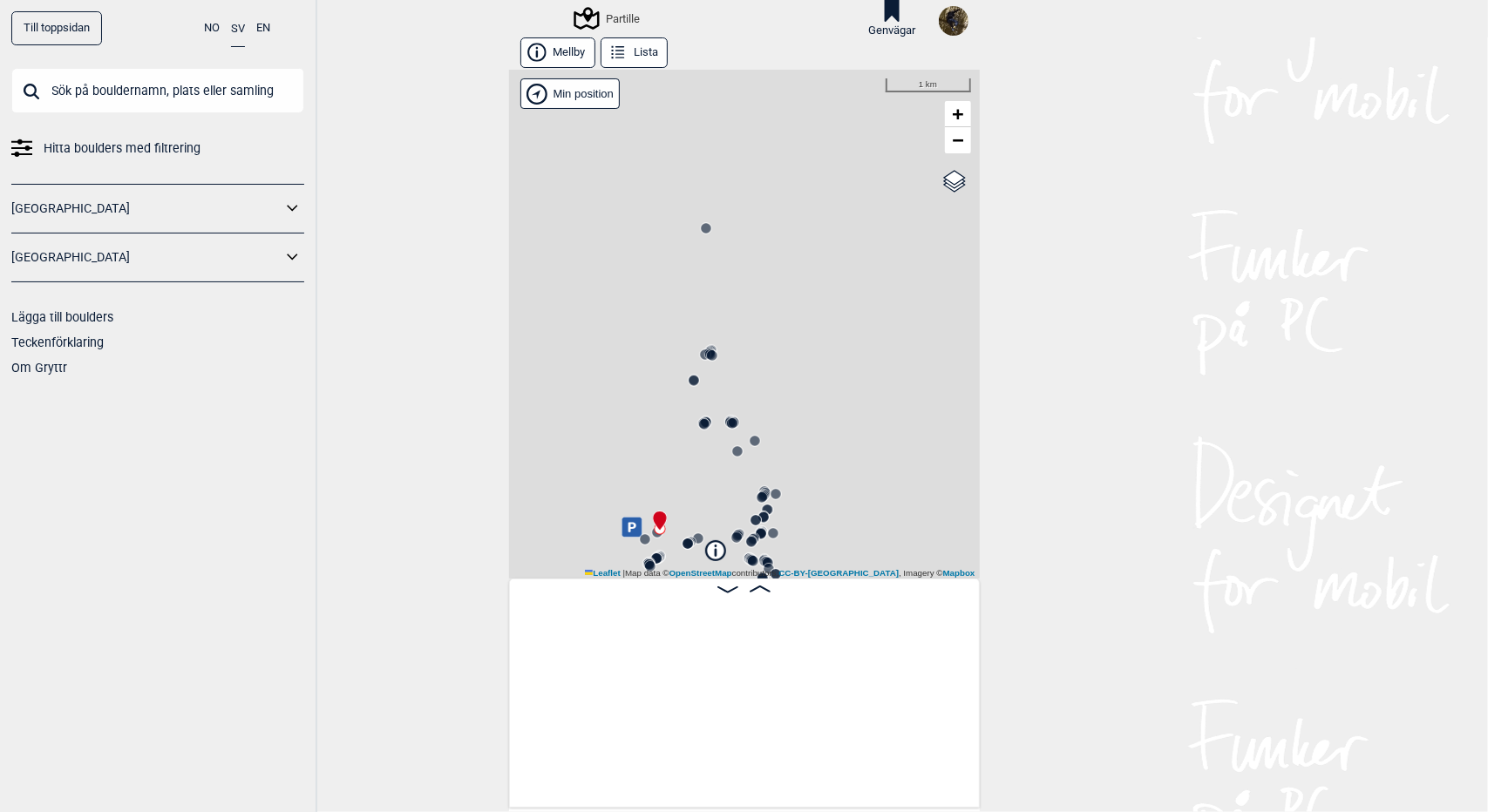
scroll to position [0, 136]
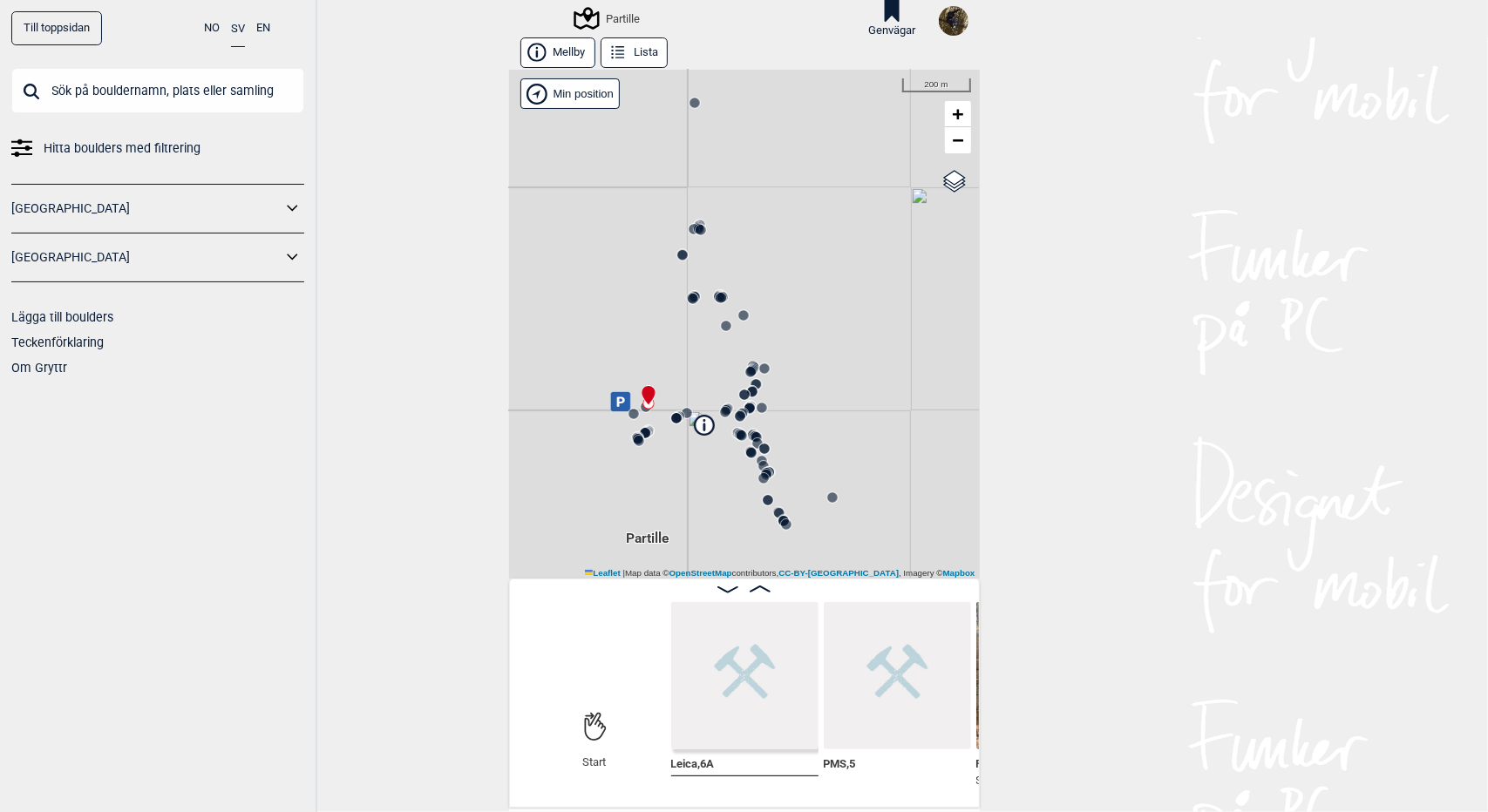
drag, startPoint x: 832, startPoint y: 479, endPoint x: 818, endPoint y: 351, distance: 128.8
click at [818, 351] on div "Partille" at bounding box center [745, 324] width 471 height 509
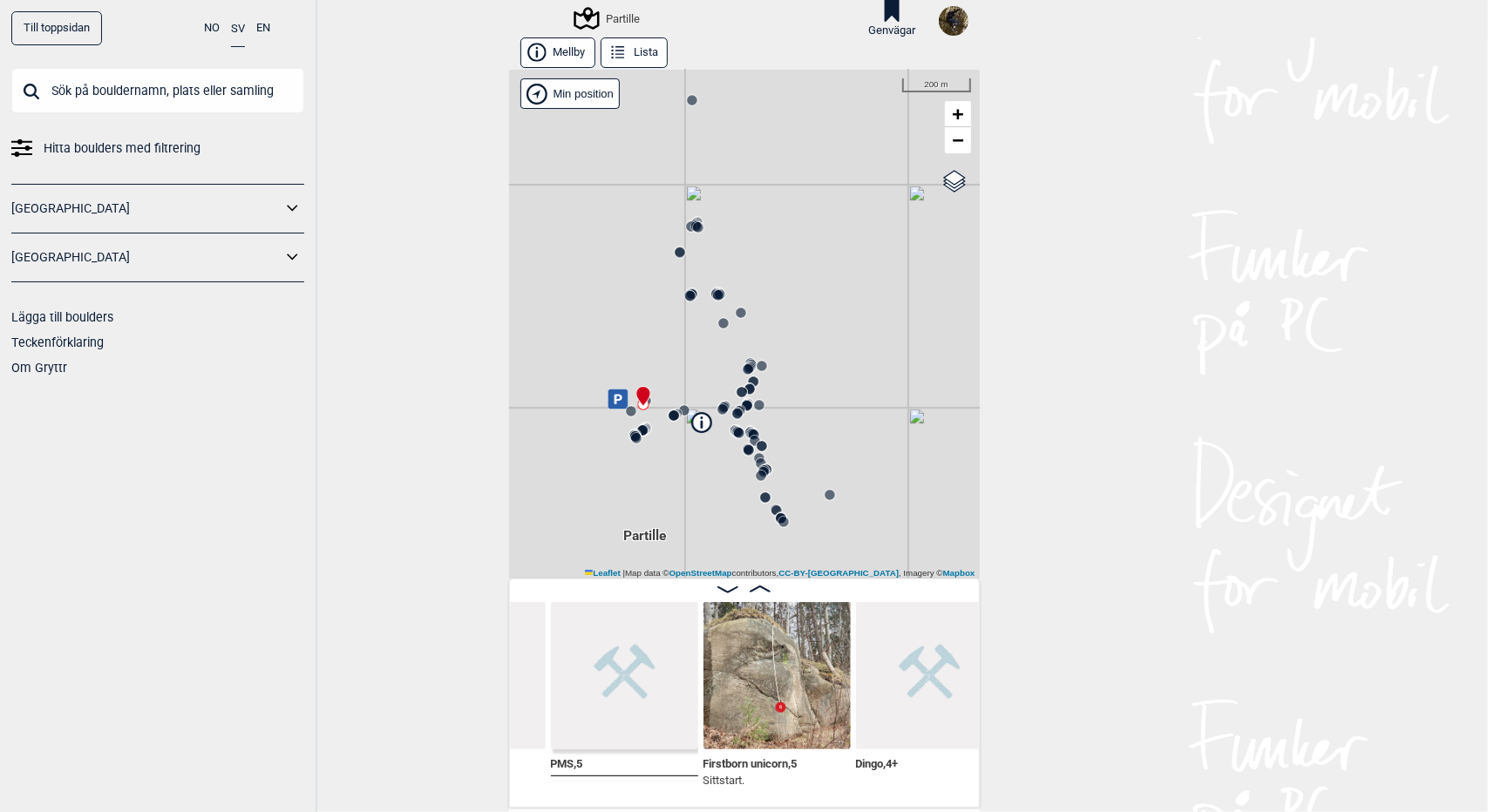
scroll to position [0, 413]
click at [634, 58] on button "Lista" at bounding box center [634, 52] width 67 height 31
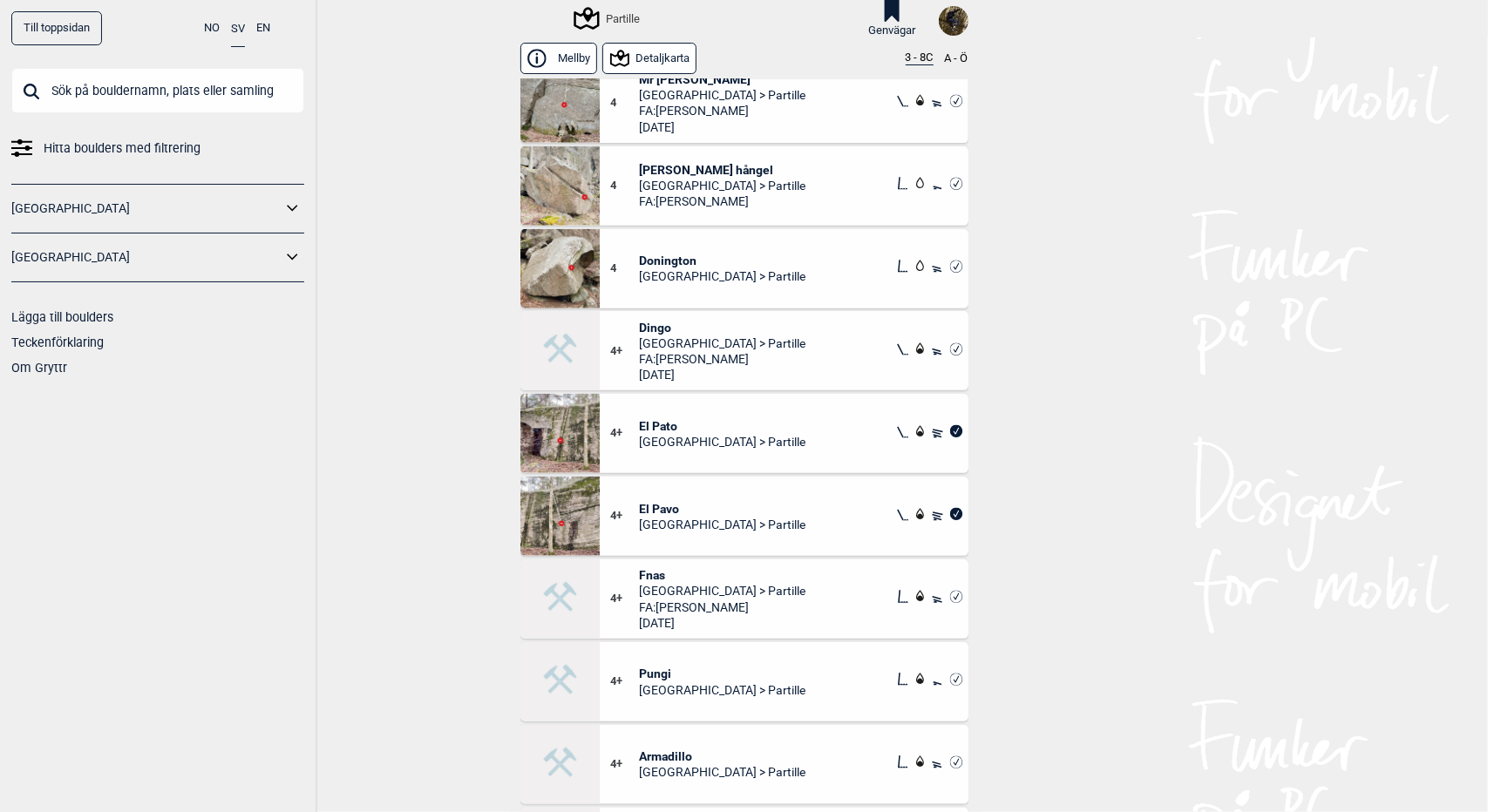
scroll to position [178, 0]
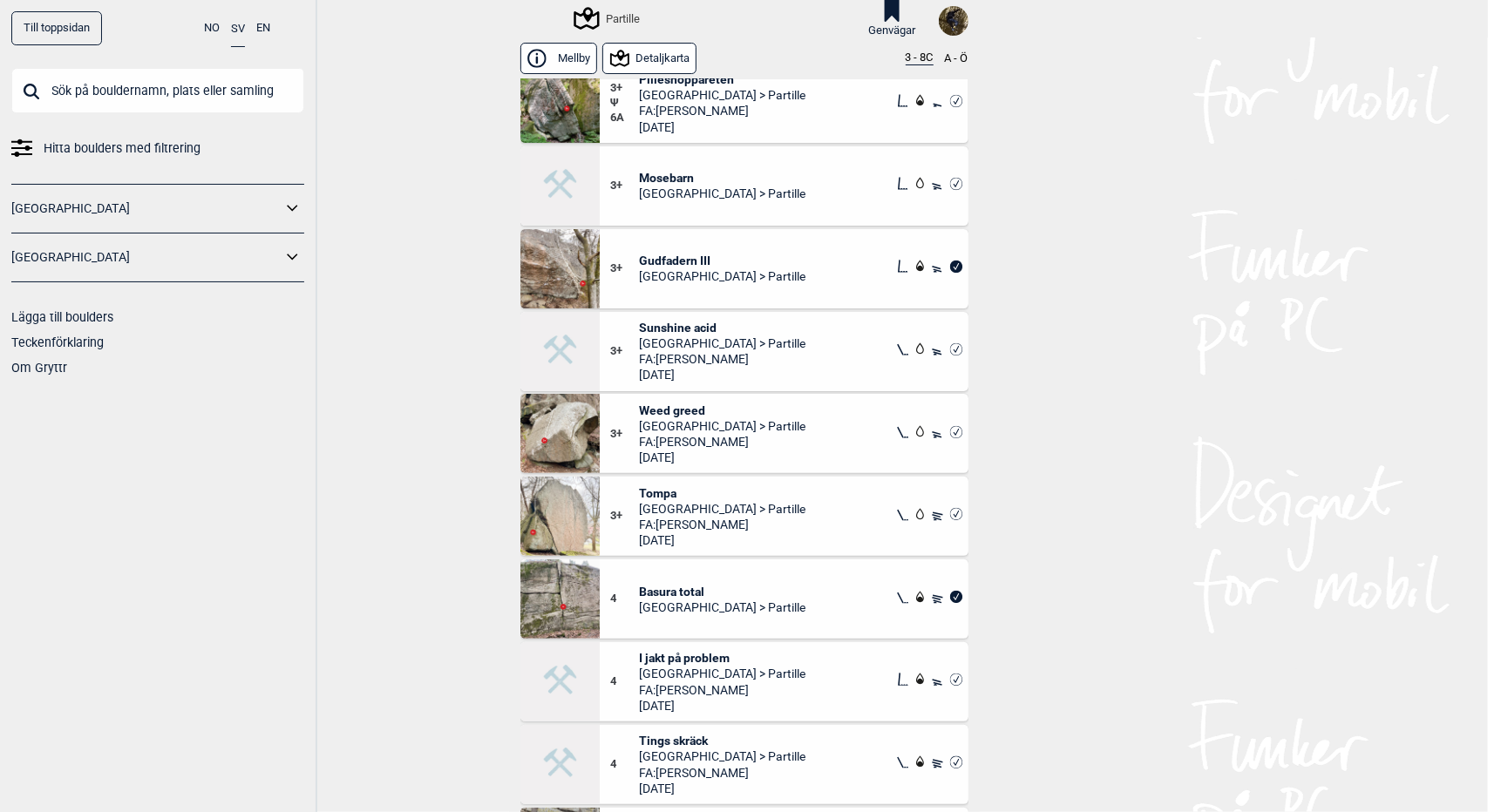
click at [608, 13] on div "Partille" at bounding box center [608, 18] width 64 height 21
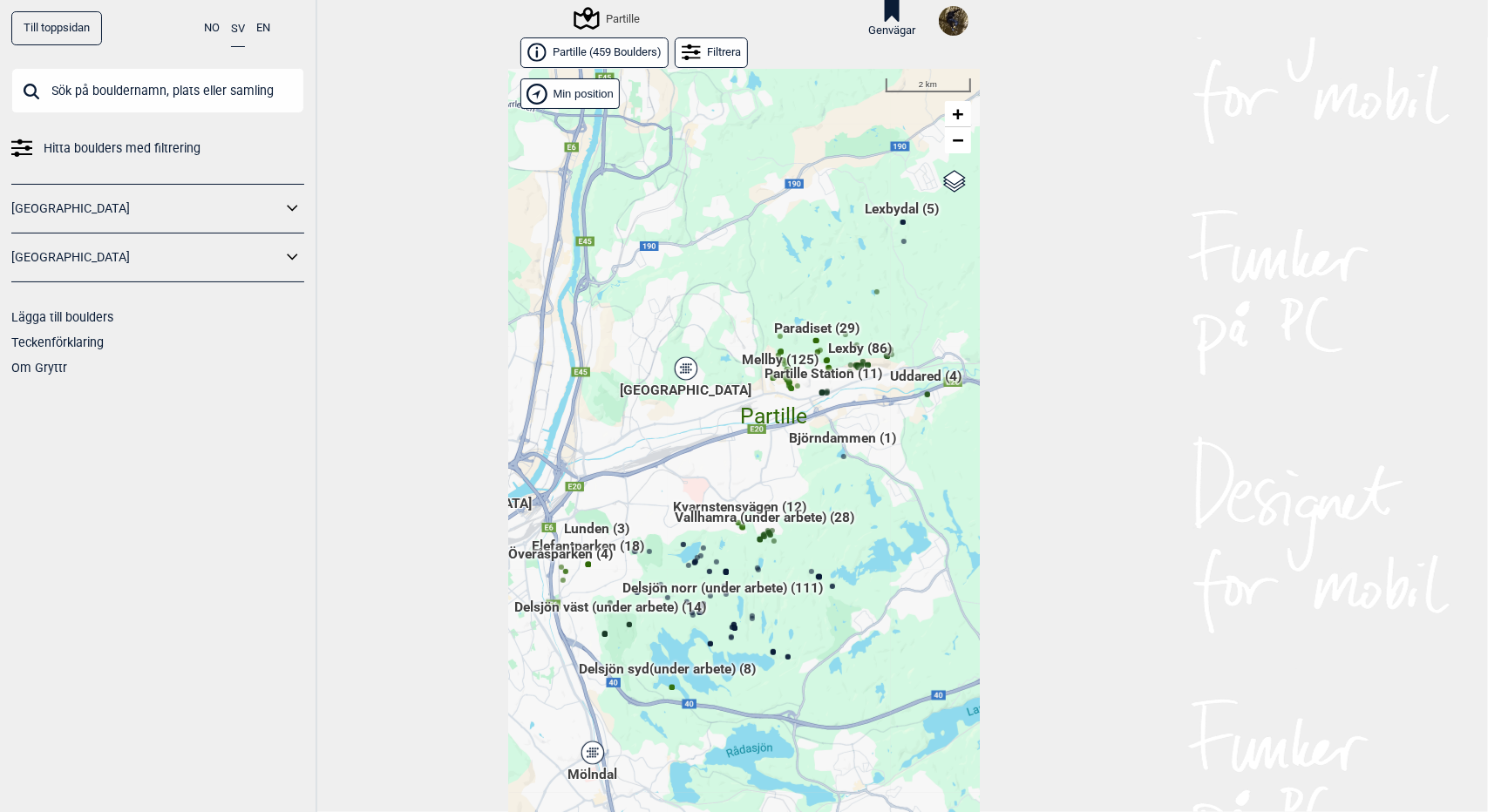
click at [680, 371] on div "[GEOGRAPHIC_DATA]" at bounding box center [686, 369] width 10 height 10
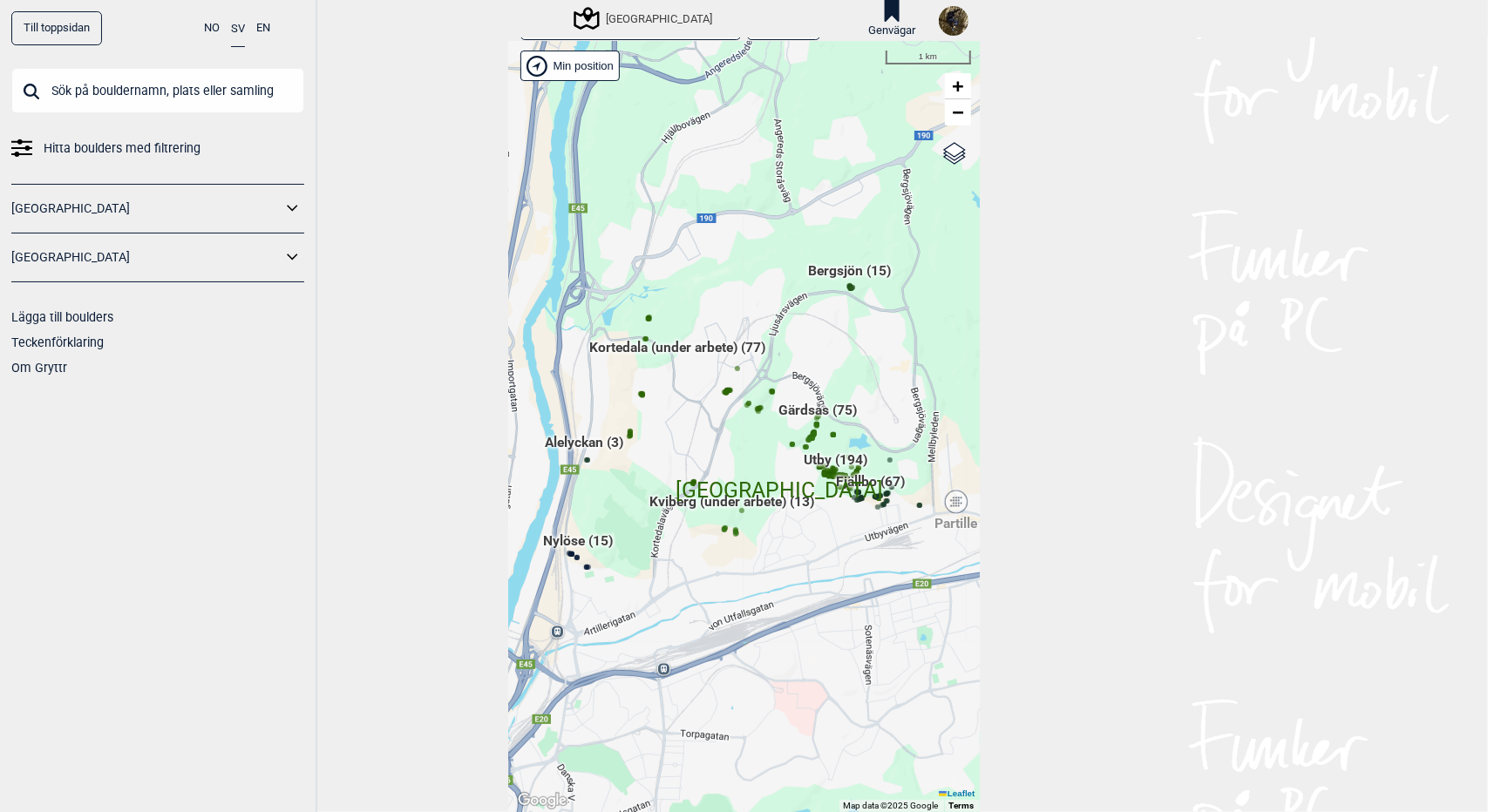
click at [865, 487] on span "Fjällbo (67)" at bounding box center [870, 489] width 69 height 33
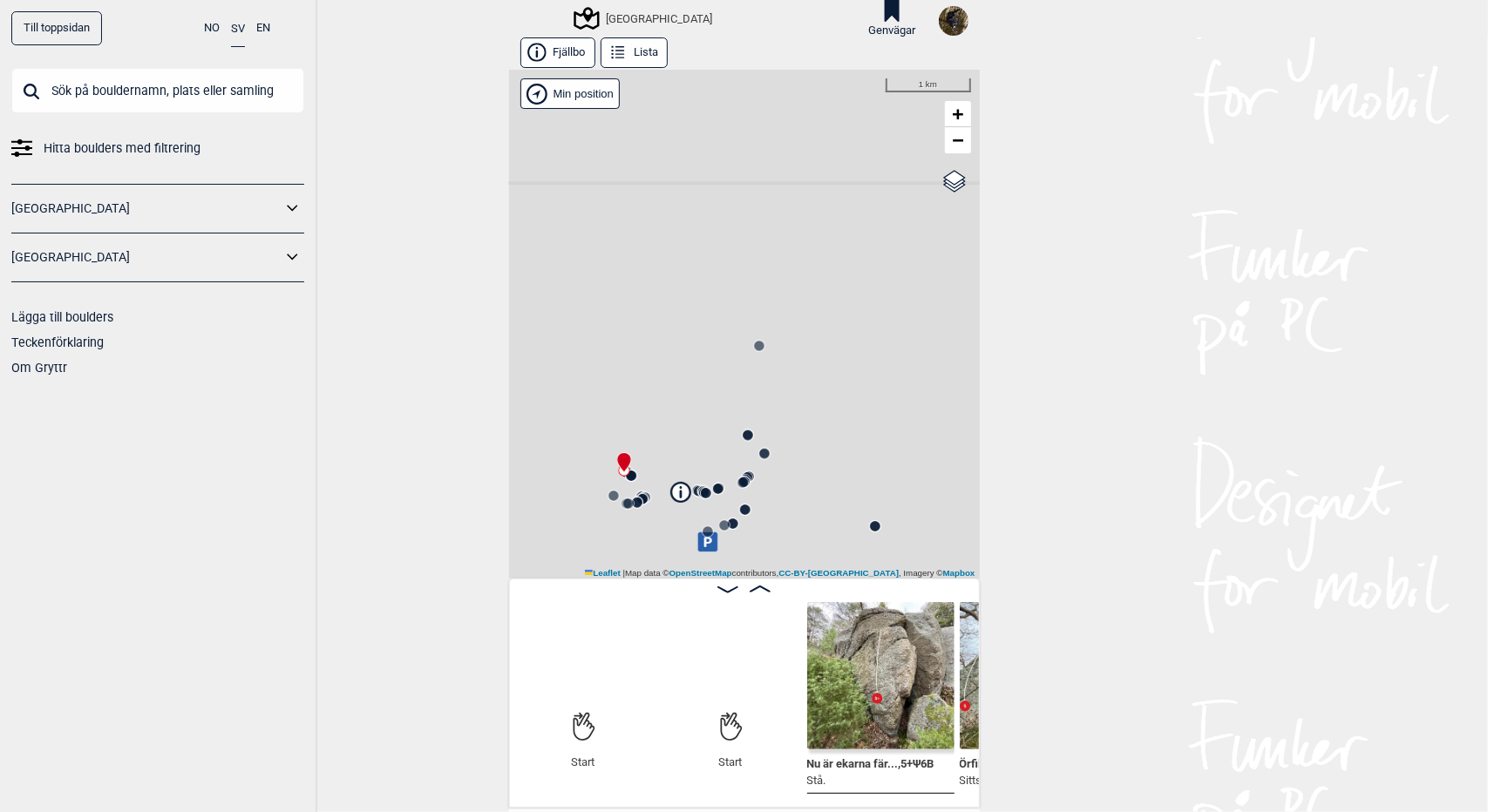
scroll to position [0, 136]
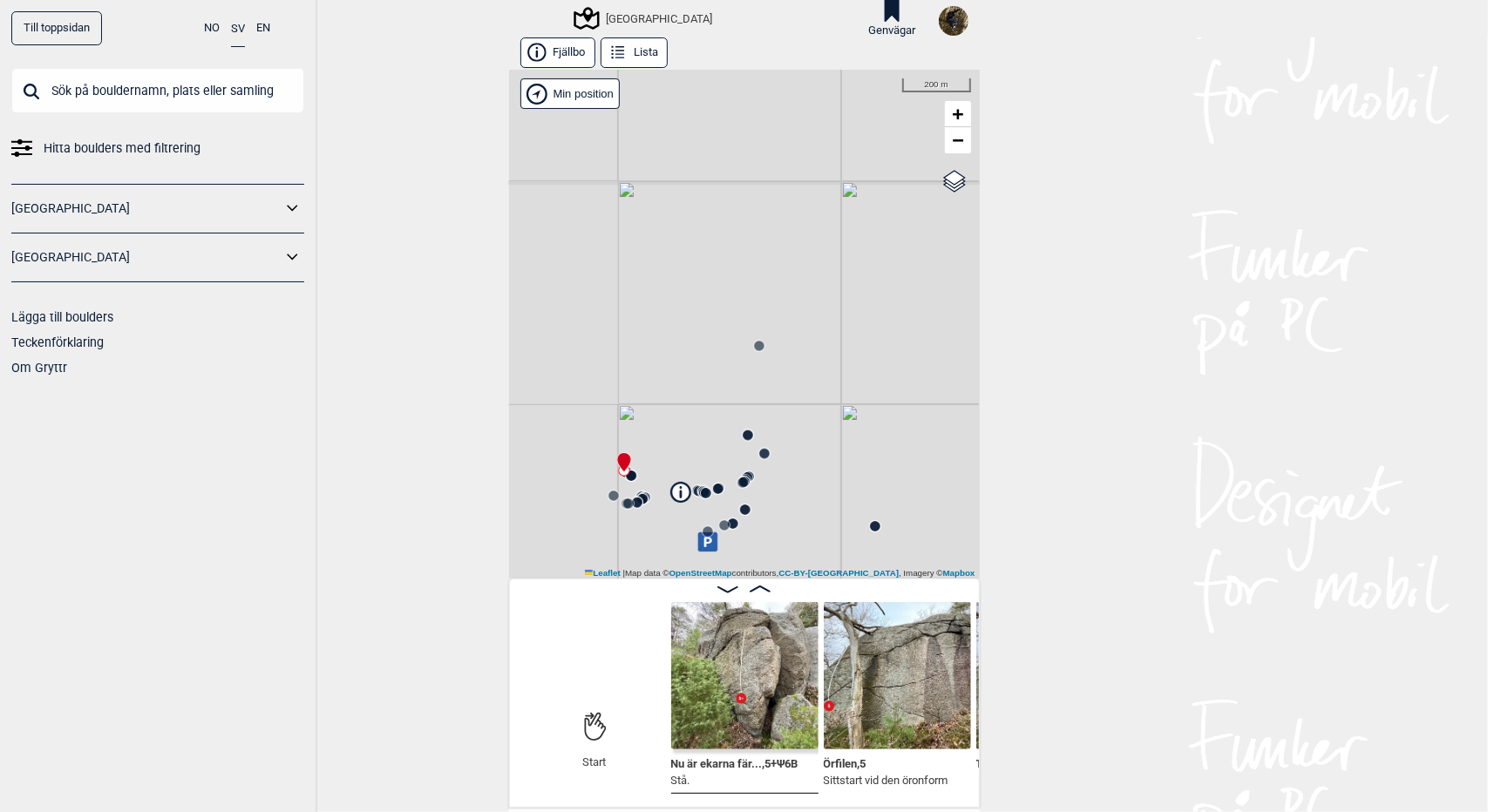
click at [638, 57] on button "Lista" at bounding box center [634, 52] width 67 height 31
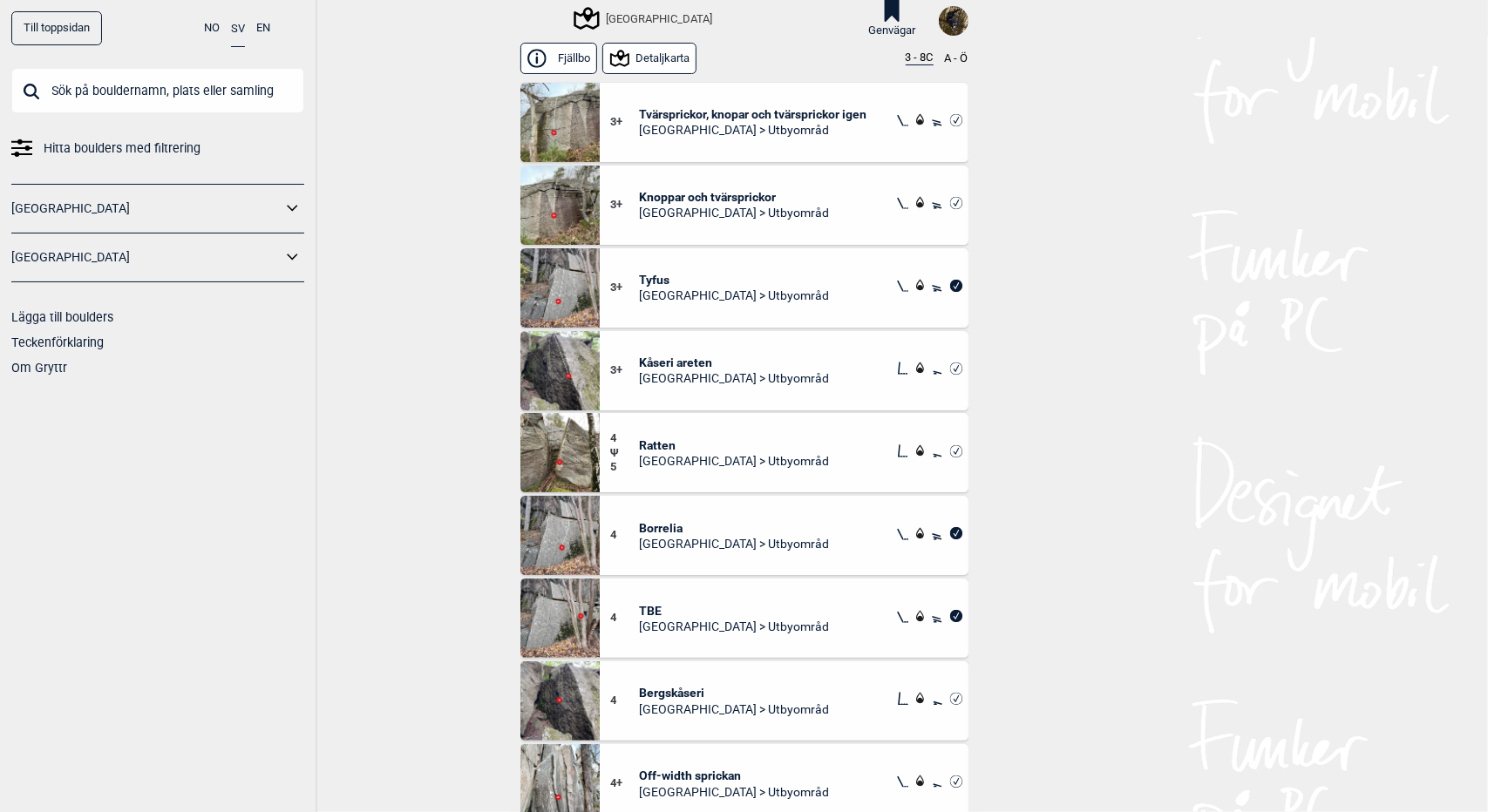
click at [721, 111] on span "Tvärsprickor, knopar och tvärsprickor igen" at bounding box center [752, 114] width 228 height 16
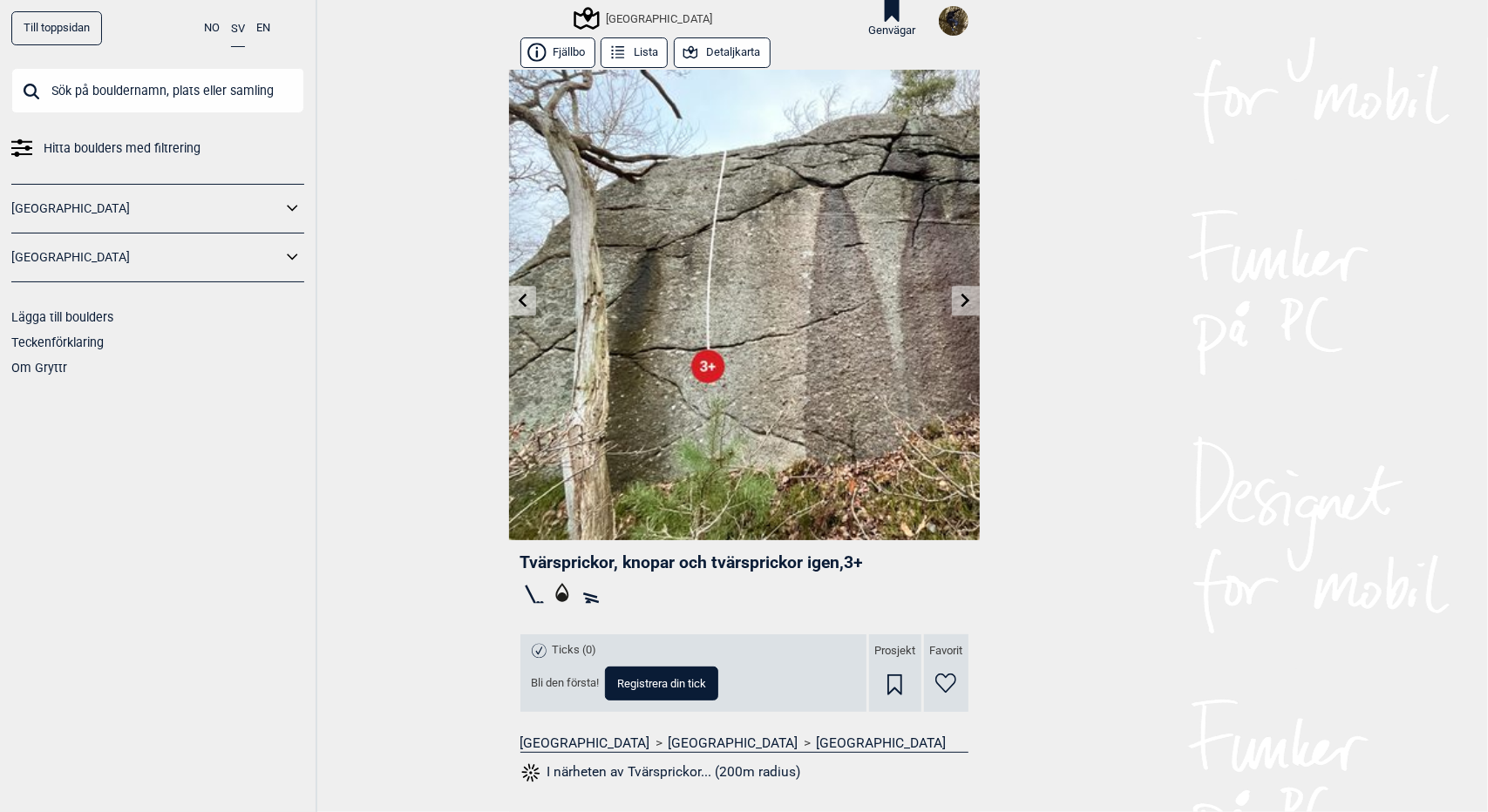
click at [715, 51] on button "Detaljkarta" at bounding box center [721, 52] width 97 height 31
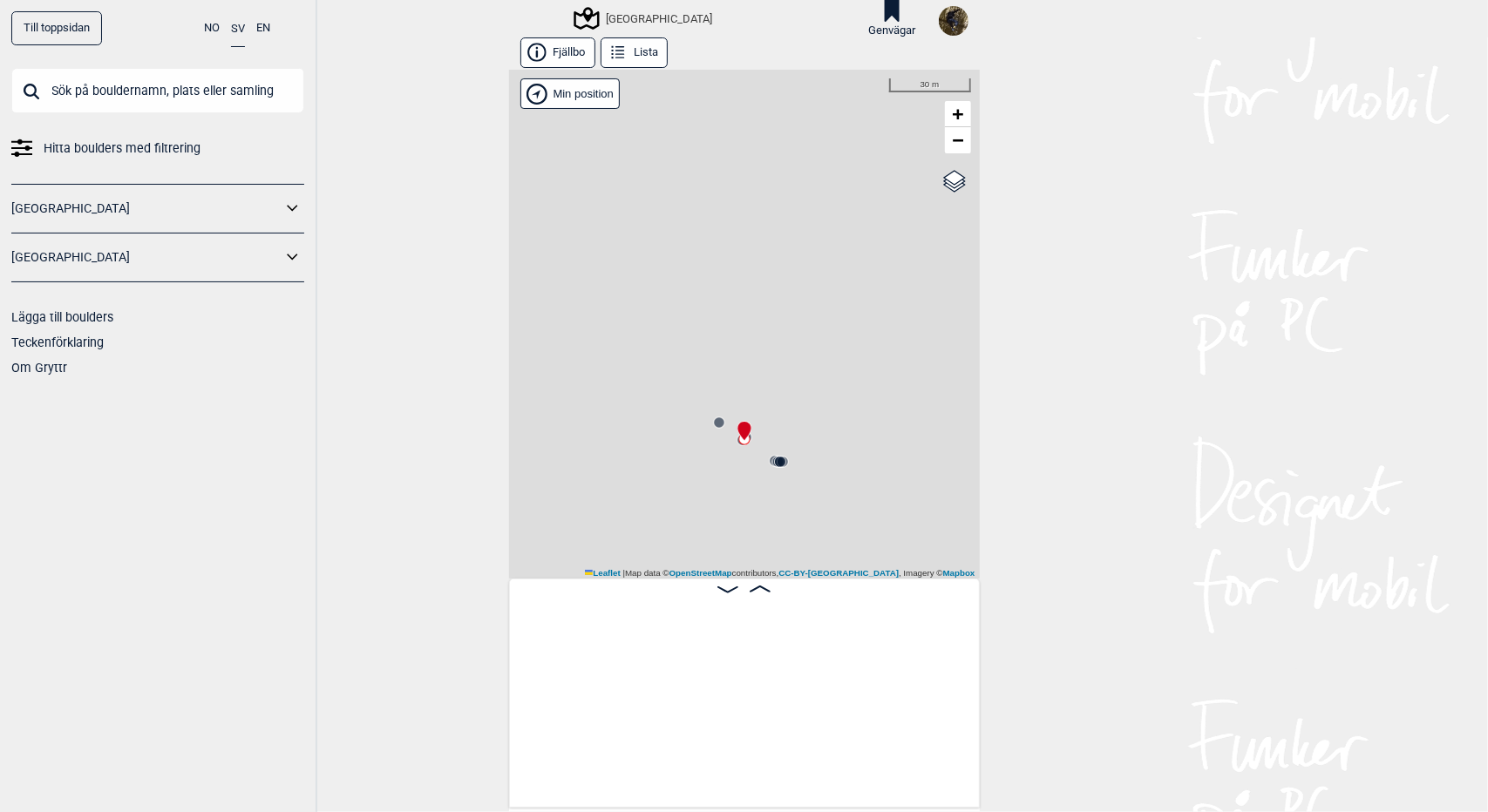
scroll to position [0, 441]
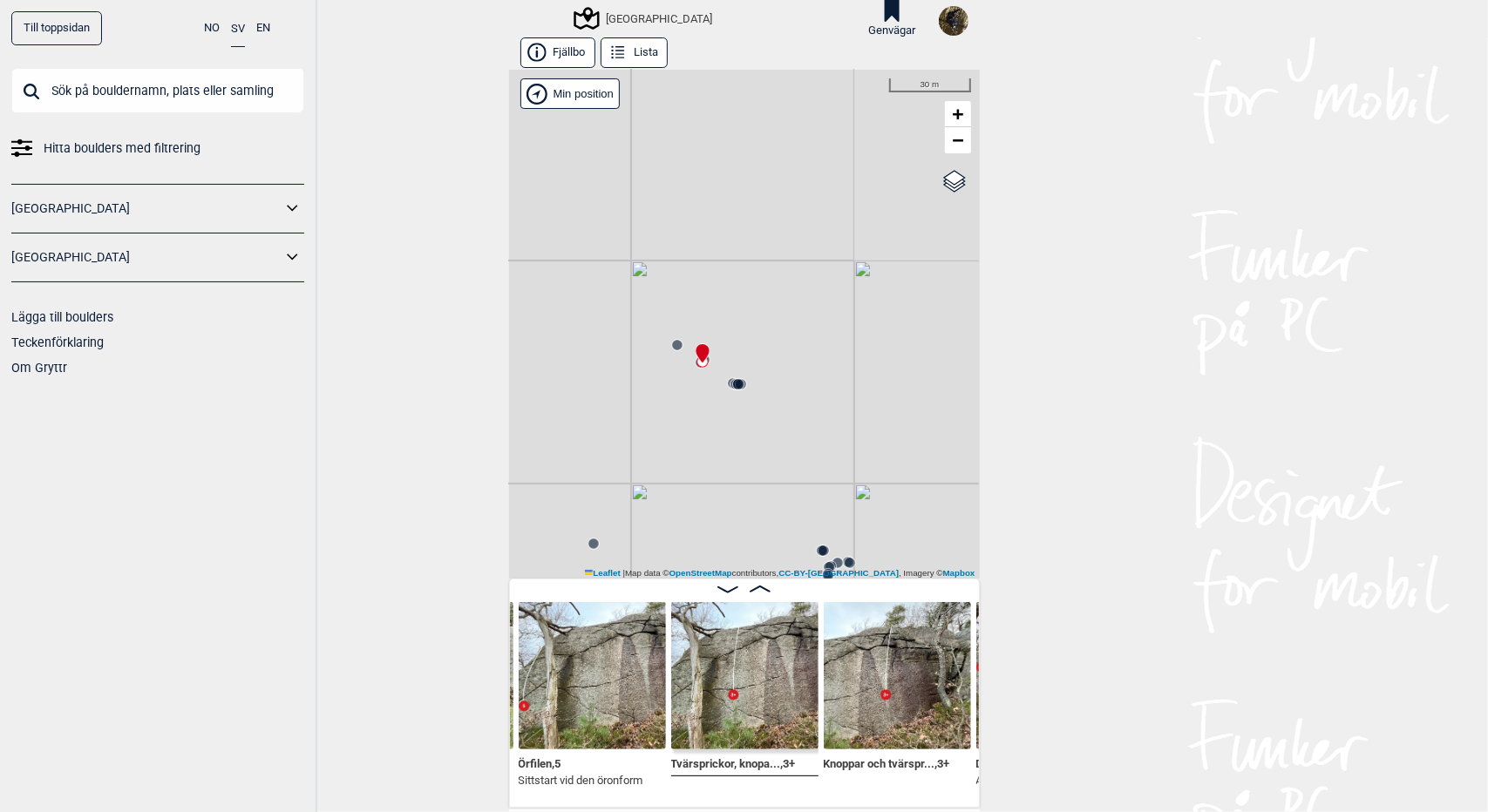
drag, startPoint x: 798, startPoint y: 426, endPoint x: 756, endPoint y: 349, distance: 87.7
click at [756, 349] on div "Utbyområdet Brukerens posisjon" at bounding box center [745, 324] width 471 height 509
click at [952, 134] on span "−" at bounding box center [957, 140] width 11 height 22
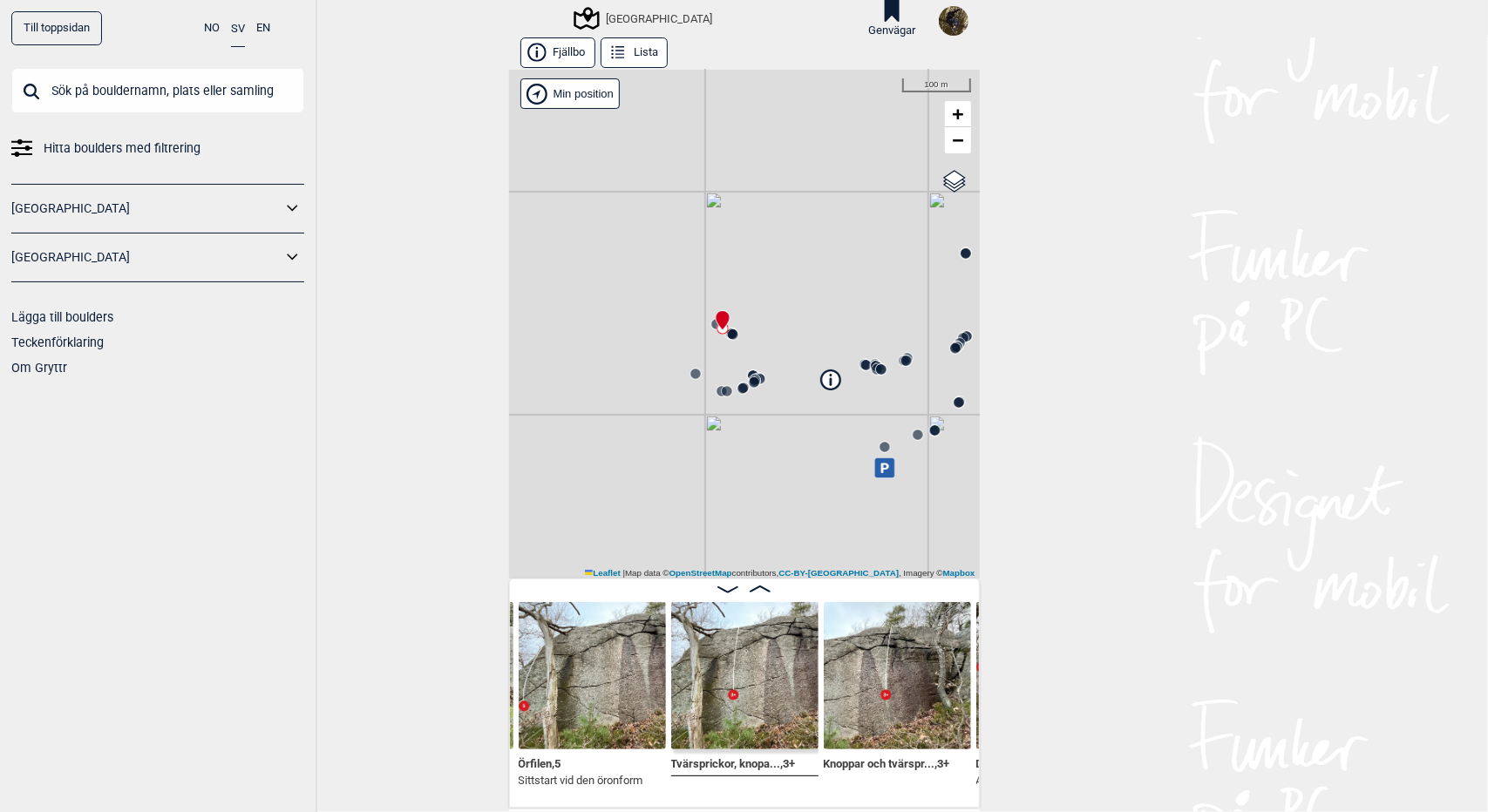
drag, startPoint x: 851, startPoint y: 393, endPoint x: 843, endPoint y: 331, distance: 62.5
click at [843, 331] on div "Utbyområdet Brukerens posisjon" at bounding box center [745, 324] width 471 height 509
click at [952, 118] on span "+" at bounding box center [957, 113] width 11 height 22
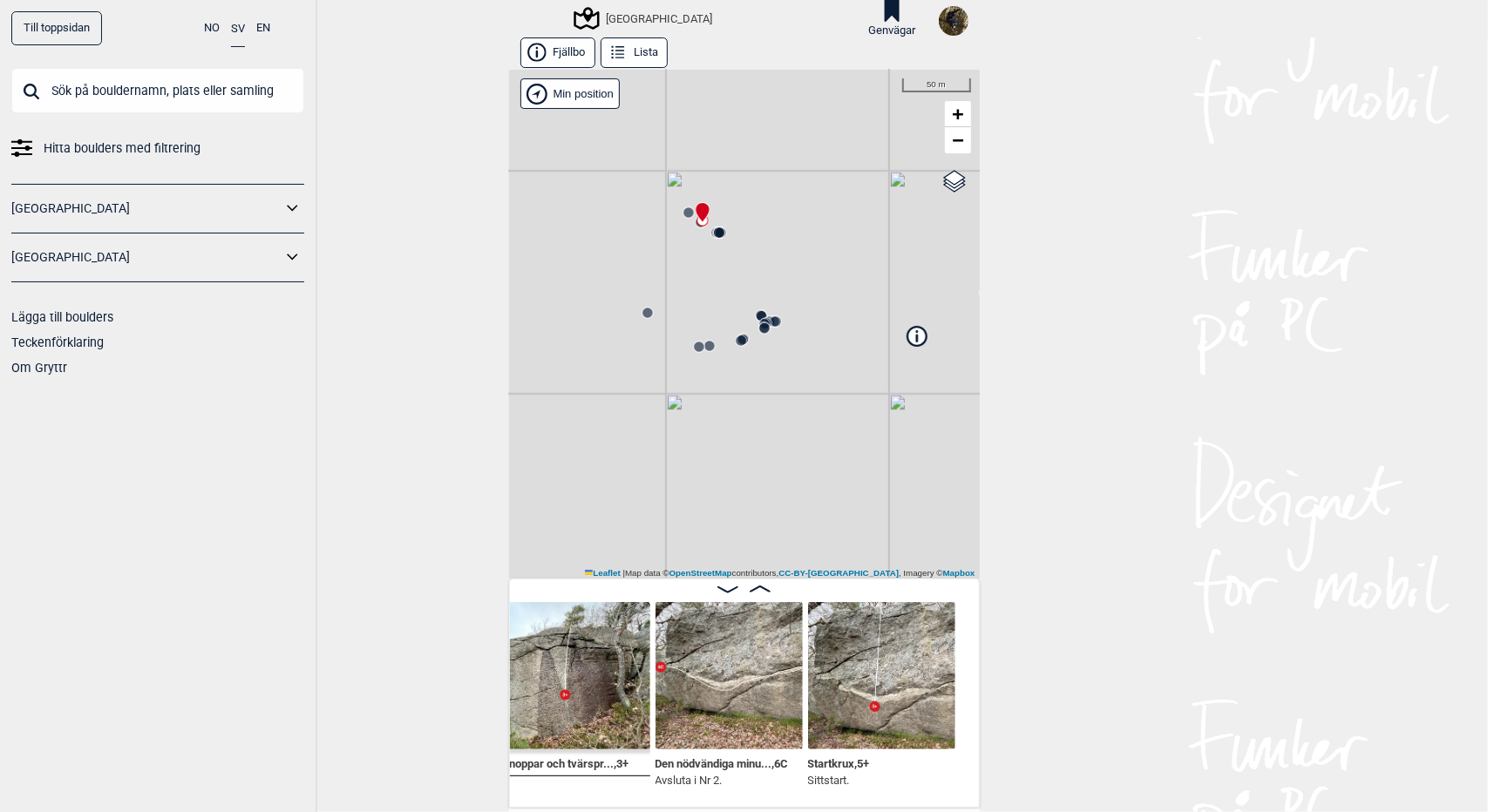
scroll to position [0, 786]
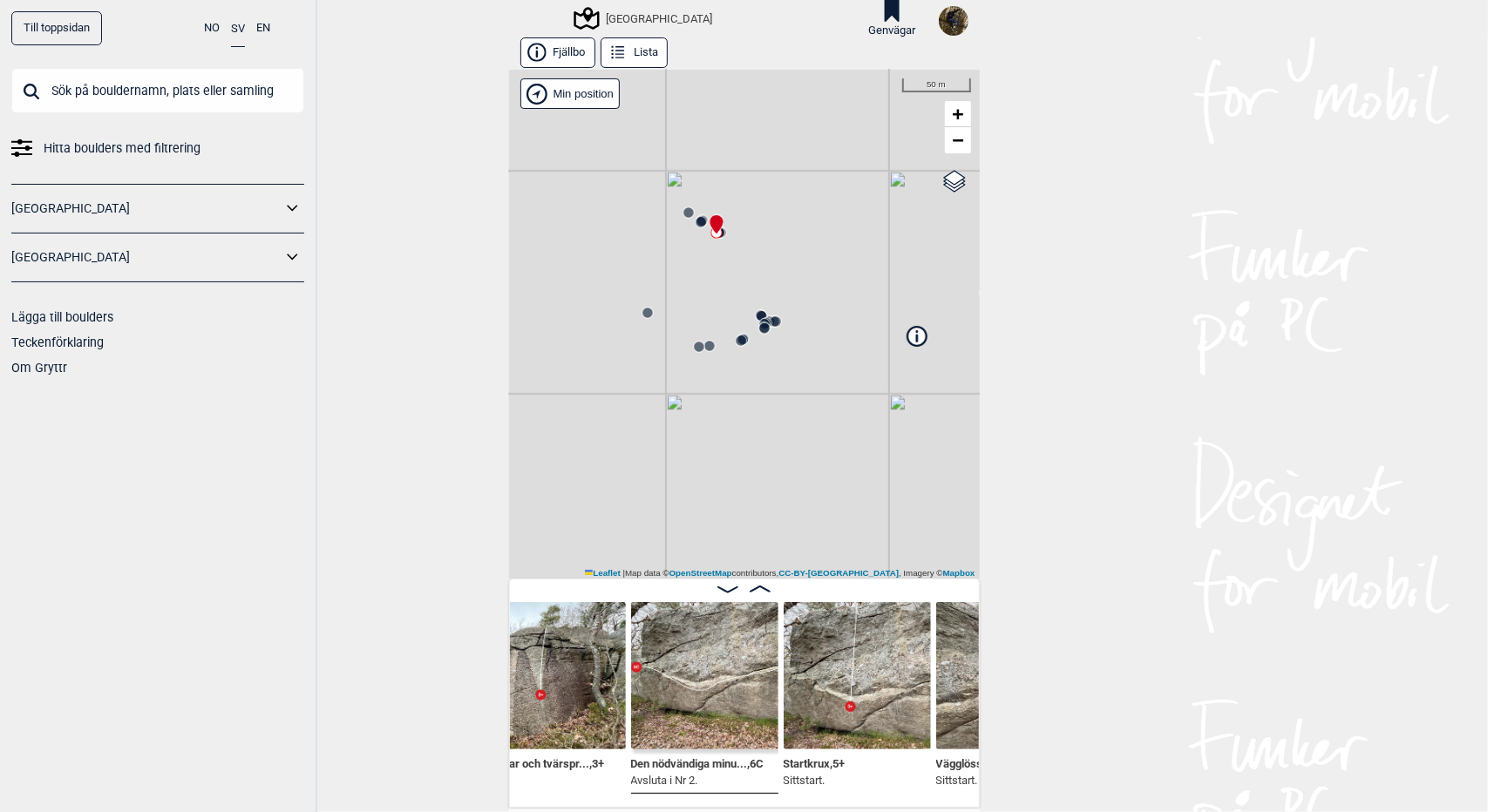
scroll to position [0, 960]
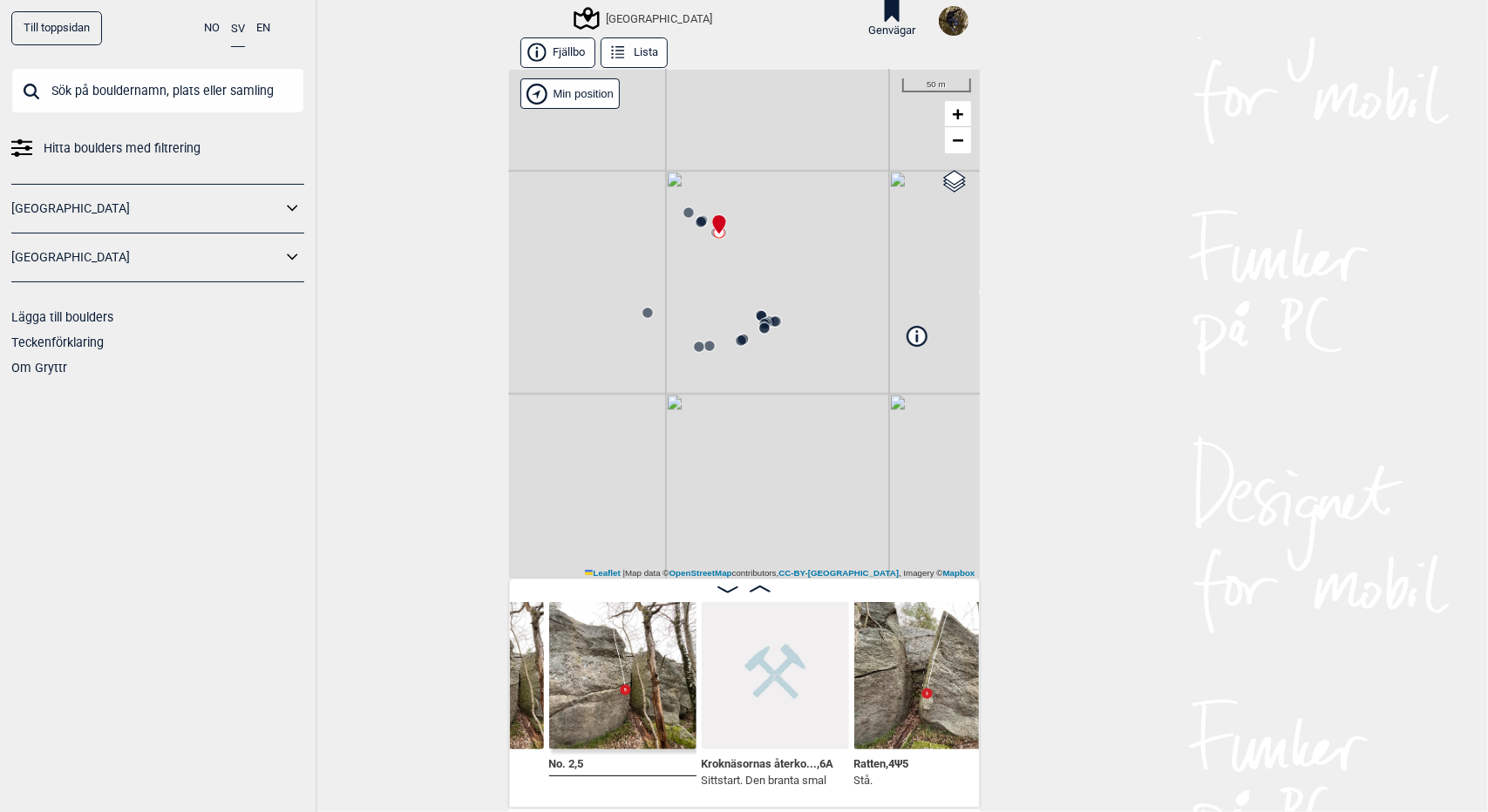
scroll to position [0, 1336]
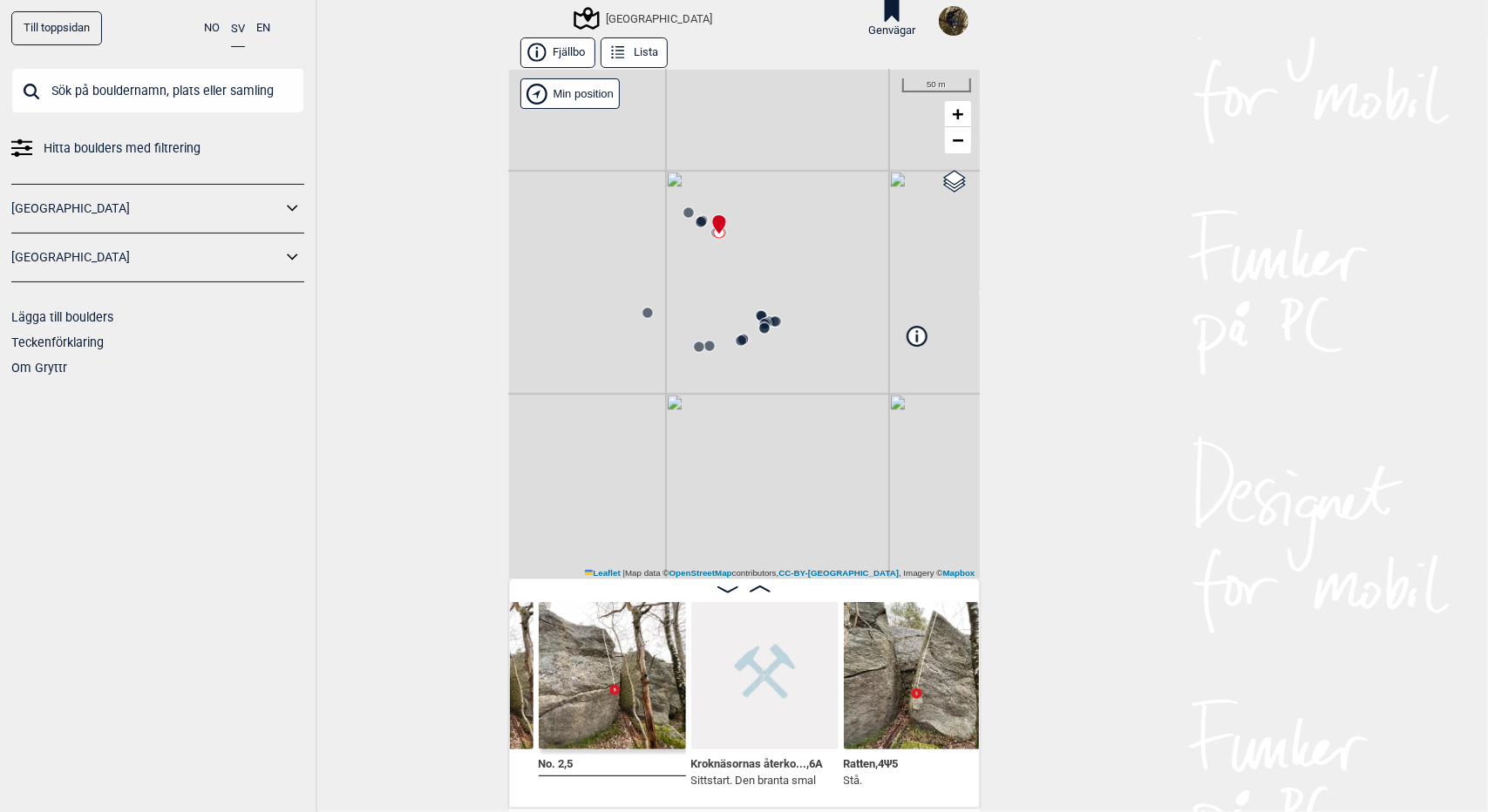
click at [640, 306] on icon at bounding box center [647, 313] width 14 height 14
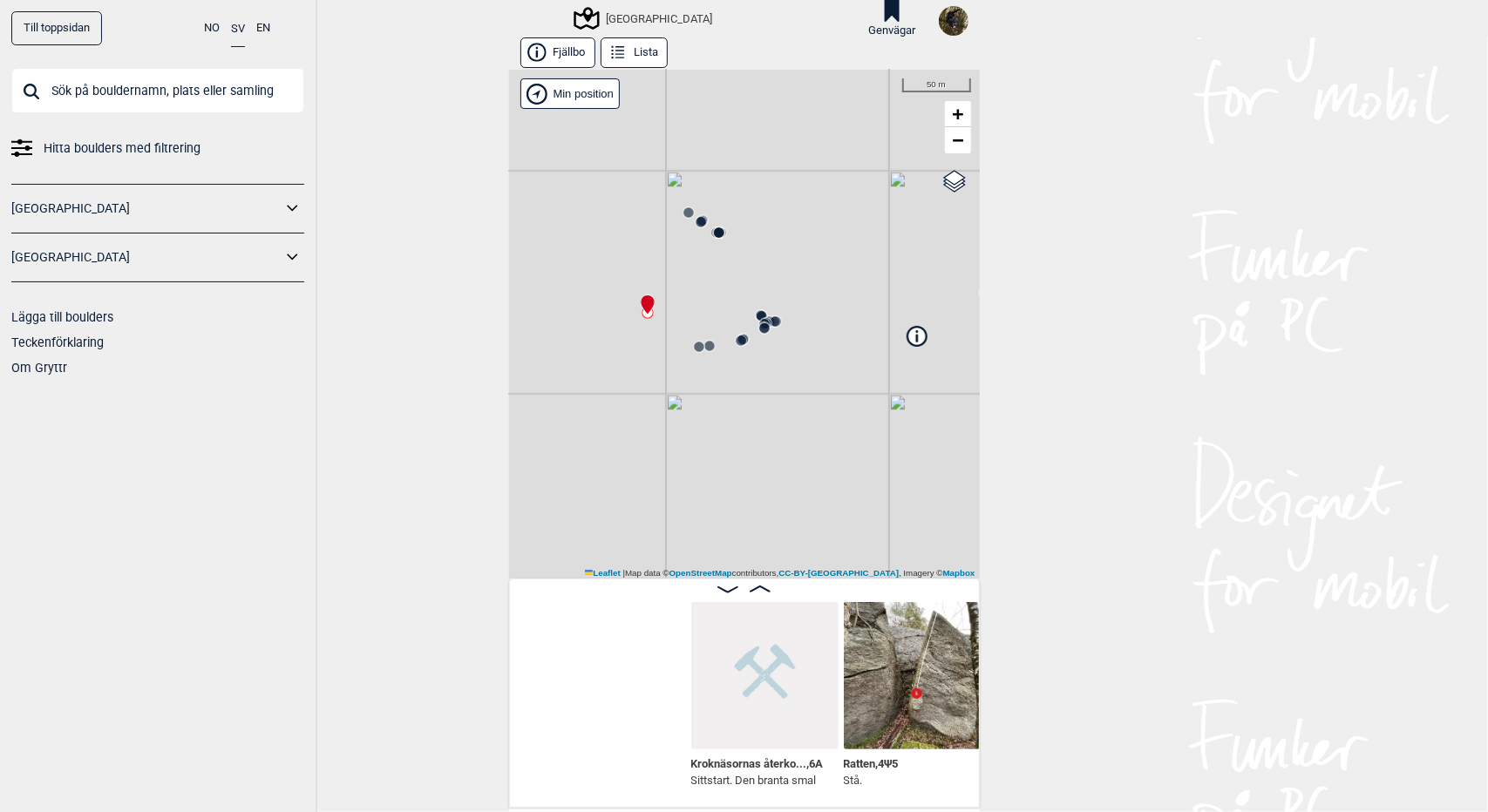
scroll to position [0, 1662]
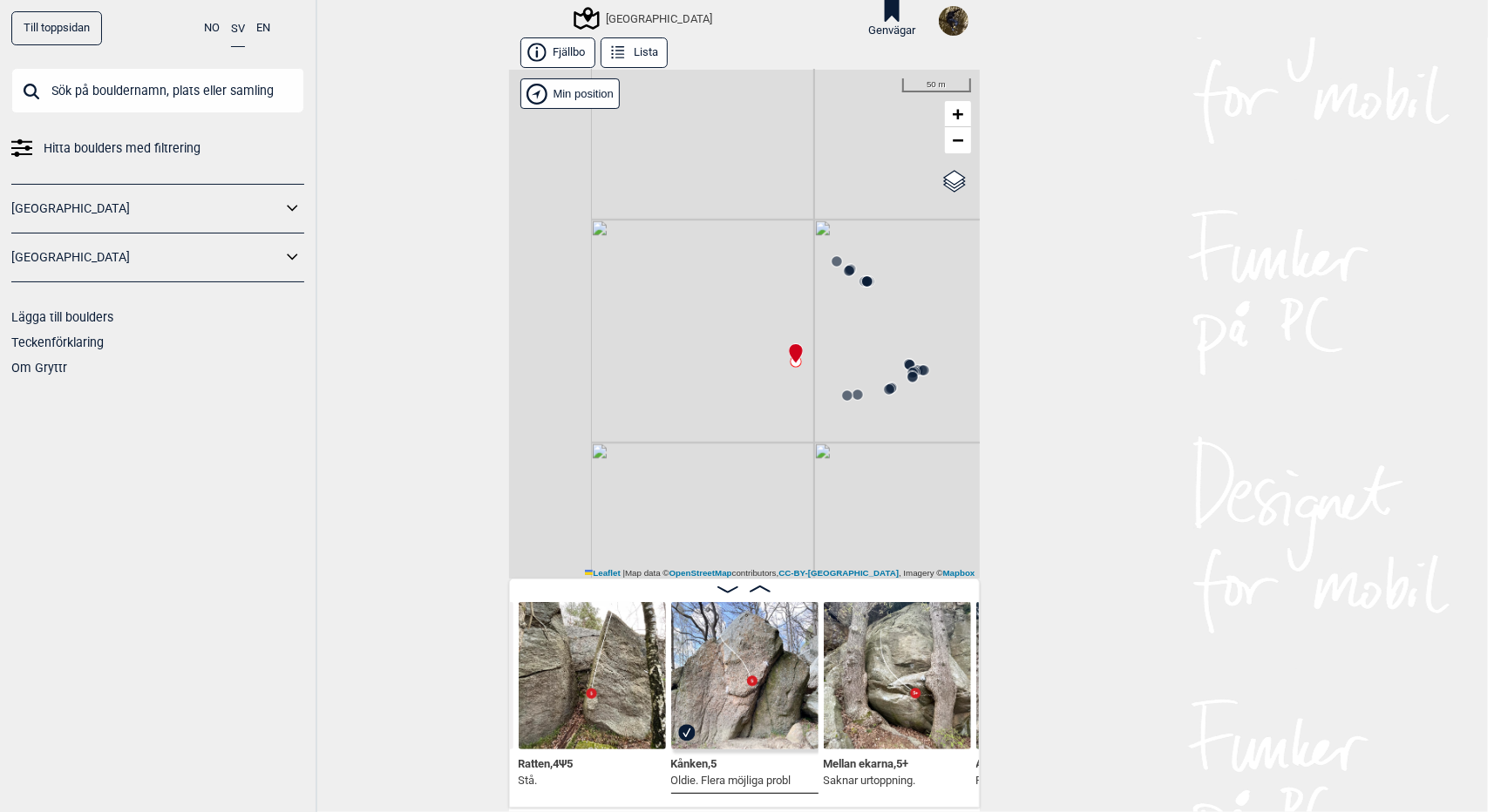
drag, startPoint x: 664, startPoint y: 416, endPoint x: 812, endPoint y: 465, distance: 155.9
click at [812, 465] on div "Utbyområdet Brukerens posisjon" at bounding box center [745, 324] width 471 height 509
drag, startPoint x: 708, startPoint y: 337, endPoint x: 716, endPoint y: 355, distance: 19.7
click at [716, 355] on div "Utbyområdet Brukerens posisjon" at bounding box center [745, 324] width 471 height 509
click at [941, 194] on span "Google satellite" at bounding box center [928, 194] width 64 height 10
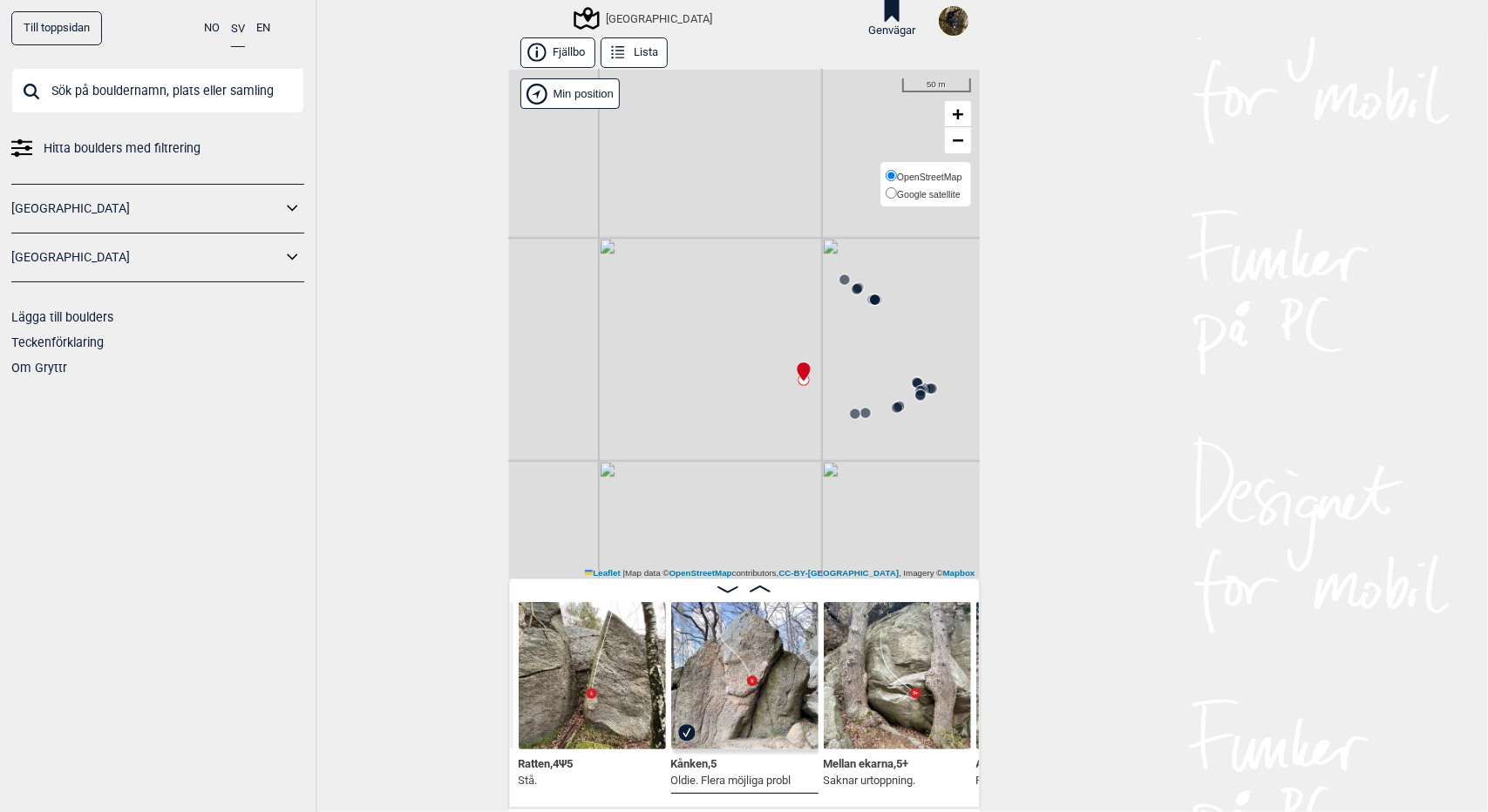
click at [897, 194] on input "Google satellite" at bounding box center [891, 193] width 11 height 11
radio input "true"
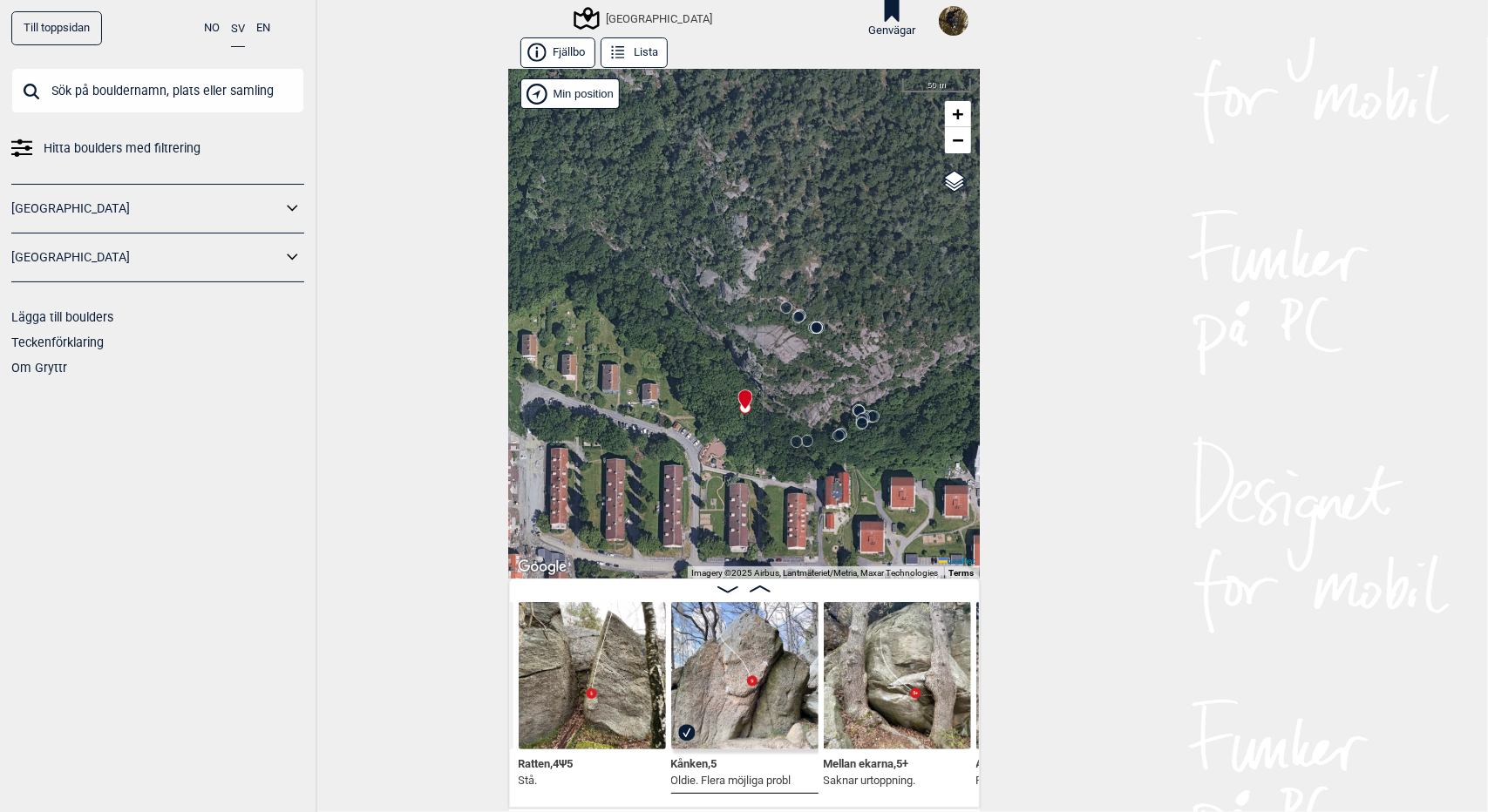
drag, startPoint x: 859, startPoint y: 343, endPoint x: 801, endPoint y: 371, distance: 64.4
click at [801, 371] on div "Utbyområdet Brukerens posisjon" at bounding box center [745, 324] width 471 height 509
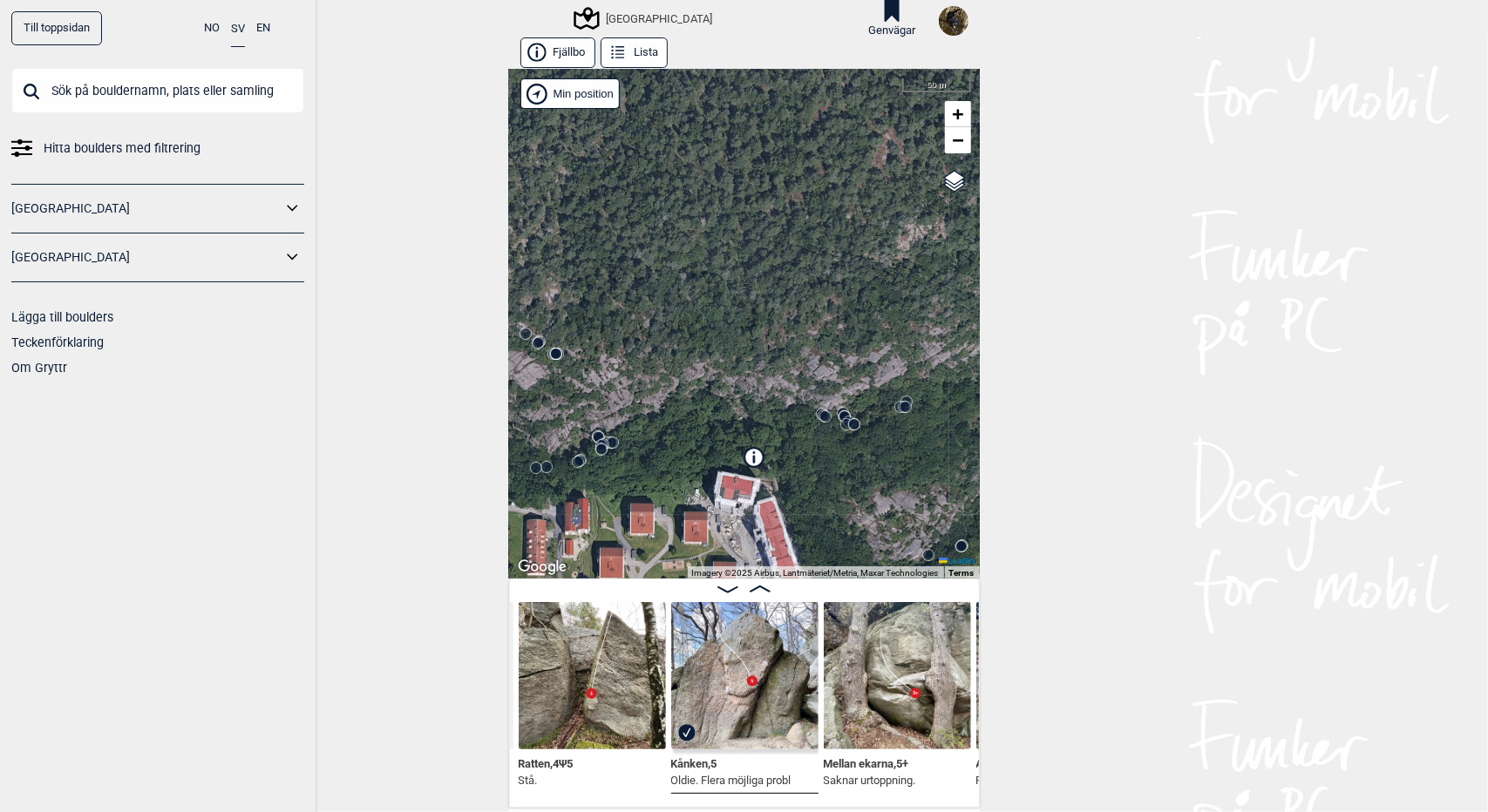
drag, startPoint x: 801, startPoint y: 371, endPoint x: 541, endPoint y: 397, distance: 261.3
click at [541, 397] on div "Utbyområdet Brukerens posisjon" at bounding box center [745, 324] width 471 height 509
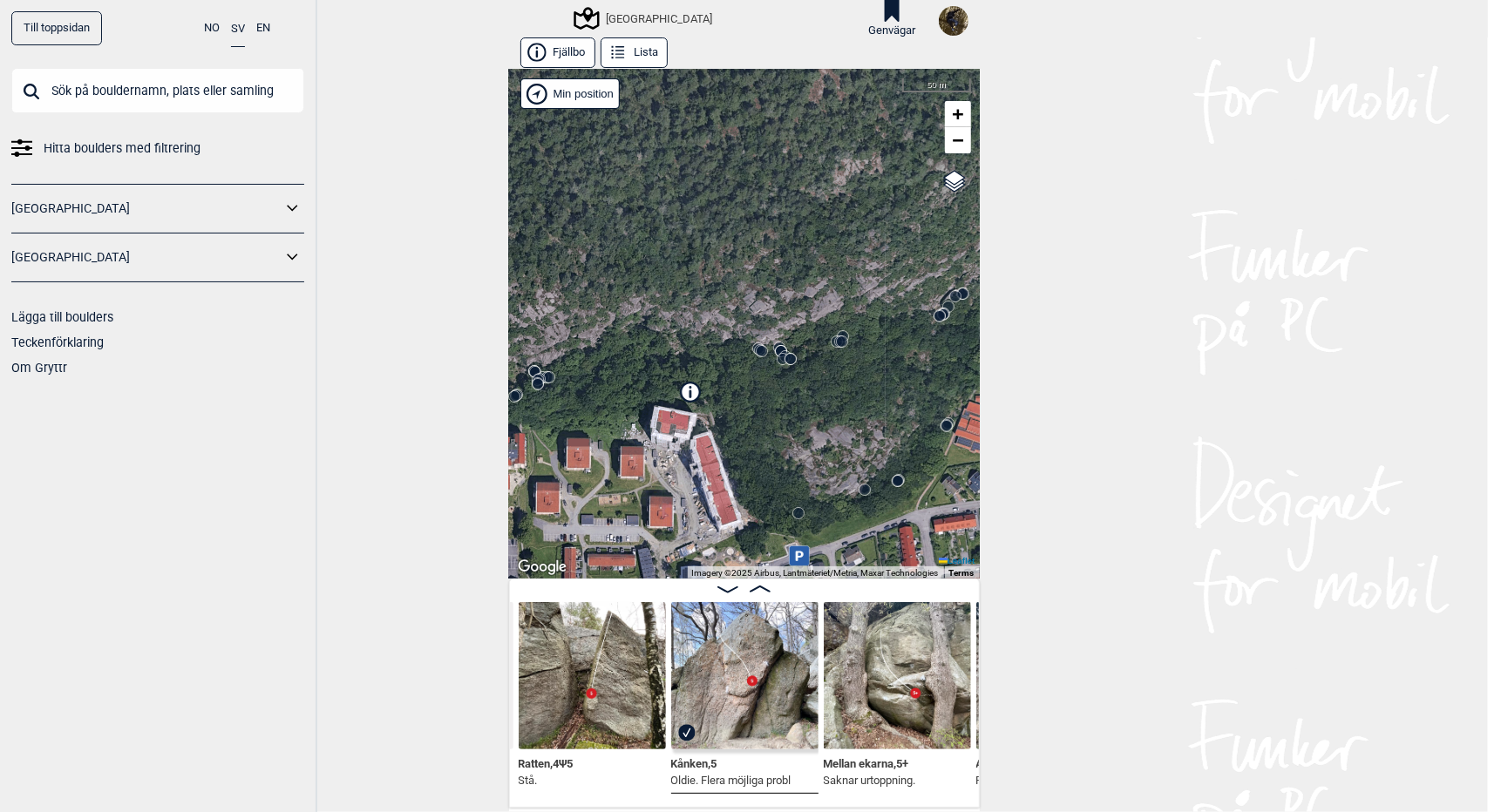
drag, startPoint x: 918, startPoint y: 263, endPoint x: 854, endPoint y: 199, distance: 90.5
click at [854, 199] on div "Utbyområdet Brukerens posisjon" at bounding box center [745, 324] width 471 height 509
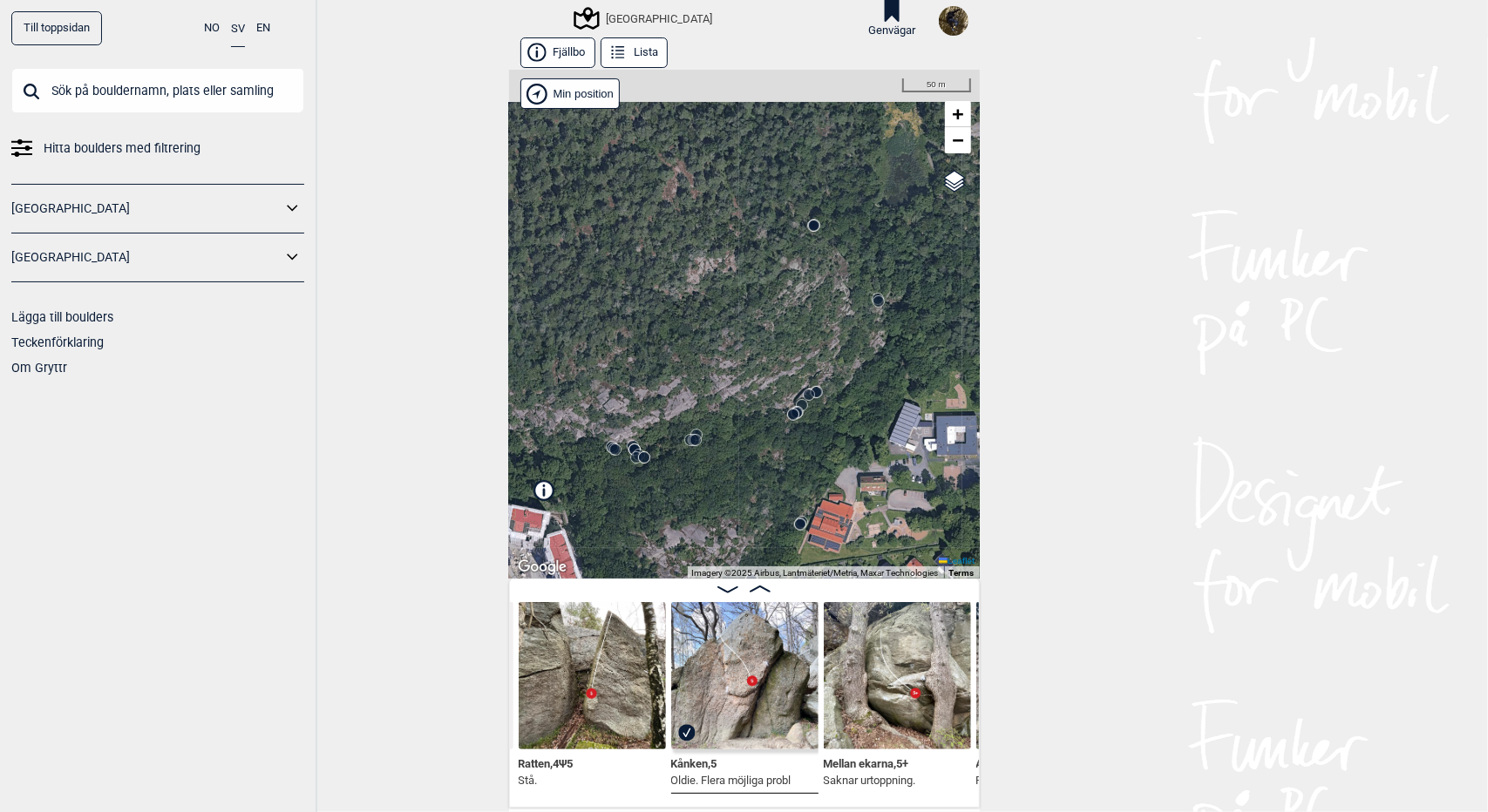
drag, startPoint x: 859, startPoint y: 280, endPoint x: 713, endPoint y: 378, distance: 175.8
click at [713, 378] on div "Utbyområdet Brukerens posisjon" at bounding box center [745, 324] width 471 height 509
click at [875, 306] on circle at bounding box center [877, 301] width 11 height 11
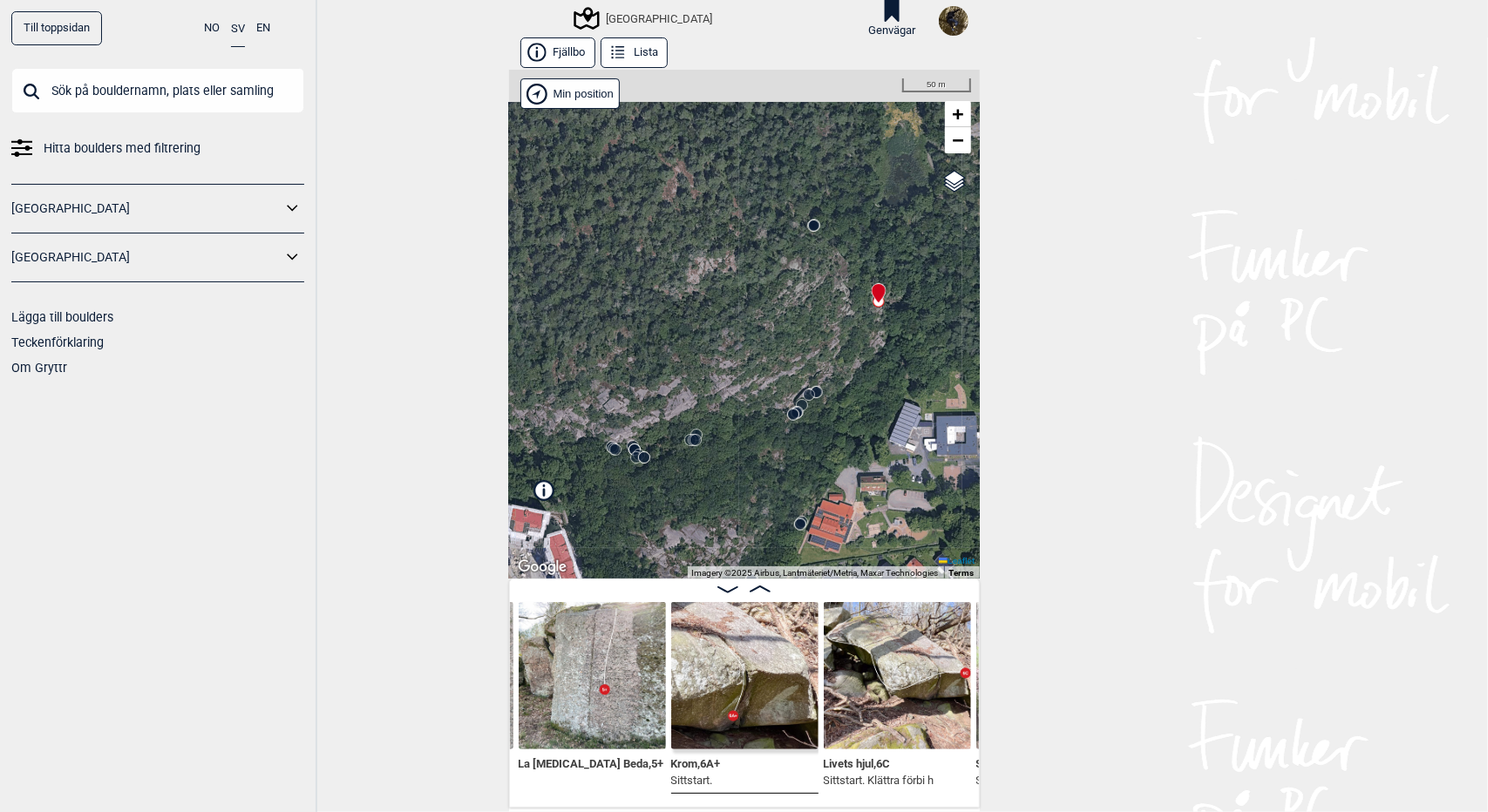
click at [792, 230] on div "Utbyområdet Brukerens posisjon" at bounding box center [745, 324] width 471 height 509
click at [809, 228] on circle at bounding box center [814, 226] width 10 height 10
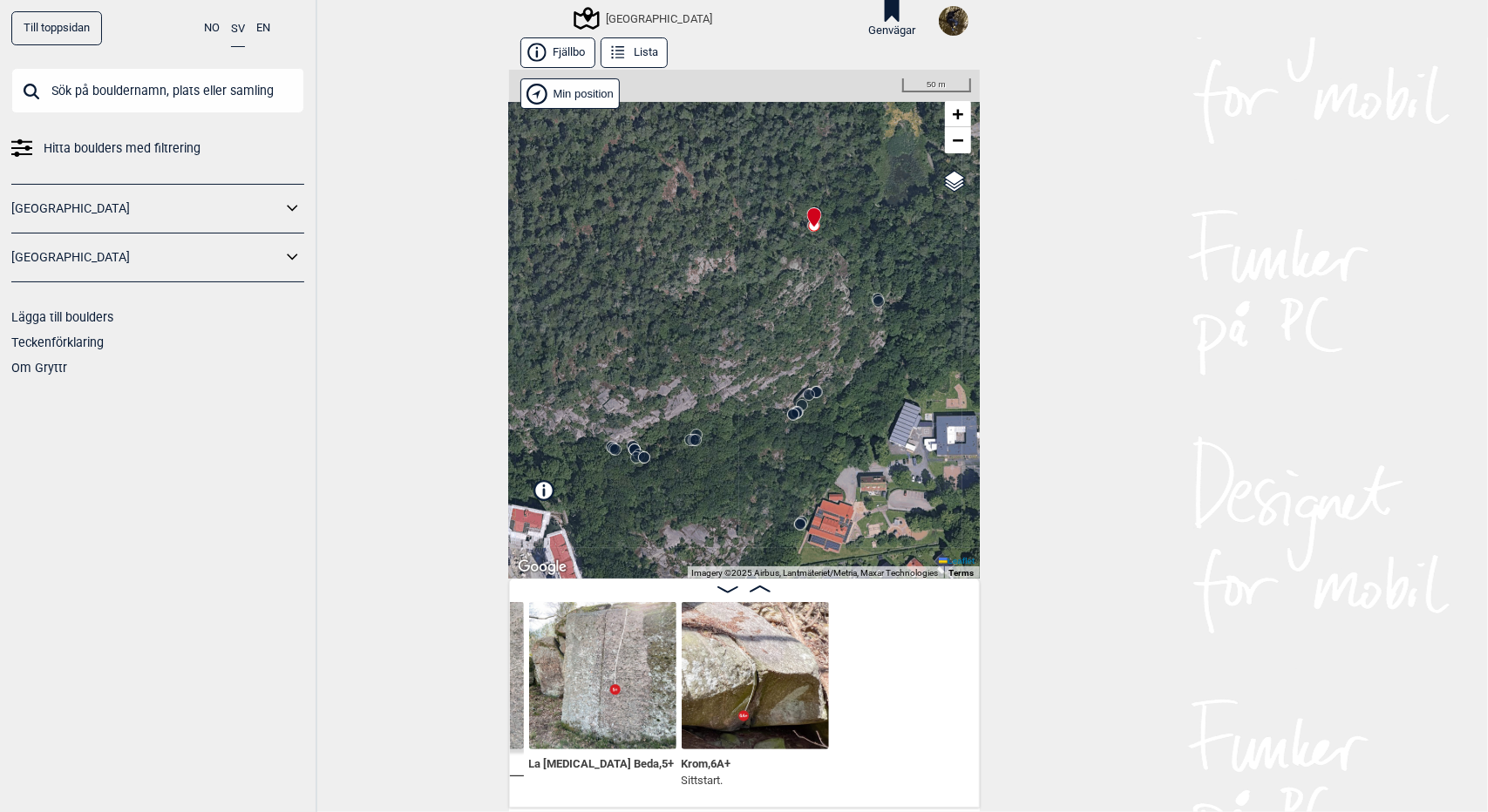
scroll to position [0, 8905]
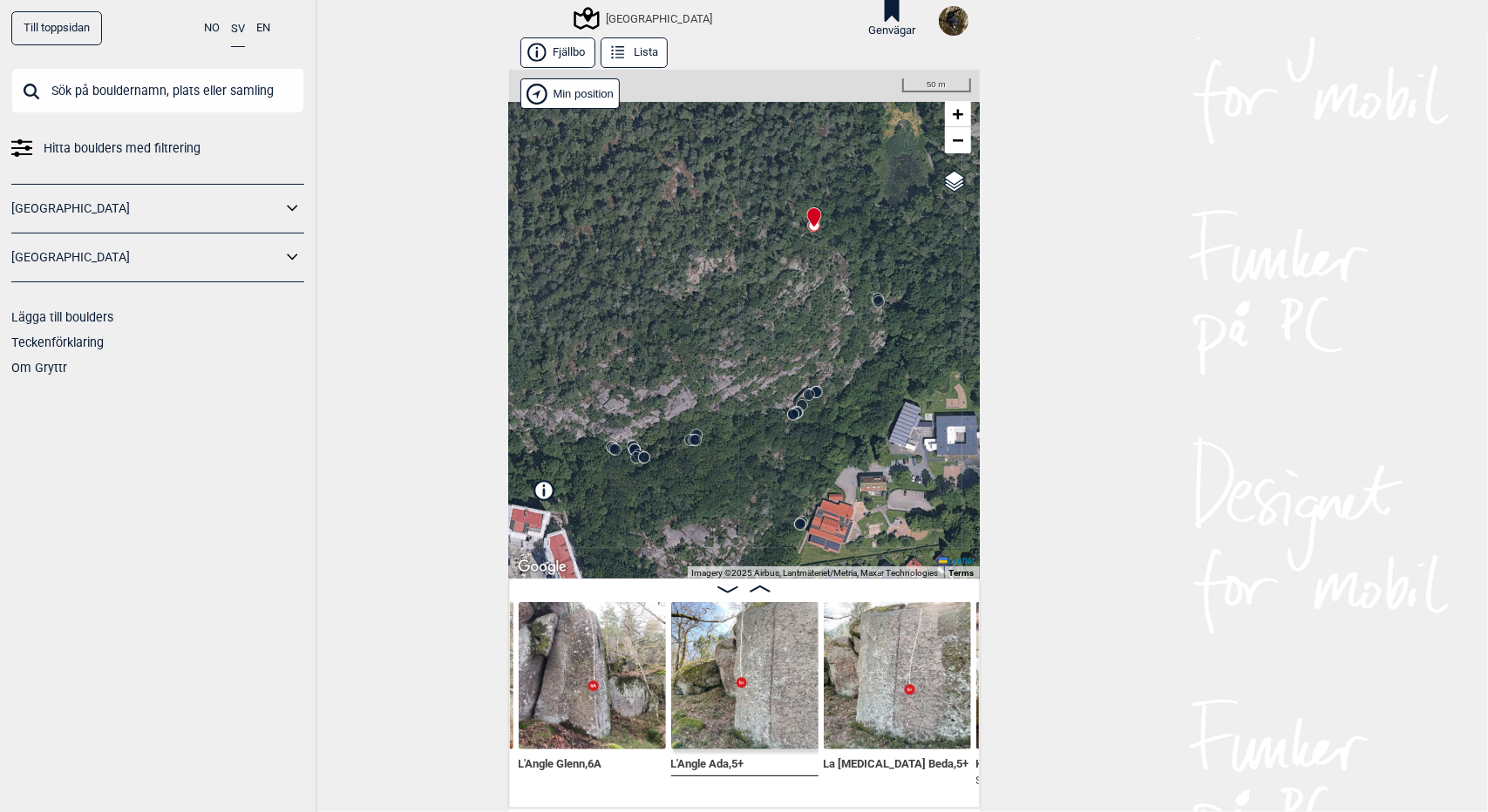
click at [803, 399] on circle at bounding box center [809, 395] width 10 height 10
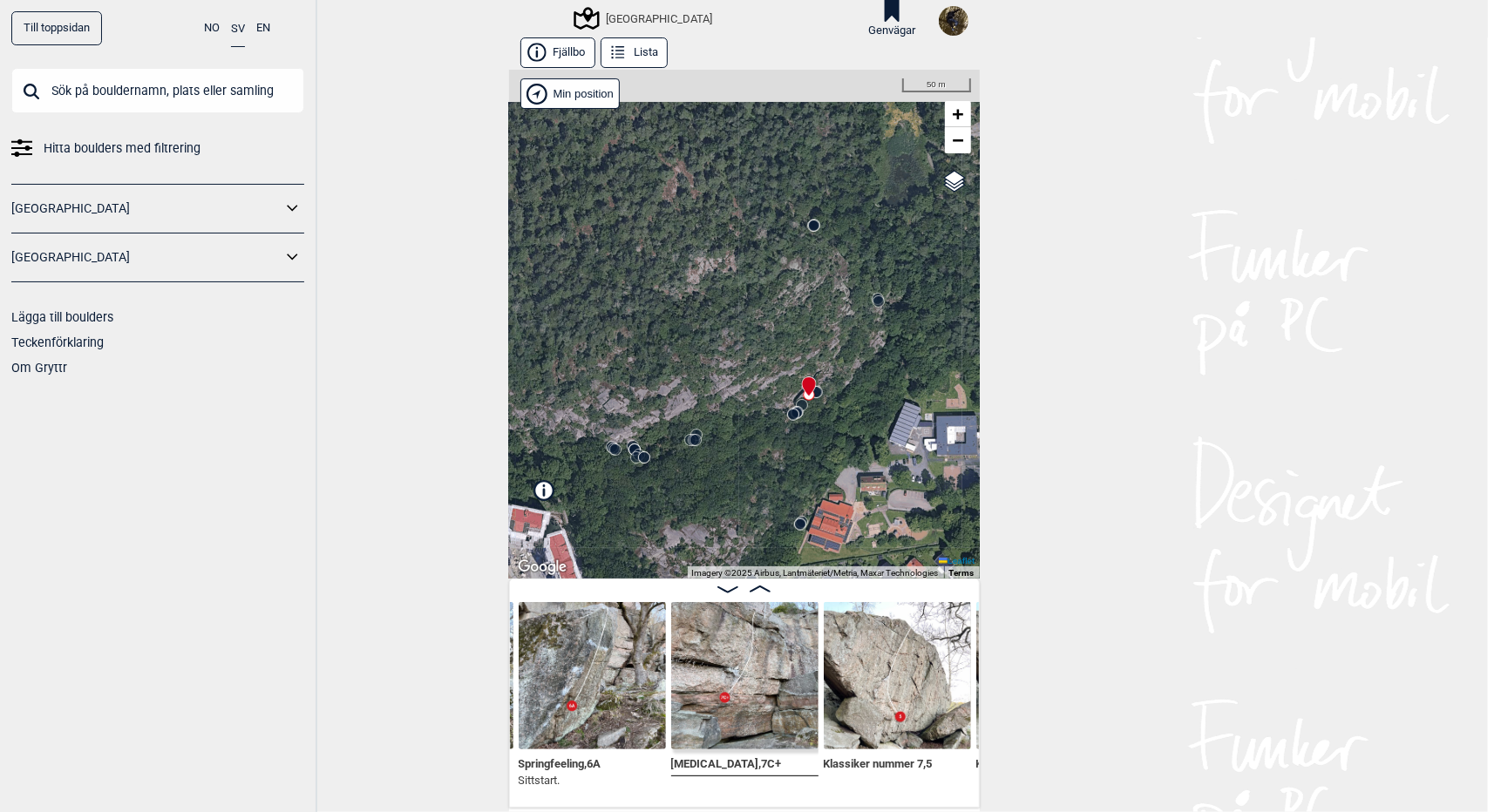
click at [788, 415] on circle at bounding box center [793, 415] width 10 height 10
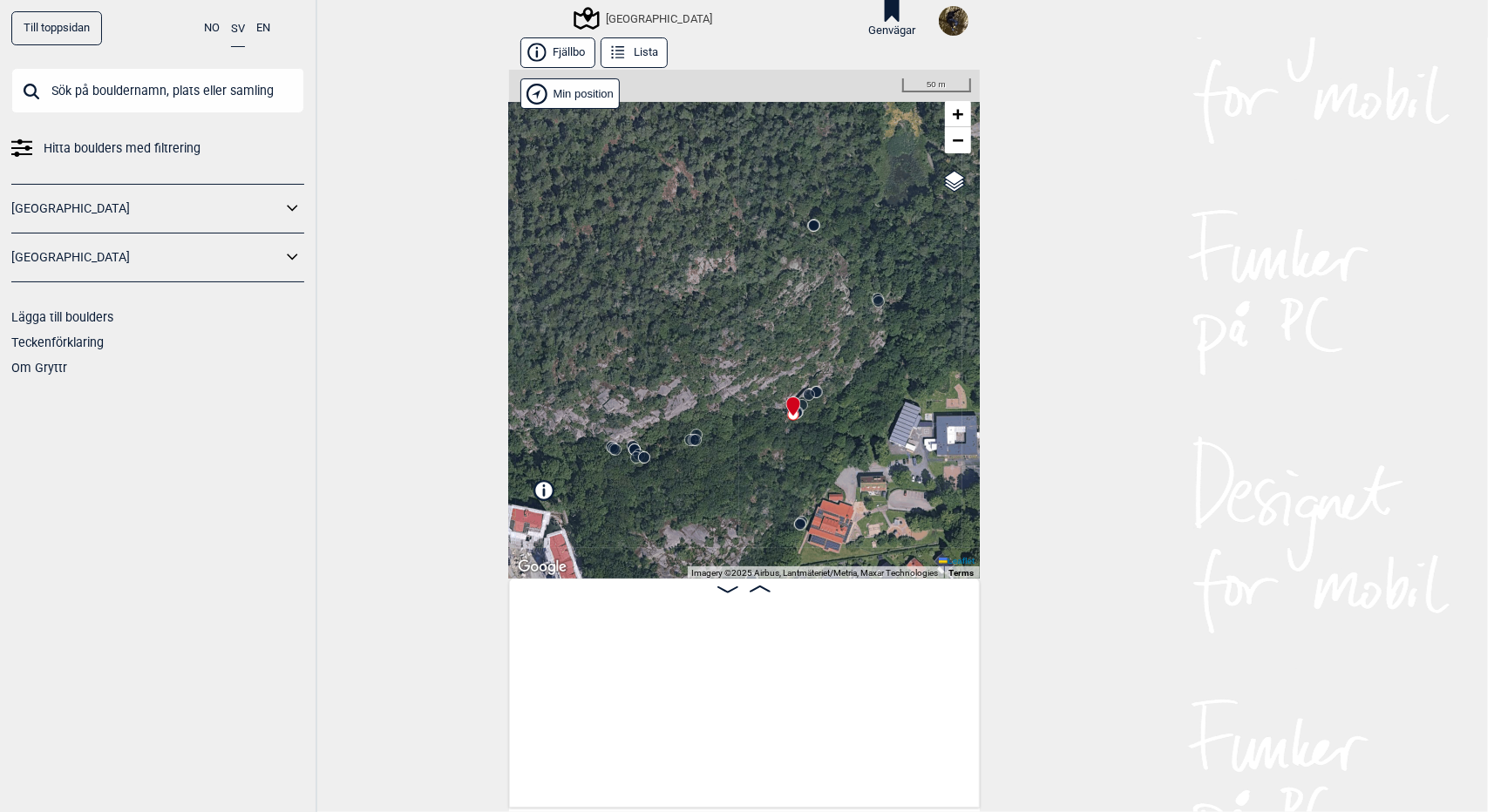
scroll to position [0, 6401]
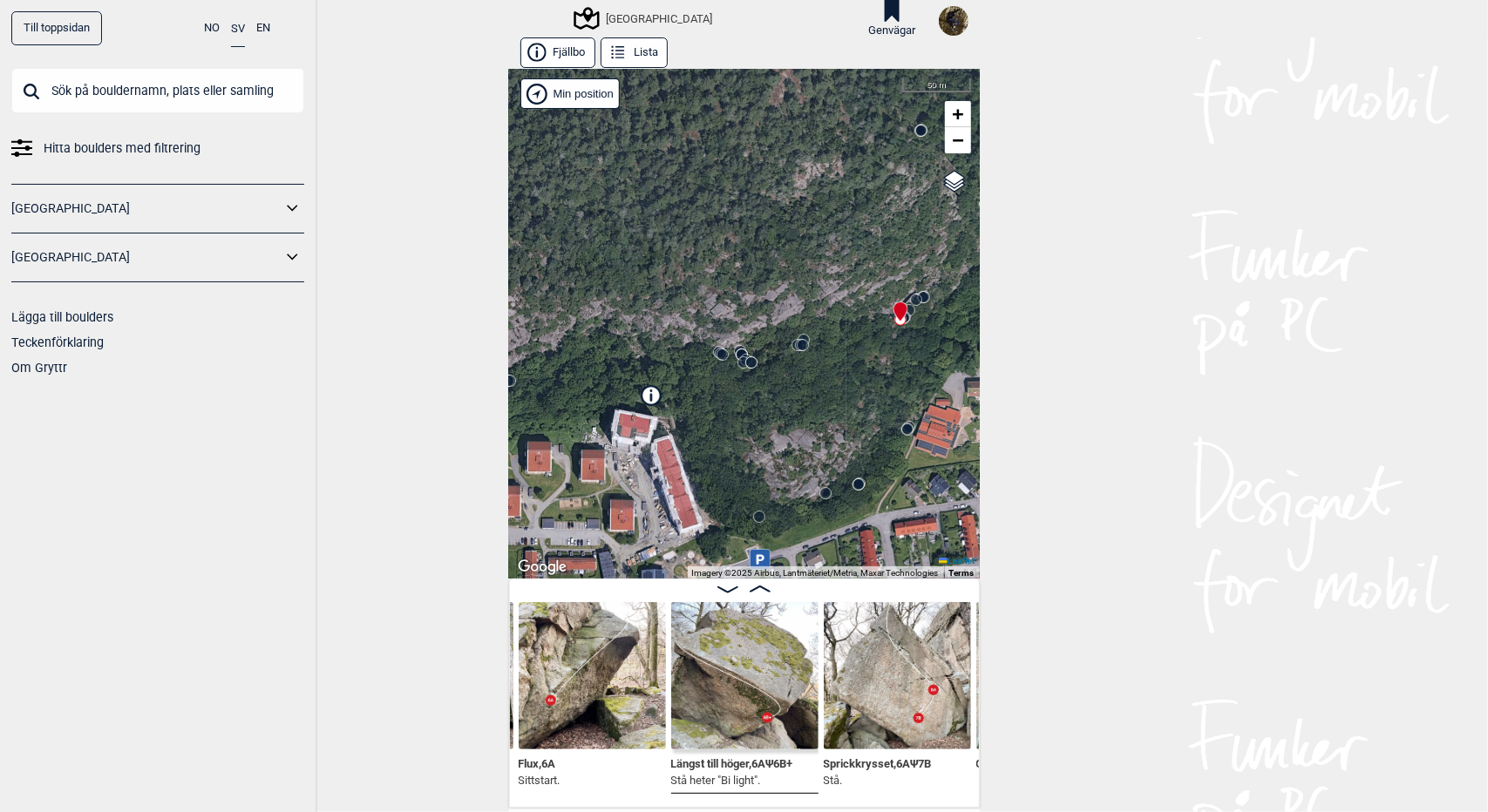
drag, startPoint x: 660, startPoint y: 376, endPoint x: 768, endPoint y: 281, distance: 143.8
click at [768, 281] on div "Utbyområdet Brukerens posisjon" at bounding box center [745, 324] width 471 height 509
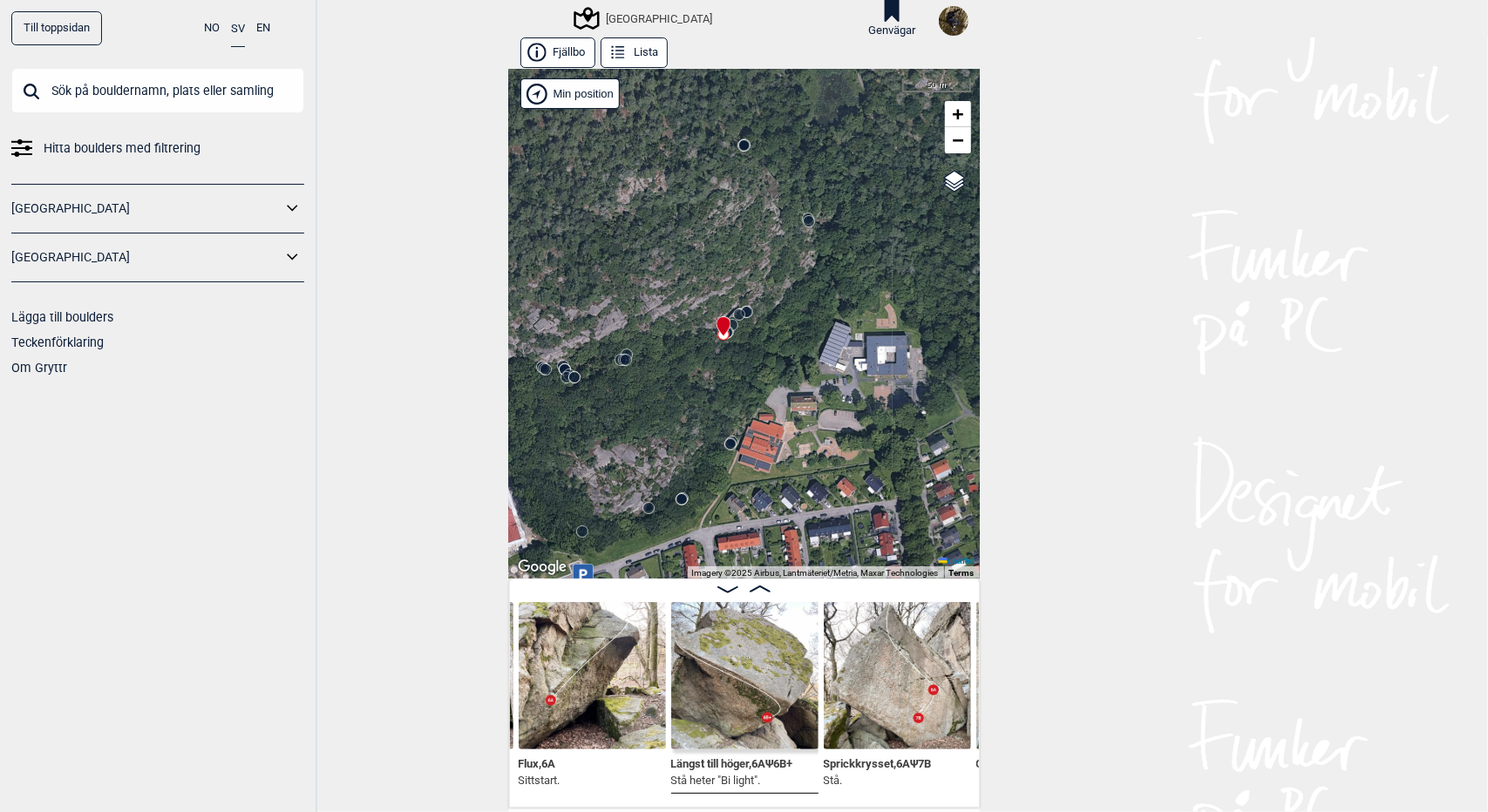
drag, startPoint x: 768, startPoint y: 281, endPoint x: 590, endPoint y: 292, distance: 178.3
click at [590, 292] on div "Utbyområdet Brukerens posisjon" at bounding box center [745, 324] width 471 height 509
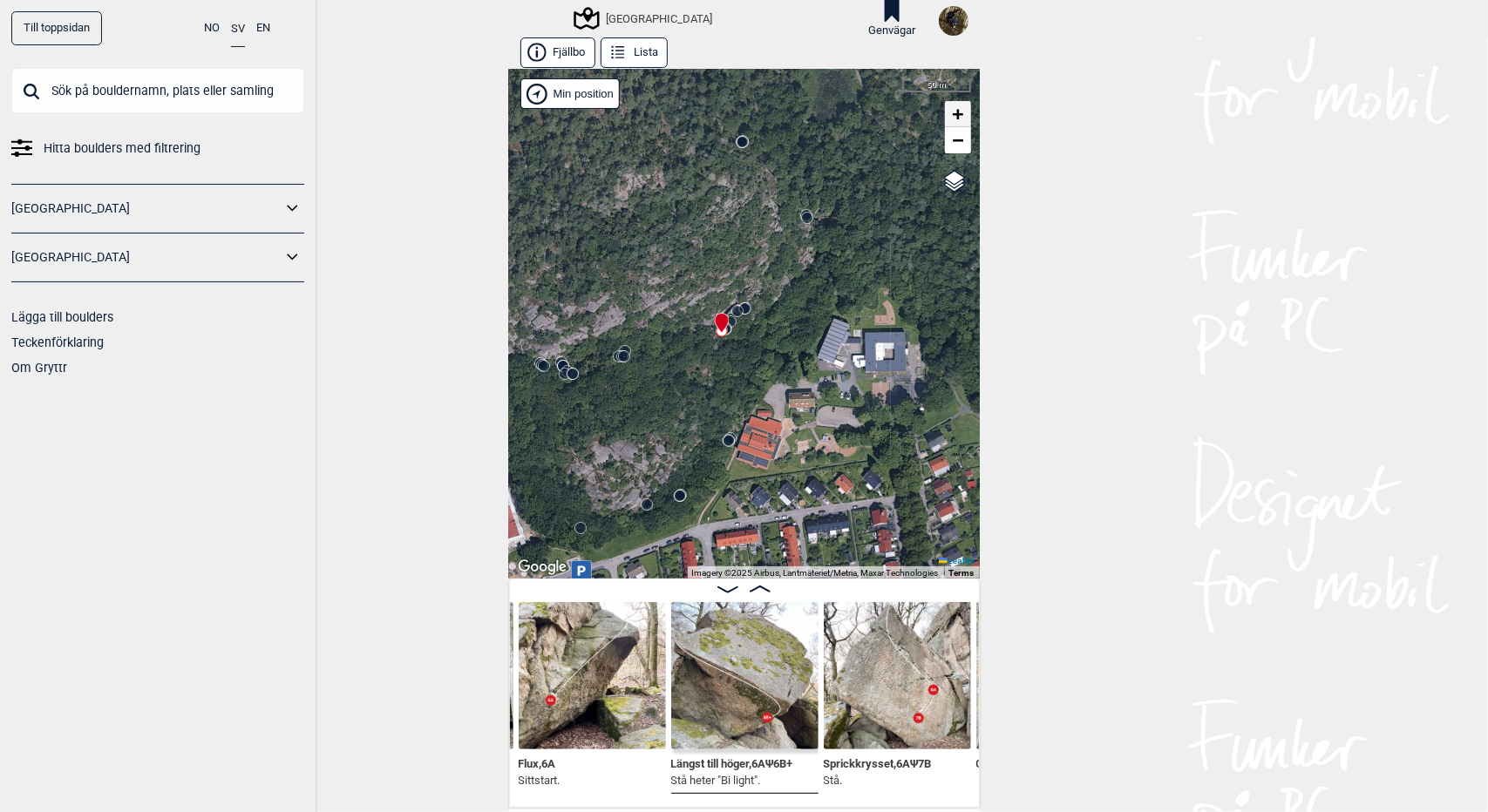
click at [954, 122] on span "+" at bounding box center [957, 113] width 11 height 22
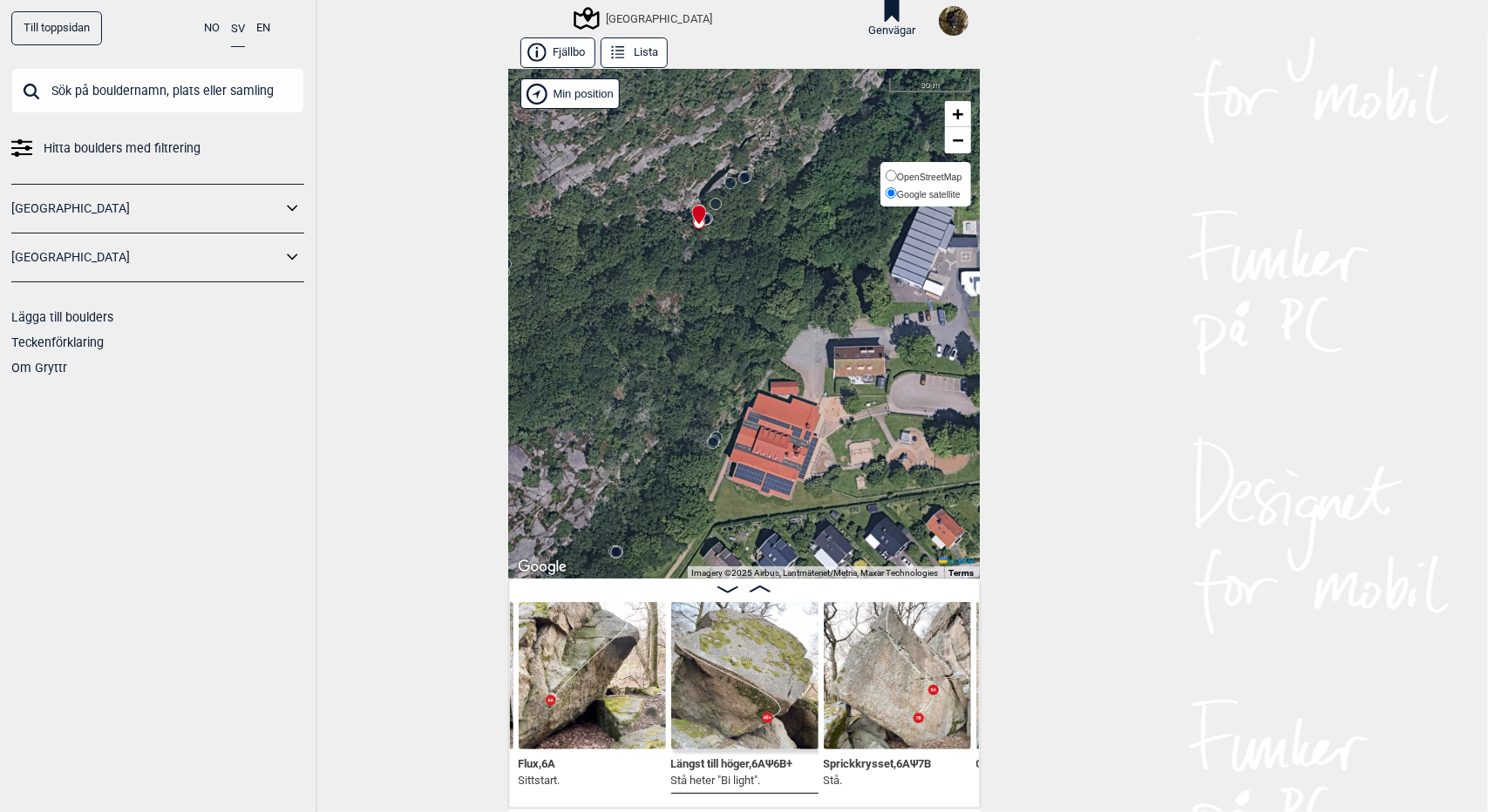
click at [918, 181] on span "OpenStreetMap" at bounding box center [929, 177] width 65 height 10
click at [897, 181] on input "OpenStreetMap" at bounding box center [891, 175] width 11 height 11
radio input "true"
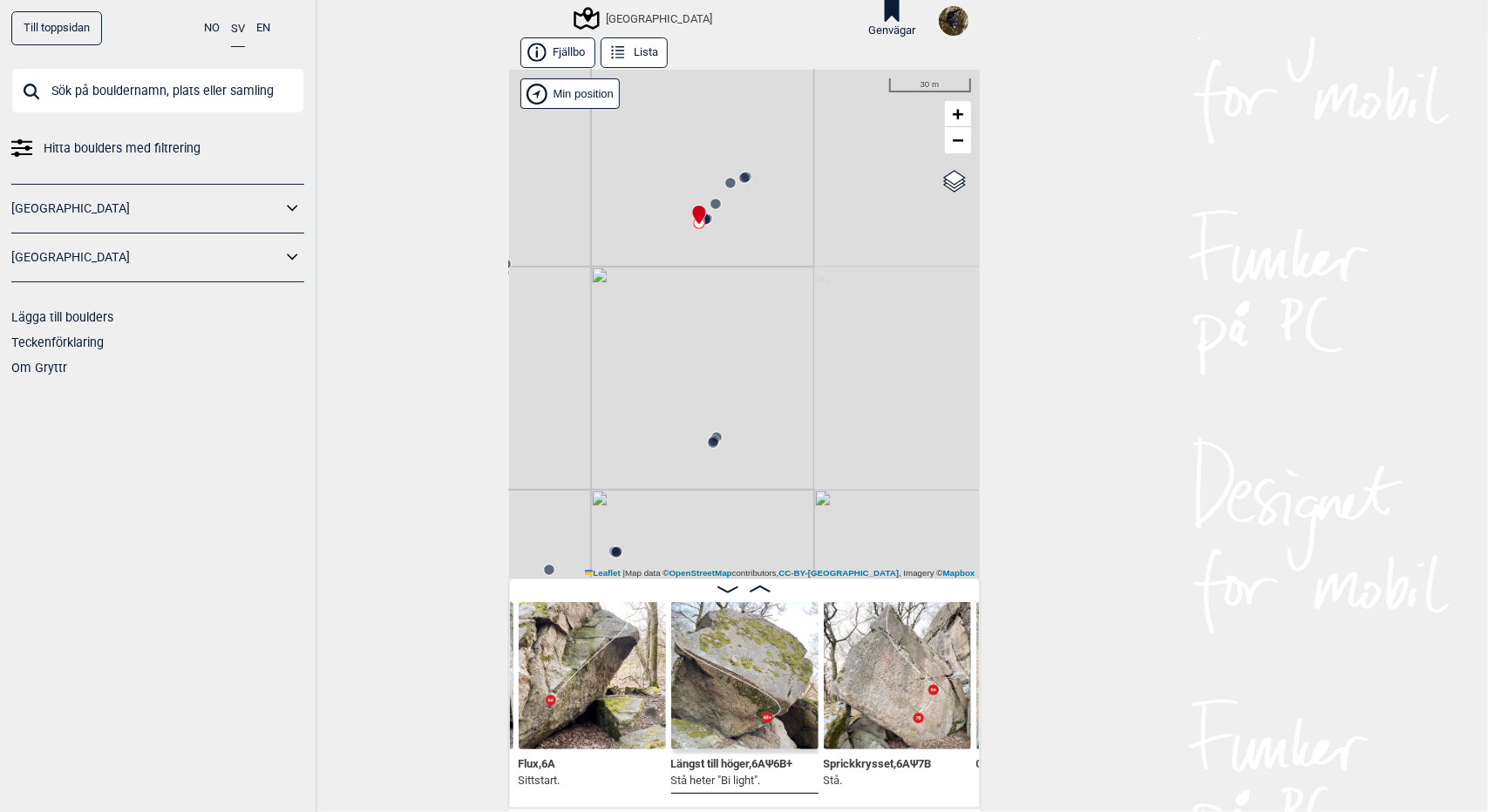
click at [752, 592] on icon at bounding box center [760, 590] width 21 height 7
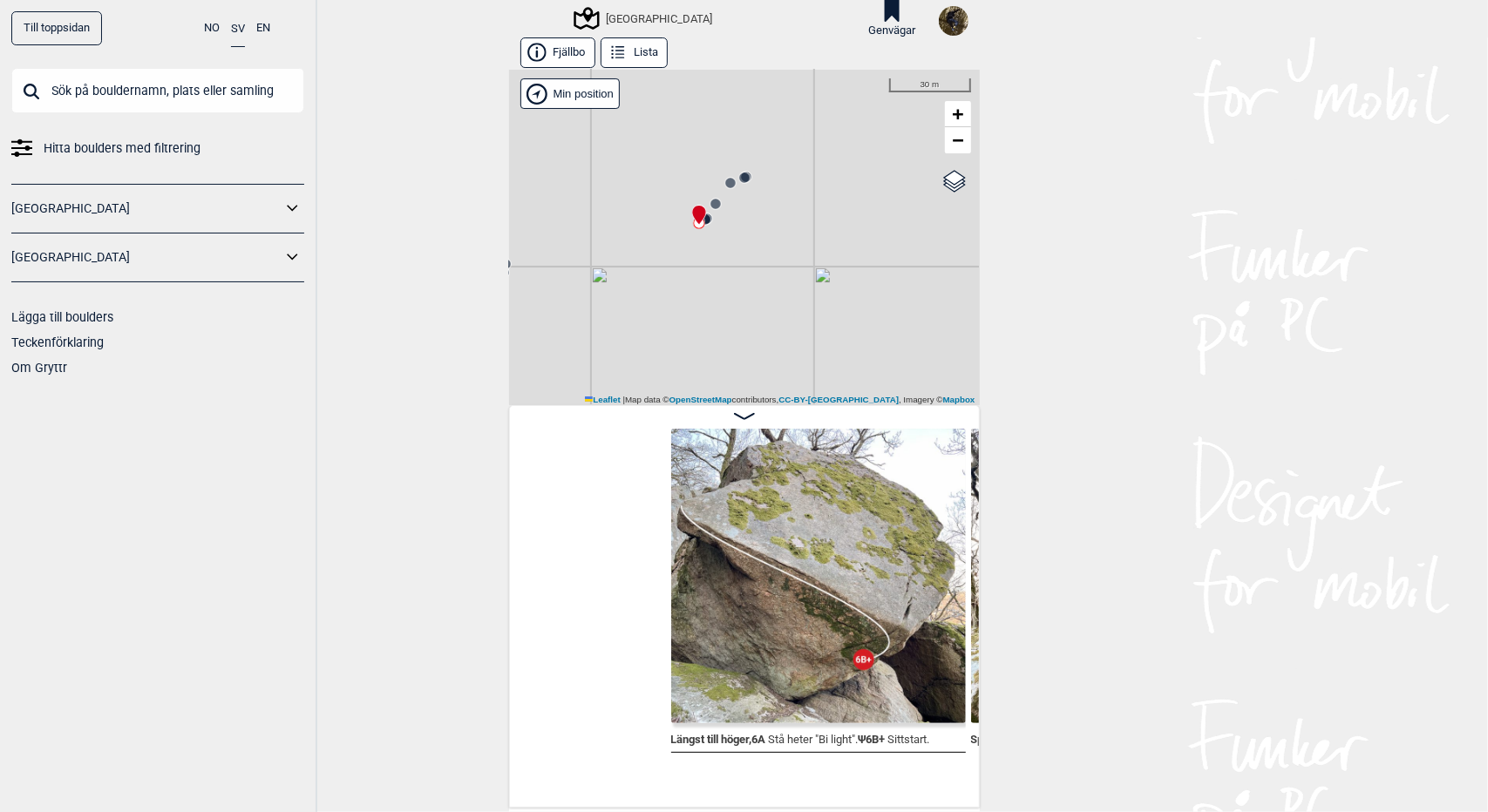
scroll to position [0, 6560]
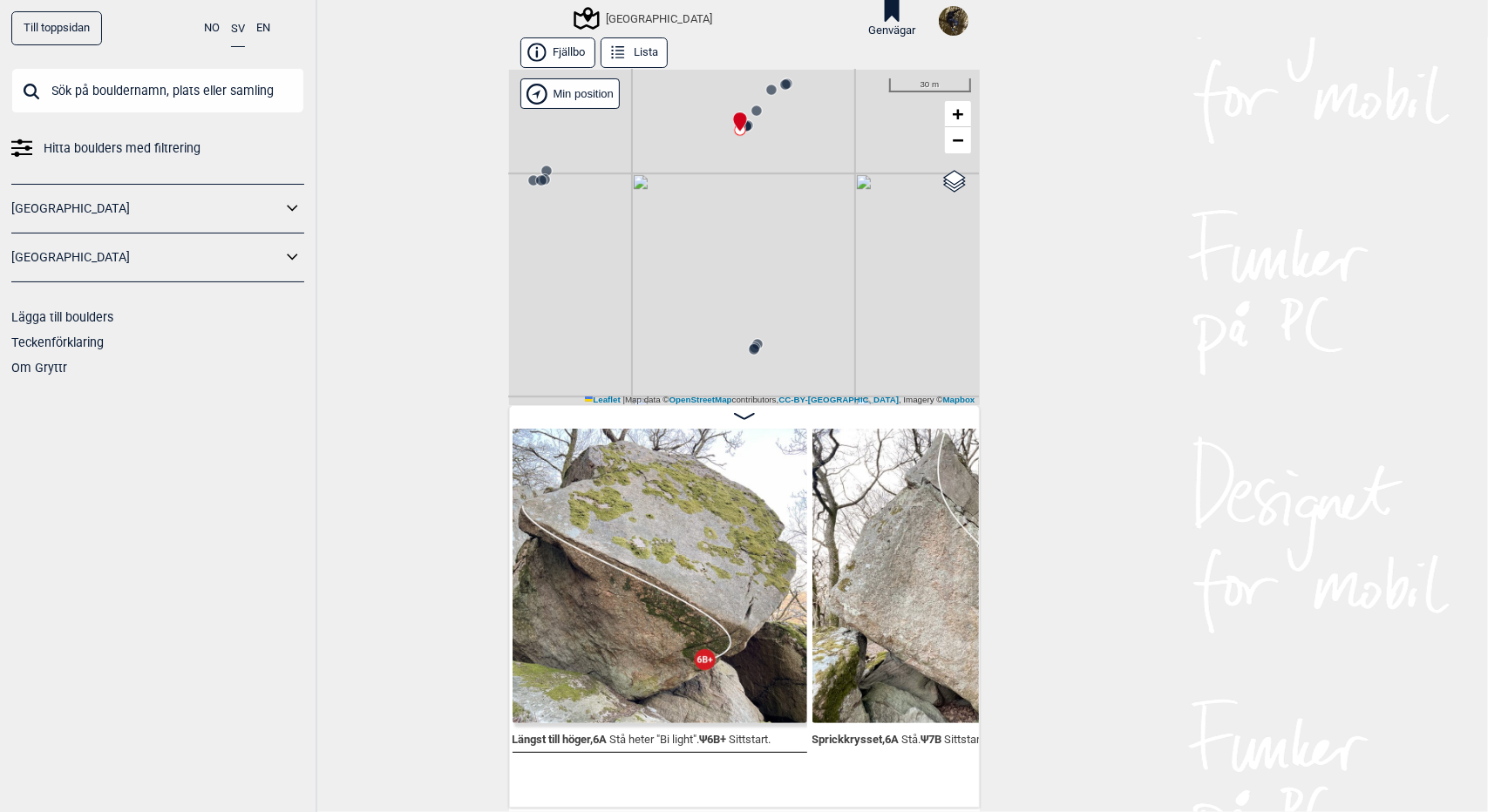
drag, startPoint x: 768, startPoint y: 305, endPoint x: 809, endPoint y: 212, distance: 101.6
click at [809, 212] on div "Utbyområdet Brukerens posisjon" at bounding box center [745, 237] width 471 height 336
click at [752, 352] on icon at bounding box center [754, 350] width 14 height 14
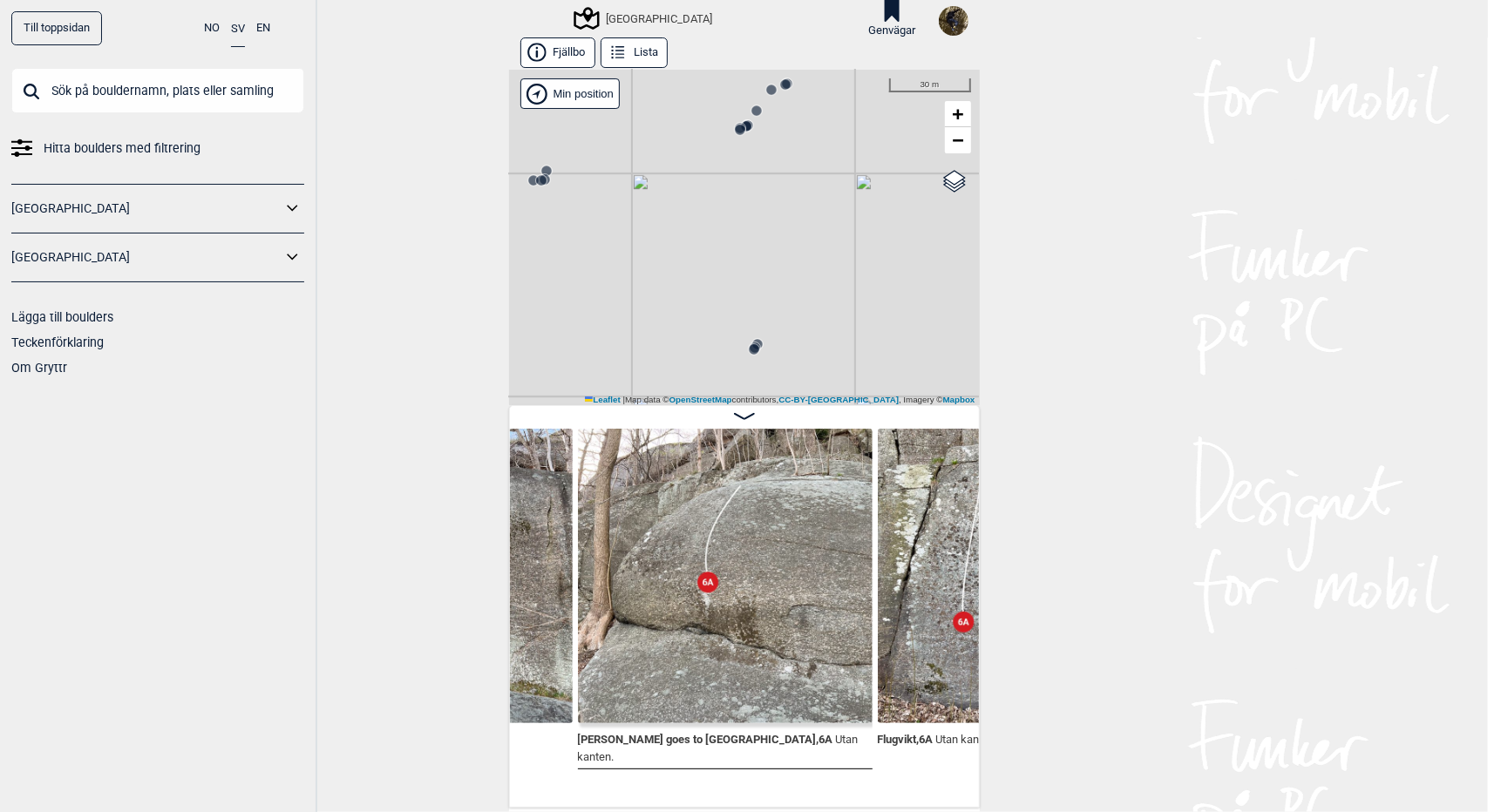
scroll to position [0, 9046]
click at [734, 130] on circle at bounding box center [740, 130] width 10 height 10
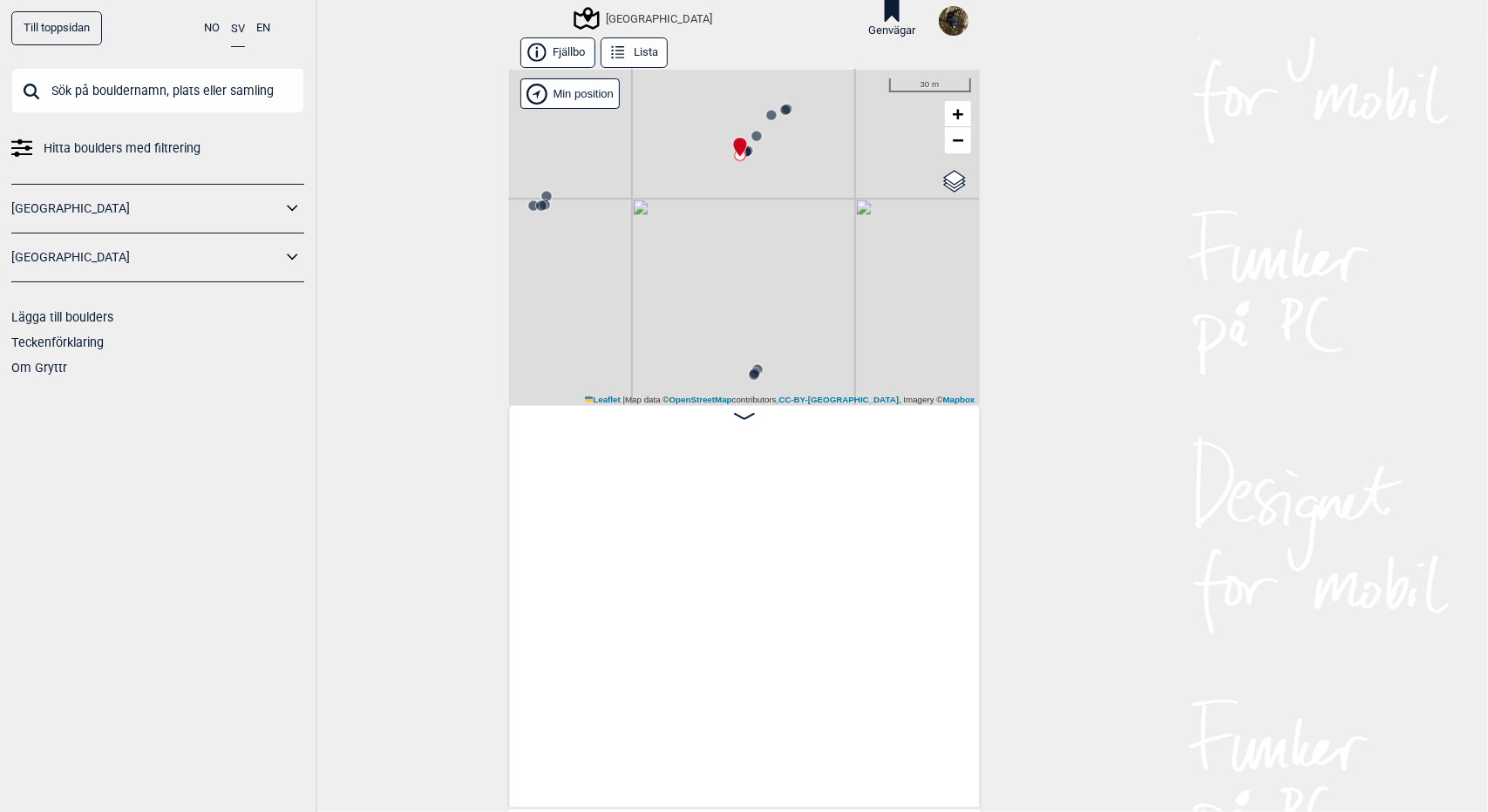
scroll to position [0, 6623]
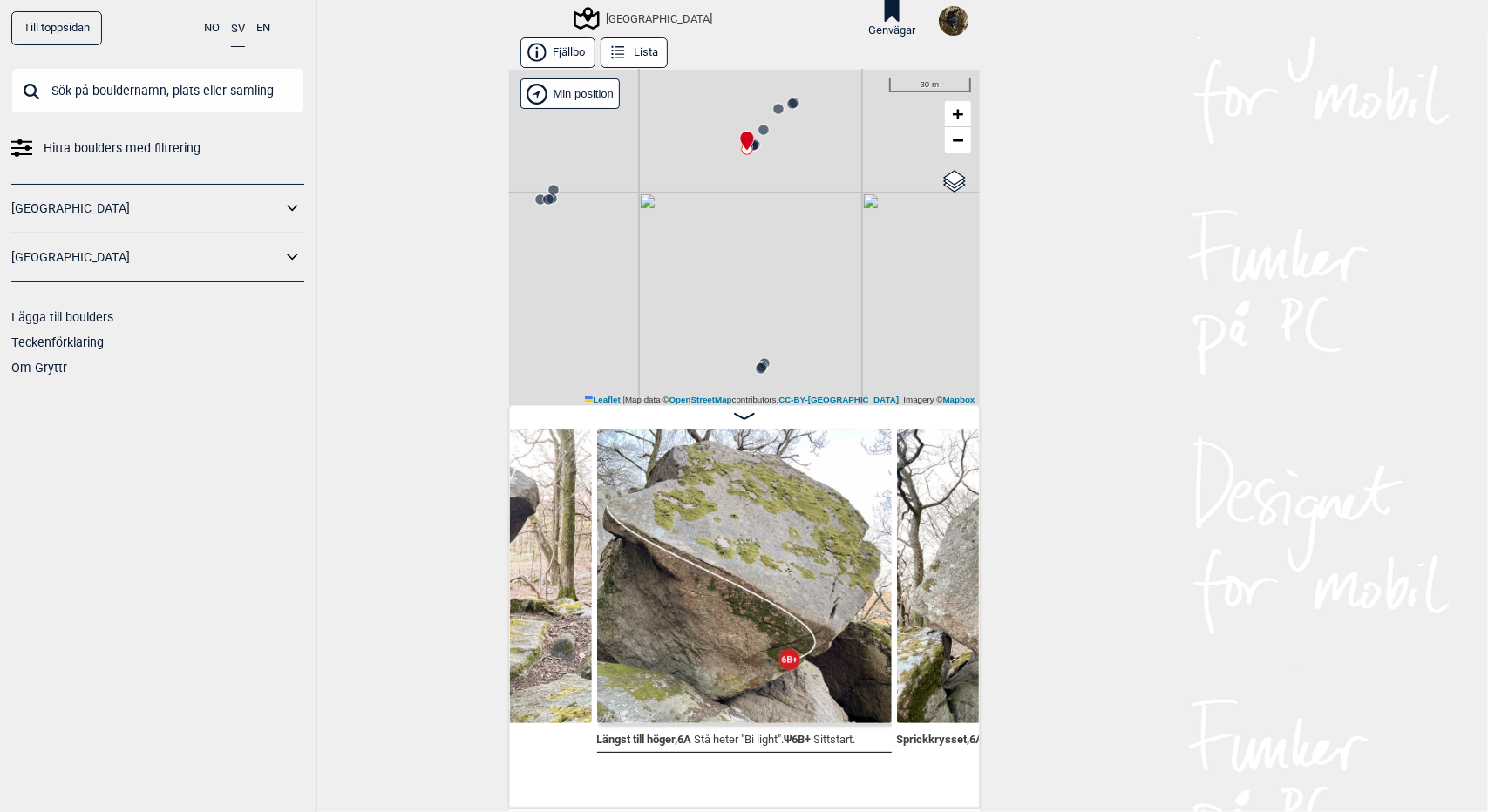
drag, startPoint x: 765, startPoint y: 273, endPoint x: 775, endPoint y: 205, distance: 68.7
click at [775, 205] on div "Utbyområdet Brukerens posisjon" at bounding box center [745, 237] width 471 height 336
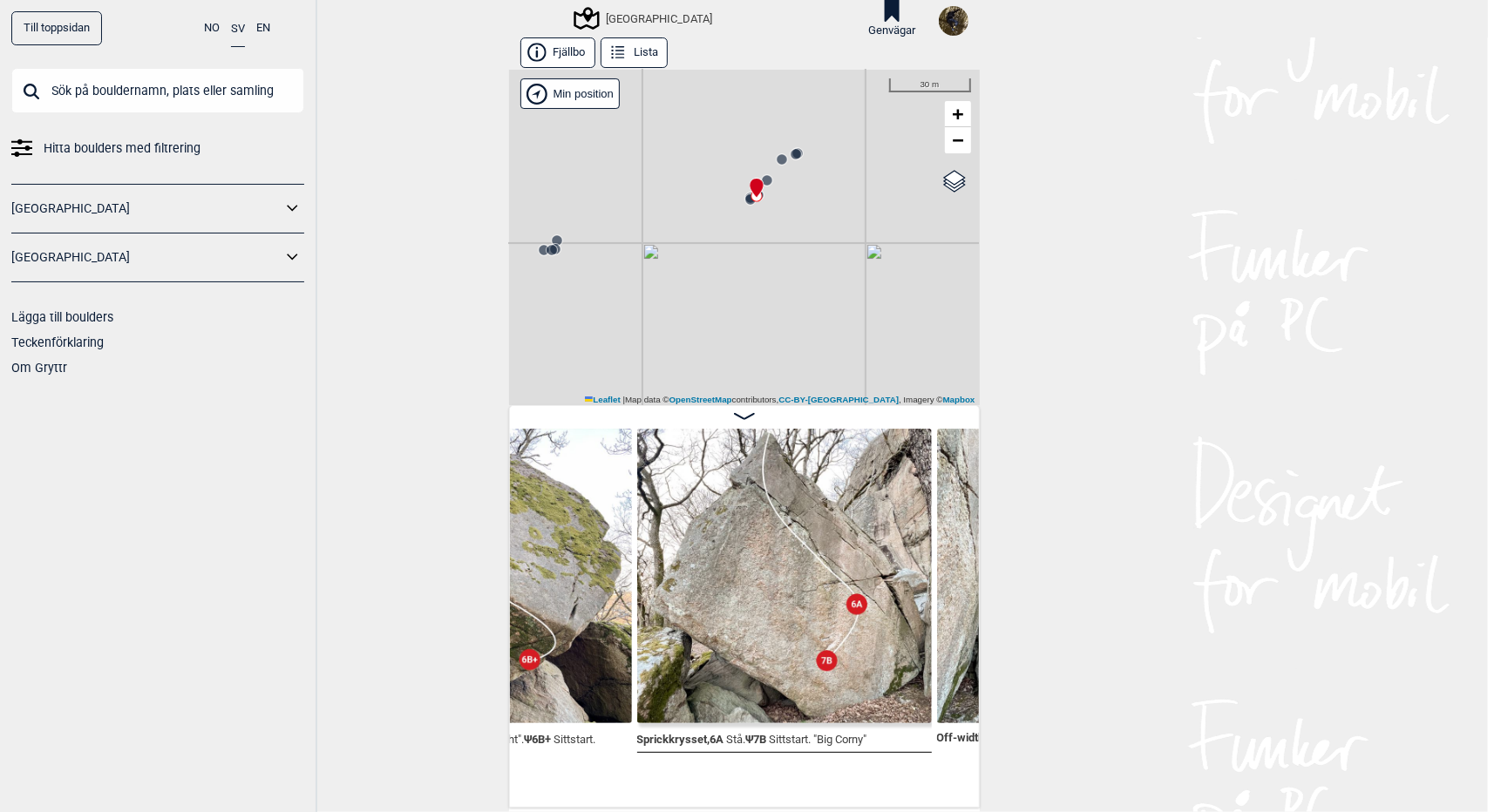
scroll to position [0, 6903]
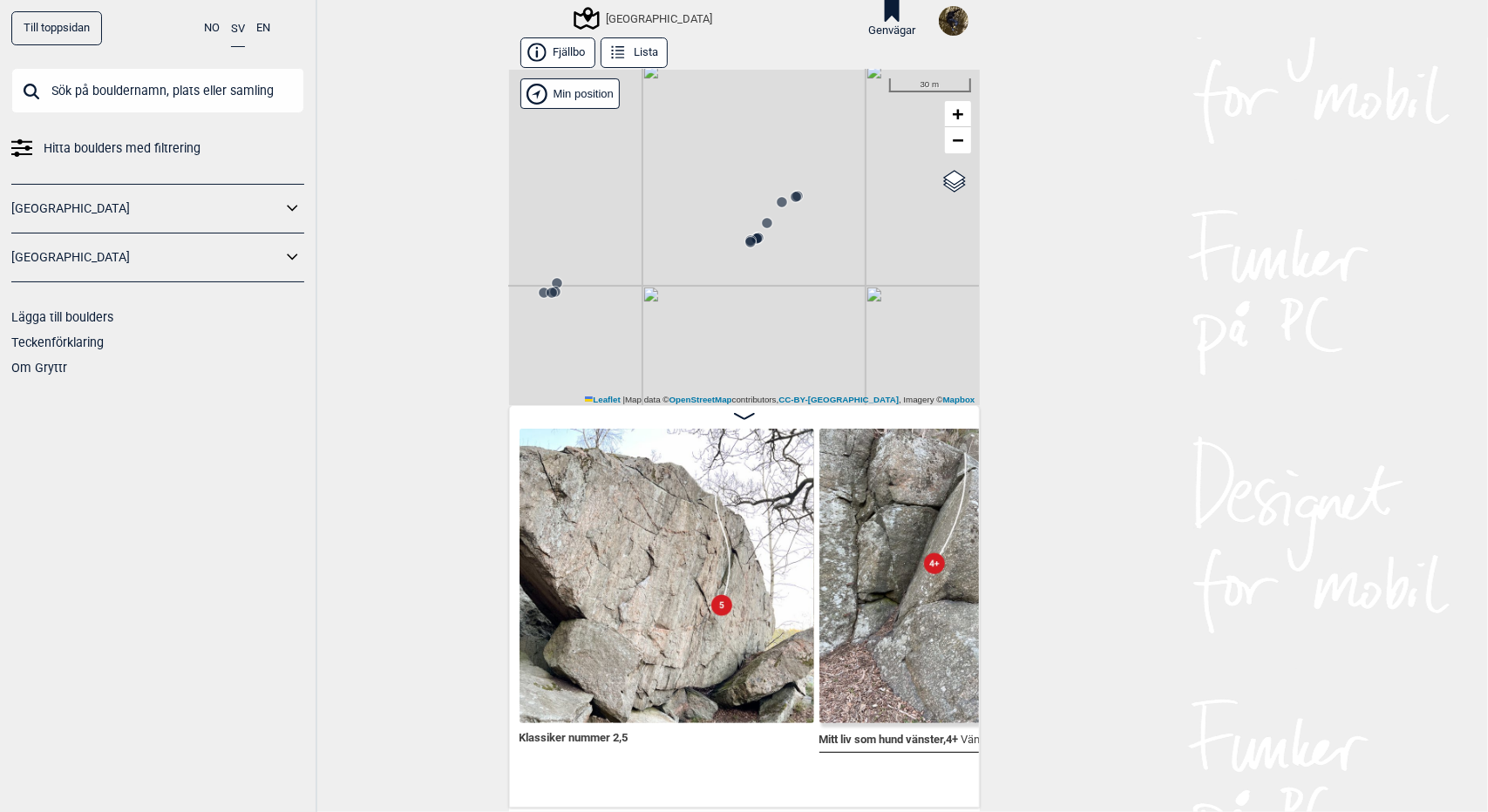
scroll to position [0, 9045]
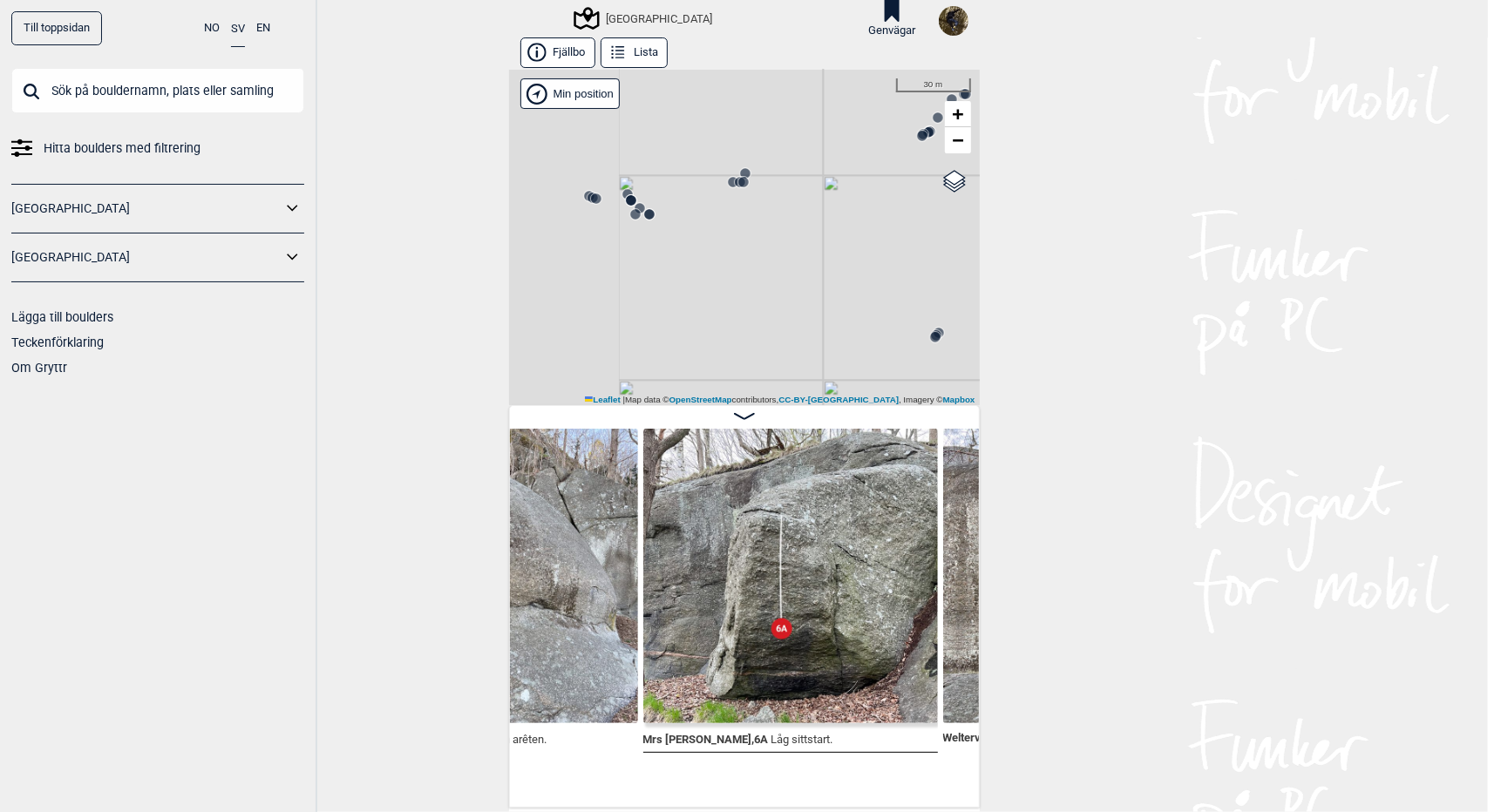
scroll to position [0, 9575]
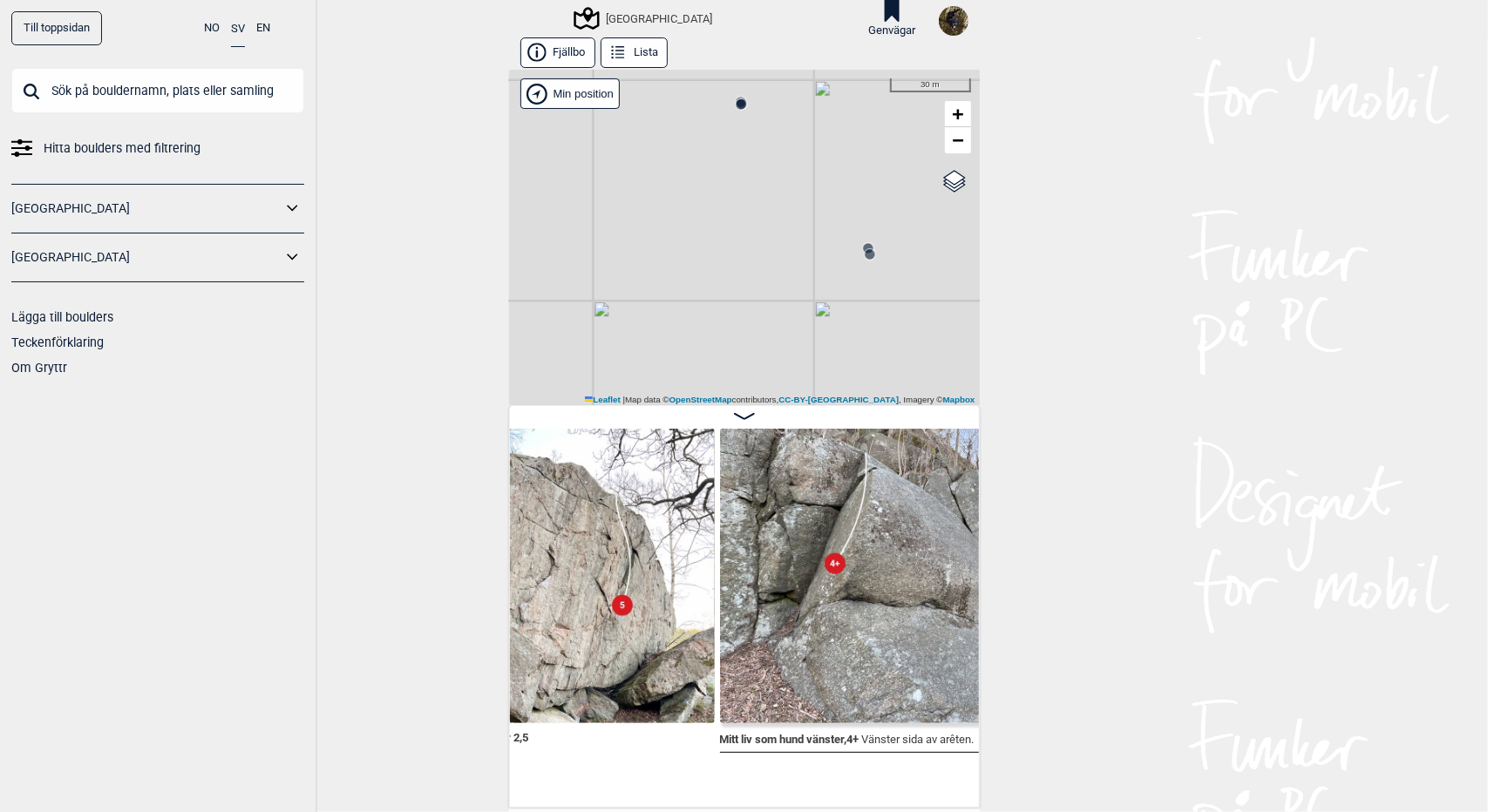
scroll to position [0, 8980]
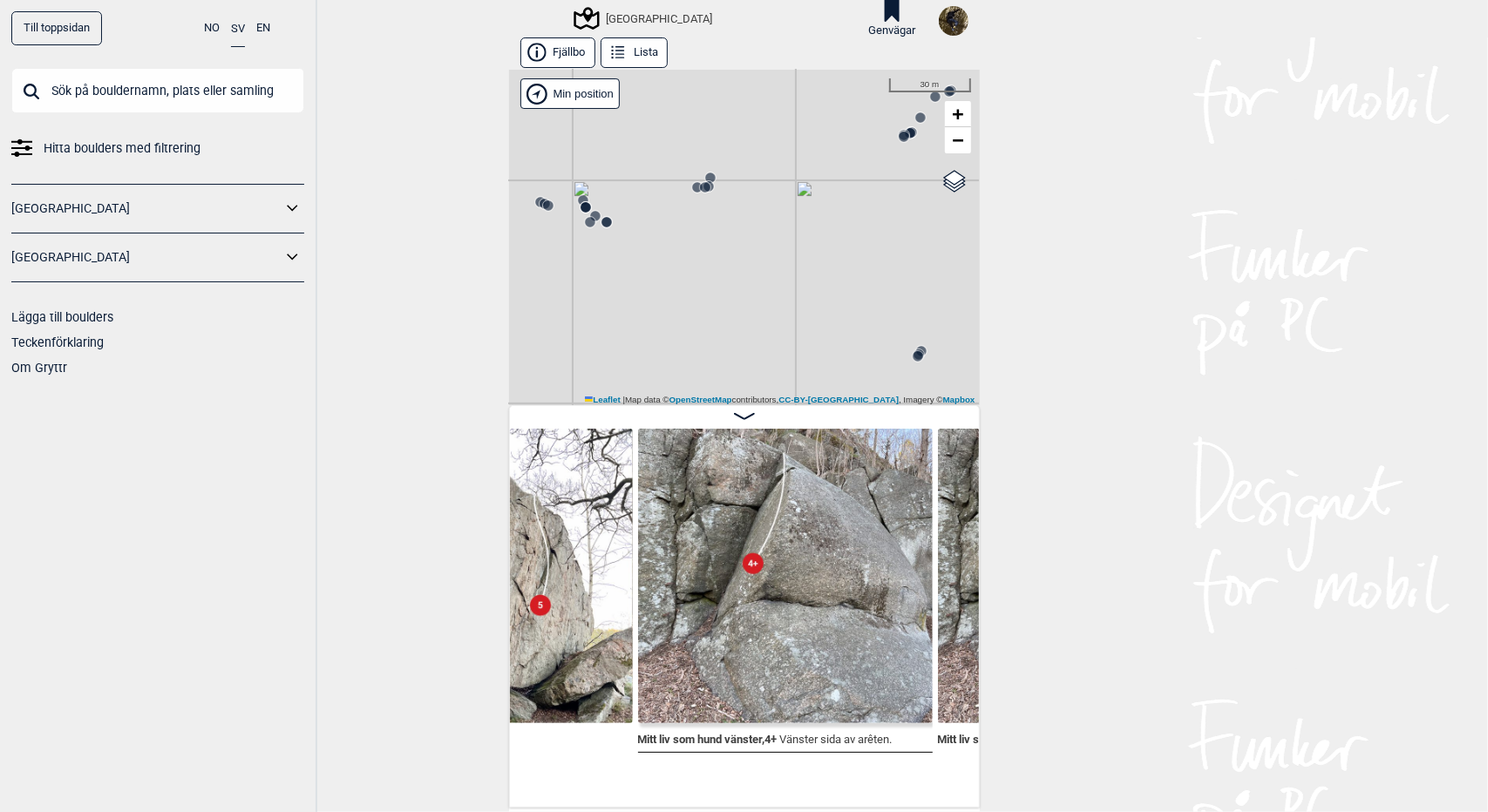
drag, startPoint x: 705, startPoint y: 229, endPoint x: 881, endPoint y: 308, distance: 192.9
click at [881, 308] on div "Utbyområdet Brukerens posisjon" at bounding box center [745, 237] width 471 height 336
click at [638, 252] on icon at bounding box center [645, 256] width 14 height 14
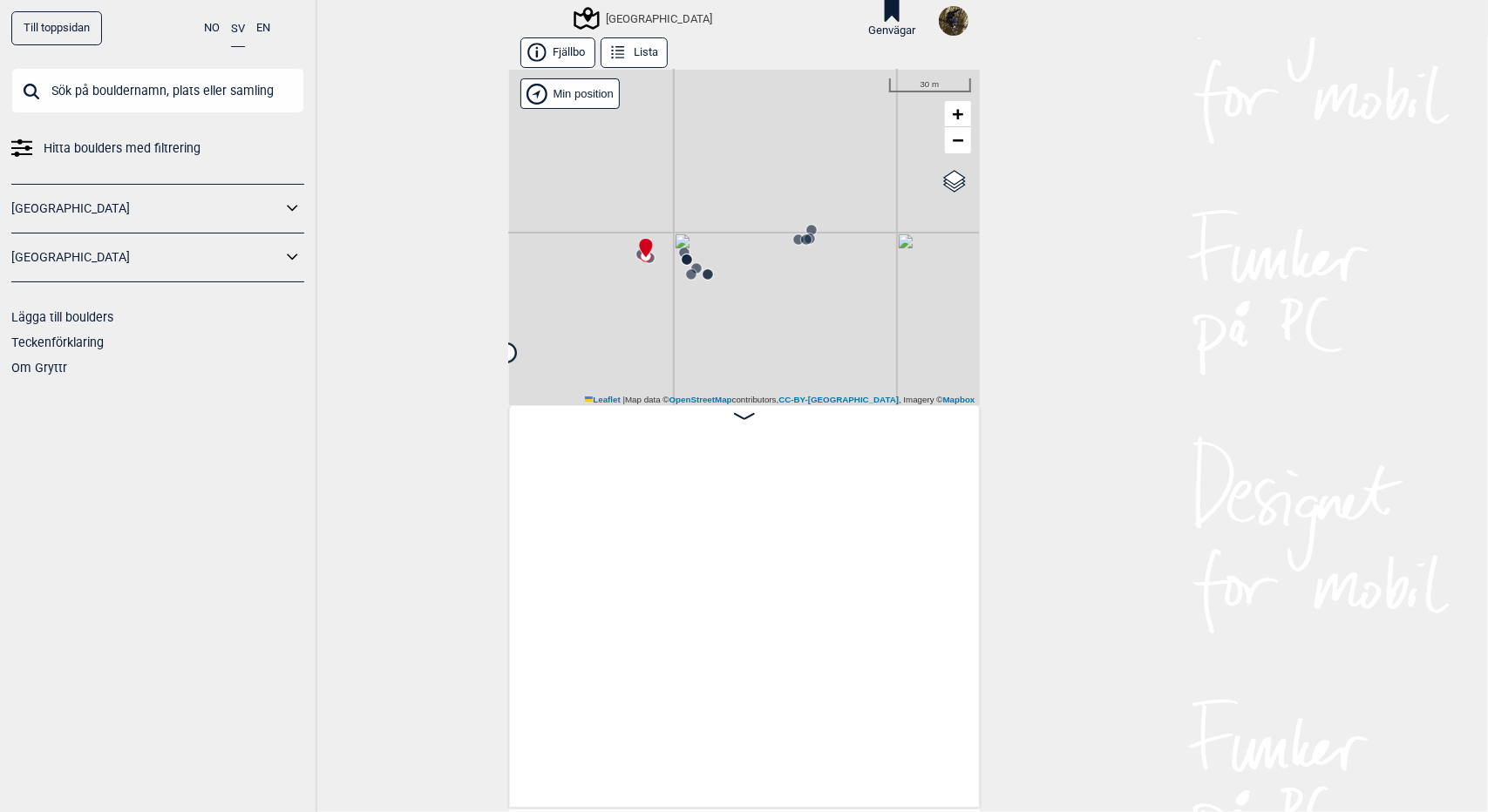
scroll to position [0, 4560]
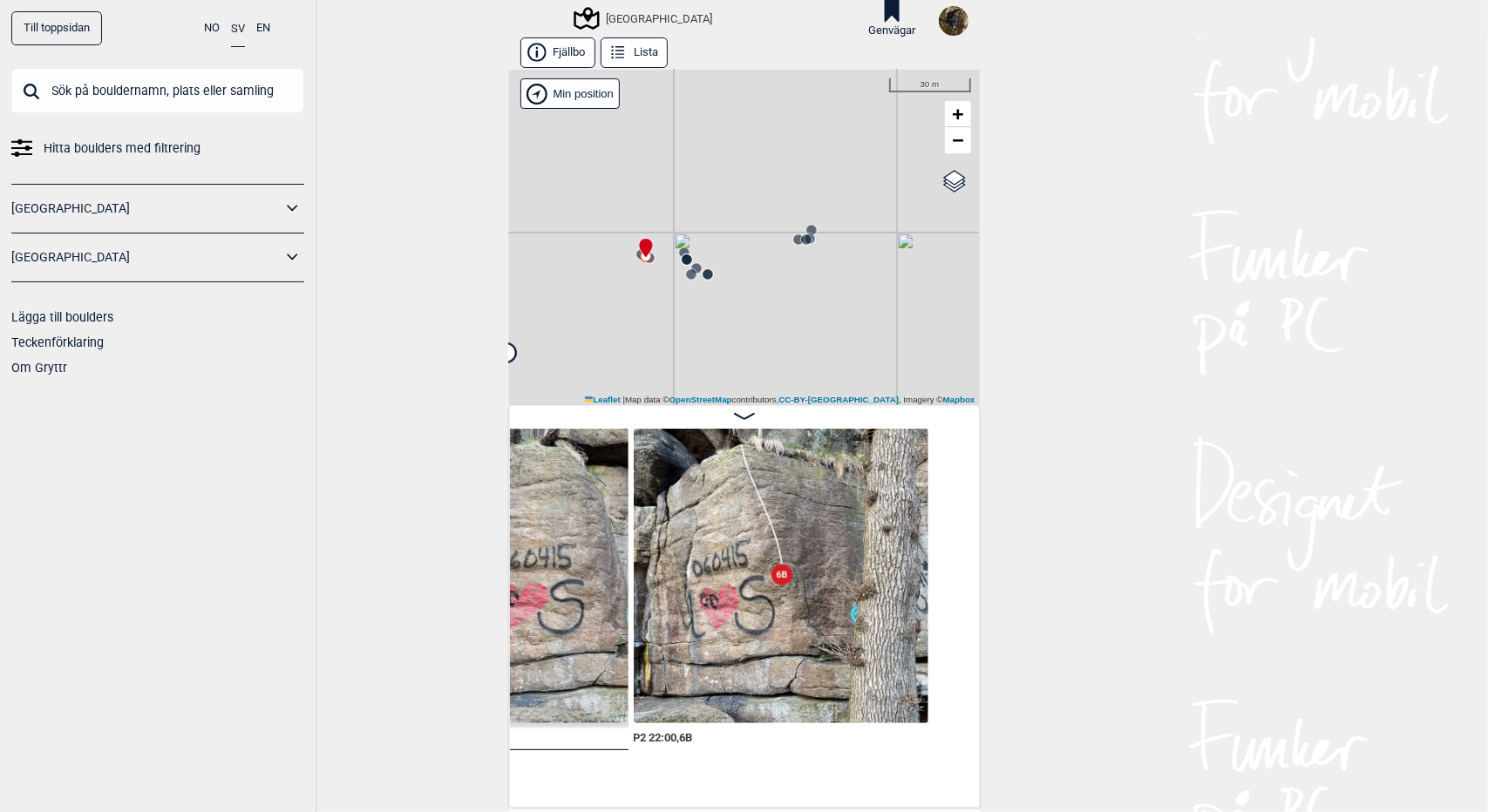
scroll to position [0, 4830]
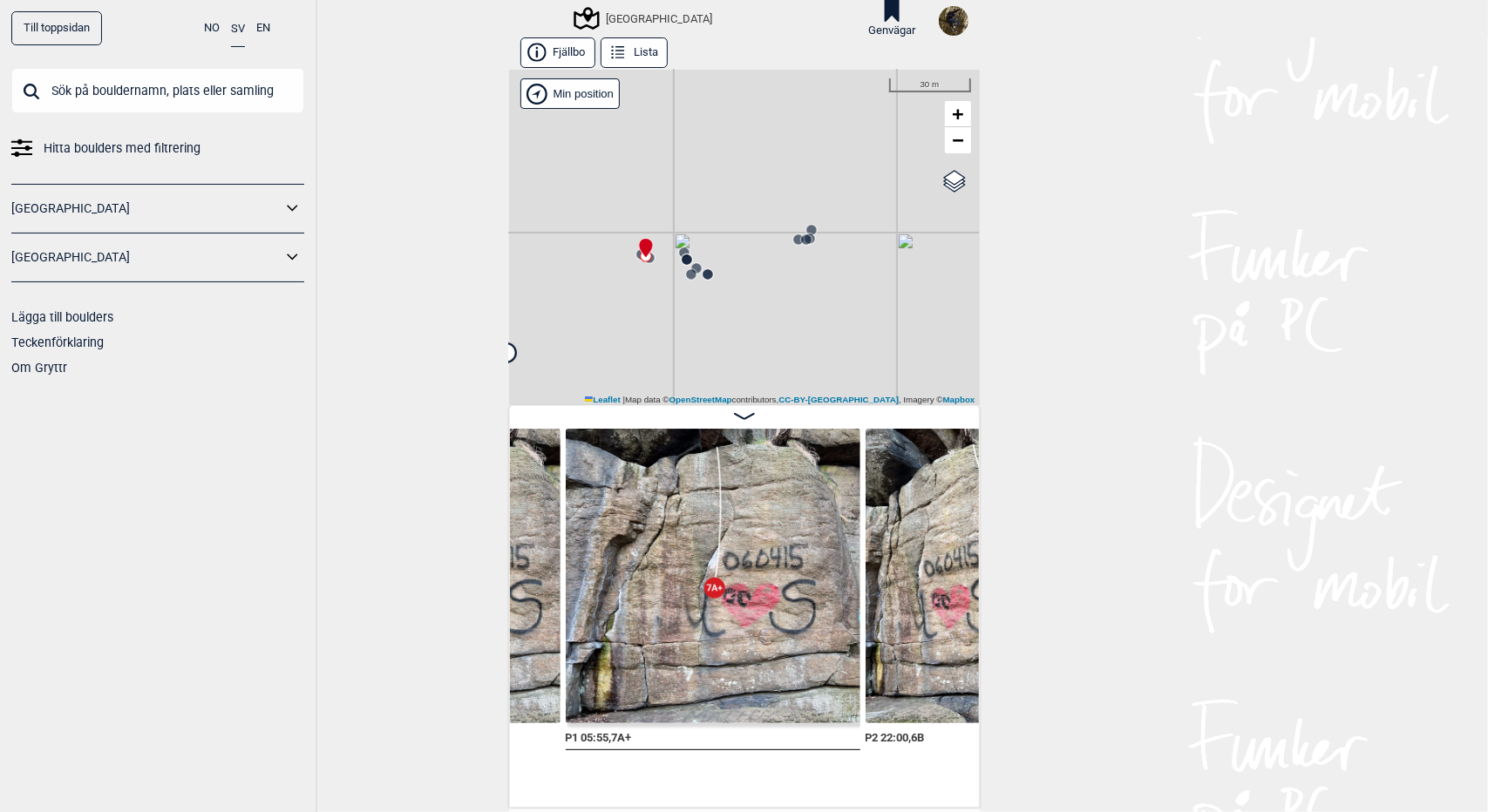
scroll to position [0, 4591]
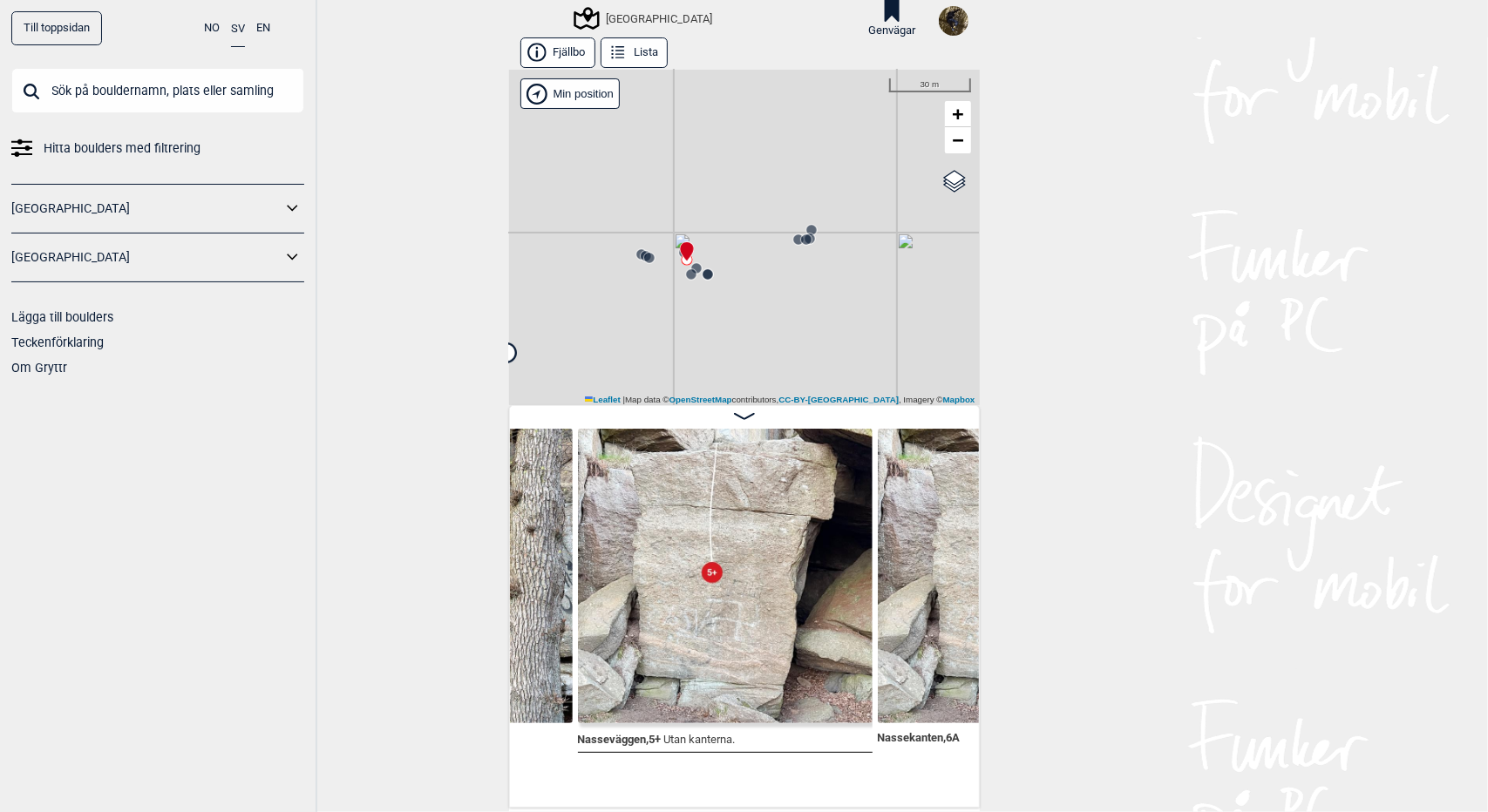
scroll to position [0, 5179]
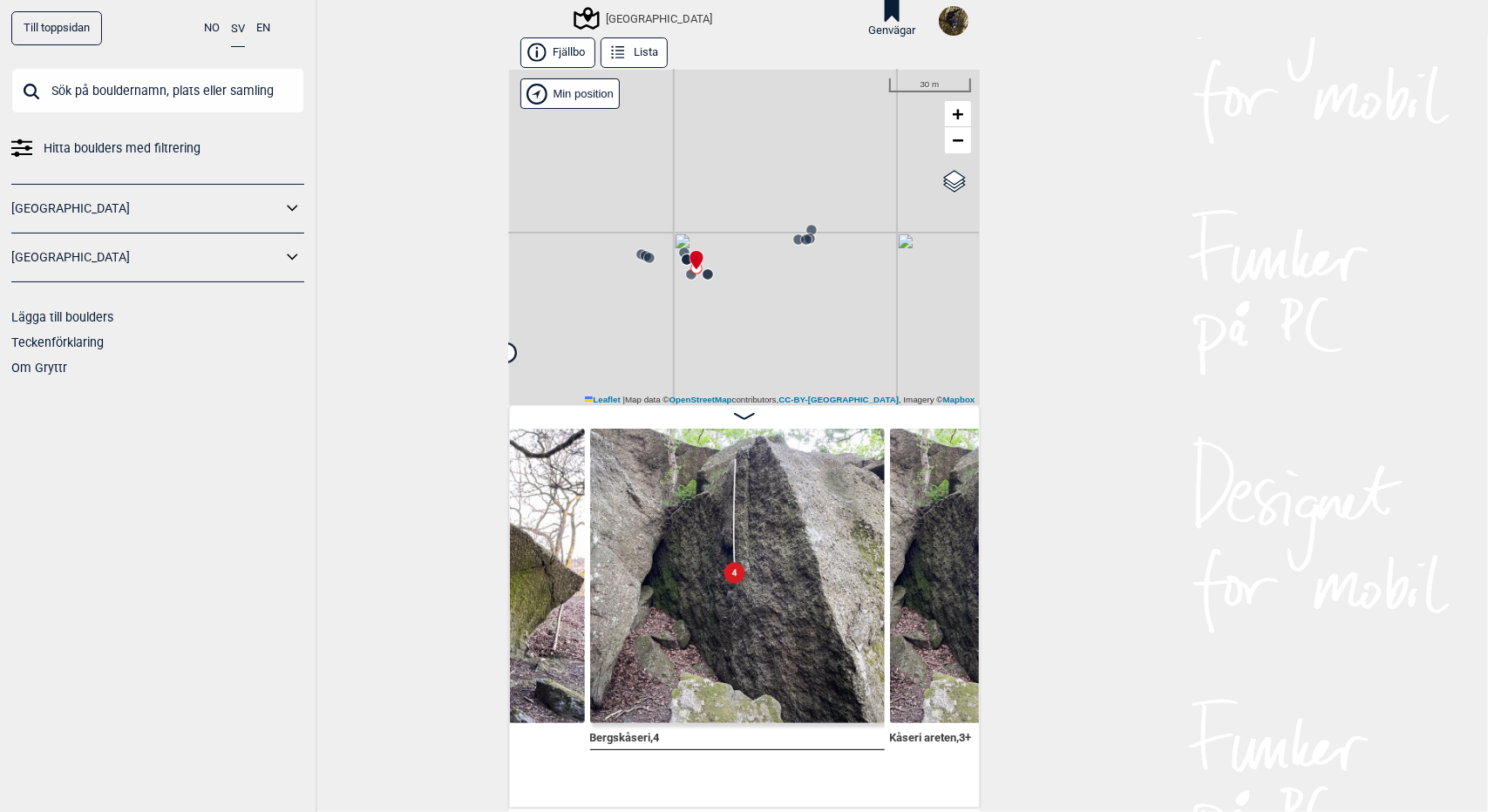
scroll to position [0, 6372]
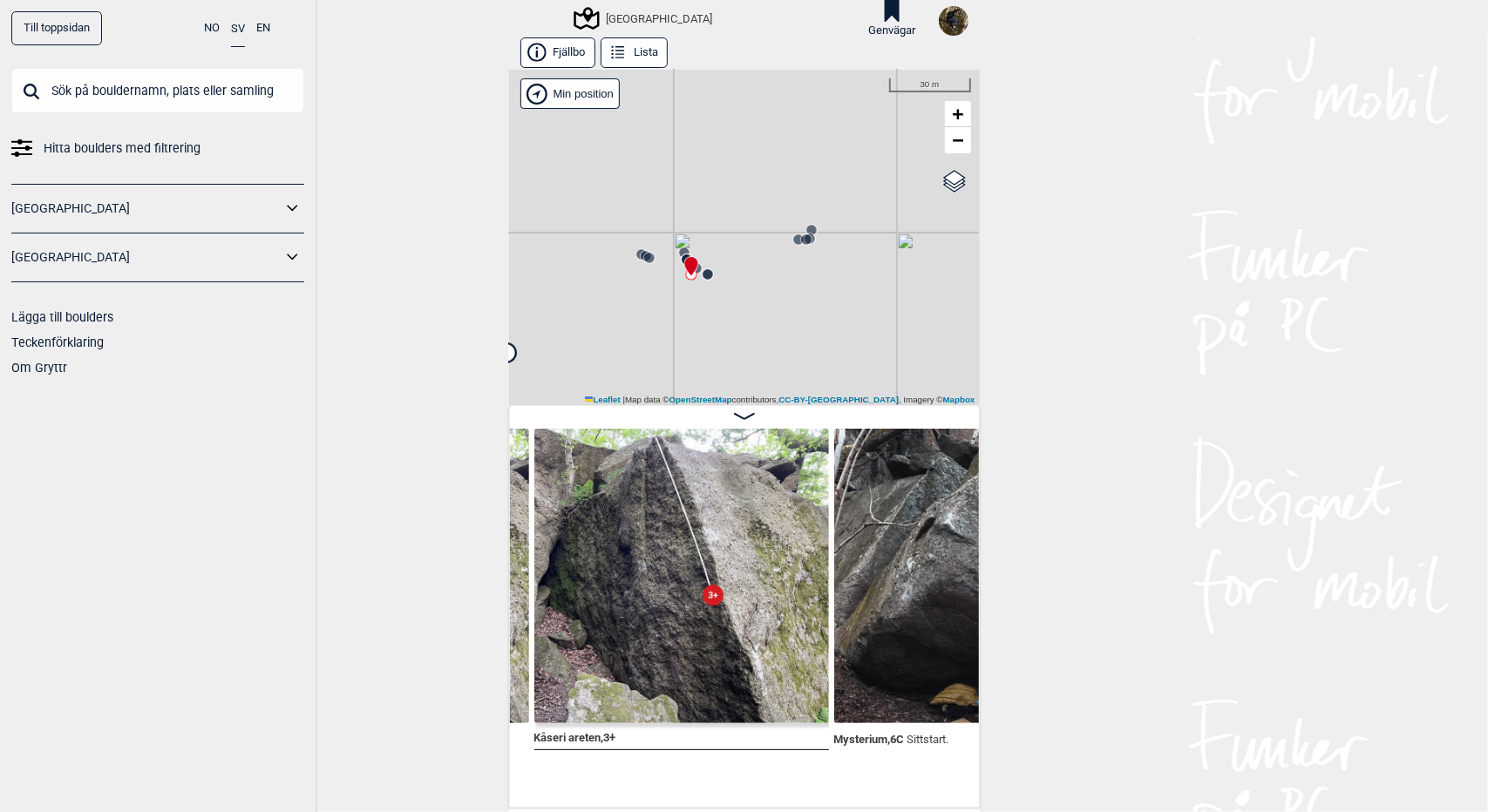
scroll to position [0, 6676]
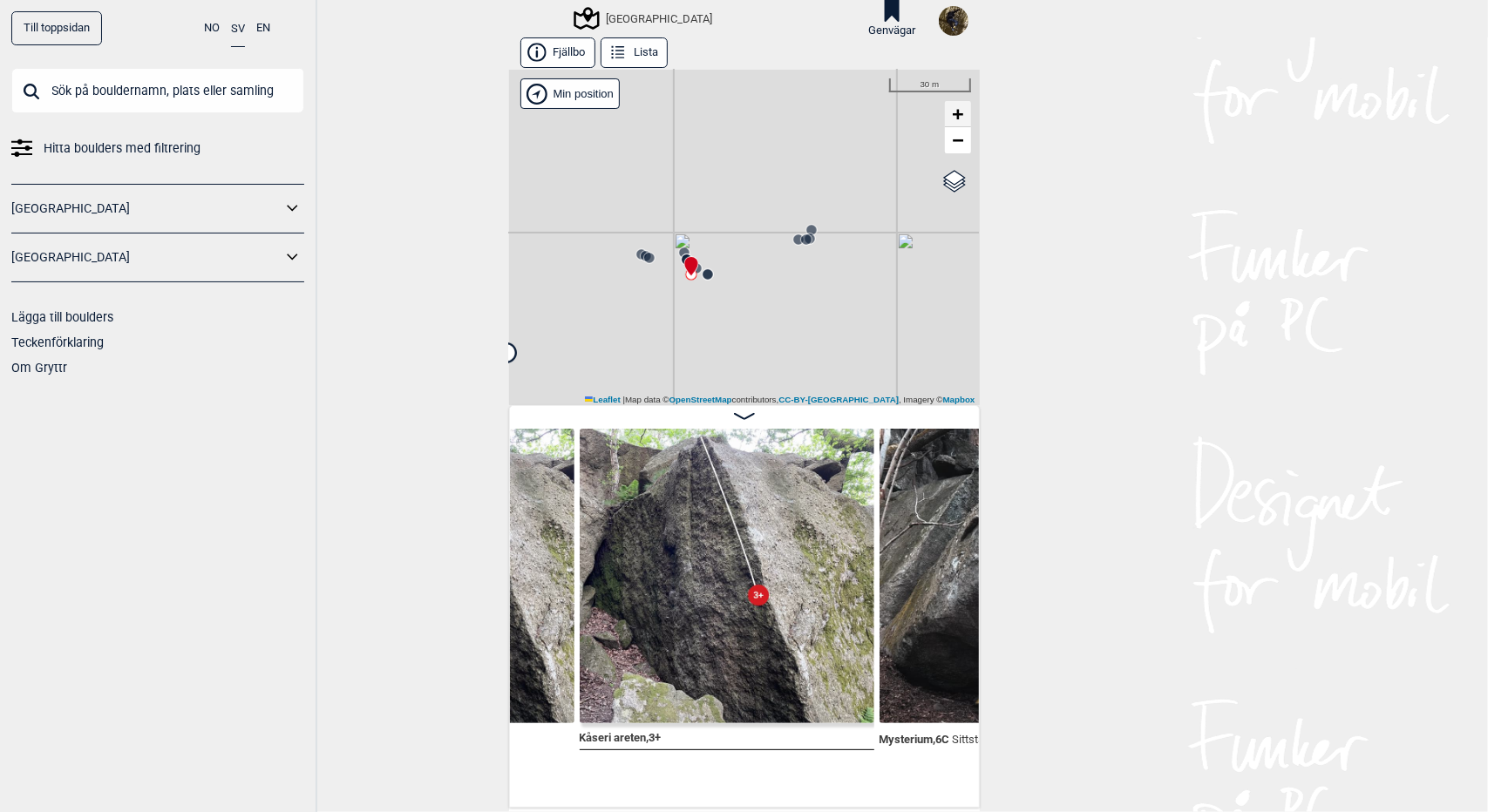
click at [952, 109] on span "+" at bounding box center [957, 113] width 11 height 22
drag, startPoint x: 719, startPoint y: 207, endPoint x: 843, endPoint y: 339, distance: 181.1
click at [843, 339] on div "Utbyområdet Brukerens posisjon" at bounding box center [745, 237] width 471 height 336
click at [793, 246] on circle at bounding box center [795, 242] width 11 height 11
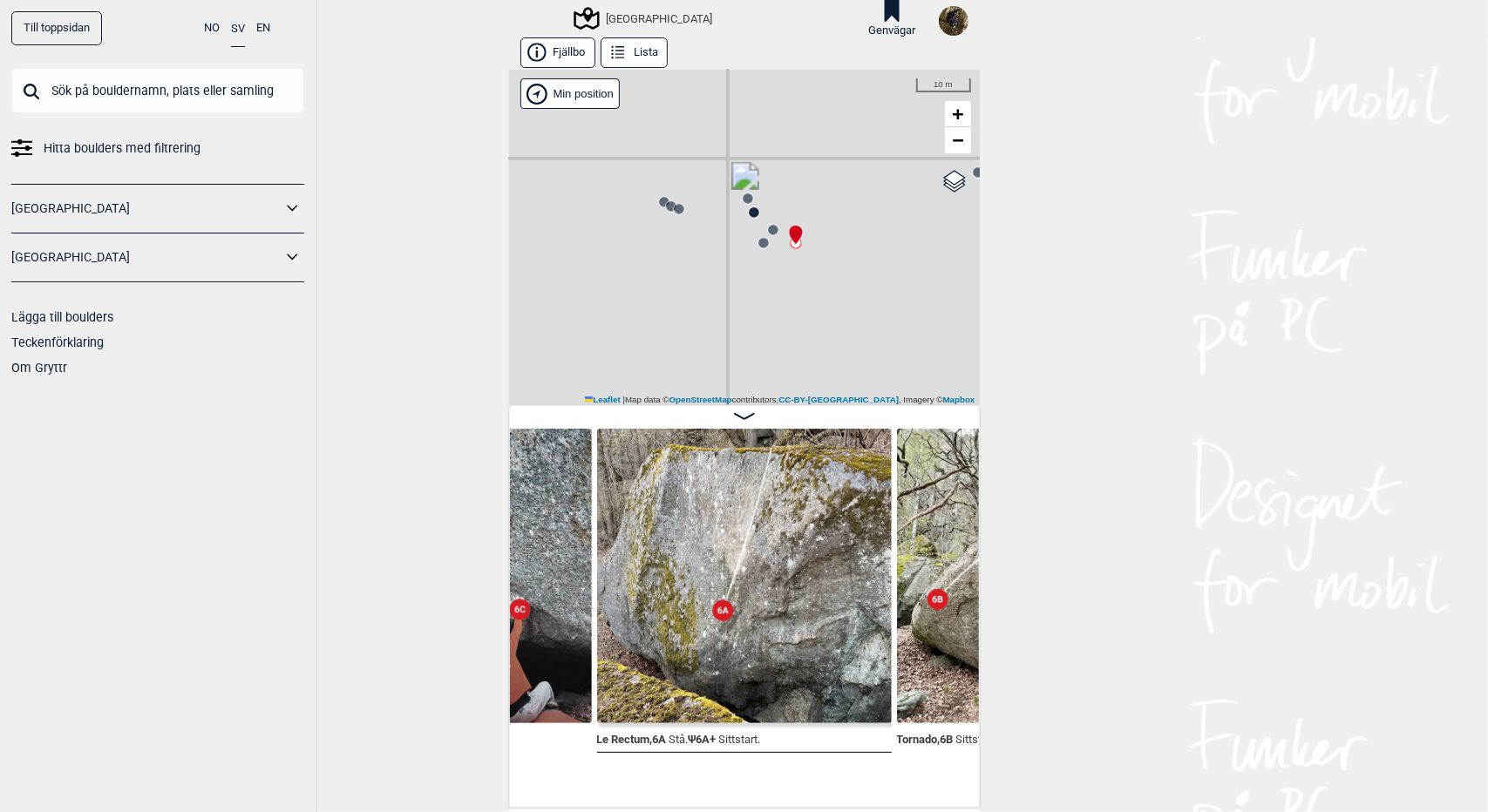
click at [766, 222] on div "Utbyområdet Brukerens posisjon" at bounding box center [745, 237] width 471 height 336
click at [768, 229] on circle at bounding box center [773, 230] width 10 height 10
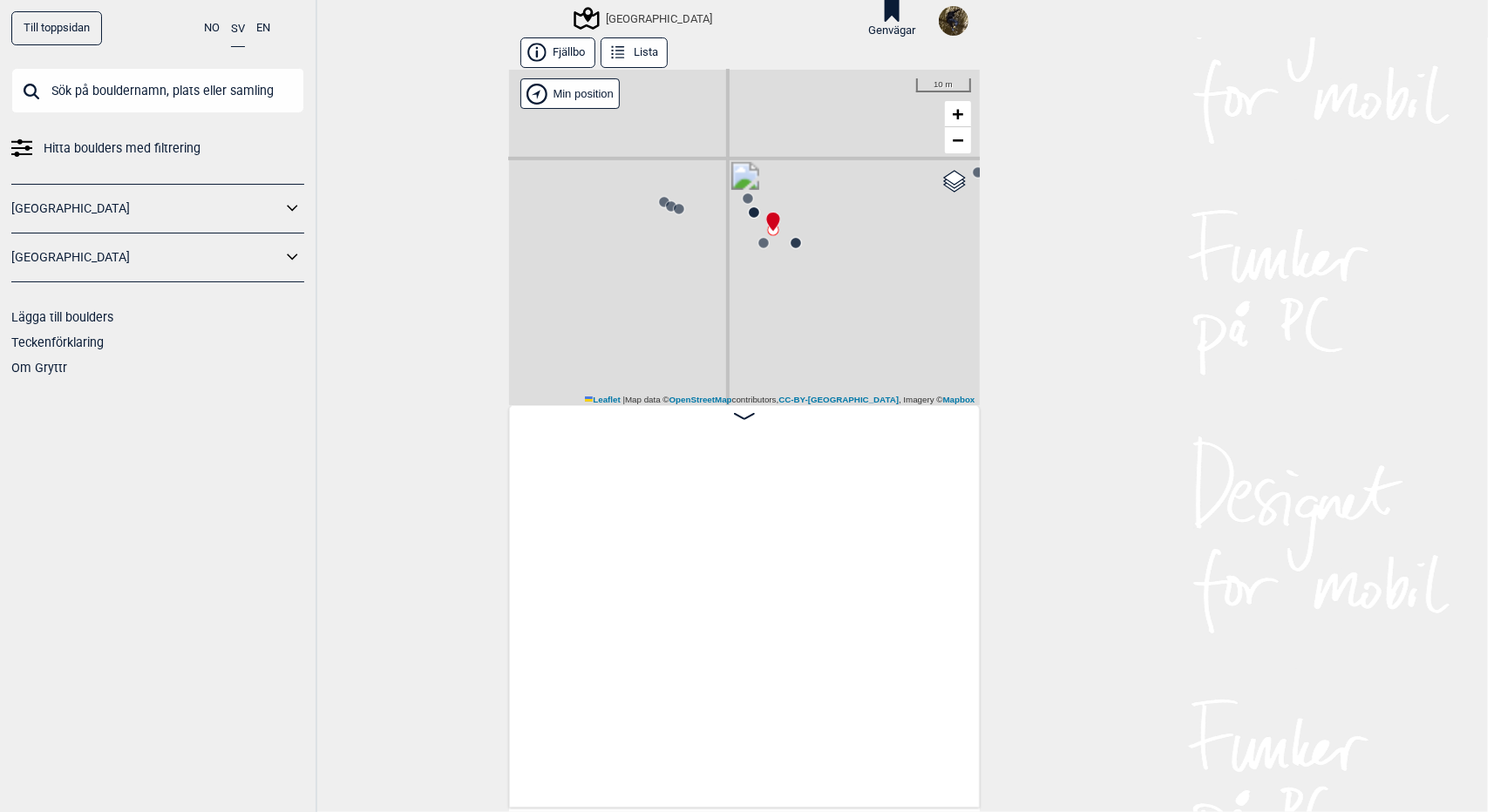
scroll to position [0, 6359]
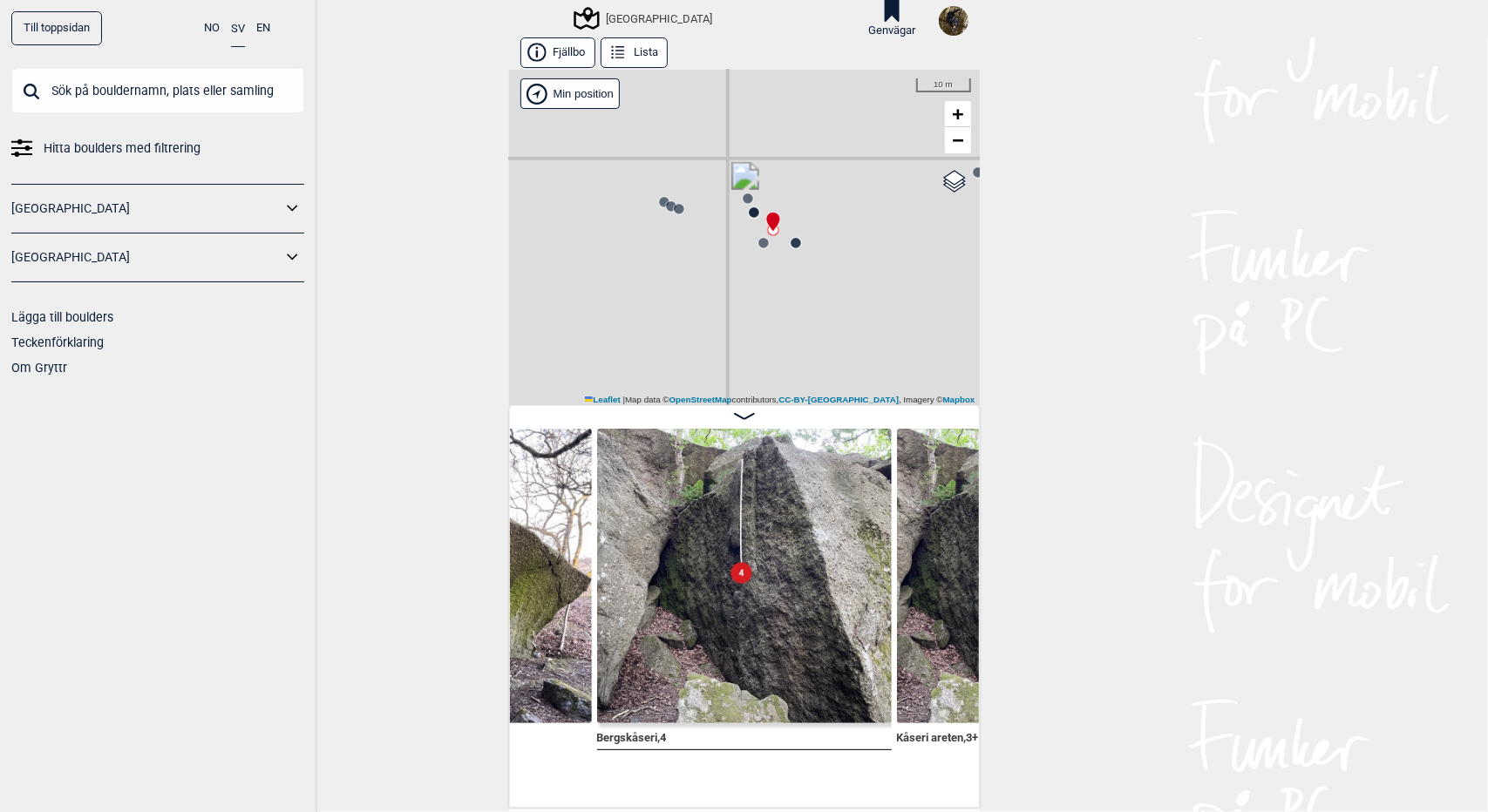
click at [758, 243] on circle at bounding box center [763, 243] width 10 height 10
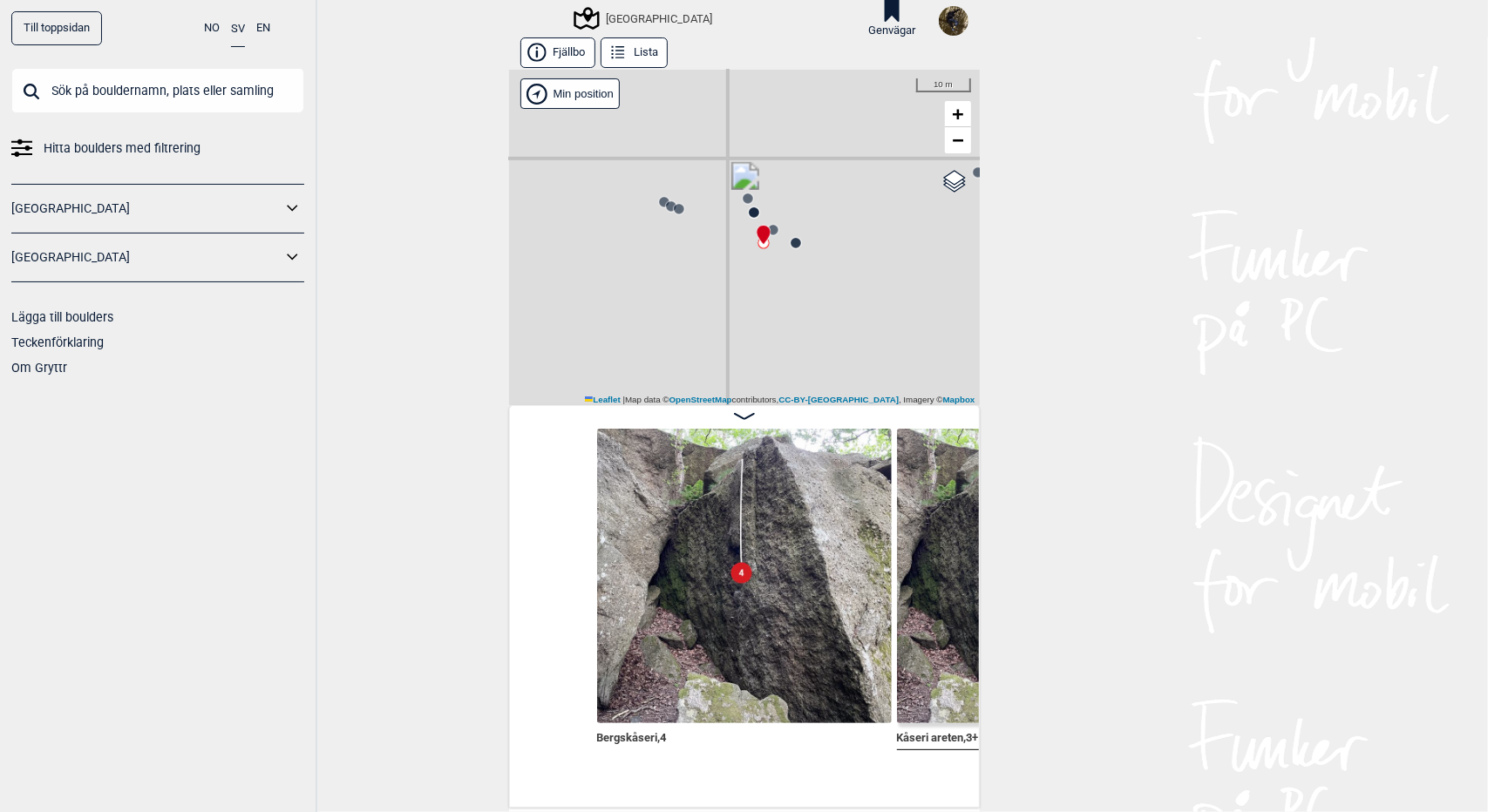
scroll to position [0, 6658]
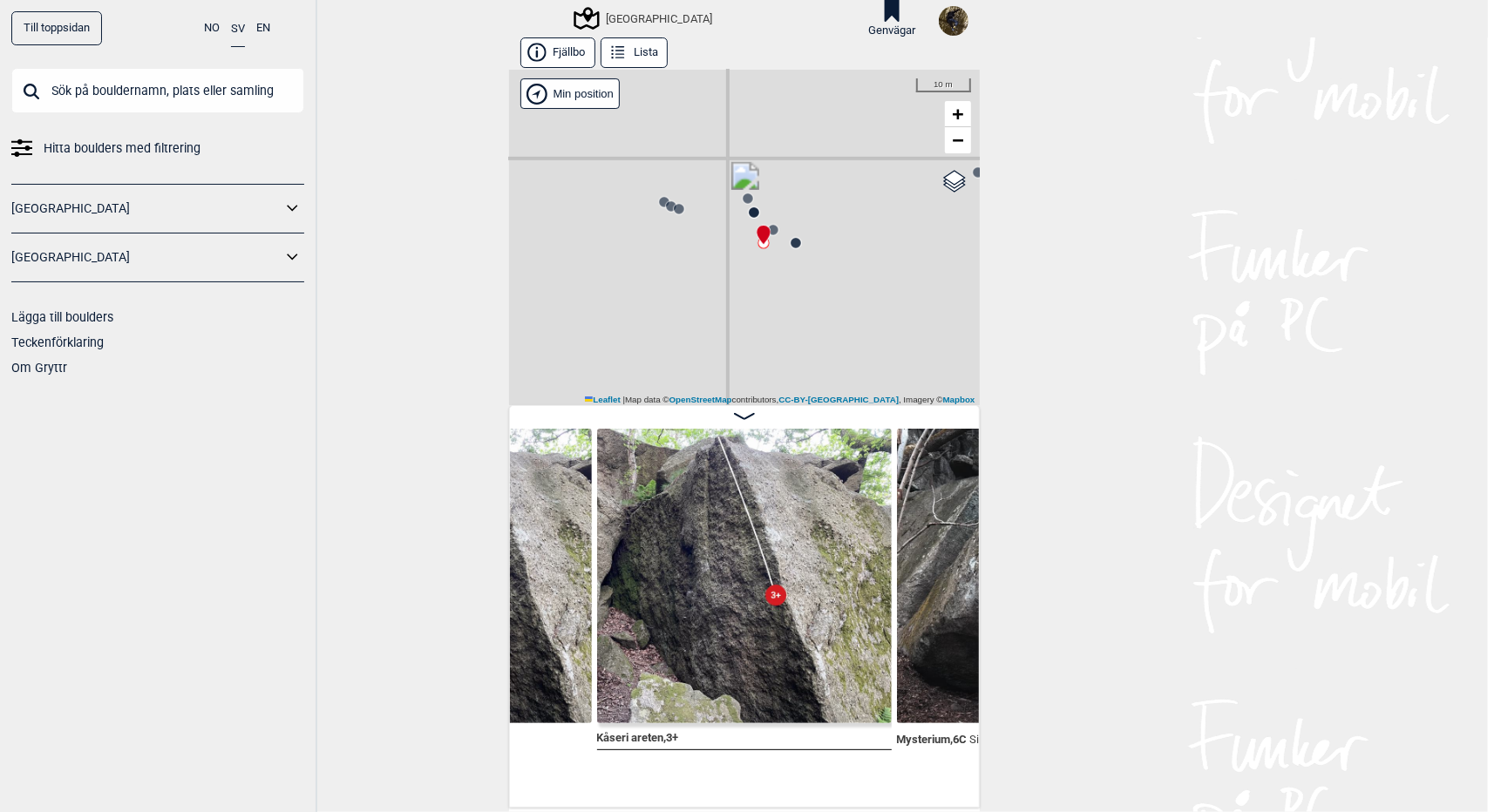
click at [682, 207] on div "Utbyområdet Brukerens posisjon" at bounding box center [745, 237] width 471 height 336
click at [674, 208] on circle at bounding box center [679, 209] width 10 height 10
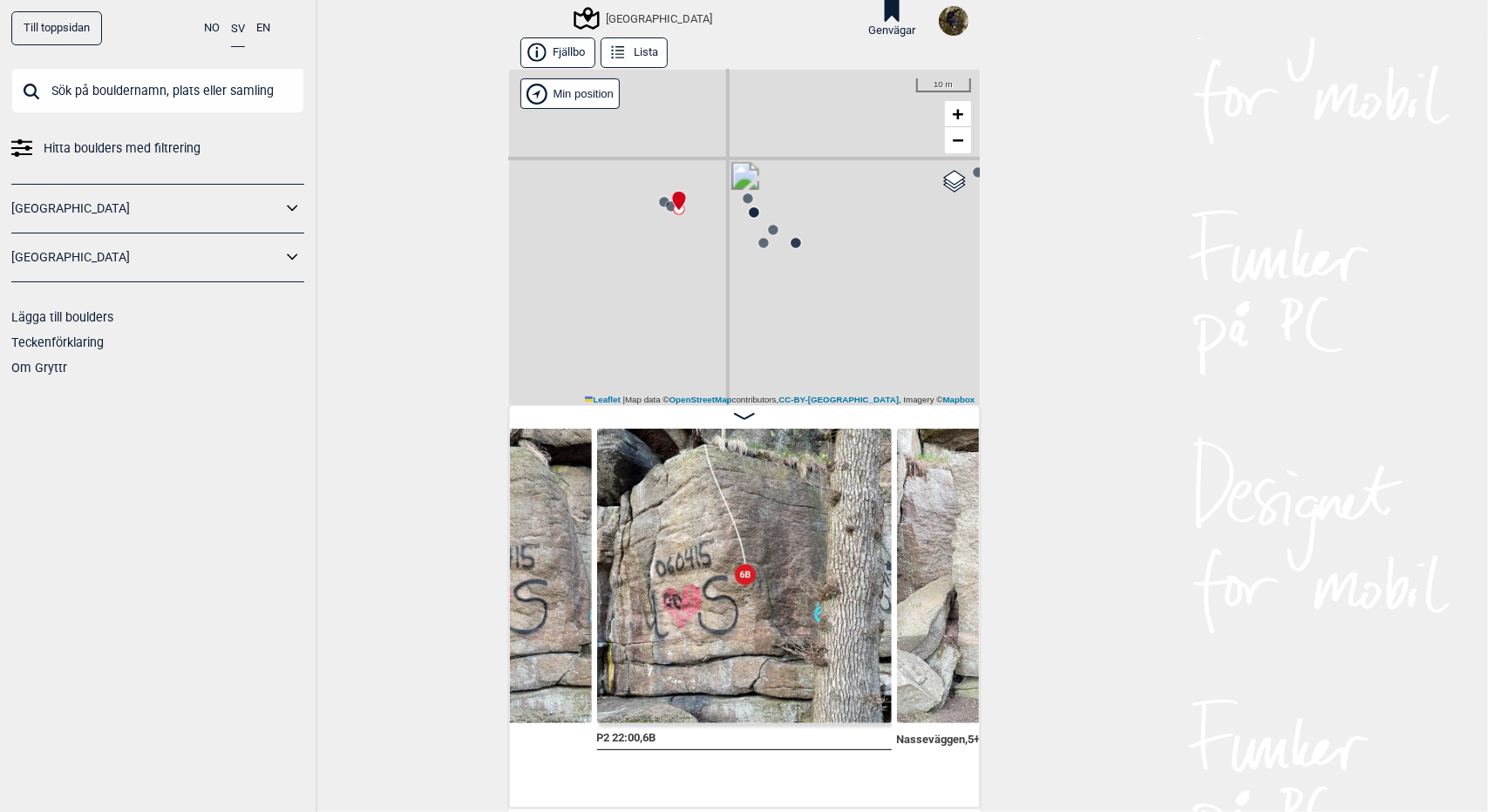
click at [758, 249] on circle at bounding box center [762, 242] width 11 height 11
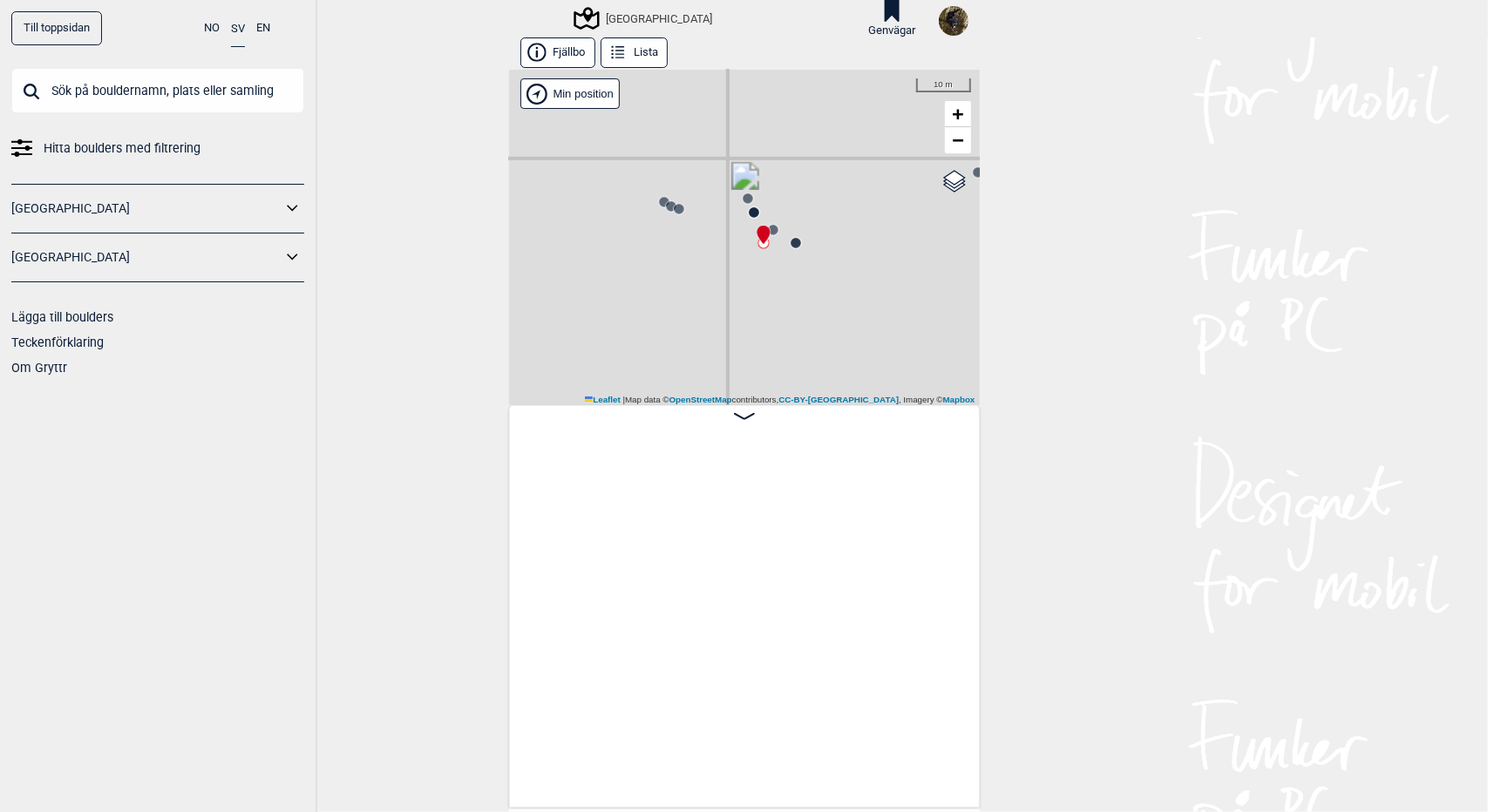
scroll to position [0, 6658]
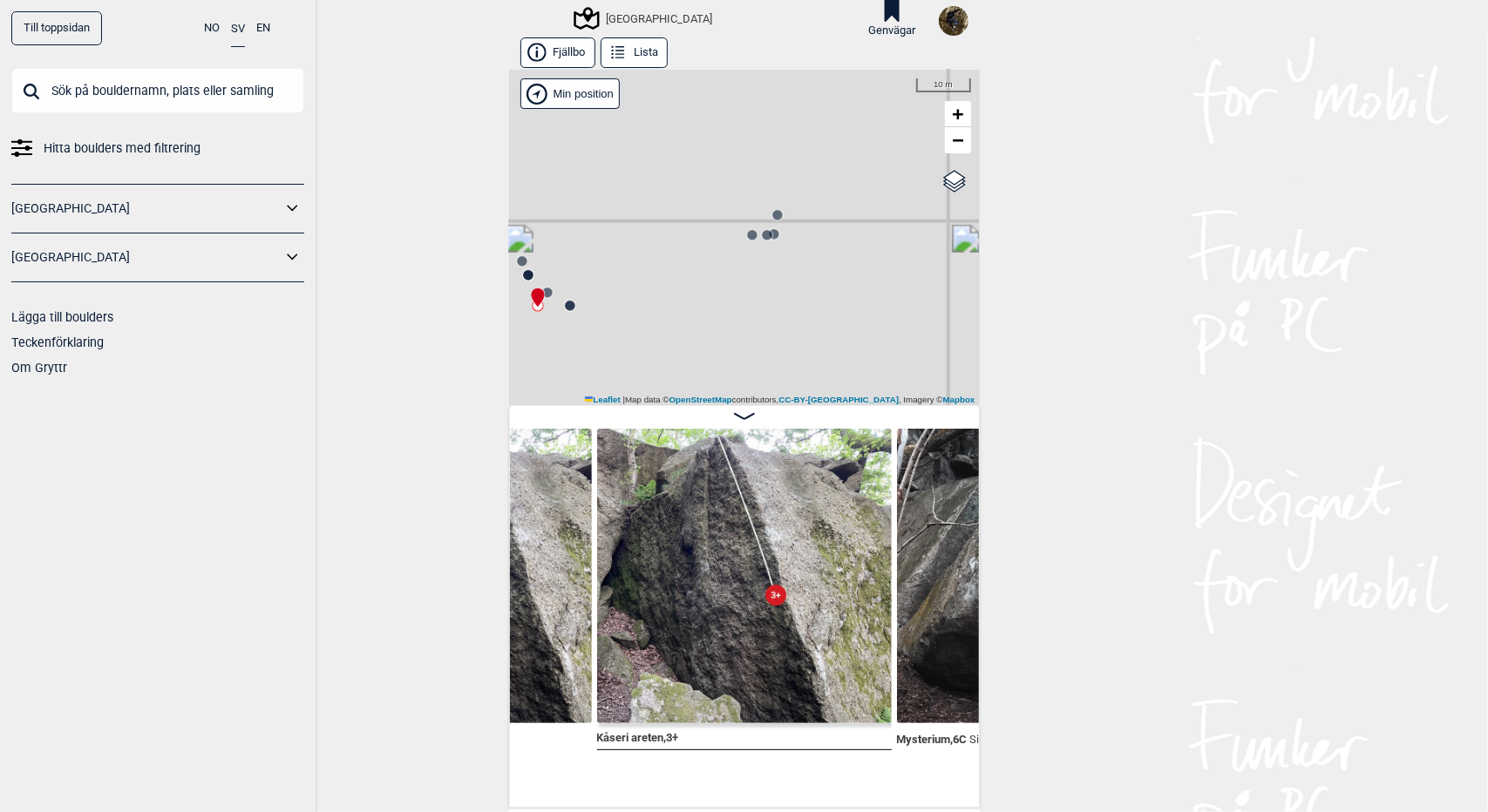
drag, startPoint x: 837, startPoint y: 254, endPoint x: 607, endPoint y: 317, distance: 238.5
click at [607, 317] on div "Utbyområdet Brukerens posisjon" at bounding box center [745, 237] width 471 height 336
click at [745, 238] on icon at bounding box center [747, 235] width 14 height 14
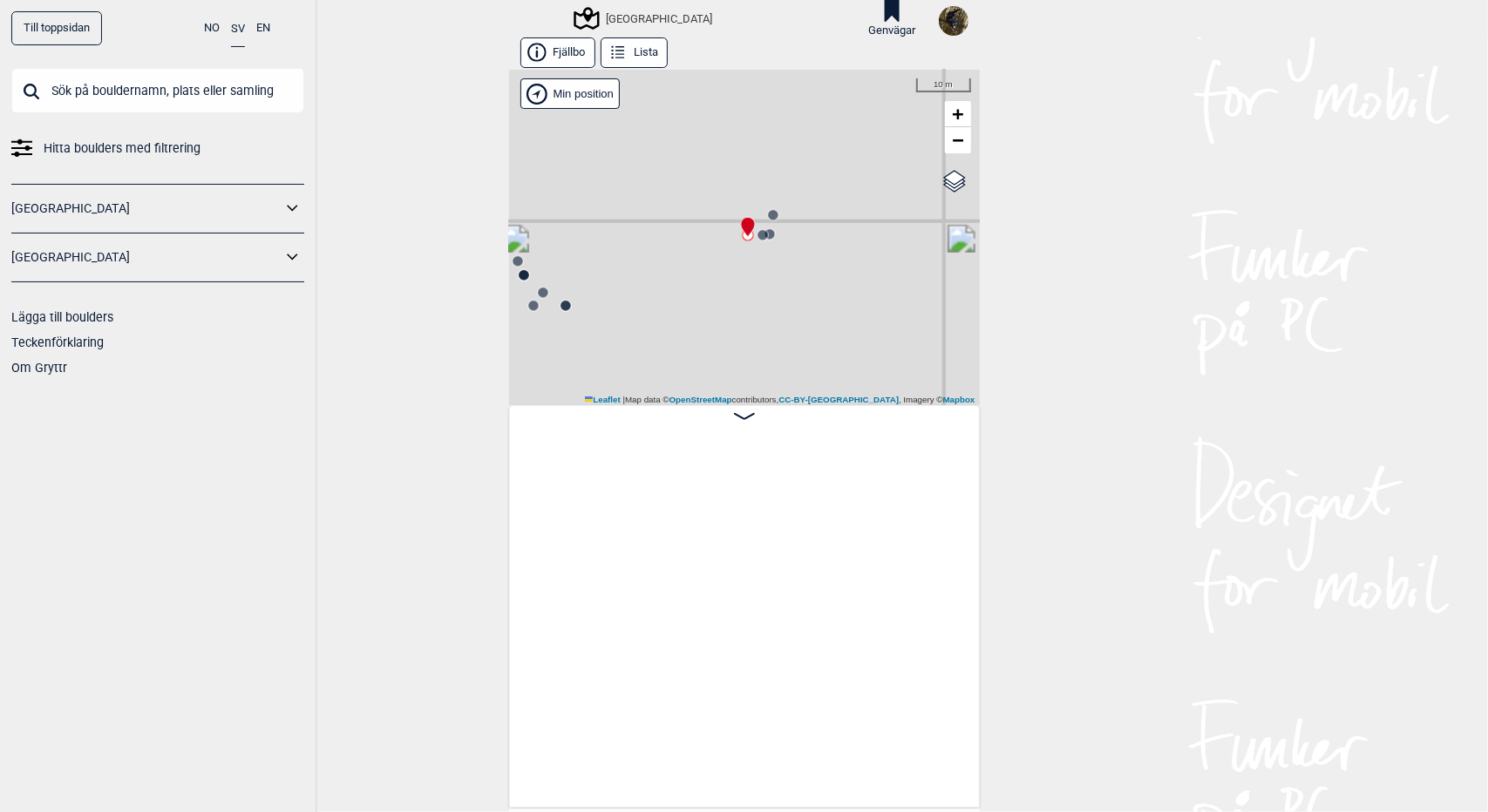
scroll to position [0, 7559]
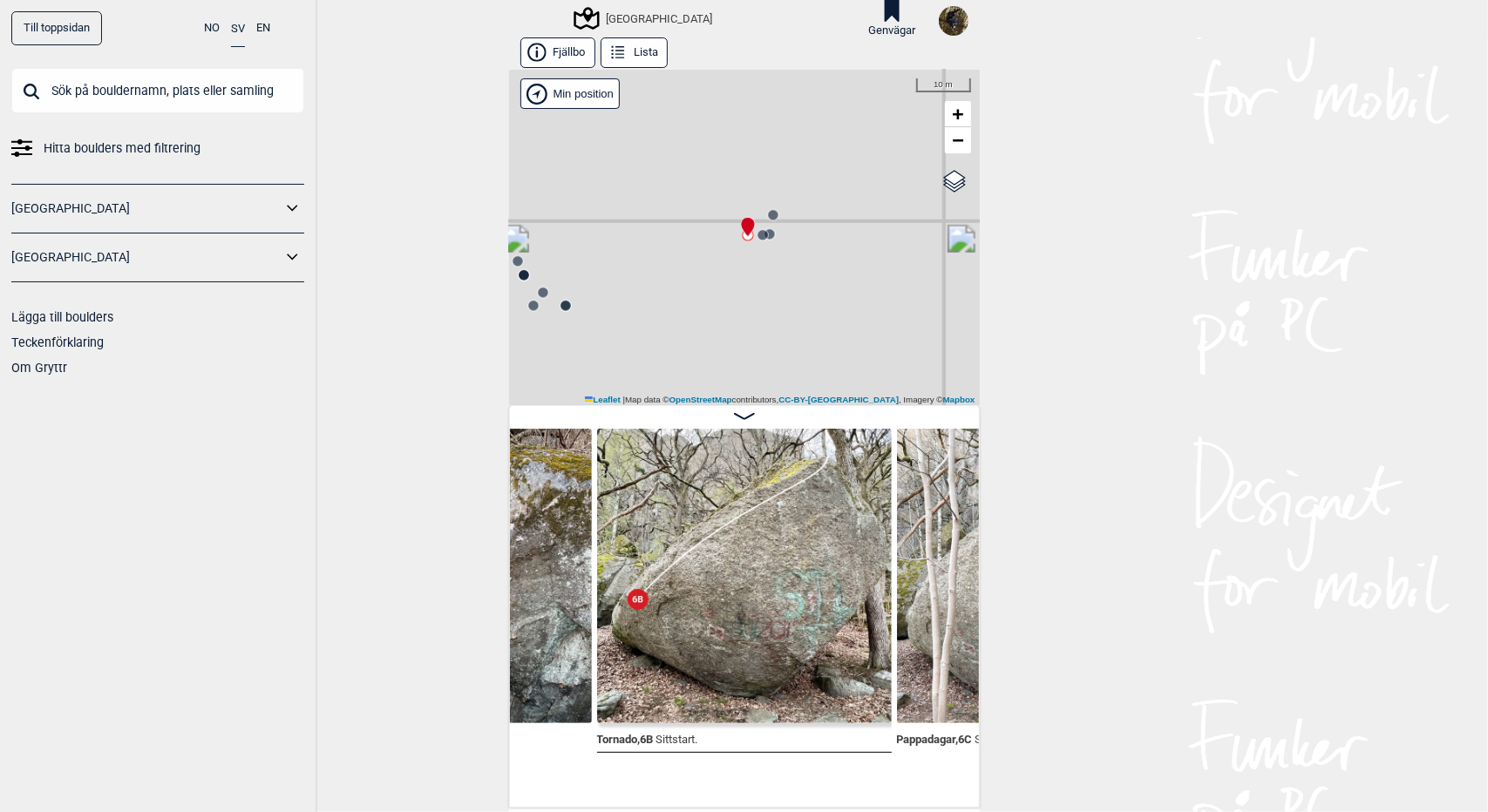
click at [769, 234] on div "Utbyområdet Brukerens posisjon" at bounding box center [745, 237] width 471 height 336
click at [757, 235] on circle at bounding box center [762, 235] width 10 height 10
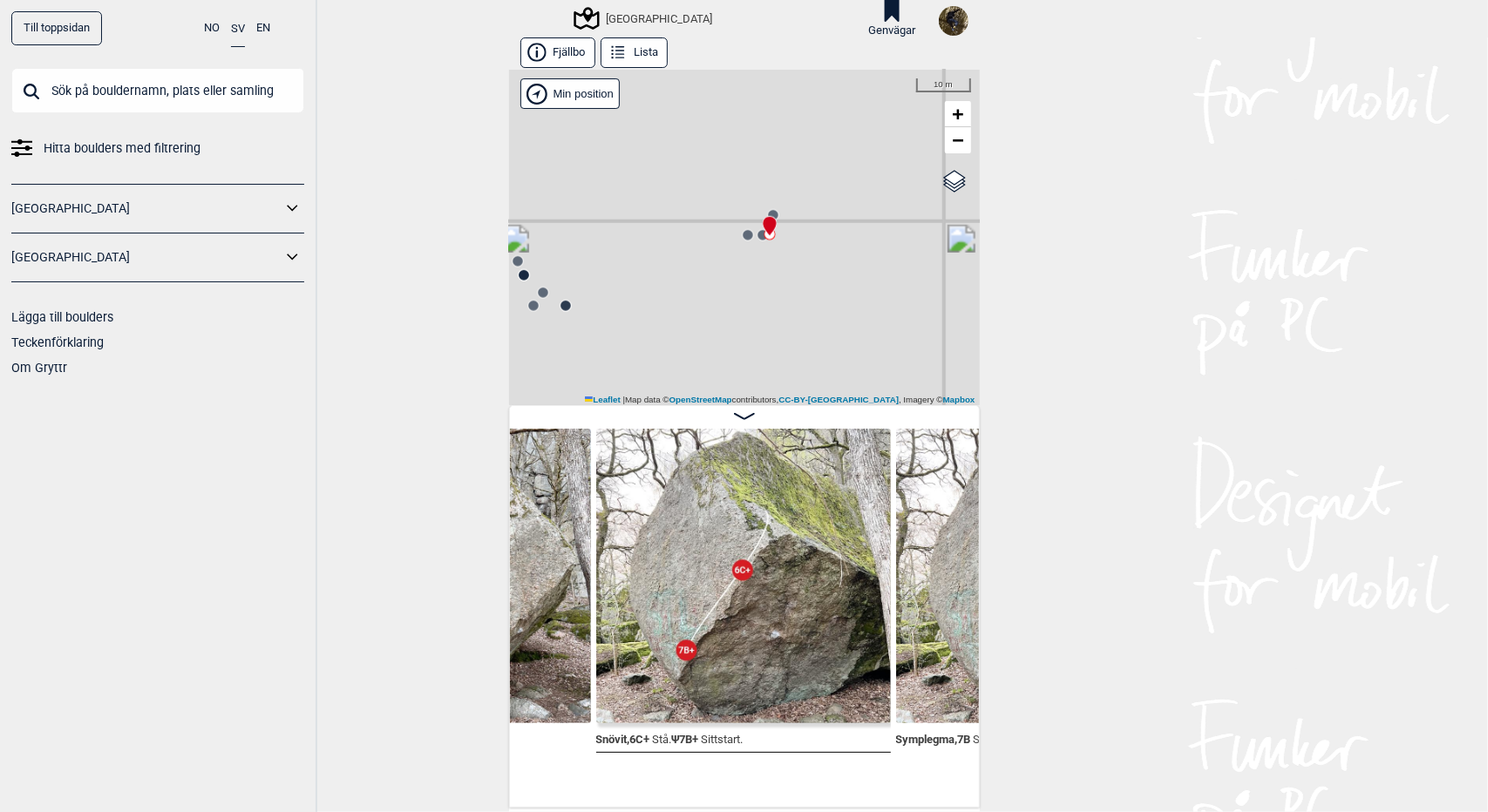
scroll to position [0, 8162]
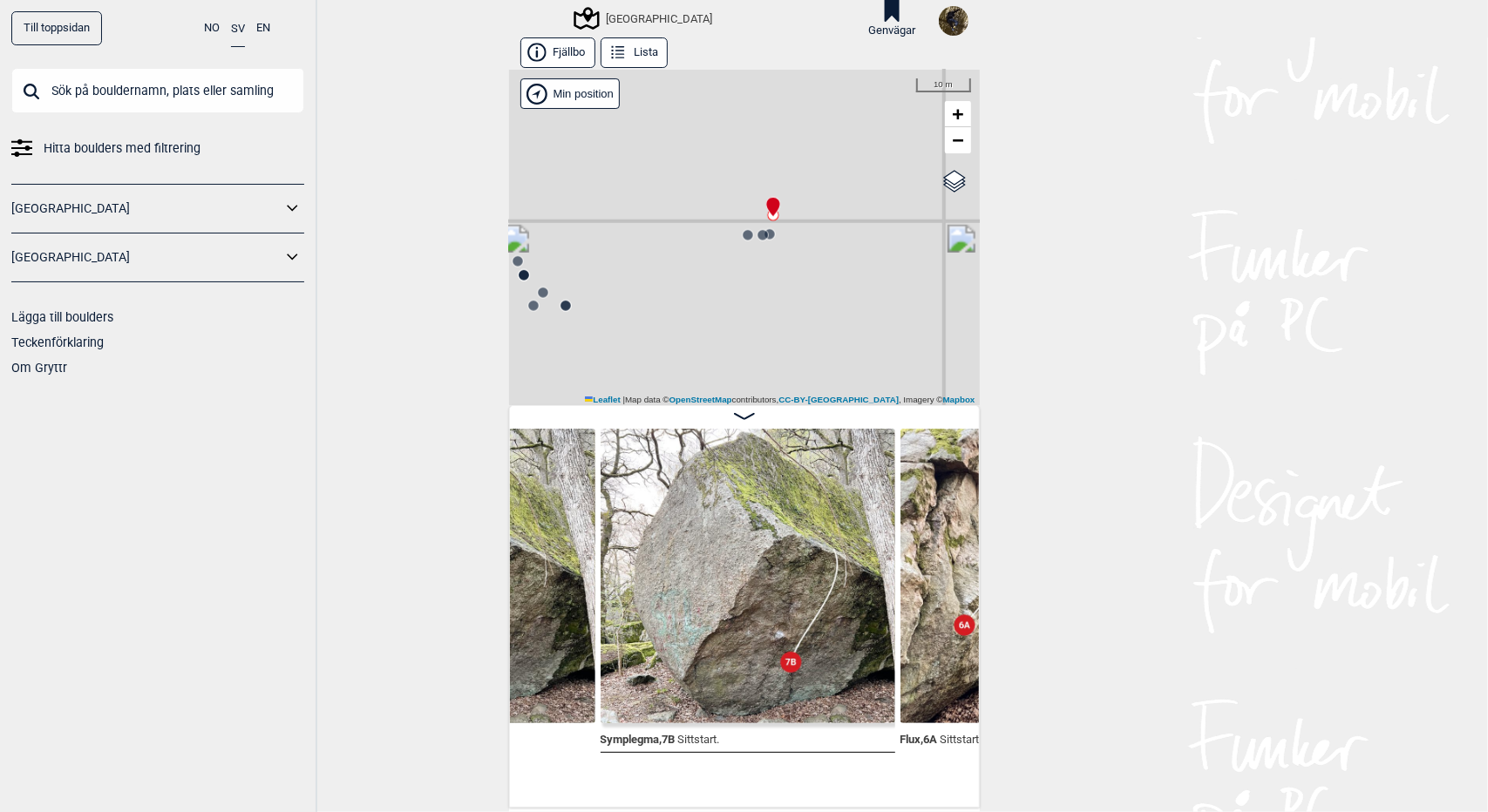
scroll to position [0, 8473]
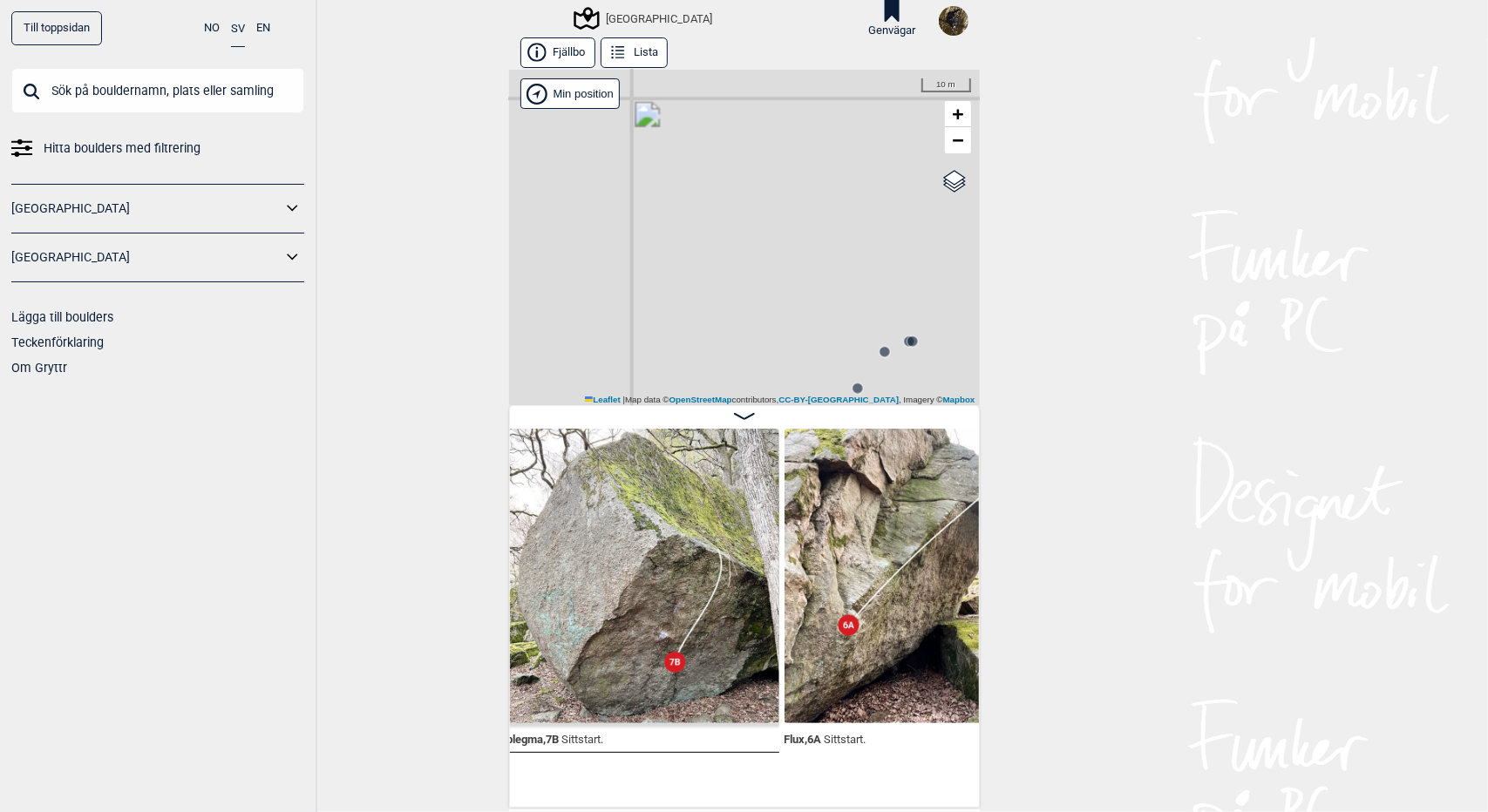
scroll to position [0, 8441]
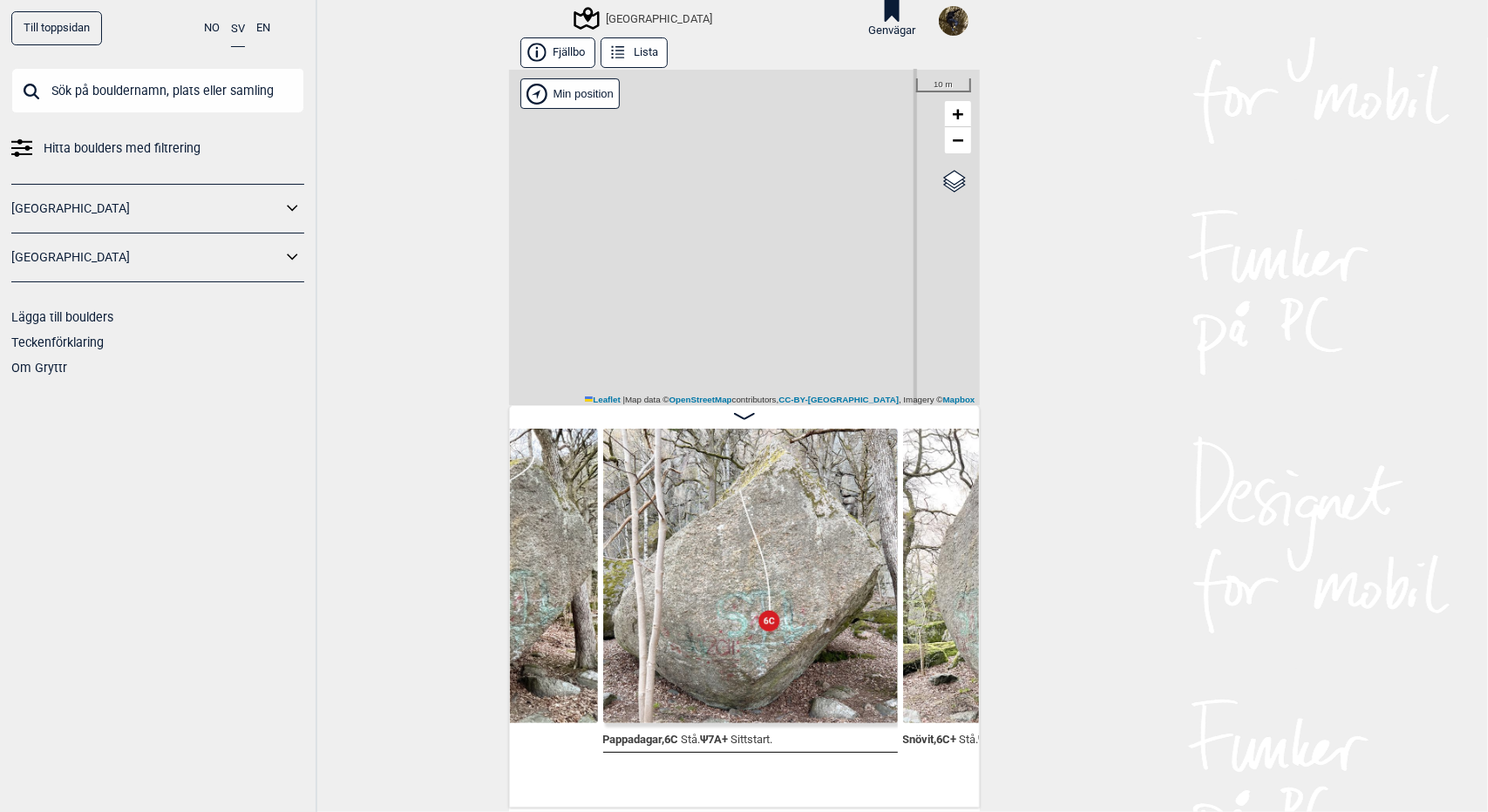
scroll to position [0, 7853]
click at [956, 132] on span "−" at bounding box center [957, 140] width 11 height 22
drag, startPoint x: 836, startPoint y: 278, endPoint x: 798, endPoint y: 56, distance: 225.2
click at [798, 56] on div "Fjällbo Lista Utbyområdet Brukerens posisjon" at bounding box center [745, 422] width 471 height 770
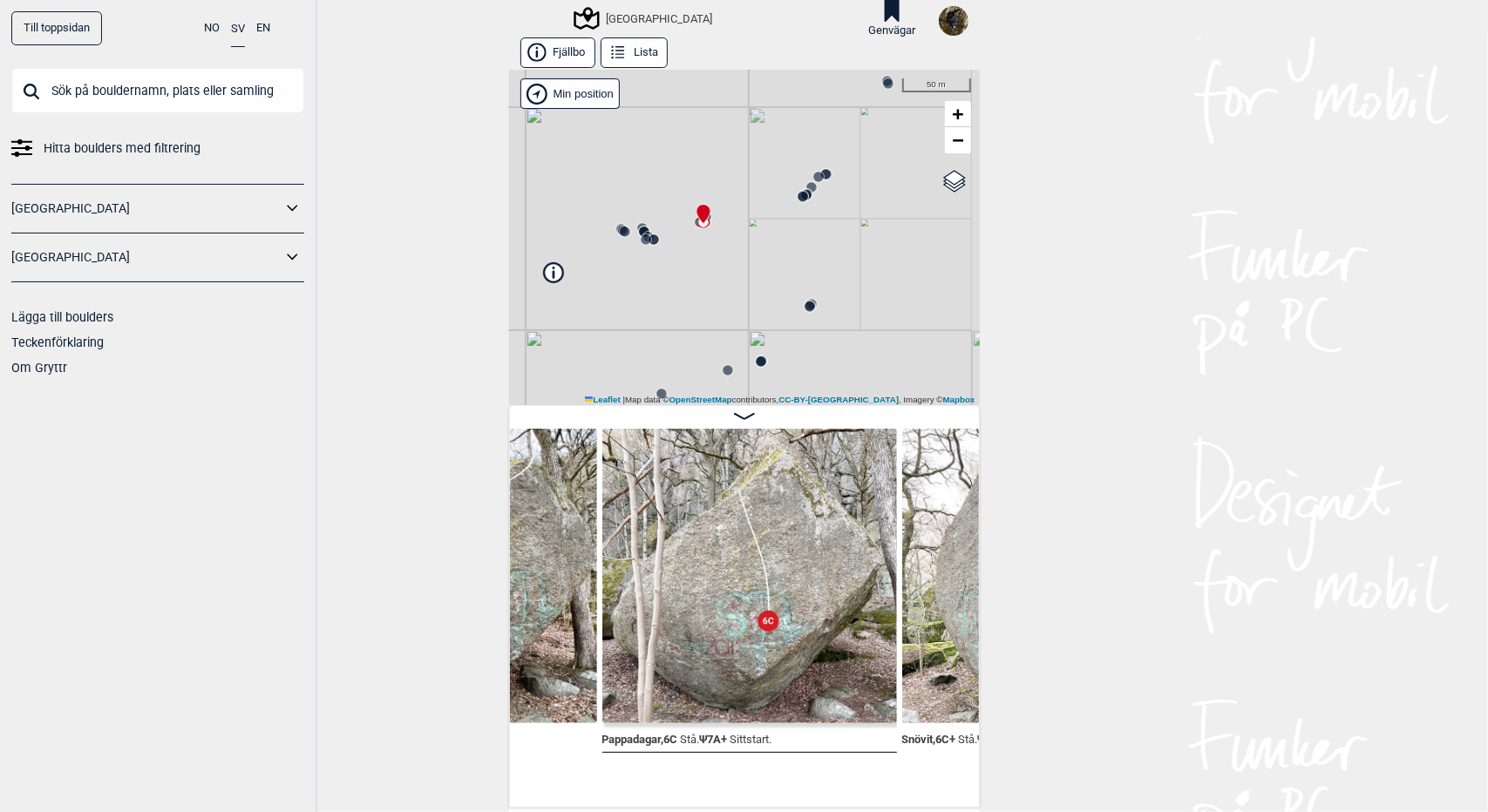
drag, startPoint x: 723, startPoint y: 234, endPoint x: 782, endPoint y: 226, distance: 59.5
click at [782, 226] on div "Utbyområdet Brukerens posisjon" at bounding box center [745, 237] width 471 height 336
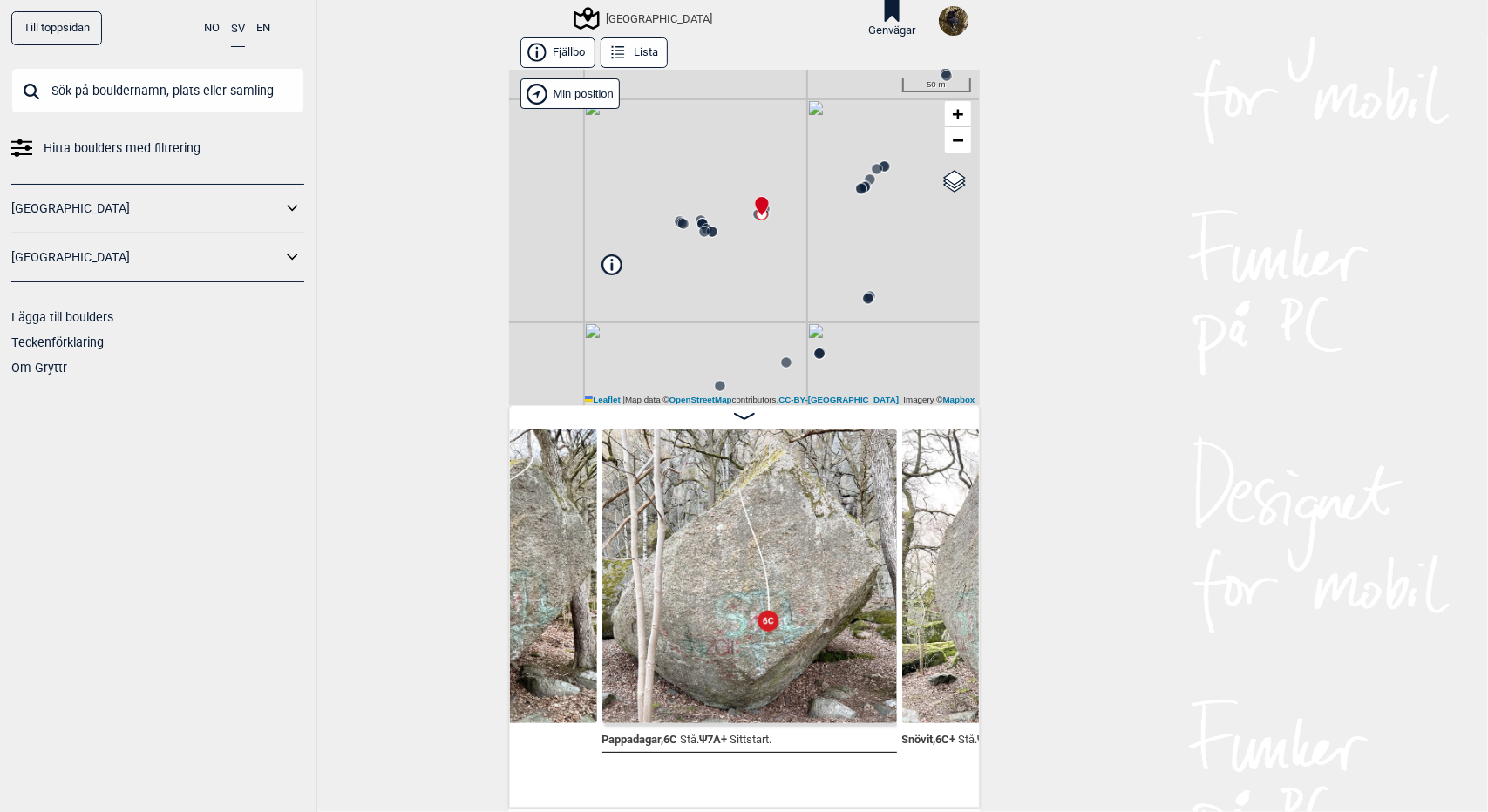
click at [724, 639] on img at bounding box center [750, 577] width 295 height 295
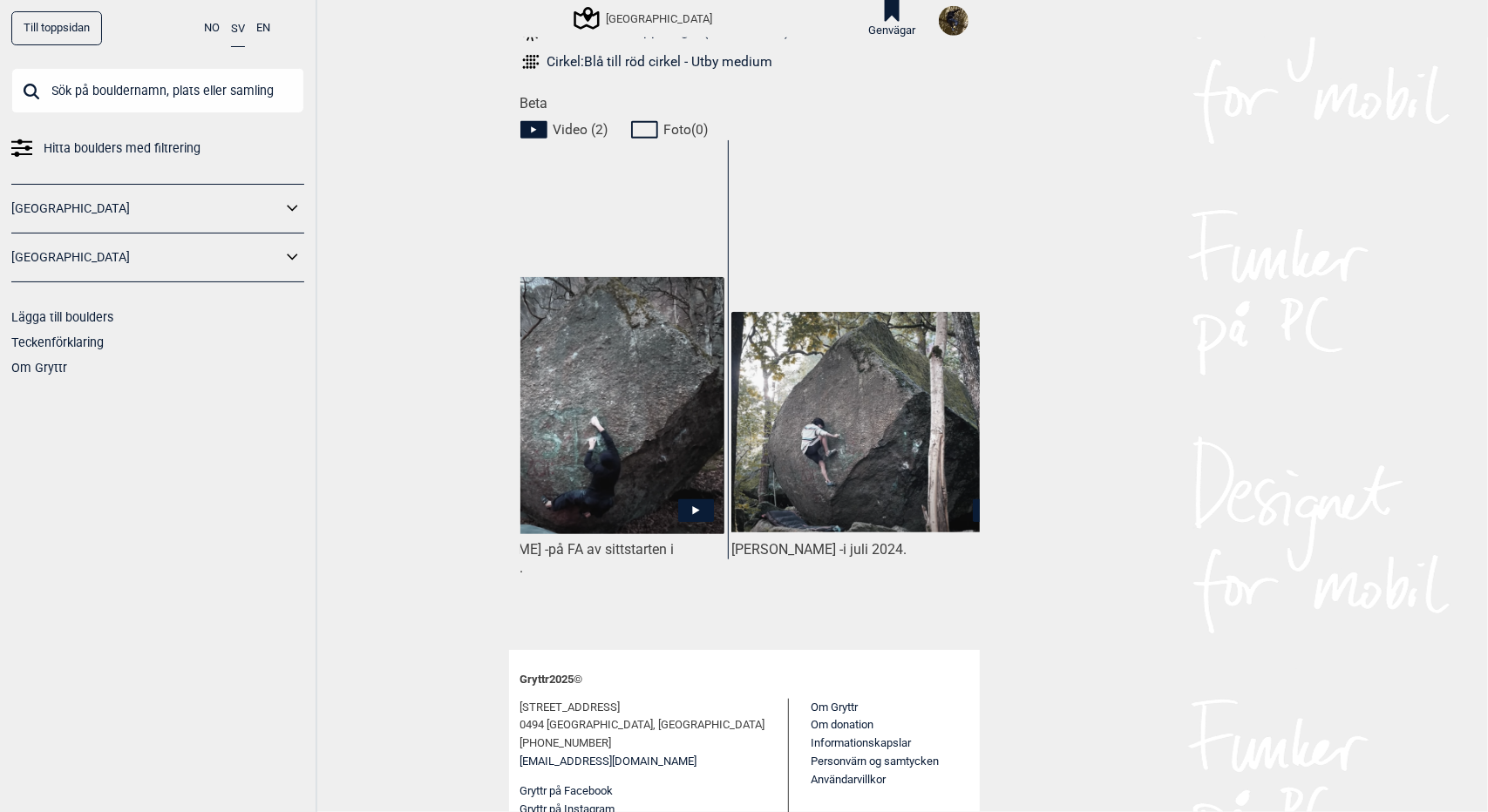
scroll to position [0, 129]
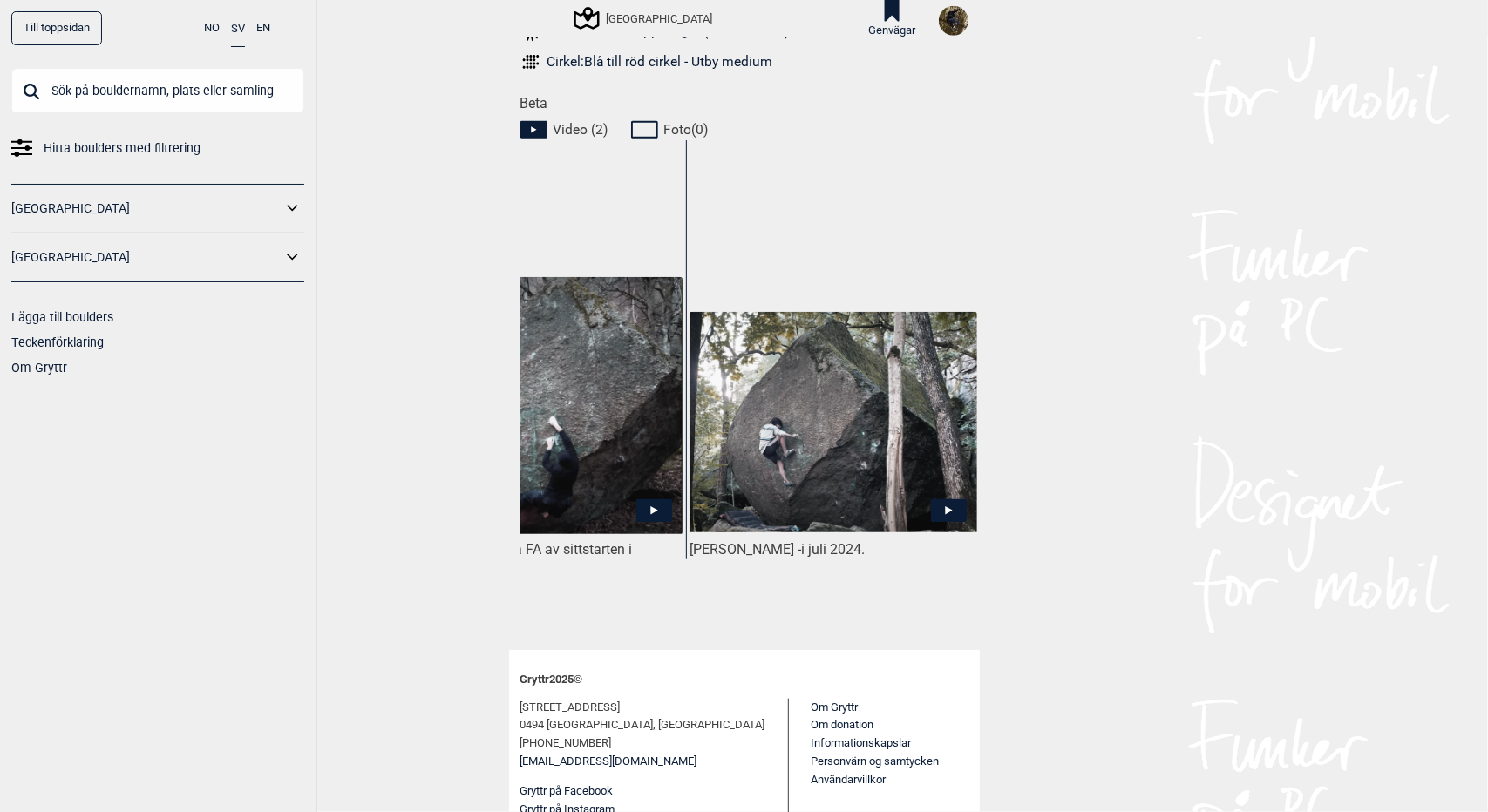
click at [945, 510] on icon at bounding box center [948, 511] width 7 height 9
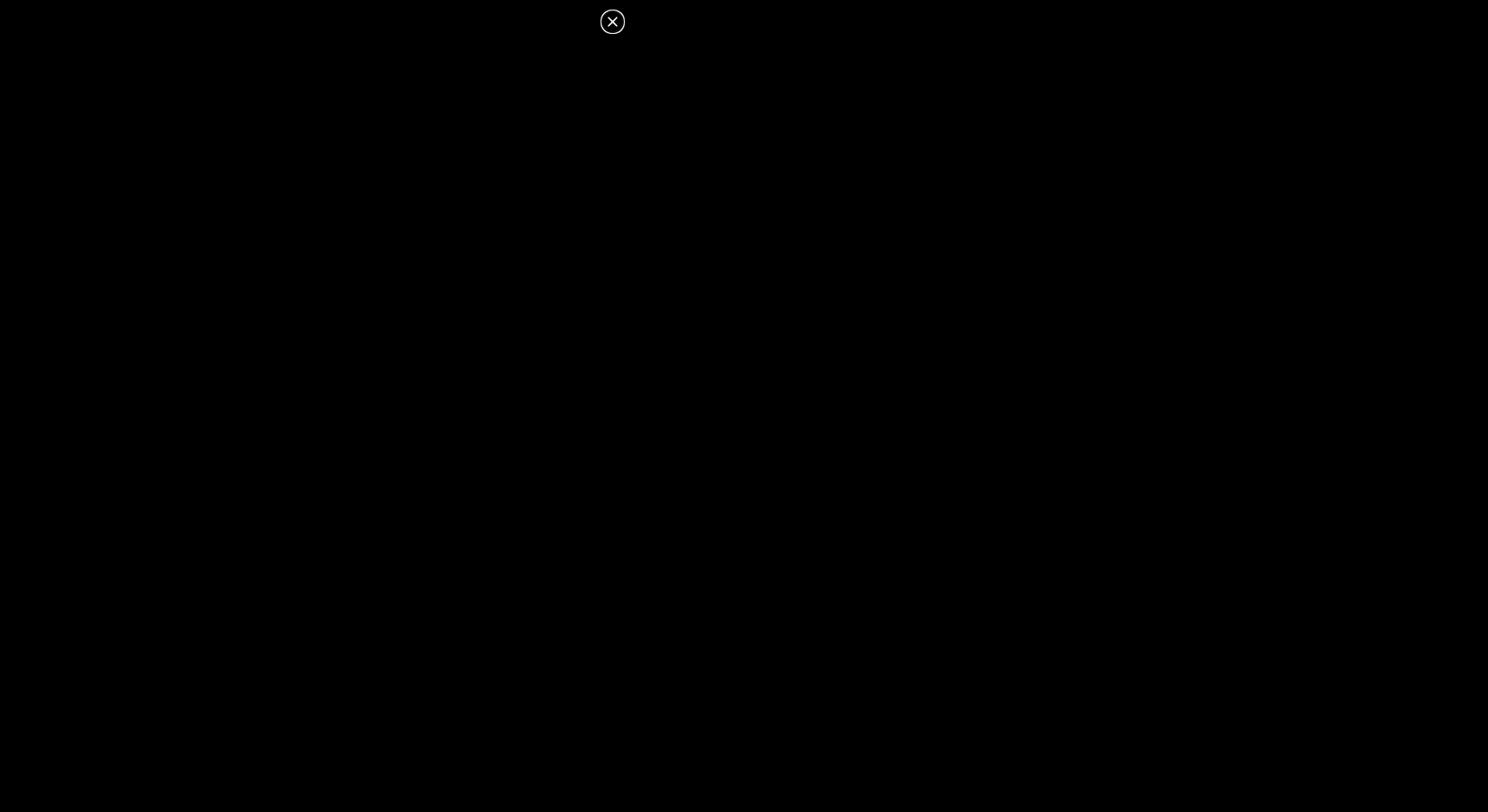
click at [619, 24] on icon at bounding box center [613, 22] width 21 height 21
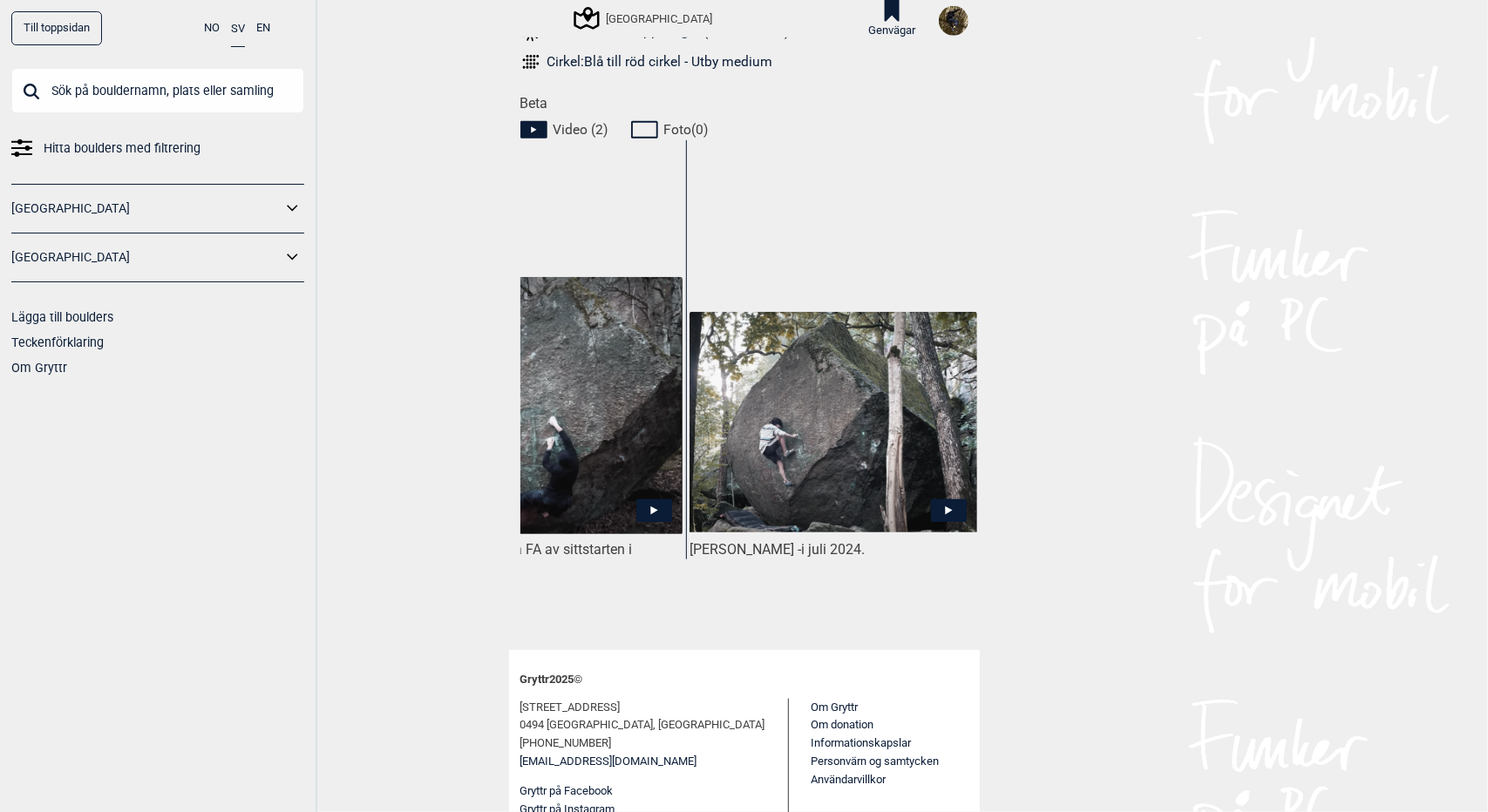
scroll to position [0, 0]
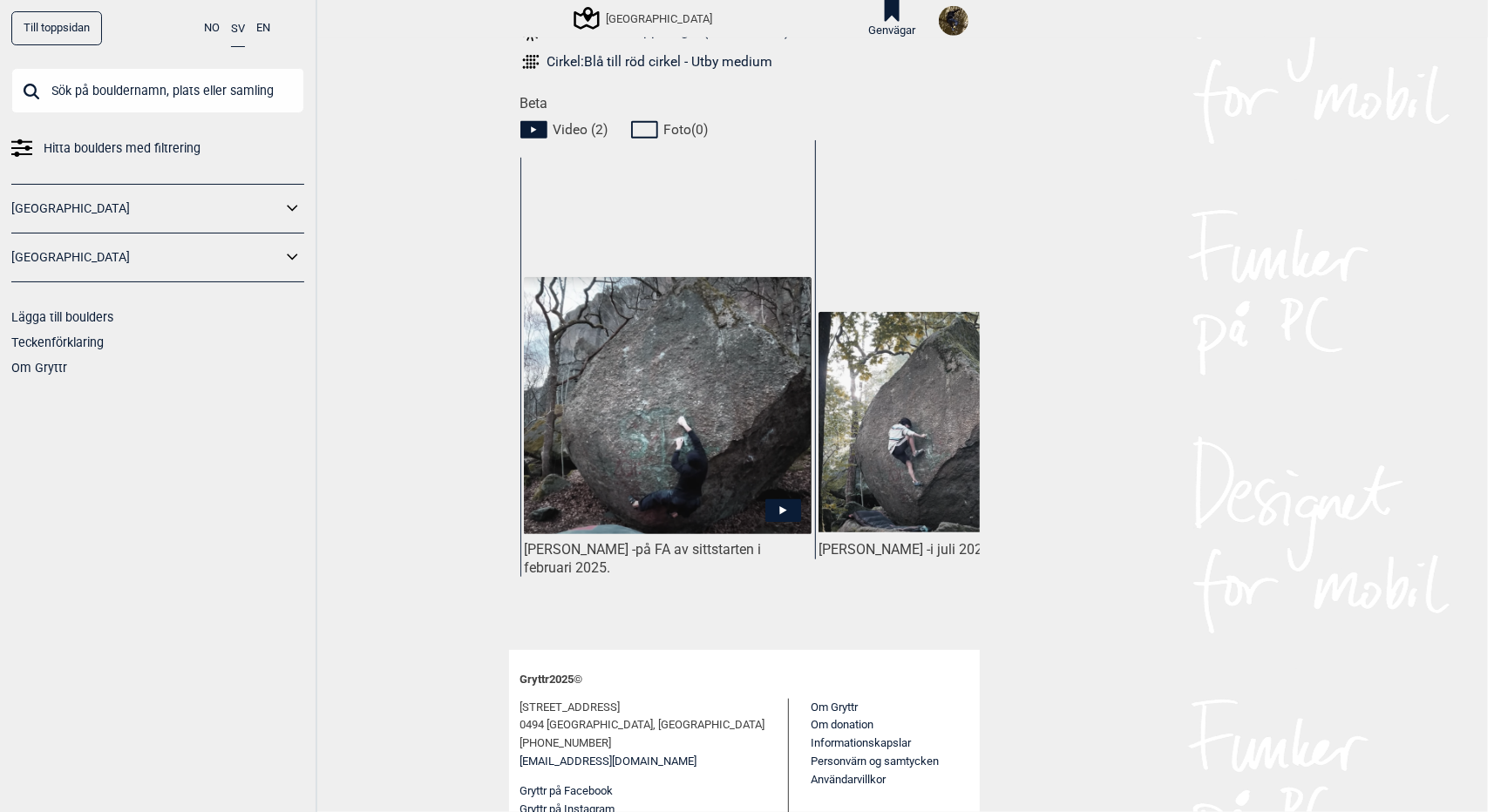
click at [789, 516] on icon at bounding box center [782, 511] width 36 height 23
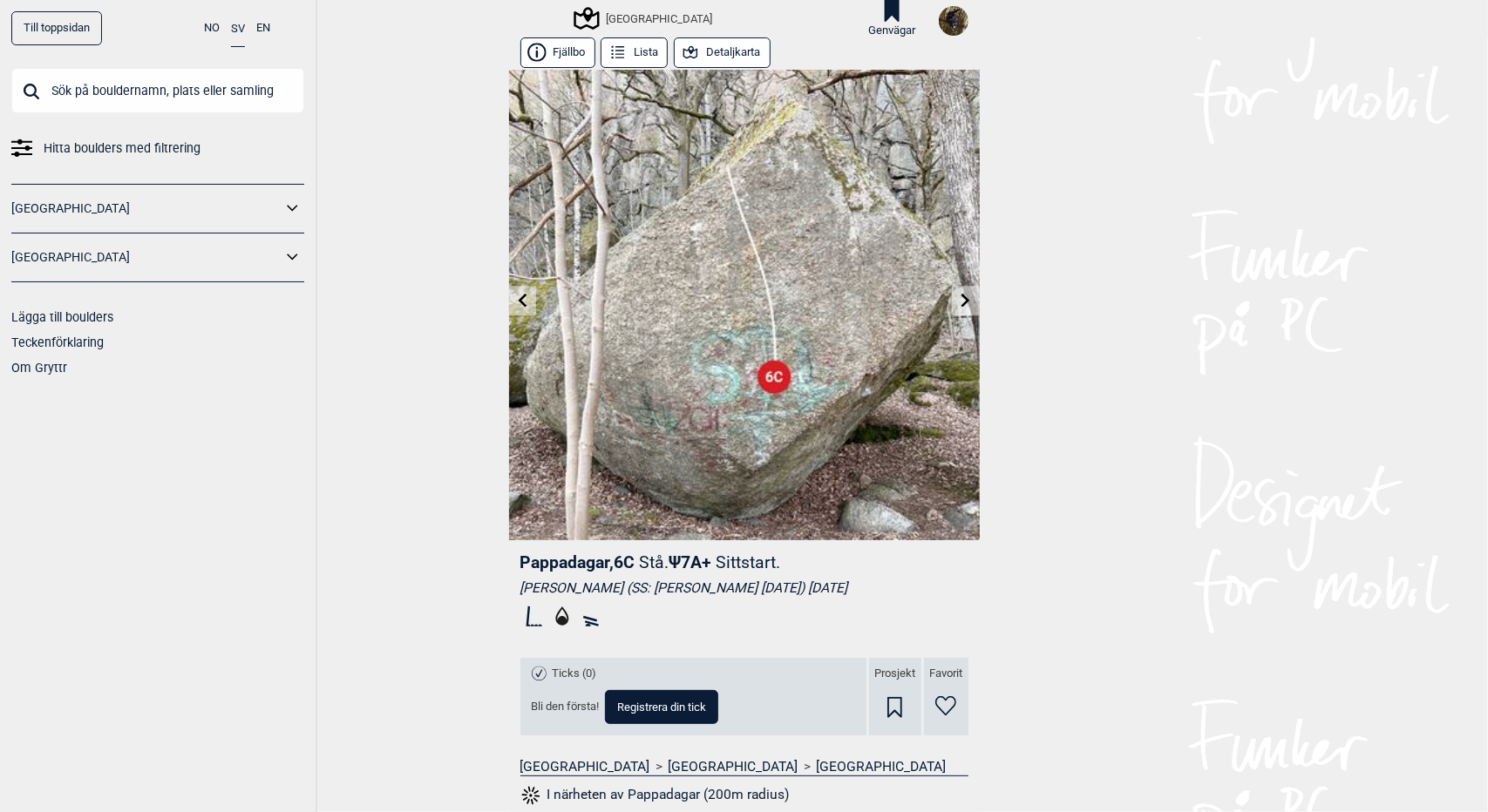
click at [721, 51] on button "Detaljkarta" at bounding box center [721, 52] width 97 height 31
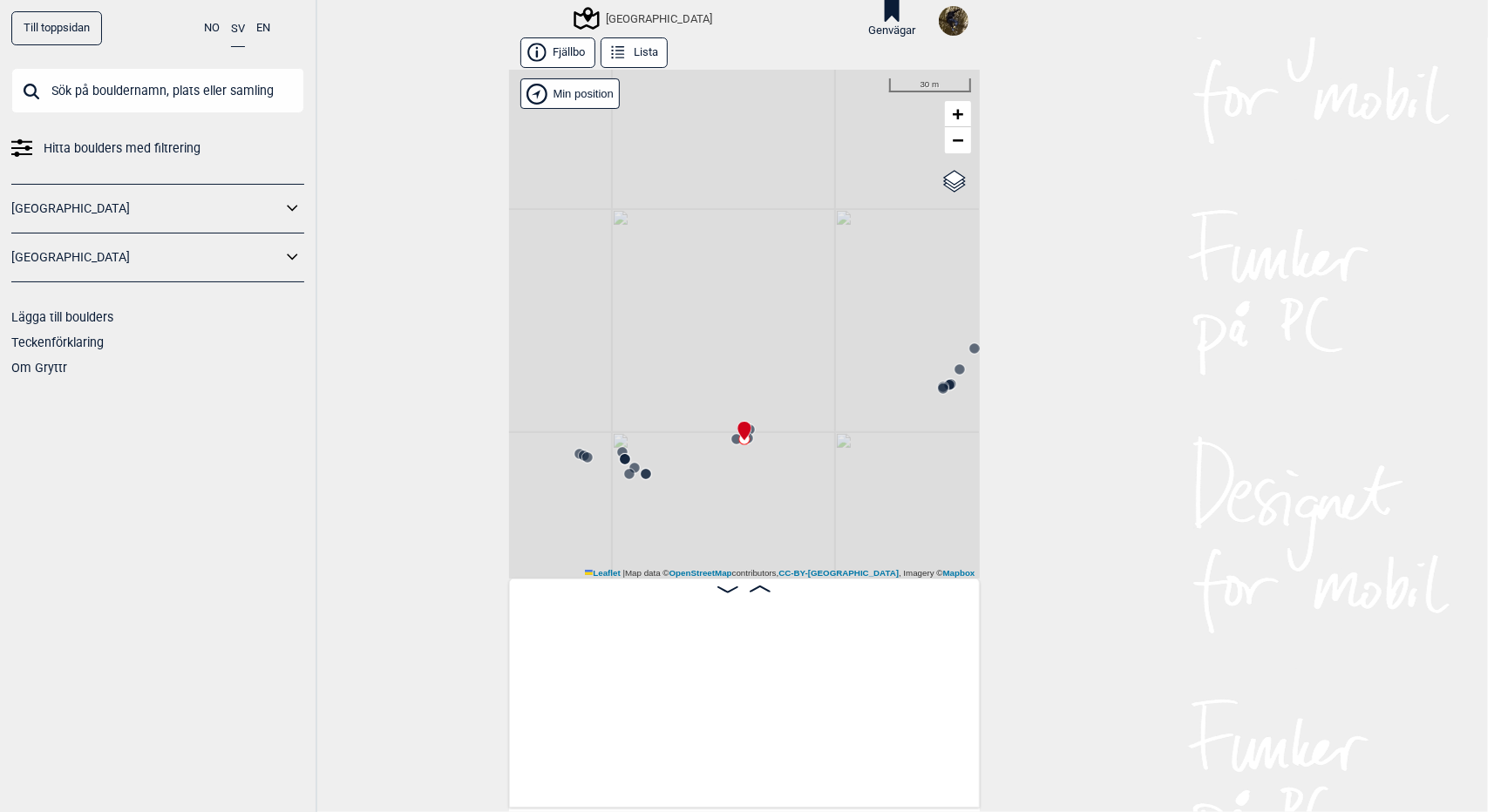
scroll to position [0, 5744]
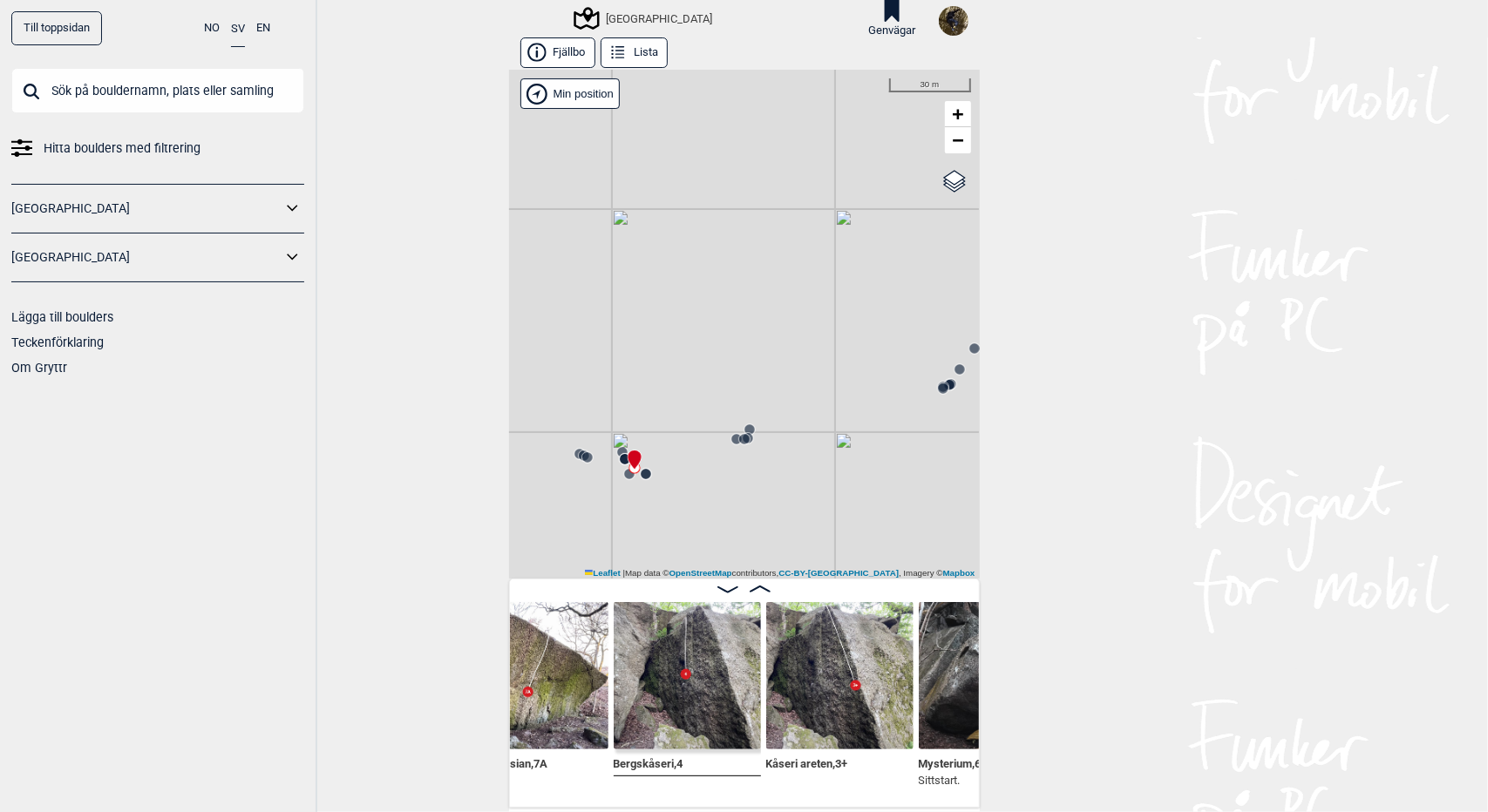
scroll to position [0, 5188]
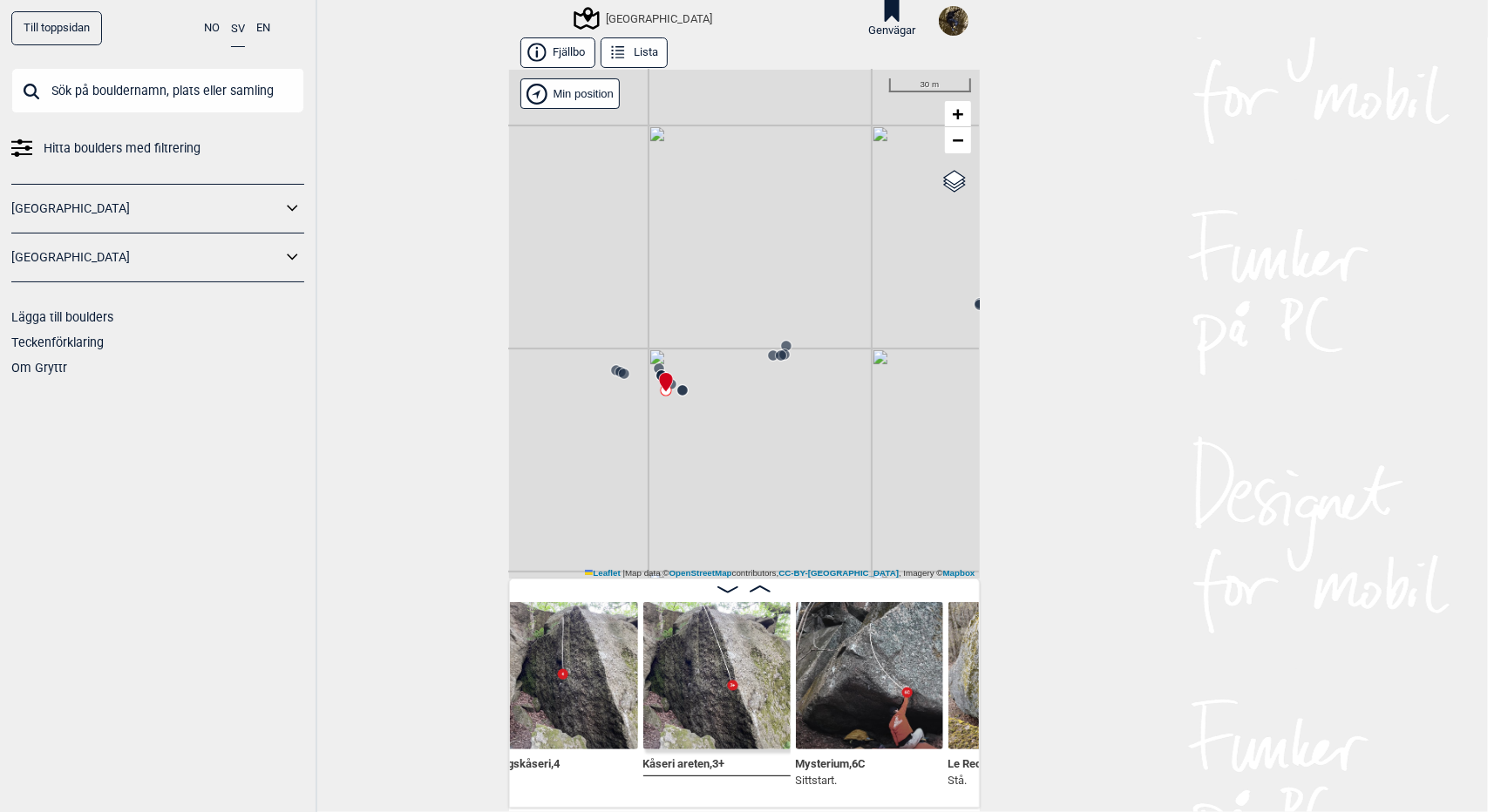
drag, startPoint x: 761, startPoint y: 498, endPoint x: 798, endPoint y: 416, distance: 90.0
click at [798, 416] on div "Utbyområdet Brukerens posisjon" at bounding box center [745, 324] width 471 height 509
click at [958, 147] on link "−" at bounding box center [958, 140] width 26 height 26
drag, startPoint x: 734, startPoint y: 470, endPoint x: 998, endPoint y: 367, distance: 283.4
click at [998, 367] on div "Till toppsidan NO SV EN Hitta boulders med filtrering Norge Sverige Lägga till …" at bounding box center [744, 406] width 1488 height 812
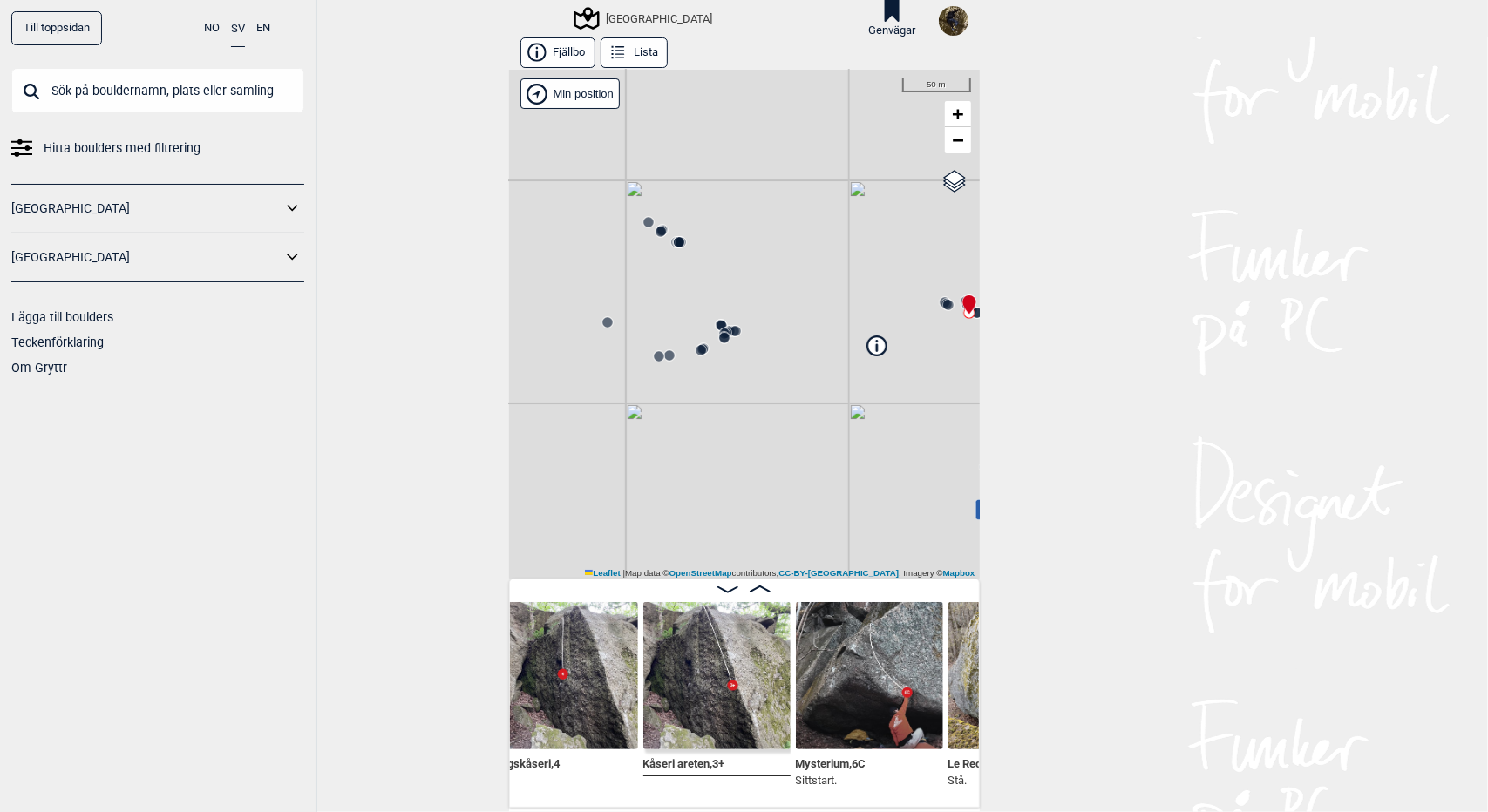
click at [723, 334] on icon at bounding box center [724, 338] width 14 height 14
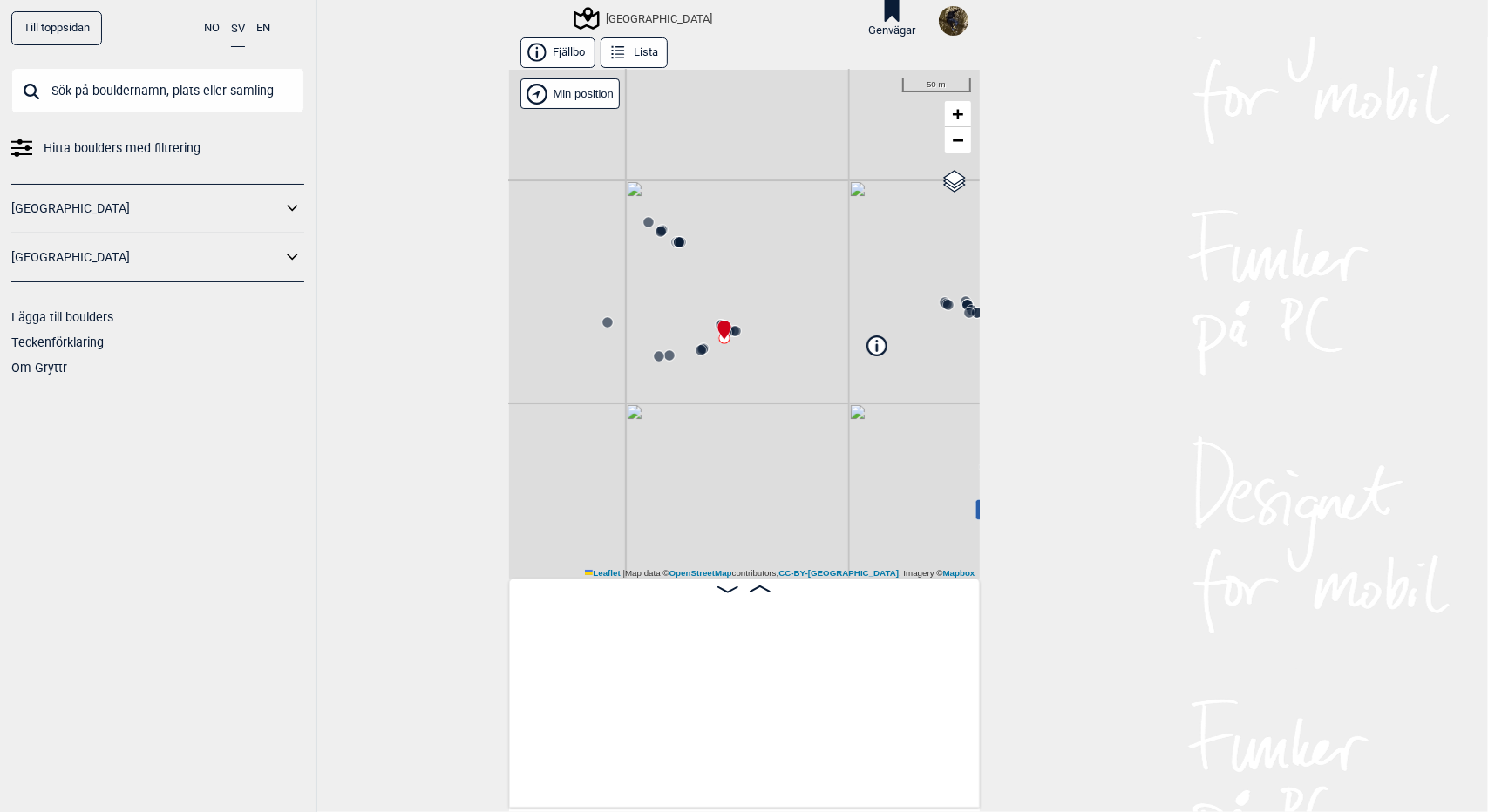
scroll to position [0, 2945]
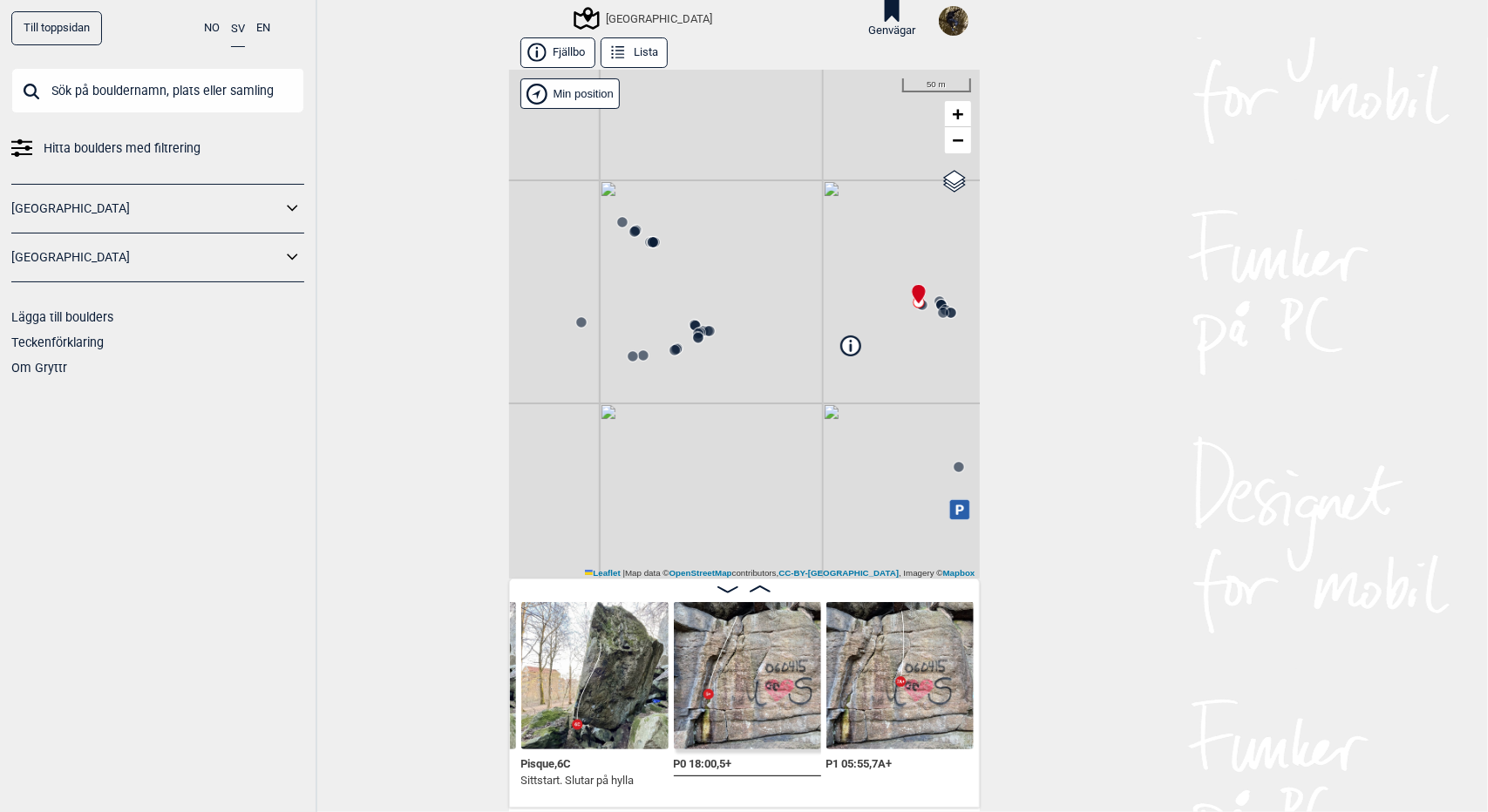
scroll to position [0, 4010]
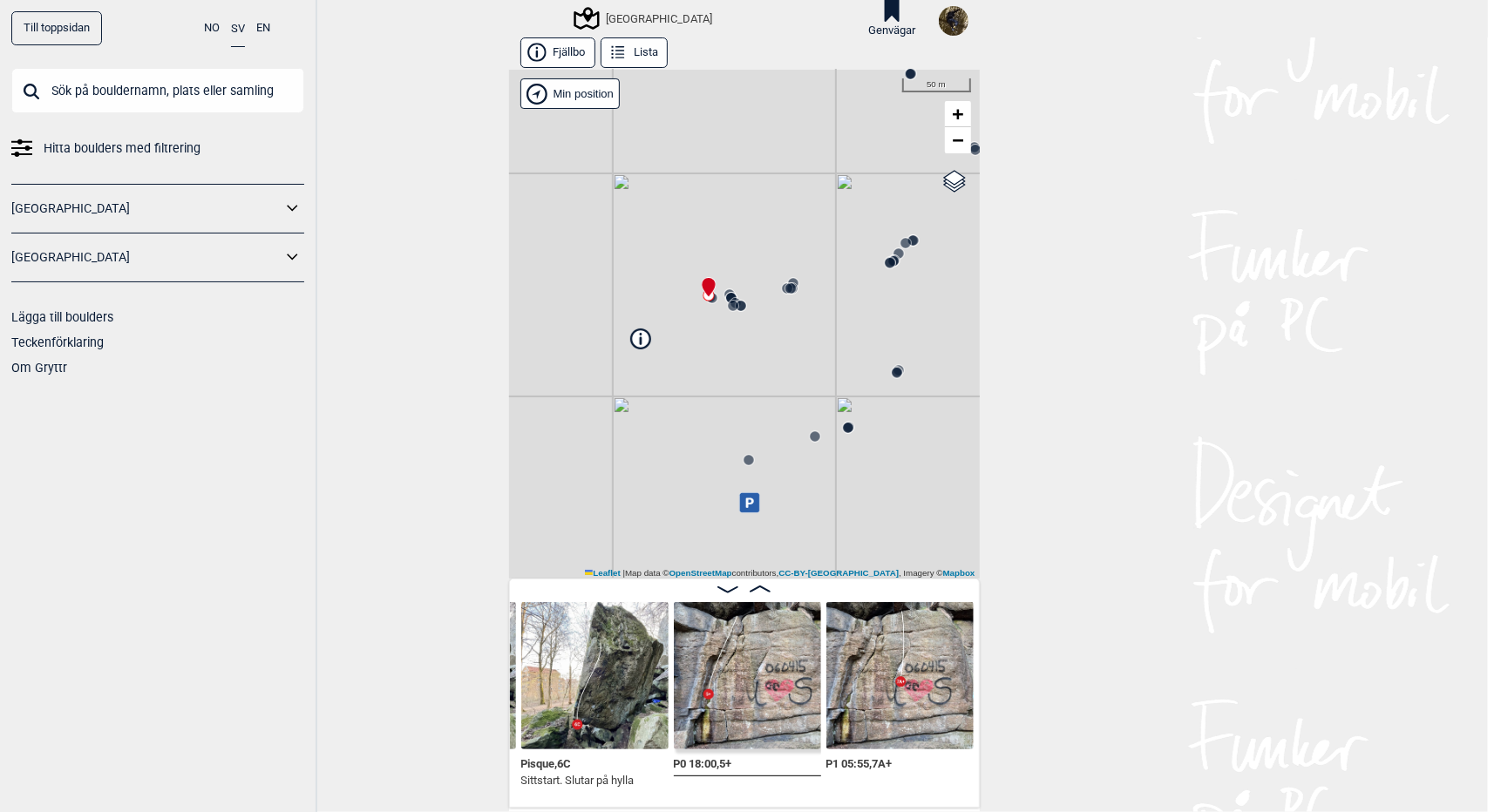
drag, startPoint x: 790, startPoint y: 498, endPoint x: 553, endPoint y: 490, distance: 237.1
click at [553, 490] on div "Utbyområdet Brukerens posisjon" at bounding box center [745, 324] width 471 height 509
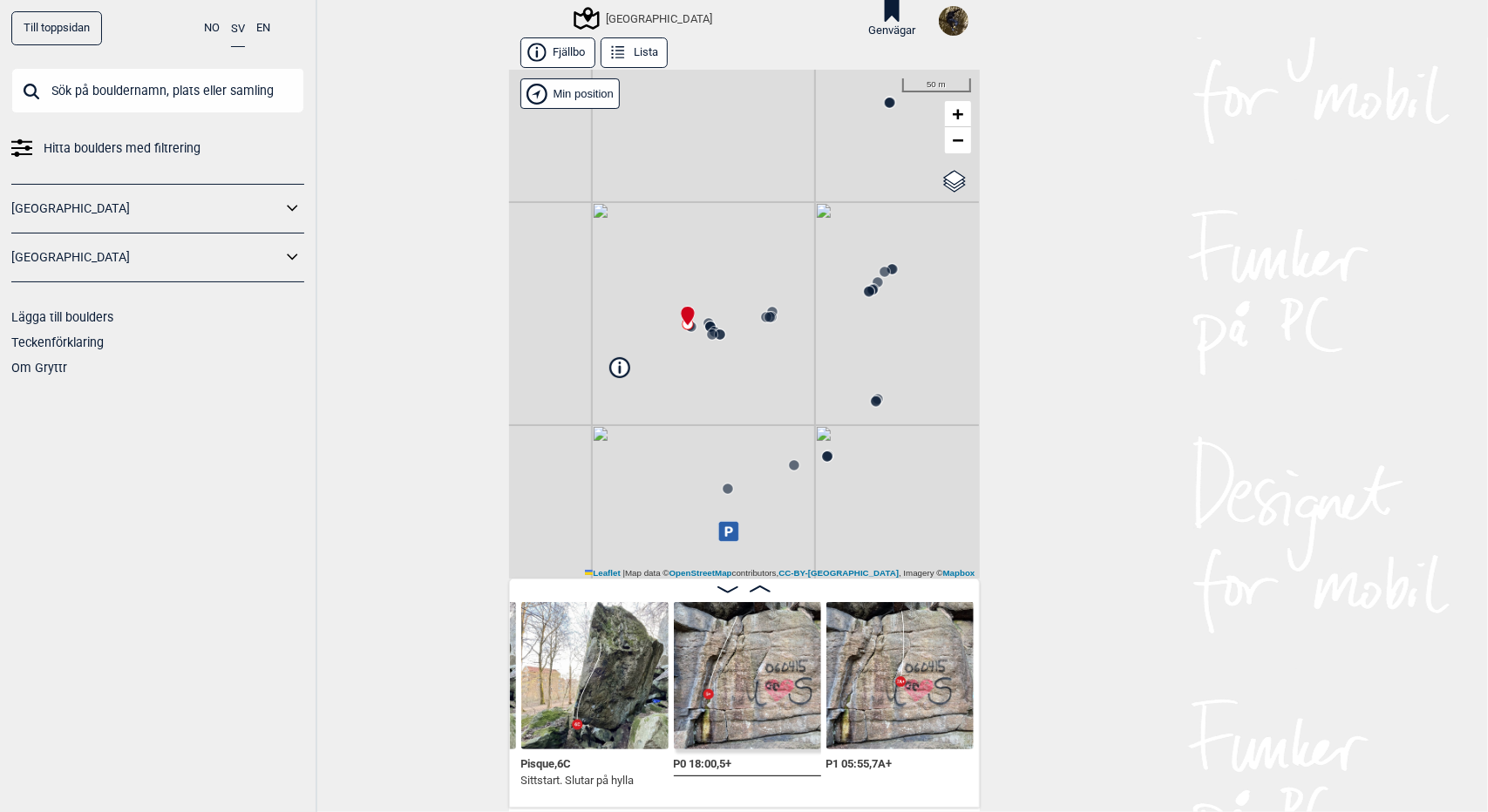
drag, startPoint x: 729, startPoint y: 353, endPoint x: 759, endPoint y: 380, distance: 40.4
click at [759, 380] on div "Utbyområdet Brukerens posisjon" at bounding box center [745, 324] width 471 height 509
